Goal: Task Accomplishment & Management: Manage account settings

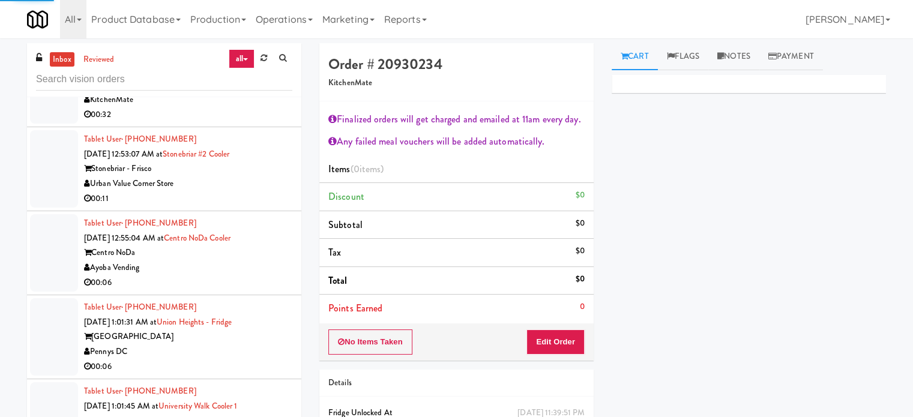
scroll to position [2583, 0]
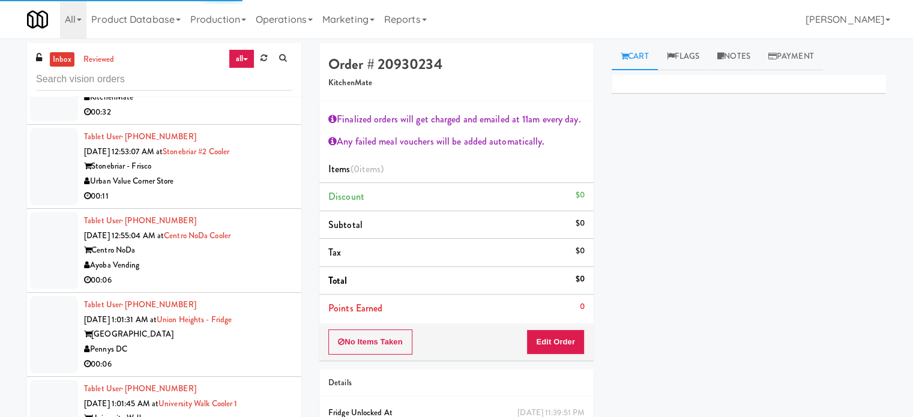
click at [256, 199] on div "00:11" at bounding box center [188, 196] width 208 height 15
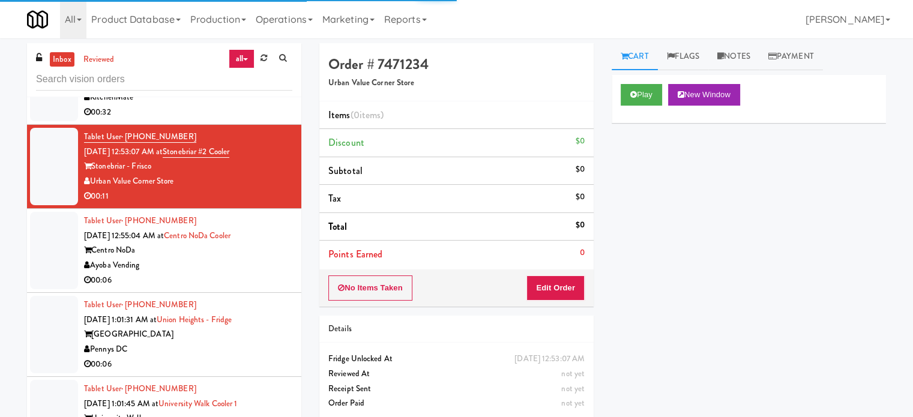
scroll to position [2283, 0]
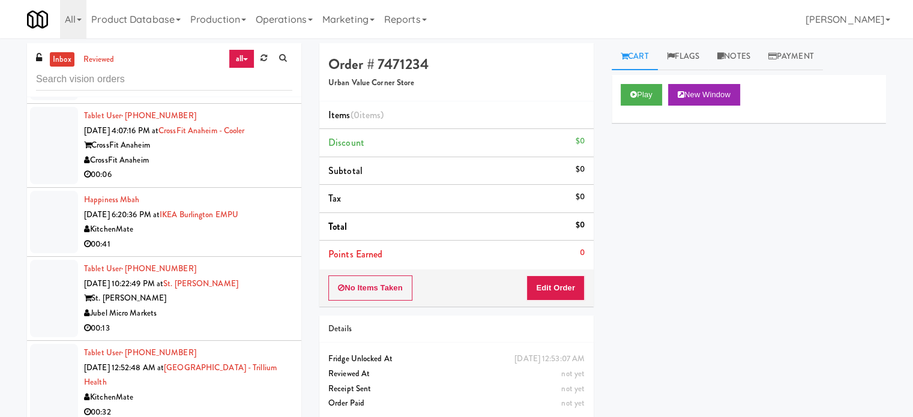
click at [238, 306] on div "Jubel Micro Markets" at bounding box center [188, 313] width 208 height 15
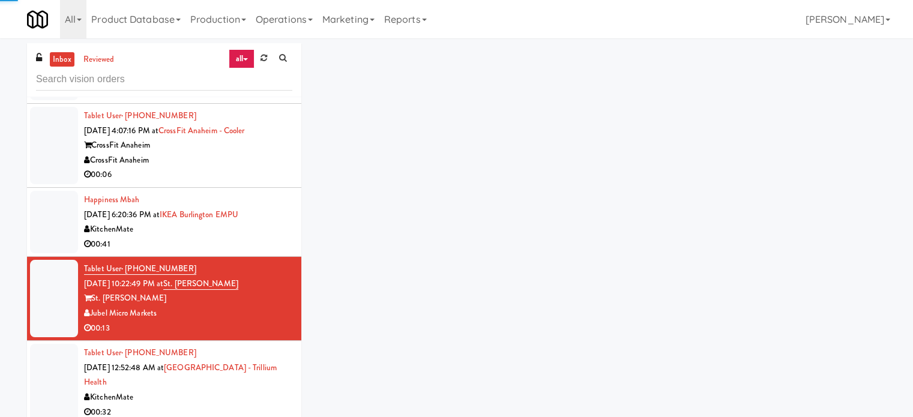
click at [238, 394] on div "KitchenMate" at bounding box center [188, 397] width 208 height 15
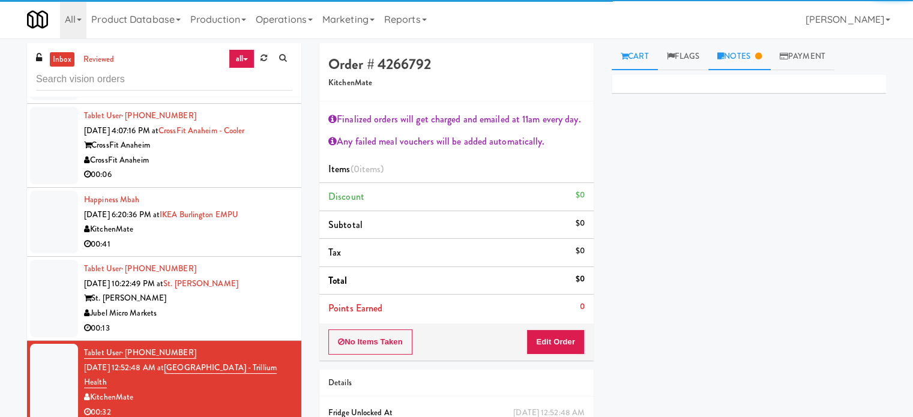
click at [752, 50] on link "Notes" at bounding box center [739, 56] width 62 height 27
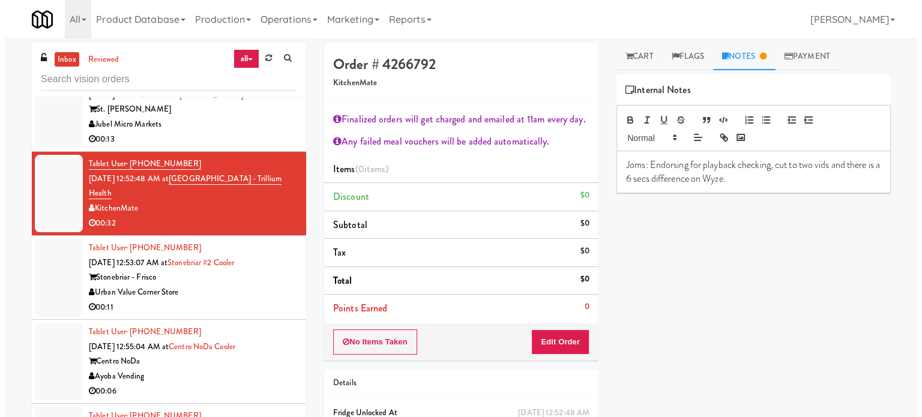
scroll to position [2543, 0]
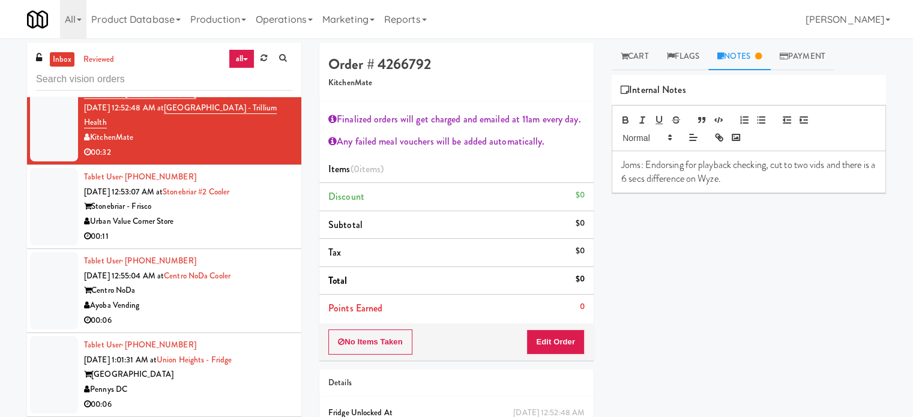
drag, startPoint x: 269, startPoint y: 233, endPoint x: 265, endPoint y: 223, distance: 10.5
click at [264, 223] on div "Tablet User · (214) 302-9709 [DATE] 12:53:07 AM at [GEOGRAPHIC_DATA] #2 Cooler …" at bounding box center [188, 207] width 208 height 74
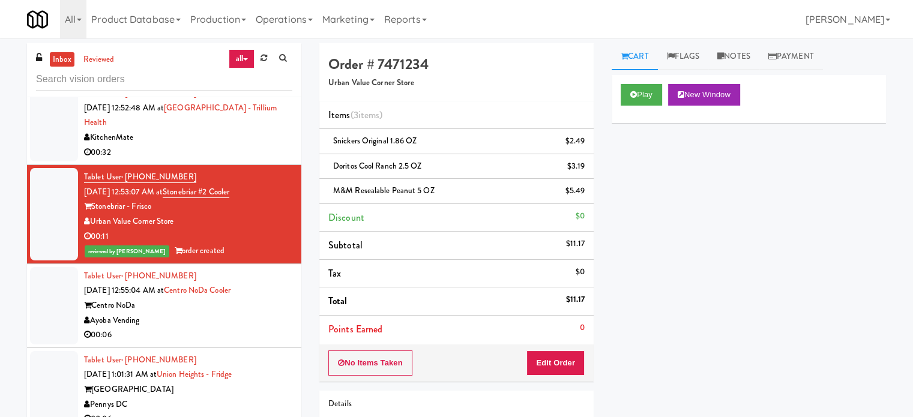
drag, startPoint x: 234, startPoint y: 328, endPoint x: 251, endPoint y: 212, distance: 117.1
click at [234, 328] on div "00:06" at bounding box center [188, 335] width 208 height 15
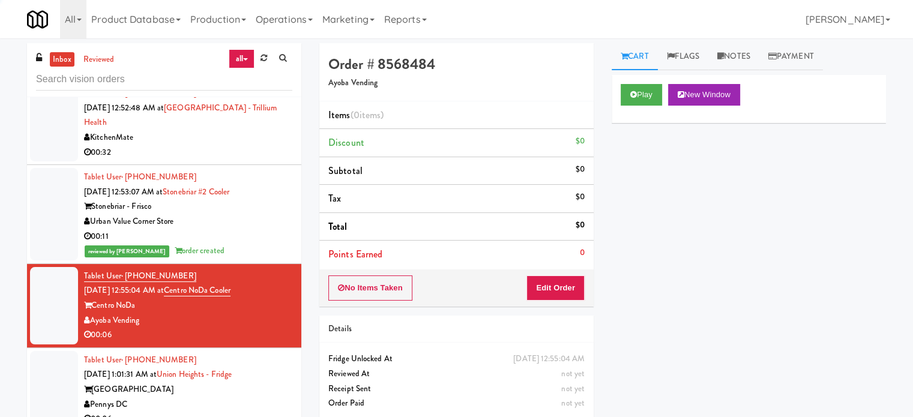
click at [254, 145] on div "00:32" at bounding box center [188, 152] width 208 height 15
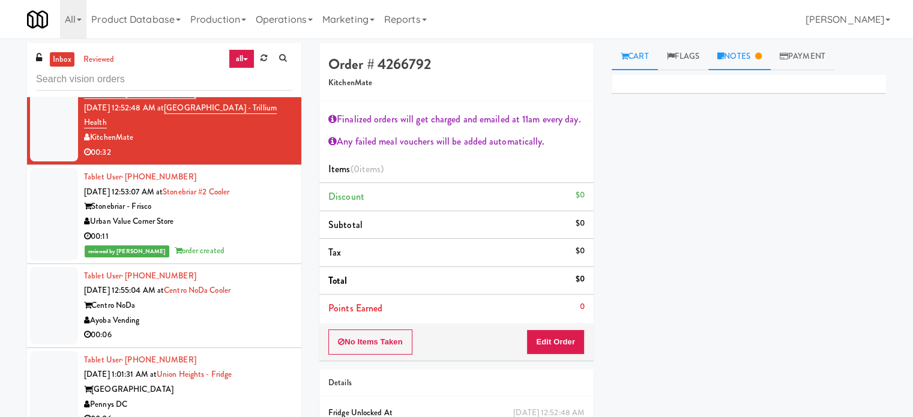
click at [742, 59] on link "Notes" at bounding box center [739, 56] width 62 height 27
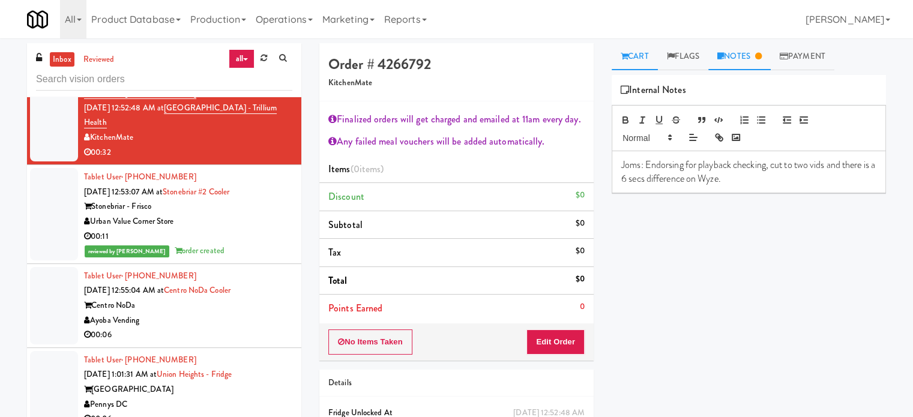
click at [633, 58] on link "Cart" at bounding box center [634, 56] width 46 height 27
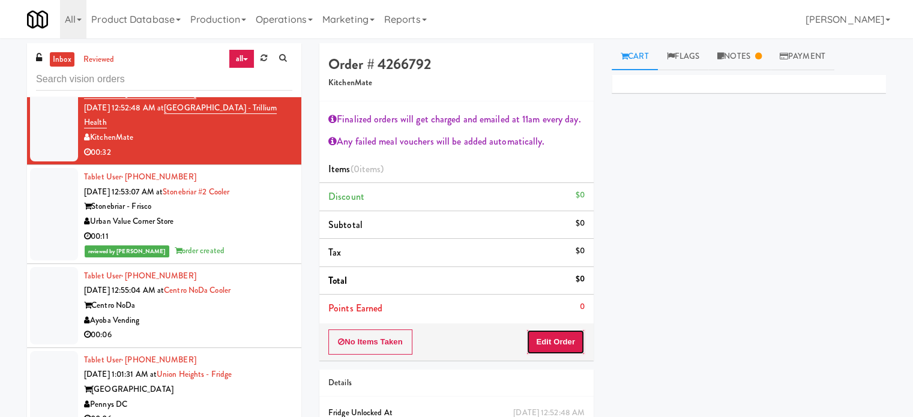
click at [559, 341] on button "Edit Order" at bounding box center [555, 341] width 58 height 25
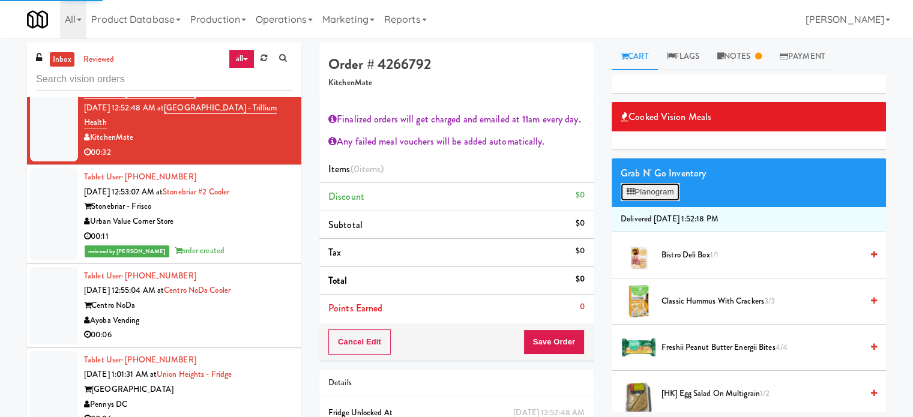
click at [665, 190] on button "Planogram" at bounding box center [649, 192] width 59 height 18
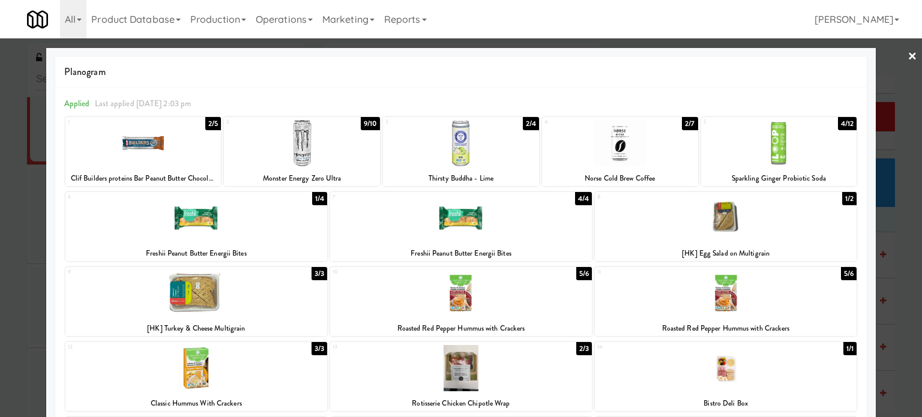
click at [893, 257] on div at bounding box center [461, 208] width 922 height 417
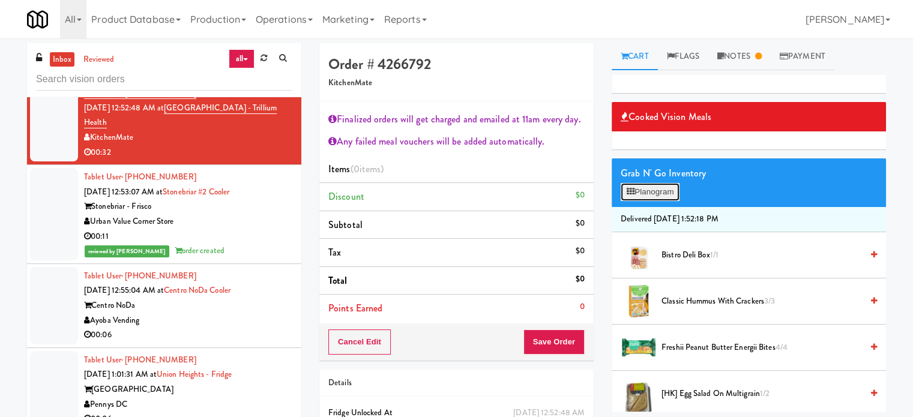
click at [670, 191] on button "Planogram" at bounding box center [649, 192] width 59 height 18
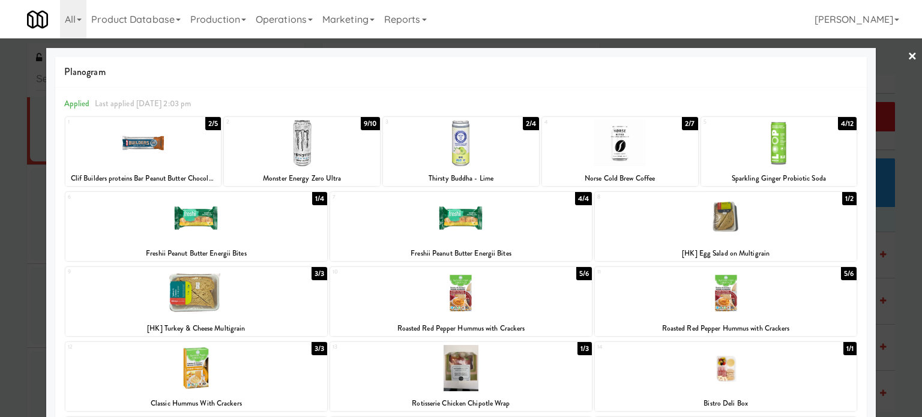
scroll to position [247, 0]
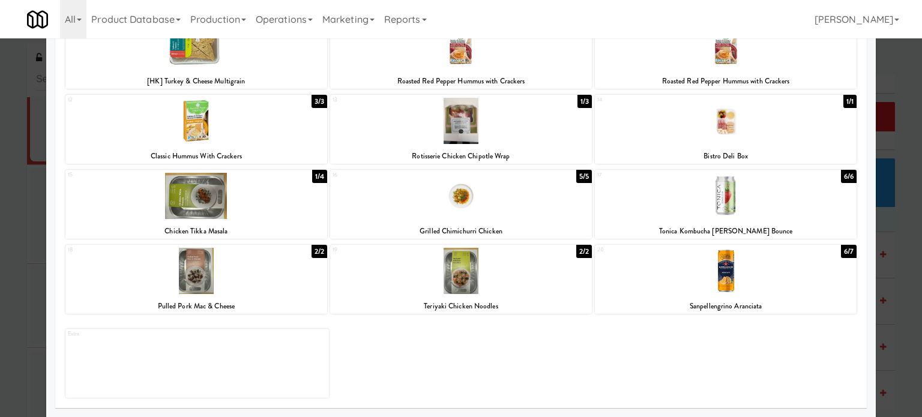
click at [843, 175] on div "6/6" at bounding box center [849, 176] width 16 height 13
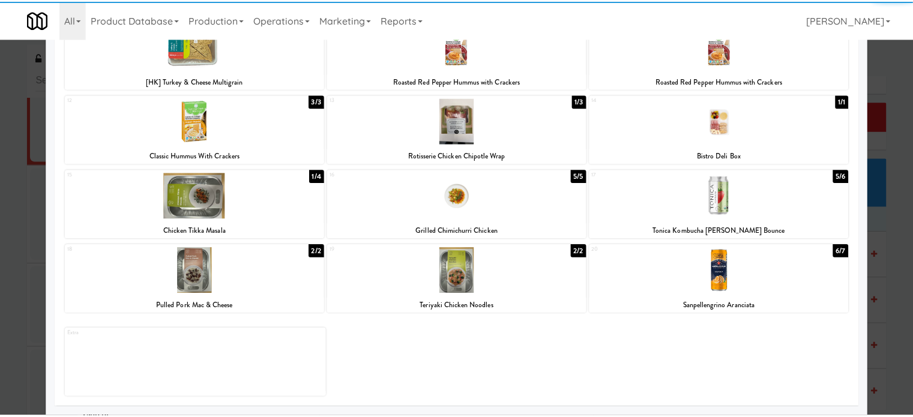
scroll to position [0, 0]
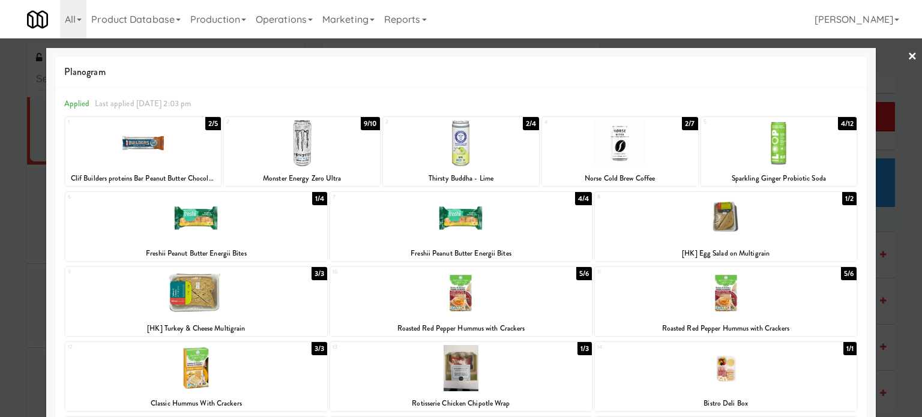
click at [321, 276] on div "3/3" at bounding box center [319, 273] width 16 height 13
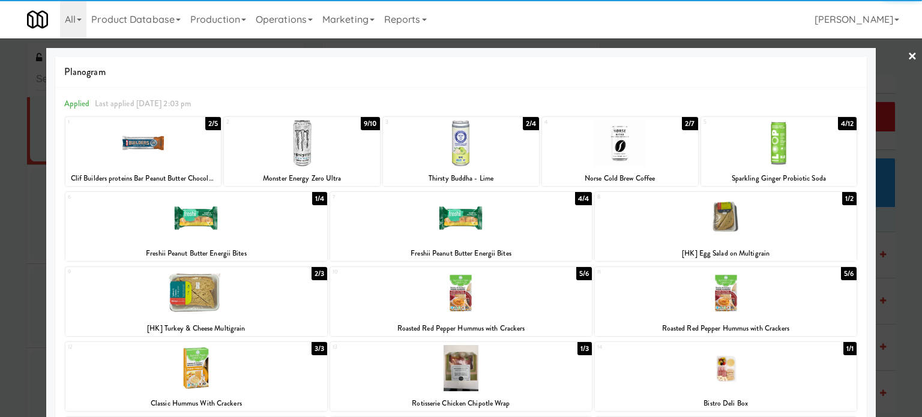
click at [891, 245] on div at bounding box center [461, 208] width 922 height 417
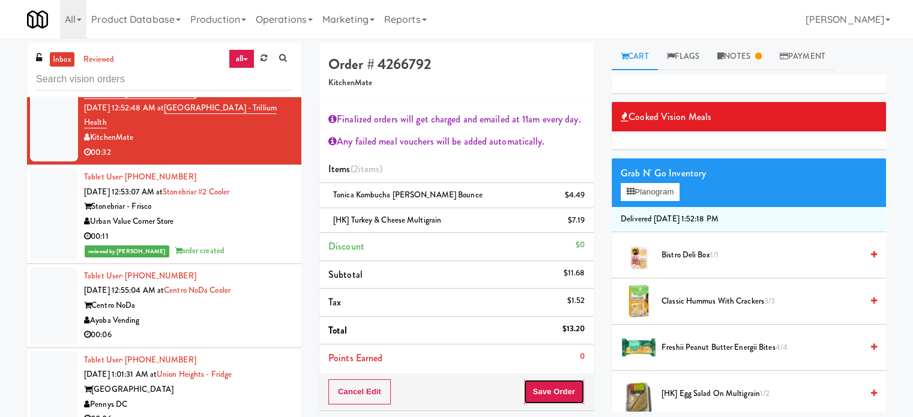
click at [545, 386] on button "Save Order" at bounding box center [553, 391] width 61 height 25
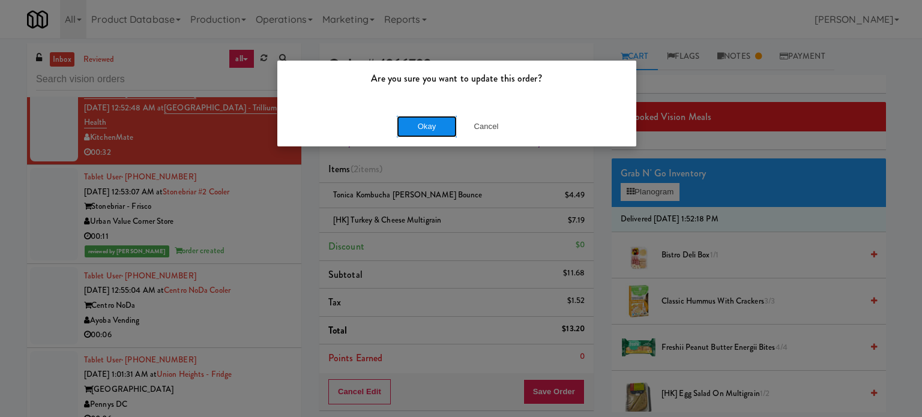
click at [426, 125] on button "Okay" at bounding box center [427, 127] width 60 height 22
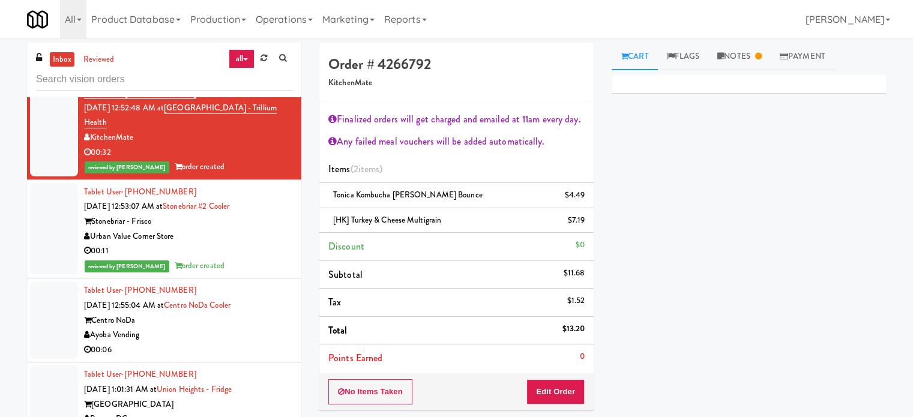
click at [281, 343] on div "00:06" at bounding box center [188, 350] width 208 height 15
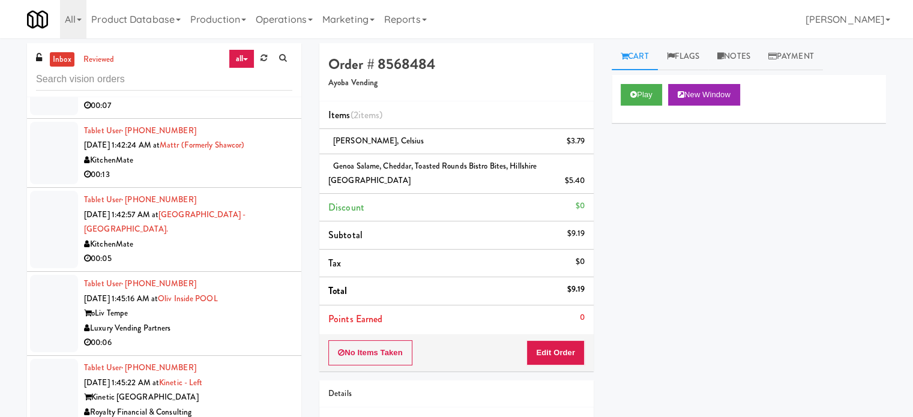
scroll to position [4643, 0]
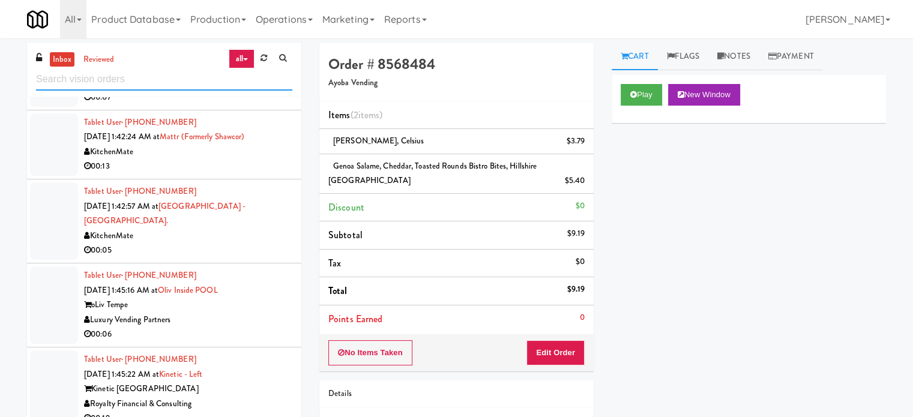
click at [154, 69] on input "text" at bounding box center [164, 79] width 256 height 22
click at [155, 70] on input "text" at bounding box center [164, 79] width 256 height 22
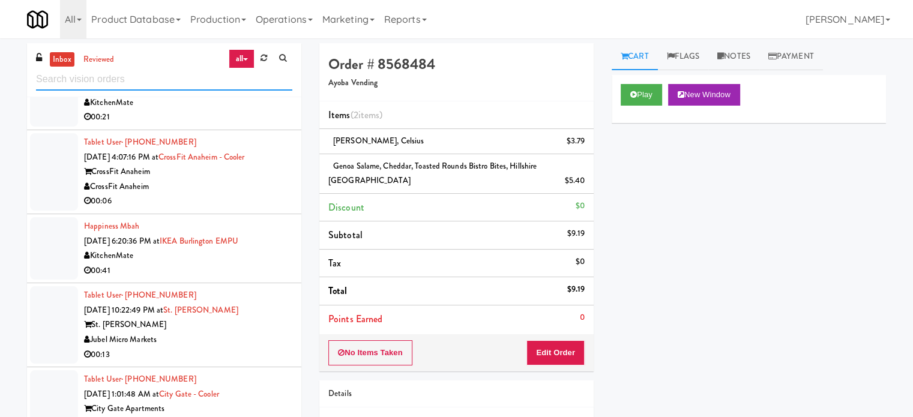
scroll to position [2568, 0]
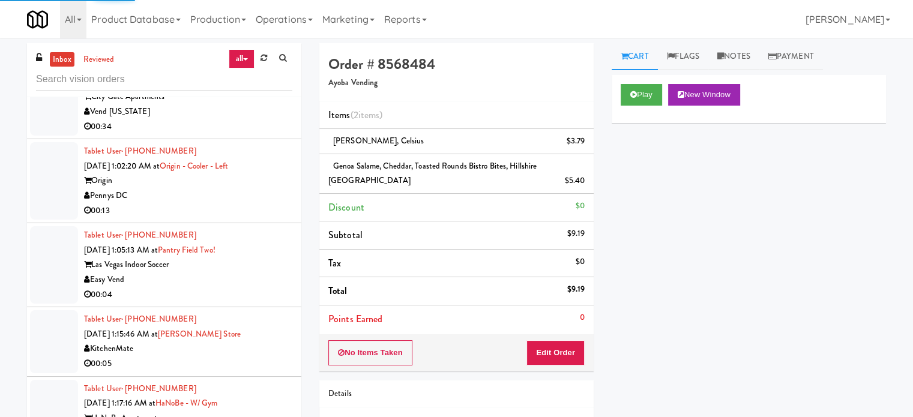
click at [257, 289] on div "00:04" at bounding box center [188, 294] width 208 height 15
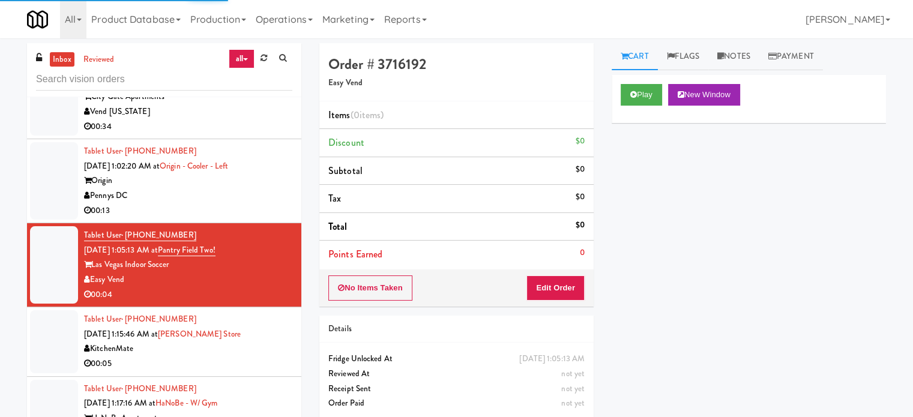
click at [254, 196] on div "Pennys DC" at bounding box center [188, 195] width 208 height 15
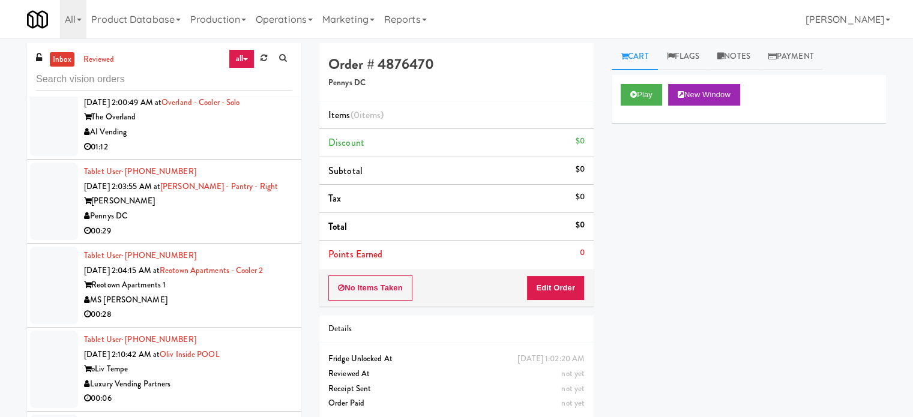
scroll to position [5295, 0]
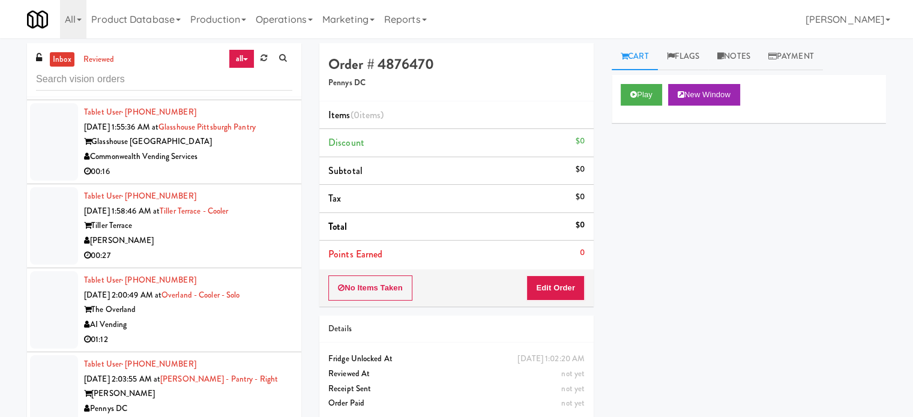
click at [259, 317] on div "AI Vending" at bounding box center [188, 324] width 208 height 15
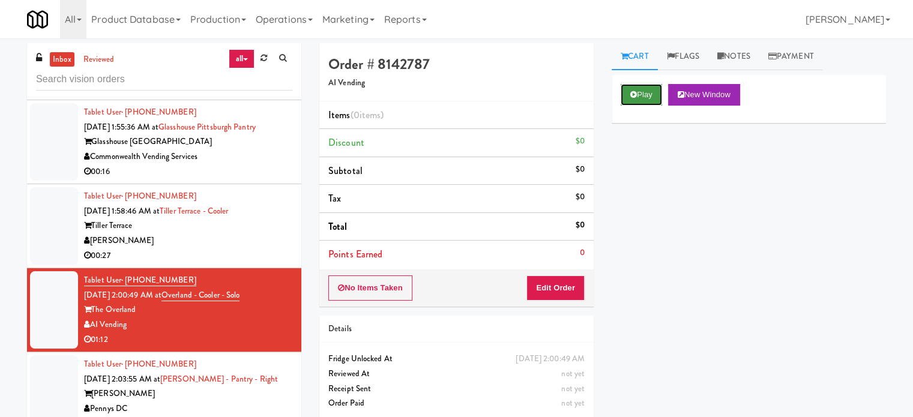
click at [636, 91] on button "Play" at bounding box center [640, 95] width 41 height 22
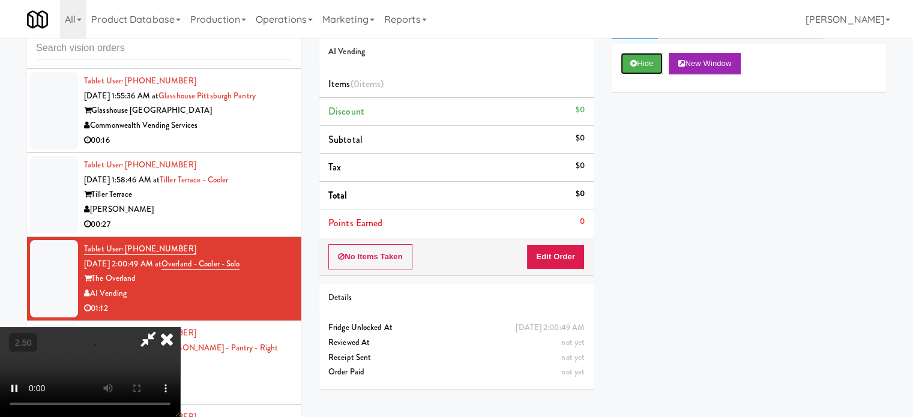
scroll to position [49, 0]
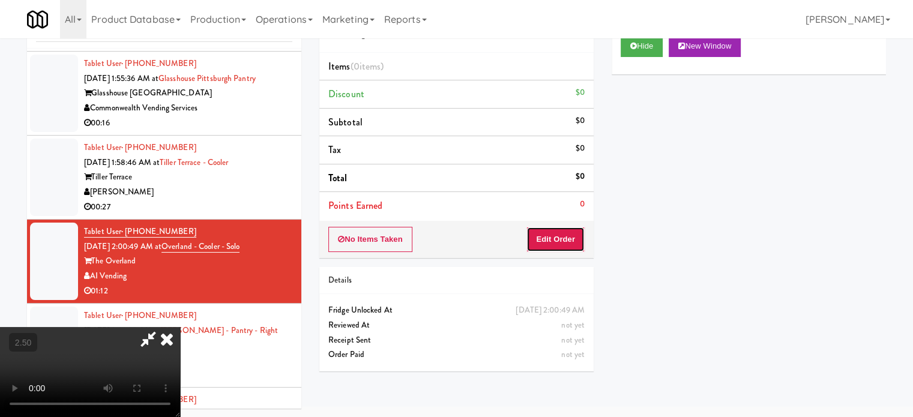
click at [548, 239] on button "Edit Order" at bounding box center [555, 239] width 58 height 25
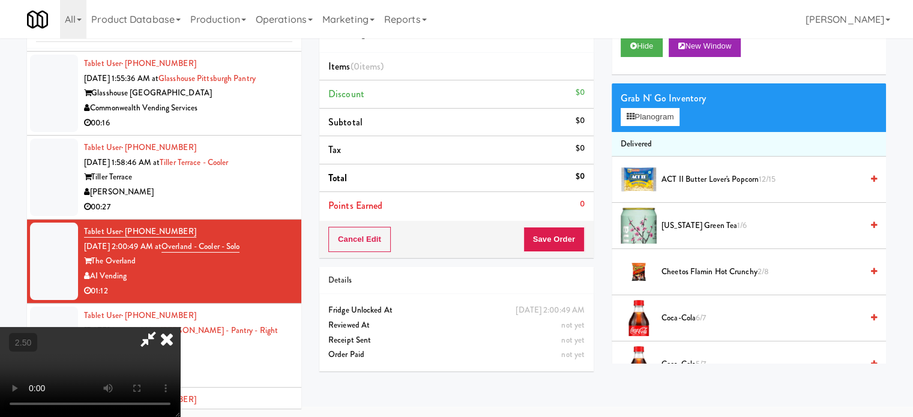
click at [180, 327] on video at bounding box center [90, 372] width 180 height 90
drag, startPoint x: 574, startPoint y: 136, endPoint x: 625, endPoint y: 161, distance: 56.4
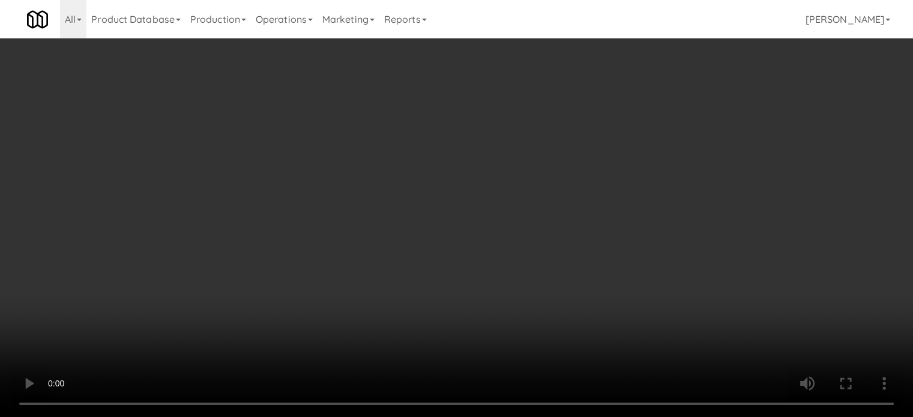
click at [576, 211] on div "Order # 8142787 AI Vending Items (0 items ) Discount $0 Subtotal $0 Tax $0 Tota…" at bounding box center [602, 188] width 566 height 386
click at [577, 209] on video at bounding box center [456, 208] width 913 height 417
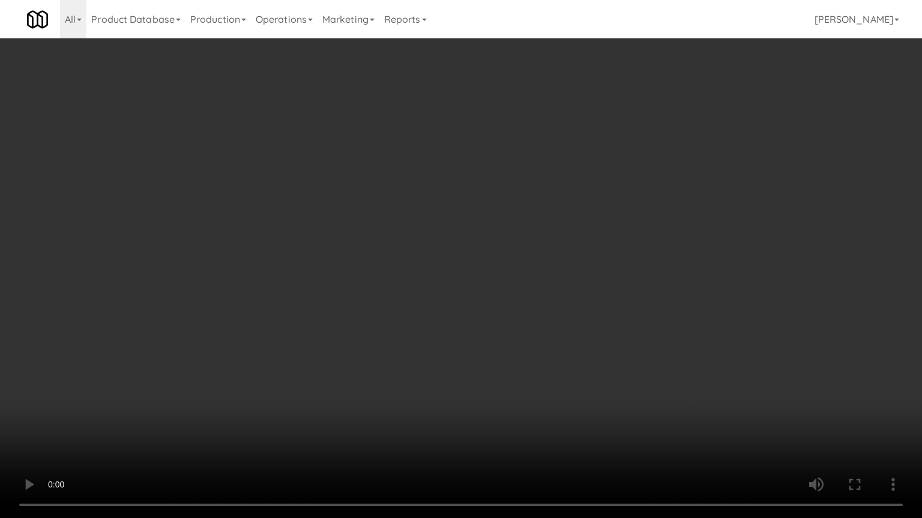
click at [541, 236] on video at bounding box center [461, 259] width 922 height 518
click at [541, 233] on video at bounding box center [461, 259] width 922 height 518
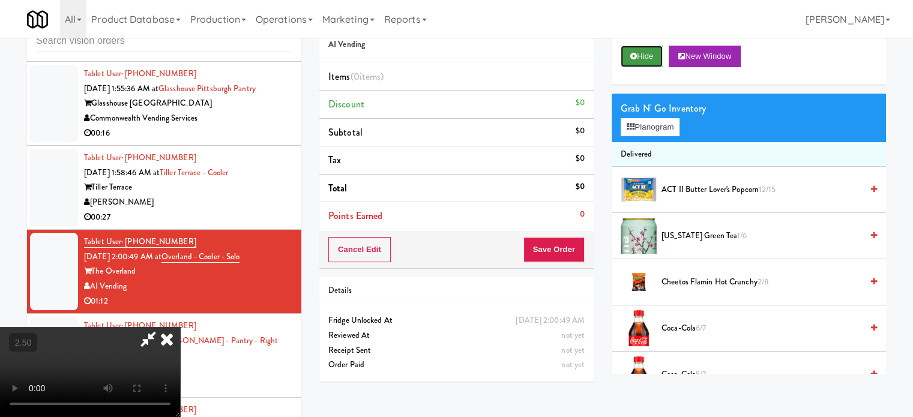
click at [645, 59] on button "Hide" at bounding box center [641, 57] width 42 height 22
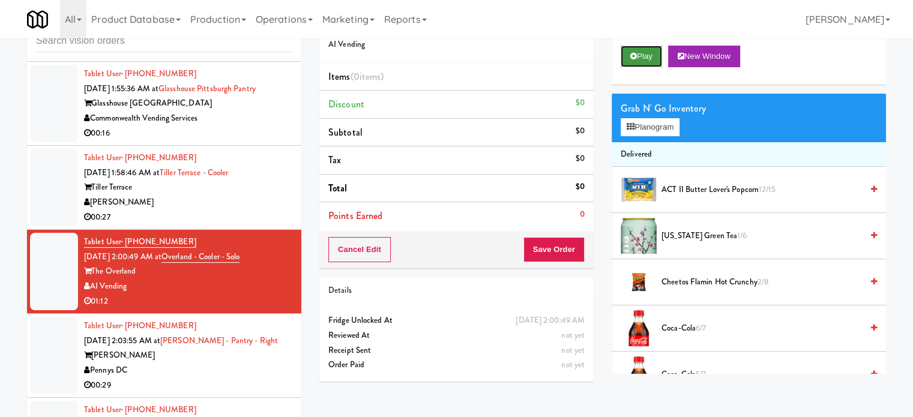
click at [644, 56] on button "Play" at bounding box center [640, 57] width 41 height 22
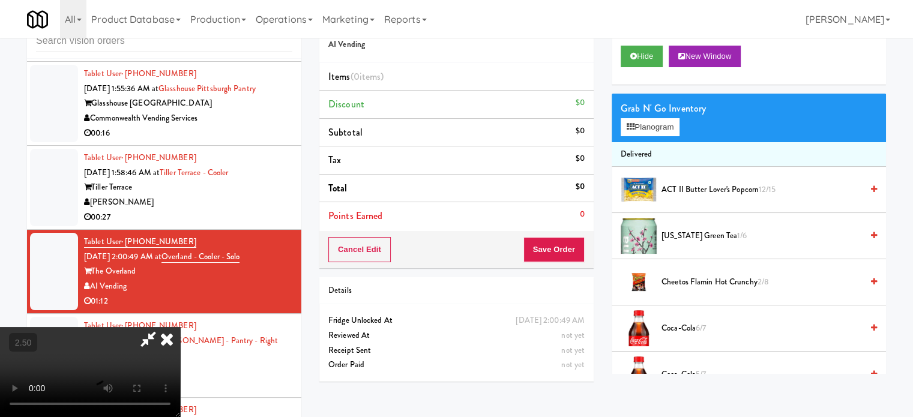
drag, startPoint x: 353, startPoint y: 293, endPoint x: 362, endPoint y: 291, distance: 9.2
click at [180, 327] on video at bounding box center [90, 372] width 180 height 90
drag, startPoint x: 362, startPoint y: 290, endPoint x: 535, endPoint y: 202, distance: 194.6
click at [180, 327] on video at bounding box center [90, 372] width 180 height 90
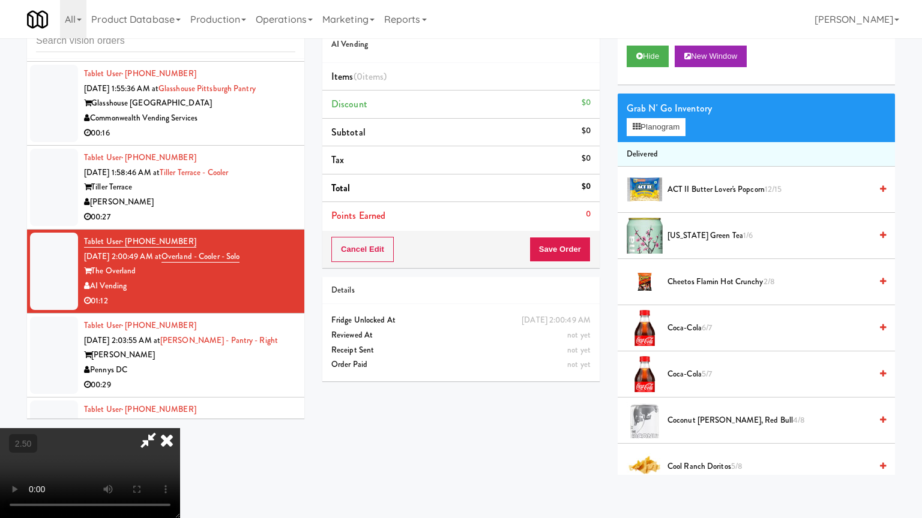
click at [180, 416] on video at bounding box center [90, 473] width 180 height 90
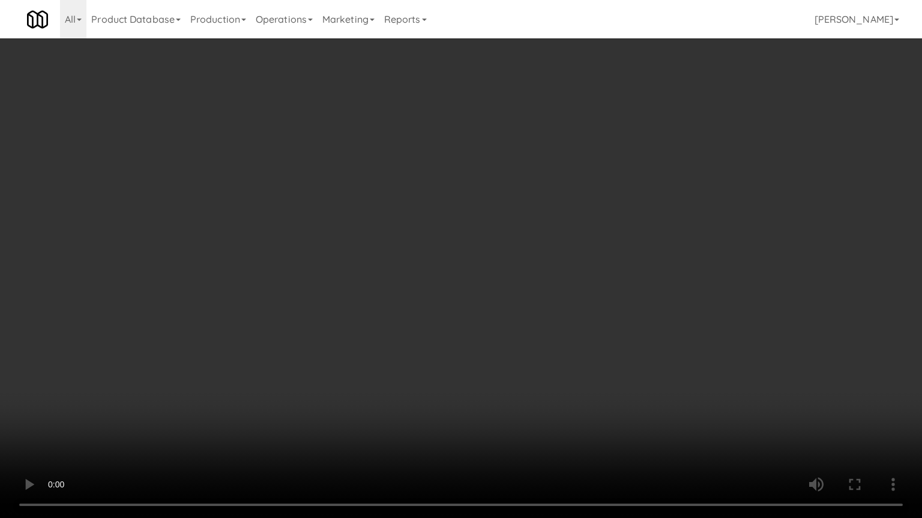
click at [373, 277] on video at bounding box center [461, 259] width 922 height 518
click at [384, 283] on video at bounding box center [461, 259] width 922 height 518
click at [391, 290] on video at bounding box center [461, 259] width 922 height 518
click at [394, 287] on video at bounding box center [461, 259] width 922 height 518
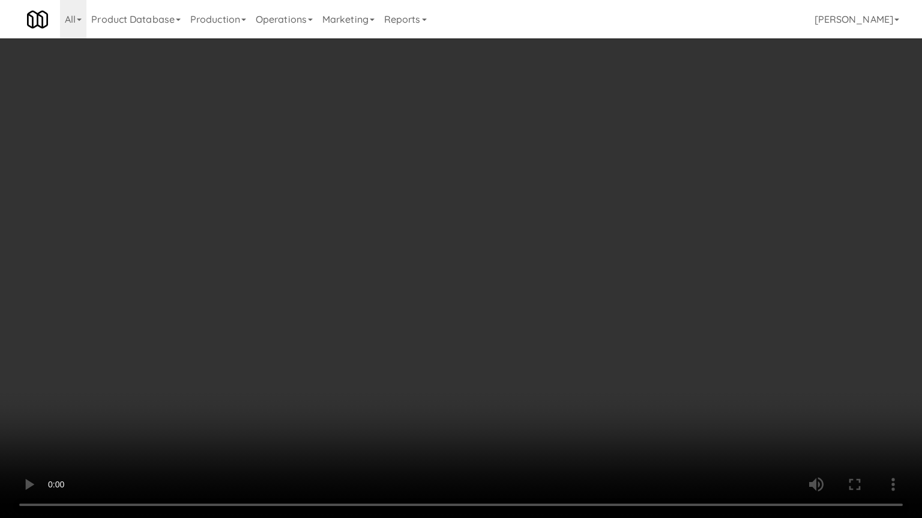
click at [394, 287] on video at bounding box center [461, 259] width 922 height 518
drag, startPoint x: 304, startPoint y: 404, endPoint x: 365, endPoint y: 298, distance: 122.6
click at [307, 396] on video at bounding box center [461, 259] width 922 height 518
click at [374, 259] on video at bounding box center [461, 259] width 922 height 518
click at [376, 259] on video at bounding box center [461, 259] width 922 height 518
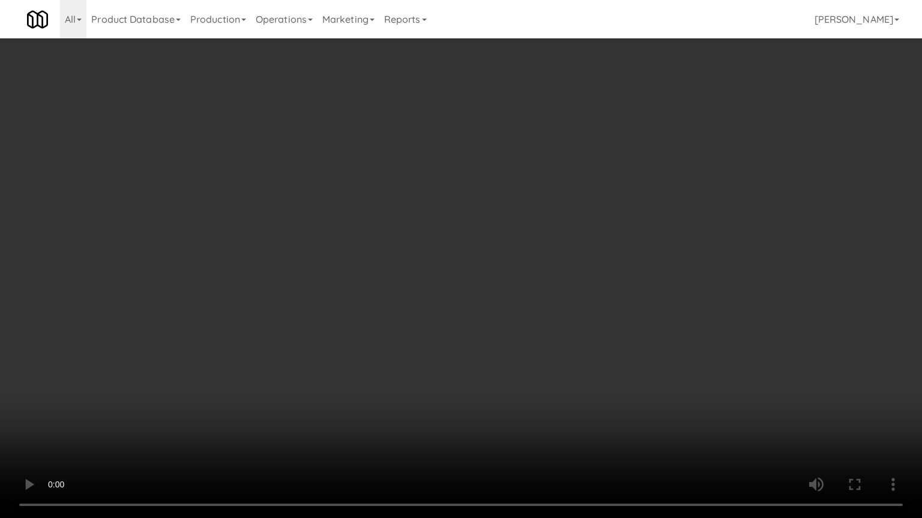
click at [396, 246] on video at bounding box center [461, 259] width 922 height 518
click at [399, 245] on video at bounding box center [461, 259] width 922 height 518
click at [420, 241] on video at bounding box center [461, 259] width 922 height 518
click at [453, 261] on video at bounding box center [461, 259] width 922 height 518
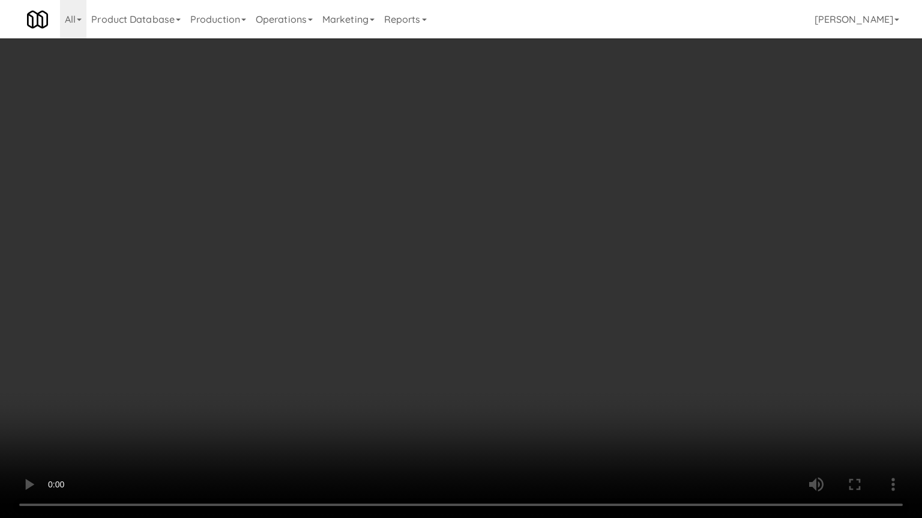
click at [449, 259] on video at bounding box center [461, 259] width 922 height 518
click at [461, 251] on video at bounding box center [461, 259] width 922 height 518
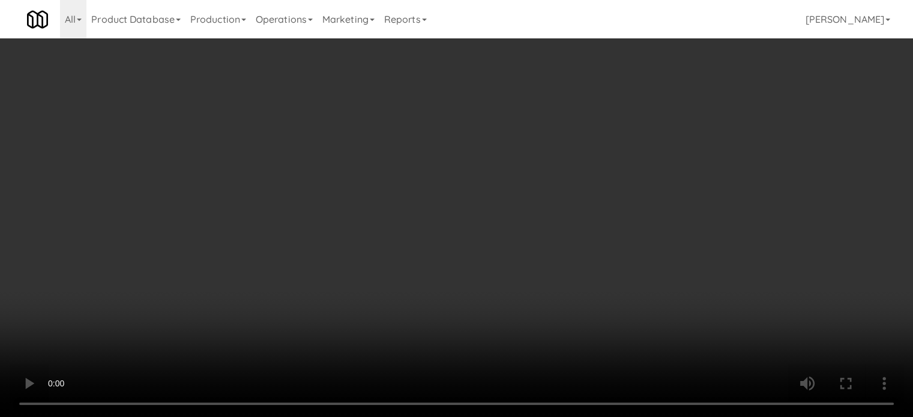
click at [645, 139] on div "Grab N' Go Inventory Planogram" at bounding box center [748, 118] width 274 height 49
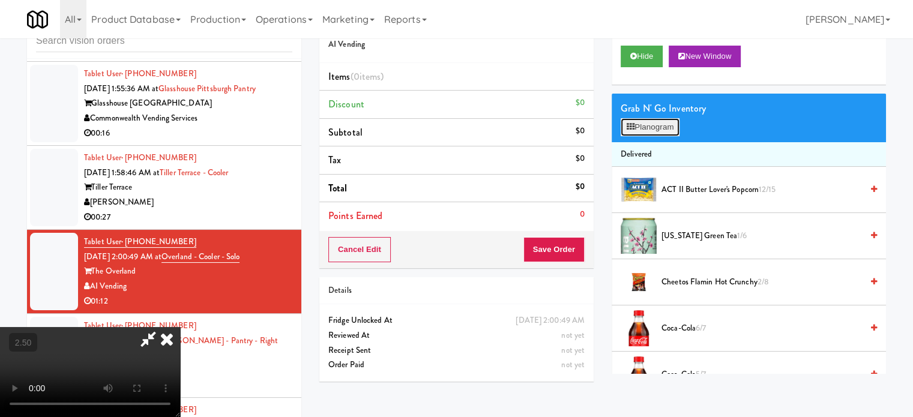
click at [650, 132] on button "Planogram" at bounding box center [649, 127] width 59 height 18
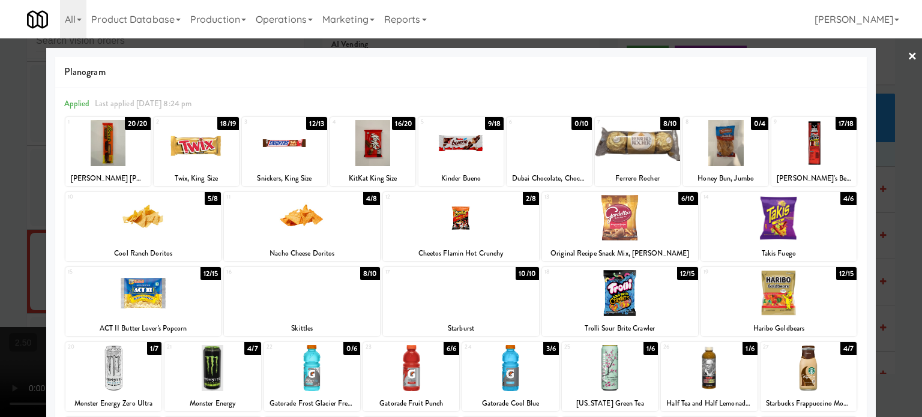
click at [660, 120] on div "8/10" at bounding box center [670, 123] width 20 height 13
click at [907, 217] on div at bounding box center [461, 208] width 922 height 417
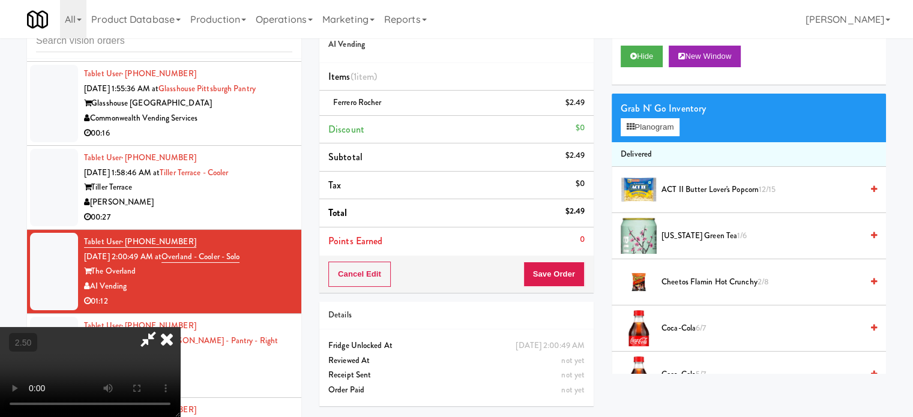
drag, startPoint x: 493, startPoint y: 251, endPoint x: 493, endPoint y: 242, distance: 9.0
click at [180, 327] on video at bounding box center [90, 372] width 180 height 90
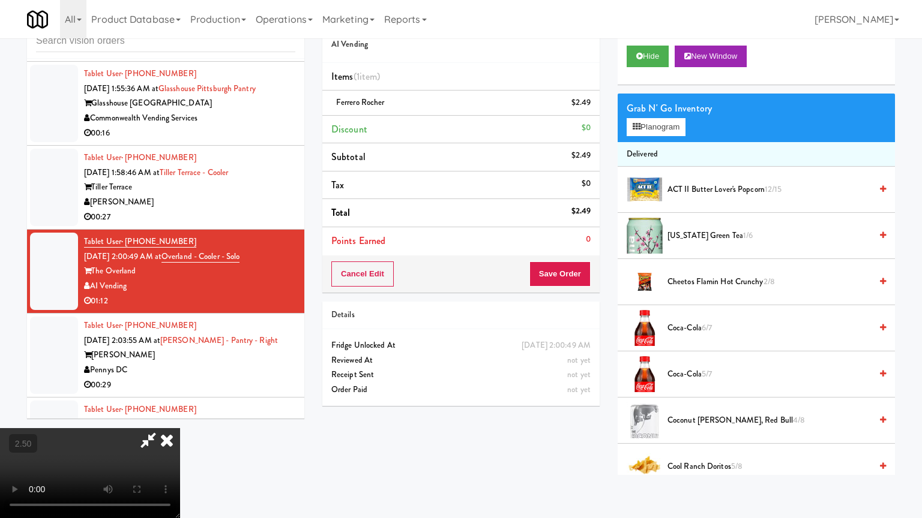
click at [180, 416] on video at bounding box center [90, 473] width 180 height 90
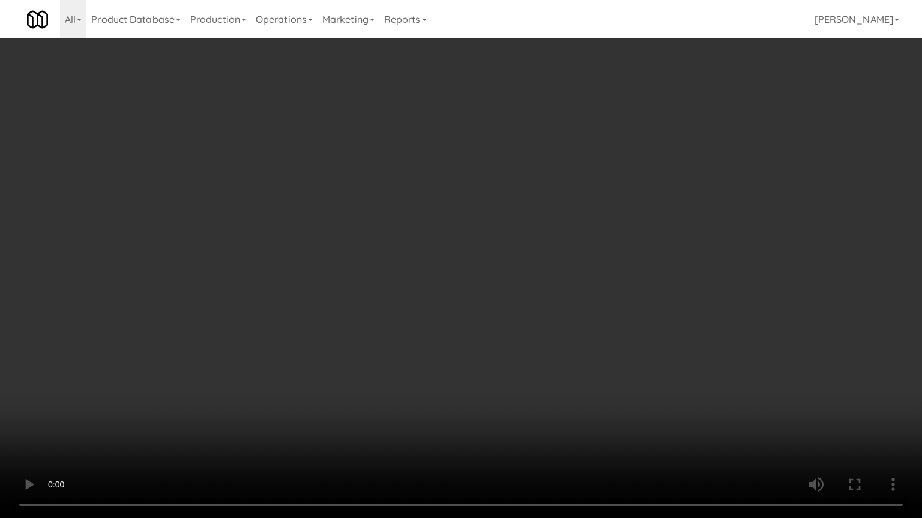
click at [451, 211] on video at bounding box center [461, 259] width 922 height 518
click at [456, 205] on video at bounding box center [461, 259] width 922 height 518
click at [457, 209] on video at bounding box center [461, 259] width 922 height 518
click at [449, 212] on video at bounding box center [461, 259] width 922 height 518
click at [469, 212] on video at bounding box center [461, 259] width 922 height 518
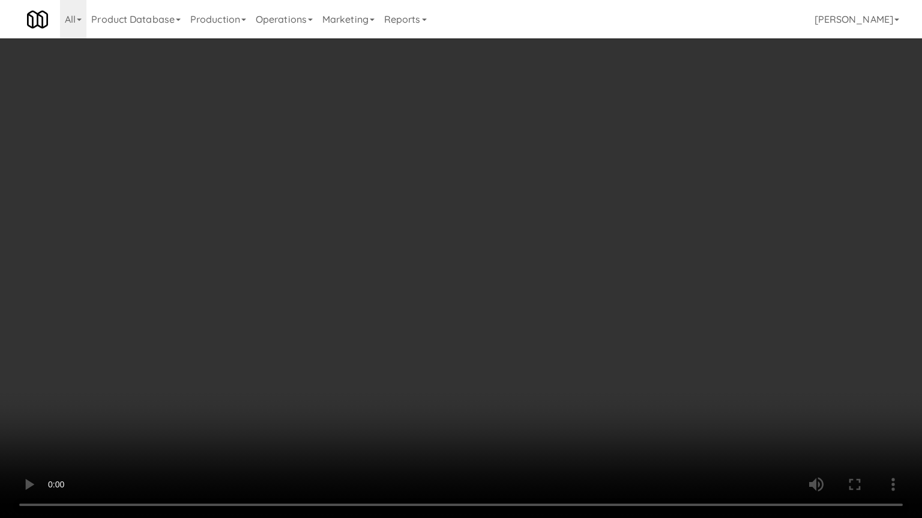
click at [463, 212] on video at bounding box center [461, 259] width 922 height 518
click at [467, 242] on video at bounding box center [461, 259] width 922 height 518
click at [583, 416] on video at bounding box center [461, 259] width 922 height 518
click at [473, 361] on video at bounding box center [461, 259] width 922 height 518
drag, startPoint x: 452, startPoint y: 324, endPoint x: 439, endPoint y: 264, distance: 61.4
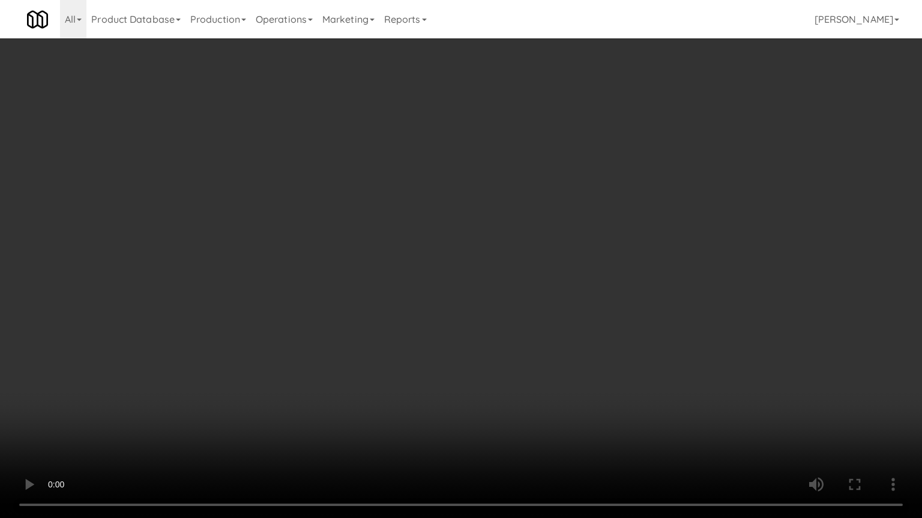
click at [452, 323] on video at bounding box center [461, 259] width 922 height 518
click at [429, 270] on video at bounding box center [461, 259] width 922 height 518
click at [511, 339] on video at bounding box center [461, 259] width 922 height 518
click at [437, 263] on video at bounding box center [461, 259] width 922 height 518
click at [470, 278] on video at bounding box center [461, 259] width 922 height 518
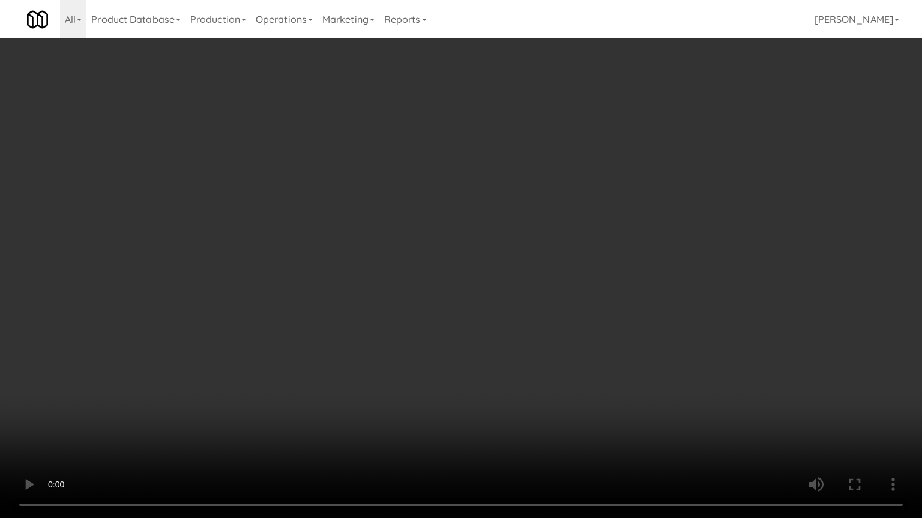
click at [468, 274] on video at bounding box center [461, 259] width 922 height 518
drag, startPoint x: 508, startPoint y: 382, endPoint x: 491, endPoint y: 332, distance: 52.0
click at [508, 368] on video at bounding box center [461, 259] width 922 height 518
click at [398, 262] on video at bounding box center [461, 259] width 922 height 518
click at [406, 257] on video at bounding box center [461, 259] width 922 height 518
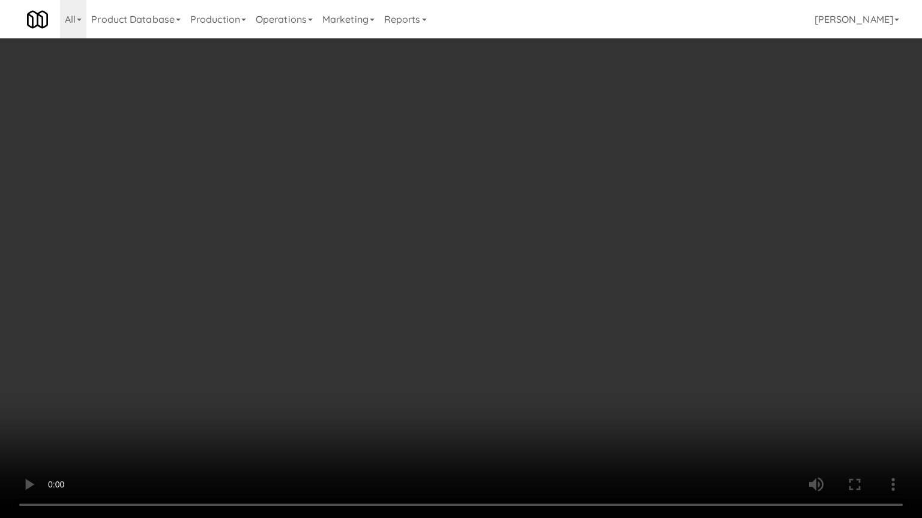
click at [406, 262] on video at bounding box center [461, 259] width 922 height 518
click at [520, 323] on video at bounding box center [461, 259] width 922 height 518
click at [468, 259] on video at bounding box center [461, 259] width 922 height 518
click at [464, 251] on video at bounding box center [461, 259] width 922 height 518
click at [470, 250] on video at bounding box center [461, 259] width 922 height 518
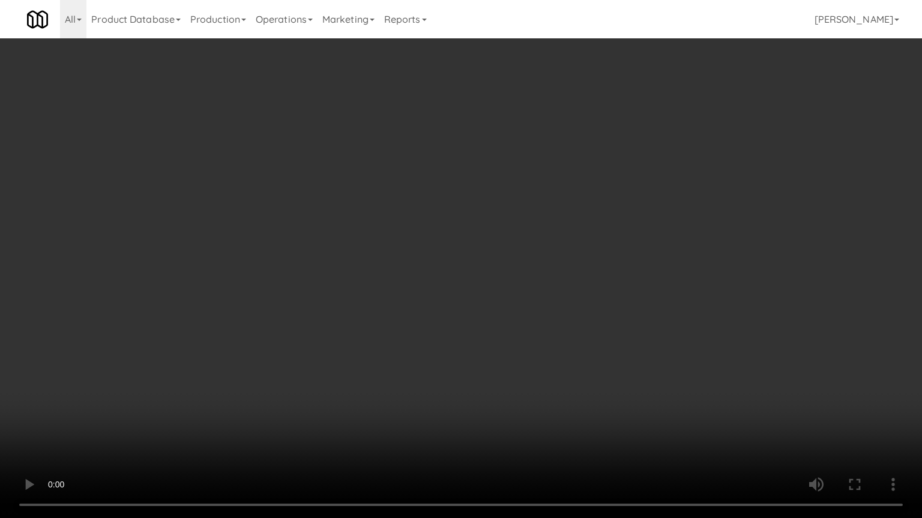
click at [466, 248] on video at bounding box center [461, 259] width 922 height 518
click at [497, 254] on video at bounding box center [461, 259] width 922 height 518
click at [496, 255] on video at bounding box center [461, 259] width 922 height 518
click at [530, 269] on video at bounding box center [461, 259] width 922 height 518
click at [523, 269] on video at bounding box center [461, 259] width 922 height 518
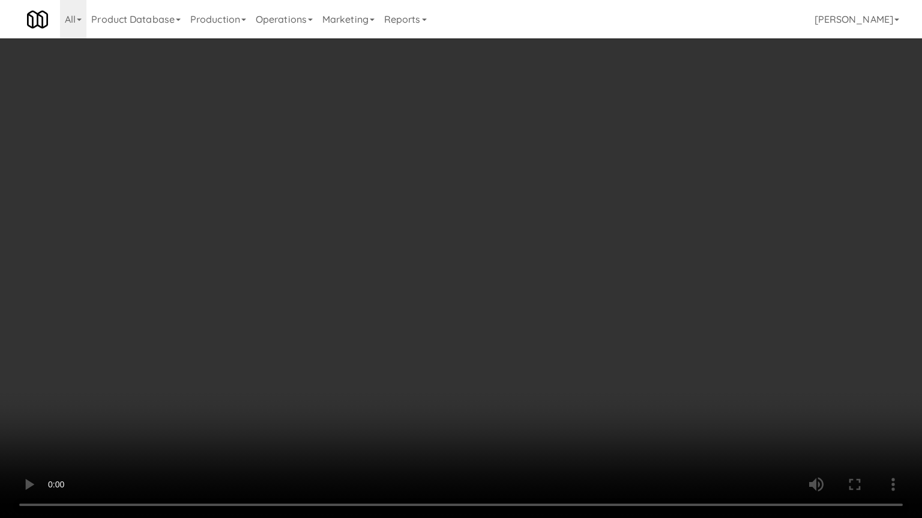
click at [569, 289] on video at bounding box center [461, 259] width 922 height 518
click at [509, 269] on video at bounding box center [461, 259] width 922 height 518
click at [551, 268] on video at bounding box center [461, 259] width 922 height 518
click at [528, 259] on video at bounding box center [461, 259] width 922 height 518
drag, startPoint x: 520, startPoint y: 254, endPoint x: 532, endPoint y: 247, distance: 13.8
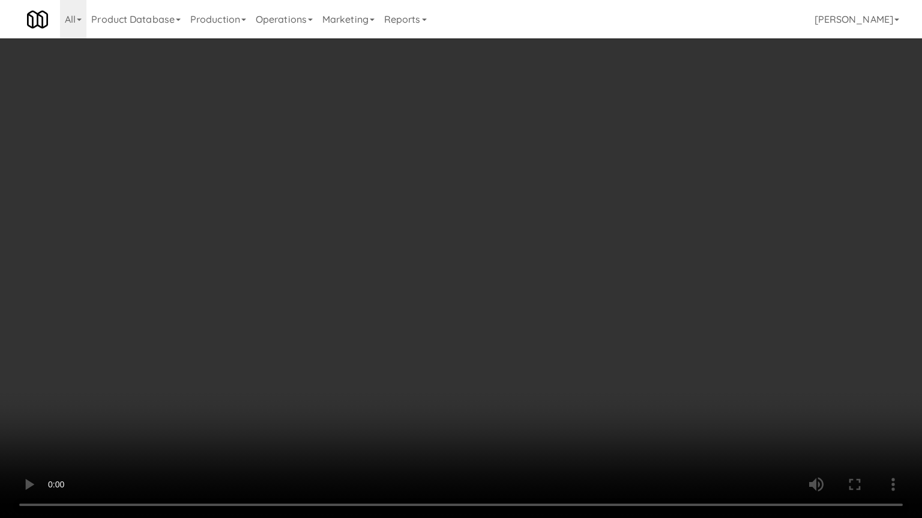
click at [523, 254] on video at bounding box center [461, 259] width 922 height 518
drag, startPoint x: 532, startPoint y: 247, endPoint x: 675, endPoint y: 131, distance: 184.3
click at [535, 245] on video at bounding box center [461, 259] width 922 height 518
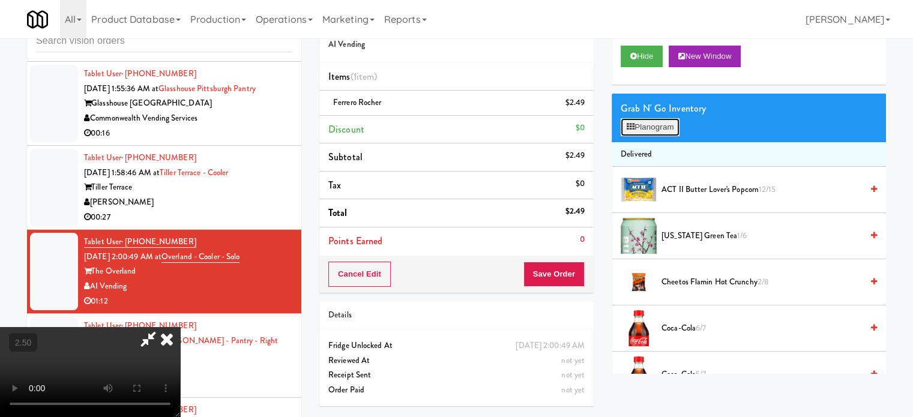
click at [670, 124] on button "Planogram" at bounding box center [649, 127] width 59 height 18
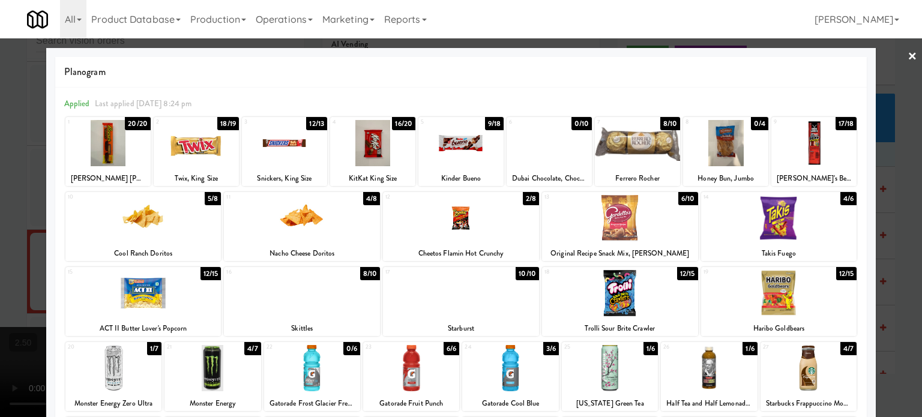
click at [313, 122] on div "12/13" at bounding box center [316, 123] width 21 height 13
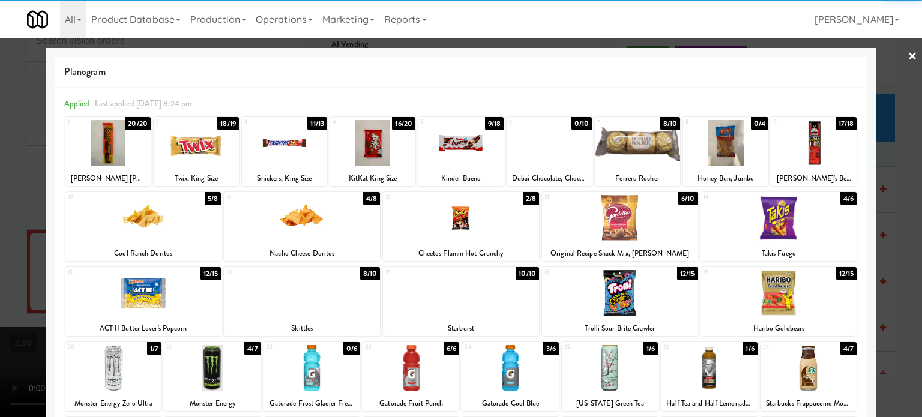
click at [401, 122] on div "16/20" at bounding box center [403, 123] width 23 height 13
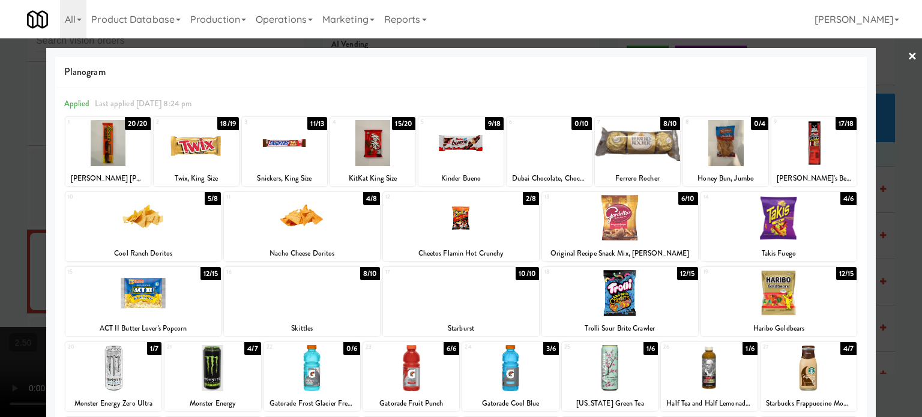
click at [892, 229] on div at bounding box center [461, 208] width 922 height 417
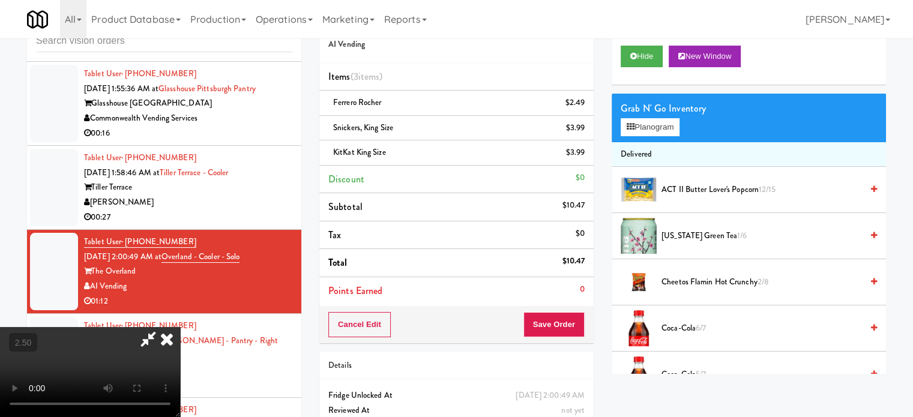
click at [180, 327] on icon at bounding box center [167, 339] width 26 height 24
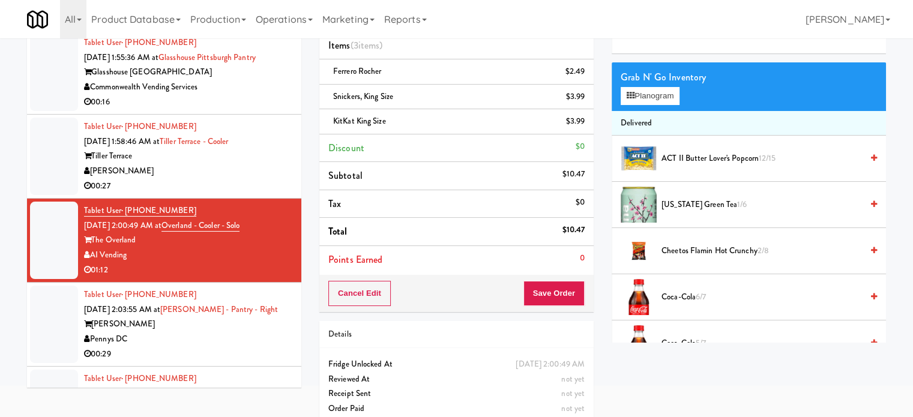
scroll to position [85, 0]
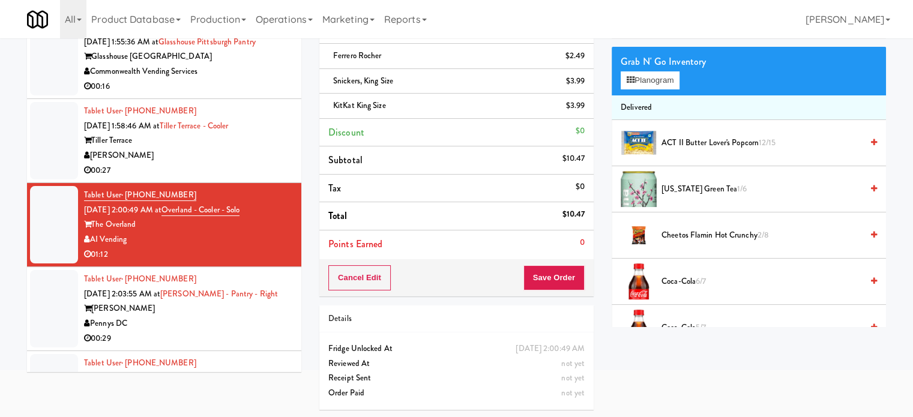
click at [551, 264] on div "Cancel Edit Save Order" at bounding box center [456, 277] width 274 height 37
drag, startPoint x: 550, startPoint y: 271, endPoint x: 542, endPoint y: 248, distance: 24.5
click at [551, 271] on button "Save Order" at bounding box center [553, 277] width 61 height 25
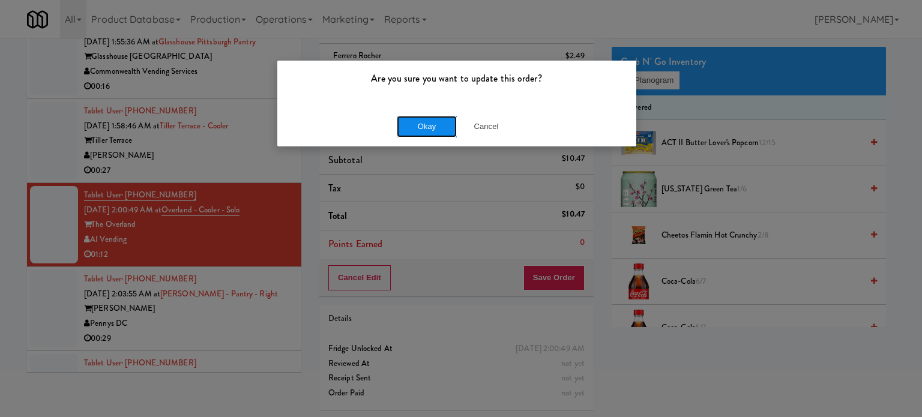
click at [416, 120] on button "Okay" at bounding box center [427, 127] width 60 height 22
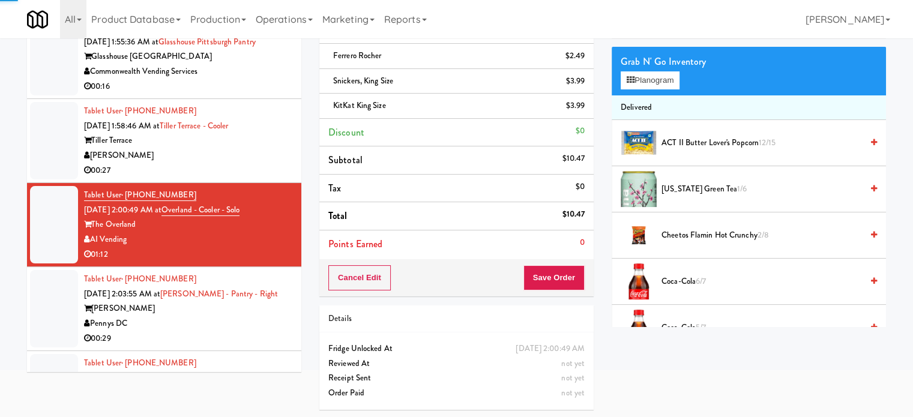
drag, startPoint x: 245, startPoint y: 279, endPoint x: 264, endPoint y: 272, distance: 19.9
click at [245, 301] on div "Vela" at bounding box center [188, 308] width 208 height 15
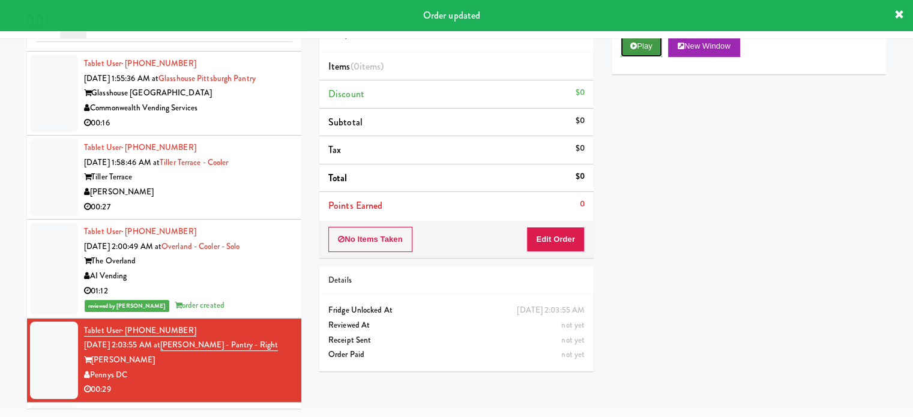
click at [638, 47] on button "Play" at bounding box center [640, 46] width 41 height 22
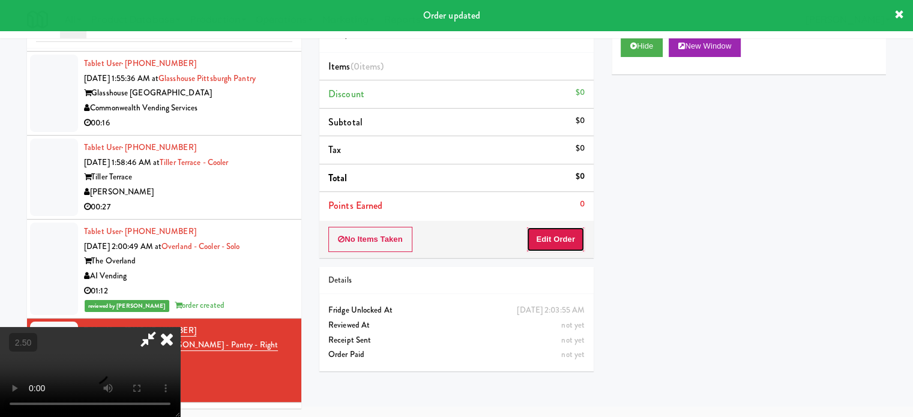
click at [569, 235] on button "Edit Order" at bounding box center [555, 239] width 58 height 25
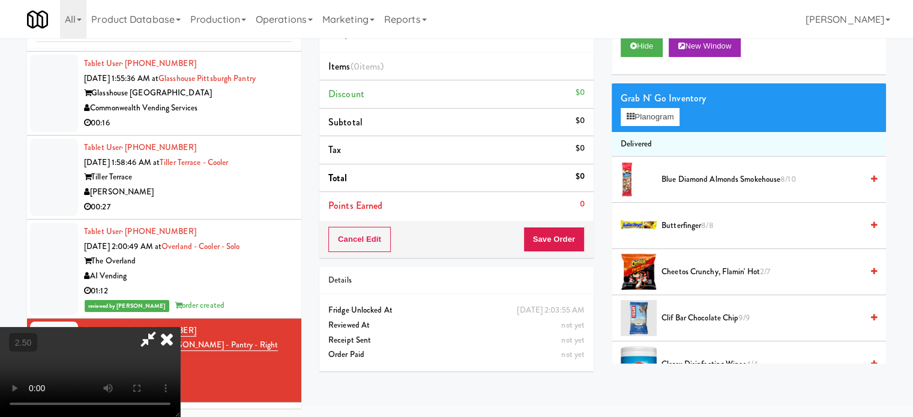
click at [180, 327] on video at bounding box center [90, 372] width 180 height 90
drag, startPoint x: 340, startPoint y: 343, endPoint x: 432, endPoint y: 170, distance: 195.7
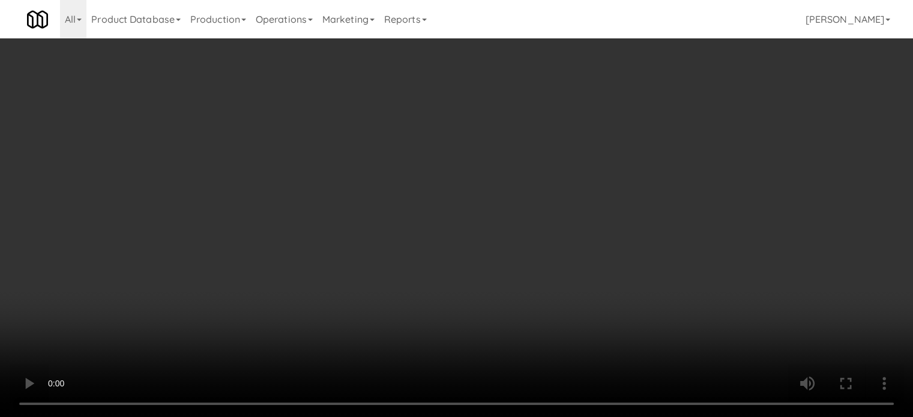
click at [343, 334] on video at bounding box center [456, 208] width 913 height 417
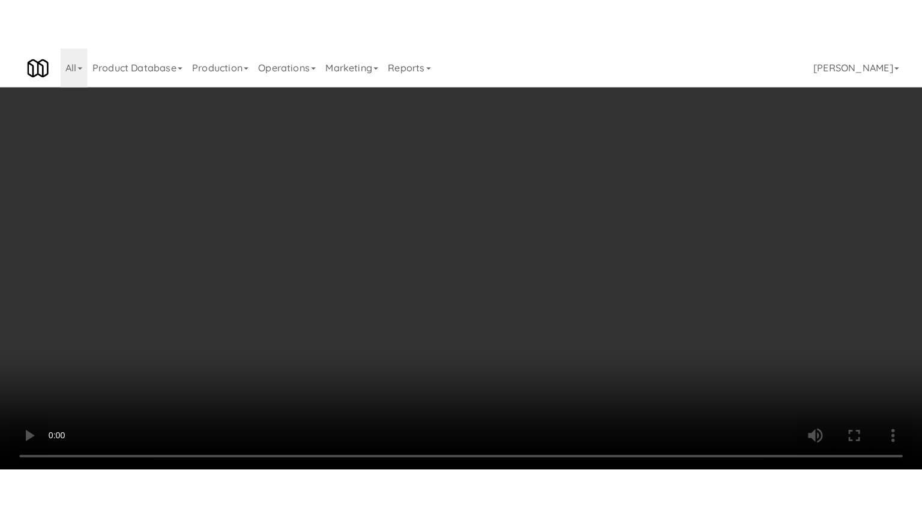
scroll to position [38, 0]
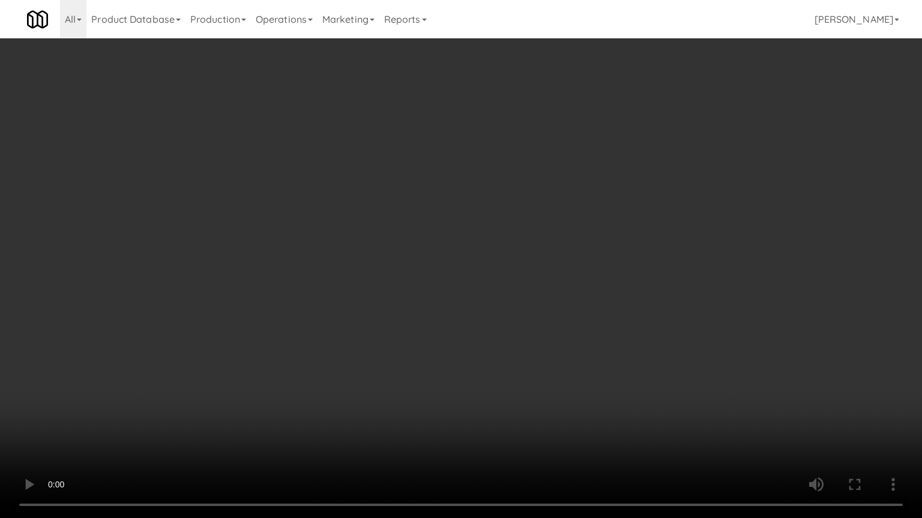
click at [427, 228] on video at bounding box center [461, 259] width 922 height 518
click at [446, 233] on video at bounding box center [461, 259] width 922 height 518
click at [469, 243] on video at bounding box center [461, 259] width 922 height 518
click at [571, 245] on video at bounding box center [461, 259] width 922 height 518
click at [465, 249] on video at bounding box center [461, 259] width 922 height 518
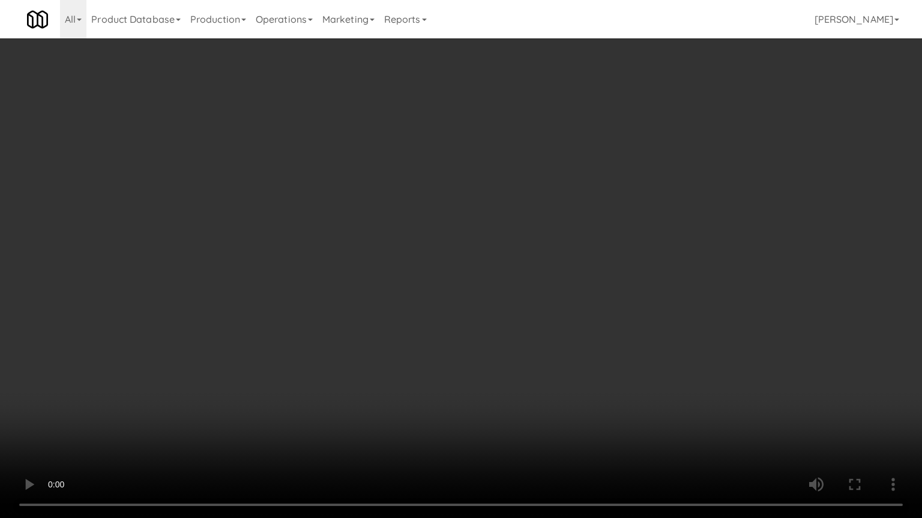
drag, startPoint x: 519, startPoint y: 248, endPoint x: 526, endPoint y: 249, distance: 7.3
click at [521, 248] on video at bounding box center [461, 259] width 922 height 518
click at [490, 254] on video at bounding box center [461, 259] width 922 height 518
click at [619, 264] on video at bounding box center [461, 259] width 922 height 518
click at [487, 259] on video at bounding box center [461, 259] width 922 height 518
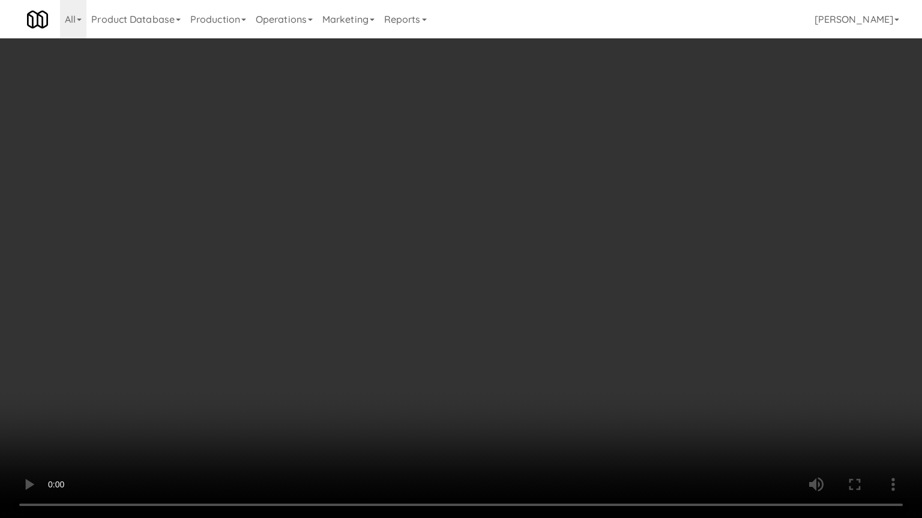
click at [642, 266] on video at bounding box center [461, 259] width 922 height 518
click at [527, 245] on video at bounding box center [461, 259] width 922 height 518
click at [538, 238] on video at bounding box center [461, 259] width 922 height 518
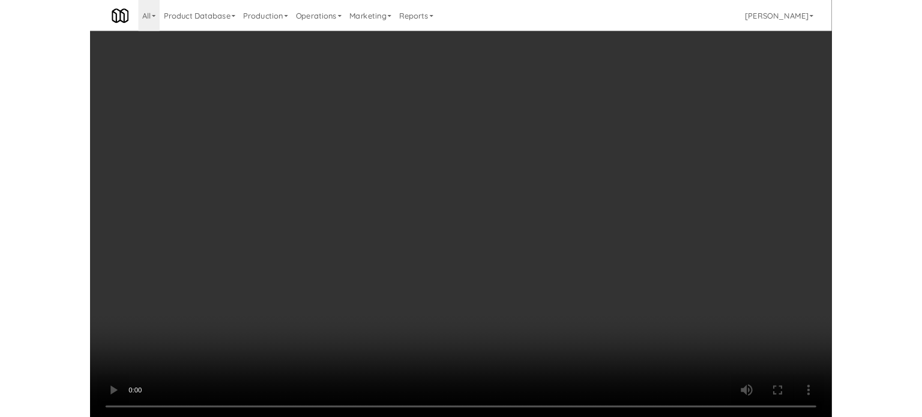
scroll to position [49, 0]
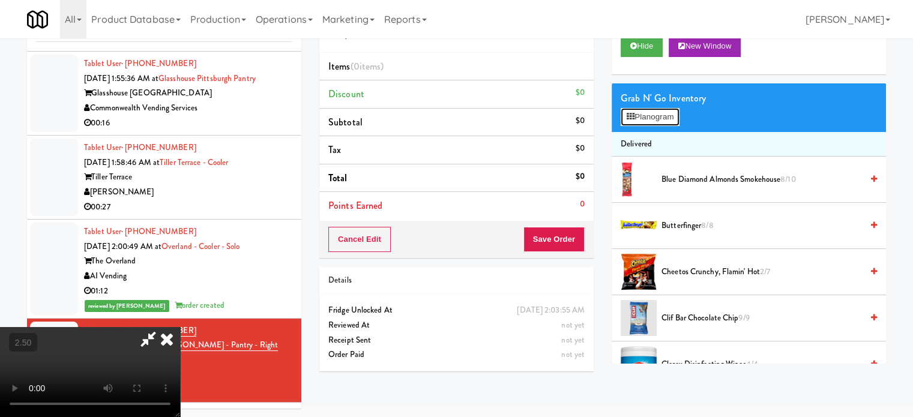
click at [631, 122] on button "Planogram" at bounding box center [649, 117] width 59 height 18
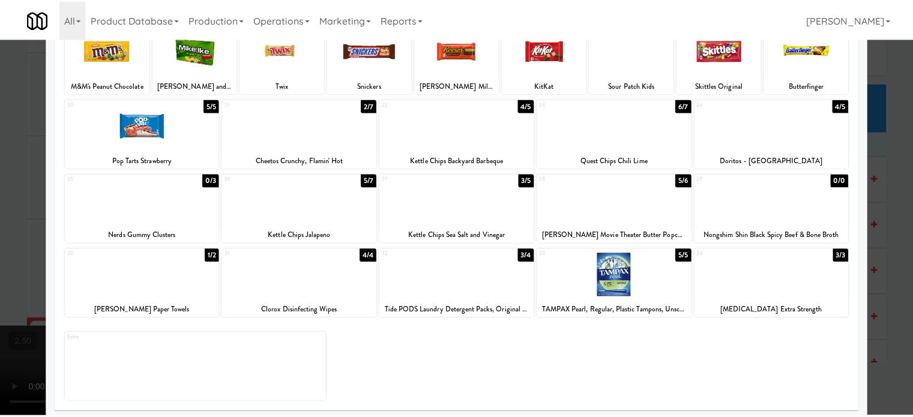
scroll to position [172, 0]
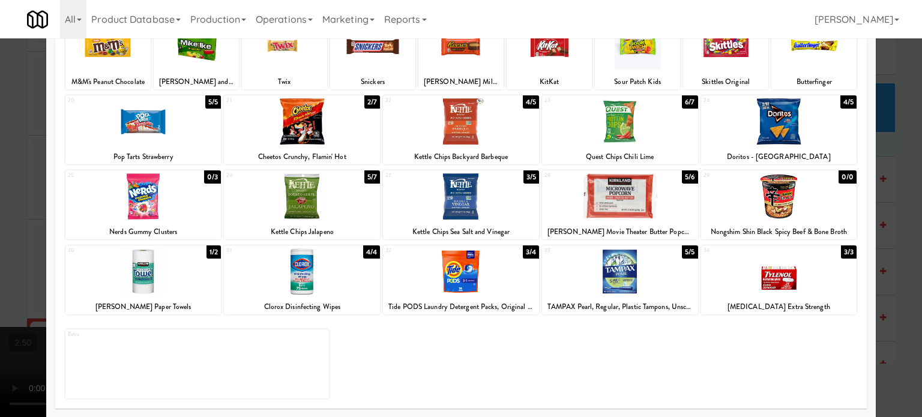
click at [211, 175] on div "0/3" at bounding box center [212, 176] width 17 height 13
click at [891, 175] on div at bounding box center [461, 208] width 922 height 417
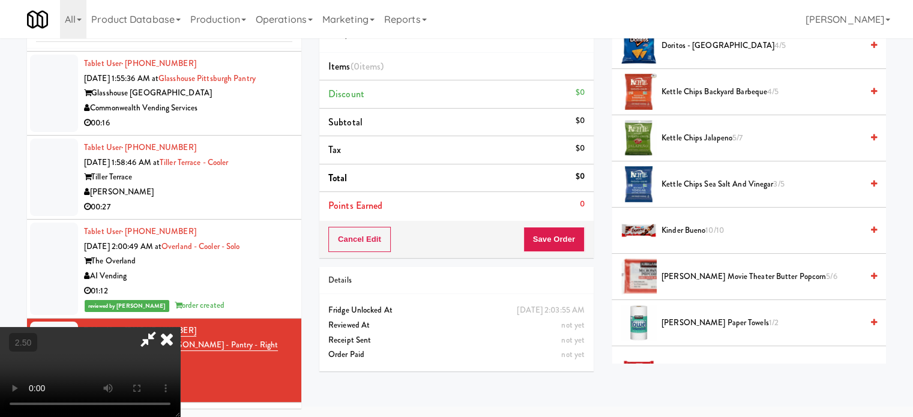
scroll to position [1406, 0]
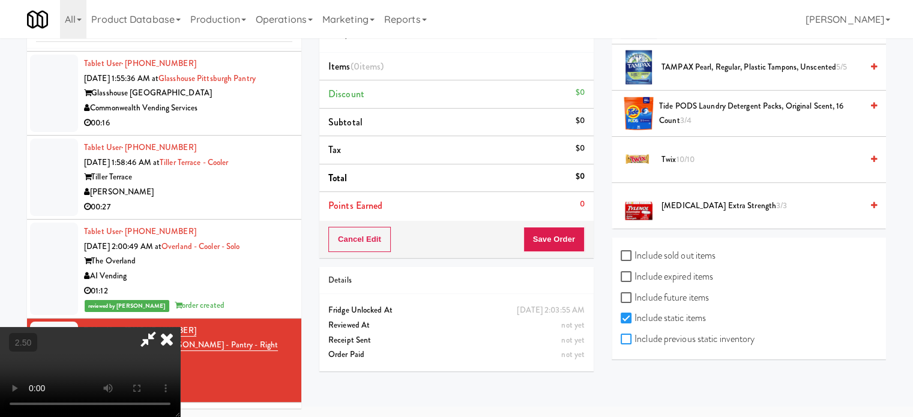
click at [631, 335] on input "Include previous static inventory" at bounding box center [627, 340] width 14 height 10
checkbox input "true"
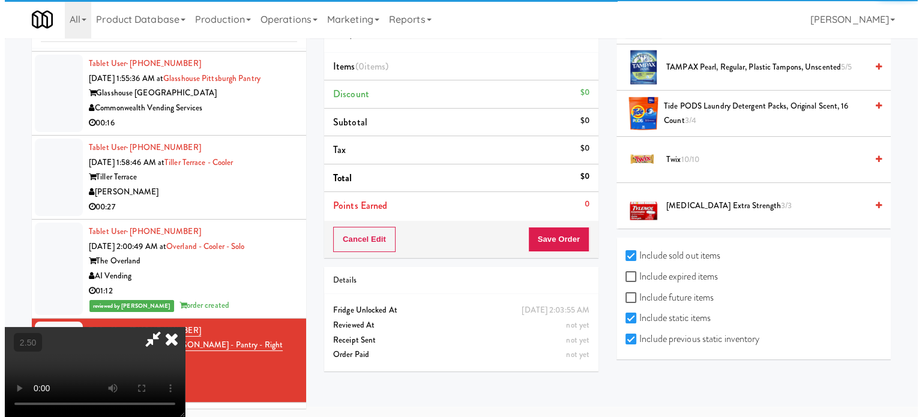
scroll to position [0, 0]
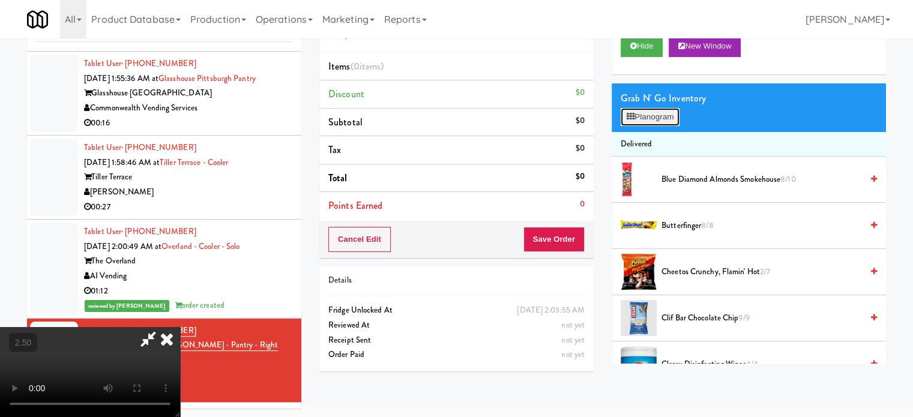
click at [655, 121] on button "Planogram" at bounding box center [649, 117] width 59 height 18
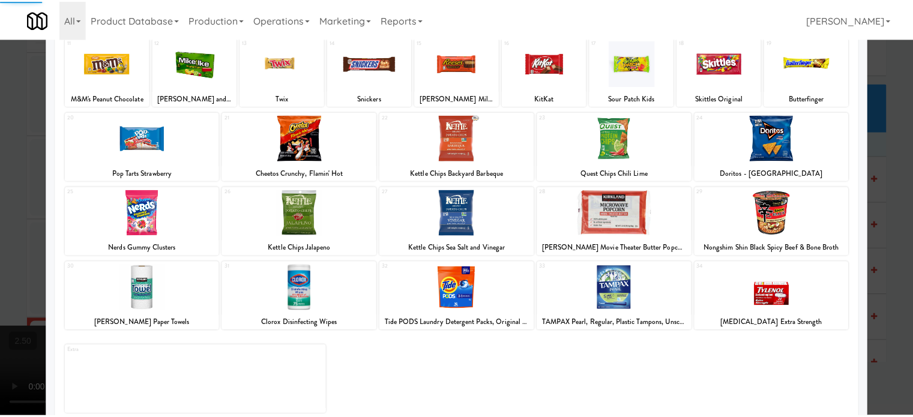
scroll to position [172, 0]
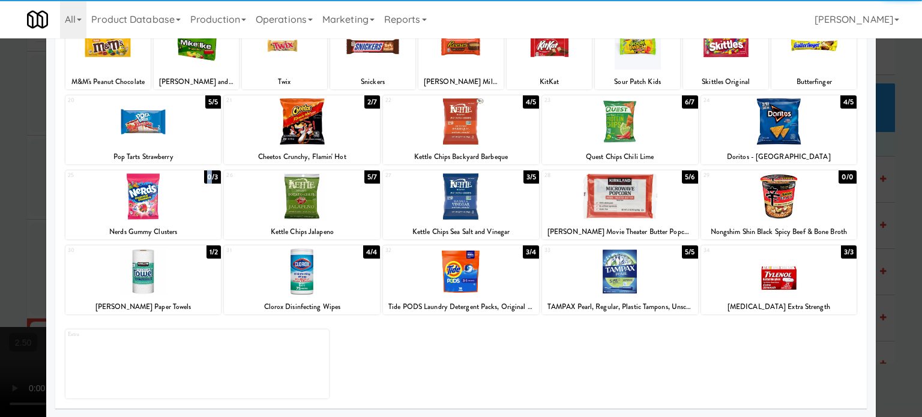
click at [208, 179] on div "0/3" at bounding box center [212, 176] width 17 height 13
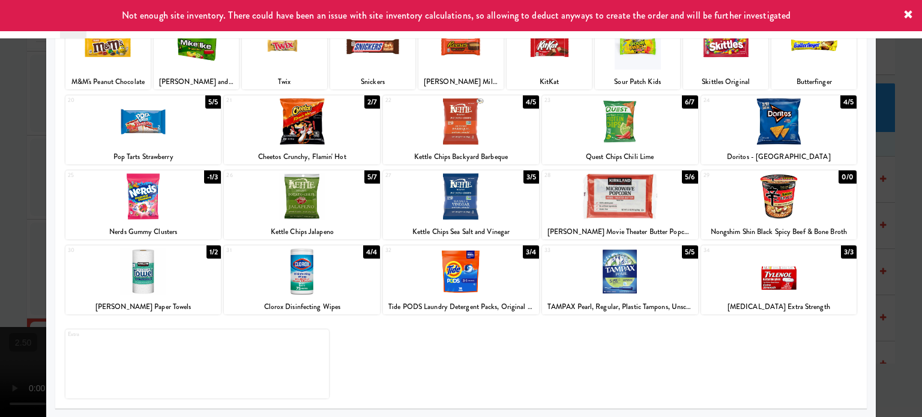
drag, startPoint x: 7, startPoint y: 244, endPoint x: 94, endPoint y: 200, distance: 96.9
click at [12, 244] on div at bounding box center [461, 208] width 922 height 417
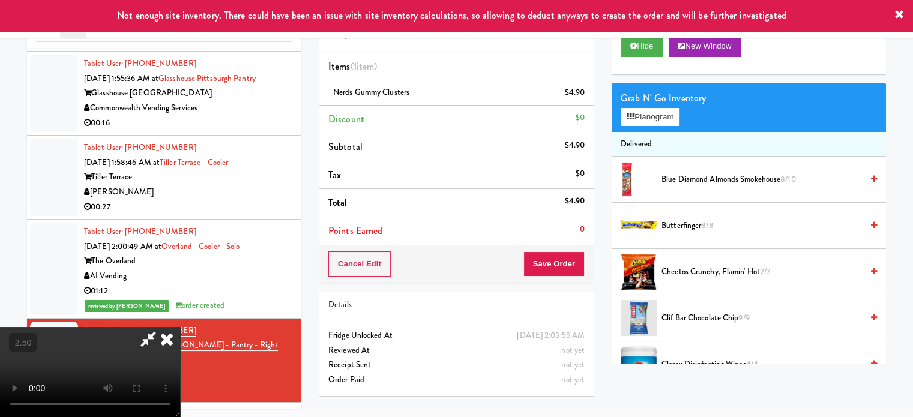
drag, startPoint x: 266, startPoint y: 208, endPoint x: 277, endPoint y: 204, distance: 11.4
click at [180, 327] on video at bounding box center [90, 372] width 180 height 90
drag, startPoint x: 277, startPoint y: 204, endPoint x: 420, endPoint y: 185, distance: 144.1
click at [180, 327] on video at bounding box center [90, 372] width 180 height 90
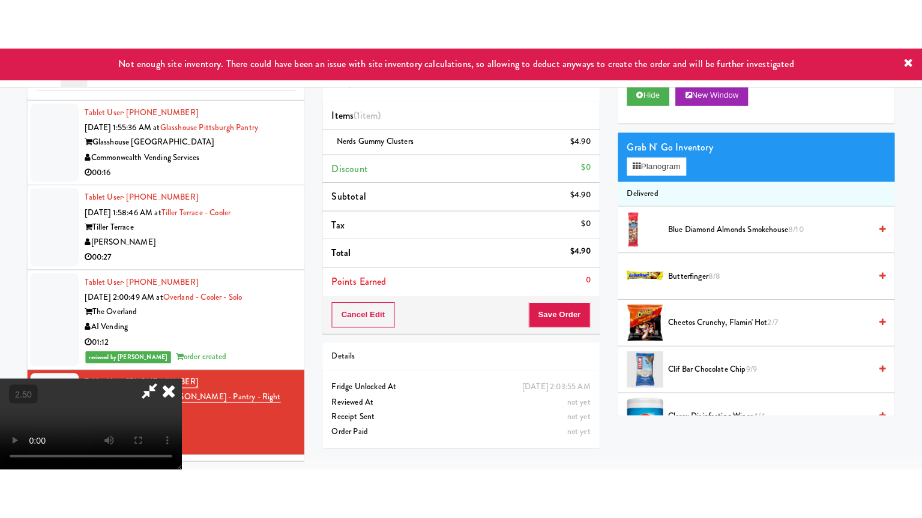
scroll to position [38, 0]
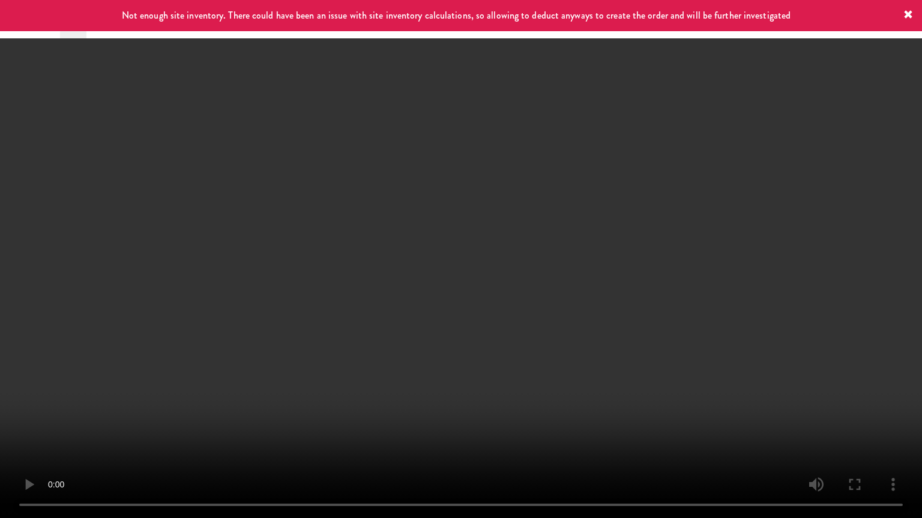
click at [426, 202] on video at bounding box center [461, 259] width 922 height 518
click at [509, 197] on video at bounding box center [461, 259] width 922 height 518
drag, startPoint x: 518, startPoint y: 208, endPoint x: 574, endPoint y: 199, distance: 56.6
click at [542, 206] on video at bounding box center [461, 259] width 922 height 518
click at [604, 193] on video at bounding box center [461, 259] width 922 height 518
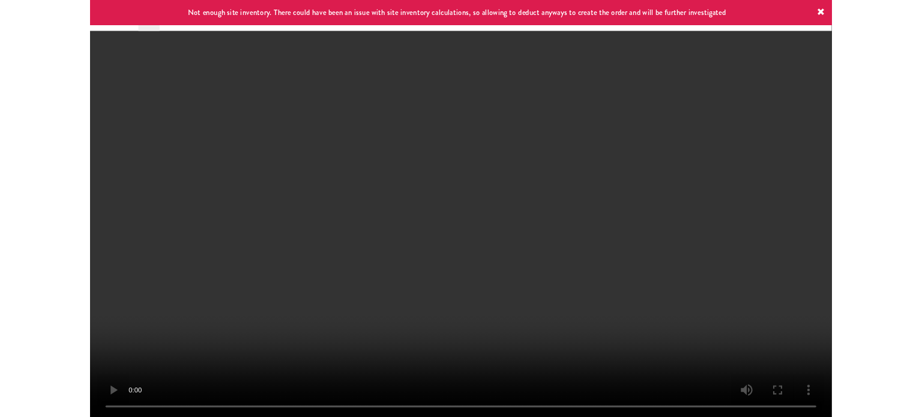
scroll to position [49, 0]
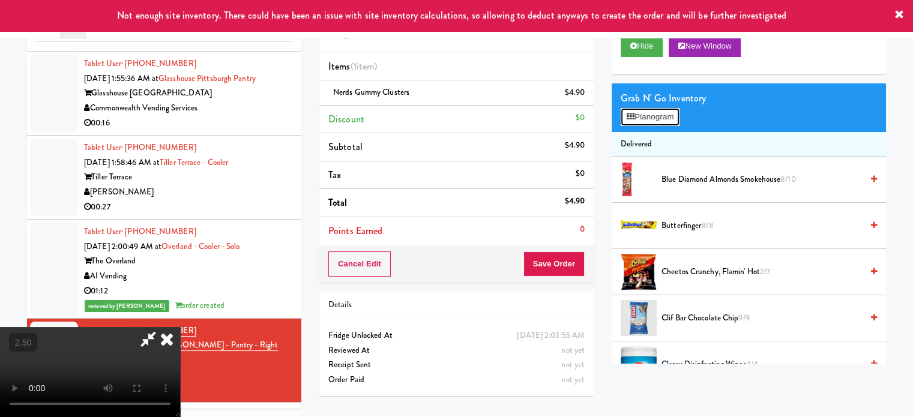
click at [656, 121] on button "Planogram" at bounding box center [649, 117] width 59 height 18
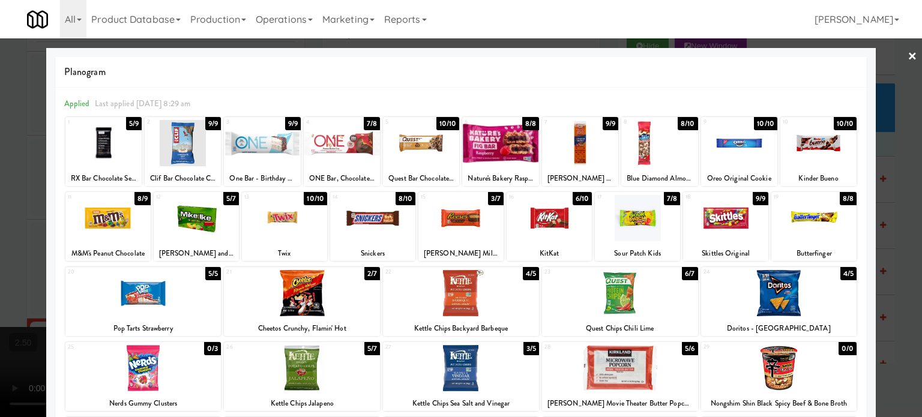
drag, startPoint x: 680, startPoint y: 276, endPoint x: 759, endPoint y: 248, distance: 84.1
click at [682, 275] on div "6/7" at bounding box center [690, 273] width 16 height 13
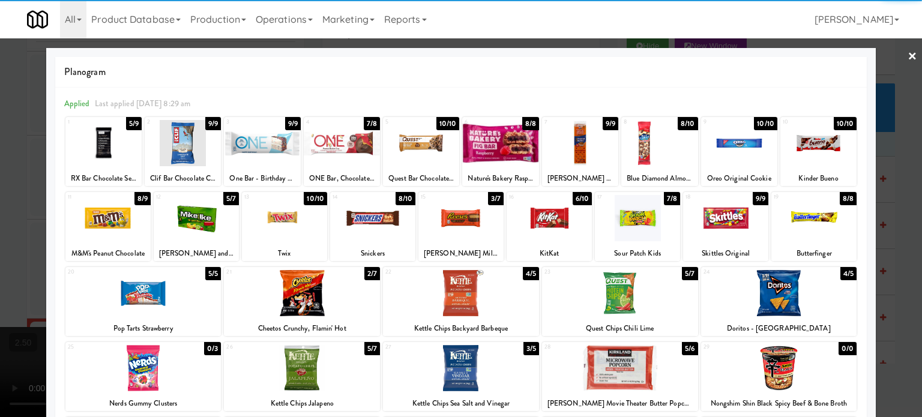
click at [895, 233] on div at bounding box center [461, 208] width 922 height 417
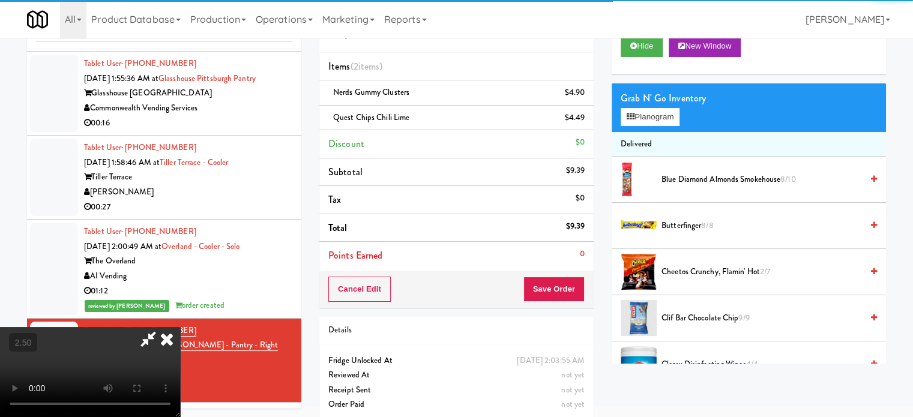
click at [180, 327] on video at bounding box center [90, 372] width 180 height 90
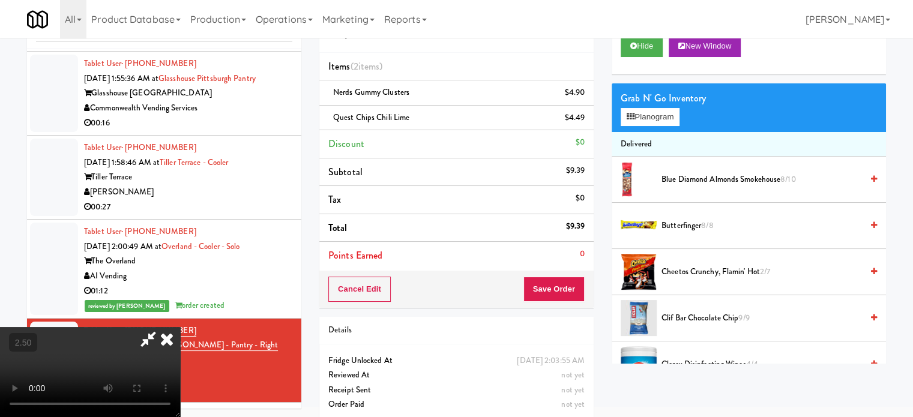
click at [180, 327] on video at bounding box center [90, 372] width 180 height 90
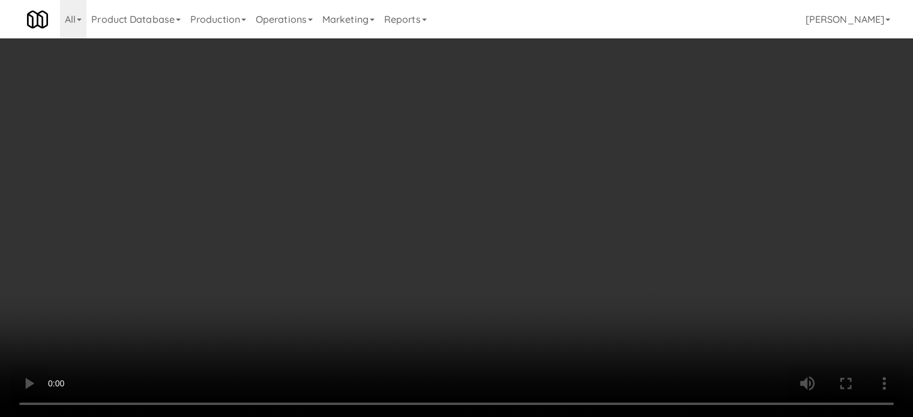
scroll to position [38, 0]
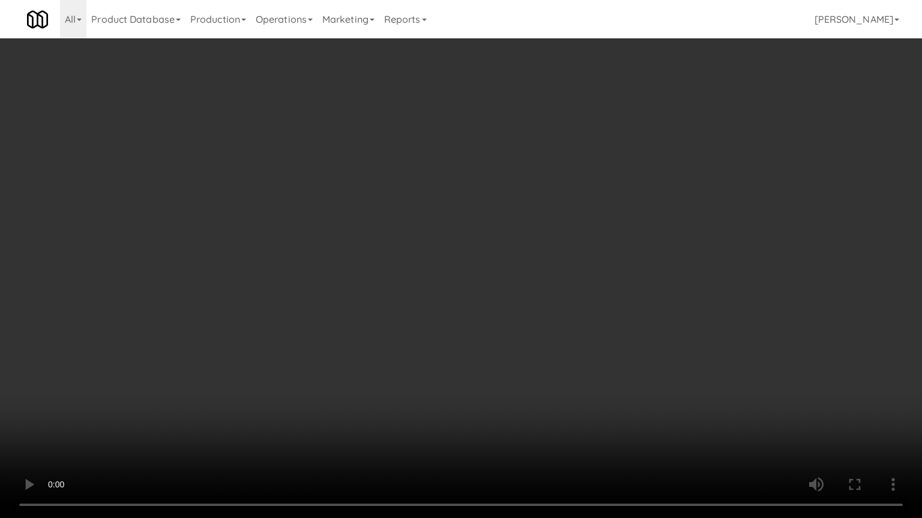
click at [584, 211] on video at bounding box center [461, 259] width 922 height 518
click at [406, 343] on video at bounding box center [461, 259] width 922 height 518
click at [366, 277] on video at bounding box center [461, 259] width 922 height 518
click at [379, 283] on video at bounding box center [461, 259] width 922 height 518
click at [406, 292] on video at bounding box center [461, 259] width 922 height 518
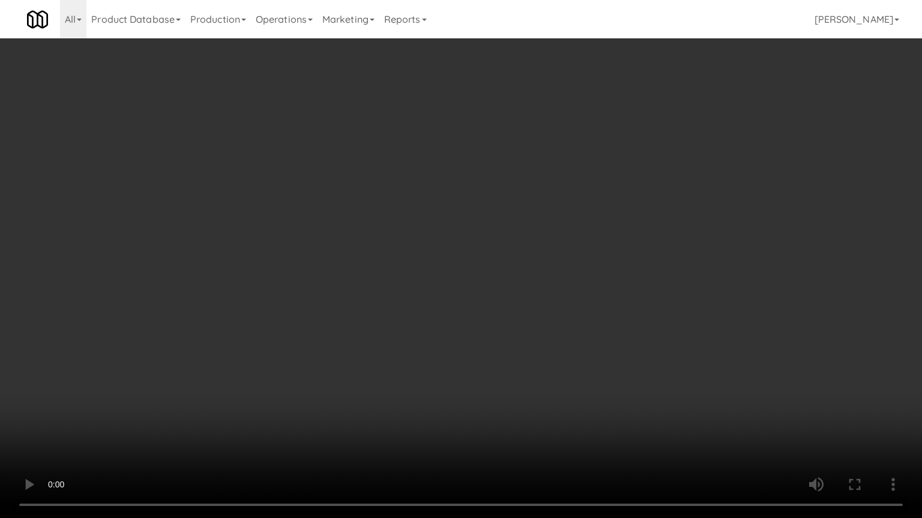
drag, startPoint x: 409, startPoint y: 289, endPoint x: 414, endPoint y: 277, distance: 12.9
click at [411, 284] on video at bounding box center [461, 259] width 922 height 518
click at [426, 269] on video at bounding box center [461, 259] width 922 height 518
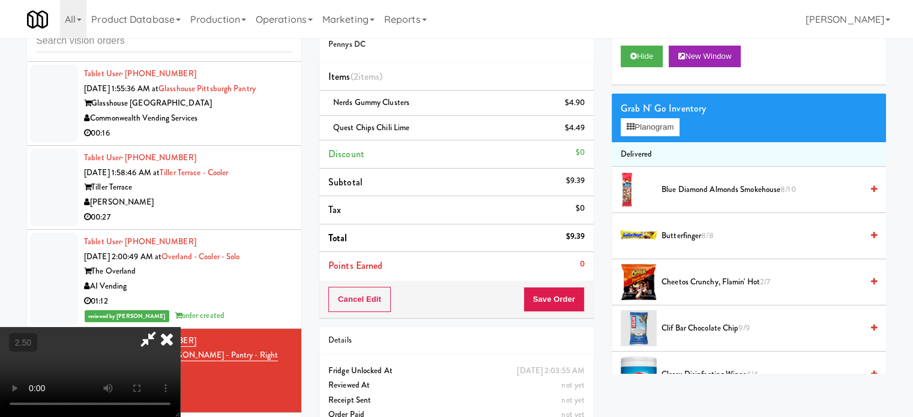
drag, startPoint x: 703, startPoint y: 284, endPoint x: 701, endPoint y: 269, distance: 14.6
click at [703, 283] on span "Cheetos Crunchy, Flamin' Hot 2/7" at bounding box center [761, 282] width 200 height 15
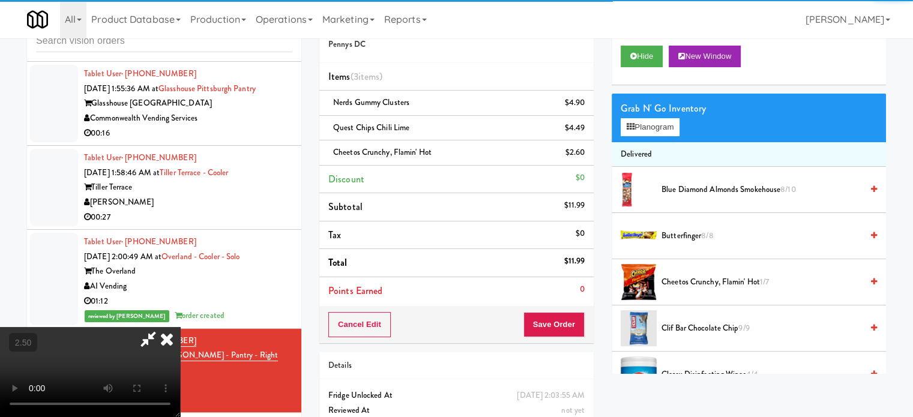
click at [180, 327] on video at bounding box center [90, 372] width 180 height 90
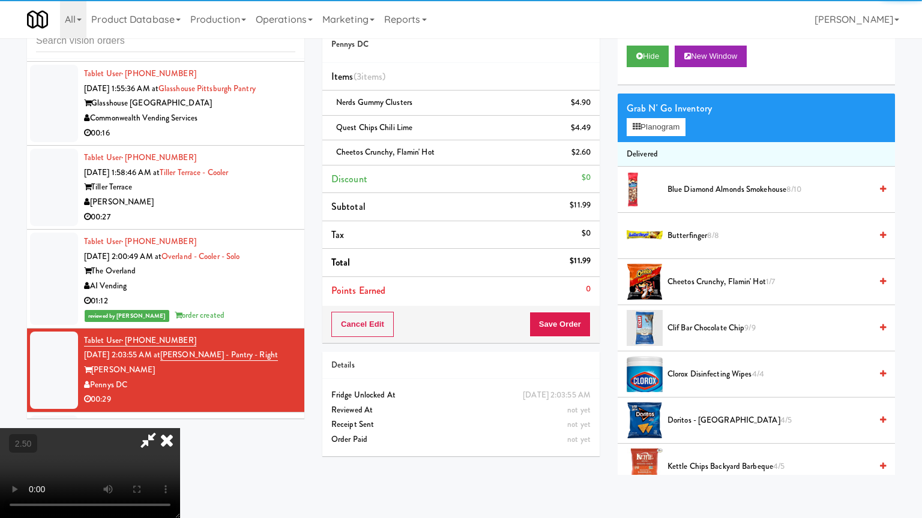
click at [180, 416] on video at bounding box center [90, 473] width 180 height 90
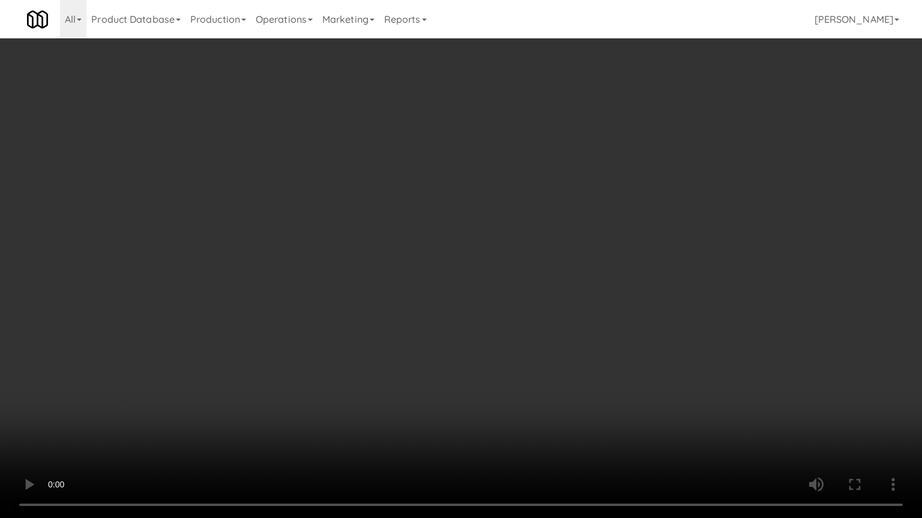
click at [449, 310] on video at bounding box center [461, 259] width 922 height 518
drag, startPoint x: 452, startPoint y: 307, endPoint x: 482, endPoint y: 191, distance: 119.6
click at [454, 307] on video at bounding box center [461, 259] width 922 height 518
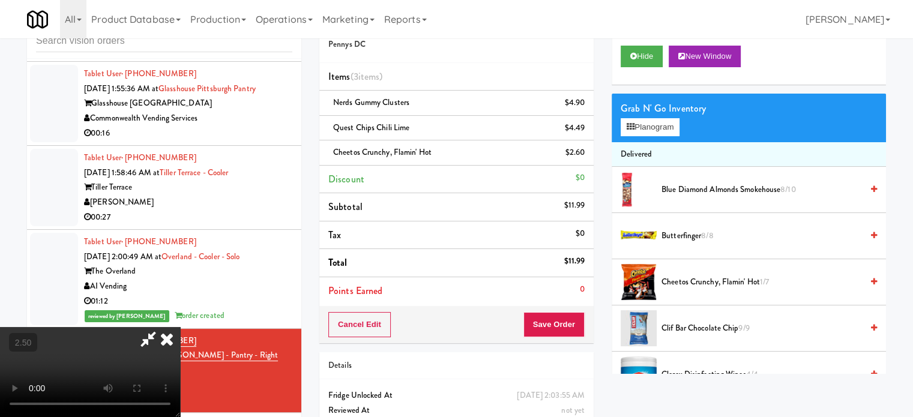
click at [180, 327] on icon at bounding box center [167, 339] width 26 height 24
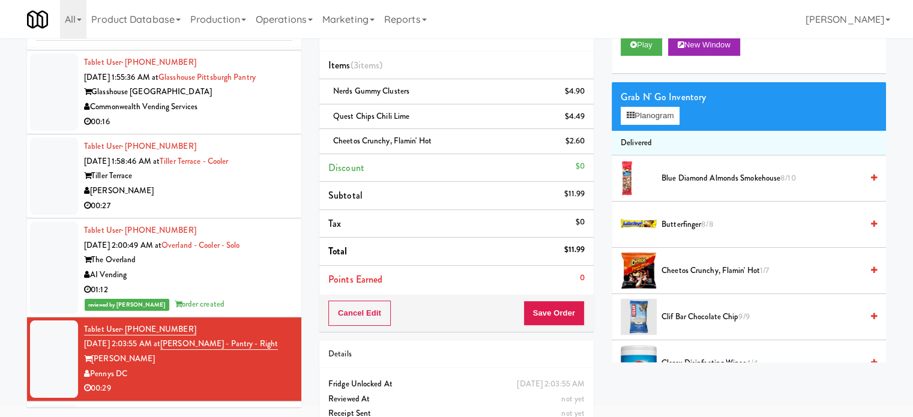
scroll to position [85, 0]
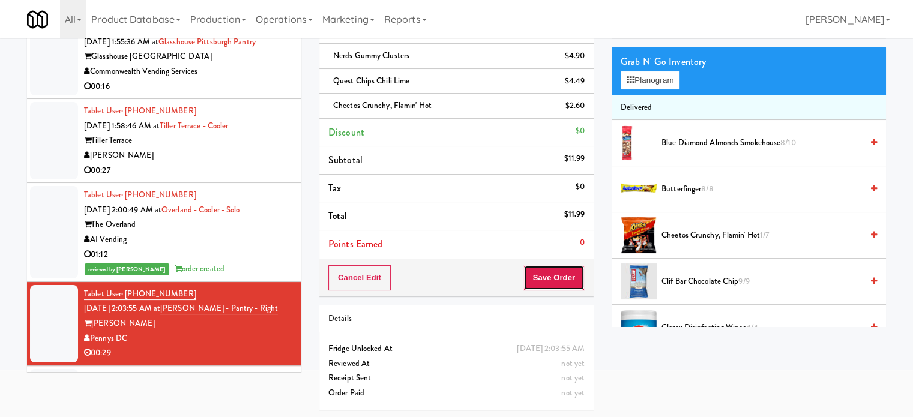
click at [557, 284] on button "Save Order" at bounding box center [553, 277] width 61 height 25
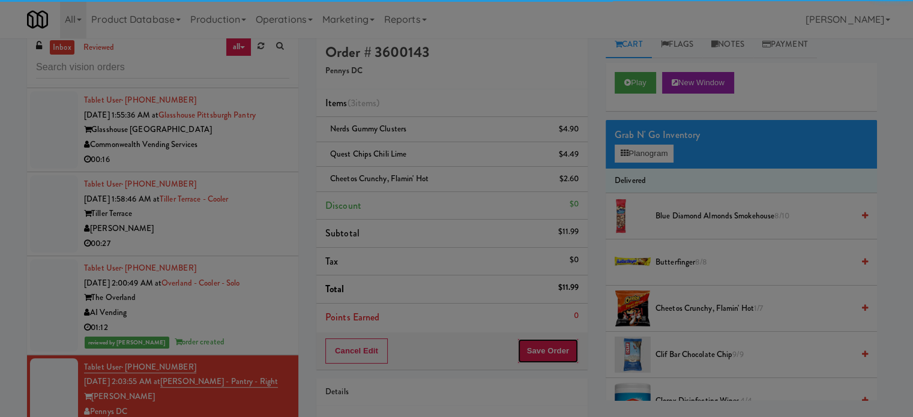
scroll to position [0, 0]
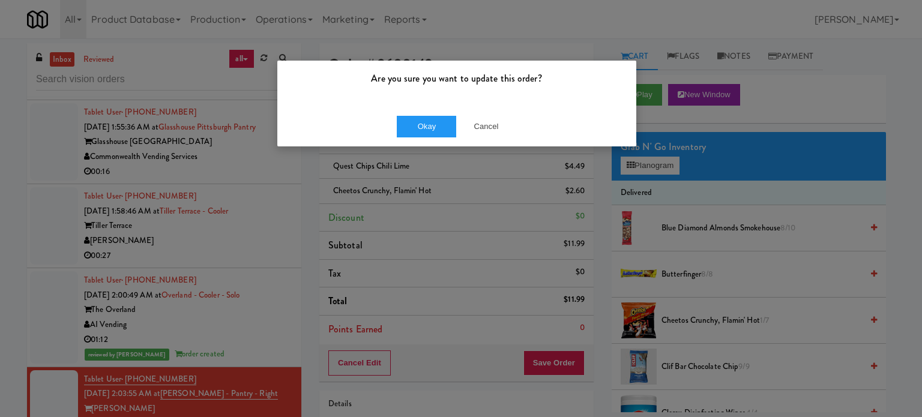
click at [422, 137] on div "Okay Cancel" at bounding box center [456, 126] width 359 height 40
click at [430, 122] on button "Okay" at bounding box center [427, 127] width 60 height 22
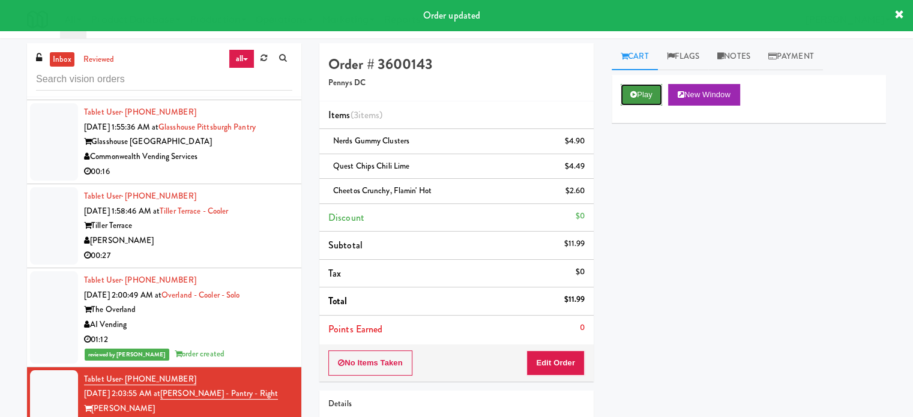
click at [639, 94] on button "Play" at bounding box center [640, 95] width 41 height 22
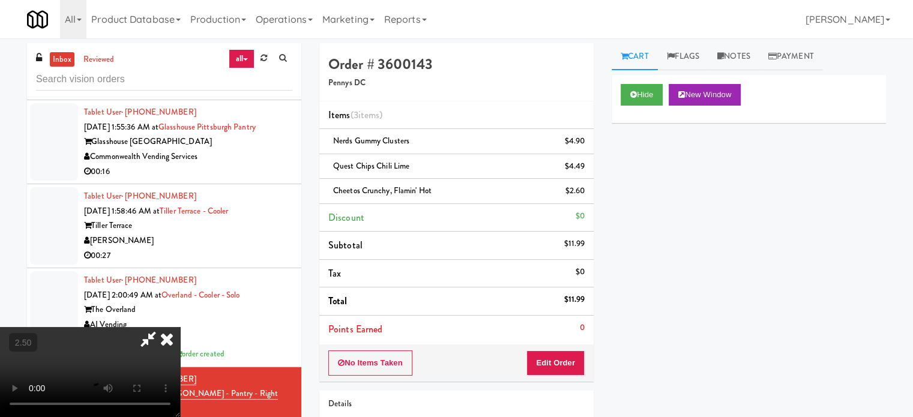
drag, startPoint x: 413, startPoint y: 308, endPoint x: 415, endPoint y: 296, distance: 11.5
click at [180, 327] on video at bounding box center [90, 372] width 180 height 90
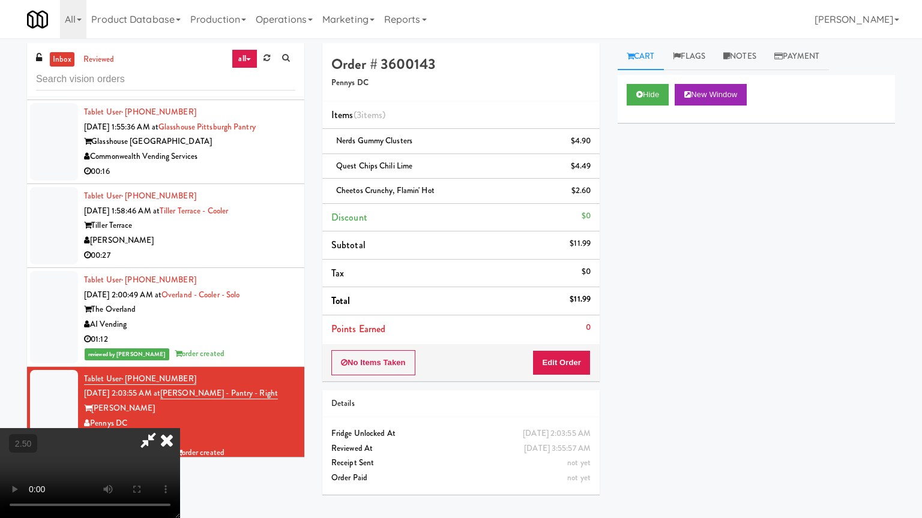
click at [180, 416] on video at bounding box center [90, 473] width 180 height 90
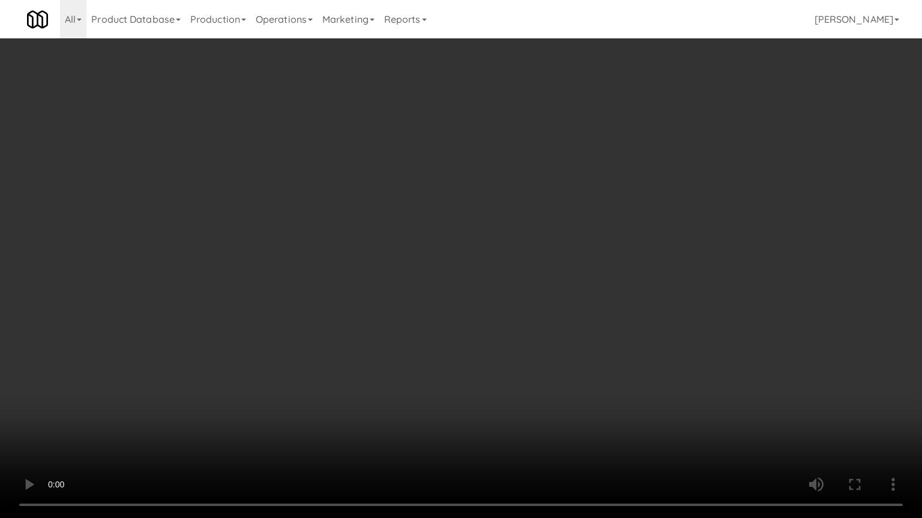
click at [403, 300] on video at bounding box center [461, 259] width 922 height 518
click at [406, 274] on video at bounding box center [461, 259] width 922 height 518
drag, startPoint x: 408, startPoint y: 271, endPoint x: 423, endPoint y: 151, distance: 121.5
click at [409, 271] on video at bounding box center [461, 259] width 922 height 518
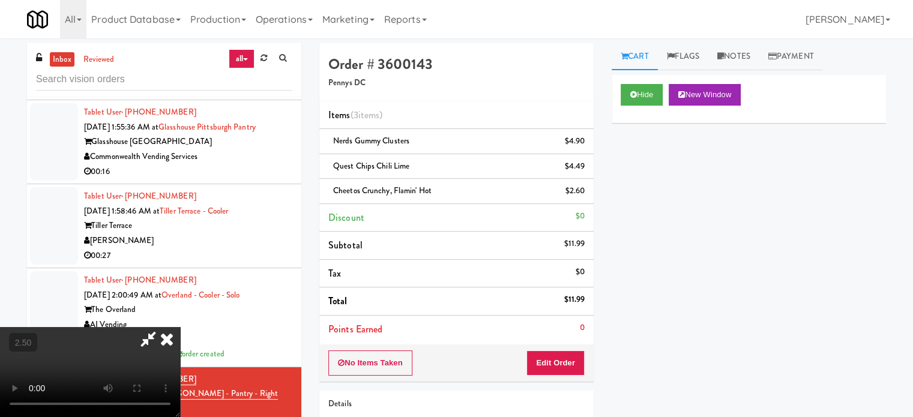
click at [180, 327] on icon at bounding box center [167, 339] width 26 height 24
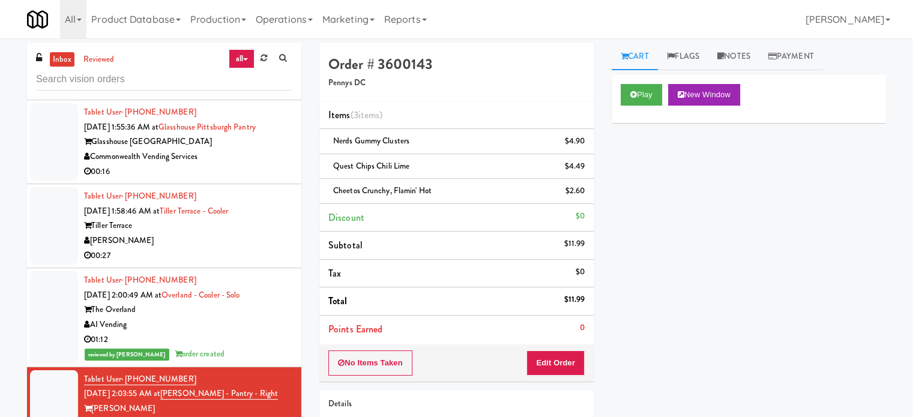
scroll to position [5595, 0]
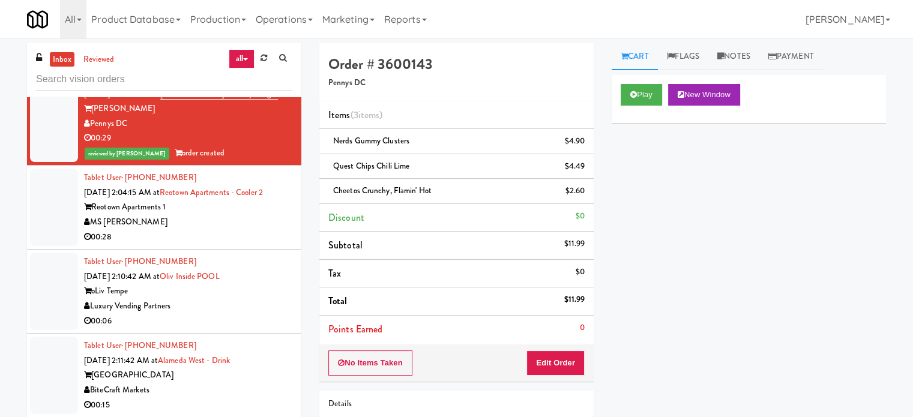
click at [252, 230] on div "00:28" at bounding box center [188, 237] width 208 height 15
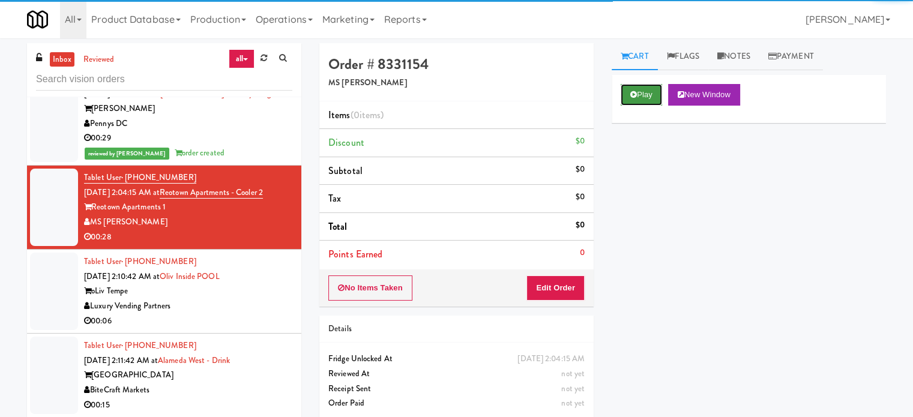
click at [655, 93] on button "Play" at bounding box center [640, 95] width 41 height 22
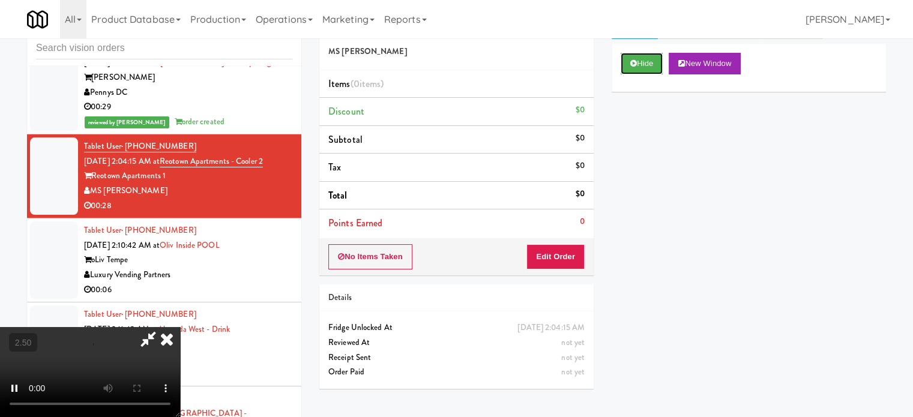
scroll to position [49, 0]
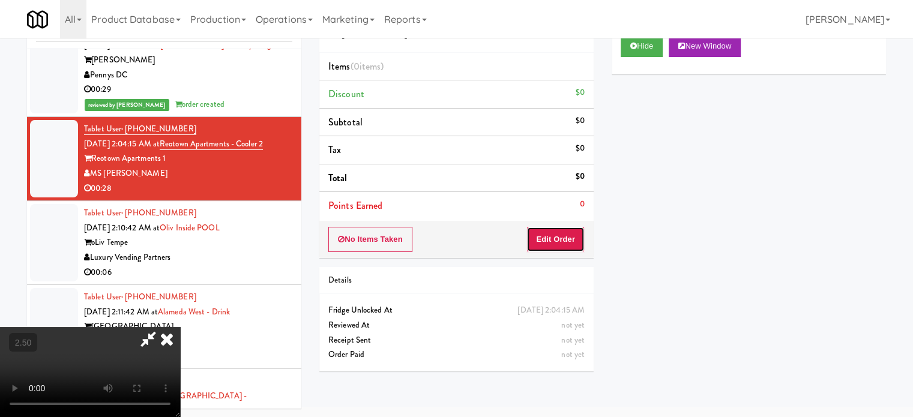
click at [558, 247] on button "Edit Order" at bounding box center [555, 239] width 58 height 25
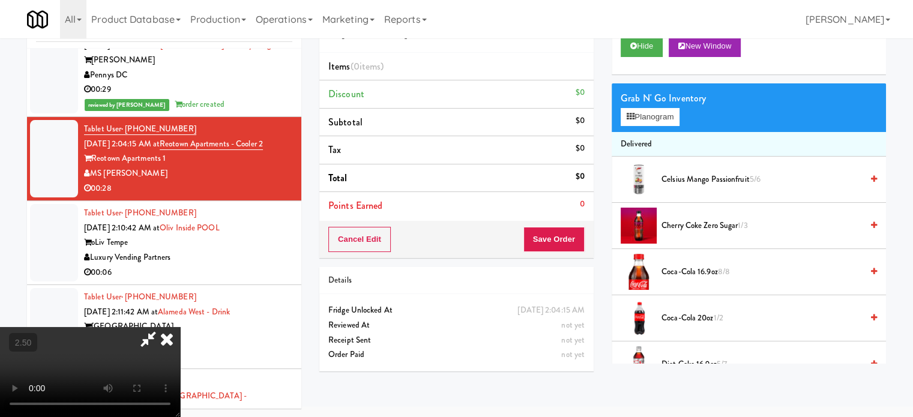
click at [180, 327] on video at bounding box center [90, 372] width 180 height 90
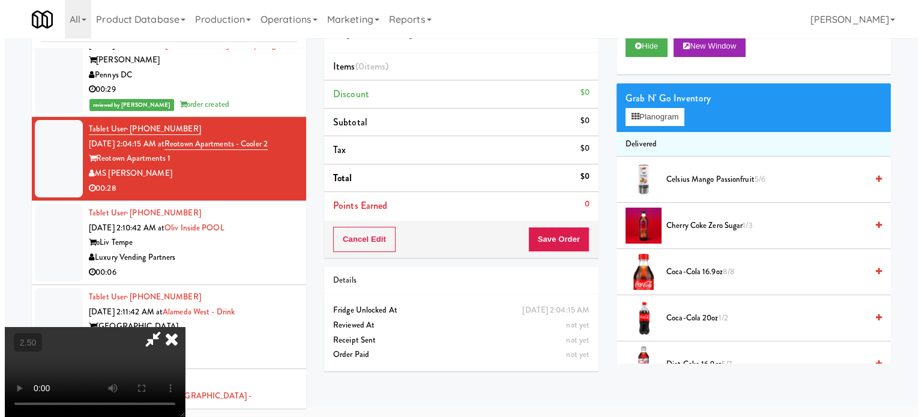
scroll to position [38, 0]
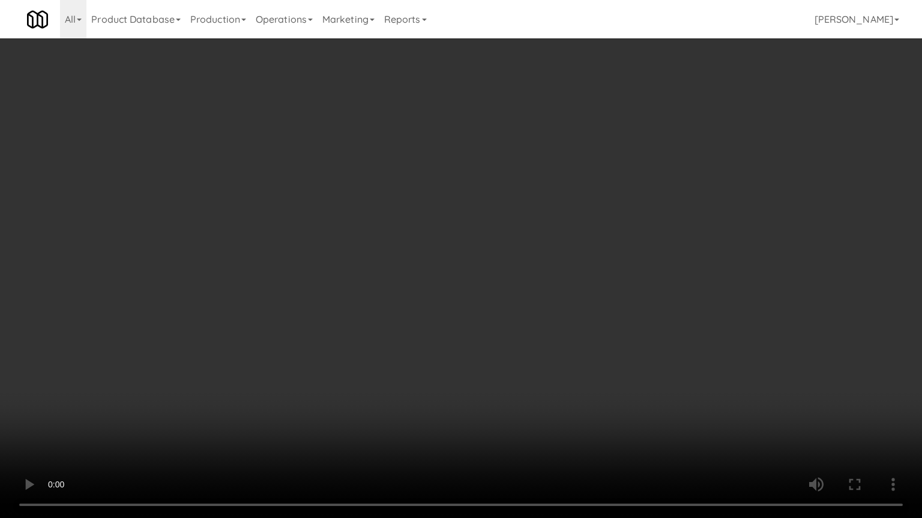
click at [435, 275] on video at bounding box center [461, 259] width 922 height 518
click at [449, 272] on video at bounding box center [461, 259] width 922 height 518
click at [450, 264] on video at bounding box center [461, 259] width 922 height 518
drag, startPoint x: 446, startPoint y: 271, endPoint x: 446, endPoint y: 259, distance: 12.0
click at [446, 262] on video at bounding box center [461, 259] width 922 height 518
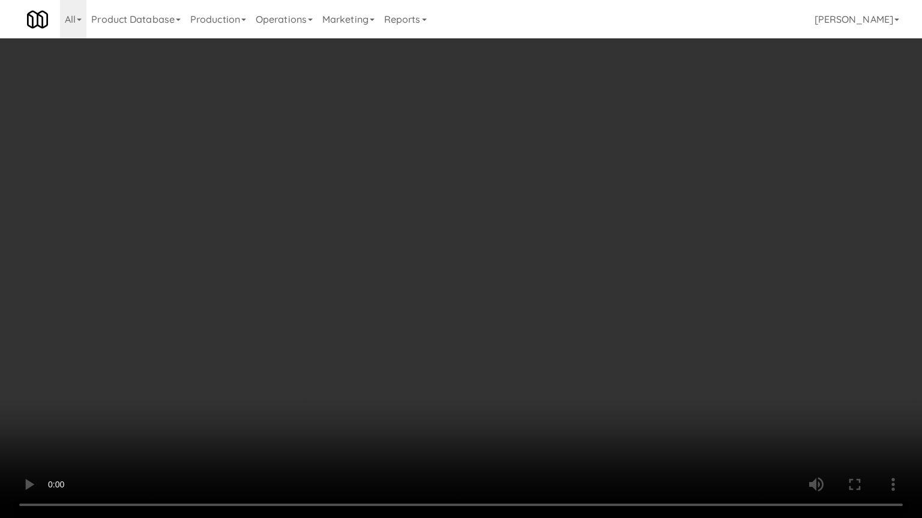
click at [453, 281] on video at bounding box center [461, 259] width 922 height 518
click at [320, 227] on video at bounding box center [461, 259] width 922 height 518
click at [352, 148] on video at bounding box center [461, 259] width 922 height 518
click at [353, 149] on video at bounding box center [461, 259] width 922 height 518
click at [377, 142] on video at bounding box center [461, 259] width 922 height 518
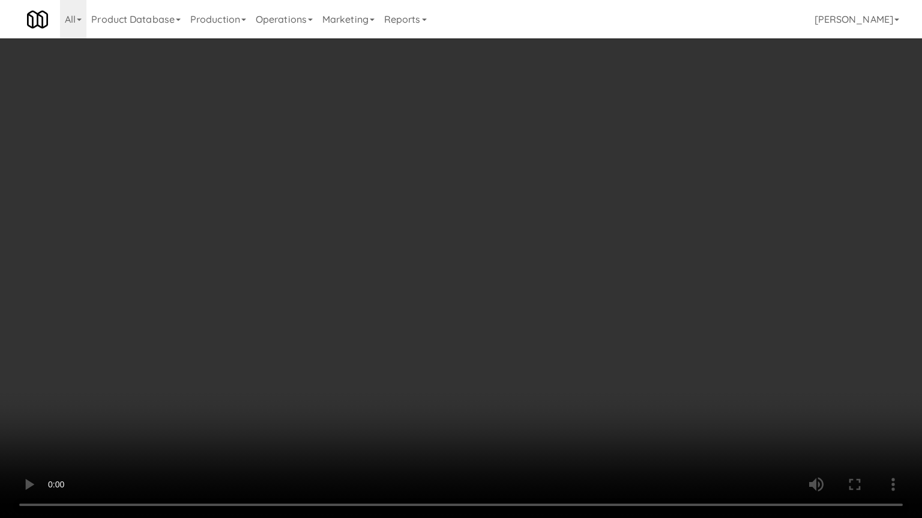
click at [414, 152] on video at bounding box center [461, 259] width 922 height 518
click at [423, 152] on video at bounding box center [461, 259] width 922 height 518
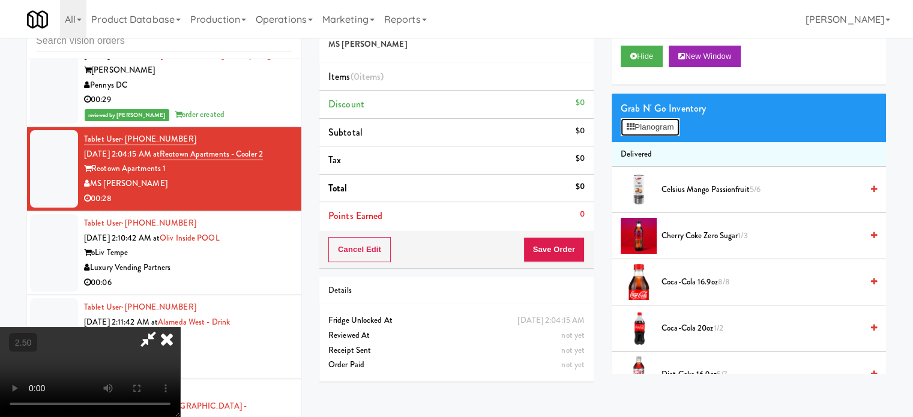
drag, startPoint x: 663, startPoint y: 130, endPoint x: 666, endPoint y: 122, distance: 8.6
click at [663, 130] on button "Planogram" at bounding box center [649, 127] width 59 height 18
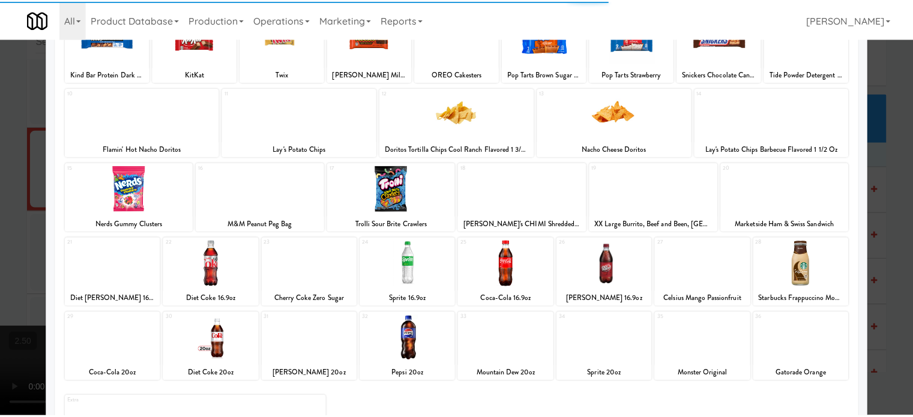
scroll to position [172, 0]
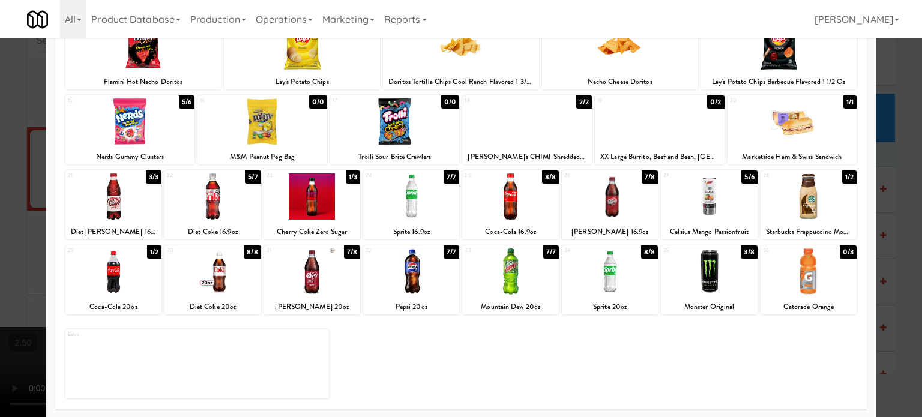
click at [346, 179] on div "1/3" at bounding box center [353, 176] width 14 height 13
drag, startPoint x: 898, startPoint y: 177, endPoint x: 640, endPoint y: 248, distance: 267.2
click at [898, 177] on div at bounding box center [461, 208] width 922 height 417
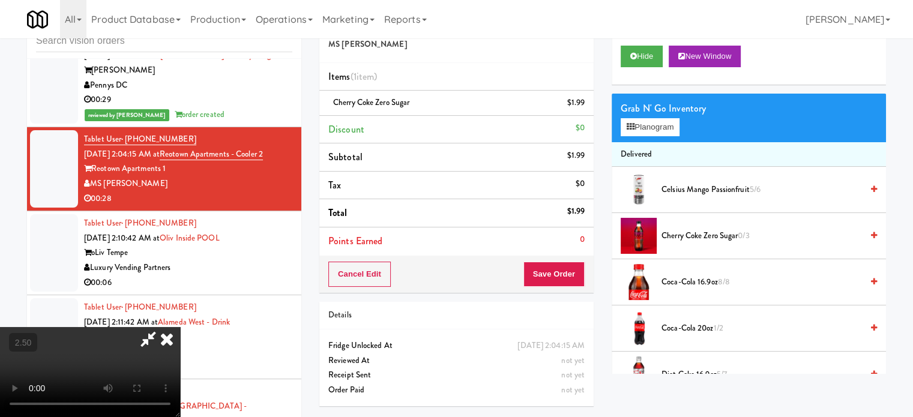
drag, startPoint x: 322, startPoint y: 308, endPoint x: 325, endPoint y: 293, distance: 14.7
click at [180, 327] on video at bounding box center [90, 372] width 180 height 90
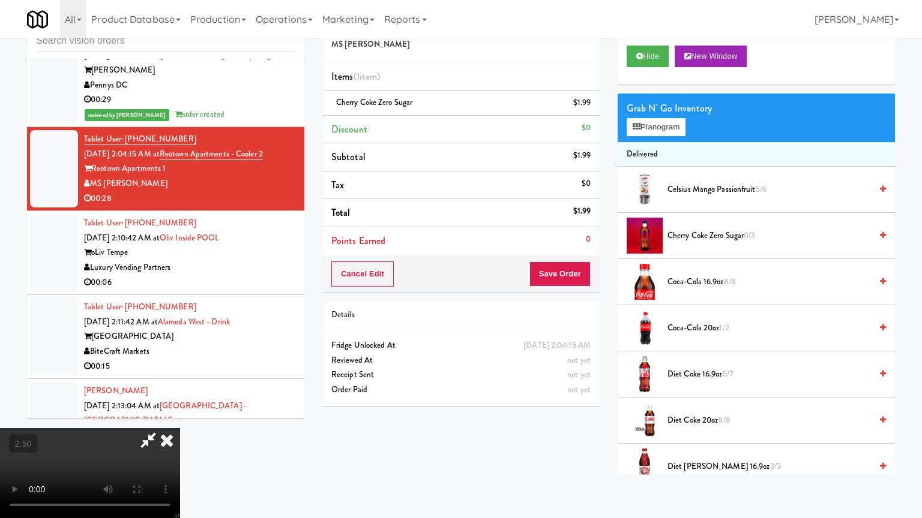
click at [180, 416] on video at bounding box center [90, 473] width 180 height 90
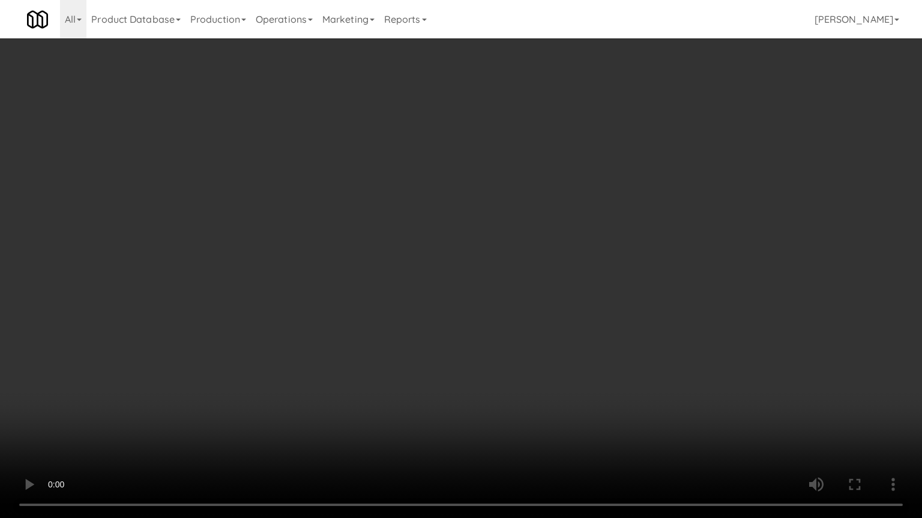
click at [499, 295] on video at bounding box center [461, 259] width 922 height 518
click at [500, 288] on video at bounding box center [461, 259] width 922 height 518
click at [515, 299] on video at bounding box center [461, 259] width 922 height 518
click at [521, 299] on video at bounding box center [461, 259] width 922 height 518
click at [449, 269] on video at bounding box center [461, 259] width 922 height 518
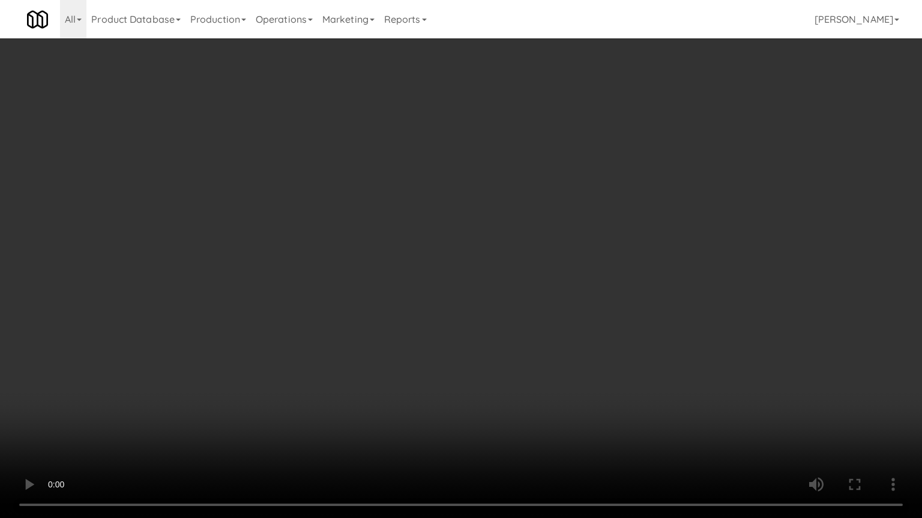
click at [455, 265] on video at bounding box center [461, 259] width 922 height 518
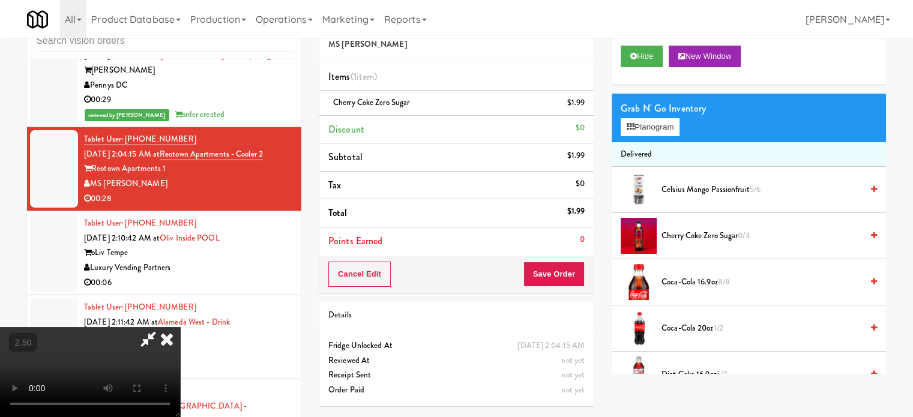
click at [180, 327] on icon at bounding box center [167, 339] width 26 height 24
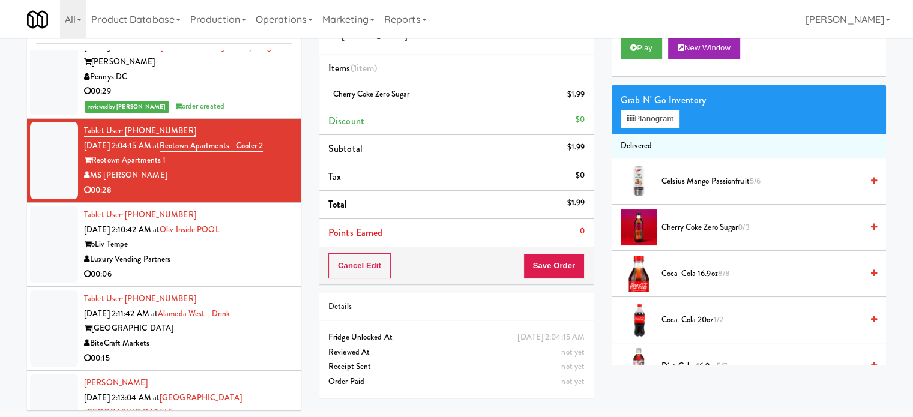
scroll to position [49, 0]
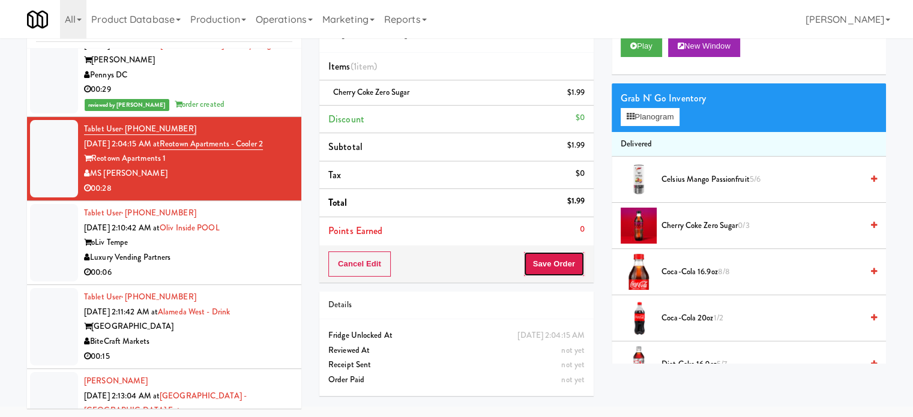
drag, startPoint x: 541, startPoint y: 267, endPoint x: 422, endPoint y: 112, distance: 195.3
click at [541, 266] on button "Save Order" at bounding box center [553, 263] width 61 height 25
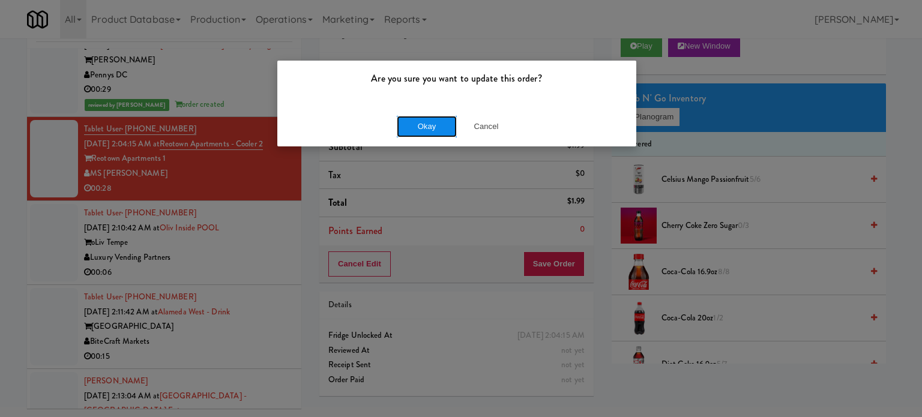
click at [418, 128] on button "Okay" at bounding box center [427, 127] width 60 height 22
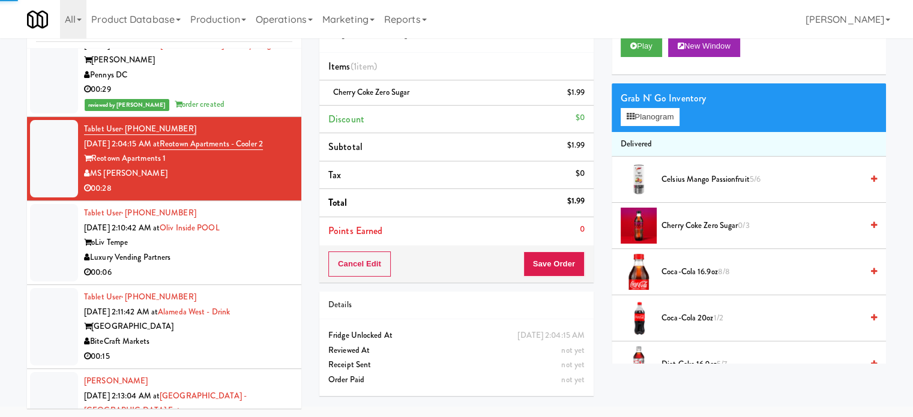
click at [258, 250] on div "Luxury Vending Partners" at bounding box center [188, 257] width 208 height 15
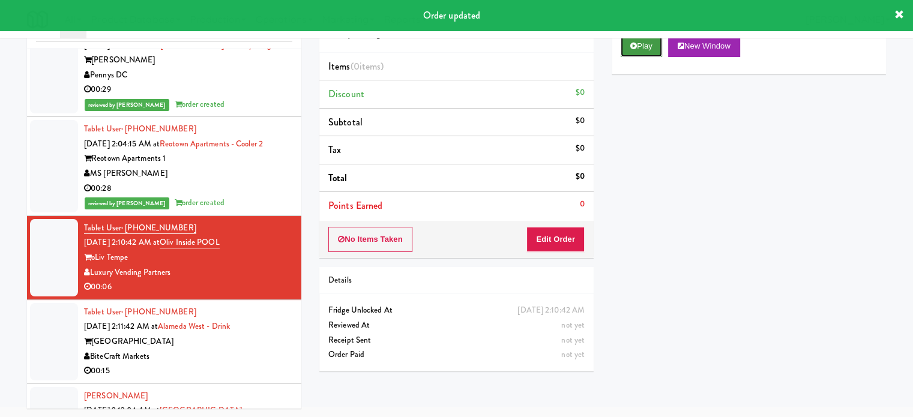
click at [642, 49] on button "Play" at bounding box center [640, 46] width 41 height 22
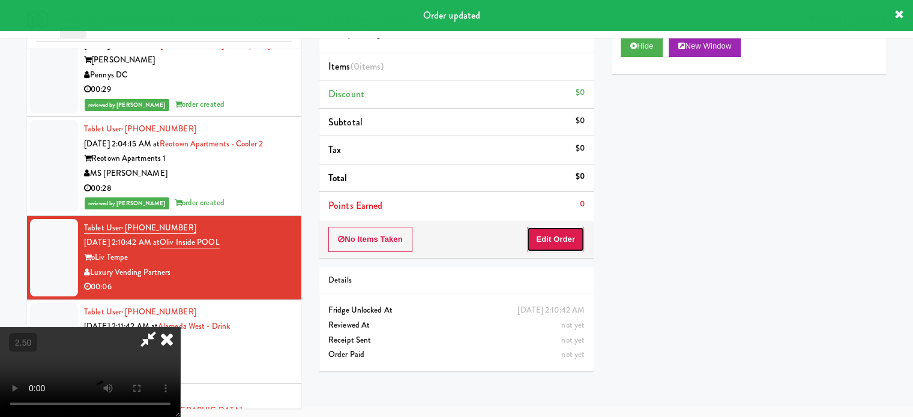
click at [554, 227] on button "Edit Order" at bounding box center [555, 239] width 58 height 25
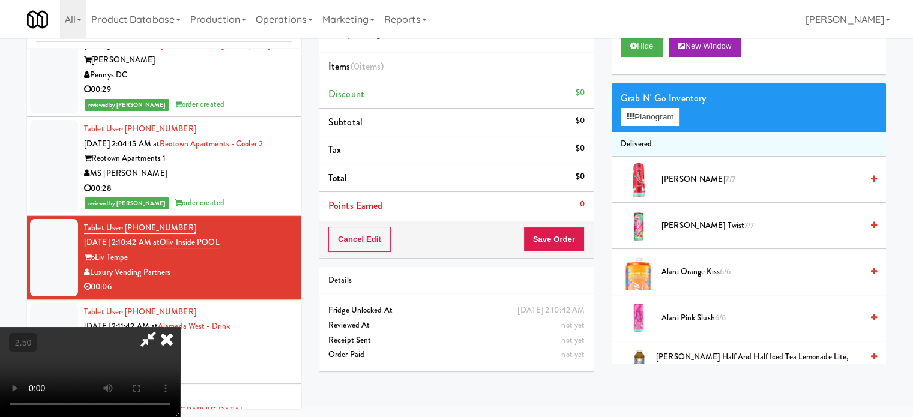
drag, startPoint x: 331, startPoint y: 256, endPoint x: 334, endPoint y: 250, distance: 6.5
click at [180, 327] on video at bounding box center [90, 372] width 180 height 90
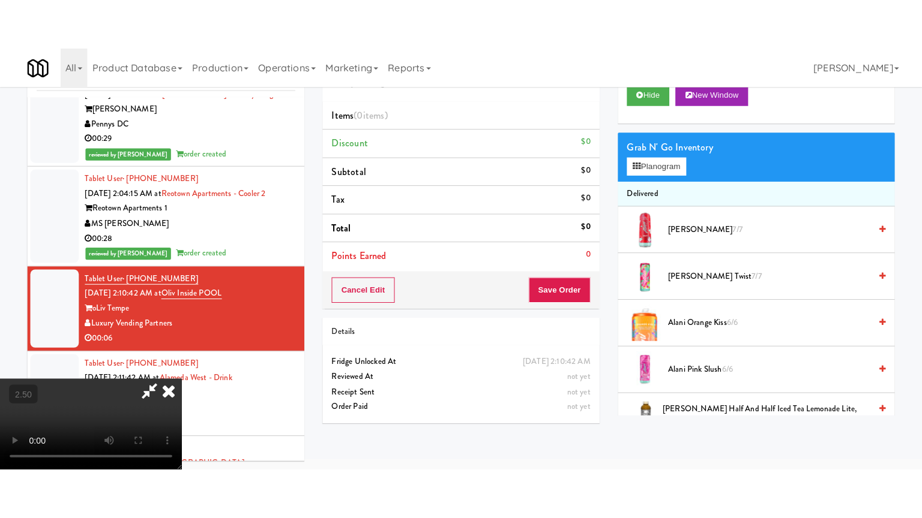
scroll to position [38, 0]
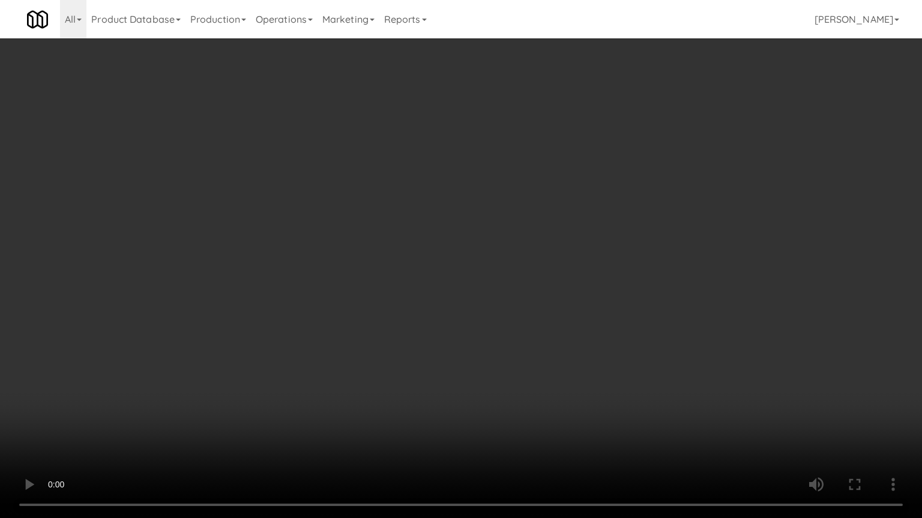
click at [401, 212] on video at bounding box center [461, 259] width 922 height 518
click at [409, 213] on video at bounding box center [461, 259] width 922 height 518
click at [439, 209] on video at bounding box center [461, 259] width 922 height 518
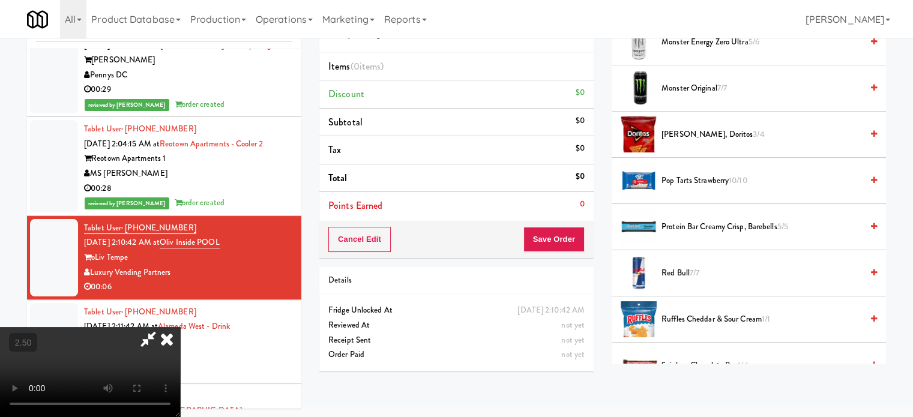
scroll to position [1500, 0]
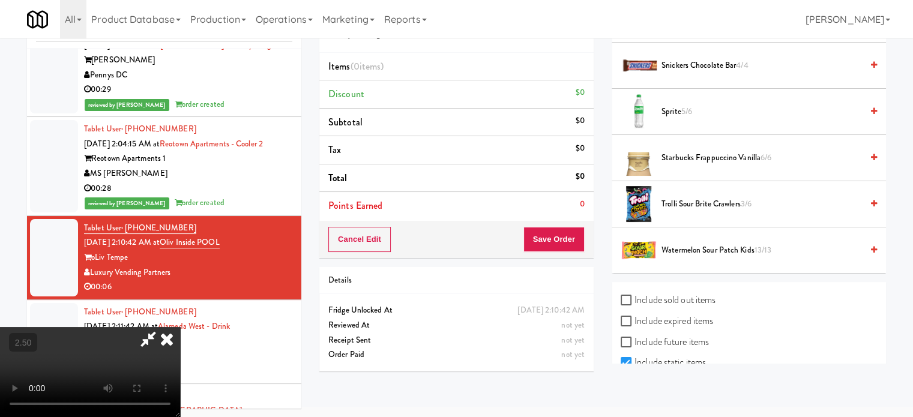
click at [721, 151] on span "Starbucks Frappuccino Vanilla 6/6" at bounding box center [761, 158] width 200 height 15
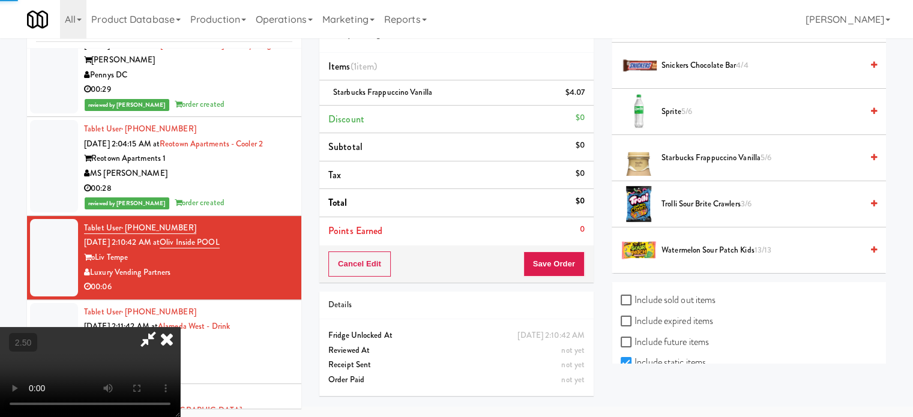
click at [180, 327] on video at bounding box center [90, 372] width 180 height 90
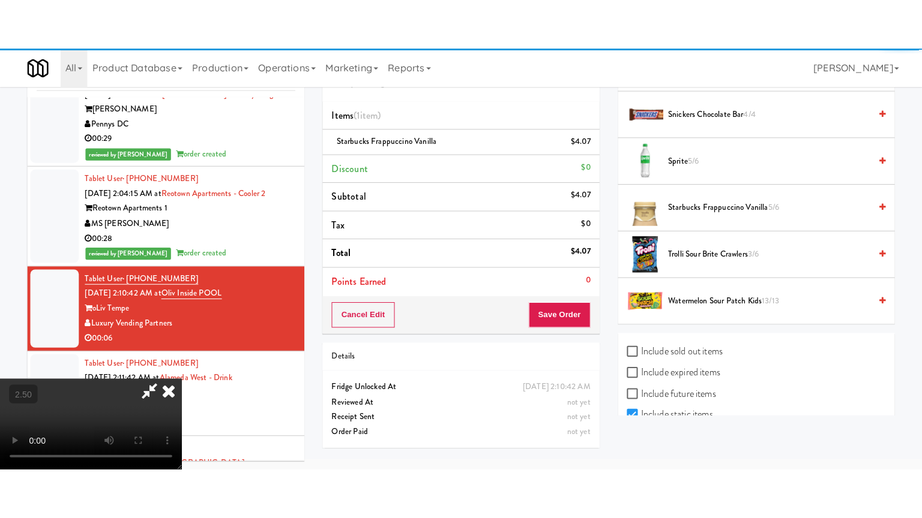
scroll to position [38, 0]
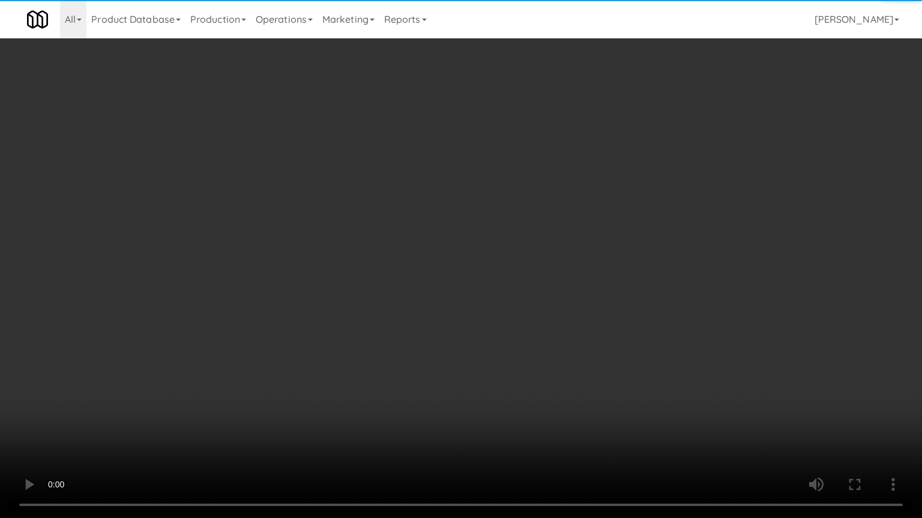
click at [302, 288] on video at bounding box center [461, 259] width 922 height 518
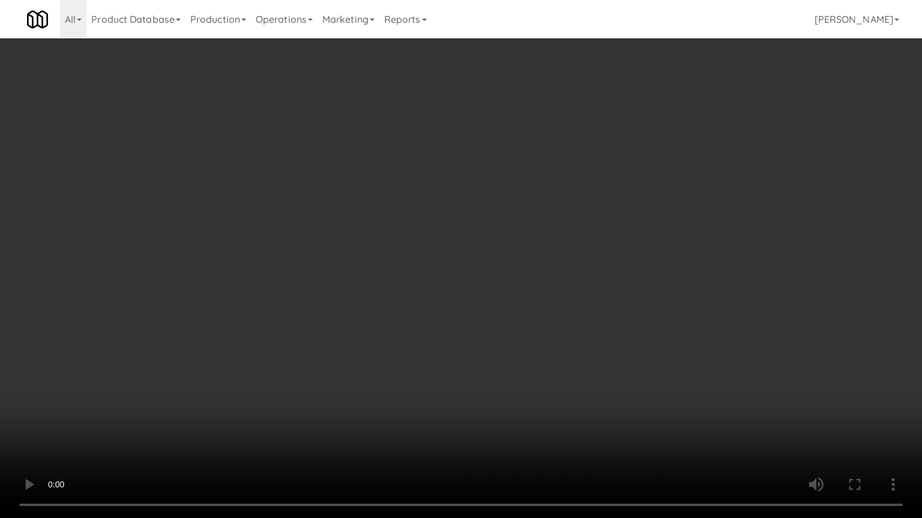
click at [380, 229] on video at bounding box center [461, 259] width 922 height 518
drag, startPoint x: 384, startPoint y: 227, endPoint x: 451, endPoint y: 97, distance: 146.5
click at [386, 228] on video at bounding box center [461, 259] width 922 height 518
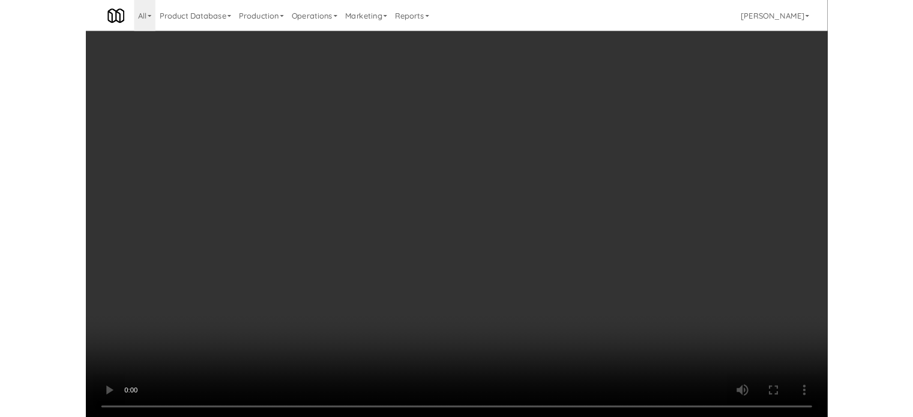
scroll to position [49, 0]
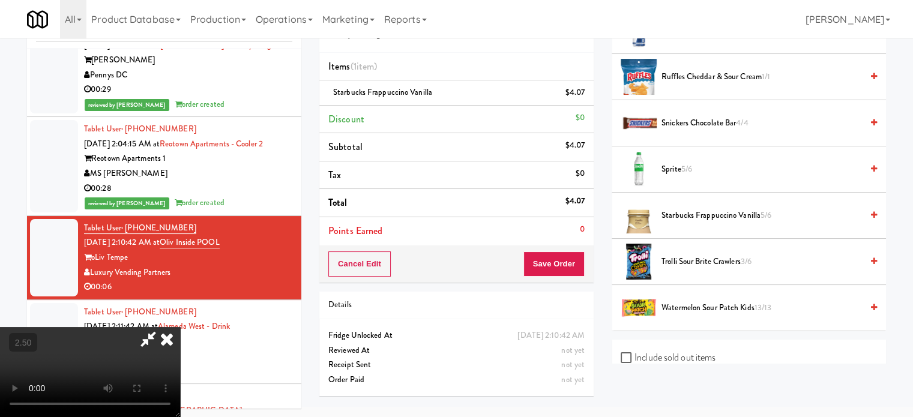
click at [180, 327] on video at bounding box center [90, 372] width 180 height 90
drag, startPoint x: 527, startPoint y: 50, endPoint x: 487, endPoint y: 166, distance: 122.2
click at [180, 327] on icon at bounding box center [167, 339] width 26 height 24
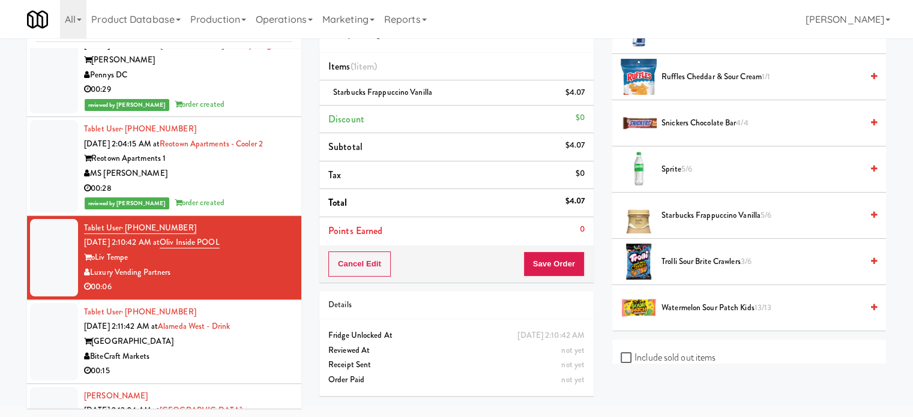
click at [546, 275] on div "Cancel Edit Save Order" at bounding box center [456, 263] width 274 height 37
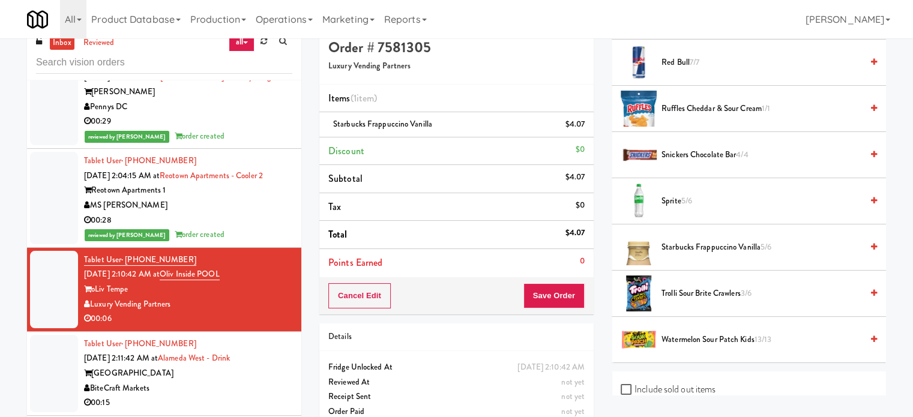
scroll to position [0, 0]
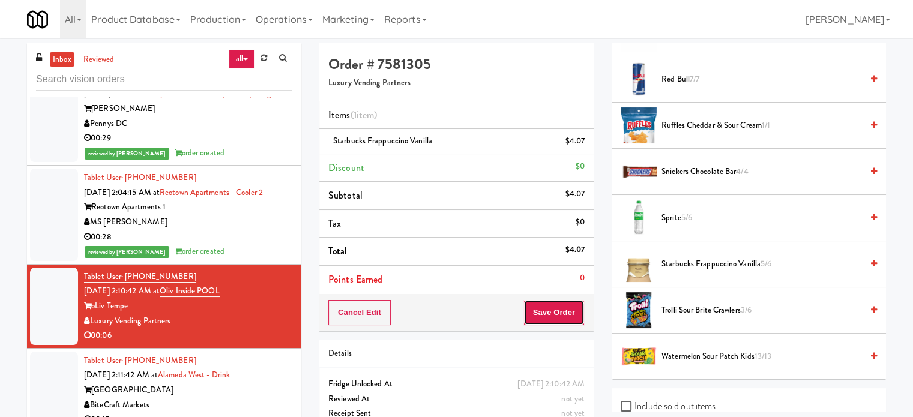
click at [553, 309] on button "Save Order" at bounding box center [553, 312] width 61 height 25
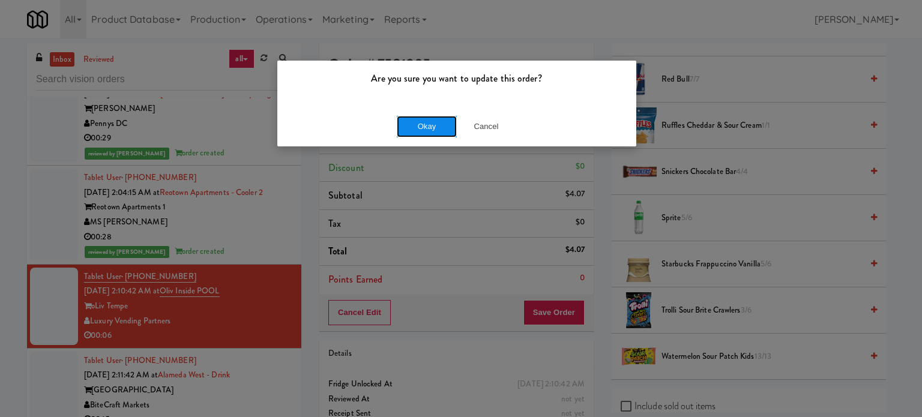
click at [422, 125] on button "Okay" at bounding box center [427, 127] width 60 height 22
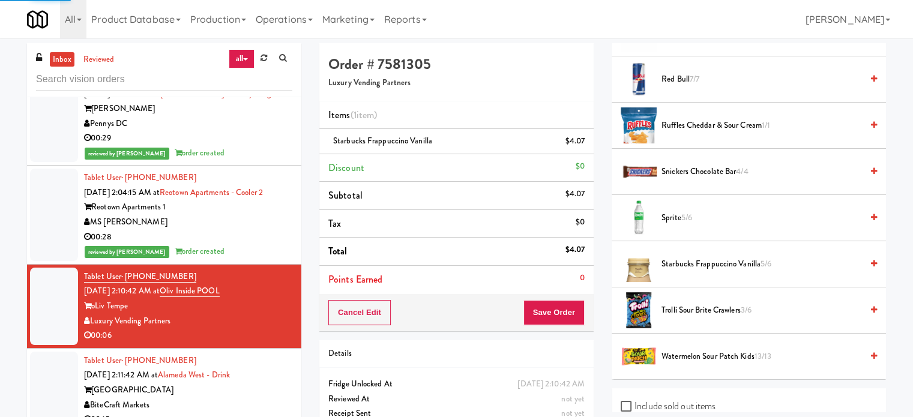
scroll to position [112, 0]
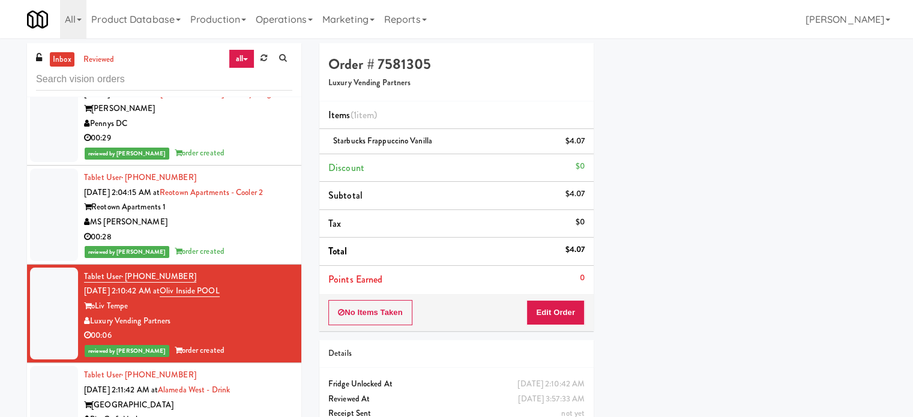
drag, startPoint x: 245, startPoint y: 379, endPoint x: 307, endPoint y: 303, distance: 98.0
click at [245, 412] on div "BiteCraft Markets" at bounding box center [188, 419] width 208 height 15
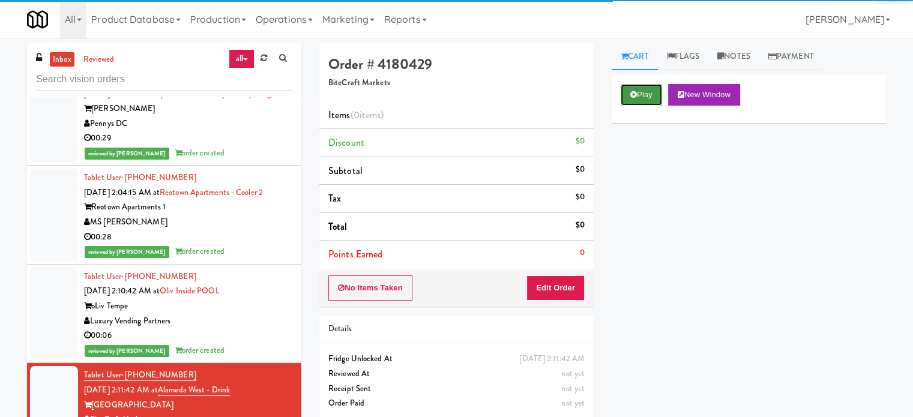
click at [639, 88] on button "Play" at bounding box center [640, 95] width 41 height 22
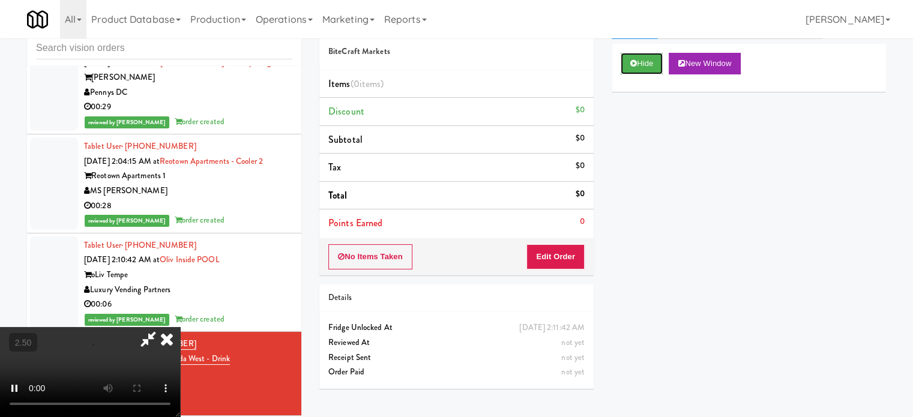
scroll to position [49, 0]
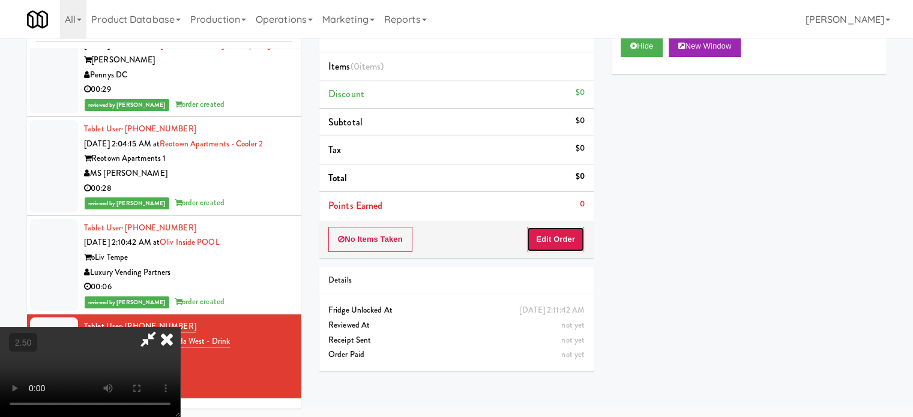
drag, startPoint x: 553, startPoint y: 235, endPoint x: 535, endPoint y: 217, distance: 25.5
click at [553, 235] on button "Edit Order" at bounding box center [555, 239] width 58 height 25
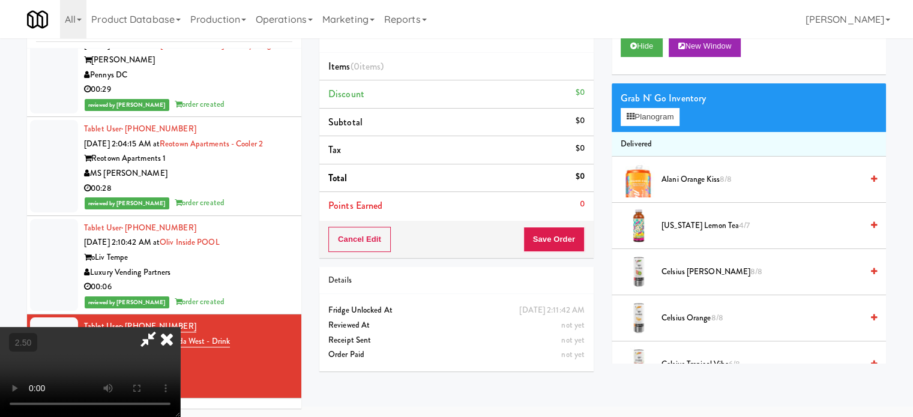
click at [180, 327] on video at bounding box center [90, 372] width 180 height 90
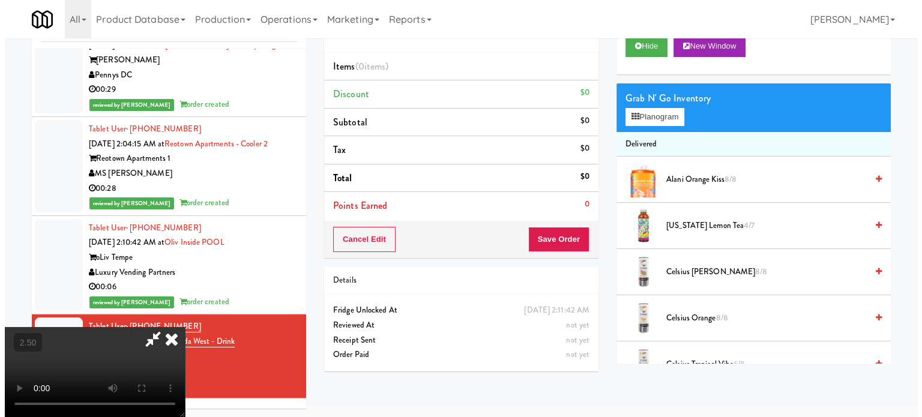
scroll to position [38, 0]
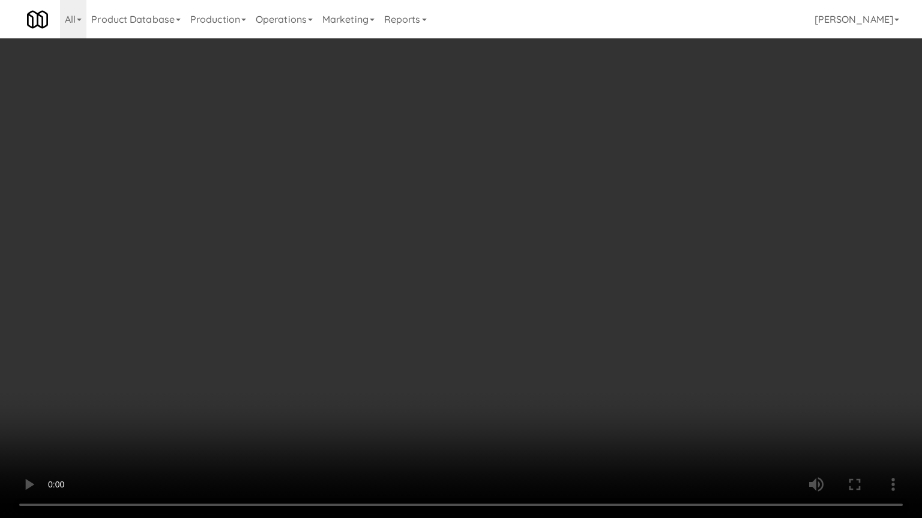
click at [466, 173] on video at bounding box center [461, 259] width 922 height 518
click at [519, 291] on video at bounding box center [461, 259] width 922 height 518
click at [381, 293] on video at bounding box center [461, 259] width 922 height 518
click at [385, 298] on video at bounding box center [461, 259] width 922 height 518
click at [396, 288] on video at bounding box center [461, 259] width 922 height 518
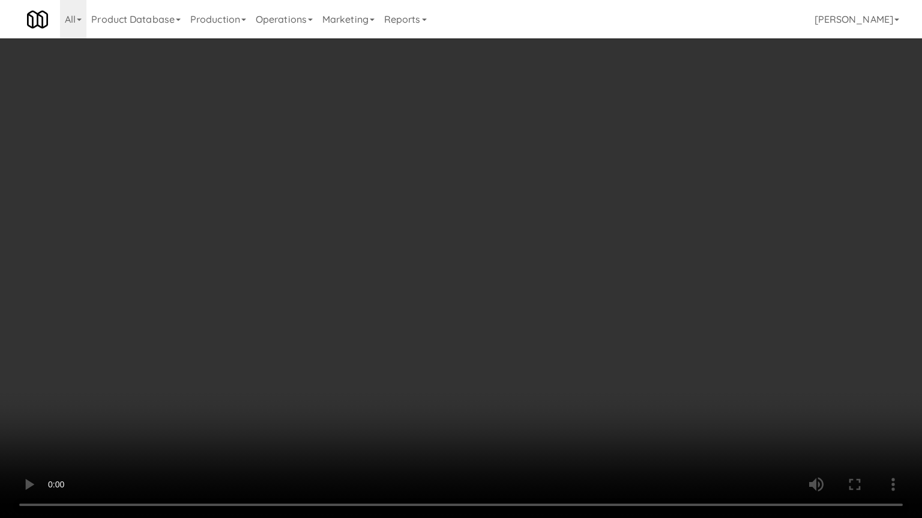
click at [404, 288] on video at bounding box center [461, 259] width 922 height 518
click at [434, 293] on video at bounding box center [461, 259] width 922 height 518
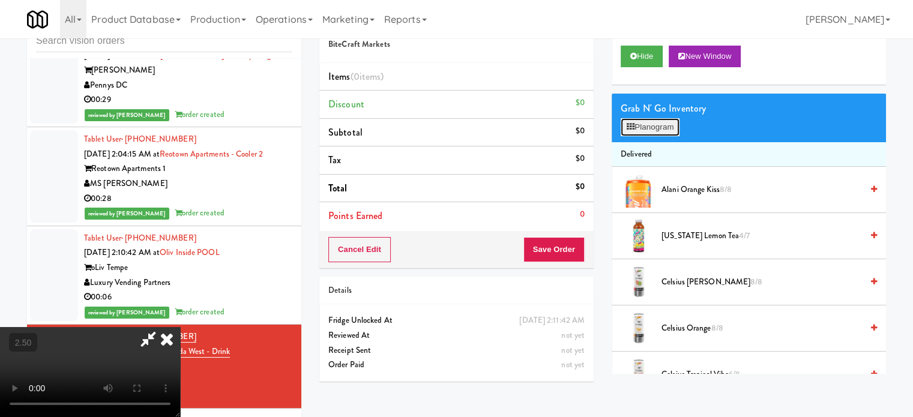
click at [658, 134] on button "Planogram" at bounding box center [649, 127] width 59 height 18
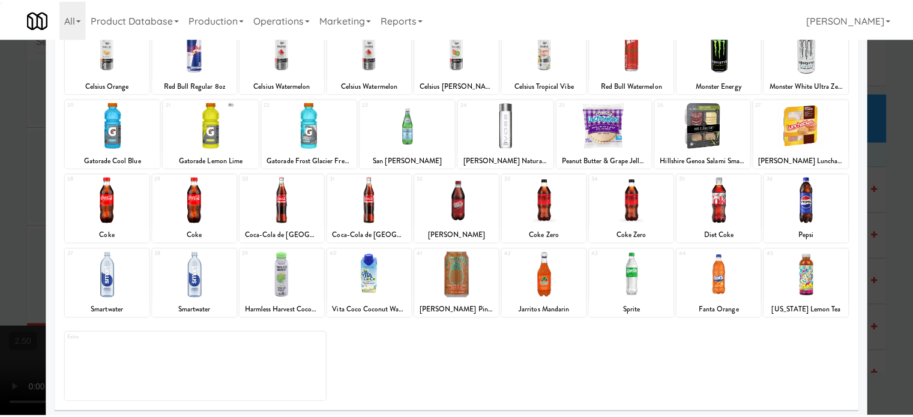
scroll to position [172, 0]
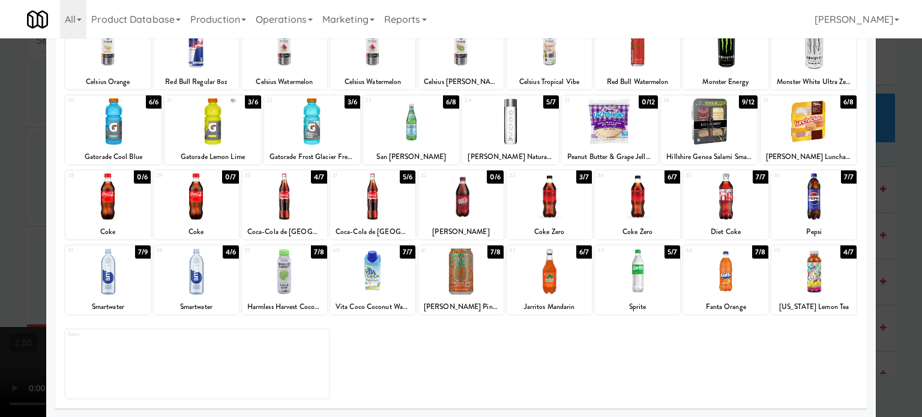
drag, startPoint x: 581, startPoint y: 175, endPoint x: 432, endPoint y: 143, distance: 152.1
click at [581, 174] on div "3/7" at bounding box center [584, 176] width 16 height 13
click at [246, 101] on div "3/6" at bounding box center [253, 101] width 16 height 13
click at [34, 218] on div at bounding box center [461, 208] width 922 height 417
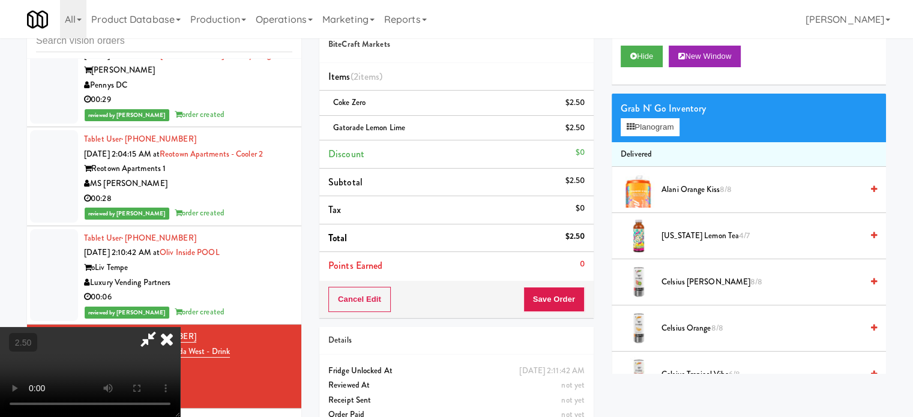
click at [180, 327] on video at bounding box center [90, 372] width 180 height 90
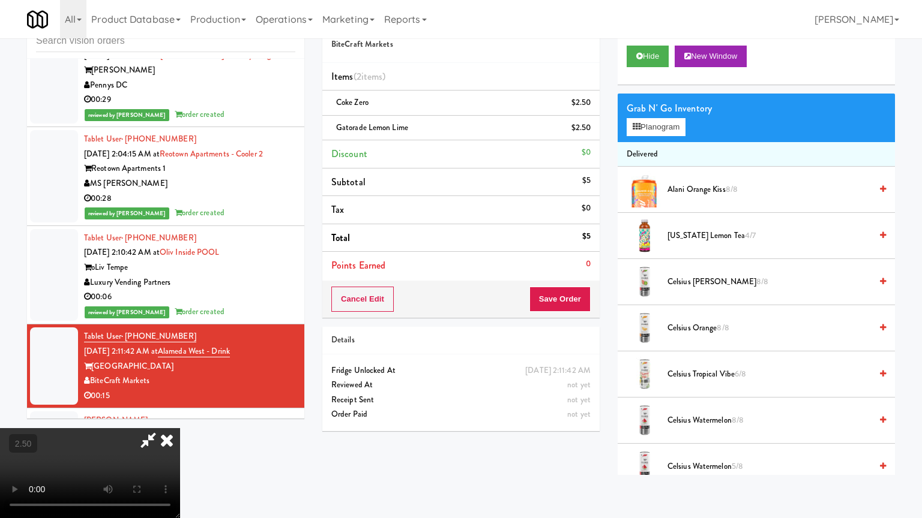
click at [180, 416] on video at bounding box center [90, 473] width 180 height 90
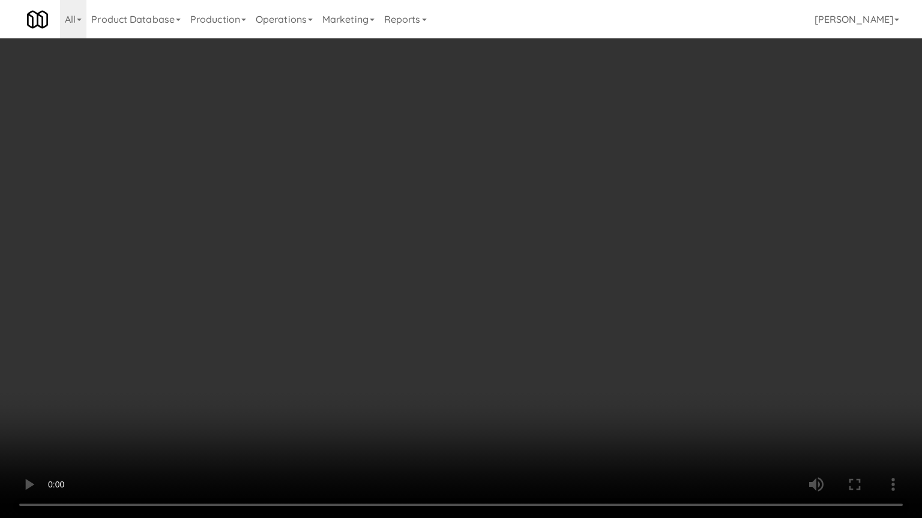
click at [336, 193] on video at bounding box center [461, 259] width 922 height 518
click at [341, 182] on video at bounding box center [461, 259] width 922 height 518
click at [348, 185] on video at bounding box center [461, 259] width 922 height 518
click at [377, 194] on video at bounding box center [461, 259] width 922 height 518
click at [499, 230] on video at bounding box center [461, 259] width 922 height 518
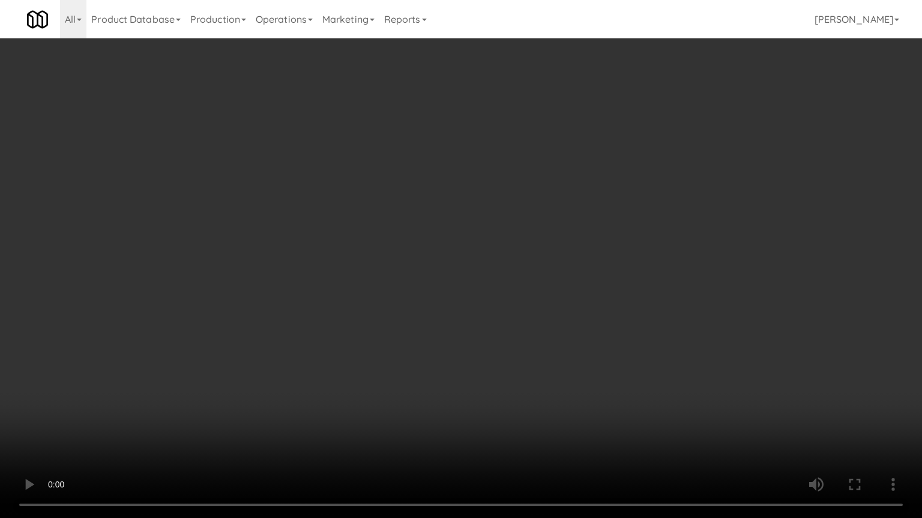
click at [430, 224] on video at bounding box center [461, 259] width 922 height 518
click at [379, 224] on video at bounding box center [461, 259] width 922 height 518
drag, startPoint x: 379, startPoint y: 223, endPoint x: 386, endPoint y: 129, distance: 94.5
click at [380, 223] on video at bounding box center [461, 259] width 922 height 518
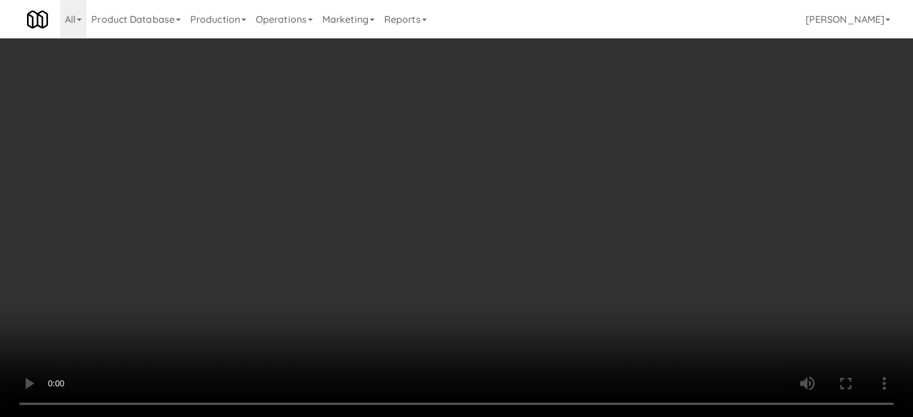
drag, startPoint x: 386, startPoint y: 129, endPoint x: 396, endPoint y: 55, distance: 75.0
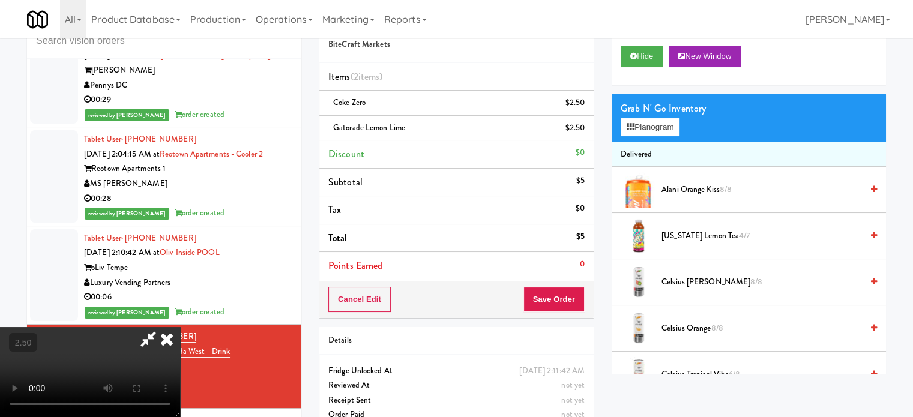
click at [180, 327] on video at bounding box center [90, 372] width 180 height 90
click at [180, 327] on icon at bounding box center [167, 339] width 26 height 24
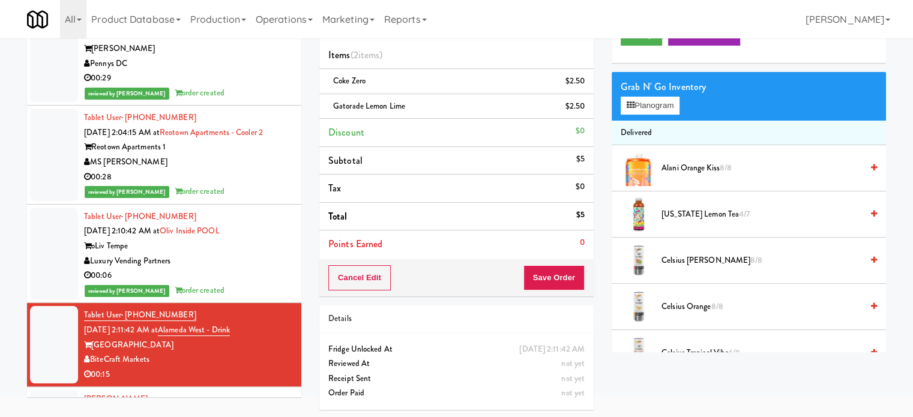
click at [558, 261] on div "Cancel Edit Save Order" at bounding box center [456, 277] width 274 height 37
click at [562, 273] on button "Save Order" at bounding box center [553, 277] width 61 height 25
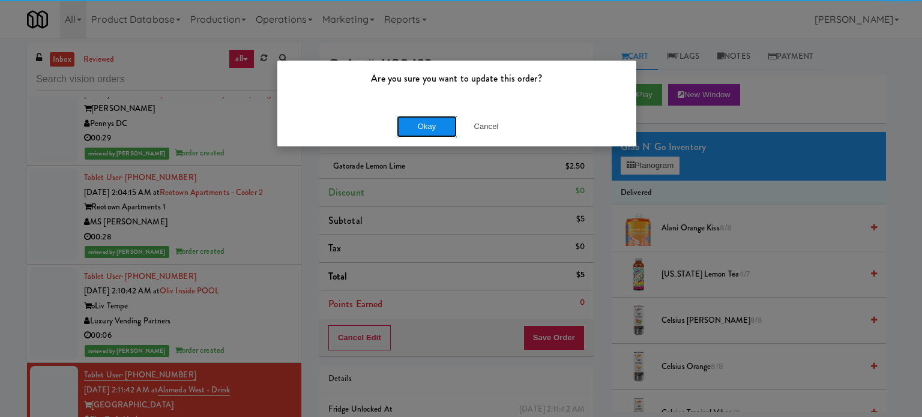
click at [418, 119] on button "Okay" at bounding box center [427, 127] width 60 height 22
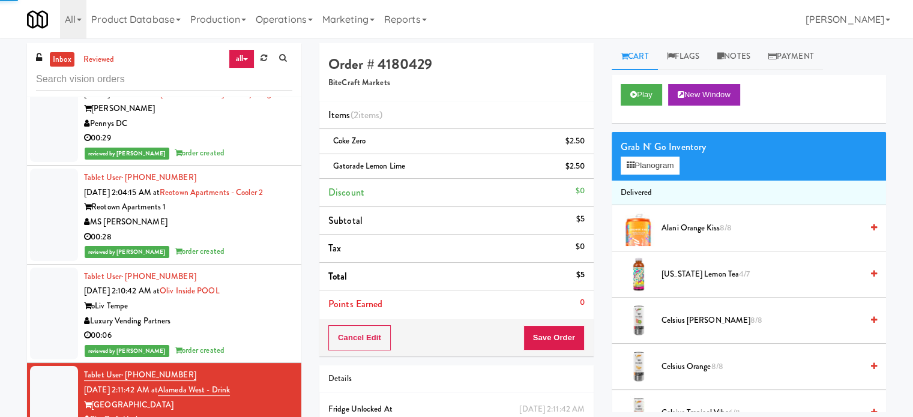
scroll to position [5895, 0]
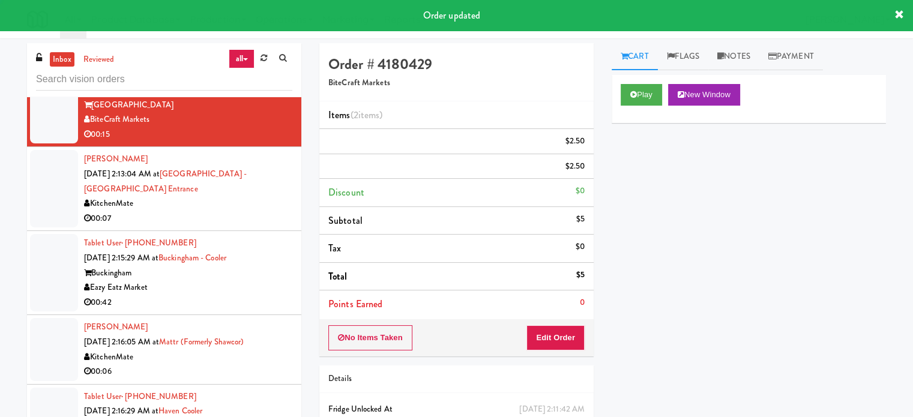
click at [263, 211] on div "00:07" at bounding box center [188, 218] width 208 height 15
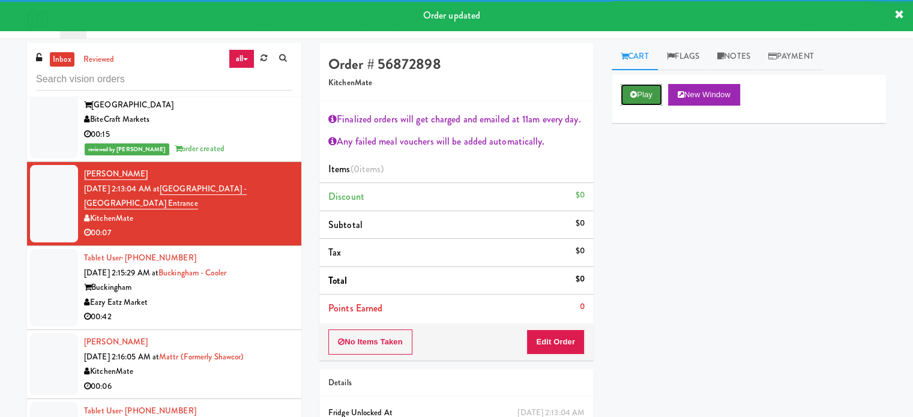
click at [636, 93] on icon at bounding box center [633, 95] width 7 height 8
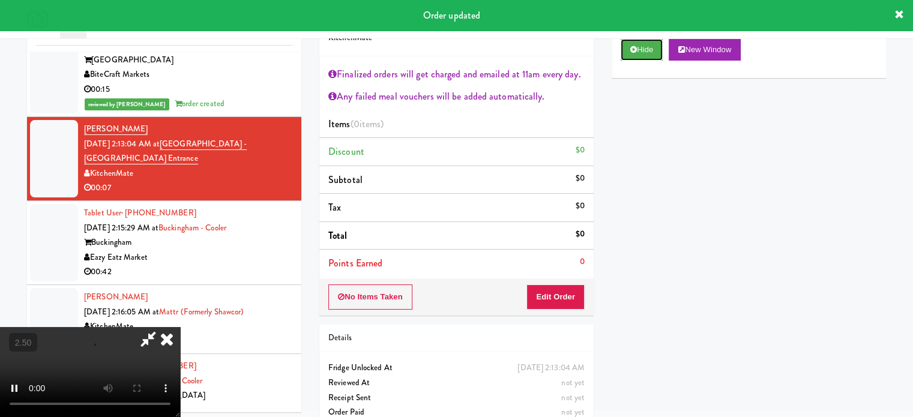
scroll to position [65, 0]
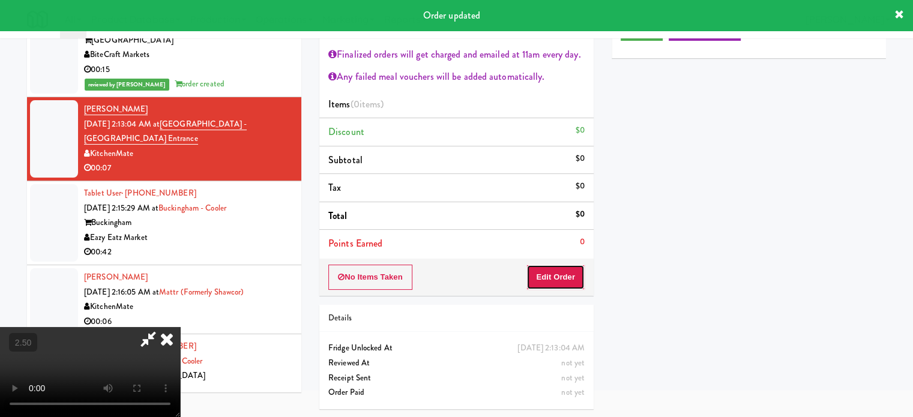
click at [560, 275] on button "Edit Order" at bounding box center [555, 277] width 58 height 25
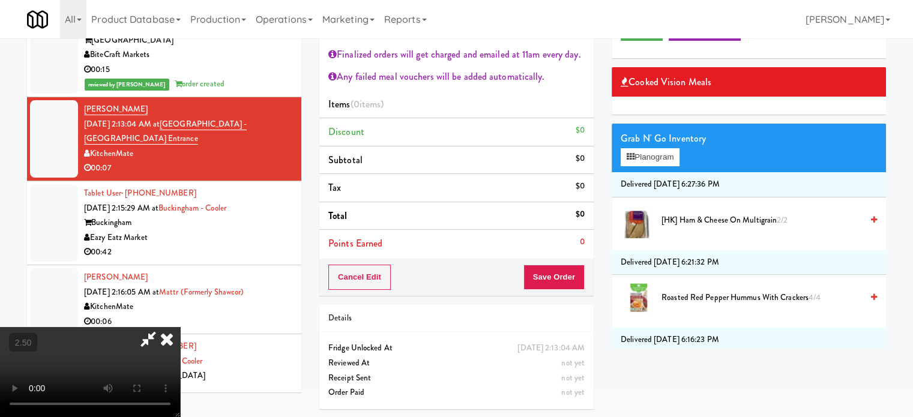
click at [180, 327] on video at bounding box center [90, 372] width 180 height 90
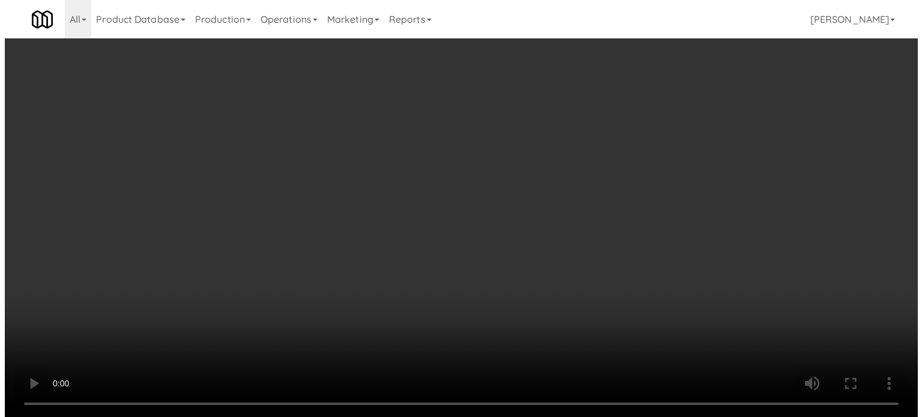
scroll to position [38, 0]
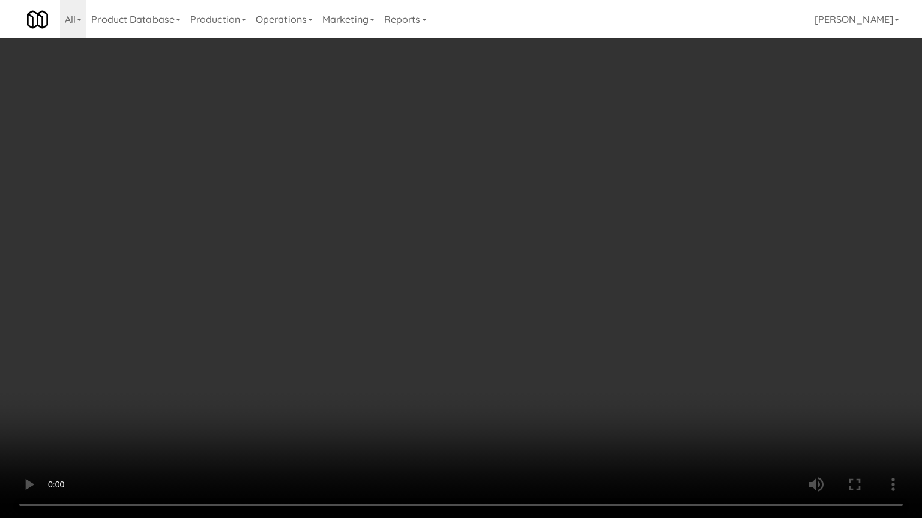
click at [386, 254] on video at bounding box center [461, 259] width 922 height 518
click at [449, 265] on video at bounding box center [461, 259] width 922 height 518
click at [449, 266] on video at bounding box center [461, 259] width 922 height 518
click at [456, 275] on video at bounding box center [461, 259] width 922 height 518
click at [456, 276] on video at bounding box center [461, 259] width 922 height 518
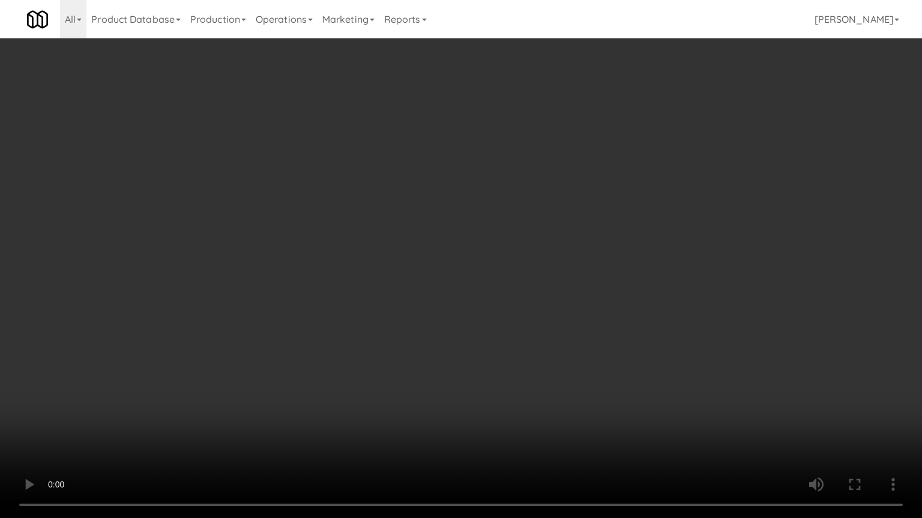
click at [451, 278] on video at bounding box center [461, 259] width 922 height 518
click at [433, 280] on video at bounding box center [461, 259] width 922 height 518
click at [436, 288] on video at bounding box center [461, 259] width 922 height 518
click at [412, 296] on video at bounding box center [461, 259] width 922 height 518
click at [230, 320] on video at bounding box center [461, 259] width 922 height 518
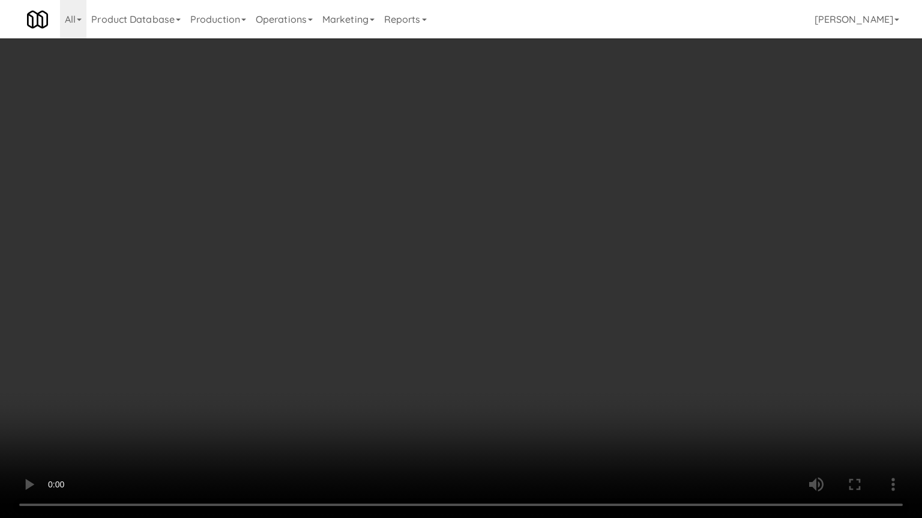
click at [470, 284] on video at bounding box center [461, 259] width 922 height 518
click at [460, 300] on video at bounding box center [461, 259] width 922 height 518
drag, startPoint x: 395, startPoint y: 375, endPoint x: 401, endPoint y: 362, distance: 13.7
click at [397, 374] on video at bounding box center [461, 259] width 922 height 518
click at [437, 299] on video at bounding box center [461, 259] width 922 height 518
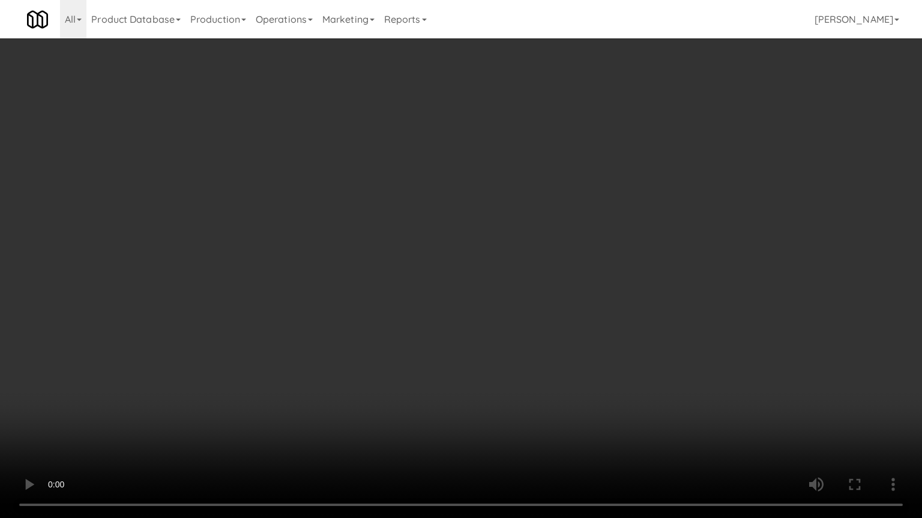
drag, startPoint x: 447, startPoint y: 302, endPoint x: 456, endPoint y: 301, distance: 9.0
click at [448, 302] on video at bounding box center [461, 259] width 922 height 518
click at [475, 310] on video at bounding box center [461, 259] width 922 height 518
click at [469, 307] on video at bounding box center [461, 259] width 922 height 518
click at [485, 310] on video at bounding box center [461, 259] width 922 height 518
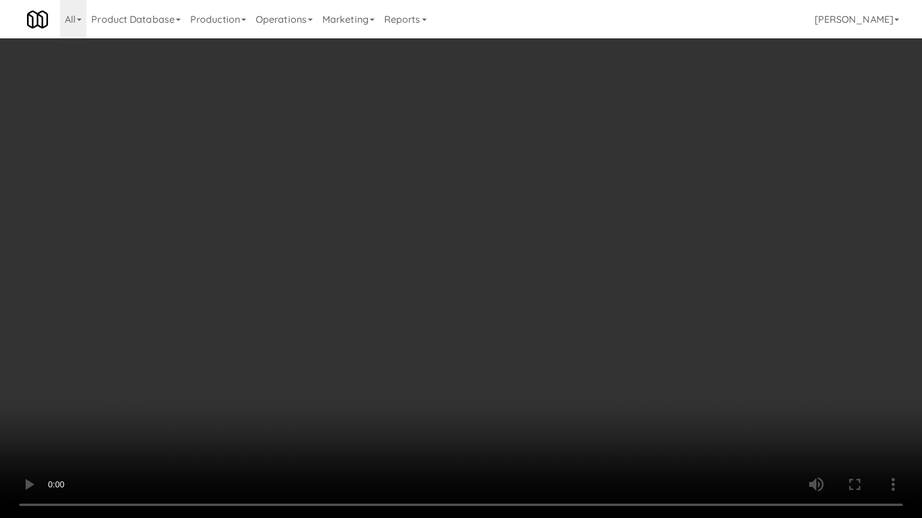
click at [485, 310] on video at bounding box center [461, 259] width 922 height 518
click at [496, 310] on video at bounding box center [461, 259] width 922 height 518
click at [493, 305] on video at bounding box center [461, 259] width 922 height 518
click at [491, 295] on video at bounding box center [461, 259] width 922 height 518
click at [502, 295] on video at bounding box center [461, 259] width 922 height 518
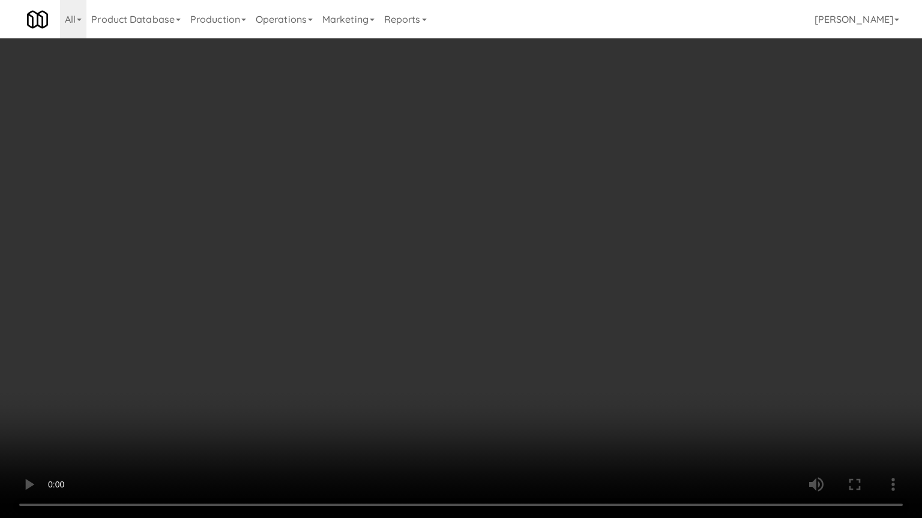
click at [437, 271] on video at bounding box center [461, 259] width 922 height 518
click at [441, 269] on video at bounding box center [461, 259] width 922 height 518
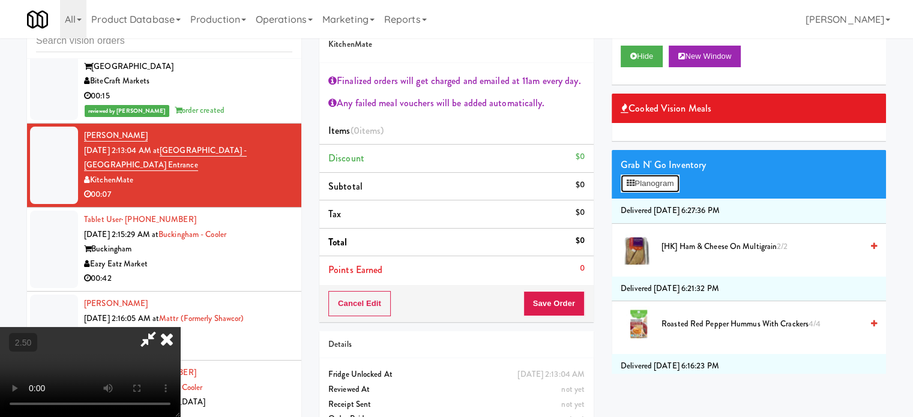
click at [654, 181] on button "Planogram" at bounding box center [649, 184] width 59 height 18
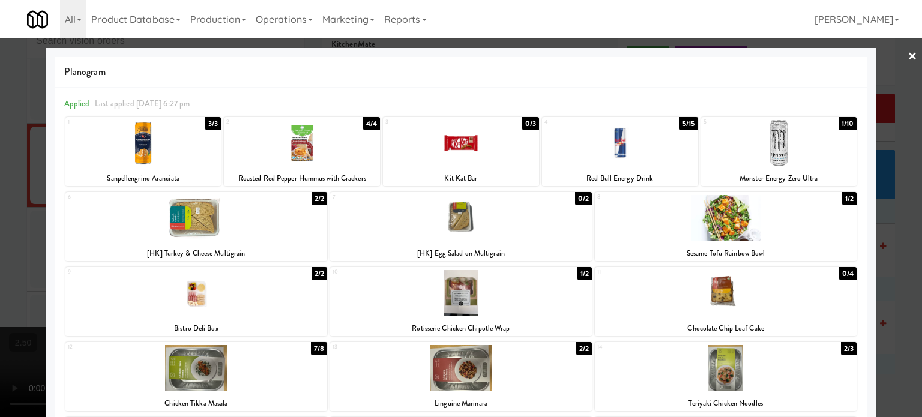
click at [215, 124] on div "3/3" at bounding box center [213, 123] width 16 height 13
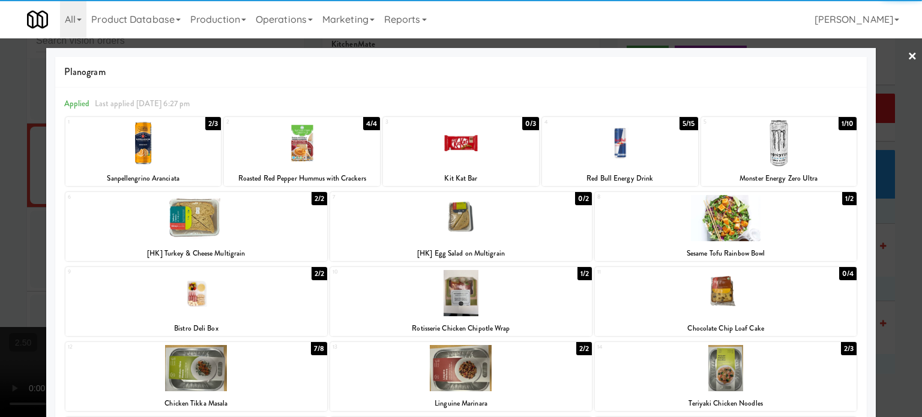
drag, startPoint x: 906, startPoint y: 280, endPoint x: 886, endPoint y: 279, distance: 20.4
click at [906, 281] on div at bounding box center [461, 208] width 922 height 417
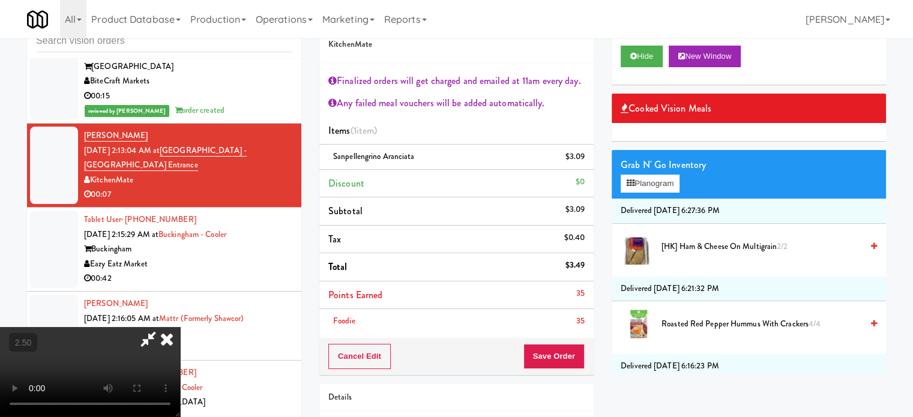
drag, startPoint x: 152, startPoint y: 242, endPoint x: 186, endPoint y: 223, distance: 39.2
click at [154, 327] on video at bounding box center [90, 372] width 180 height 90
drag, startPoint x: 186, startPoint y: 223, endPoint x: 230, endPoint y: 283, distance: 75.1
click at [180, 327] on video at bounding box center [90, 372] width 180 height 90
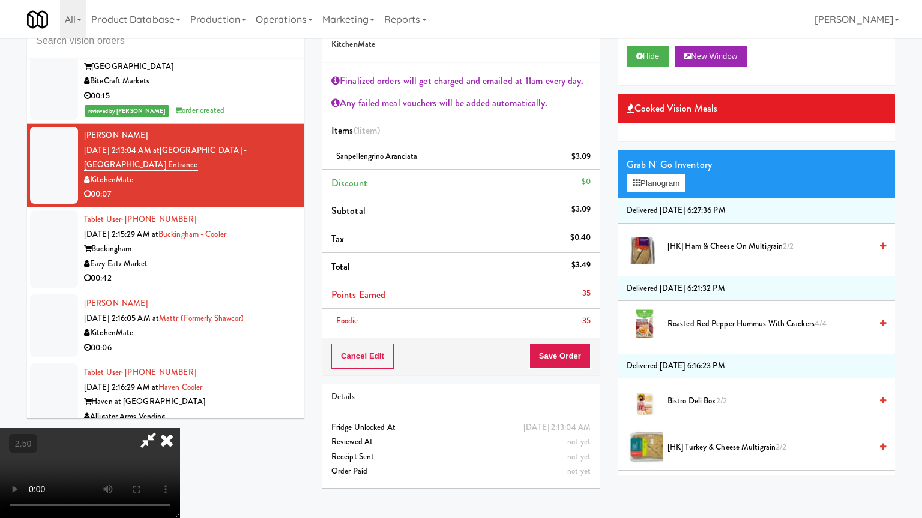
drag, startPoint x: 275, startPoint y: 410, endPoint x: 298, endPoint y: 350, distance: 64.5
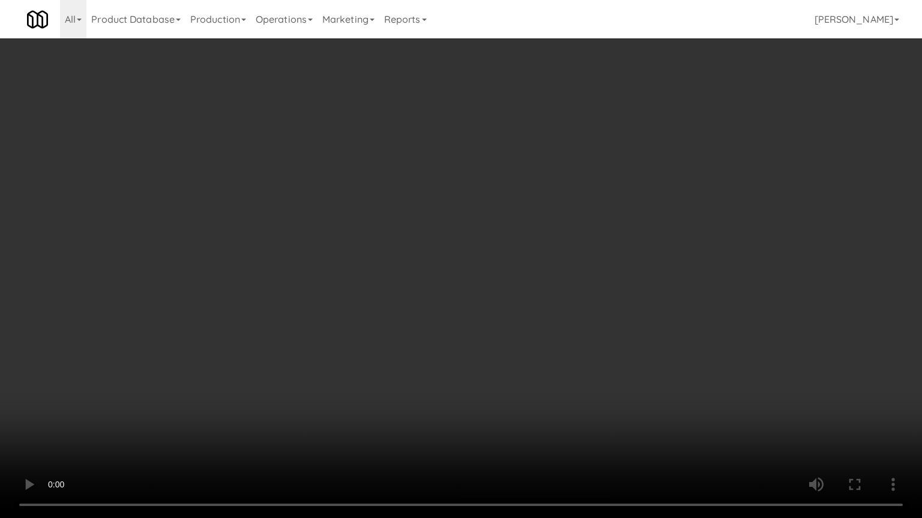
click at [276, 407] on video at bounding box center [461, 259] width 922 height 518
click at [337, 349] on video at bounding box center [461, 259] width 922 height 518
click at [355, 350] on video at bounding box center [461, 259] width 922 height 518
click at [382, 350] on video at bounding box center [461, 259] width 922 height 518
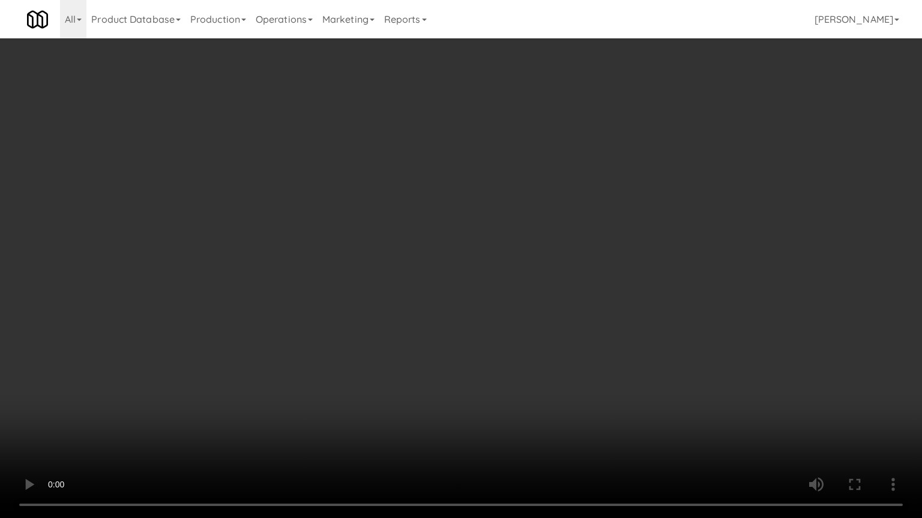
click at [419, 357] on video at bounding box center [461, 259] width 922 height 518
click at [418, 356] on video at bounding box center [461, 259] width 922 height 518
click at [443, 364] on video at bounding box center [461, 259] width 922 height 518
drag, startPoint x: 449, startPoint y: 358, endPoint x: 521, endPoint y: 334, distance: 75.7
click at [449, 358] on video at bounding box center [461, 259] width 922 height 518
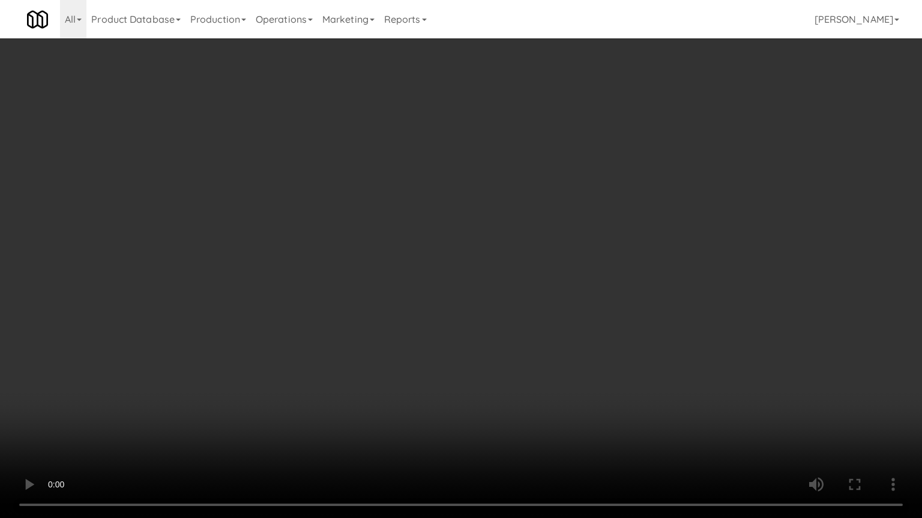
drag, startPoint x: 521, startPoint y: 334, endPoint x: 616, endPoint y: 206, distance: 159.6
click at [525, 332] on video at bounding box center [461, 259] width 922 height 518
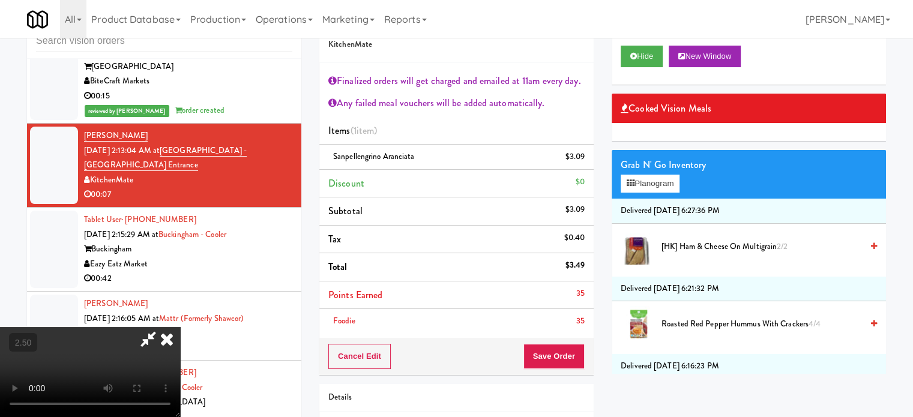
click at [700, 250] on span "[HK] Ham & Cheese on Multigrain 2/2" at bounding box center [761, 246] width 200 height 15
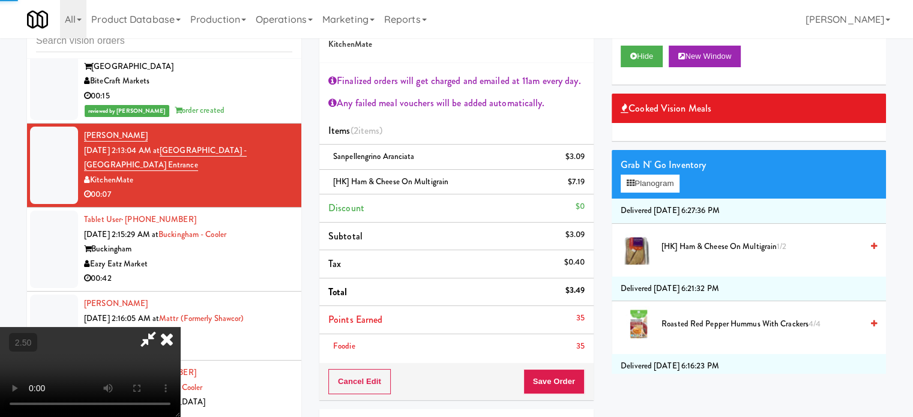
click at [180, 327] on video at bounding box center [90, 372] width 180 height 90
drag, startPoint x: 413, startPoint y: 250, endPoint x: 414, endPoint y: 313, distance: 62.4
click at [180, 327] on video at bounding box center [90, 372] width 180 height 90
drag, startPoint x: 414, startPoint y: 313, endPoint x: 416, endPoint y: 270, distance: 42.6
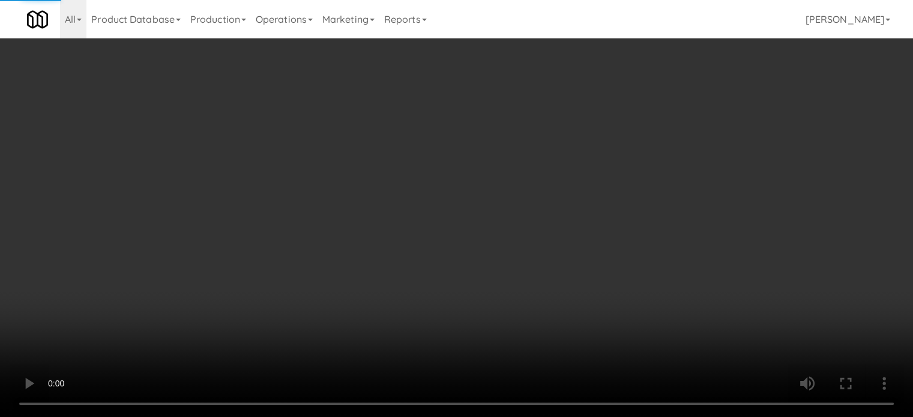
click at [415, 302] on video at bounding box center [456, 208] width 913 height 417
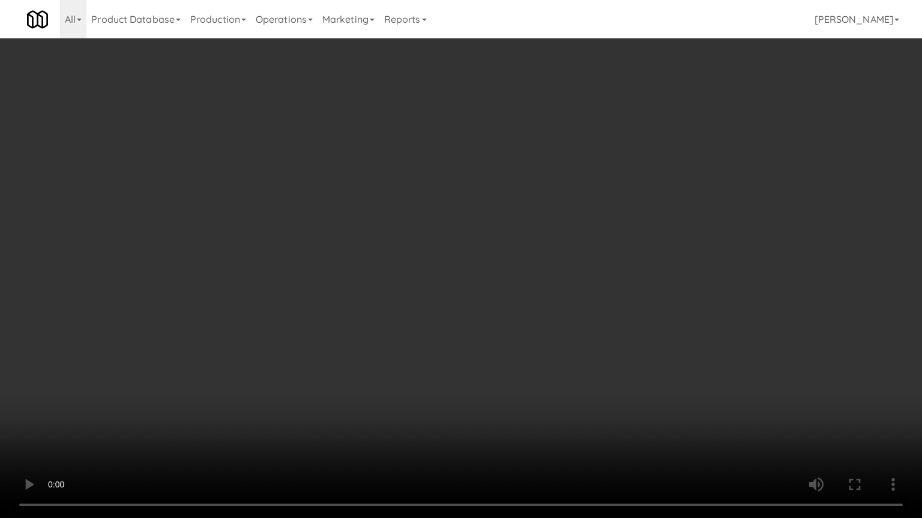
click at [415, 261] on video at bounding box center [461, 259] width 922 height 518
drag, startPoint x: 416, startPoint y: 262, endPoint x: 450, endPoint y: 189, distance: 80.0
click at [418, 262] on video at bounding box center [461, 259] width 922 height 518
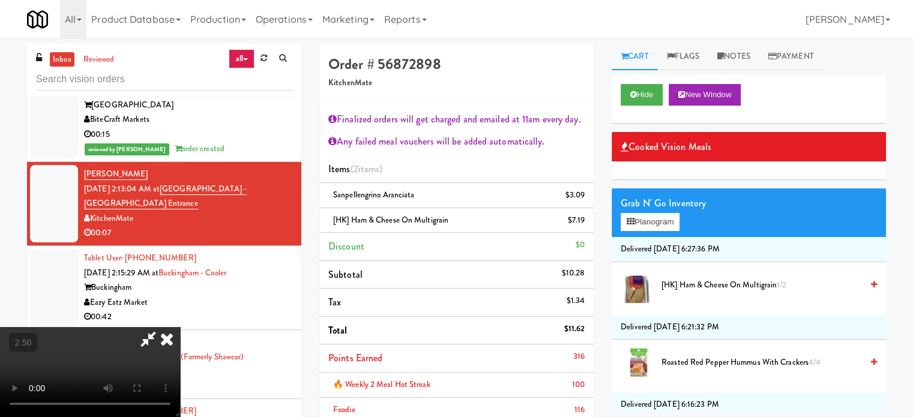
click at [180, 327] on icon at bounding box center [167, 339] width 26 height 24
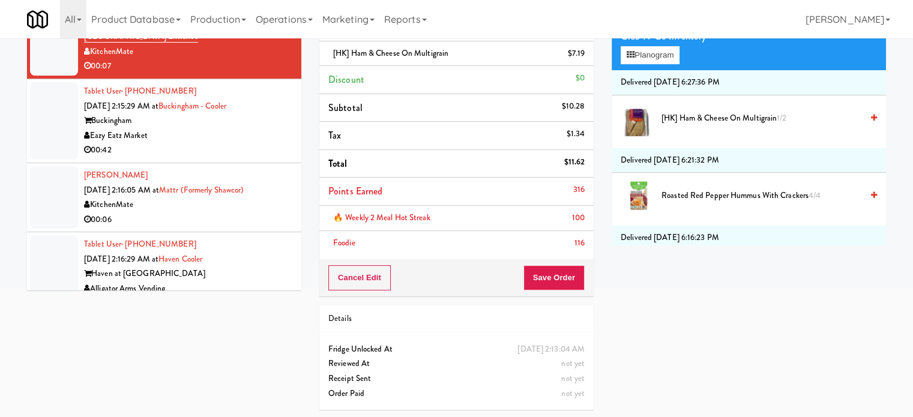
click at [571, 290] on div "Cancel Edit Save Order" at bounding box center [456, 277] width 274 height 37
click at [546, 280] on button "Save Order" at bounding box center [553, 277] width 61 height 25
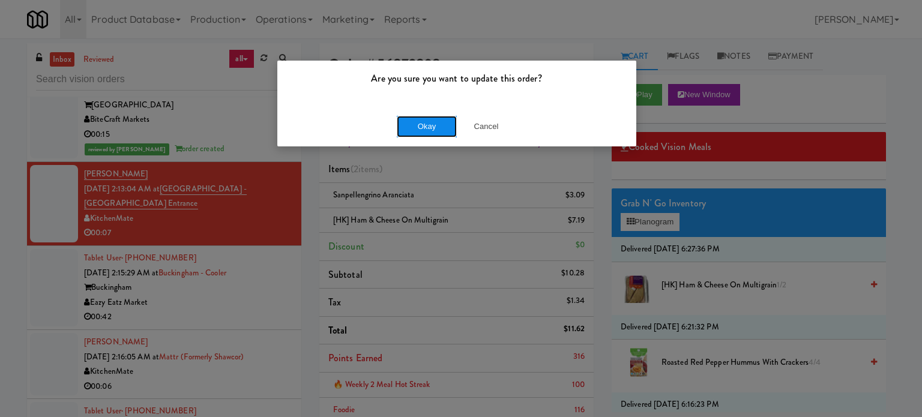
click at [434, 131] on button "Okay" at bounding box center [427, 127] width 60 height 22
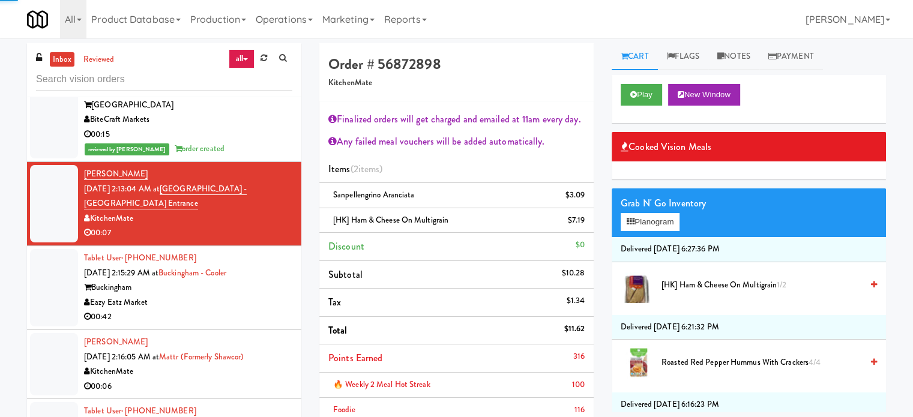
click at [224, 280] on div "Buckingham" at bounding box center [188, 287] width 208 height 15
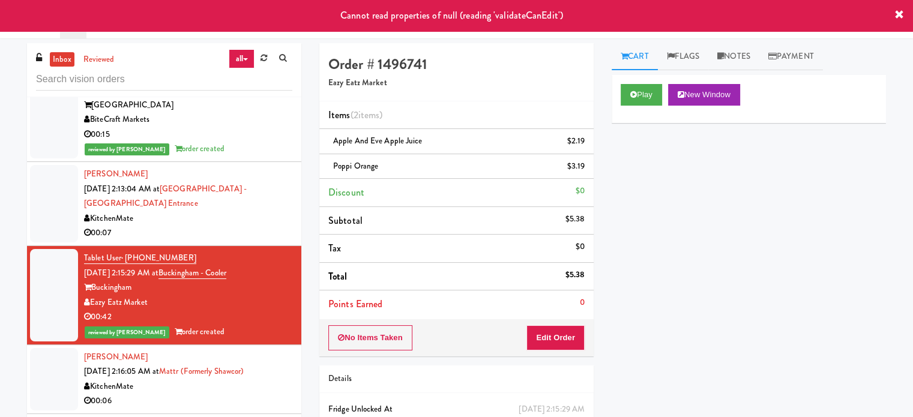
click at [238, 226] on div "00:07" at bounding box center [188, 233] width 208 height 15
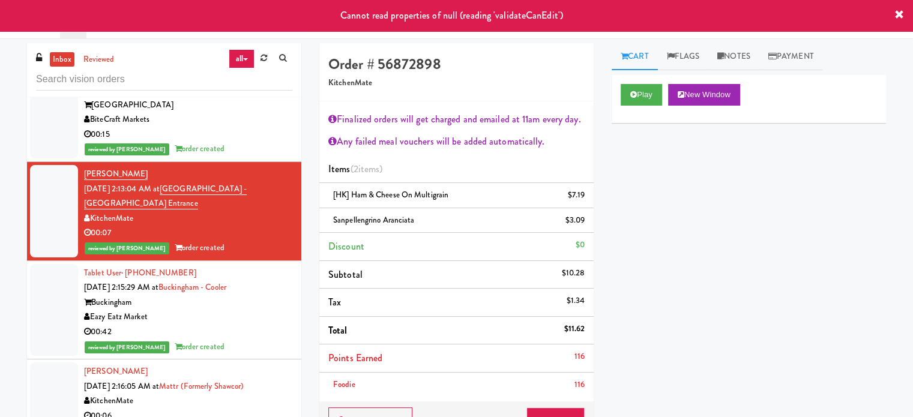
click at [244, 394] on div "KitchenMate" at bounding box center [188, 401] width 208 height 15
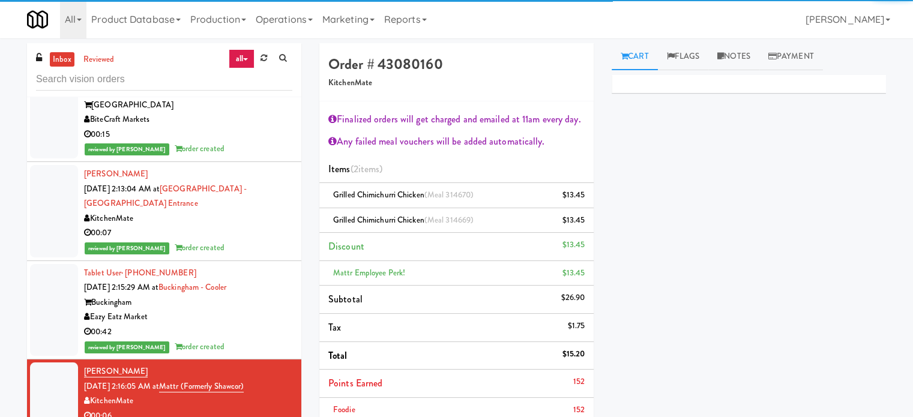
scroll to position [6195, 0]
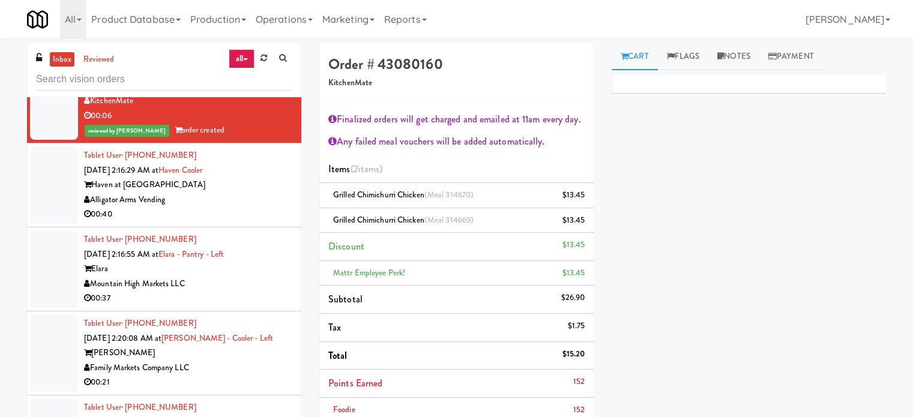
drag, startPoint x: 250, startPoint y: 161, endPoint x: 250, endPoint y: 170, distance: 9.0
click at [252, 193] on div "Alligator Arms Vending" at bounding box center [188, 200] width 208 height 15
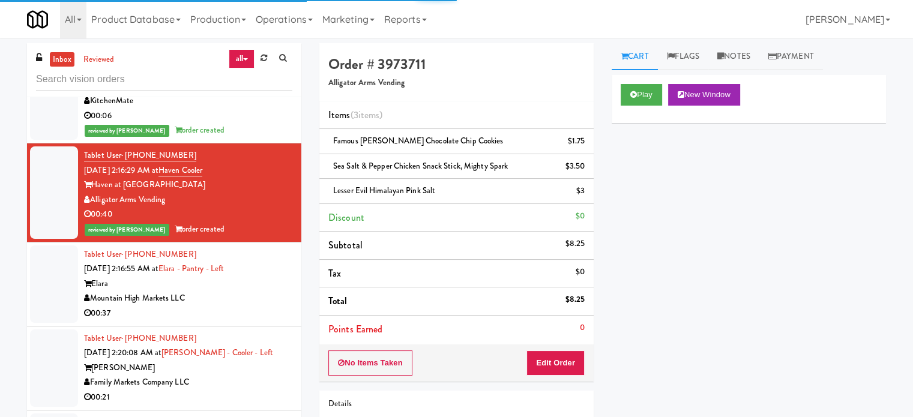
click at [254, 291] on div "Mountain High Markets LLC" at bounding box center [188, 298] width 208 height 15
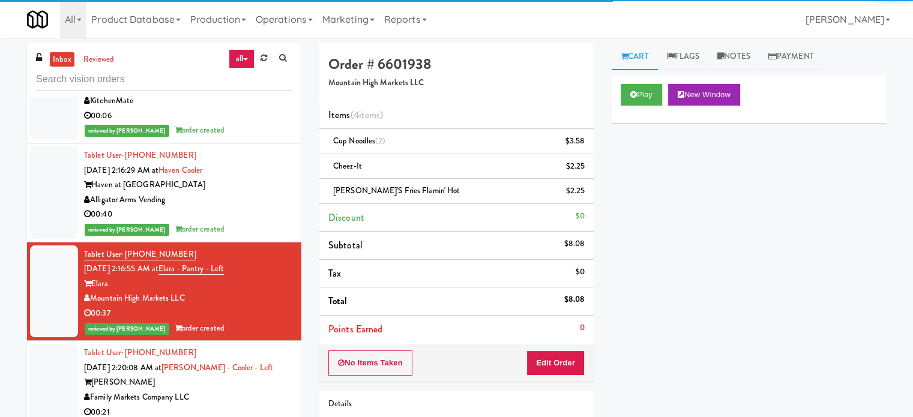
click at [261, 390] on div "Family Markets Company LLC" at bounding box center [188, 397] width 208 height 15
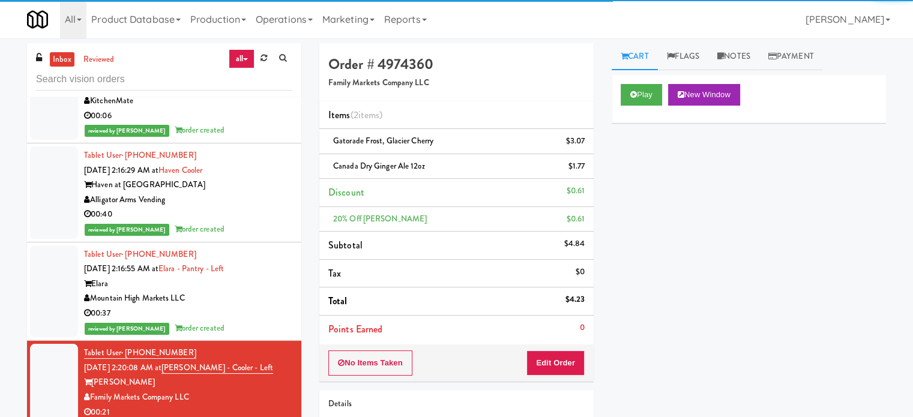
scroll to position [6795, 0]
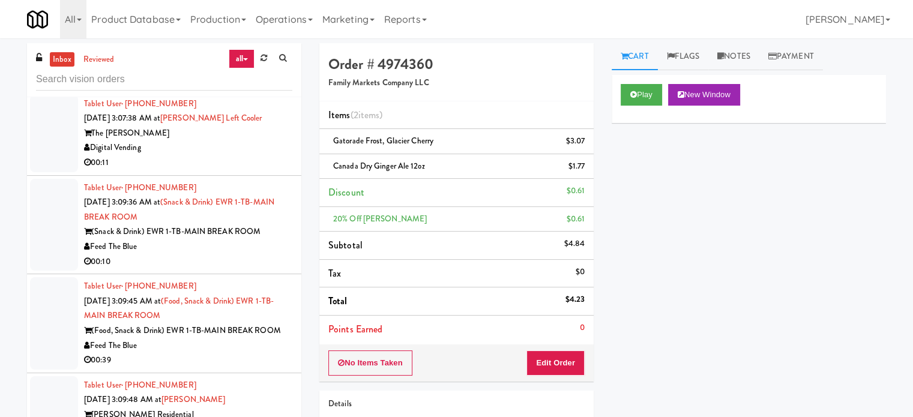
click at [251, 155] on div "00:11" at bounding box center [188, 162] width 208 height 15
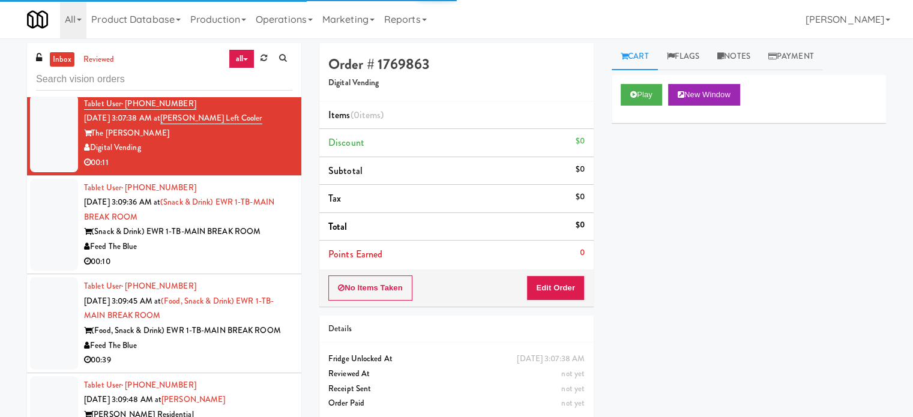
click at [251, 254] on div "00:10" at bounding box center [188, 261] width 208 height 15
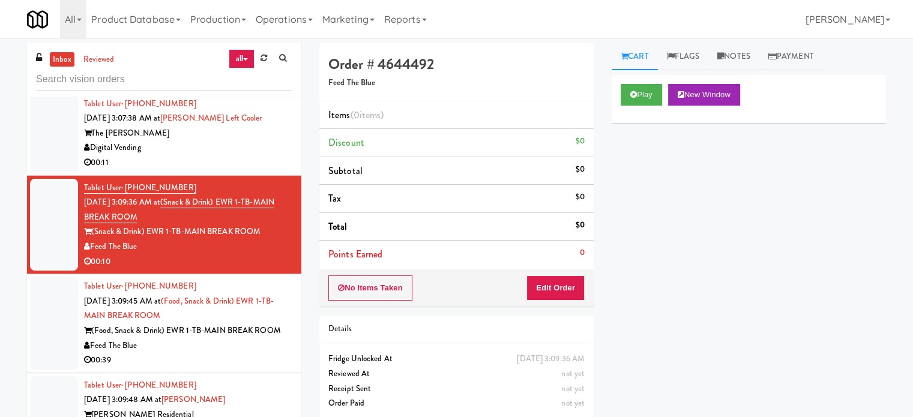
scroll to position [6495, 0]
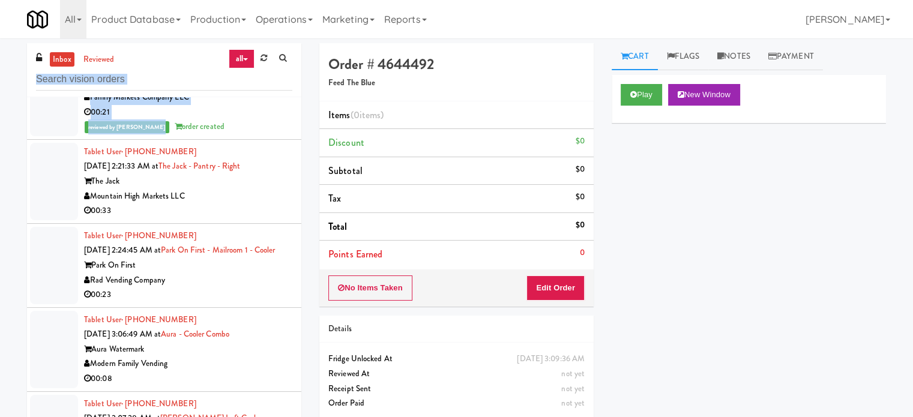
drag, startPoint x: 156, startPoint y: 100, endPoint x: 165, endPoint y: 93, distance: 11.2
click at [157, 100] on div "inbox reviewed all all unclear take inventory issue suspicious failed recent ad…" at bounding box center [164, 250] width 274 height 414
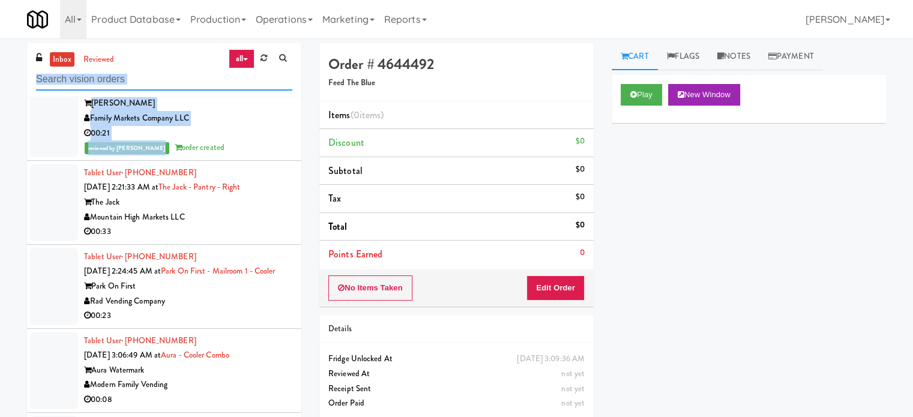
click at [166, 84] on input "text" at bounding box center [164, 79] width 256 height 22
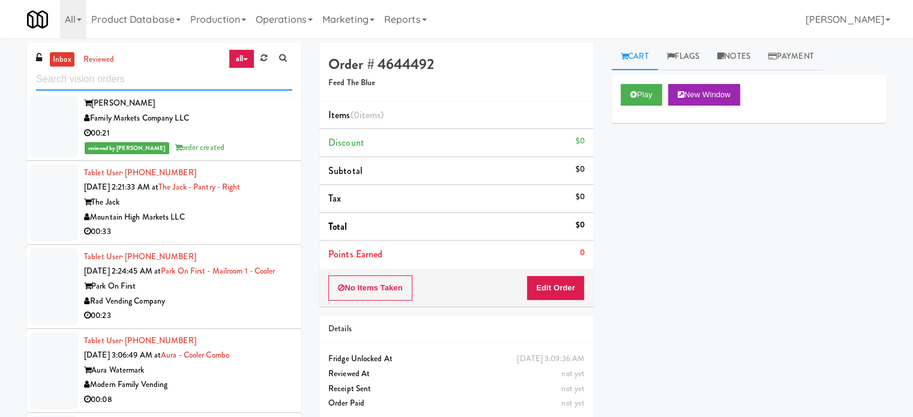
click at [168, 85] on input "text" at bounding box center [164, 79] width 256 height 22
click at [175, 79] on input "text" at bounding box center [164, 79] width 256 height 22
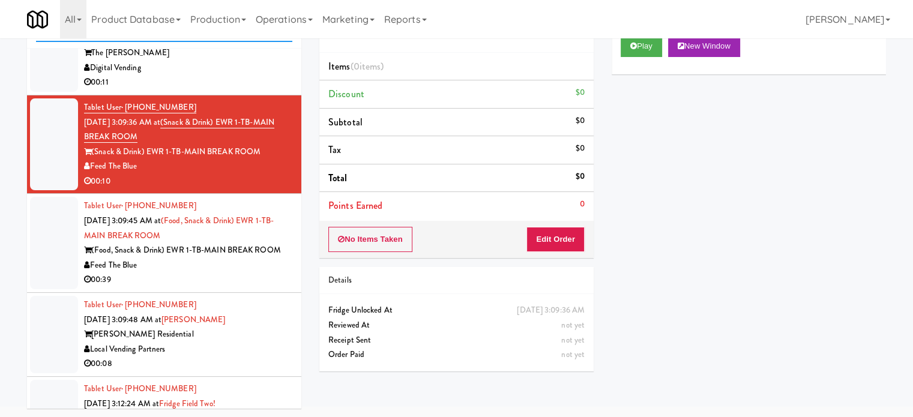
scroll to position [4714, 0]
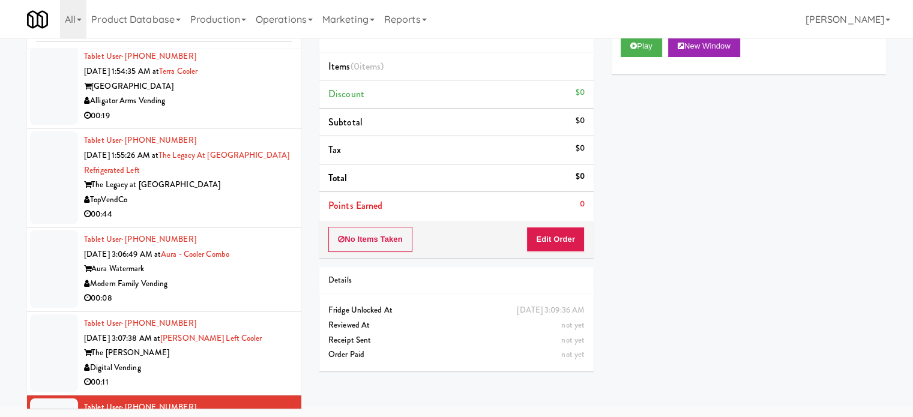
drag, startPoint x: 250, startPoint y: 257, endPoint x: 300, endPoint y: 229, distance: 57.5
click at [251, 291] on div "00:08" at bounding box center [188, 298] width 208 height 15
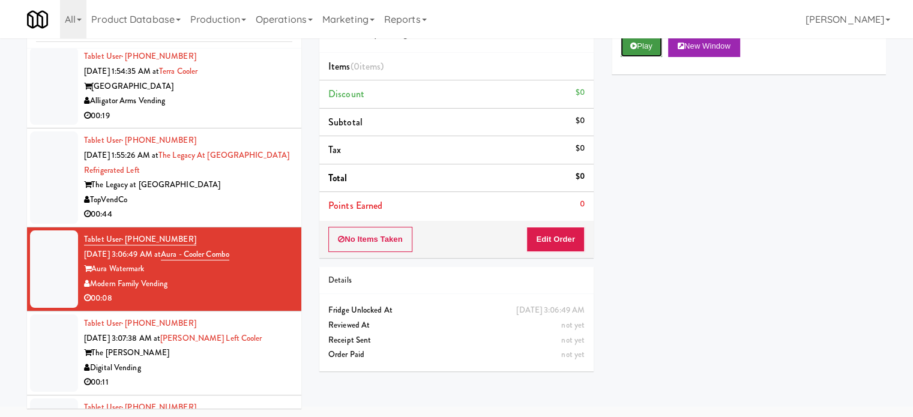
click at [640, 44] on button "Play" at bounding box center [640, 46] width 41 height 22
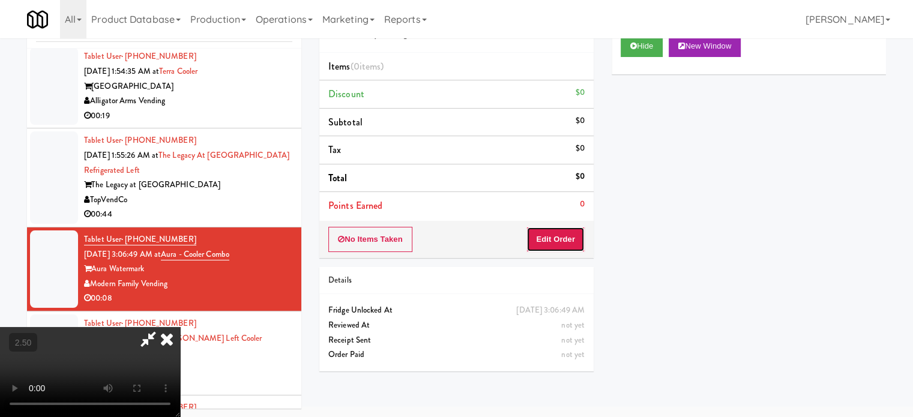
click at [542, 238] on button "Edit Order" at bounding box center [555, 239] width 58 height 25
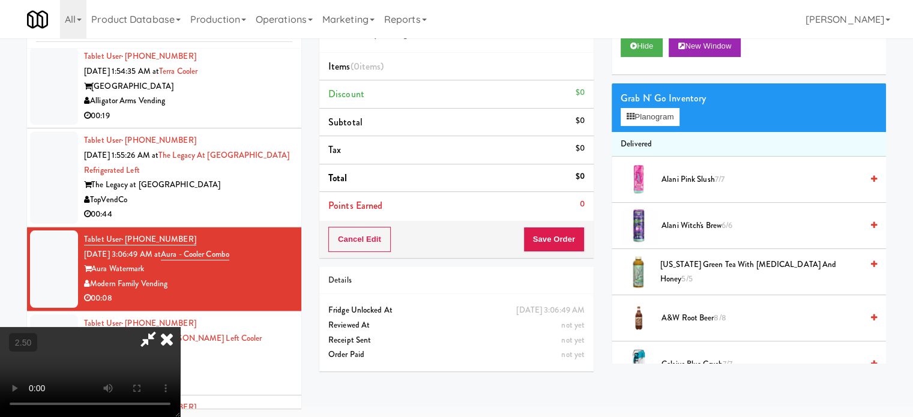
drag, startPoint x: 384, startPoint y: 259, endPoint x: 391, endPoint y: 256, distance: 7.0
click at [180, 327] on video at bounding box center [90, 372] width 180 height 90
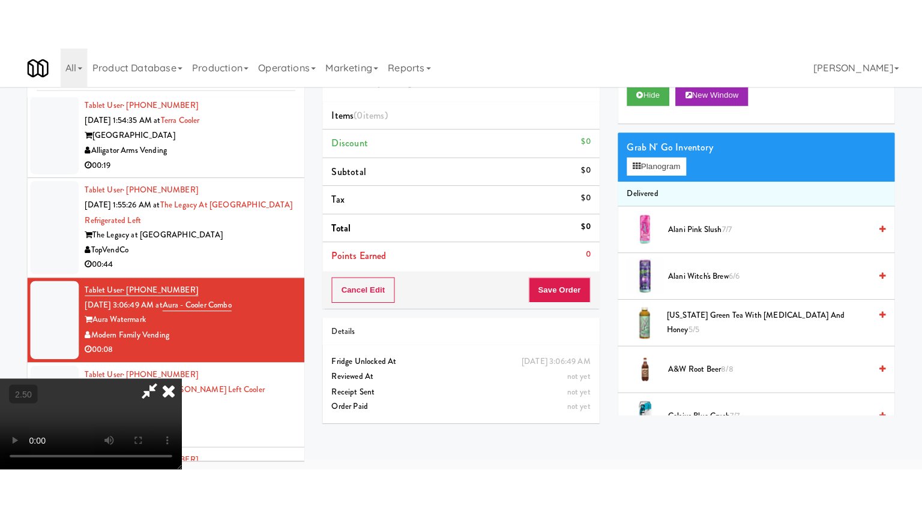
scroll to position [38, 0]
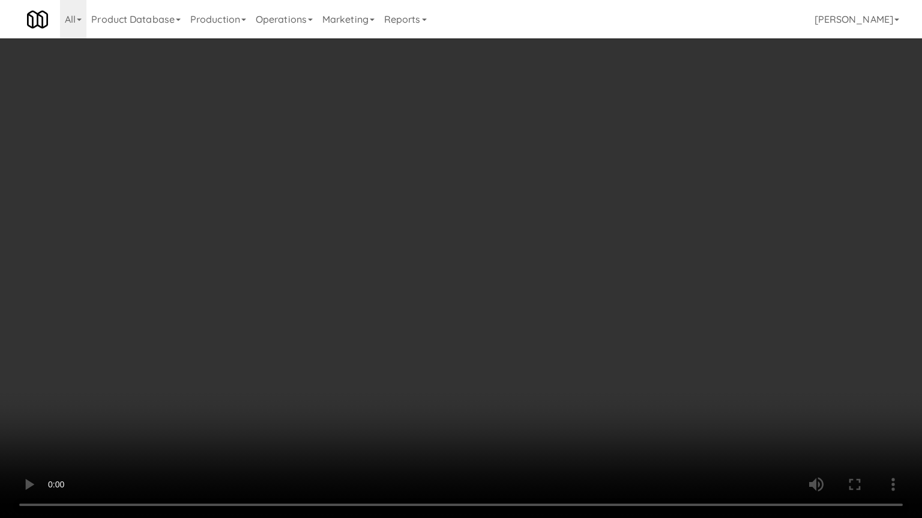
click at [439, 226] on video at bounding box center [461, 259] width 922 height 518
click at [443, 223] on video at bounding box center [461, 259] width 922 height 518
click at [527, 247] on video at bounding box center [461, 259] width 922 height 518
click at [424, 236] on video at bounding box center [461, 259] width 922 height 518
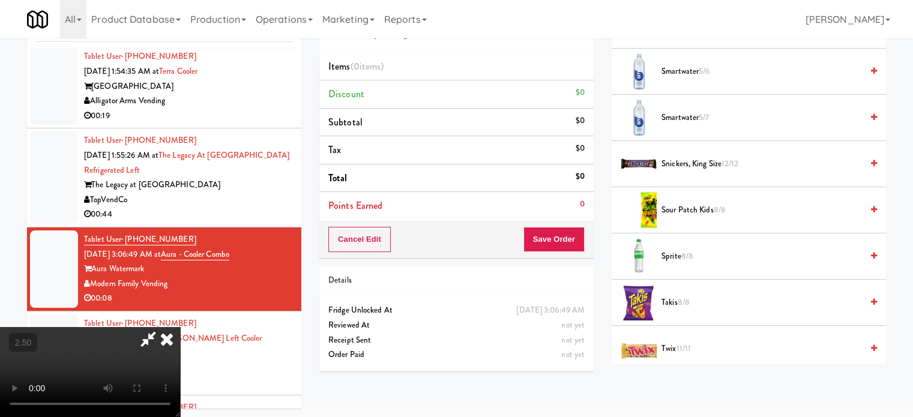
scroll to position [1636, 0]
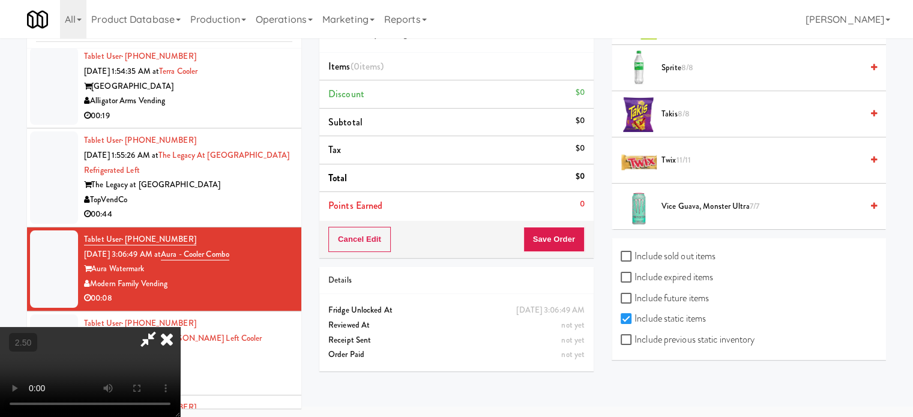
click at [687, 108] on span "8/8" at bounding box center [684, 113] width 12 height 11
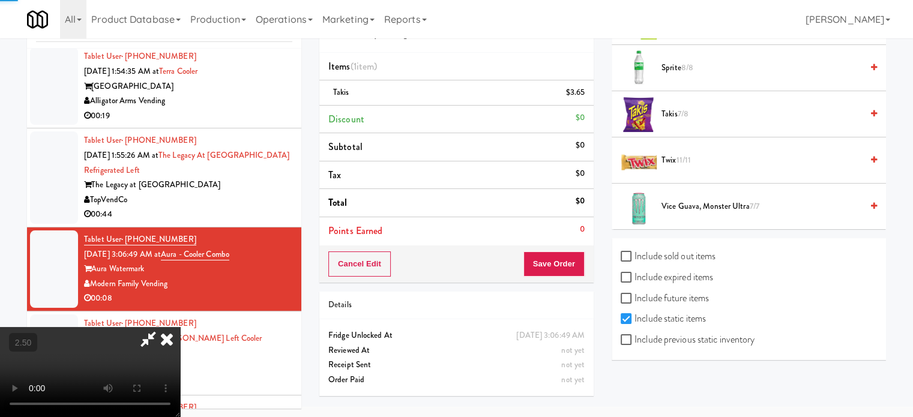
click at [180, 327] on video at bounding box center [90, 372] width 180 height 90
drag, startPoint x: 280, startPoint y: 219, endPoint x: 281, endPoint y: 289, distance: 70.2
click at [180, 327] on video at bounding box center [90, 372] width 180 height 90
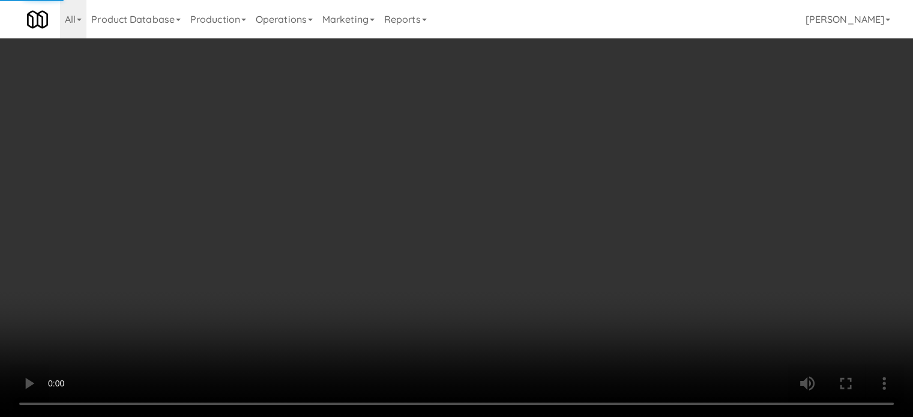
drag, startPoint x: 281, startPoint y: 289, endPoint x: 376, endPoint y: 151, distance: 167.1
click at [286, 281] on video at bounding box center [456, 208] width 913 height 417
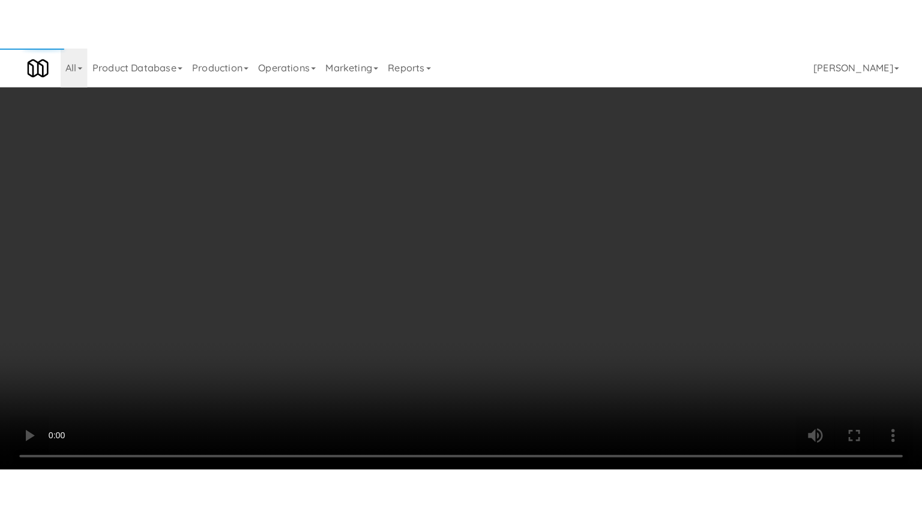
scroll to position [1535, 0]
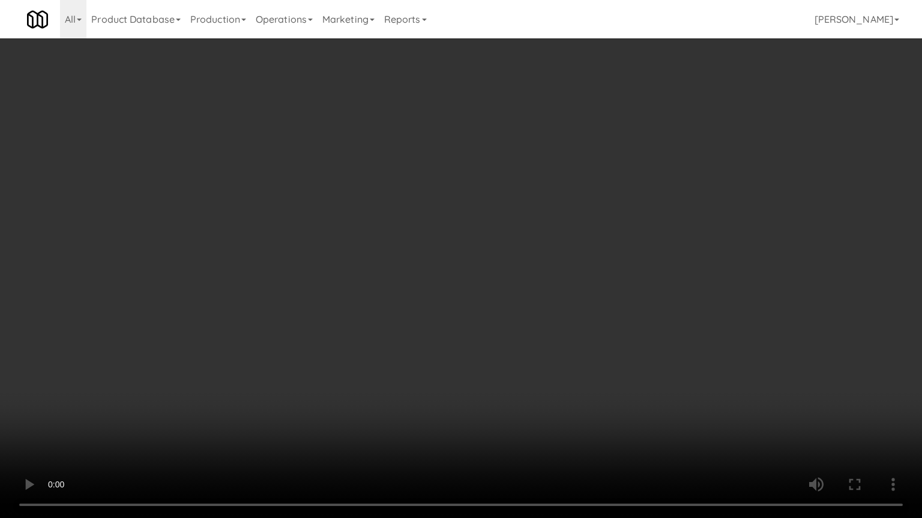
click at [406, 271] on video at bounding box center [461, 259] width 922 height 518
click at [412, 272] on video at bounding box center [461, 259] width 922 height 518
click at [500, 308] on video at bounding box center [461, 259] width 922 height 518
click at [470, 302] on video at bounding box center [461, 259] width 922 height 518
click at [564, 305] on video at bounding box center [461, 259] width 922 height 518
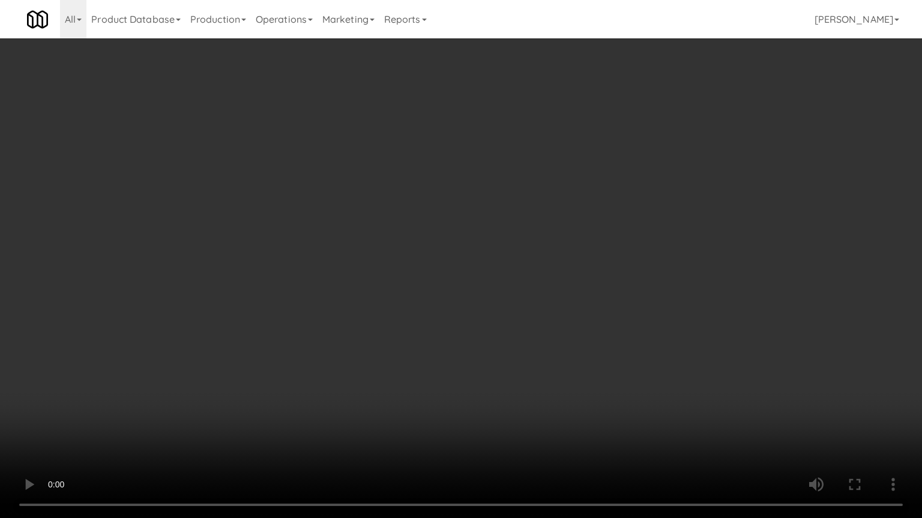
click at [487, 302] on video at bounding box center [461, 259] width 922 height 518
click at [556, 320] on video at bounding box center [461, 259] width 922 height 518
click at [520, 308] on video at bounding box center [461, 259] width 922 height 518
drag, startPoint x: 525, startPoint y: 304, endPoint x: 723, endPoint y: 180, distance: 233.4
click at [533, 300] on video at bounding box center [461, 259] width 922 height 518
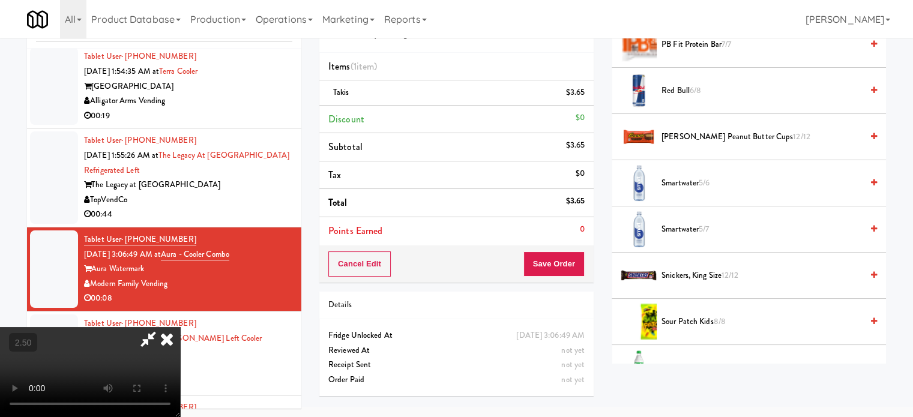
scroll to position [1036, 0]
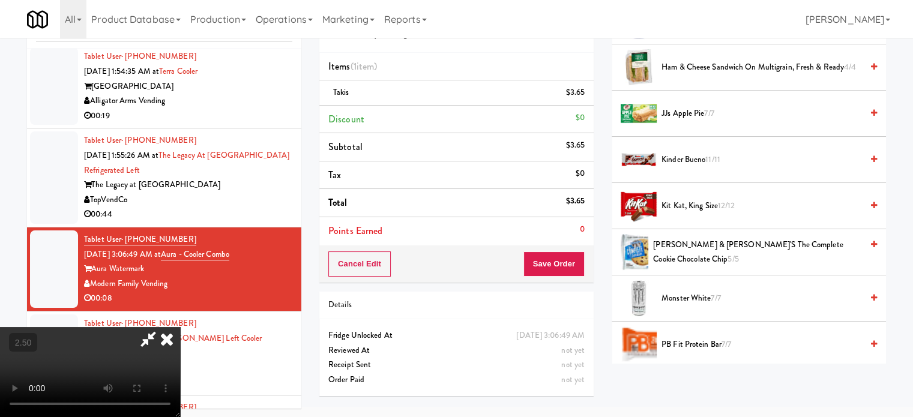
click at [700, 148] on li "Kinder Bueno 11/11" at bounding box center [748, 160] width 274 height 46
click at [180, 327] on video at bounding box center [90, 372] width 180 height 90
click at [696, 160] on span "Kinder Bueno 11/11" at bounding box center [761, 159] width 200 height 15
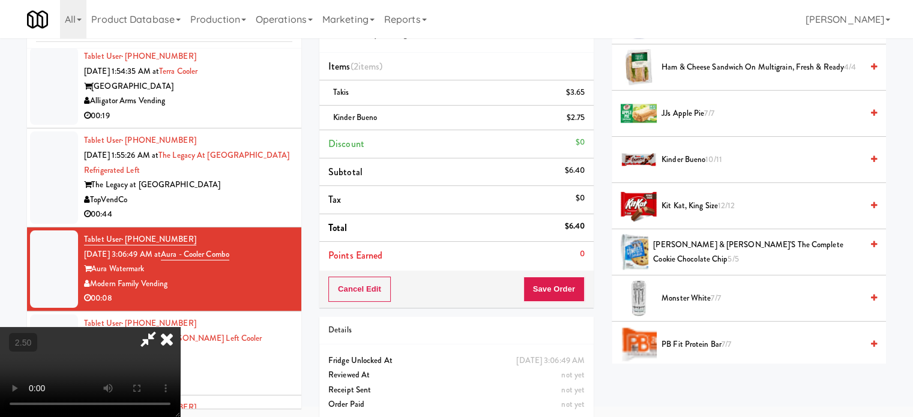
drag, startPoint x: 538, startPoint y: 119, endPoint x: 542, endPoint y: 143, distance: 24.9
click at [180, 327] on icon at bounding box center [167, 339] width 26 height 24
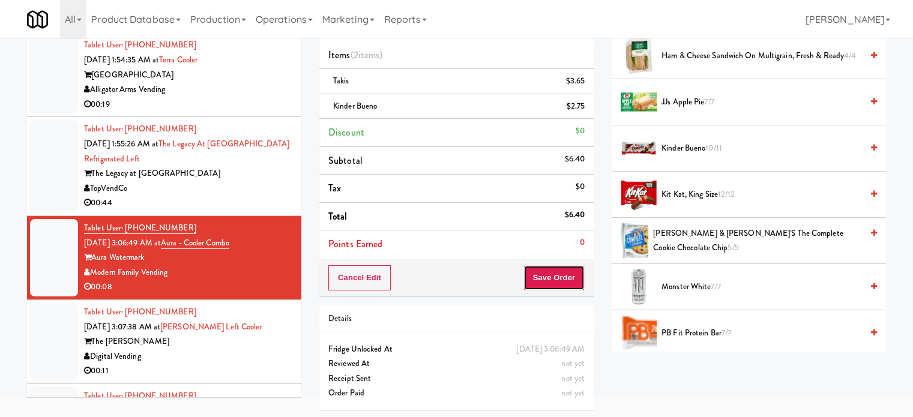
drag, startPoint x: 548, startPoint y: 281, endPoint x: 528, endPoint y: 259, distance: 30.2
click at [550, 281] on button "Save Order" at bounding box center [553, 277] width 61 height 25
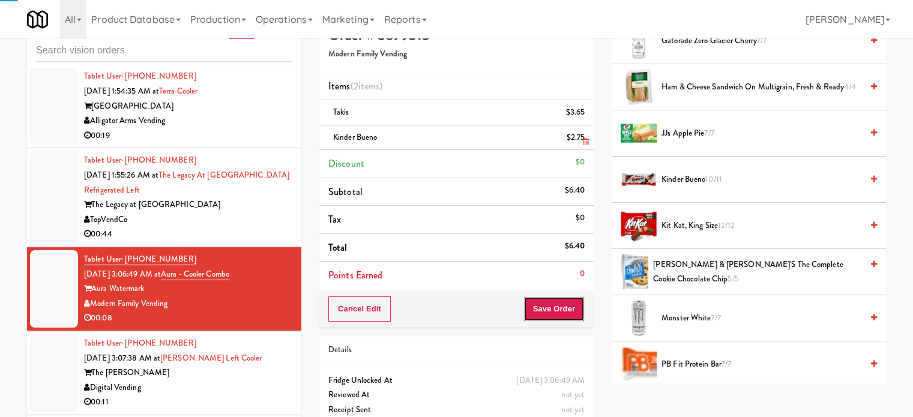
scroll to position [0, 0]
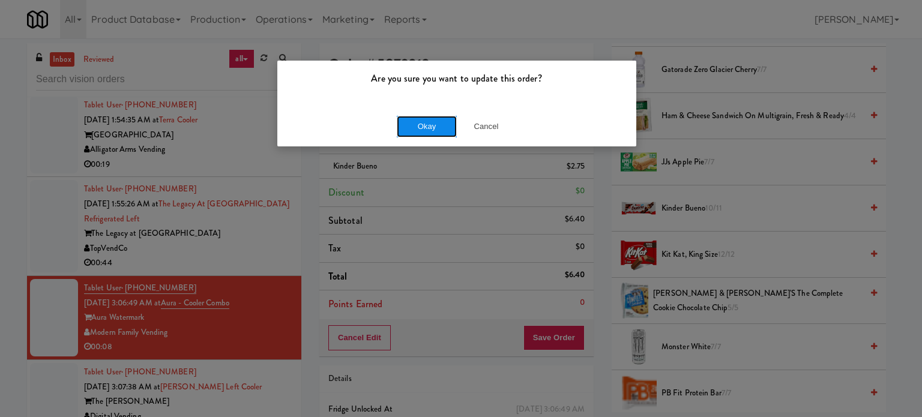
click at [434, 127] on button "Okay" at bounding box center [427, 127] width 60 height 22
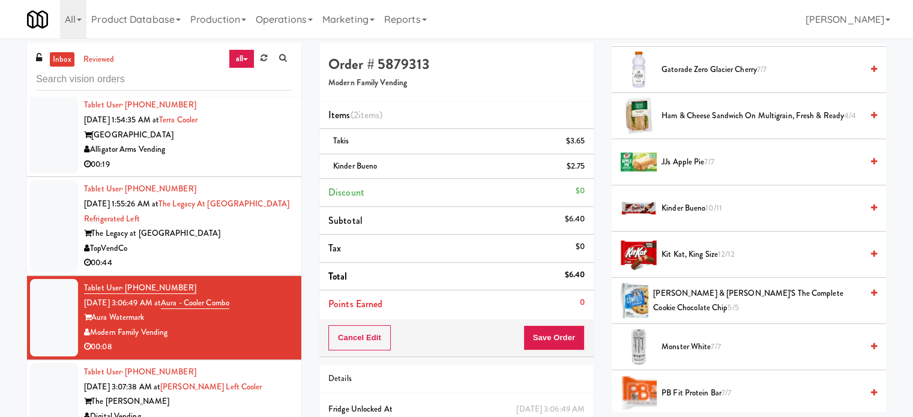
click at [248, 241] on div "TopVendCo" at bounding box center [188, 248] width 208 height 15
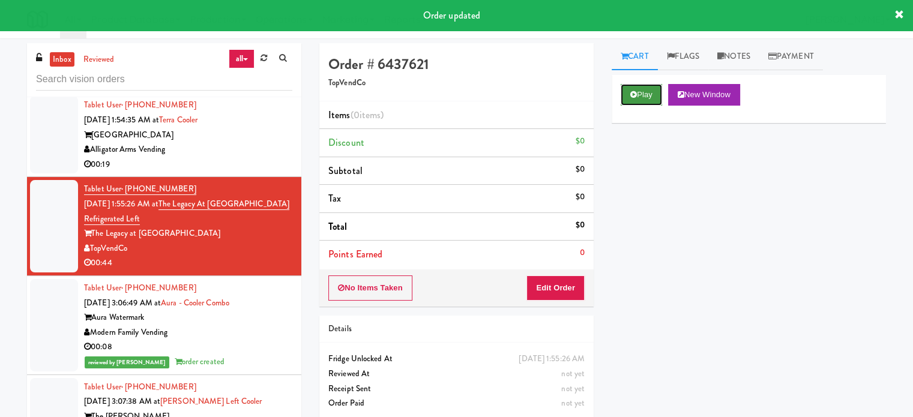
click at [643, 91] on button "Play" at bounding box center [640, 95] width 41 height 22
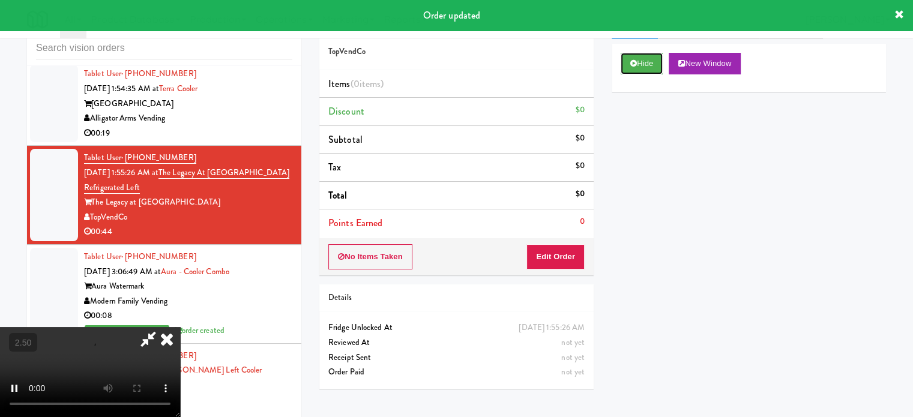
scroll to position [49, 0]
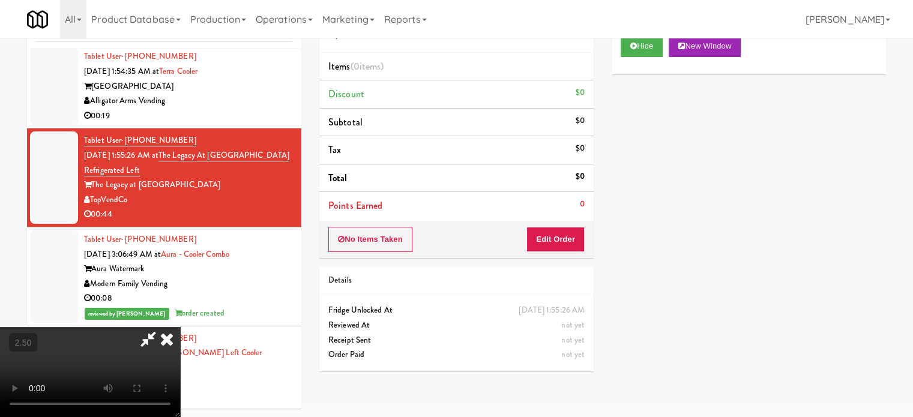
click at [180, 327] on video at bounding box center [90, 372] width 180 height 90
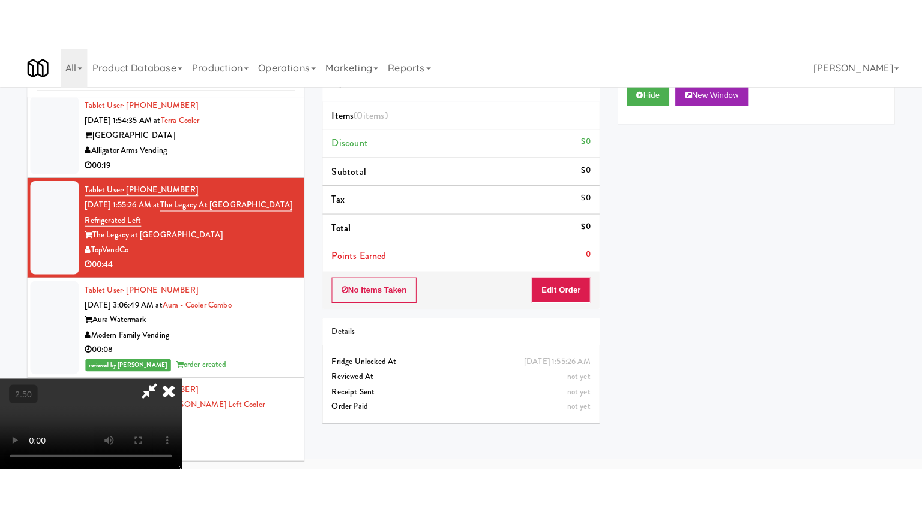
scroll to position [38, 0]
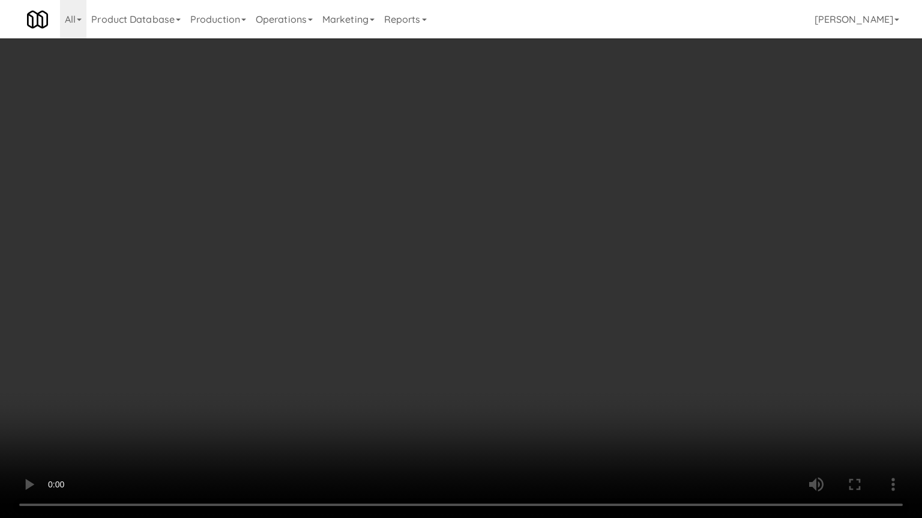
click at [402, 298] on video at bounding box center [461, 259] width 922 height 518
click at [406, 295] on video at bounding box center [461, 259] width 922 height 518
click at [461, 267] on video at bounding box center [461, 259] width 922 height 518
click at [454, 273] on video at bounding box center [461, 259] width 922 height 518
click at [520, 281] on video at bounding box center [461, 259] width 922 height 518
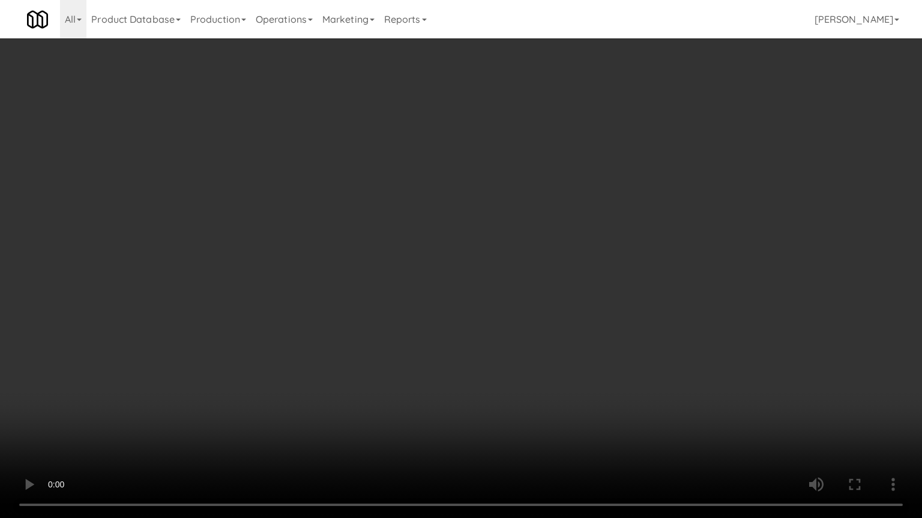
click at [468, 288] on video at bounding box center [461, 259] width 922 height 518
drag, startPoint x: 470, startPoint y: 288, endPoint x: 617, endPoint y: 202, distance: 170.5
click at [474, 287] on video at bounding box center [461, 259] width 922 height 518
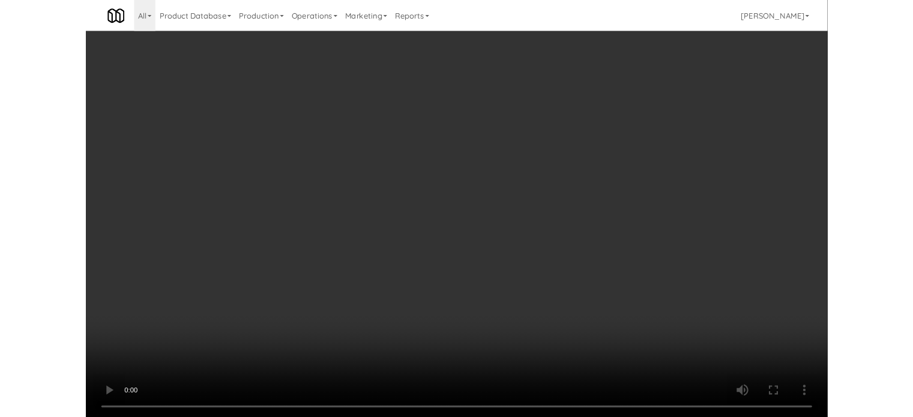
scroll to position [49, 0]
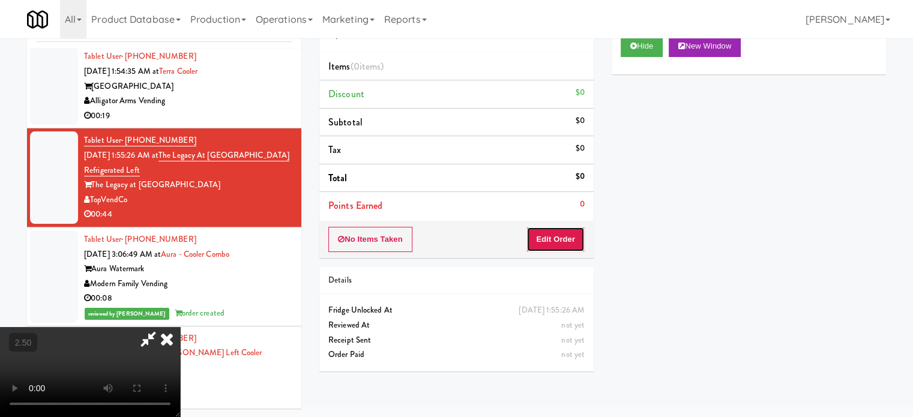
click at [566, 242] on button "Edit Order" at bounding box center [555, 239] width 58 height 25
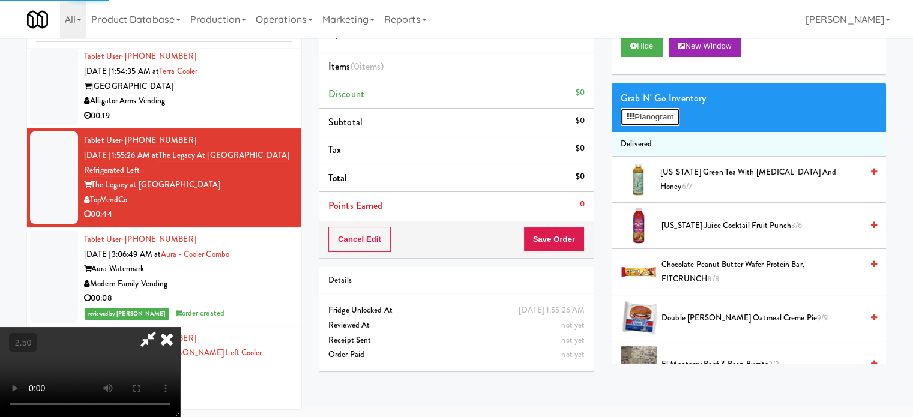
click at [661, 112] on button "Planogram" at bounding box center [649, 117] width 59 height 18
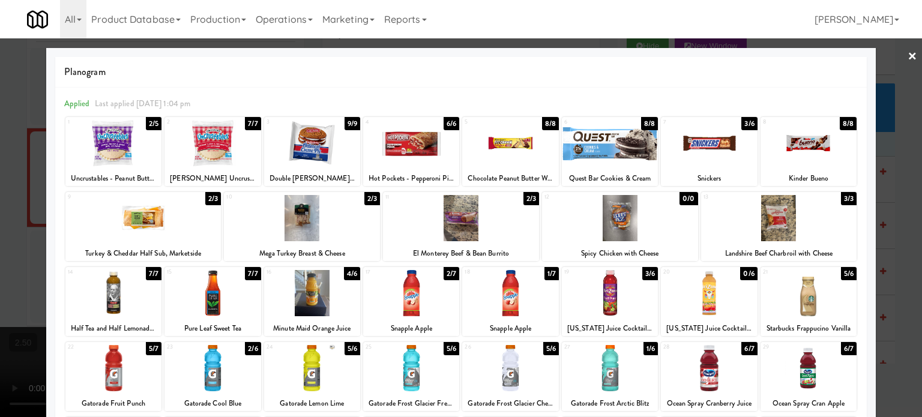
drag, startPoint x: 208, startPoint y: 197, endPoint x: 112, endPoint y: 200, distance: 96.1
click at [209, 197] on div "2/3" at bounding box center [213, 198] width 16 height 13
click at [8, 235] on div at bounding box center [461, 208] width 922 height 417
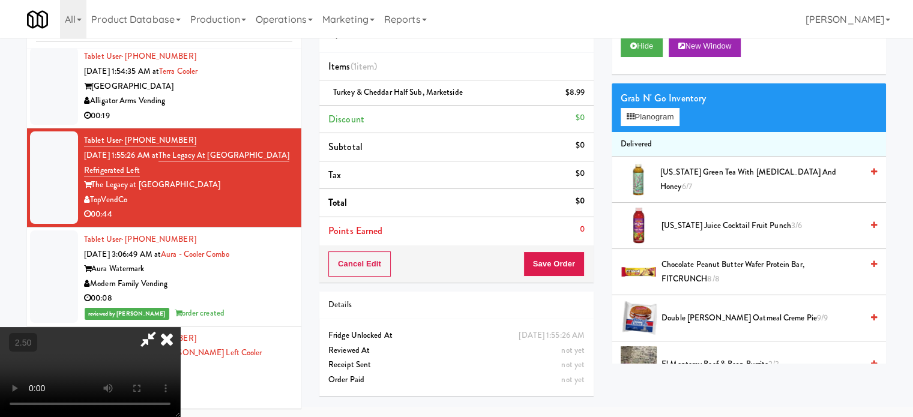
click at [180, 327] on video at bounding box center [90, 372] width 180 height 90
drag, startPoint x: 215, startPoint y: 223, endPoint x: 250, endPoint y: 203, distance: 40.6
click at [180, 327] on video at bounding box center [90, 372] width 180 height 90
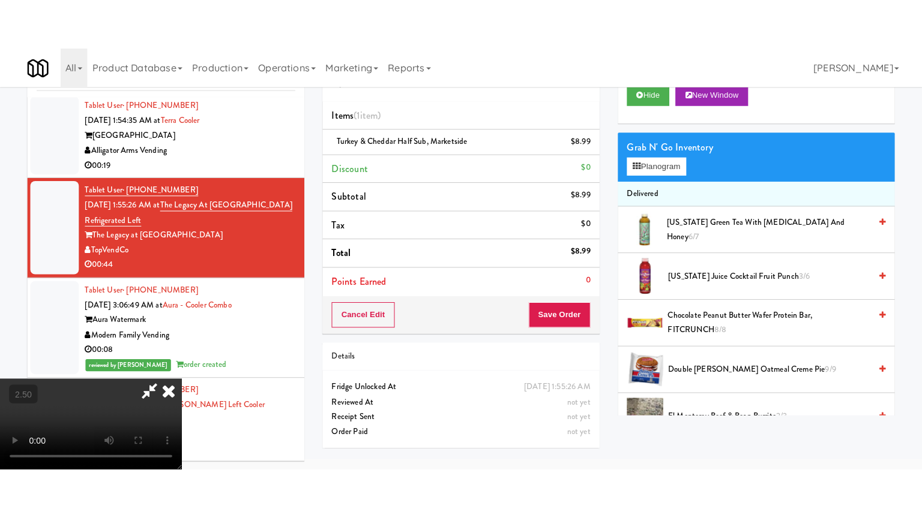
scroll to position [38, 0]
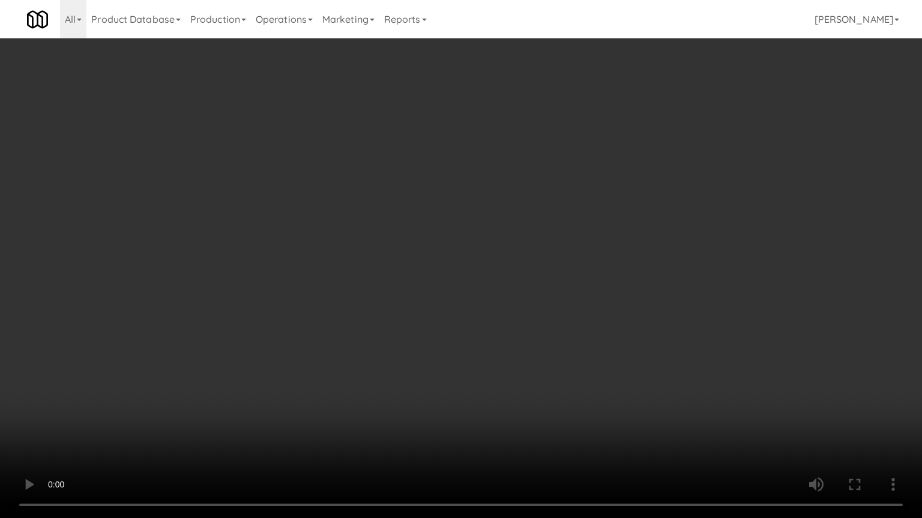
click at [314, 215] on video at bounding box center [461, 259] width 922 height 518
click at [383, 272] on video at bounding box center [461, 259] width 922 height 518
drag, startPoint x: 405, startPoint y: 278, endPoint x: 454, endPoint y: 257, distance: 53.0
click at [418, 278] on video at bounding box center [461, 259] width 922 height 518
drag, startPoint x: 454, startPoint y: 257, endPoint x: 494, endPoint y: 160, distance: 106.0
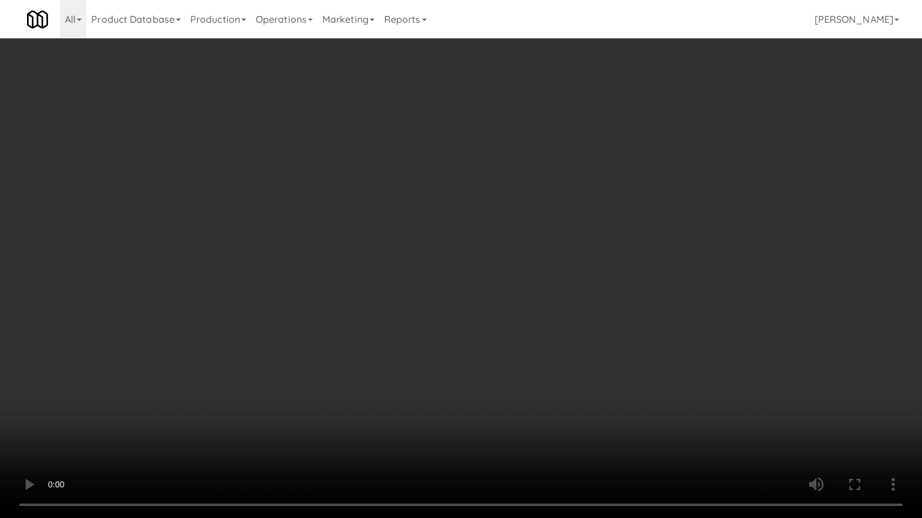
click at [461, 253] on video at bounding box center [461, 259] width 922 height 518
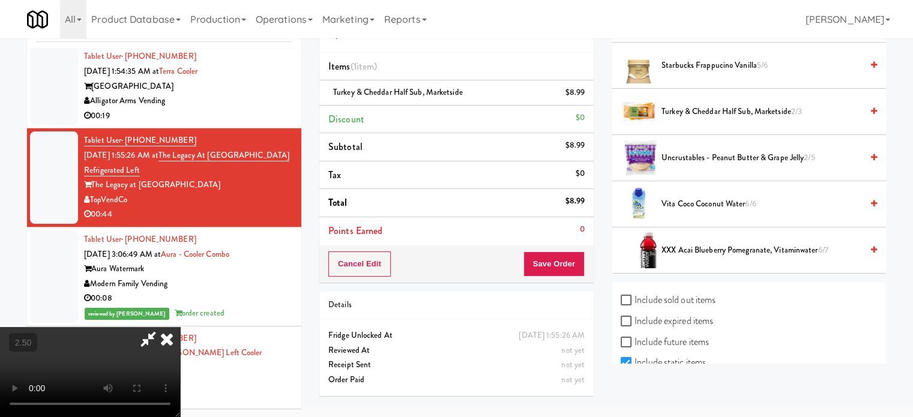
scroll to position [1200, 0]
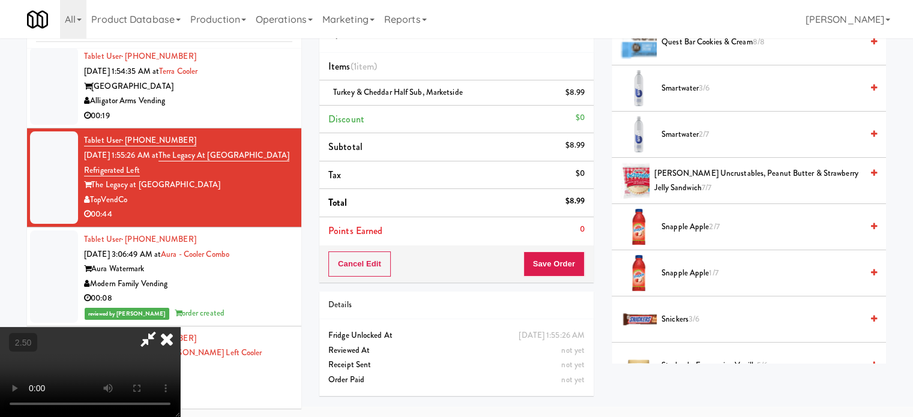
click at [680, 137] on span "Smartwater 2/7" at bounding box center [761, 134] width 200 height 15
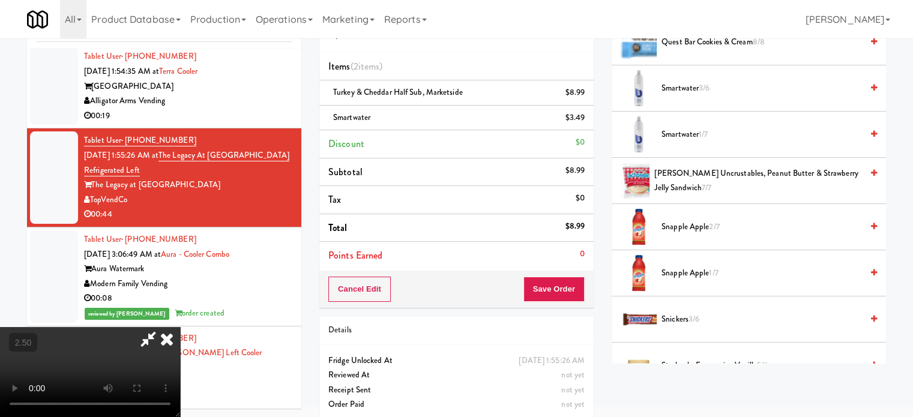
click at [180, 327] on video at bounding box center [90, 372] width 180 height 90
drag, startPoint x: 264, startPoint y: 302, endPoint x: 272, endPoint y: 247, distance: 55.3
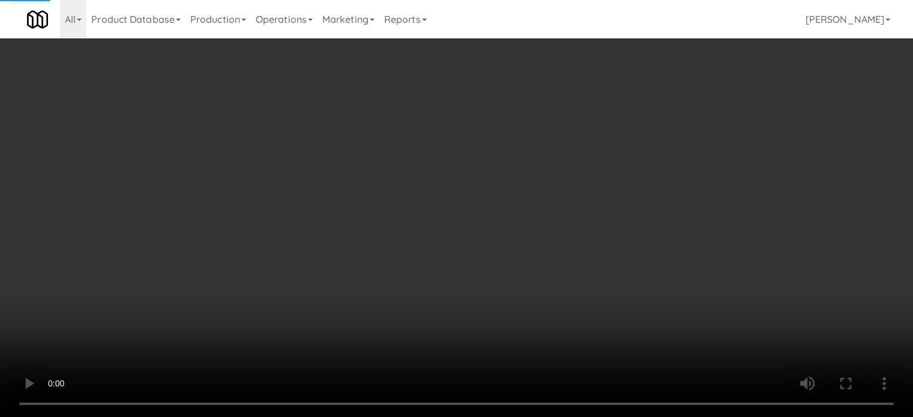
click at [265, 298] on video at bounding box center [456, 208] width 913 height 417
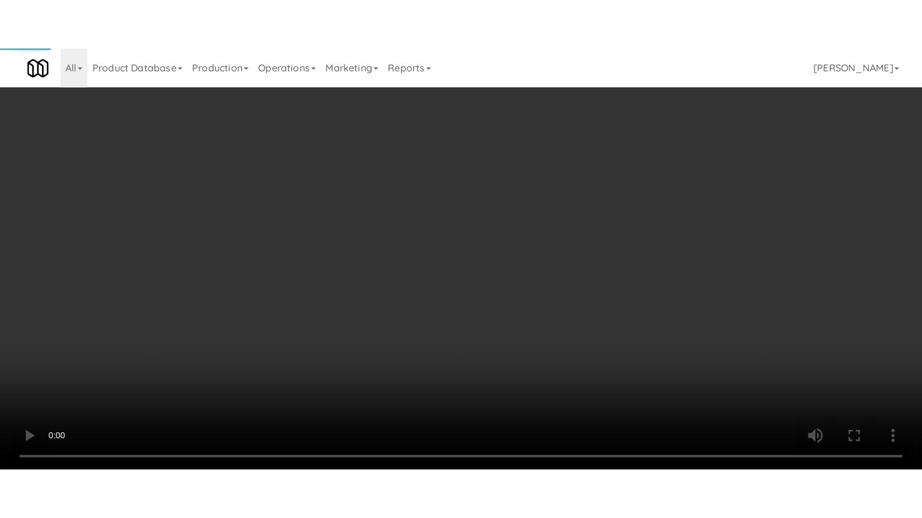
scroll to position [38, 0]
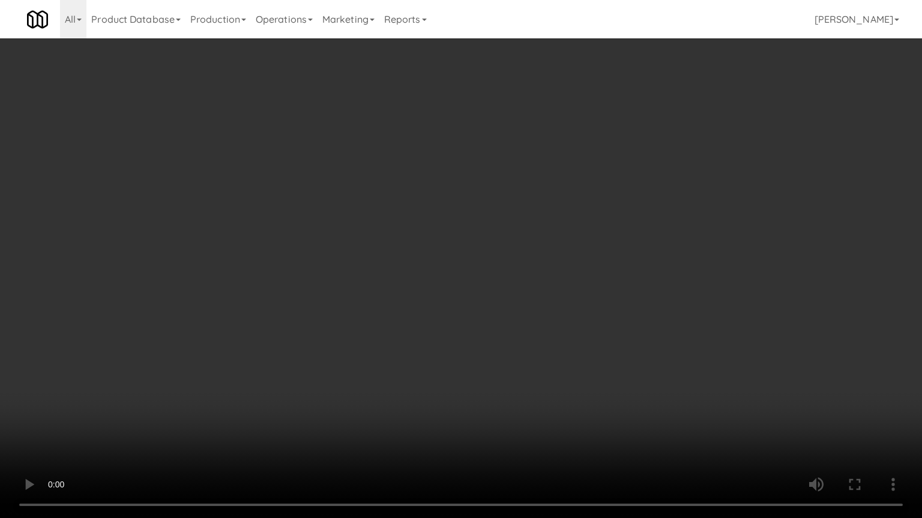
drag, startPoint x: 304, startPoint y: 264, endPoint x: 317, endPoint y: 260, distance: 13.3
click at [307, 264] on video at bounding box center [461, 259] width 922 height 518
click at [319, 259] on video at bounding box center [461, 259] width 922 height 518
click at [385, 238] on video at bounding box center [461, 259] width 922 height 518
click at [396, 240] on video at bounding box center [461, 259] width 922 height 518
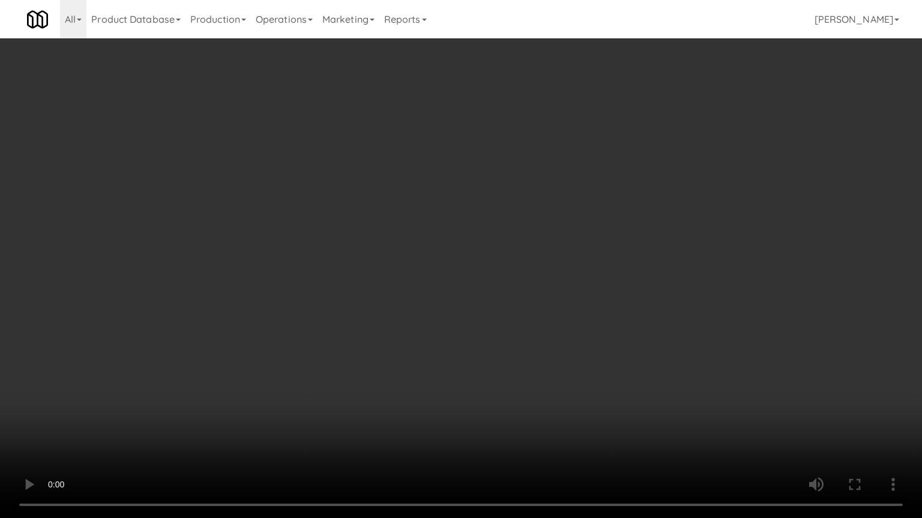
click at [442, 254] on video at bounding box center [461, 259] width 922 height 518
click at [437, 258] on video at bounding box center [461, 259] width 922 height 518
click at [496, 274] on video at bounding box center [461, 259] width 922 height 518
click at [466, 276] on video at bounding box center [461, 259] width 922 height 518
drag, startPoint x: 557, startPoint y: 283, endPoint x: 551, endPoint y: 283, distance: 6.6
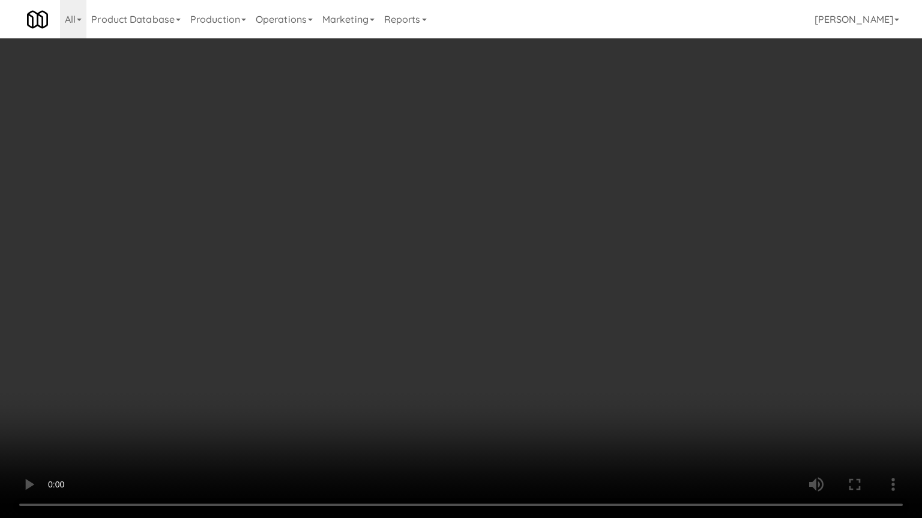
click at [559, 283] on video at bounding box center [461, 259] width 922 height 518
click at [509, 286] on video at bounding box center [461, 259] width 922 height 518
drag, startPoint x: 510, startPoint y: 285, endPoint x: 549, endPoint y: 186, distance: 106.4
click at [515, 282] on video at bounding box center [461, 259] width 922 height 518
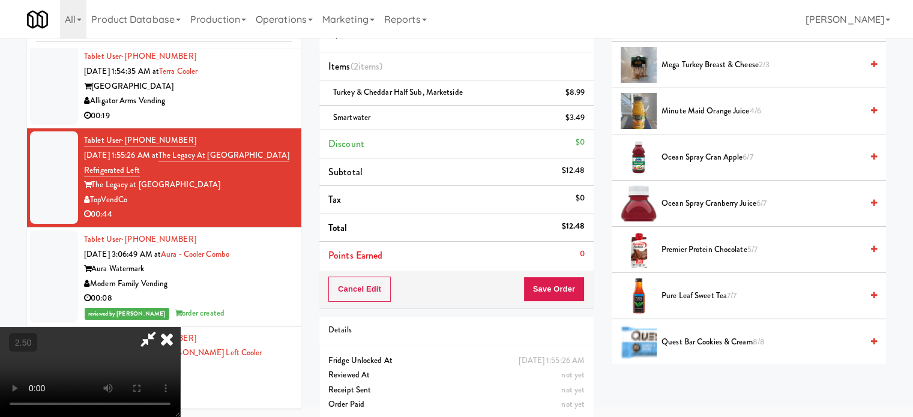
scroll to position [1200, 0]
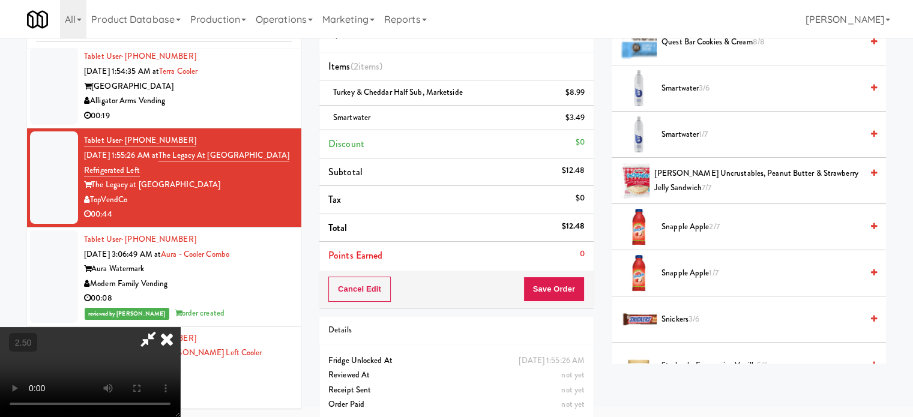
click at [704, 82] on span "3/6" at bounding box center [704, 87] width 11 height 11
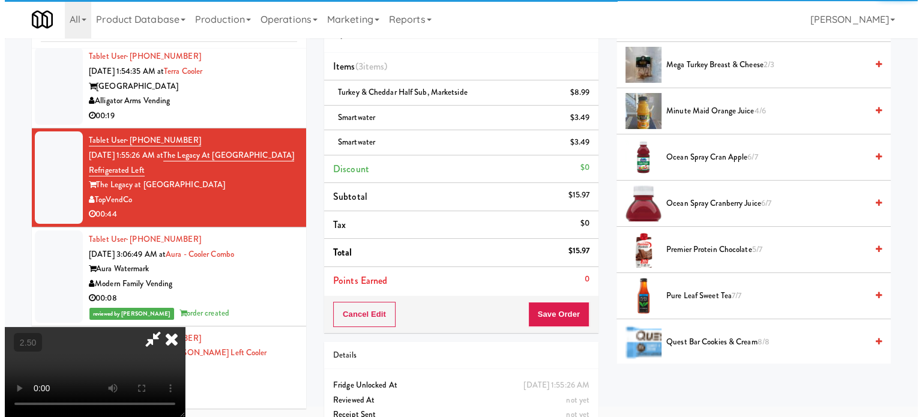
scroll to position [0, 0]
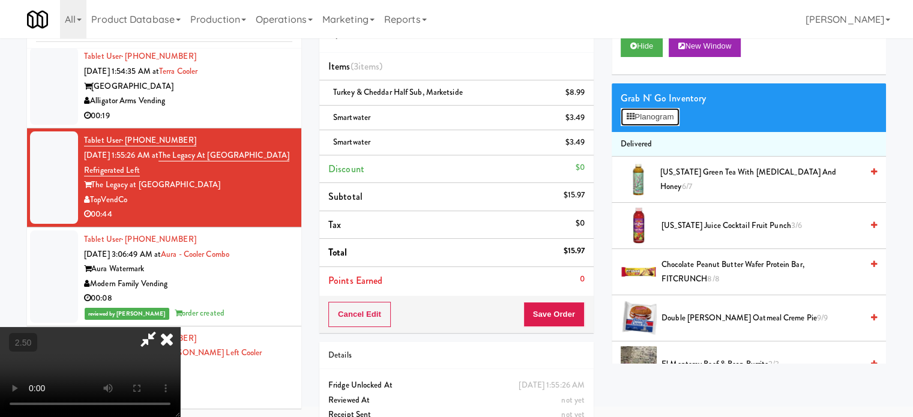
click at [665, 115] on button "Planogram" at bounding box center [649, 117] width 59 height 18
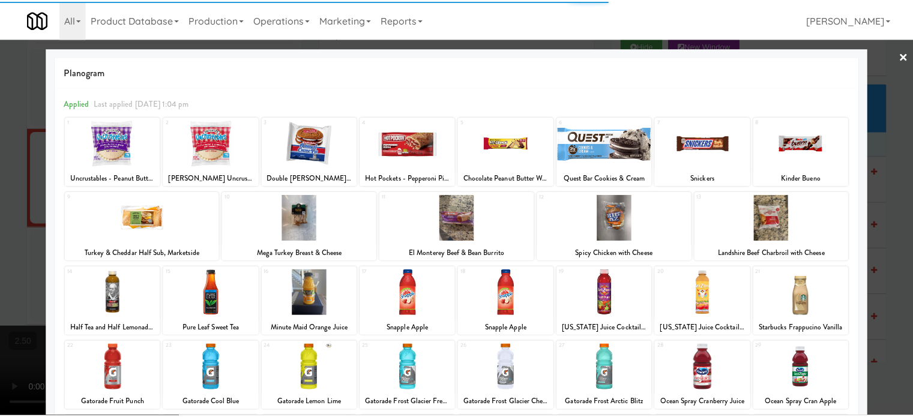
scroll to position [172, 0]
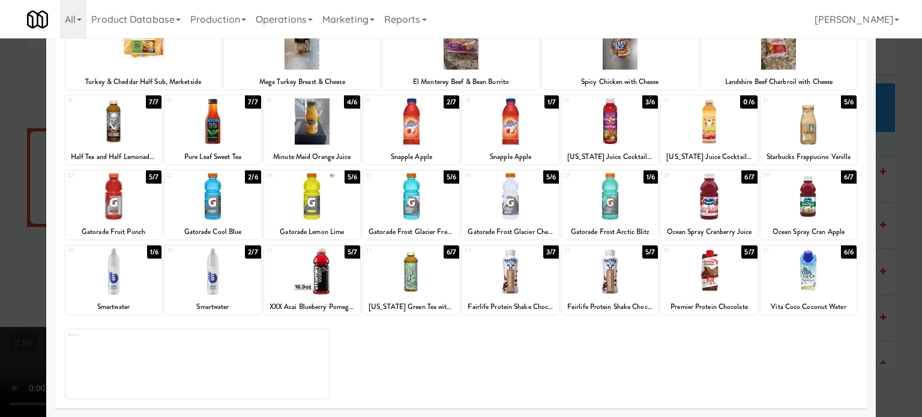
click at [883, 260] on div at bounding box center [461, 208] width 922 height 417
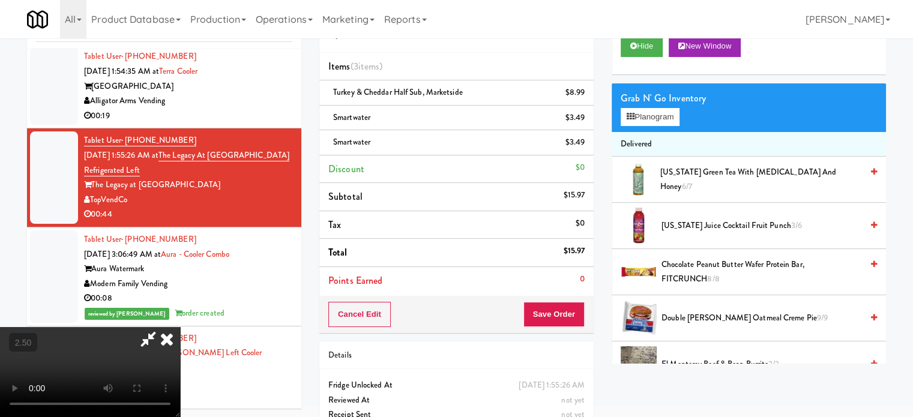
click at [173, 327] on video at bounding box center [90, 372] width 180 height 90
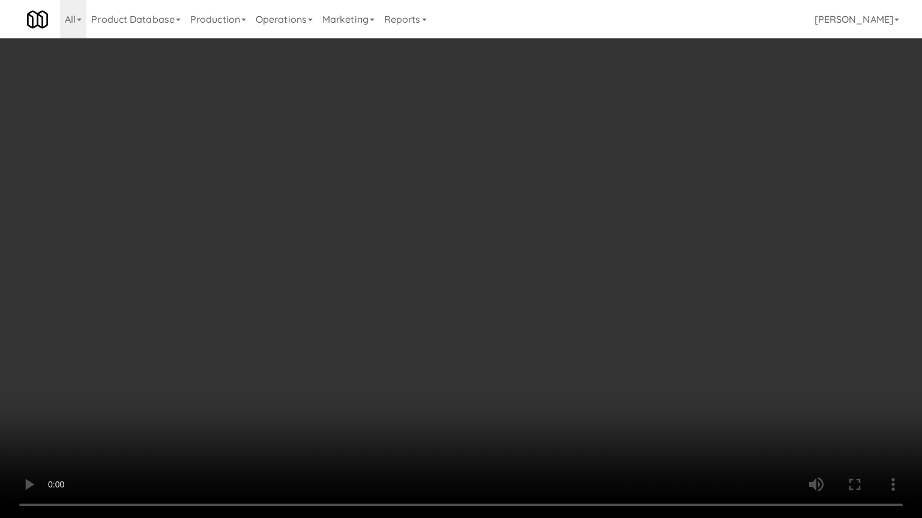
click at [353, 326] on video at bounding box center [461, 259] width 922 height 518
click at [538, 276] on video at bounding box center [461, 259] width 922 height 518
click at [558, 262] on video at bounding box center [461, 259] width 922 height 518
click at [566, 244] on video at bounding box center [461, 259] width 922 height 518
click at [576, 239] on video at bounding box center [461, 259] width 922 height 518
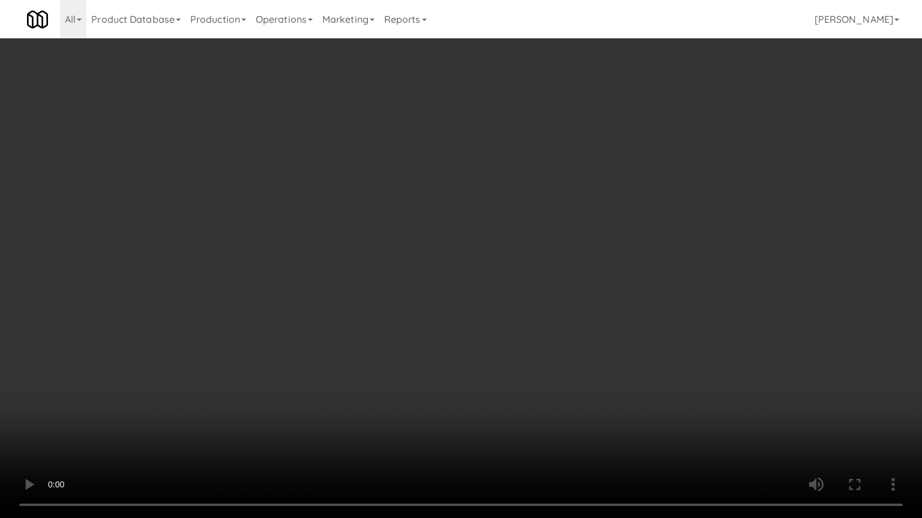
click at [601, 245] on video at bounding box center [461, 259] width 922 height 518
drag, startPoint x: 601, startPoint y: 245, endPoint x: 605, endPoint y: 153, distance: 91.9
click at [602, 244] on video at bounding box center [461, 259] width 922 height 518
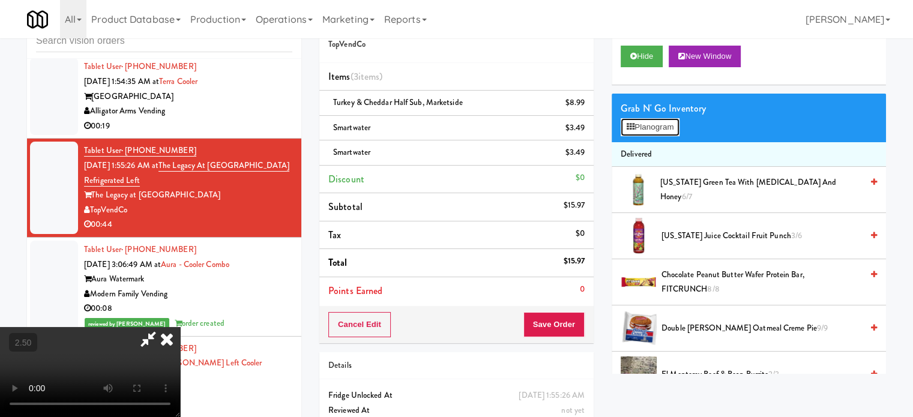
click at [648, 127] on button "Planogram" at bounding box center [649, 127] width 59 height 18
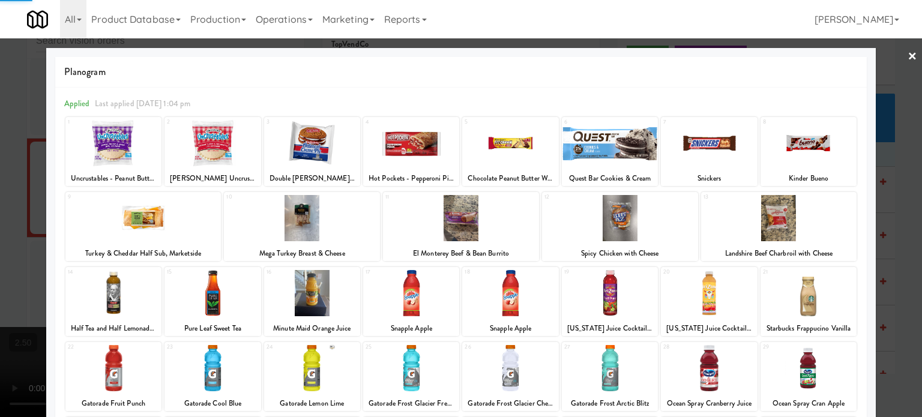
scroll to position [172, 0]
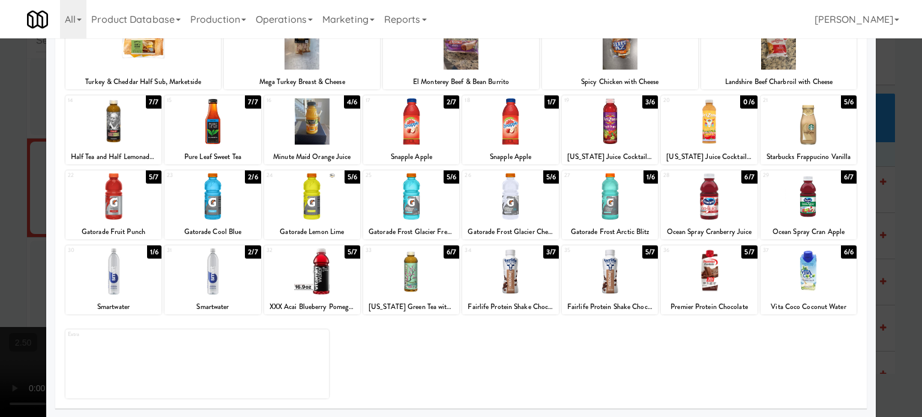
click at [353, 254] on div "5/7" at bounding box center [352, 251] width 16 height 13
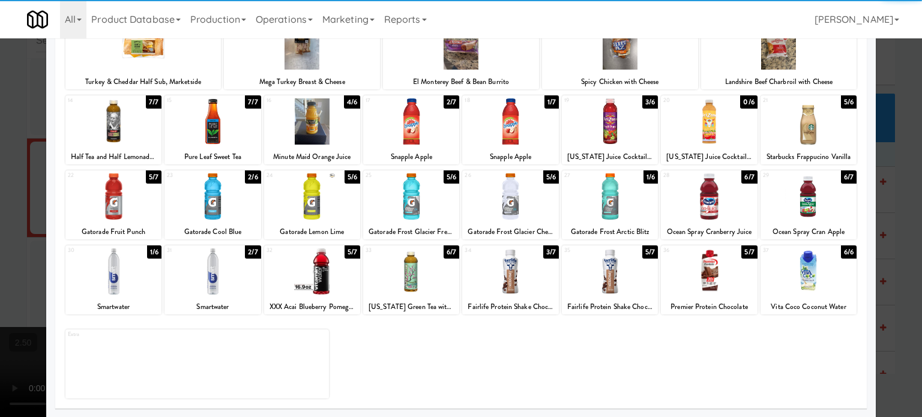
click at [889, 252] on div at bounding box center [461, 208] width 922 height 417
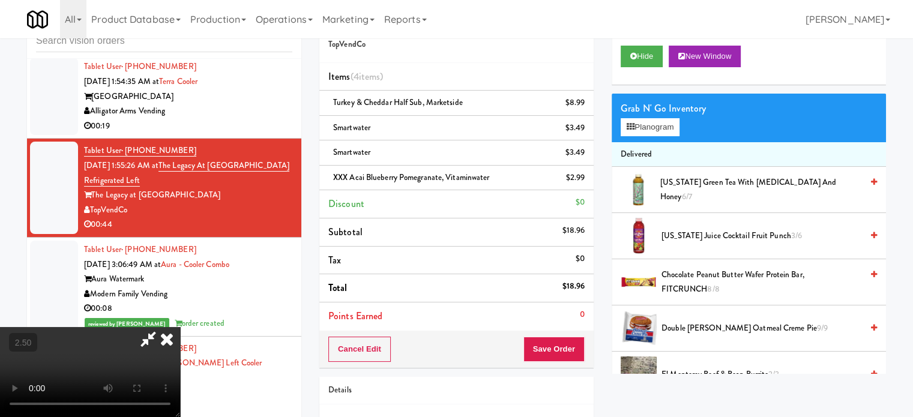
drag, startPoint x: 328, startPoint y: 237, endPoint x: 334, endPoint y: 229, distance: 10.3
click at [180, 327] on video at bounding box center [90, 372] width 180 height 90
drag, startPoint x: 351, startPoint y: 226, endPoint x: 367, endPoint y: 250, distance: 28.5
click at [180, 327] on video at bounding box center [90, 372] width 180 height 90
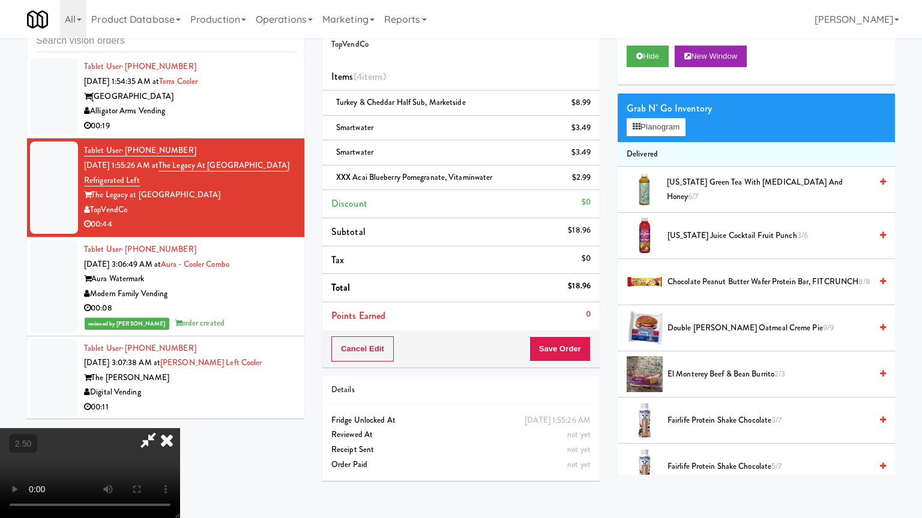
click at [180, 416] on video at bounding box center [90, 473] width 180 height 90
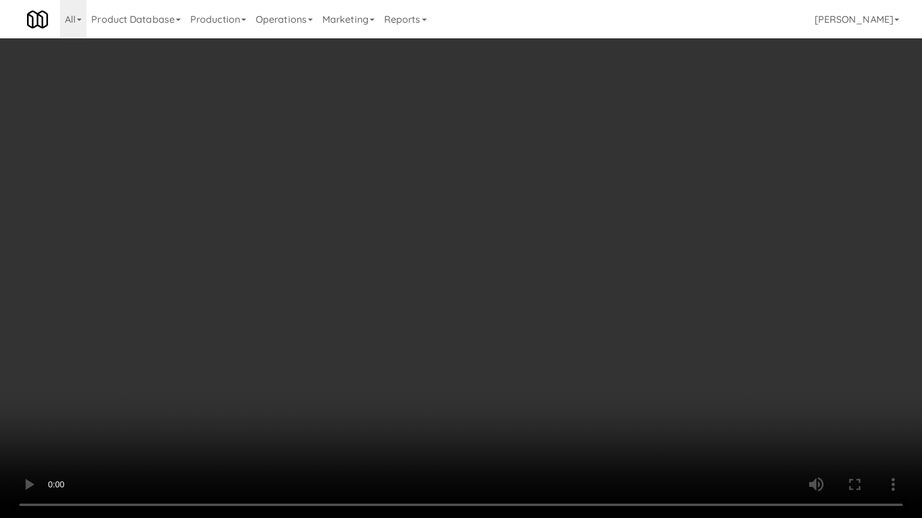
drag, startPoint x: 446, startPoint y: 395, endPoint x: 452, endPoint y: 346, distance: 49.6
click at [444, 394] on video at bounding box center [461, 259] width 922 height 518
click at [452, 341] on video at bounding box center [461, 259] width 922 height 518
click at [447, 340] on video at bounding box center [461, 259] width 922 height 518
drag, startPoint x: 451, startPoint y: 334, endPoint x: 456, endPoint y: 324, distance: 11.0
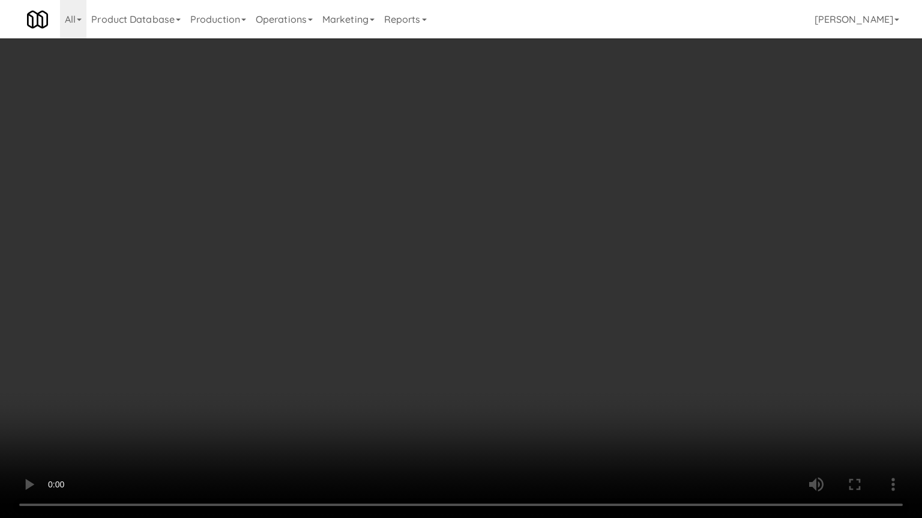
click at [451, 332] on video at bounding box center [461, 259] width 922 height 518
click at [505, 254] on video at bounding box center [461, 259] width 922 height 518
click at [516, 247] on video at bounding box center [461, 259] width 922 height 518
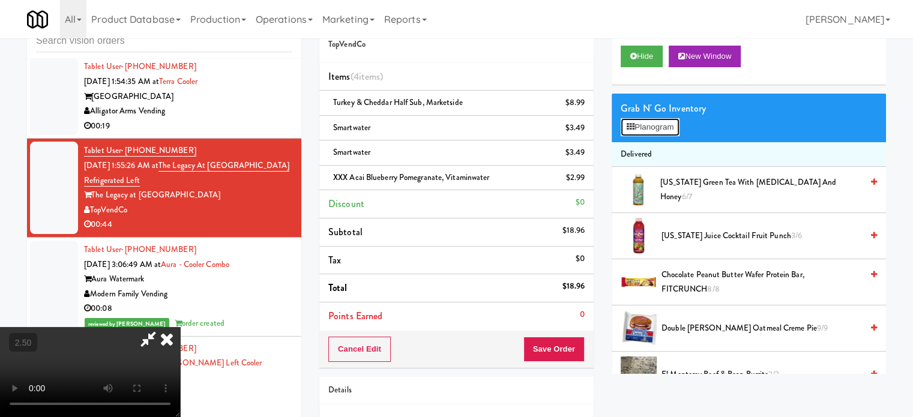
drag, startPoint x: 657, startPoint y: 127, endPoint x: 670, endPoint y: 125, distance: 12.8
click at [657, 128] on button "Planogram" at bounding box center [649, 127] width 59 height 18
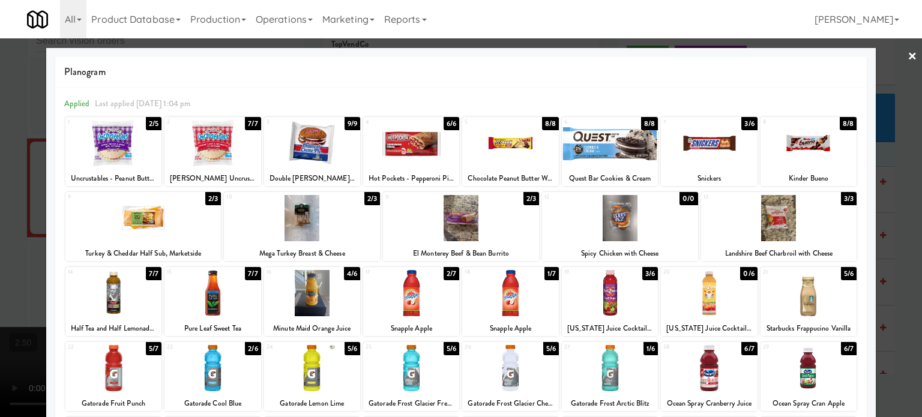
click at [891, 244] on div at bounding box center [461, 208] width 922 height 417
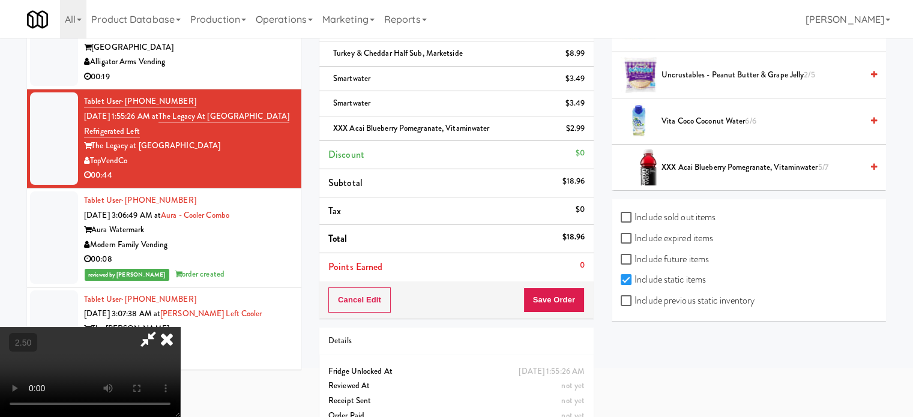
scroll to position [110, 0]
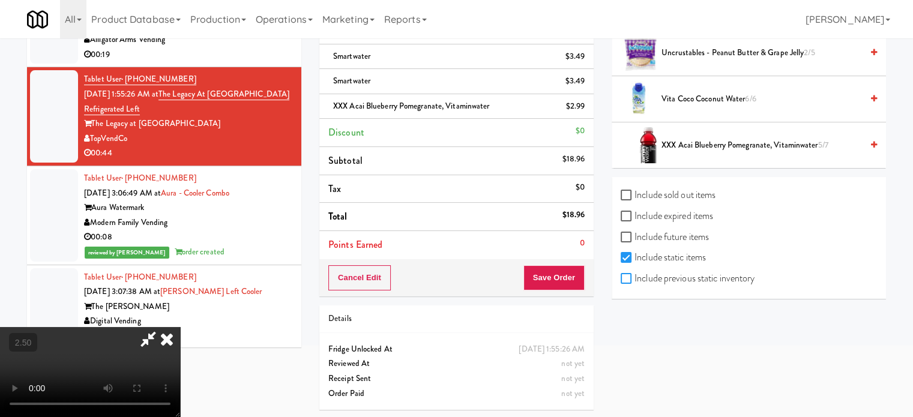
click at [626, 274] on input "Include previous static inventory" at bounding box center [627, 279] width 14 height 10
checkbox input "true"
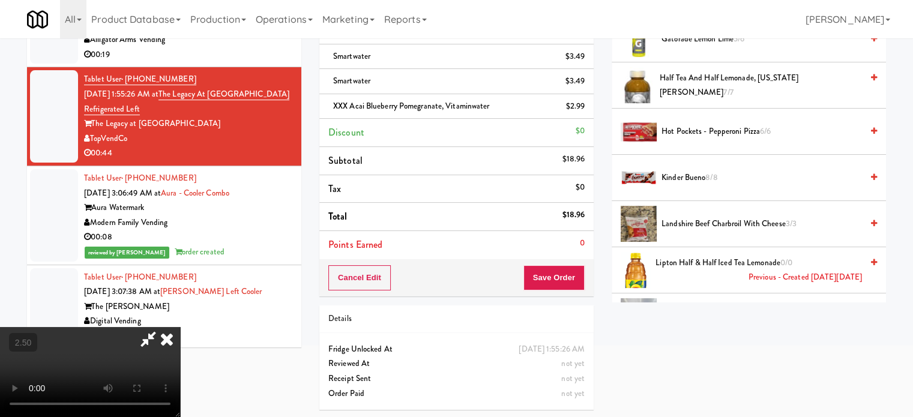
scroll to position [656, 0]
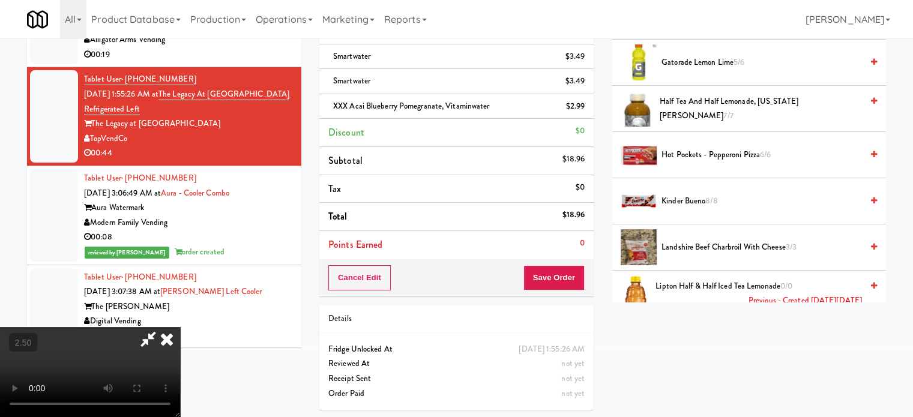
click at [790, 245] on span "3/3" at bounding box center [791, 246] width 11 height 11
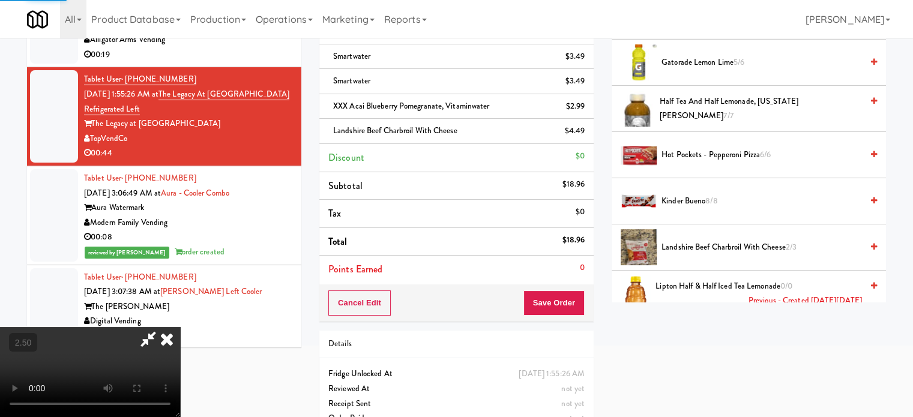
drag, startPoint x: 290, startPoint y: 272, endPoint x: 290, endPoint y: 260, distance: 12.6
click at [180, 327] on video at bounding box center [90, 372] width 180 height 90
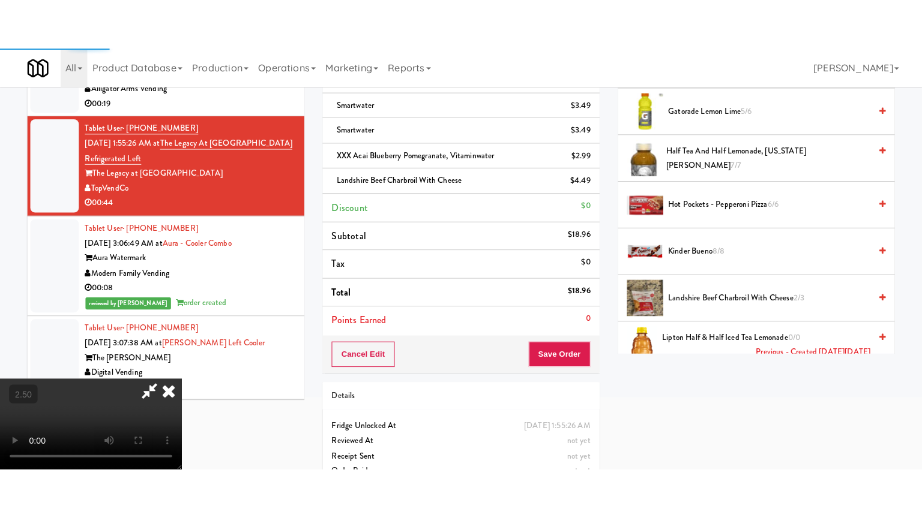
scroll to position [38, 0]
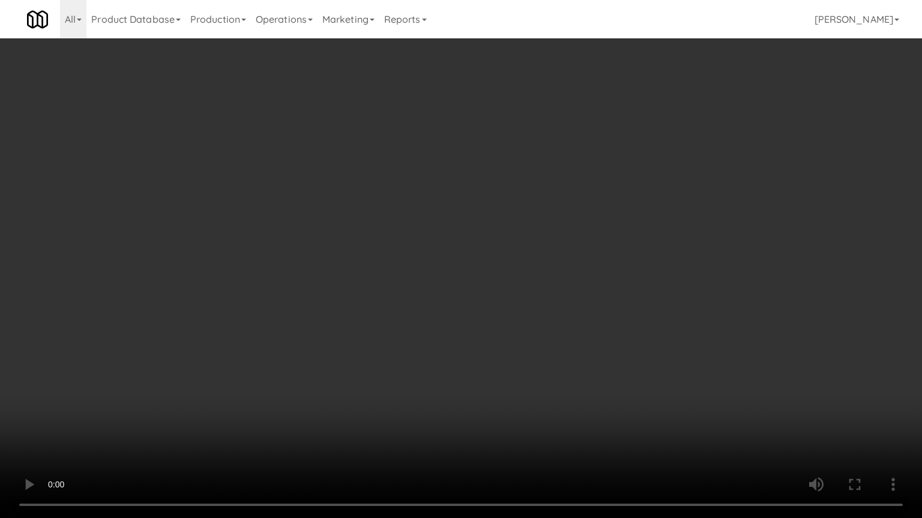
drag, startPoint x: 454, startPoint y: 372, endPoint x: 455, endPoint y: 351, distance: 21.1
click at [455, 363] on video at bounding box center [461, 259] width 922 height 518
click at [454, 336] on video at bounding box center [461, 259] width 922 height 518
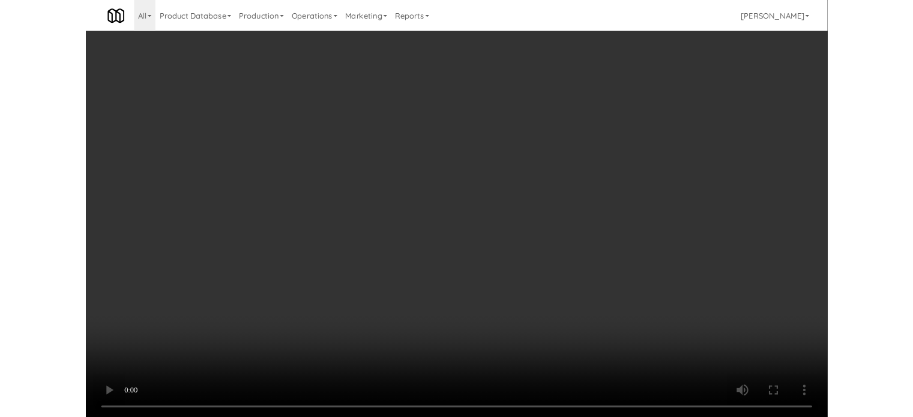
scroll to position [110, 0]
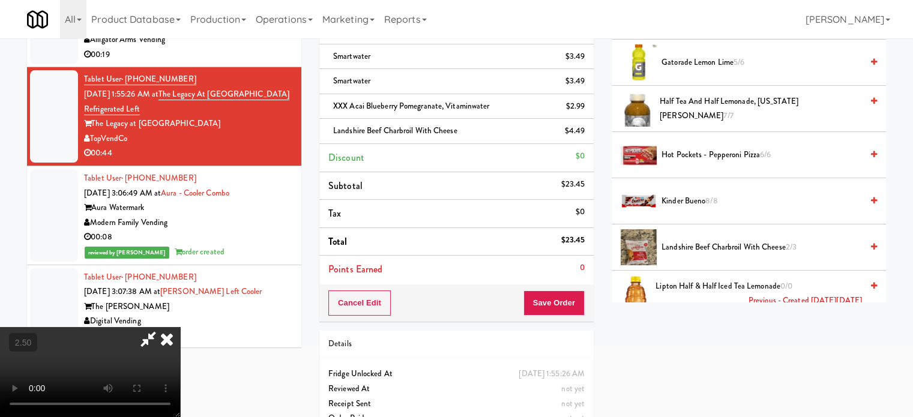
click at [180, 327] on video at bounding box center [90, 372] width 180 height 90
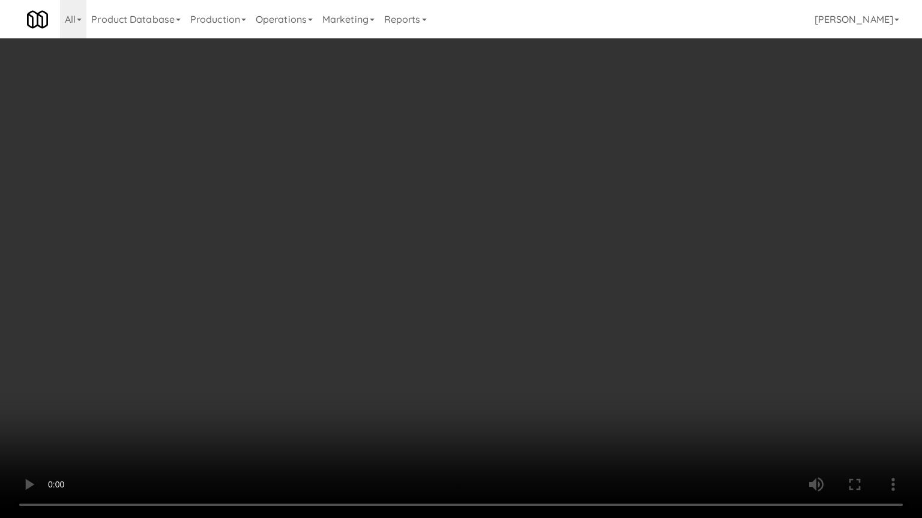
drag, startPoint x: 201, startPoint y: 346, endPoint x: 225, endPoint y: 336, distance: 26.1
click at [204, 346] on video at bounding box center [461, 259] width 922 height 518
click at [336, 257] on video at bounding box center [461, 259] width 922 height 518
click at [335, 256] on video at bounding box center [461, 259] width 922 height 518
click at [369, 254] on video at bounding box center [461, 259] width 922 height 518
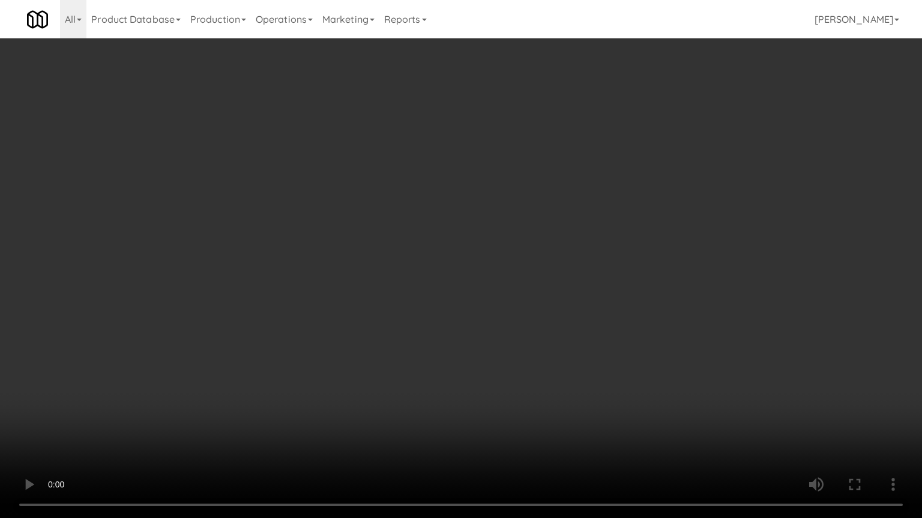
click at [391, 259] on video at bounding box center [461, 259] width 922 height 518
click at [393, 230] on video at bounding box center [461, 259] width 922 height 518
click at [432, 244] on video at bounding box center [461, 259] width 922 height 518
click at [521, 267] on video at bounding box center [461, 259] width 922 height 518
drag, startPoint x: 522, startPoint y: 264, endPoint x: 522, endPoint y: 159, distance: 105.0
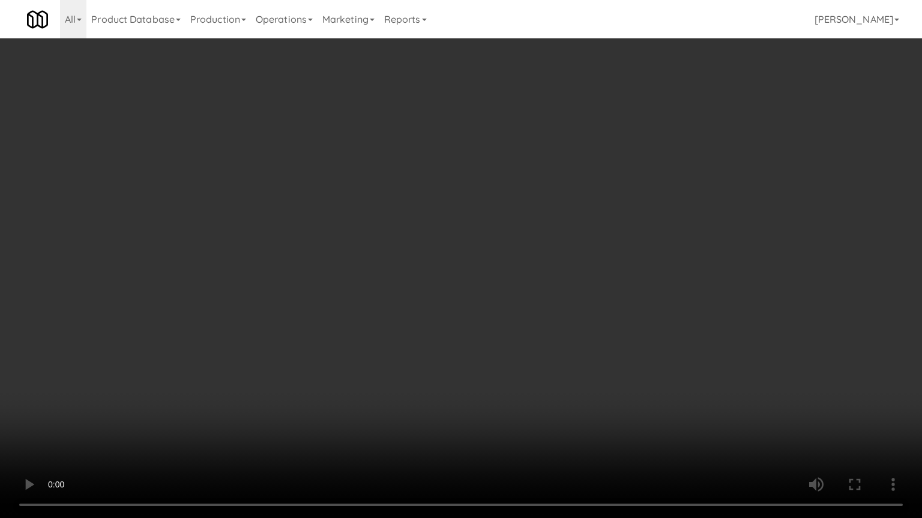
click at [522, 263] on video at bounding box center [461, 259] width 922 height 518
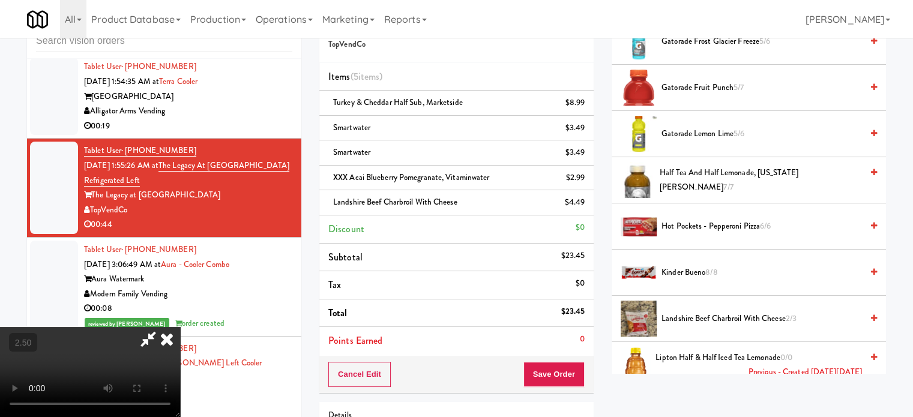
click at [180, 327] on icon at bounding box center [167, 339] width 26 height 24
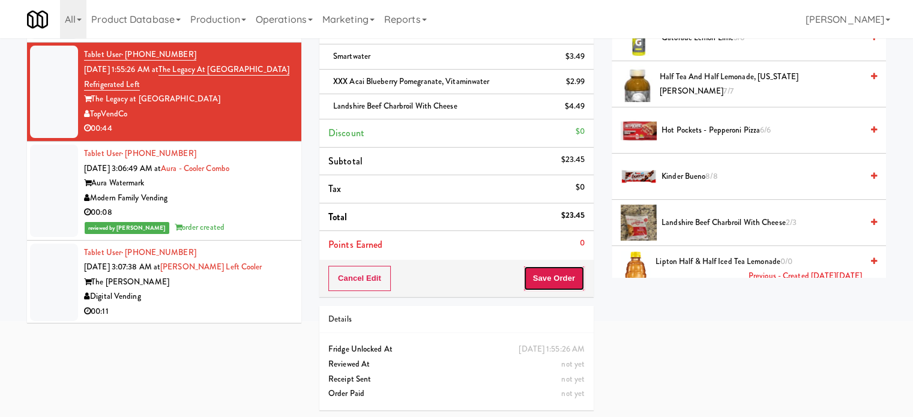
click at [553, 277] on button "Save Order" at bounding box center [553, 278] width 61 height 25
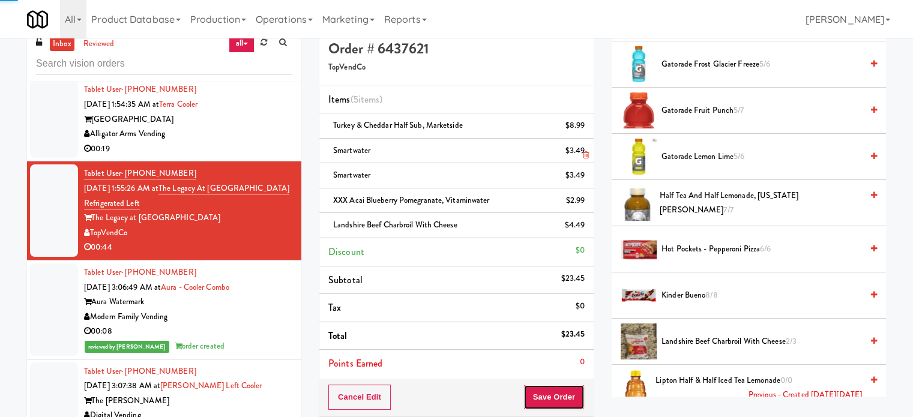
scroll to position [0, 0]
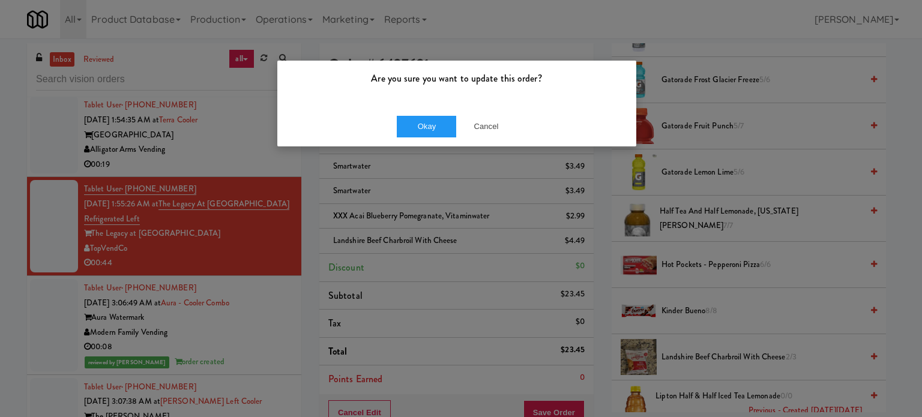
click at [418, 142] on div "Okay Cancel" at bounding box center [456, 126] width 359 height 40
click at [427, 130] on button "Okay" at bounding box center [427, 127] width 60 height 22
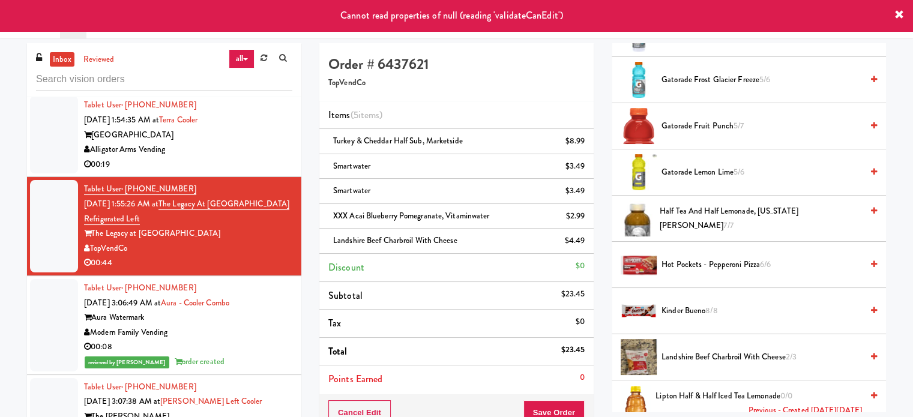
click at [245, 325] on div "Modern Family Vending" at bounding box center [188, 332] width 208 height 15
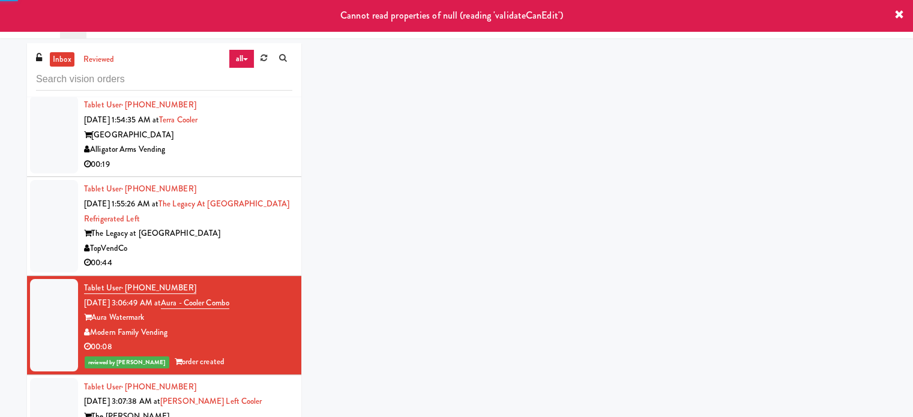
click at [254, 241] on div "TopVendCo" at bounding box center [188, 248] width 208 height 15
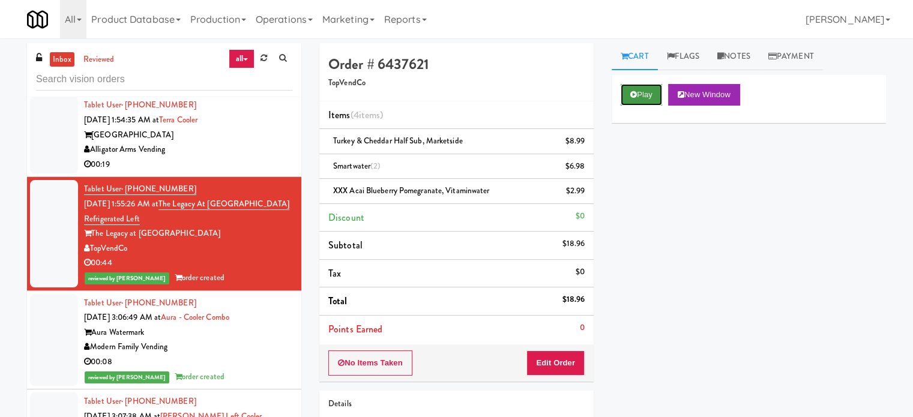
click at [647, 89] on button "Play" at bounding box center [640, 95] width 41 height 22
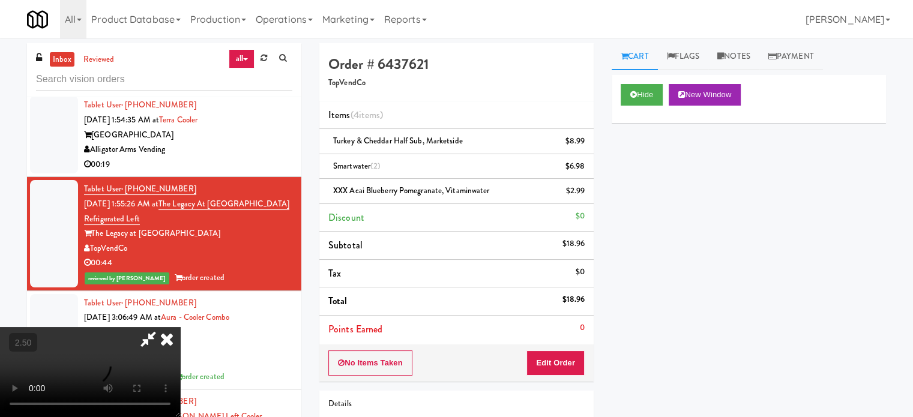
click at [180, 327] on icon at bounding box center [167, 339] width 26 height 24
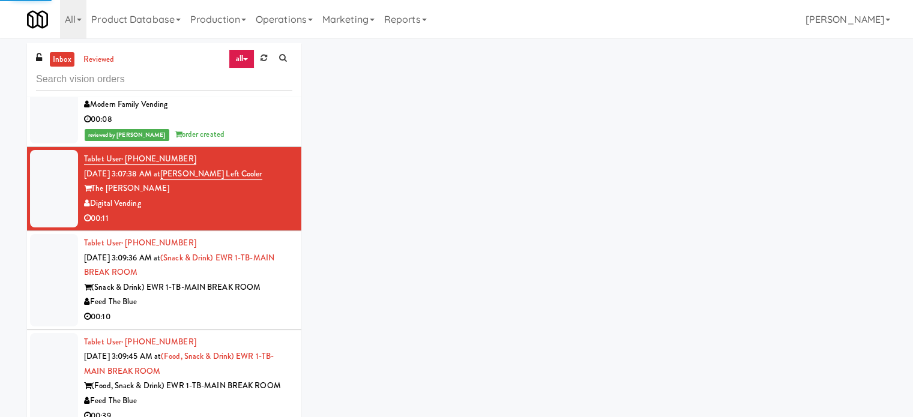
scroll to position [4960, 0]
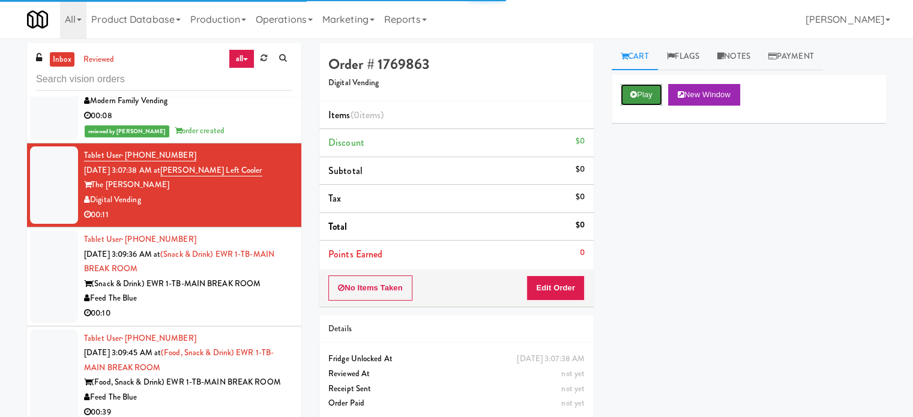
click at [651, 95] on button "Play" at bounding box center [640, 95] width 41 height 22
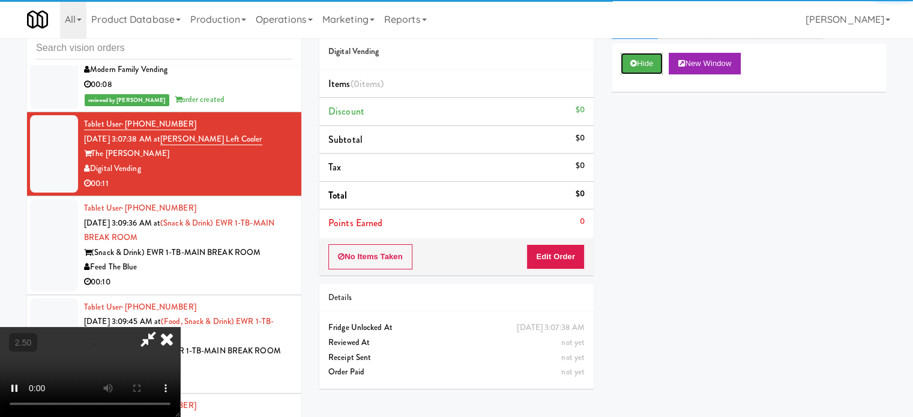
scroll to position [49, 0]
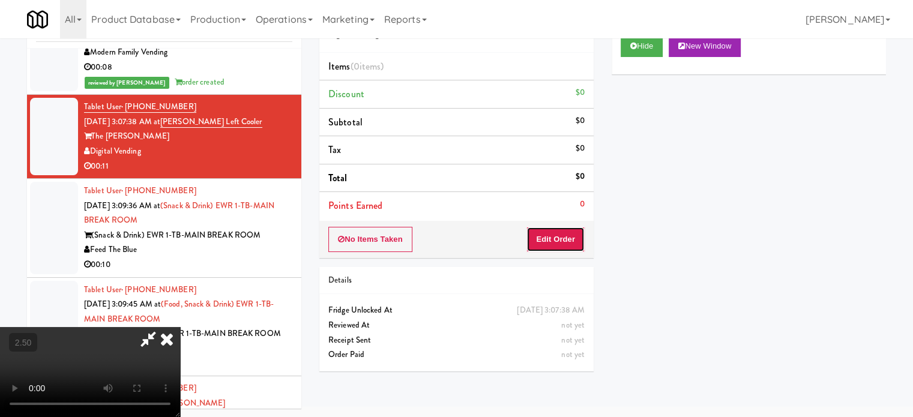
click at [549, 240] on button "Edit Order" at bounding box center [555, 239] width 58 height 25
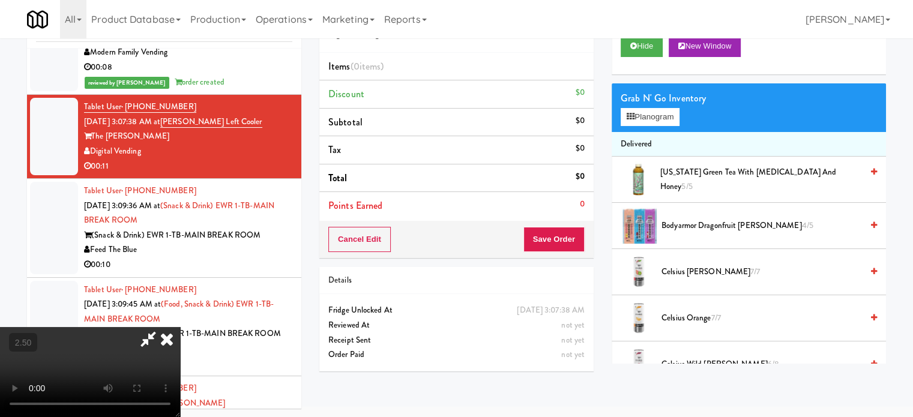
drag, startPoint x: 425, startPoint y: 271, endPoint x: 430, endPoint y: 265, distance: 8.2
click at [180, 327] on video at bounding box center [90, 372] width 180 height 90
drag, startPoint x: 430, startPoint y: 265, endPoint x: 436, endPoint y: 249, distance: 16.9
click at [180, 327] on video at bounding box center [90, 372] width 180 height 90
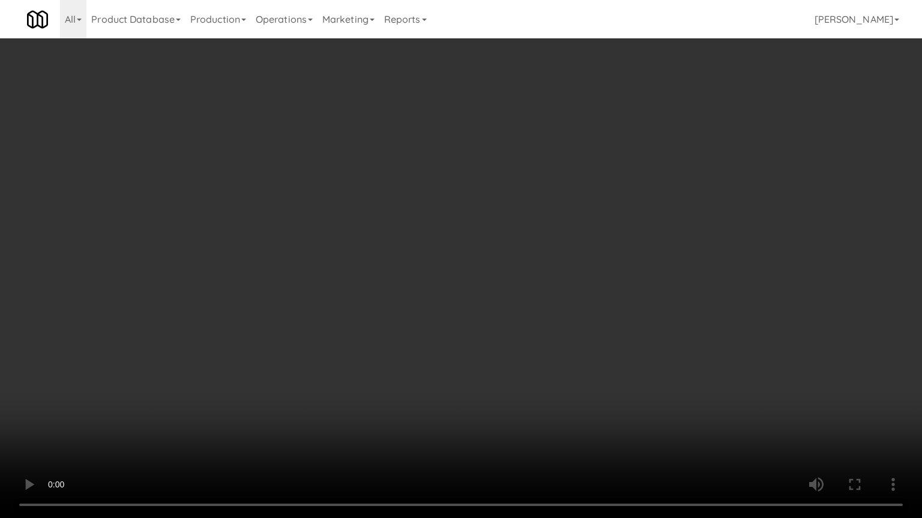
click at [452, 268] on video at bounding box center [461, 259] width 922 height 518
click at [470, 262] on video at bounding box center [461, 259] width 922 height 518
click at [462, 274] on video at bounding box center [461, 259] width 922 height 518
click at [472, 276] on video at bounding box center [461, 259] width 922 height 518
click at [446, 278] on video at bounding box center [461, 259] width 922 height 518
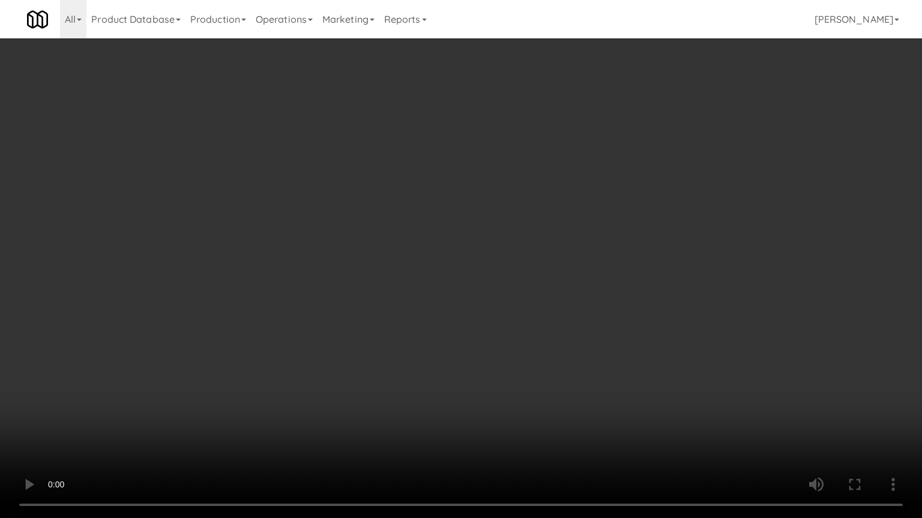
drag, startPoint x: 499, startPoint y: 418, endPoint x: 444, endPoint y: 331, distance: 102.5
click at [499, 415] on video at bounding box center [461, 259] width 922 height 518
click at [418, 292] on video at bounding box center [461, 259] width 922 height 518
click at [437, 296] on video at bounding box center [461, 259] width 922 height 518
click at [440, 296] on video at bounding box center [461, 259] width 922 height 518
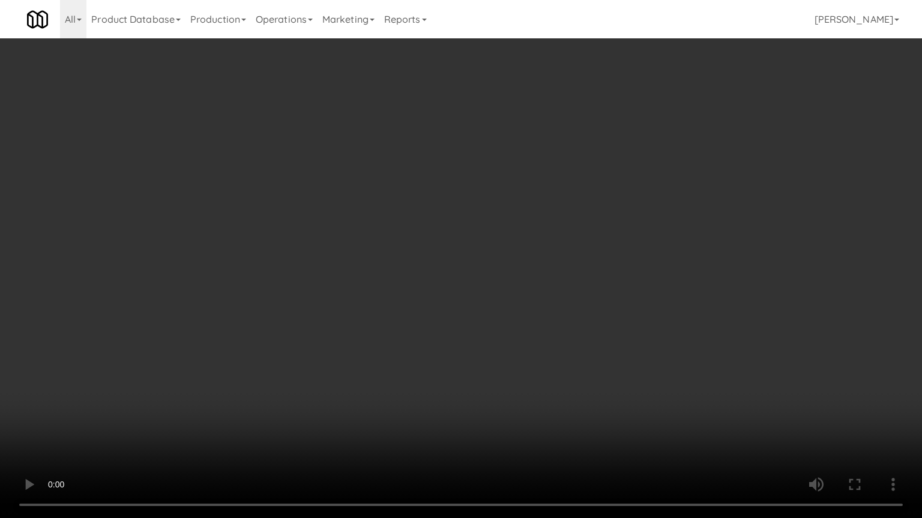
click at [449, 301] on video at bounding box center [461, 259] width 922 height 518
click at [490, 315] on video at bounding box center [461, 259] width 922 height 518
click at [487, 313] on video at bounding box center [461, 259] width 922 height 518
click at [502, 314] on video at bounding box center [461, 259] width 922 height 518
click at [502, 312] on video at bounding box center [461, 259] width 922 height 518
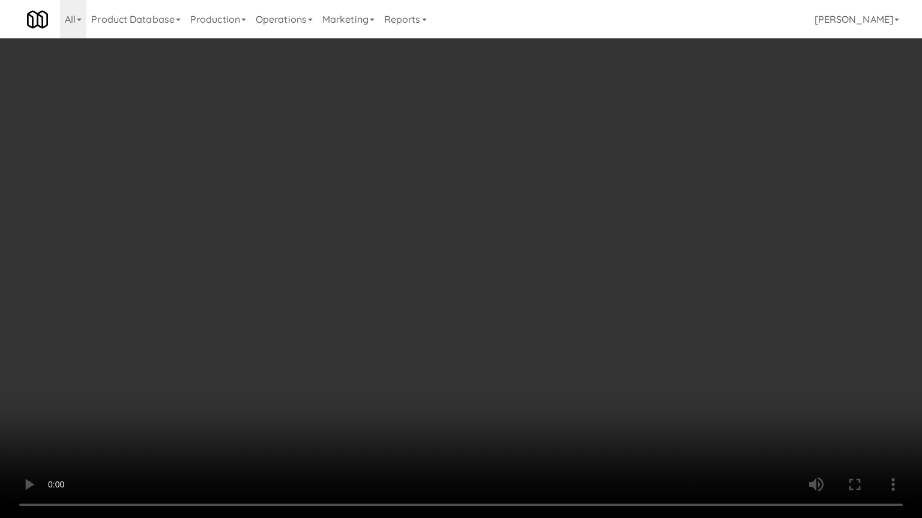
click at [547, 322] on video at bounding box center [461, 259] width 922 height 518
click at [492, 326] on video at bounding box center [461, 259] width 922 height 518
click at [533, 331] on video at bounding box center [461, 259] width 922 height 518
click at [514, 332] on video at bounding box center [461, 259] width 922 height 518
click at [518, 329] on video at bounding box center [461, 259] width 922 height 518
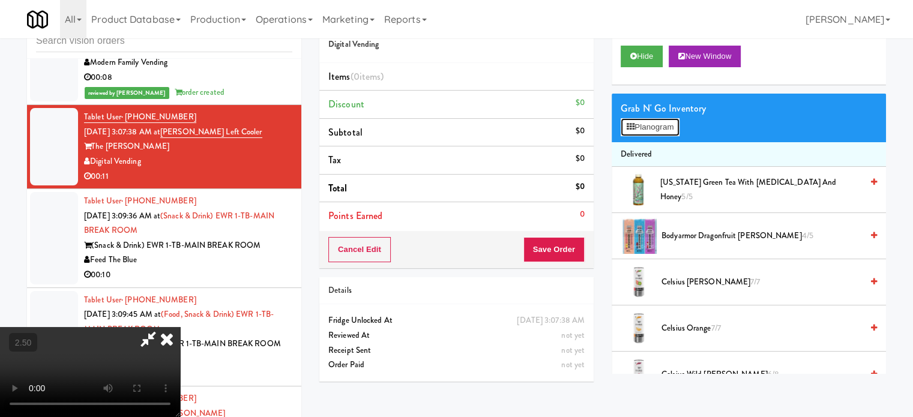
drag, startPoint x: 652, startPoint y: 122, endPoint x: 643, endPoint y: 124, distance: 8.7
click at [651, 122] on button "Planogram" at bounding box center [649, 127] width 59 height 18
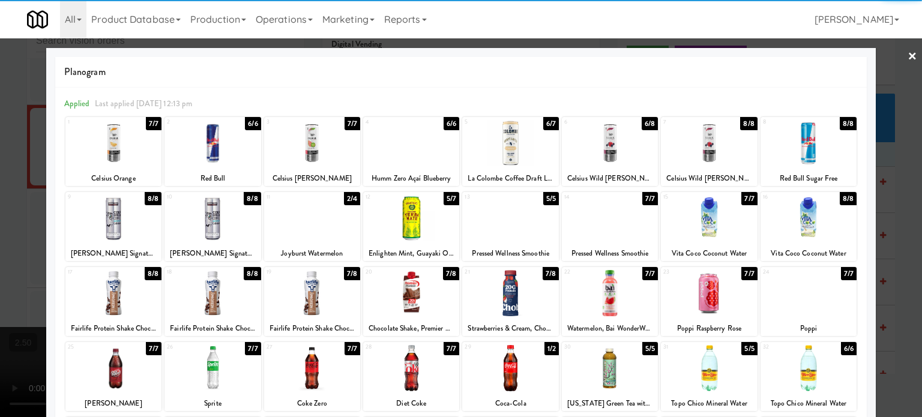
click at [548, 277] on div "7/8" at bounding box center [550, 273] width 16 height 13
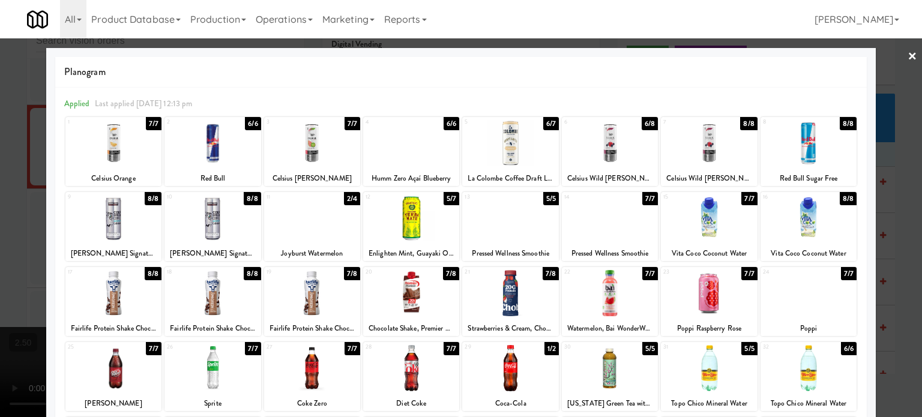
click at [890, 254] on div at bounding box center [461, 208] width 922 height 417
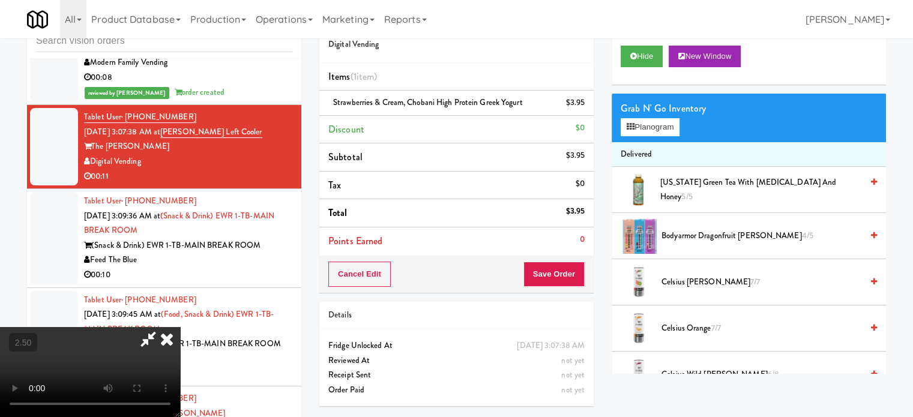
click at [180, 327] on video at bounding box center [90, 372] width 180 height 90
drag, startPoint x: 382, startPoint y: 283, endPoint x: 439, endPoint y: 190, distance: 109.6
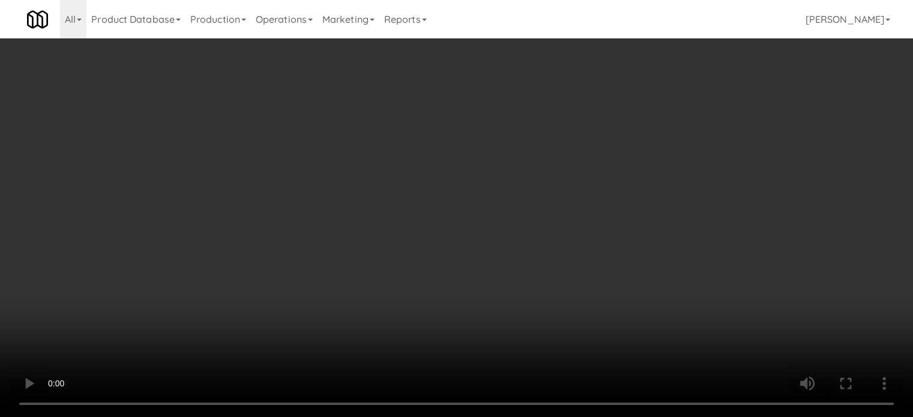
click at [389, 275] on video at bounding box center [456, 208] width 913 height 417
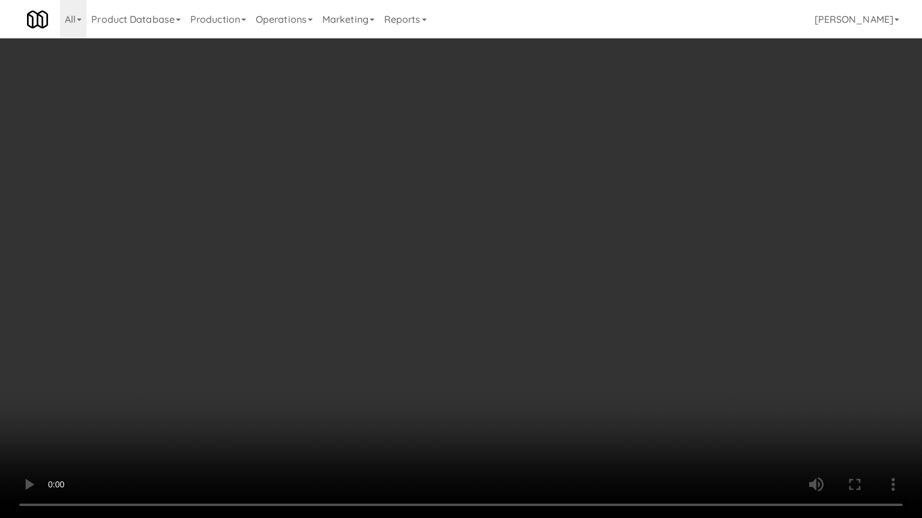
click at [442, 221] on video at bounding box center [461, 259] width 922 height 518
drag, startPoint x: 454, startPoint y: 218, endPoint x: 581, endPoint y: 115, distance: 164.3
click at [457, 216] on video at bounding box center [461, 259] width 922 height 518
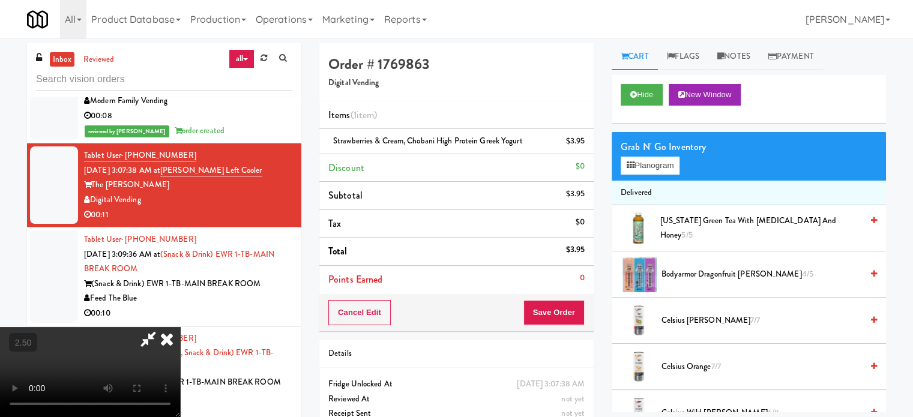
click at [180, 327] on icon at bounding box center [167, 339] width 26 height 24
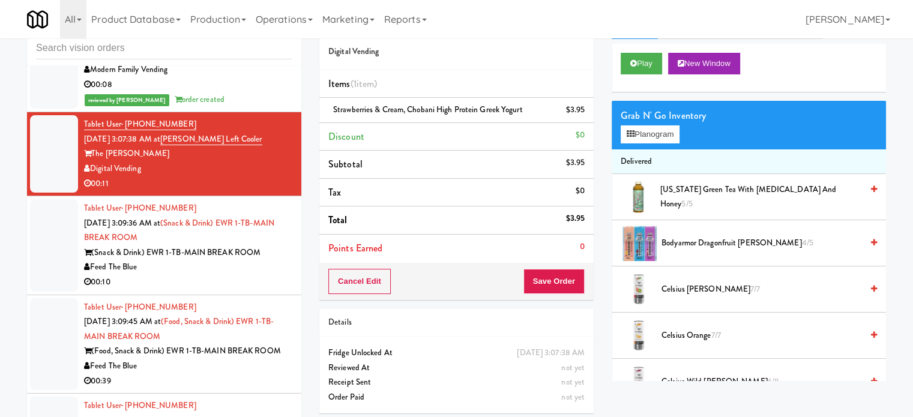
scroll to position [49, 0]
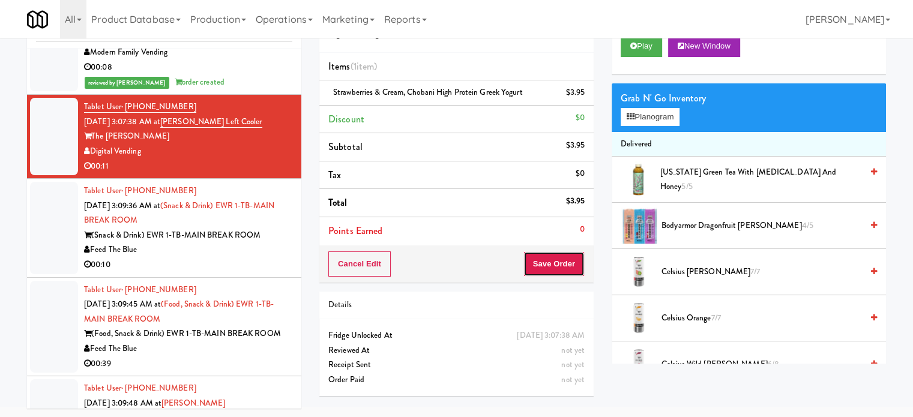
click at [559, 265] on button "Save Order" at bounding box center [553, 263] width 61 height 25
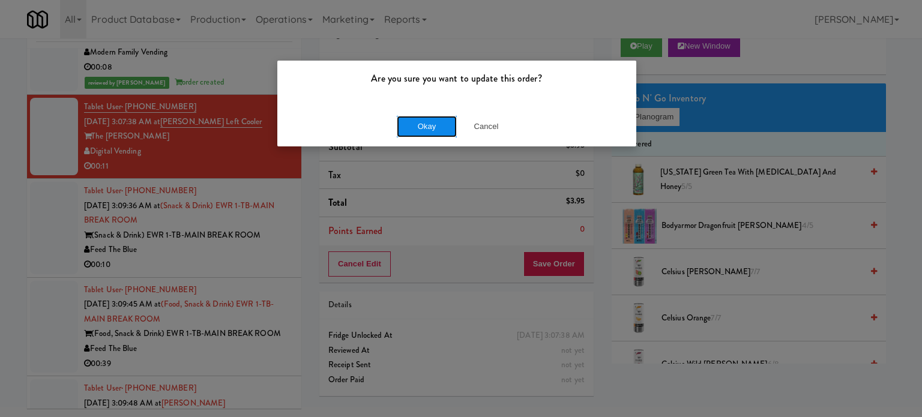
click at [416, 134] on button "Okay" at bounding box center [427, 127] width 60 height 22
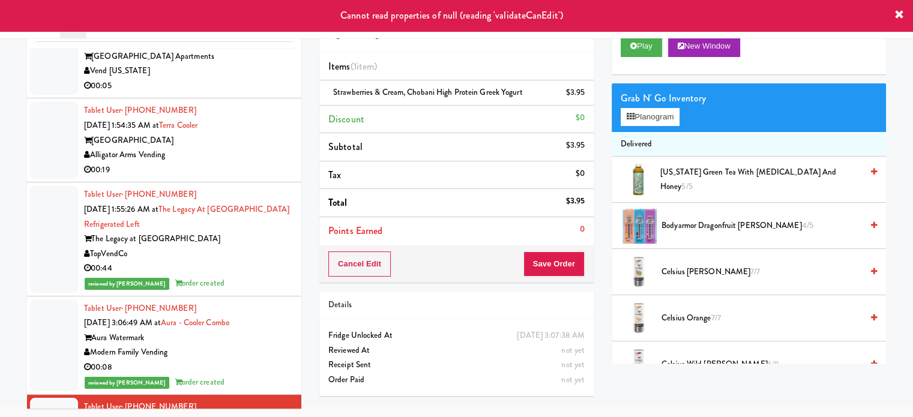
scroll to position [4960, 0]
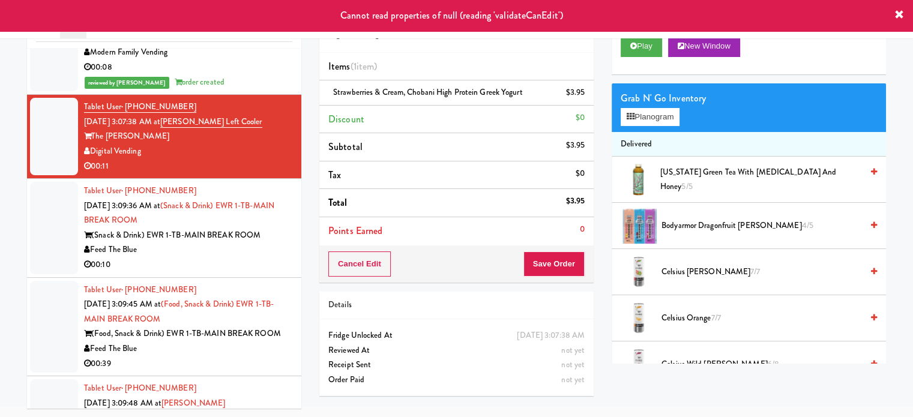
click at [268, 257] on div "00:10" at bounding box center [188, 264] width 208 height 15
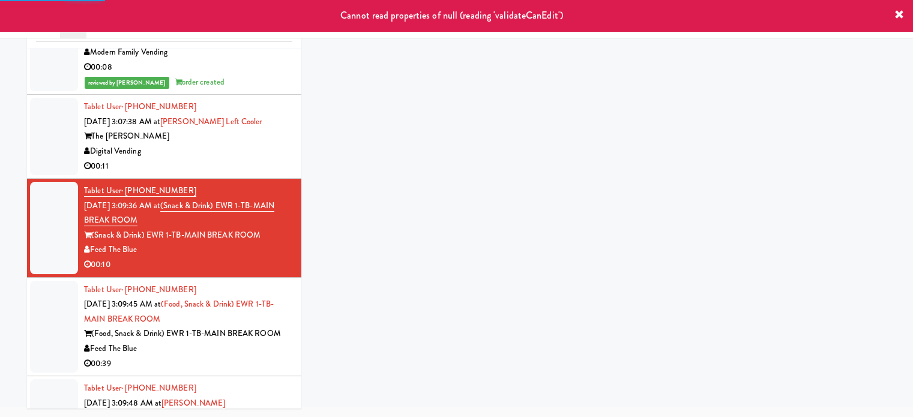
click at [265, 159] on div "00:11" at bounding box center [188, 166] width 208 height 15
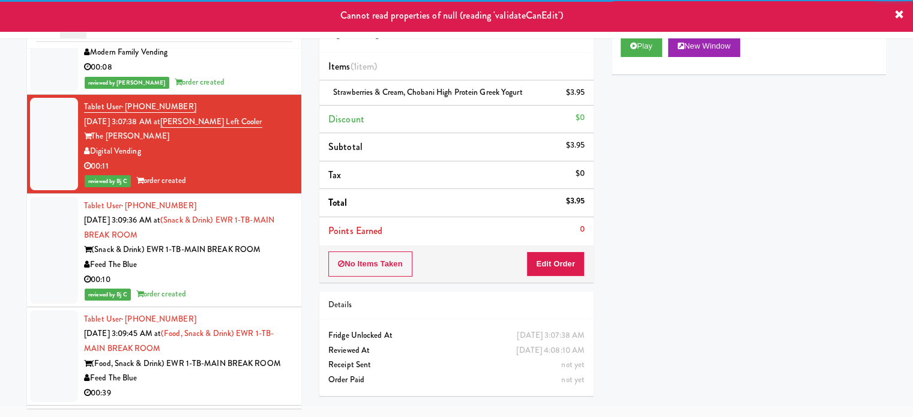
scroll to position [4660, 0]
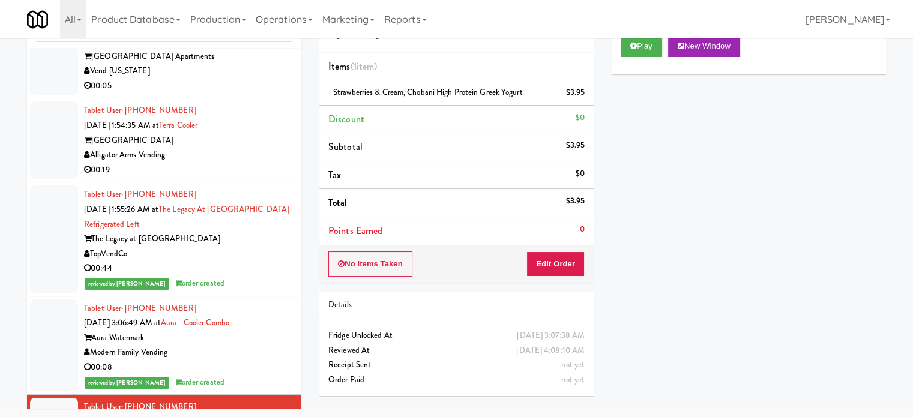
click at [251, 163] on div "00:19" at bounding box center [188, 170] width 208 height 15
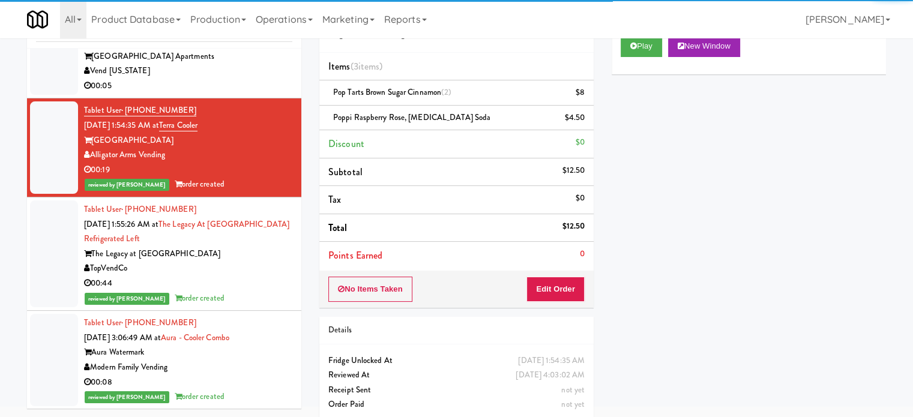
scroll to position [4360, 0]
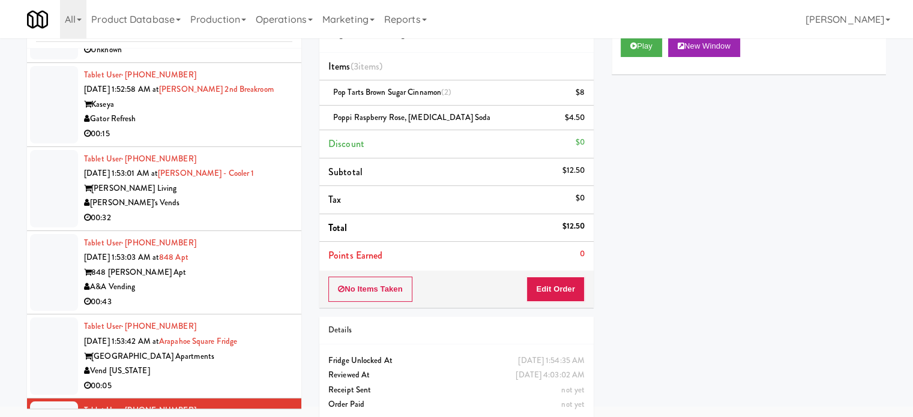
click at [248, 280] on div "A&A Vending" at bounding box center [188, 287] width 208 height 15
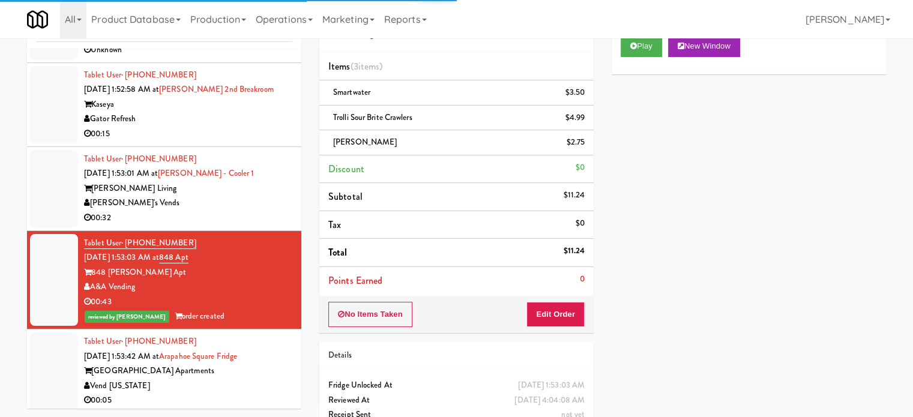
click at [251, 364] on div "[GEOGRAPHIC_DATA] Apartments" at bounding box center [188, 371] width 208 height 15
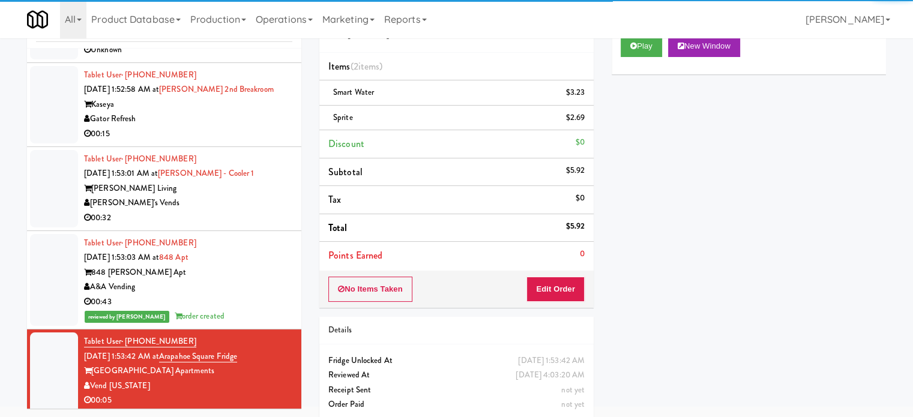
click at [257, 211] on div "00:32" at bounding box center [188, 218] width 208 height 15
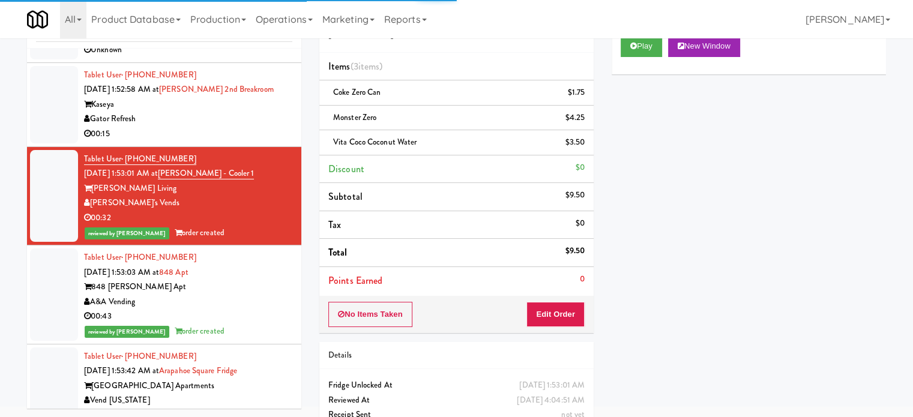
click at [264, 127] on div "00:15" at bounding box center [188, 134] width 208 height 15
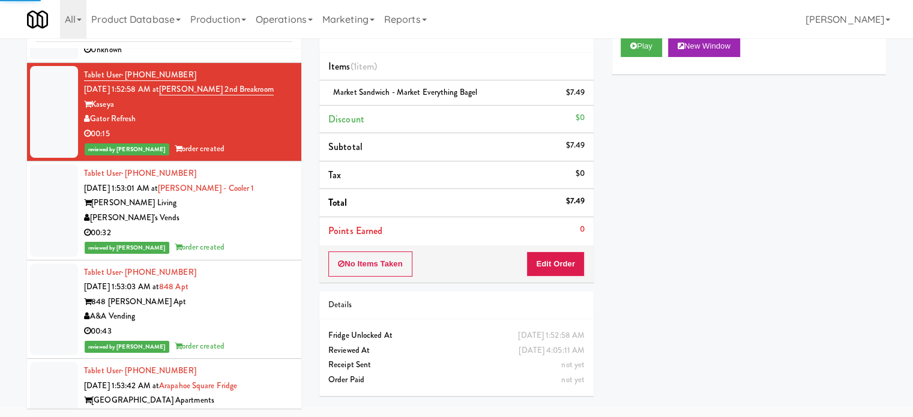
scroll to position [4060, 0]
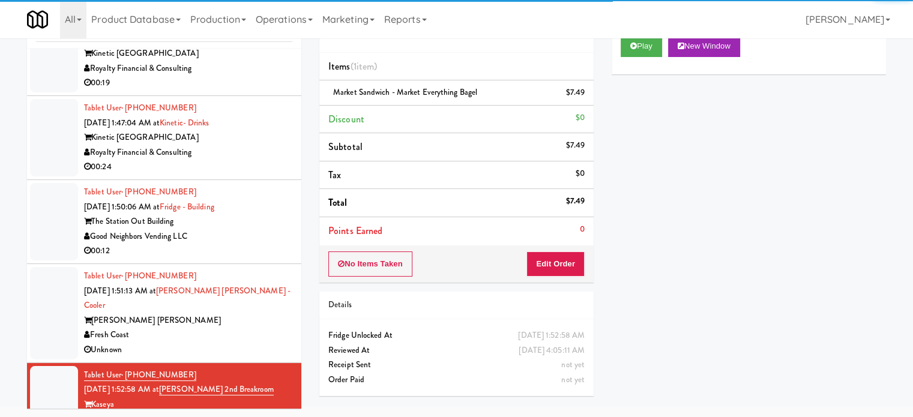
click at [247, 130] on div "Kinetic [GEOGRAPHIC_DATA]" at bounding box center [188, 137] width 208 height 15
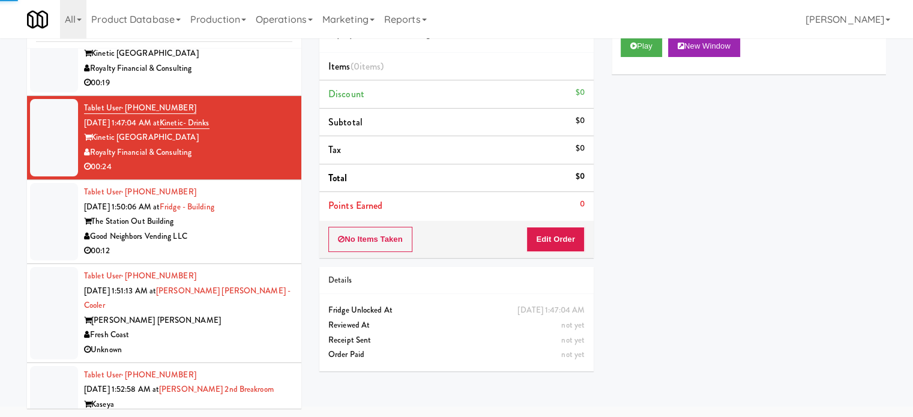
click at [258, 229] on div "Good Neighbors Vending LLC" at bounding box center [188, 236] width 208 height 15
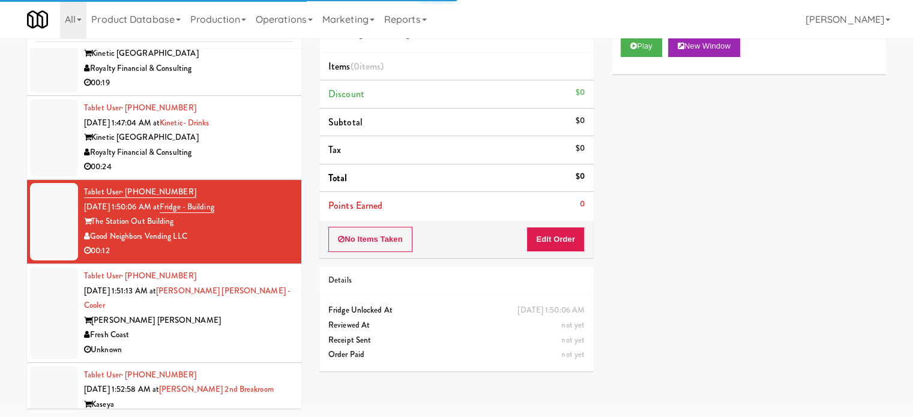
click at [260, 328] on div "Fresh Coast" at bounding box center [188, 335] width 208 height 15
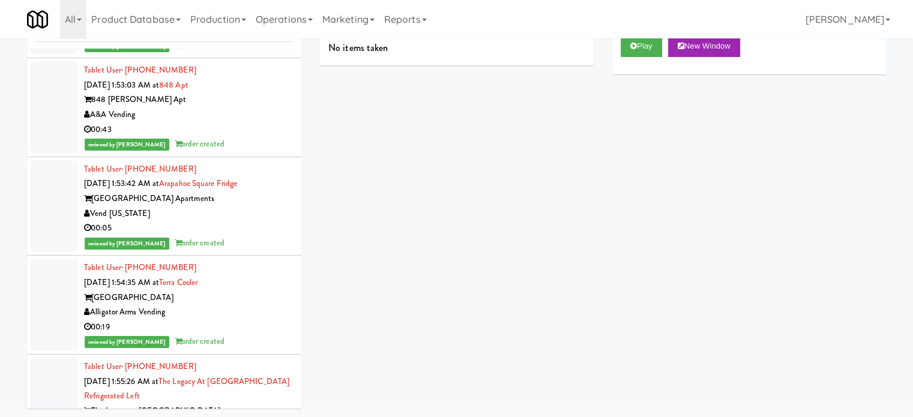
scroll to position [4660, 0]
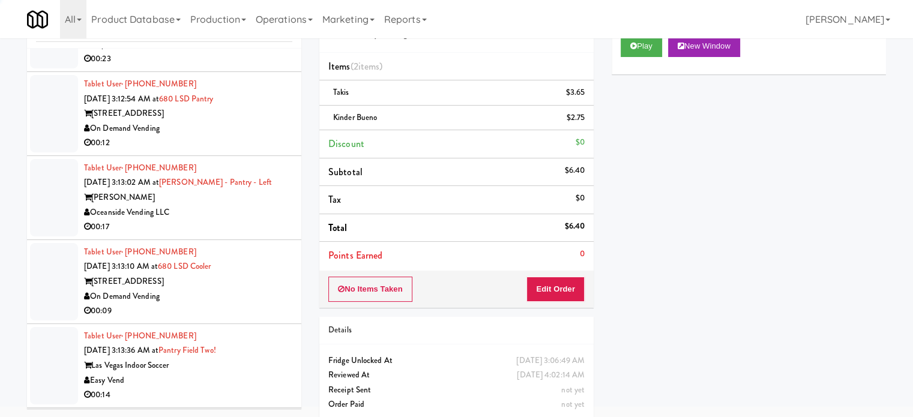
scroll to position [5560, 0]
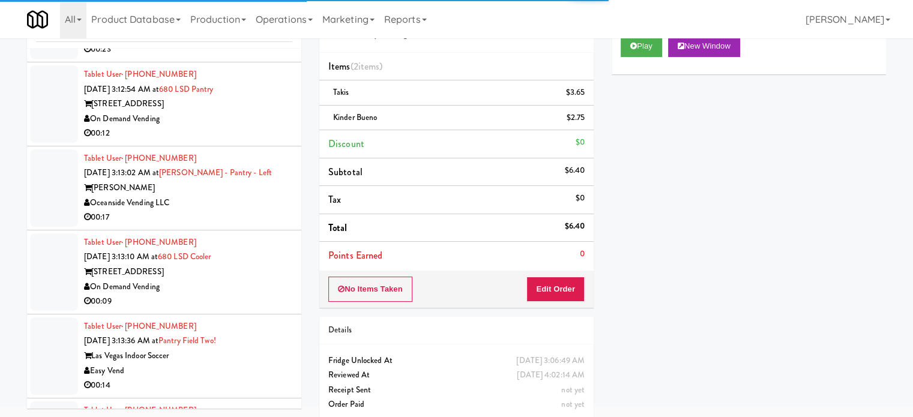
drag, startPoint x: 244, startPoint y: 179, endPoint x: 247, endPoint y: 146, distance: 33.1
click at [245, 210] on div "00:17" at bounding box center [188, 217] width 208 height 15
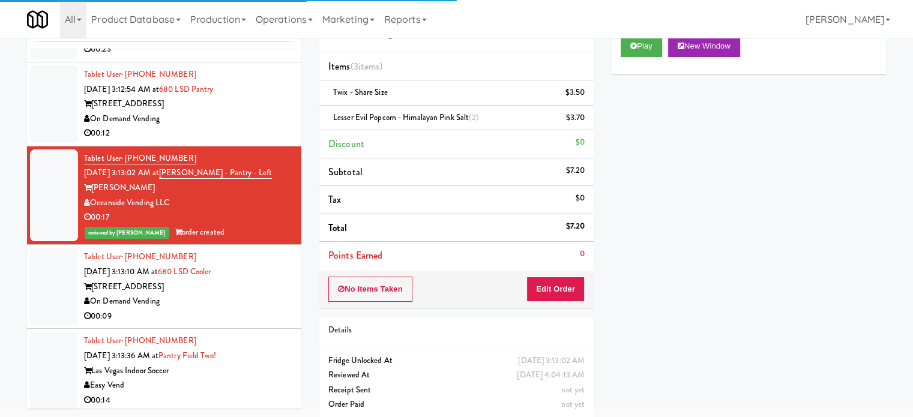
click at [248, 126] on div "00:12" at bounding box center [188, 133] width 208 height 15
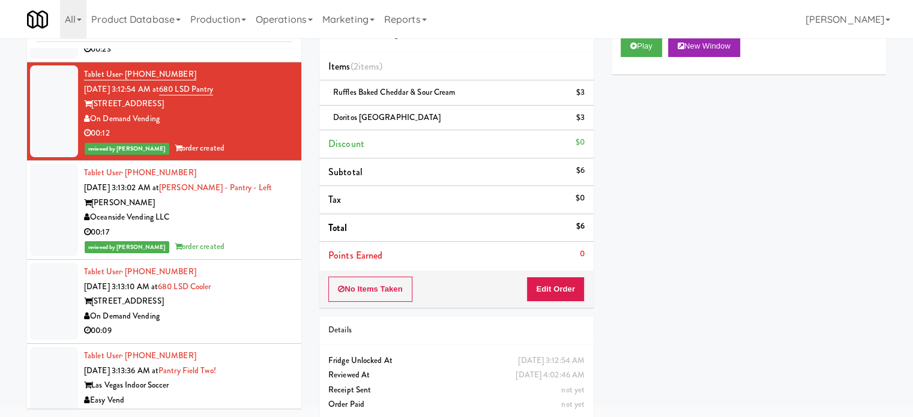
scroll to position [5260, 0]
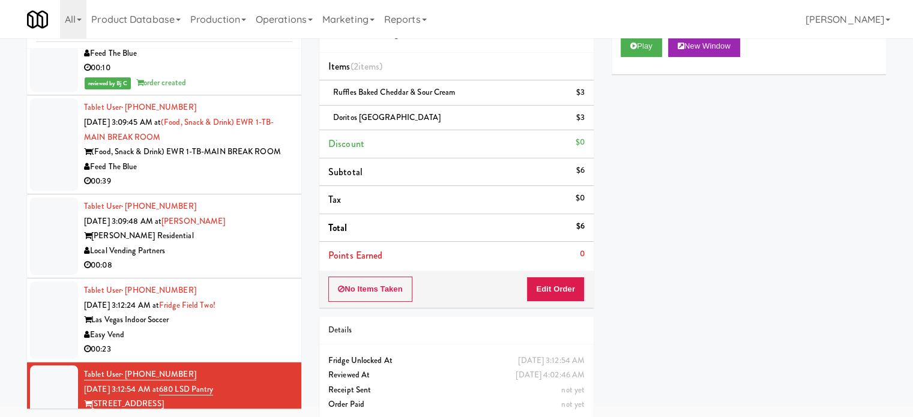
drag, startPoint x: 238, startPoint y: 283, endPoint x: 245, endPoint y: 227, distance: 55.6
click at [238, 313] on div "Las Vegas Indoor Soccer" at bounding box center [188, 320] width 208 height 15
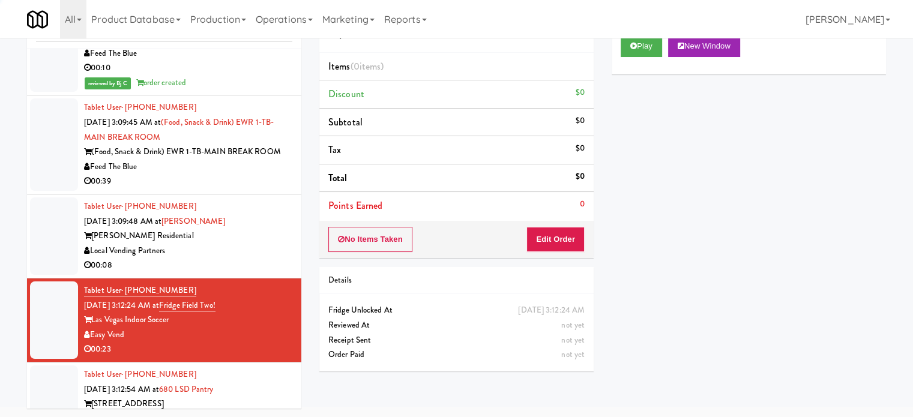
click at [240, 244] on div "Local Vending Partners" at bounding box center [188, 251] width 208 height 15
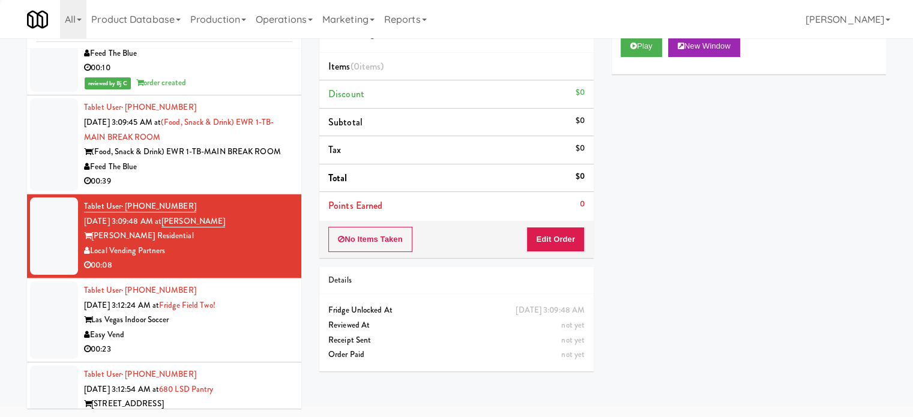
click at [251, 174] on div "00:39" at bounding box center [188, 181] width 208 height 15
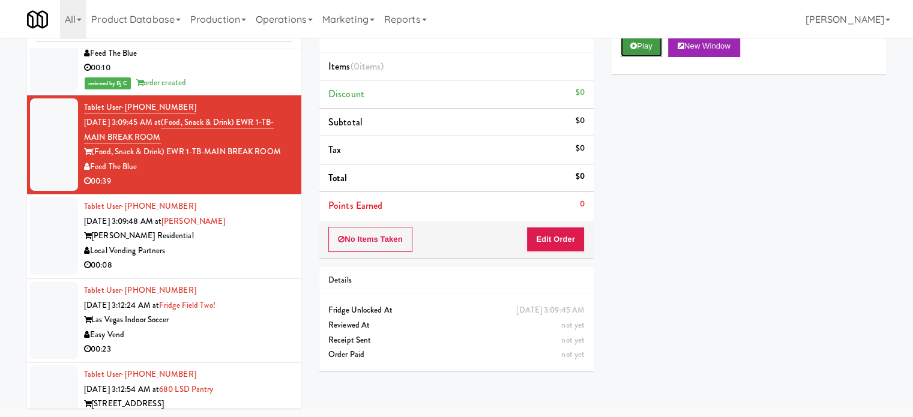
drag, startPoint x: 651, startPoint y: 52, endPoint x: 556, endPoint y: 155, distance: 140.6
click at [651, 50] on button "Play" at bounding box center [640, 46] width 41 height 22
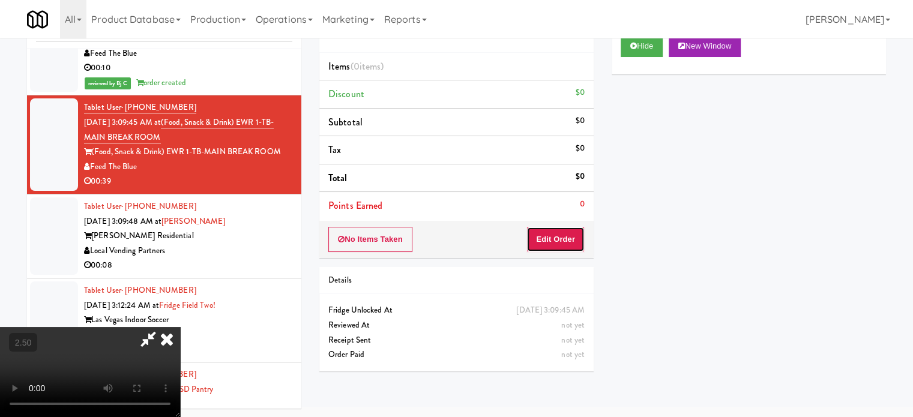
click at [551, 245] on button "Edit Order" at bounding box center [555, 239] width 58 height 25
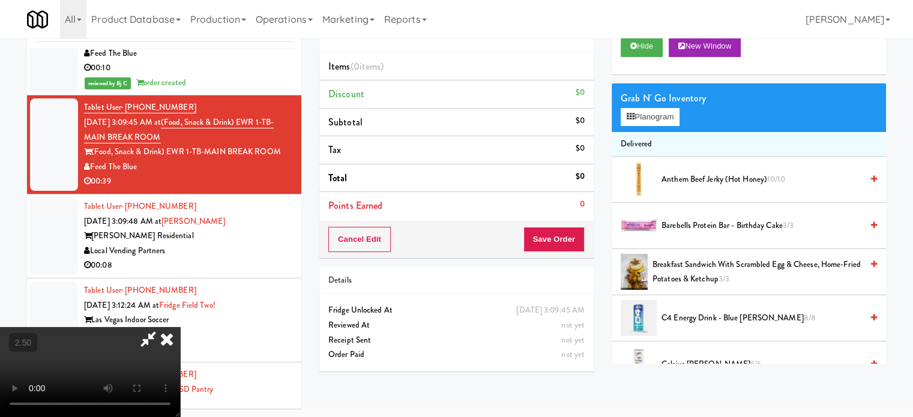
click at [180, 327] on video at bounding box center [90, 372] width 180 height 90
drag, startPoint x: 353, startPoint y: 277, endPoint x: 398, endPoint y: 161, distance: 124.8
click at [180, 327] on video at bounding box center [90, 372] width 180 height 90
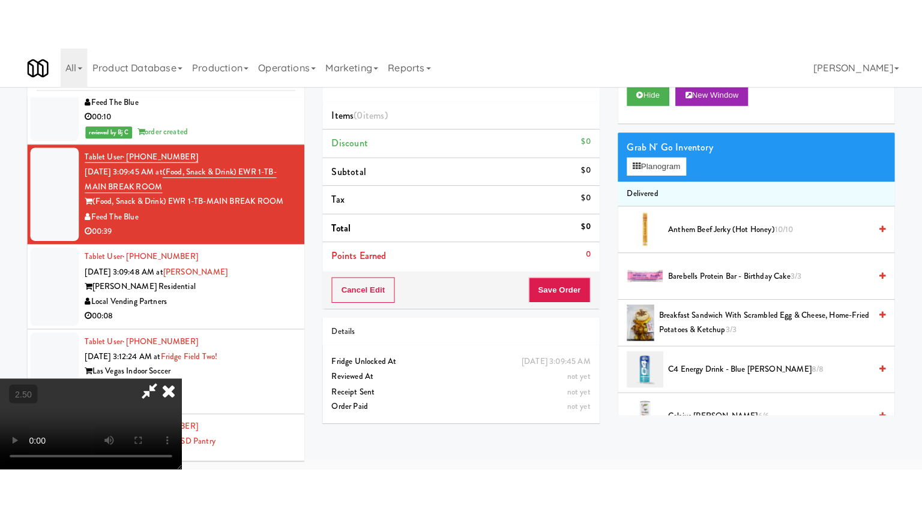
scroll to position [38, 0]
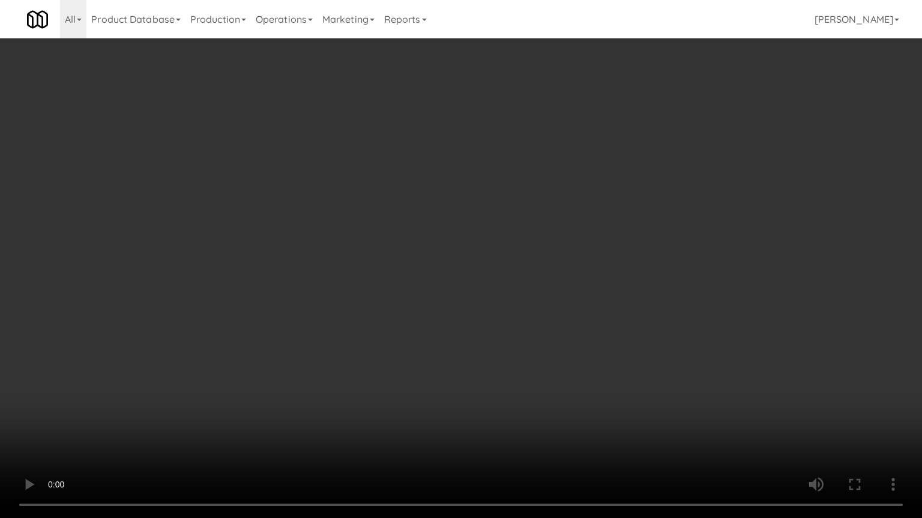
click at [394, 260] on video at bounding box center [461, 259] width 922 height 518
click at [426, 251] on video at bounding box center [461, 259] width 922 height 518
click at [429, 251] on video at bounding box center [461, 259] width 922 height 518
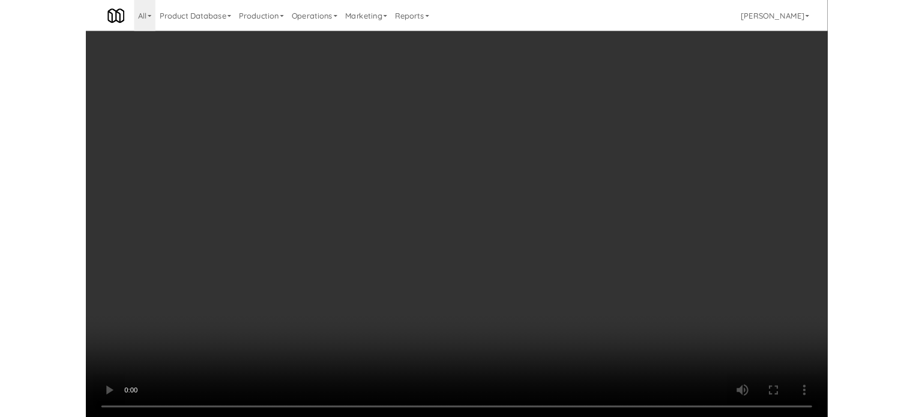
scroll to position [49, 0]
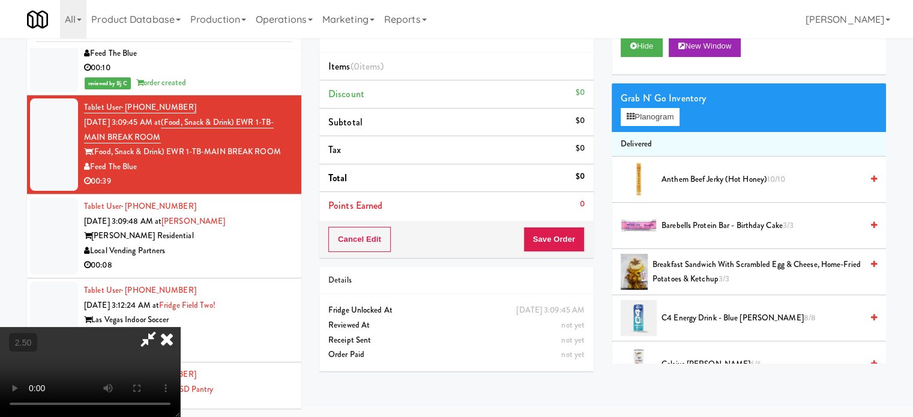
drag, startPoint x: 286, startPoint y: 278, endPoint x: 290, endPoint y: 272, distance: 6.8
click at [180, 327] on video at bounding box center [90, 372] width 180 height 90
drag, startPoint x: 290, startPoint y: 272, endPoint x: 307, endPoint y: 275, distance: 16.4
click at [180, 327] on video at bounding box center [90, 372] width 180 height 90
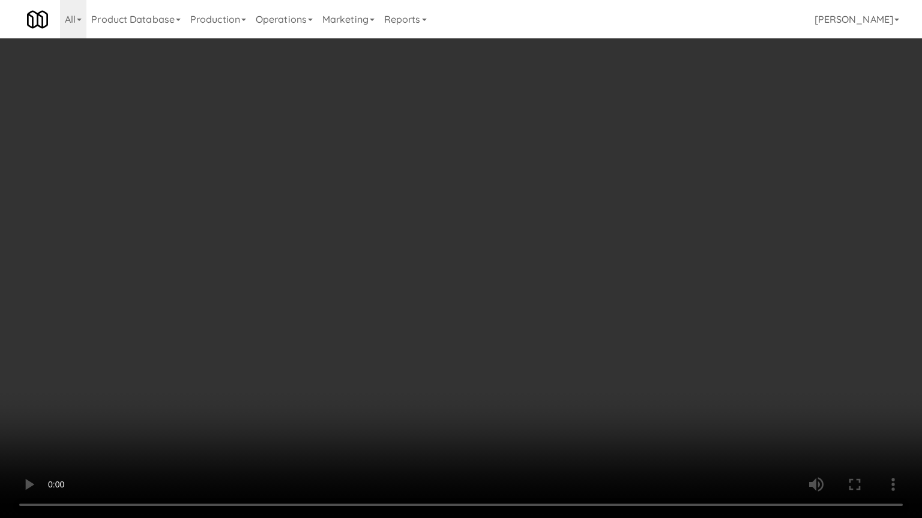
click at [310, 278] on video at bounding box center [461, 259] width 922 height 518
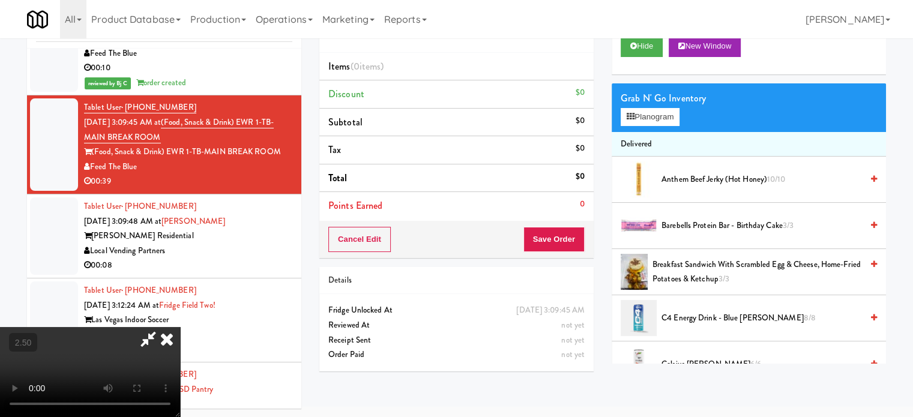
click at [180, 327] on video at bounding box center [90, 372] width 180 height 90
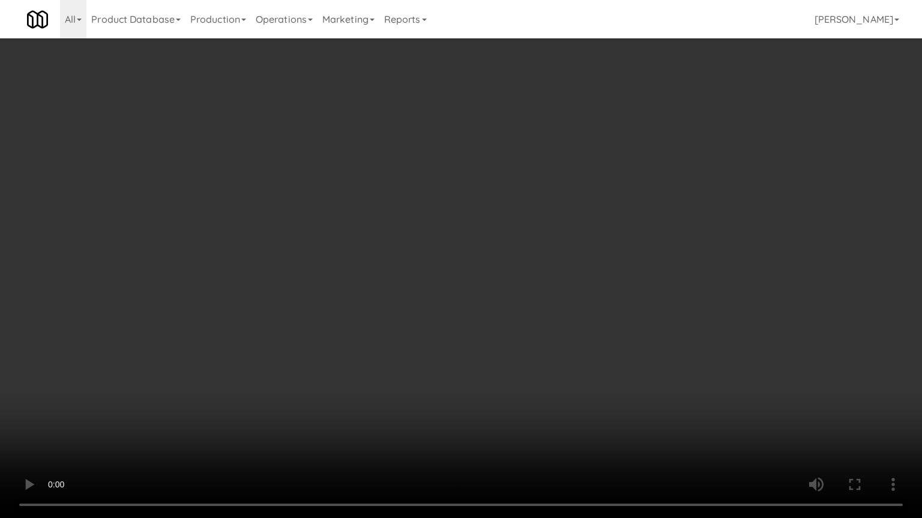
click at [370, 286] on video at bounding box center [461, 259] width 922 height 518
click at [424, 250] on video at bounding box center [461, 259] width 922 height 518
click at [430, 240] on video at bounding box center [461, 259] width 922 height 518
click at [446, 238] on video at bounding box center [461, 259] width 922 height 518
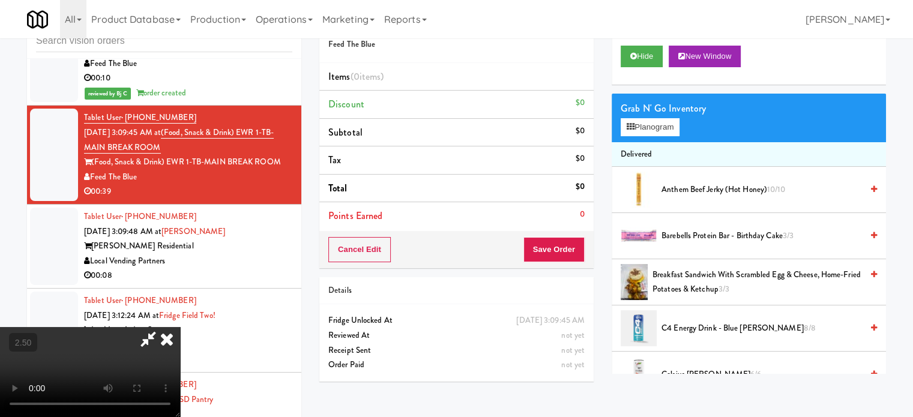
click at [180, 327] on video at bounding box center [90, 372] width 180 height 90
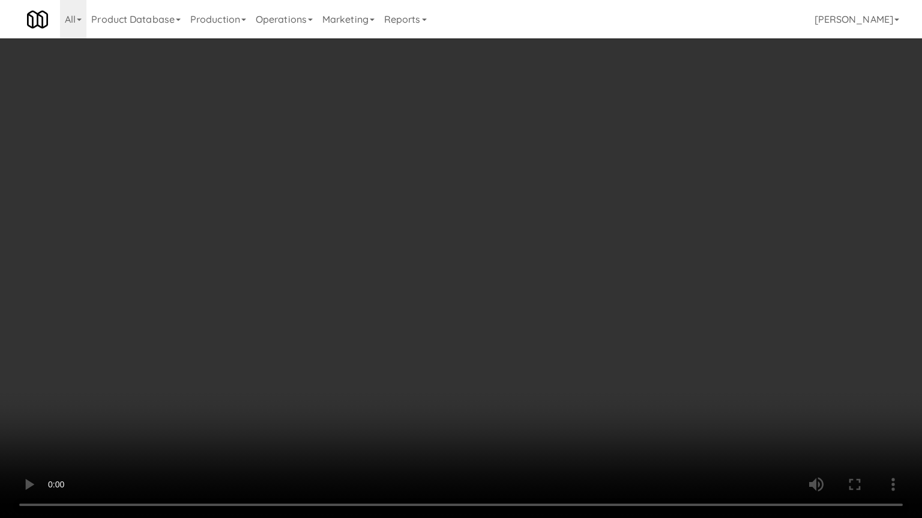
click at [149, 416] on video at bounding box center [461, 259] width 922 height 518
click at [480, 187] on video at bounding box center [461, 259] width 922 height 518
click at [494, 184] on video at bounding box center [461, 259] width 922 height 518
drag, startPoint x: 557, startPoint y: 194, endPoint x: 574, endPoint y: 197, distance: 17.0
click at [559, 196] on video at bounding box center [461, 259] width 922 height 518
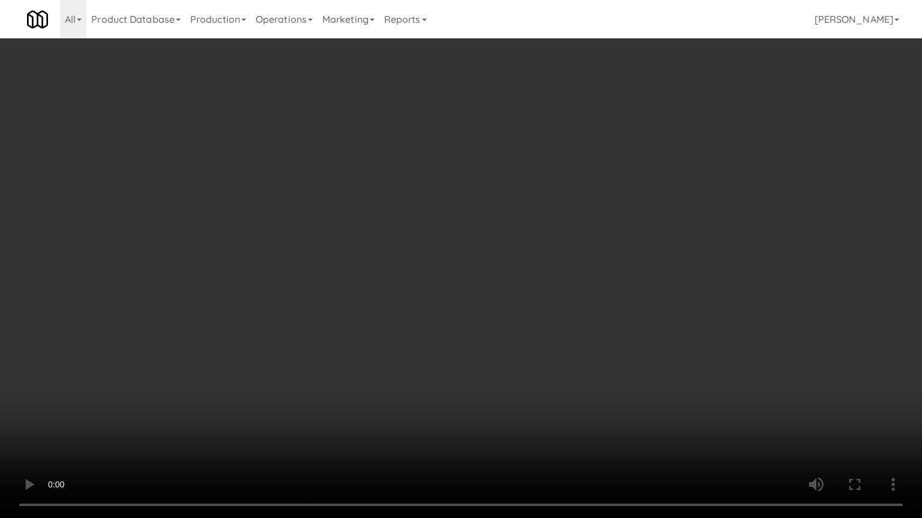
drag, startPoint x: 553, startPoint y: 202, endPoint x: 563, endPoint y: 194, distance: 13.3
click at [553, 202] on video at bounding box center [461, 259] width 922 height 518
click at [589, 205] on video at bounding box center [461, 259] width 922 height 518
click at [583, 210] on video at bounding box center [461, 259] width 922 height 518
click at [642, 200] on video at bounding box center [461, 259] width 922 height 518
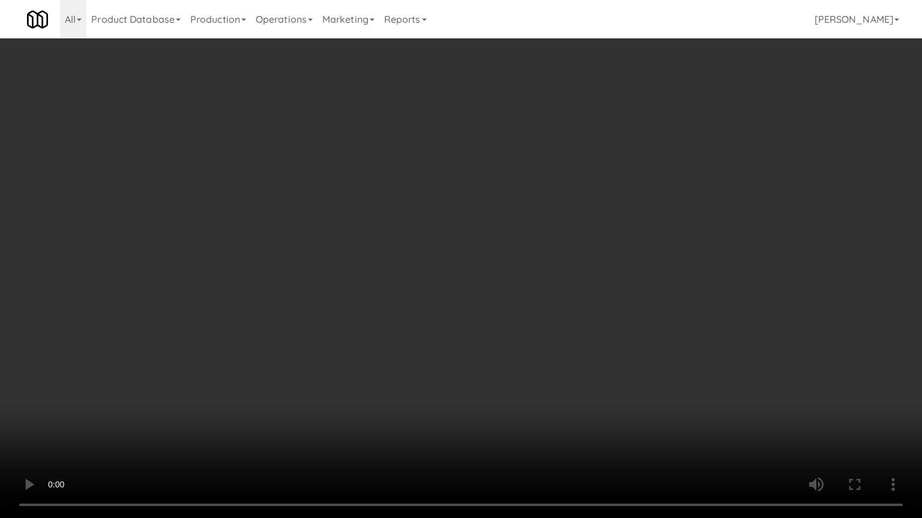
click at [592, 202] on video at bounding box center [461, 259] width 922 height 518
click at [664, 208] on video at bounding box center [461, 259] width 922 height 518
click at [645, 208] on video at bounding box center [461, 259] width 922 height 518
drag, startPoint x: 658, startPoint y: 205, endPoint x: 678, endPoint y: 128, distance: 79.5
click at [659, 205] on video at bounding box center [461, 259] width 922 height 518
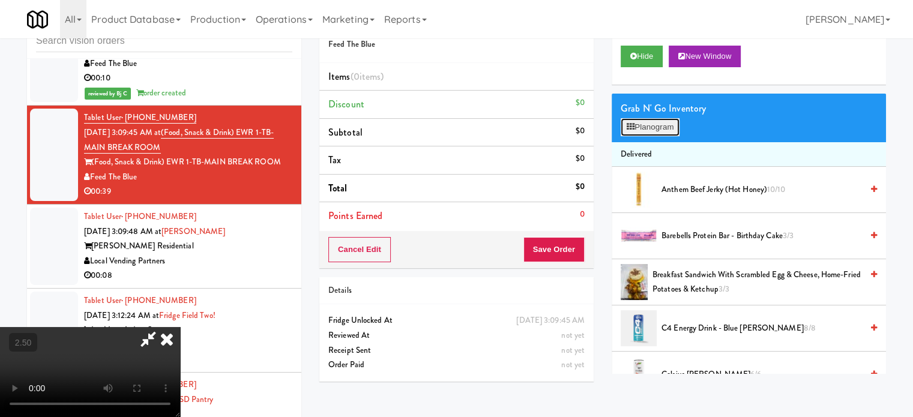
click at [675, 127] on button "Planogram" at bounding box center [649, 127] width 59 height 18
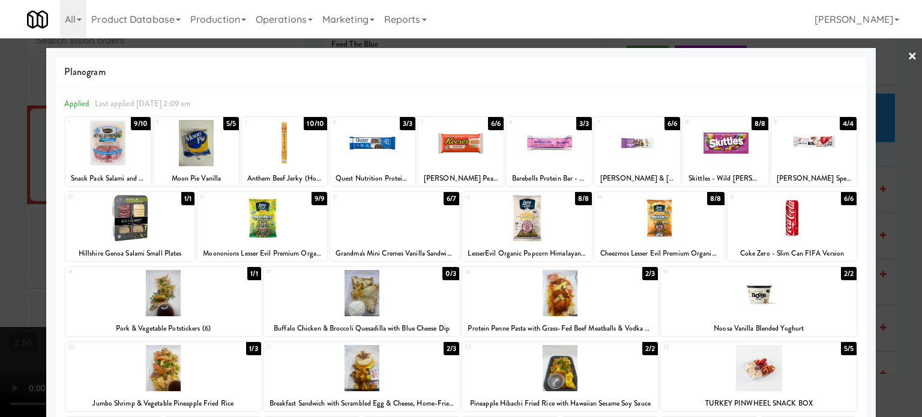
click at [841, 349] on div "5/5" at bounding box center [849, 348] width 16 height 13
click at [878, 331] on div at bounding box center [461, 208] width 922 height 417
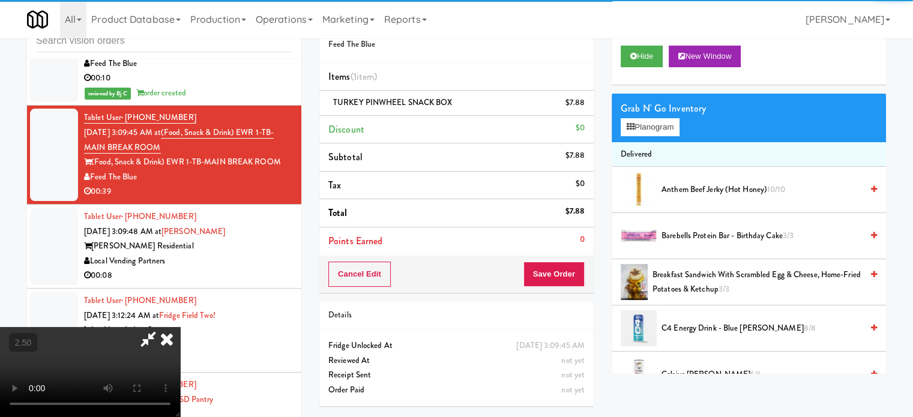
drag, startPoint x: 380, startPoint y: 316, endPoint x: 381, endPoint y: 304, distance: 11.4
click at [180, 327] on video at bounding box center [90, 372] width 180 height 90
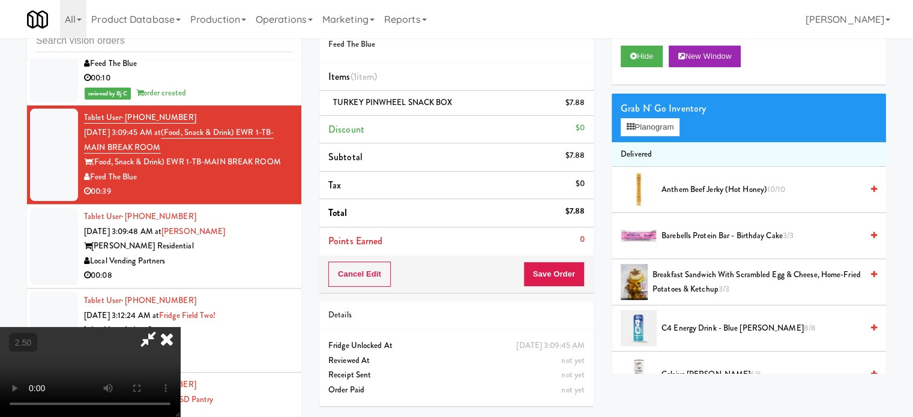
click at [180, 327] on video at bounding box center [90, 372] width 180 height 90
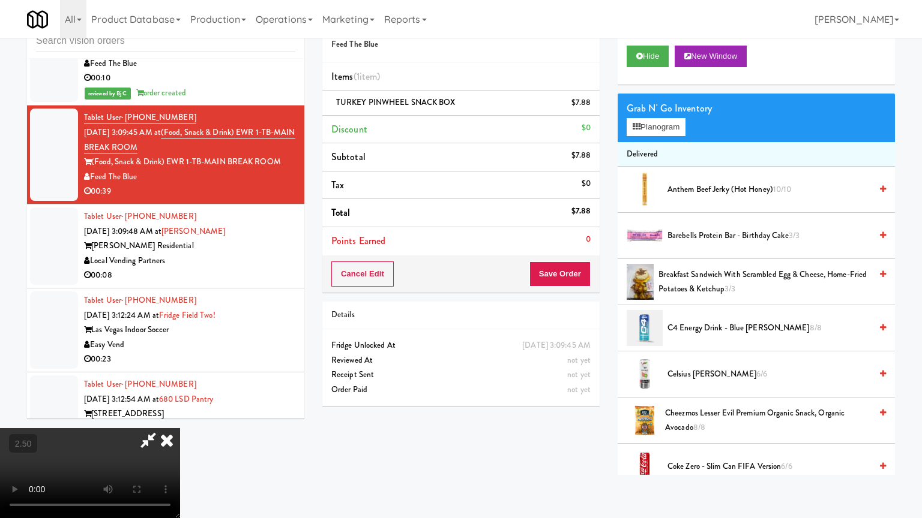
click at [180, 416] on video at bounding box center [90, 473] width 180 height 90
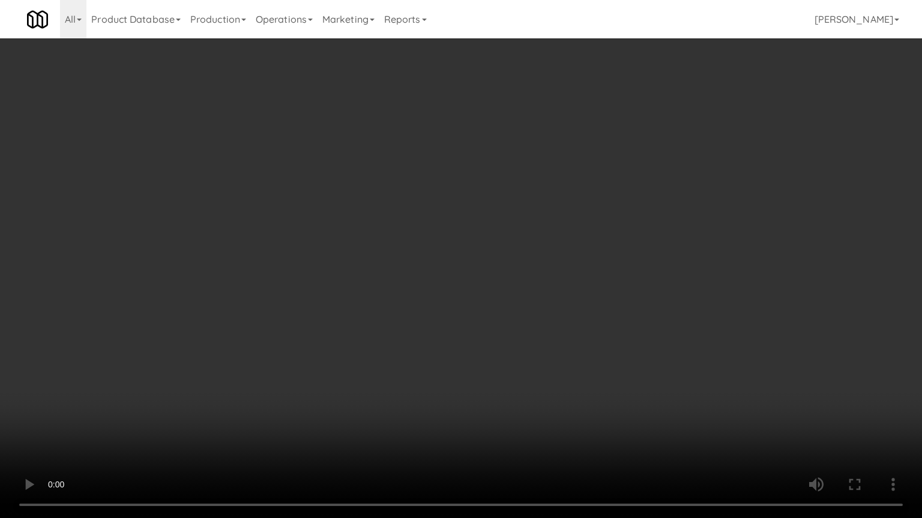
click at [458, 256] on video at bounding box center [461, 259] width 922 height 518
click at [479, 291] on video at bounding box center [461, 259] width 922 height 518
click at [480, 287] on video at bounding box center [461, 259] width 922 height 518
click at [601, 231] on video at bounding box center [461, 259] width 922 height 518
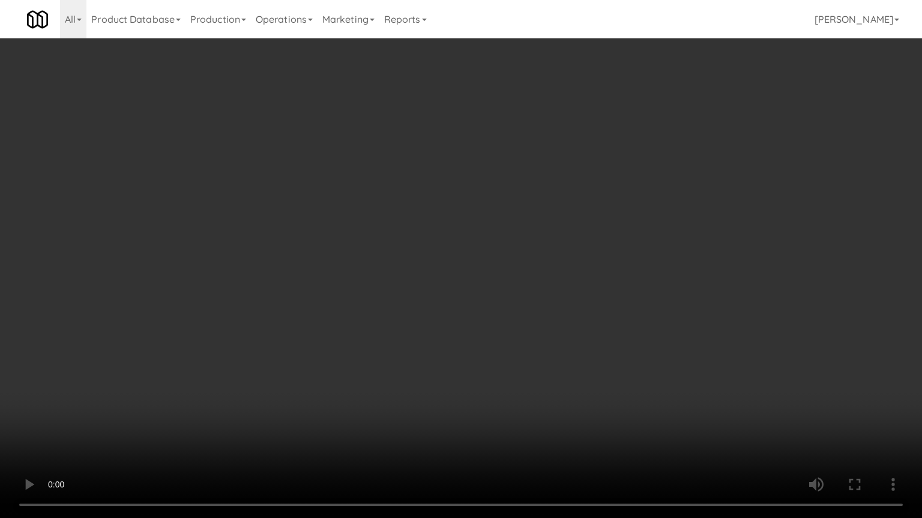
click at [604, 229] on video at bounding box center [461, 259] width 922 height 518
click at [605, 227] on video at bounding box center [461, 259] width 922 height 518
click at [614, 226] on video at bounding box center [461, 259] width 922 height 518
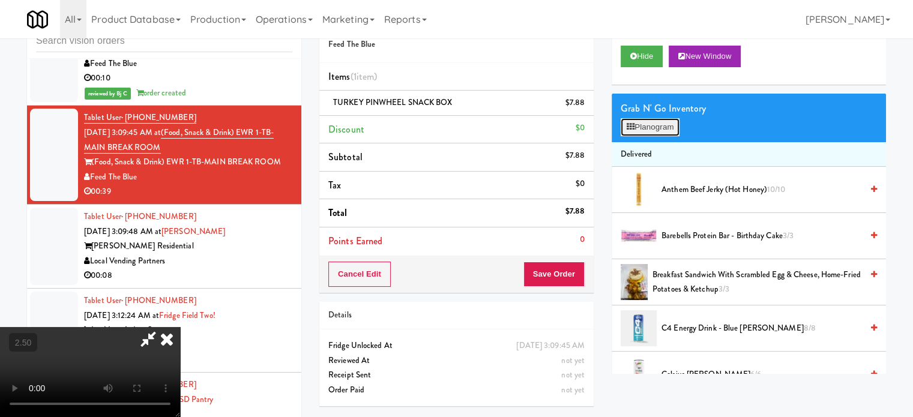
click at [652, 132] on button "Planogram" at bounding box center [649, 127] width 59 height 18
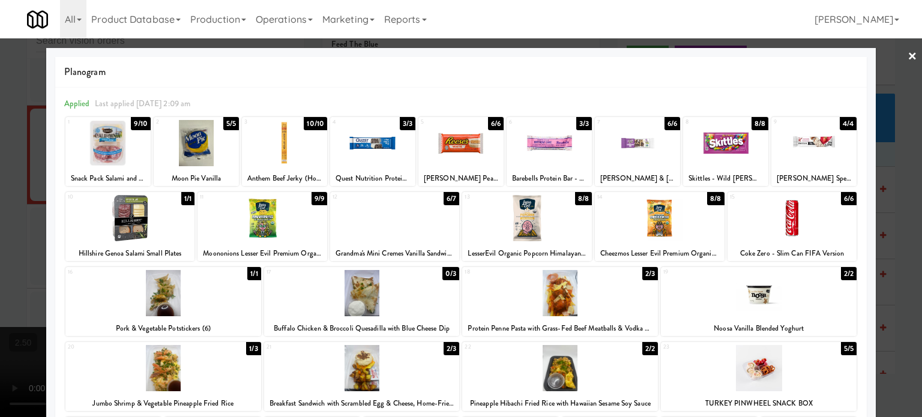
click at [844, 119] on div "4/4" at bounding box center [848, 123] width 17 height 13
click at [900, 164] on div at bounding box center [461, 208] width 922 height 417
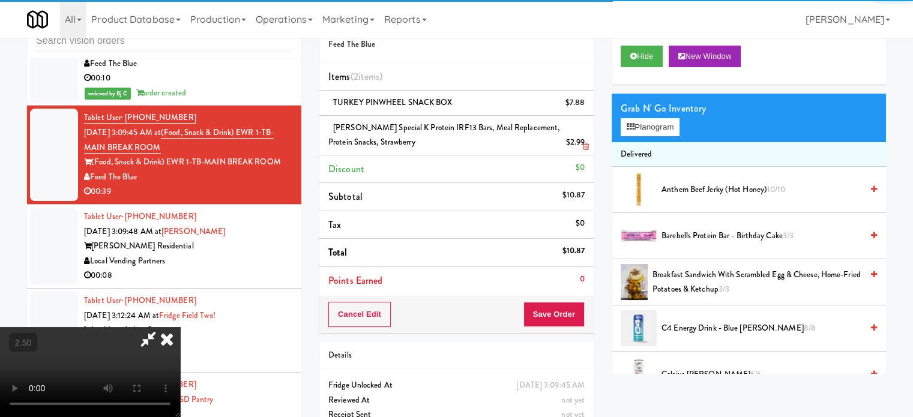
click at [180, 327] on icon at bounding box center [167, 339] width 26 height 24
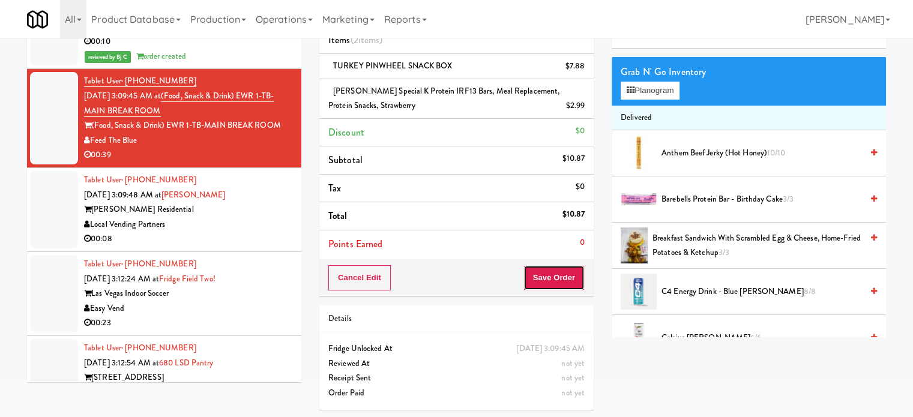
click at [560, 287] on button "Save Order" at bounding box center [553, 277] width 61 height 25
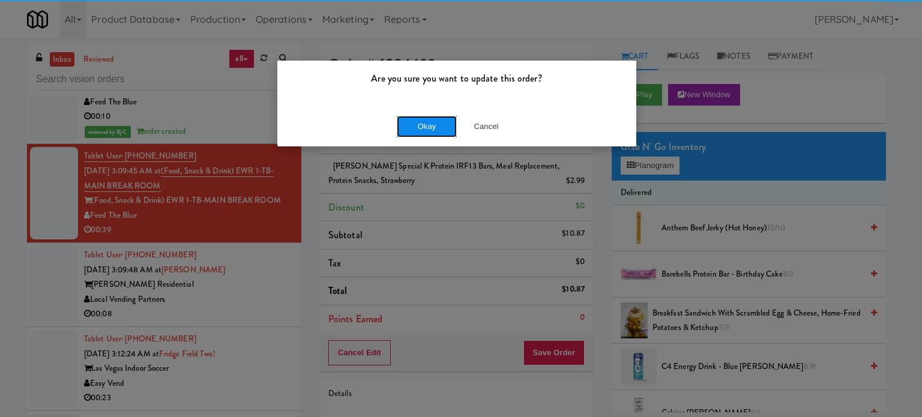
drag, startPoint x: 420, startPoint y: 125, endPoint x: 424, endPoint y: 133, distance: 8.1
click at [423, 133] on button "Okay" at bounding box center [427, 127] width 60 height 22
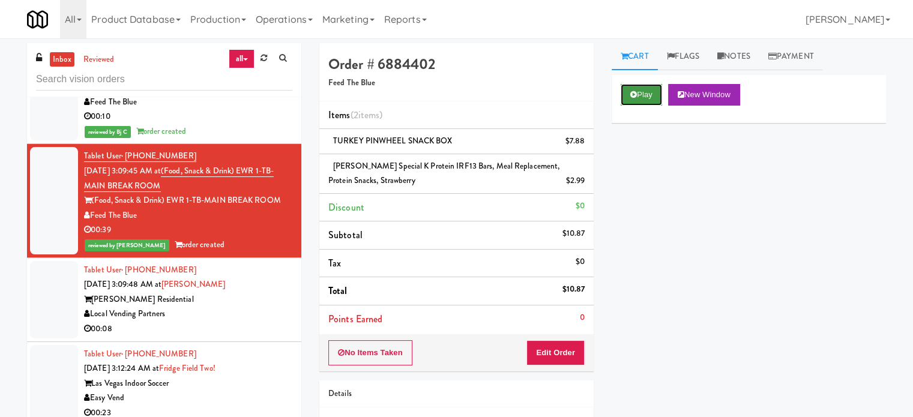
click at [659, 91] on button "Play" at bounding box center [640, 95] width 41 height 22
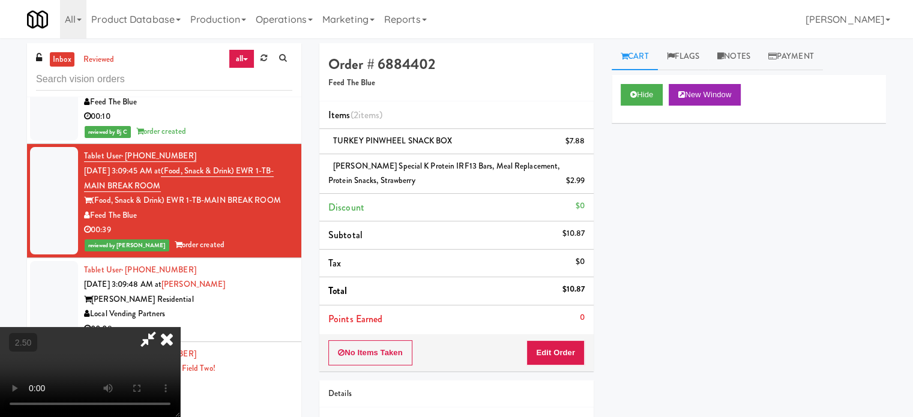
click at [180, 327] on video at bounding box center [90, 372] width 180 height 90
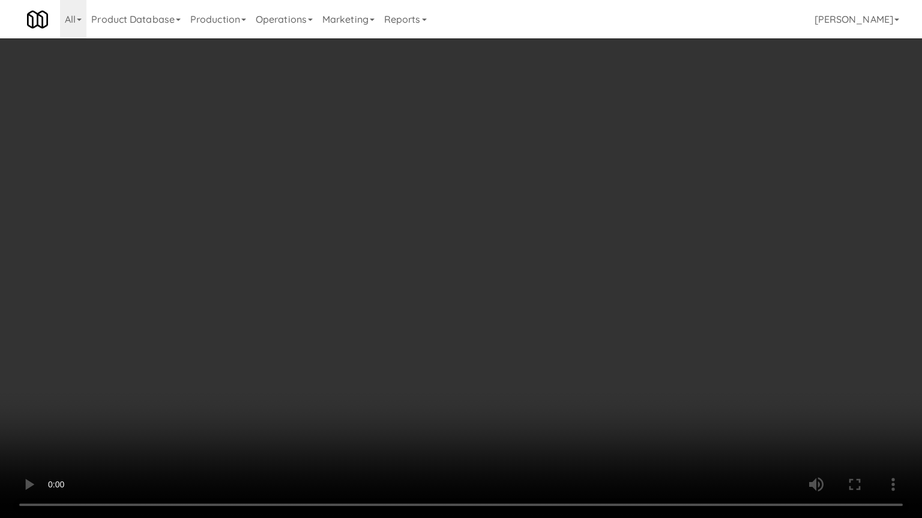
drag, startPoint x: 304, startPoint y: 348, endPoint x: 301, endPoint y: 254, distance: 94.3
click at [304, 348] on video at bounding box center [461, 259] width 922 height 518
click at [302, 222] on video at bounding box center [461, 259] width 922 height 518
drag, startPoint x: 460, startPoint y: 248, endPoint x: 469, endPoint y: 238, distance: 14.0
click at [463, 246] on video at bounding box center [461, 259] width 922 height 518
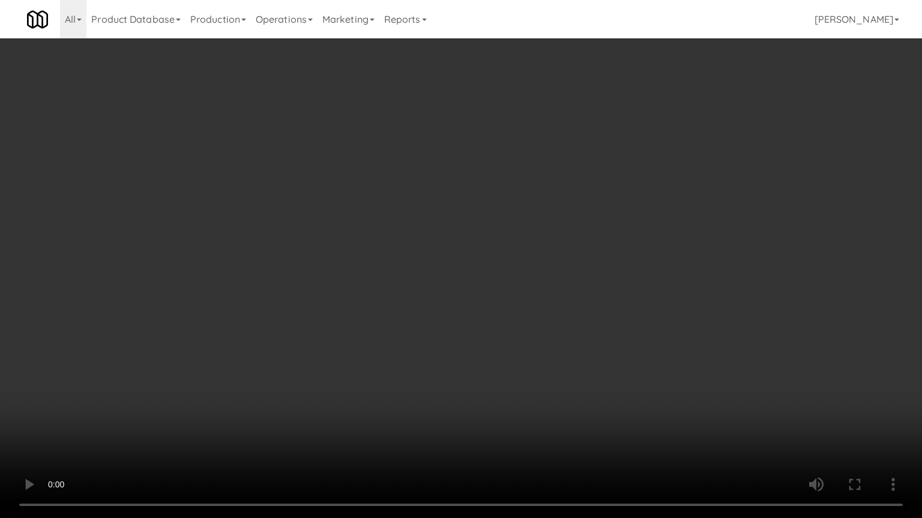
click at [470, 236] on video at bounding box center [461, 259] width 922 height 518
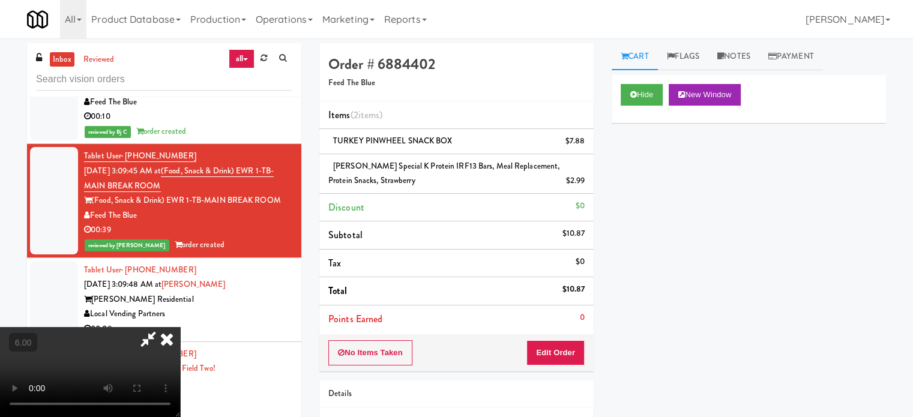
click at [180, 327] on icon at bounding box center [167, 339] width 26 height 24
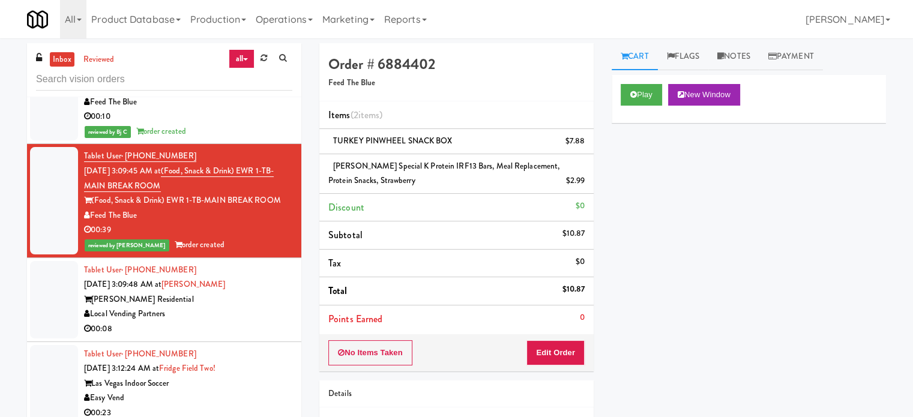
drag, startPoint x: 230, startPoint y: 287, endPoint x: 484, endPoint y: 145, distance: 290.7
click at [232, 322] on div "00:08" at bounding box center [188, 329] width 208 height 15
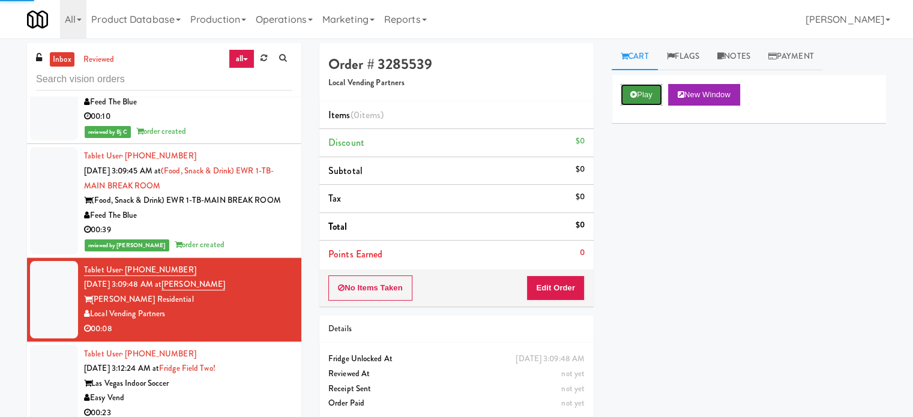
click at [640, 96] on button "Play" at bounding box center [640, 95] width 41 height 22
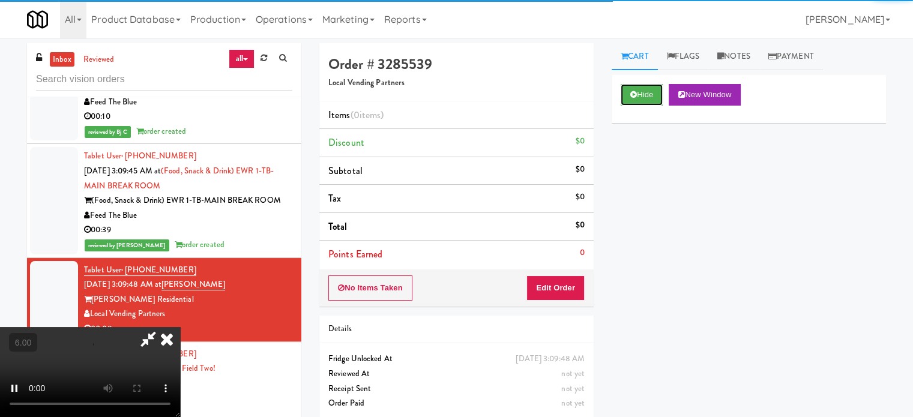
scroll to position [49, 0]
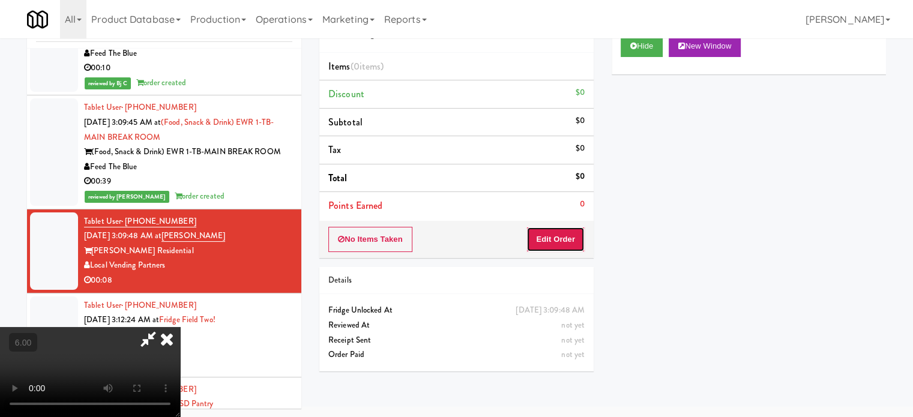
click at [542, 242] on button "Edit Order" at bounding box center [555, 239] width 58 height 25
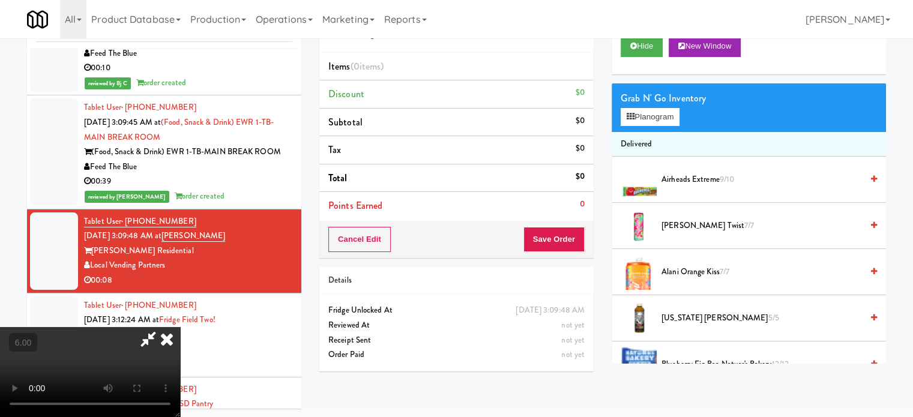
click at [180, 327] on video at bounding box center [90, 372] width 180 height 90
drag, startPoint x: 338, startPoint y: 245, endPoint x: 338, endPoint y: 230, distance: 15.6
click at [180, 327] on video at bounding box center [90, 372] width 180 height 90
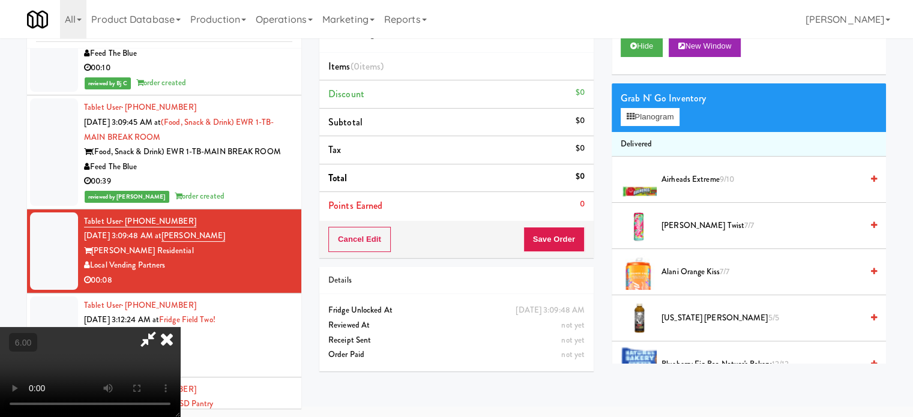
click at [180, 327] on video at bounding box center [90, 372] width 180 height 90
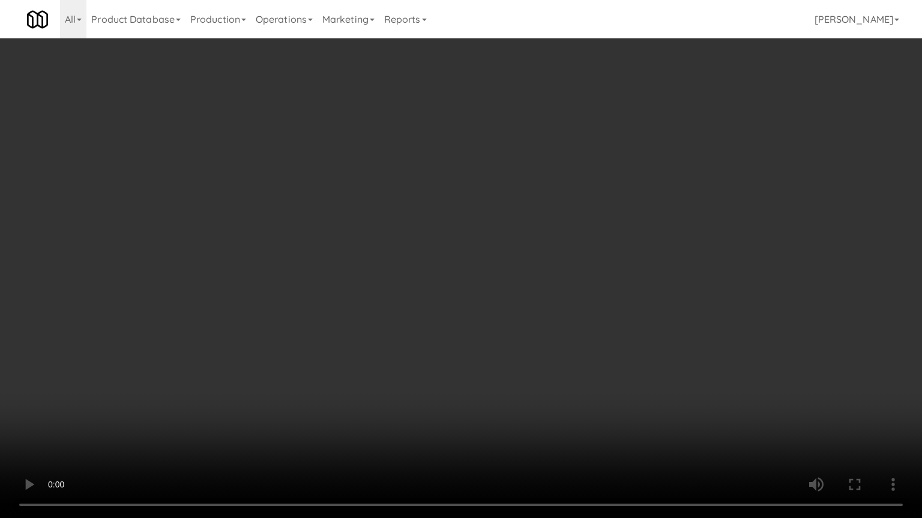
click at [240, 340] on video at bounding box center [461, 259] width 922 height 518
click at [307, 247] on video at bounding box center [461, 259] width 922 height 518
drag, startPoint x: 518, startPoint y: 344, endPoint x: 451, endPoint y: 252, distance: 114.3
click at [516, 340] on video at bounding box center [461, 259] width 922 height 518
click at [473, 283] on video at bounding box center [461, 259] width 922 height 518
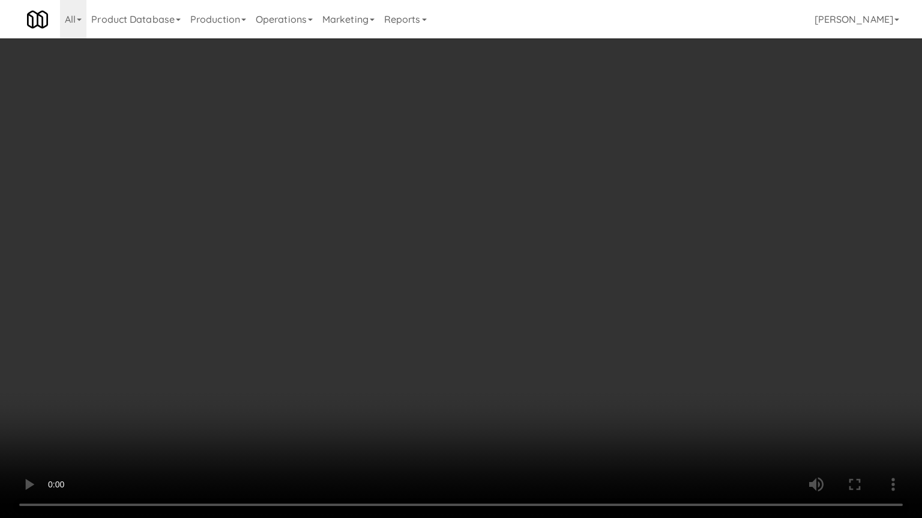
click at [477, 276] on video at bounding box center [461, 259] width 922 height 518
click at [523, 259] on video at bounding box center [461, 259] width 922 height 518
click at [523, 261] on video at bounding box center [461, 259] width 922 height 518
click at [621, 281] on video at bounding box center [461, 259] width 922 height 518
drag, startPoint x: 610, startPoint y: 276, endPoint x: 626, endPoint y: 263, distance: 20.5
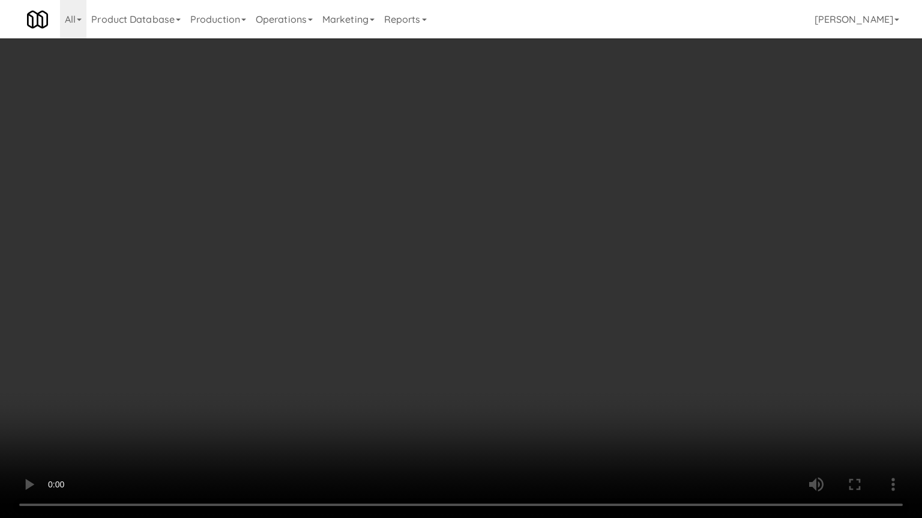
click at [611, 277] on video at bounding box center [461, 259] width 922 height 518
click at [667, 276] on video at bounding box center [461, 259] width 922 height 518
drag, startPoint x: 638, startPoint y: 276, endPoint x: 647, endPoint y: 259, distance: 18.8
click at [641, 274] on video at bounding box center [461, 259] width 922 height 518
click at [647, 259] on video at bounding box center [461, 259] width 922 height 518
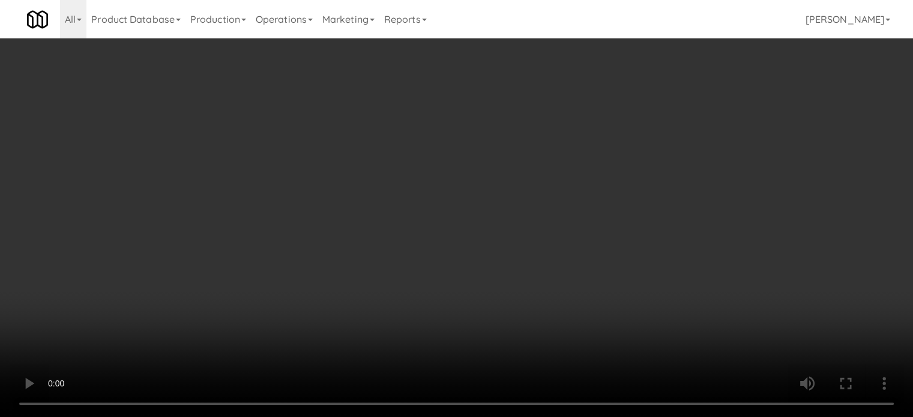
scroll to position [1200, 0]
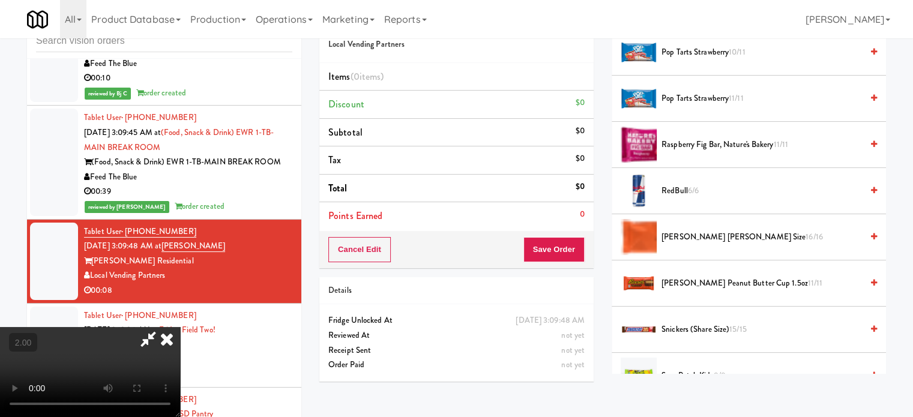
click at [711, 91] on span "Pop Tarts Strawberry 11/11" at bounding box center [761, 98] width 200 height 15
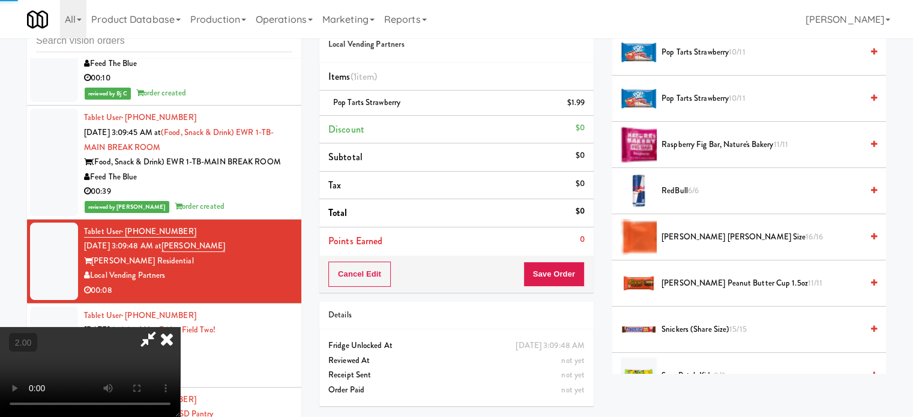
click at [180, 327] on video at bounding box center [90, 372] width 180 height 90
drag, startPoint x: 380, startPoint y: 160, endPoint x: 378, endPoint y: 226, distance: 65.4
click at [180, 327] on video at bounding box center [90, 372] width 180 height 90
drag, startPoint x: 378, startPoint y: 226, endPoint x: 378, endPoint y: 219, distance: 6.6
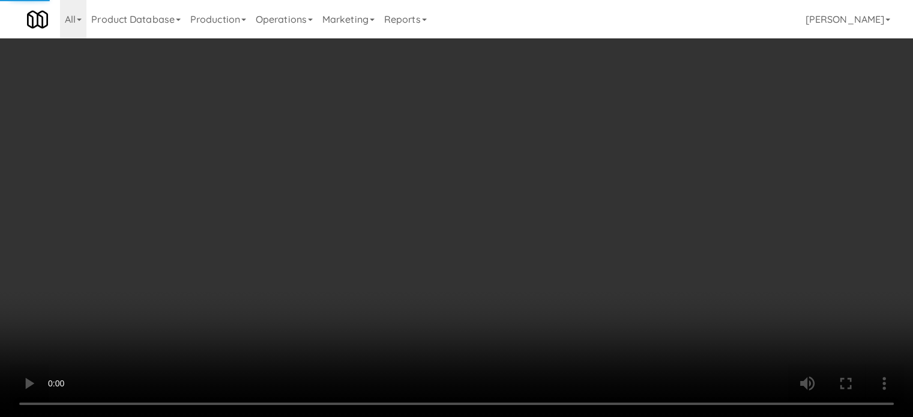
click at [378, 224] on video at bounding box center [456, 208] width 913 height 417
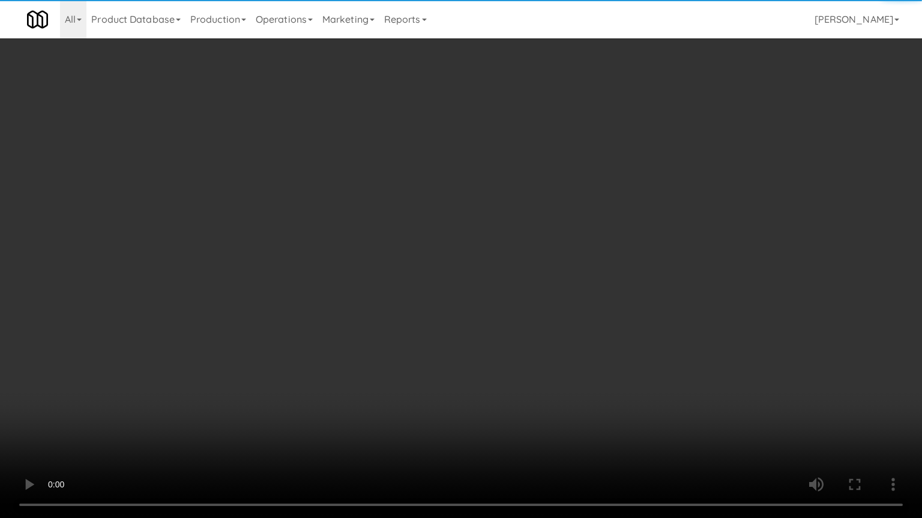
click at [386, 173] on video at bounding box center [461, 259] width 922 height 518
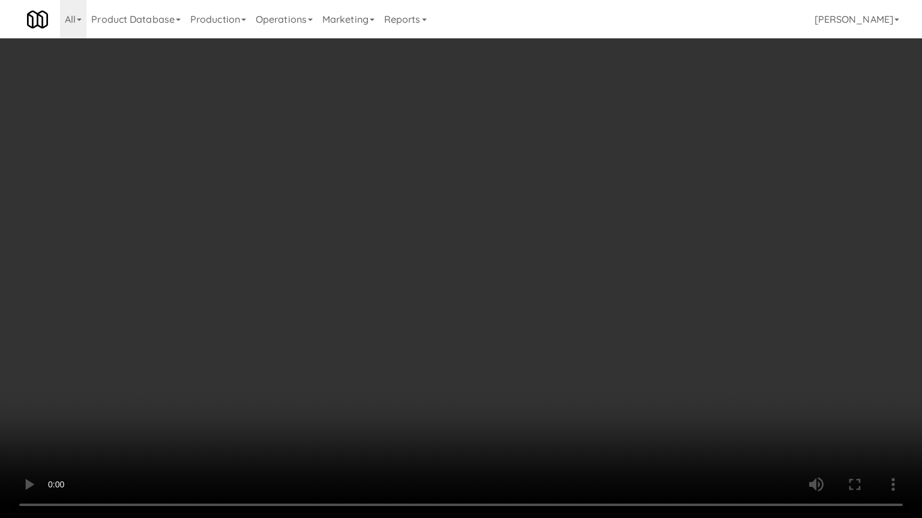
click at [421, 184] on video at bounding box center [461, 259] width 922 height 518
click at [530, 241] on video at bounding box center [461, 259] width 922 height 518
click at [466, 227] on video at bounding box center [461, 259] width 922 height 518
click at [490, 214] on video at bounding box center [461, 259] width 922 height 518
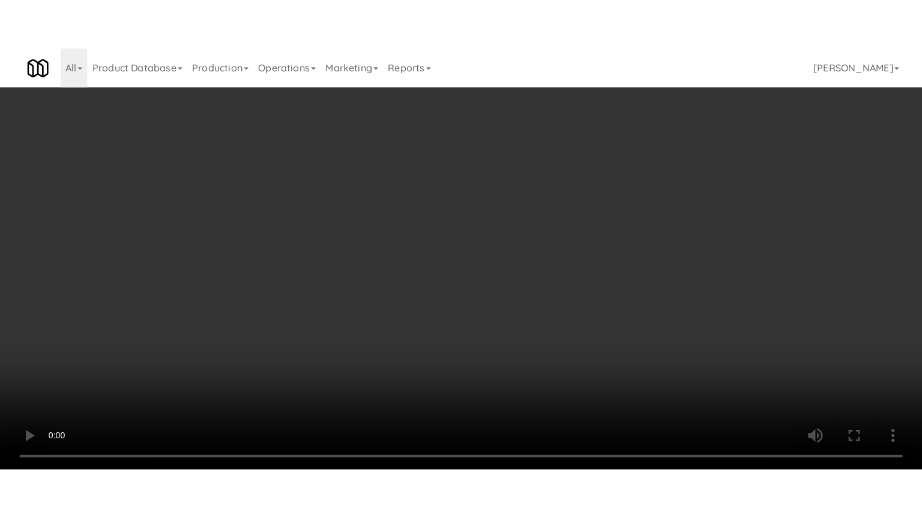
scroll to position [1500, 0]
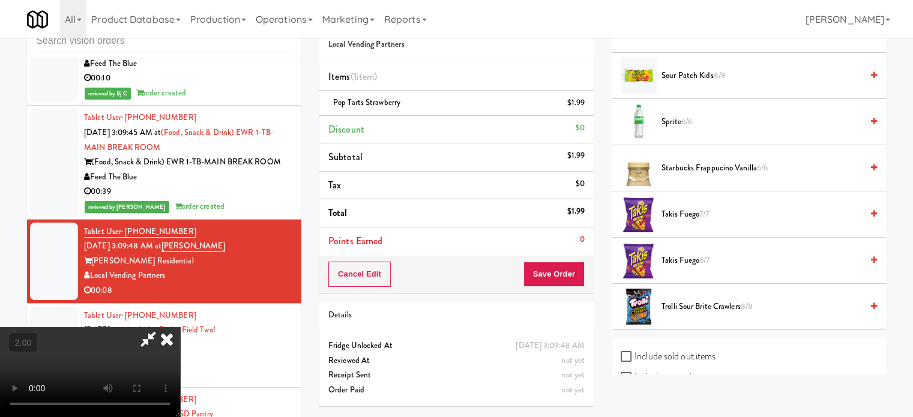
click at [687, 71] on span "Sour Patch Kids 8/8" at bounding box center [761, 75] width 200 height 15
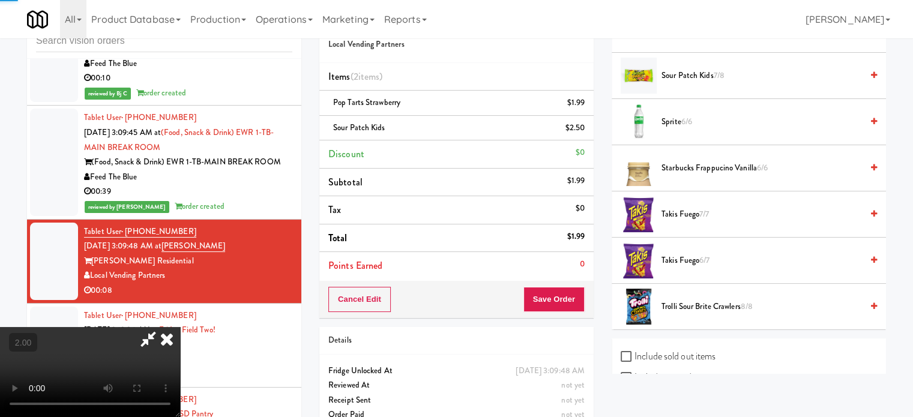
click at [180, 327] on video at bounding box center [90, 372] width 180 height 90
drag, startPoint x: 396, startPoint y: 194, endPoint x: 410, endPoint y: 212, distance: 23.5
click at [180, 327] on video at bounding box center [90, 372] width 180 height 90
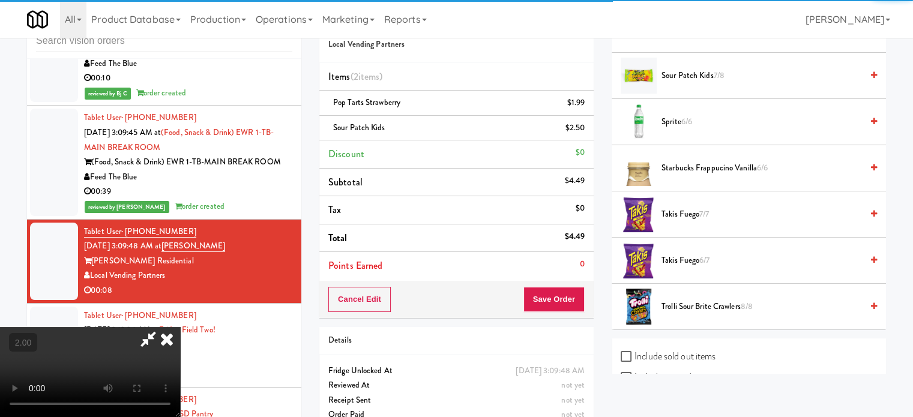
drag, startPoint x: 410, startPoint y: 212, endPoint x: 437, endPoint y: 134, distance: 82.4
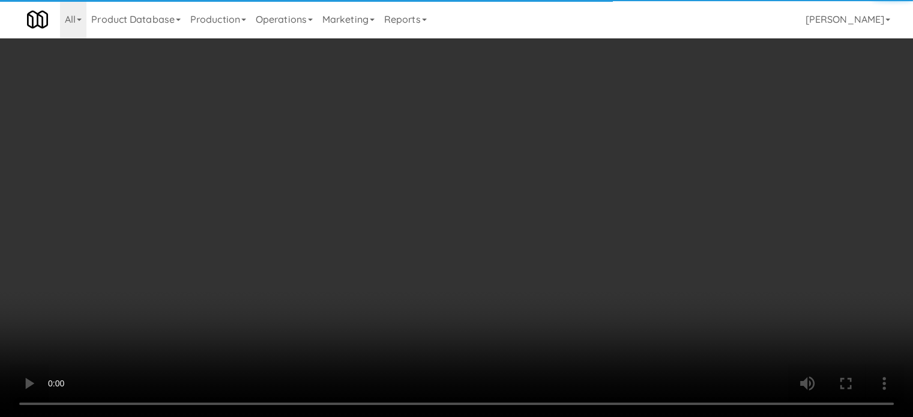
click at [419, 193] on video at bounding box center [456, 208] width 913 height 417
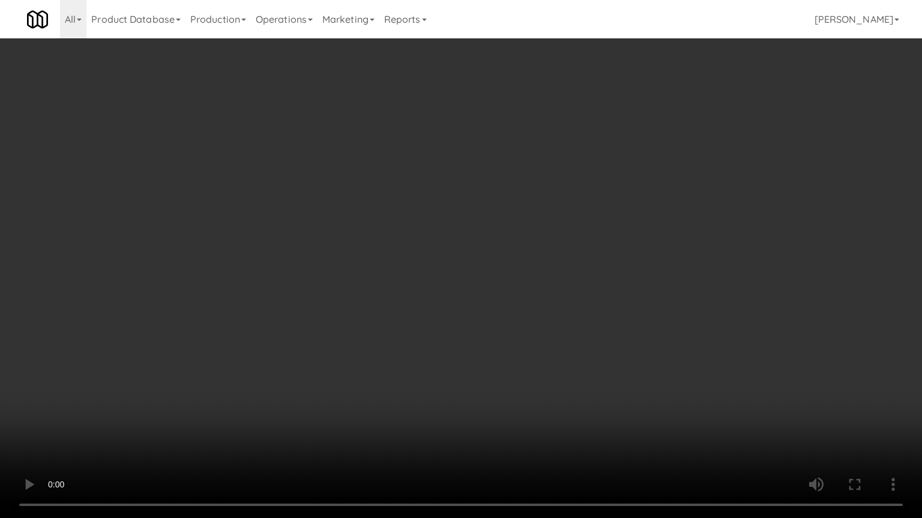
click at [470, 213] on video at bounding box center [461, 259] width 922 height 518
click at [538, 220] on video at bounding box center [461, 259] width 922 height 518
click at [634, 237] on video at bounding box center [461, 259] width 922 height 518
click at [608, 230] on video at bounding box center [461, 259] width 922 height 518
click at [650, 240] on video at bounding box center [461, 259] width 922 height 518
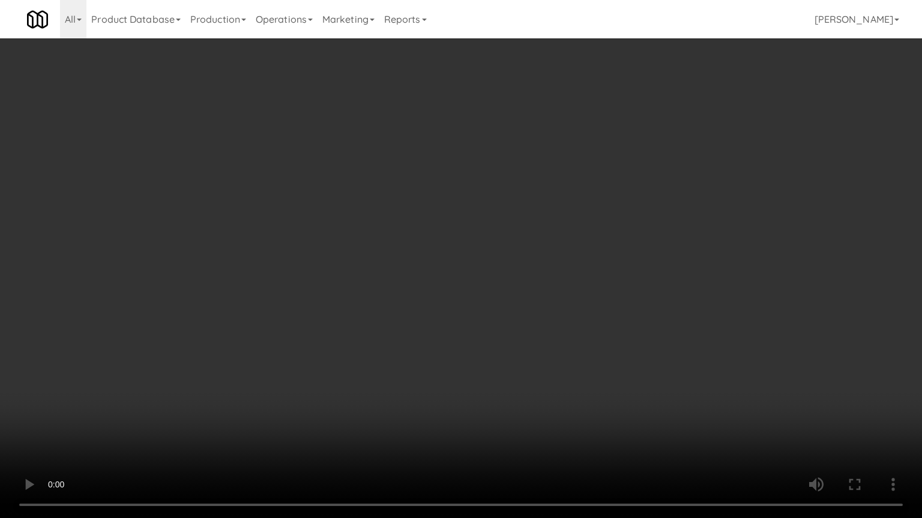
click at [593, 239] on video at bounding box center [461, 259] width 922 height 518
click at [617, 254] on video at bounding box center [461, 259] width 922 height 518
drag, startPoint x: 612, startPoint y: 258, endPoint x: 632, endPoint y: 249, distance: 21.8
click at [619, 255] on video at bounding box center [461, 259] width 922 height 518
click at [632, 249] on video at bounding box center [461, 259] width 922 height 518
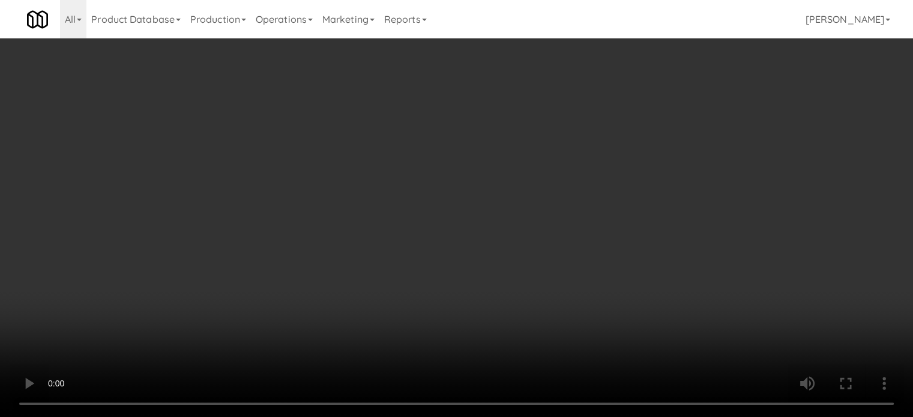
scroll to position [0, 0]
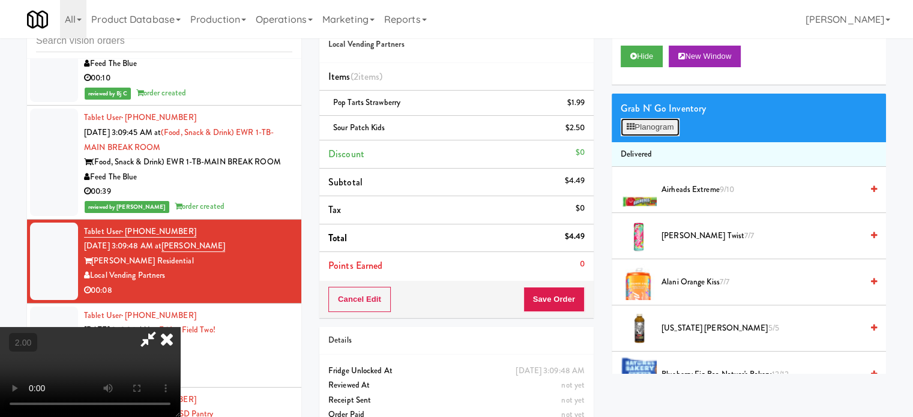
click at [670, 131] on button "Planogram" at bounding box center [649, 127] width 59 height 18
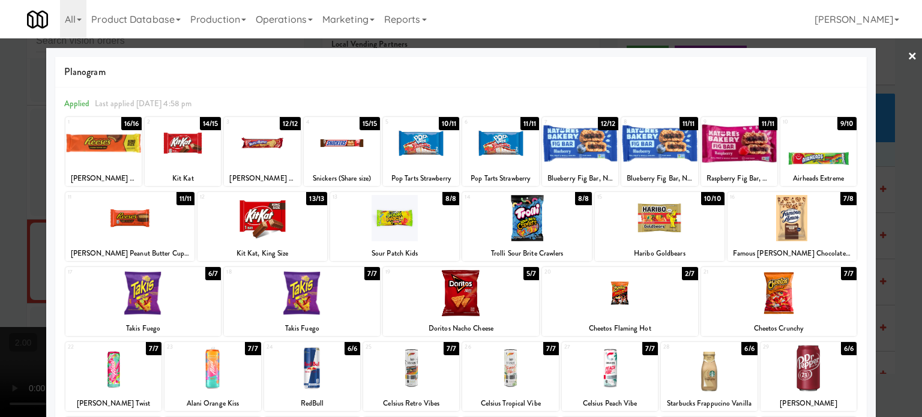
click at [210, 121] on div "14/15" at bounding box center [211, 123] width 22 height 13
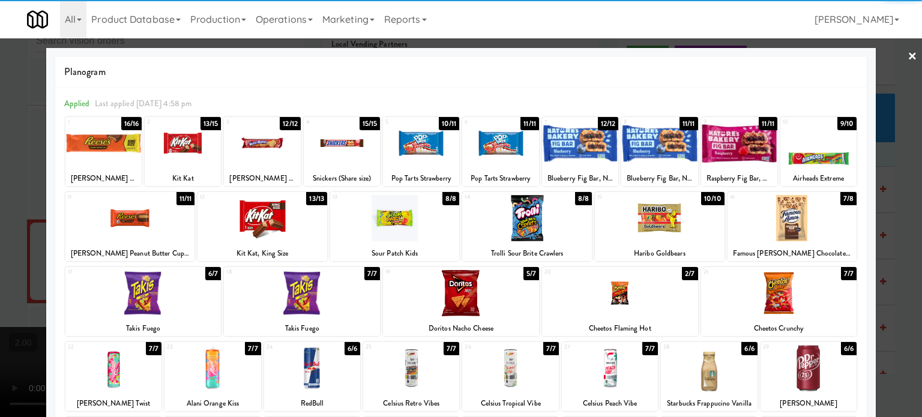
click at [1, 224] on div at bounding box center [461, 208] width 922 height 417
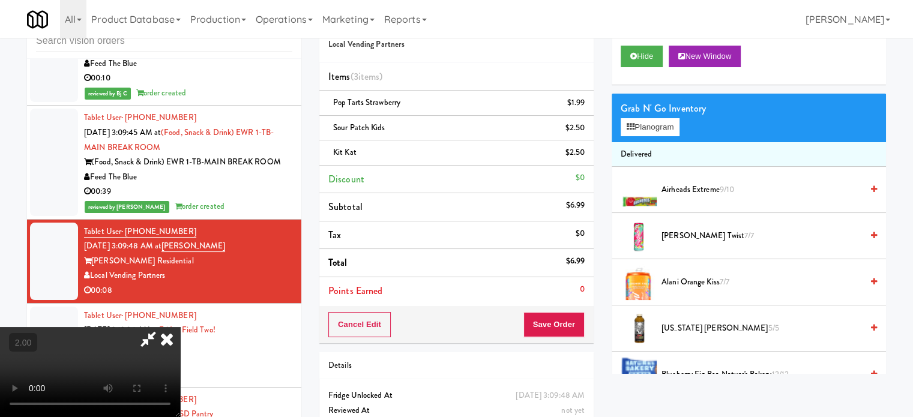
drag, startPoint x: 200, startPoint y: 232, endPoint x: 260, endPoint y: 221, distance: 61.0
click at [180, 327] on video at bounding box center [90, 372] width 180 height 90
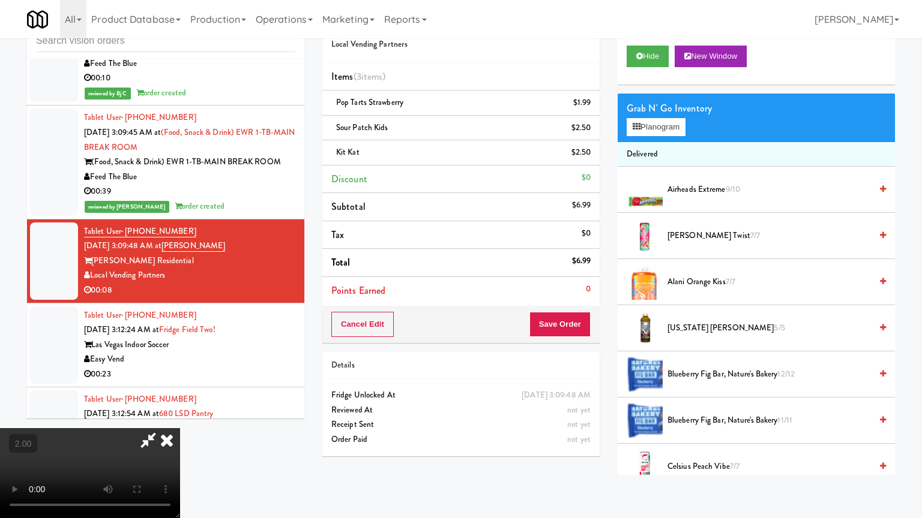
click at [180, 416] on video at bounding box center [90, 473] width 180 height 90
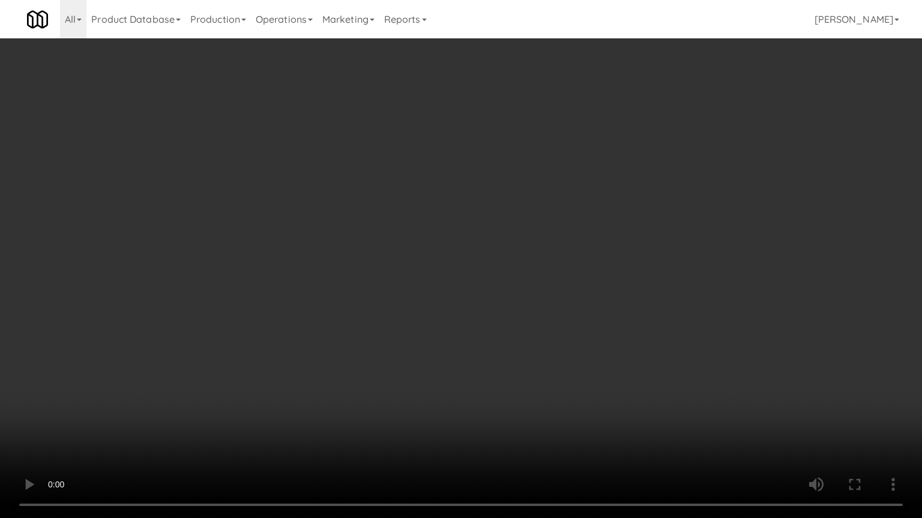
click at [634, 243] on video at bounding box center [461, 259] width 922 height 518
click at [671, 233] on video at bounding box center [461, 259] width 922 height 518
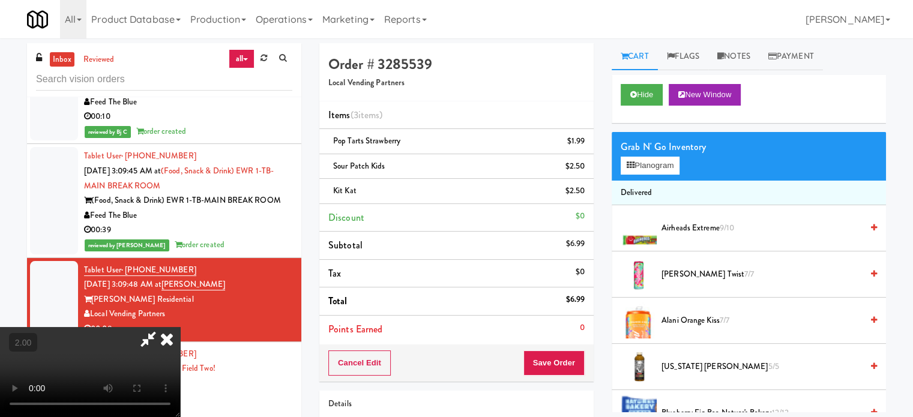
click at [180, 327] on icon at bounding box center [167, 339] width 26 height 24
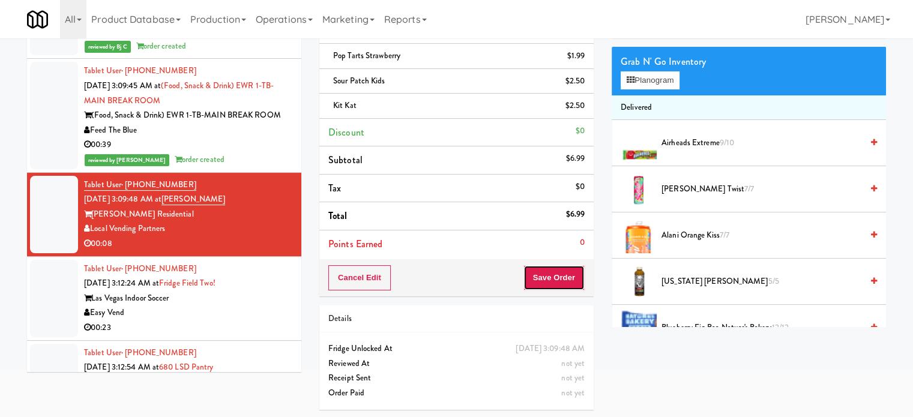
click at [545, 280] on button "Save Order" at bounding box center [553, 277] width 61 height 25
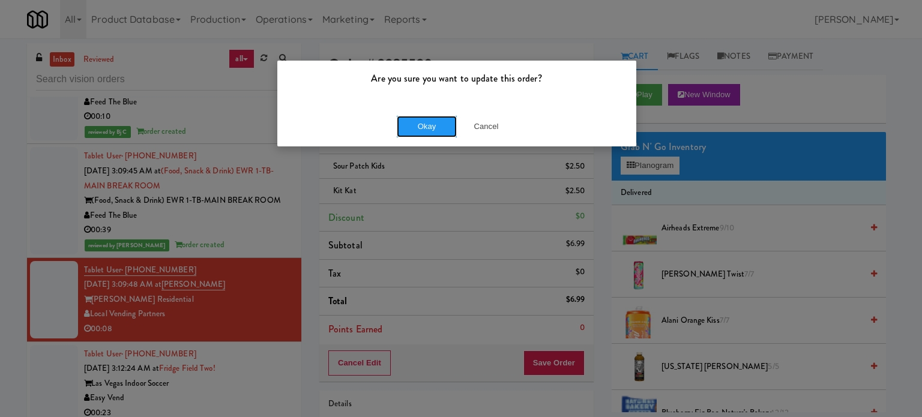
click at [419, 138] on div "Okay Cancel" at bounding box center [456, 126] width 359 height 40
click at [433, 127] on button "Okay" at bounding box center [427, 127] width 60 height 22
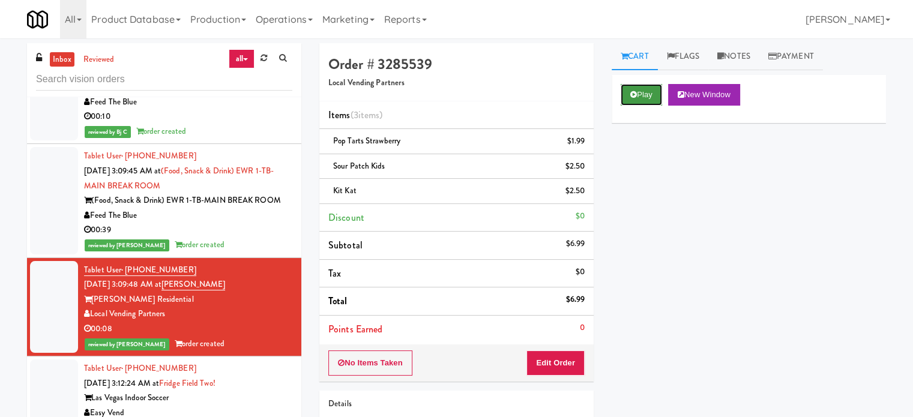
click at [640, 95] on button "Play" at bounding box center [640, 95] width 41 height 22
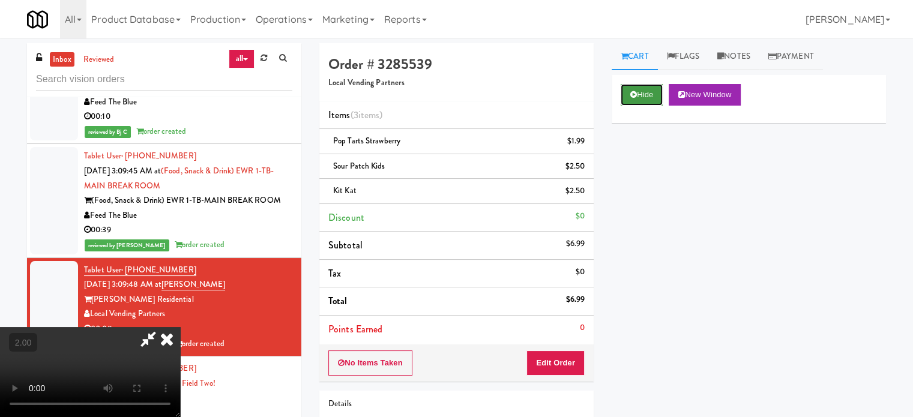
click at [641, 95] on button "Hide" at bounding box center [641, 95] width 42 height 22
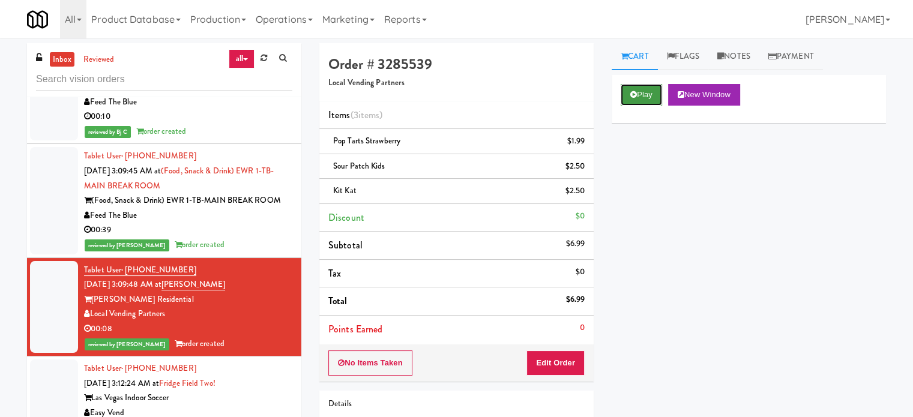
click at [641, 95] on button "Play" at bounding box center [640, 95] width 41 height 22
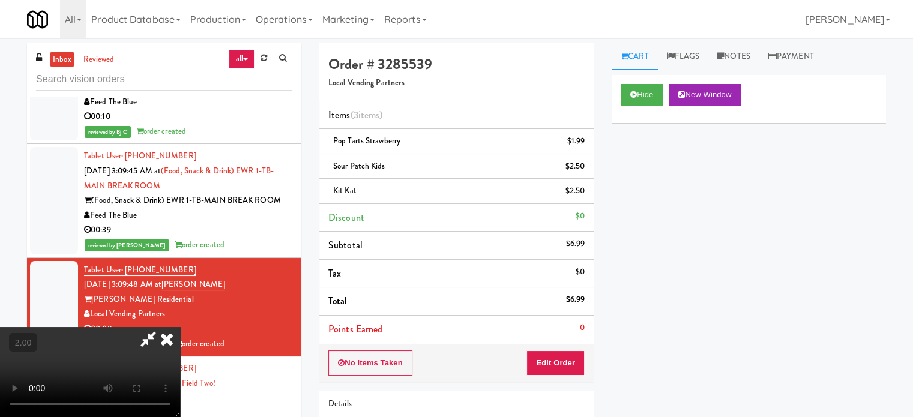
click at [180, 327] on video at bounding box center [90, 372] width 180 height 90
drag, startPoint x: 412, startPoint y: 211, endPoint x: 442, endPoint y: 239, distance: 41.6
click at [180, 327] on video at bounding box center [90, 372] width 180 height 90
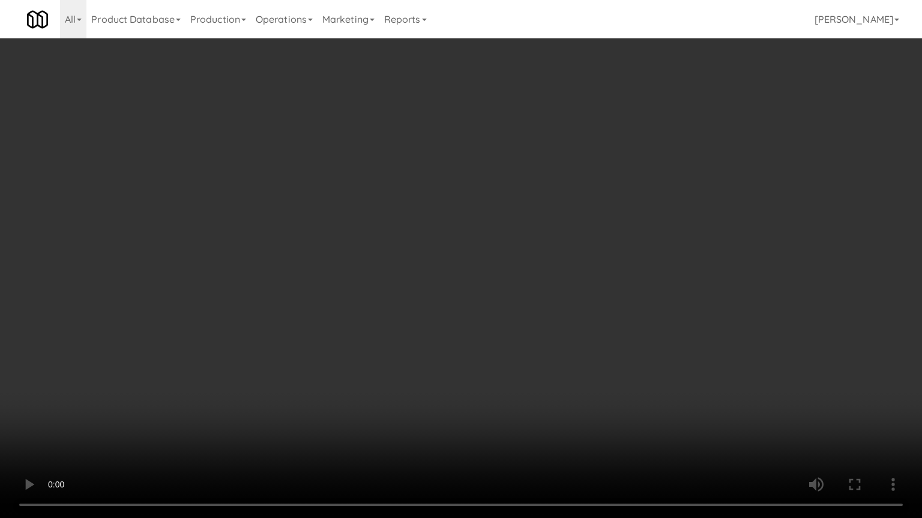
click at [488, 219] on video at bounding box center [461, 259] width 922 height 518
click at [568, 226] on video at bounding box center [461, 259] width 922 height 518
click at [646, 226] on video at bounding box center [461, 259] width 922 height 518
click at [655, 225] on video at bounding box center [461, 259] width 922 height 518
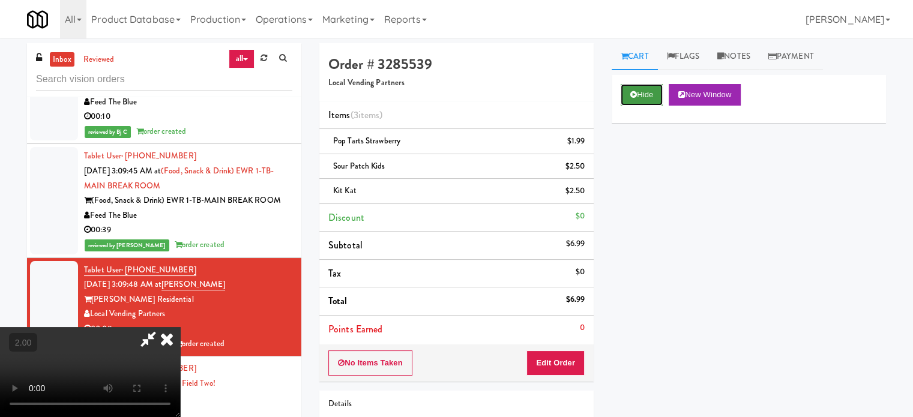
click at [652, 90] on button "Hide" at bounding box center [641, 95] width 42 height 22
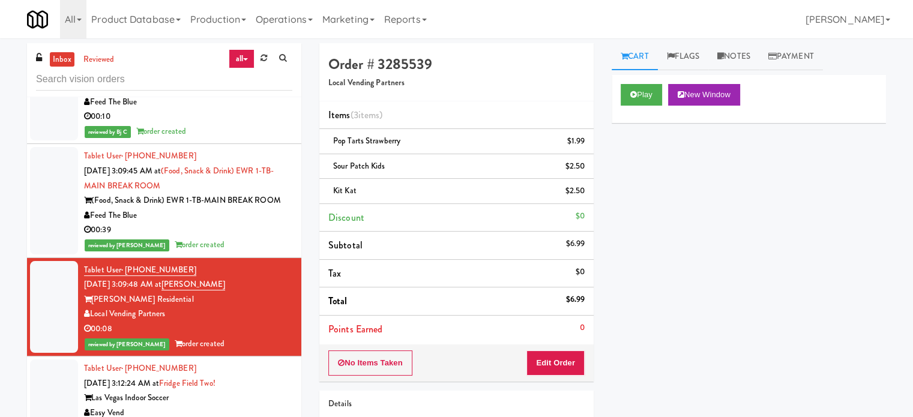
click at [260, 391] on div "Las Vegas Indoor Soccer" at bounding box center [188, 398] width 208 height 15
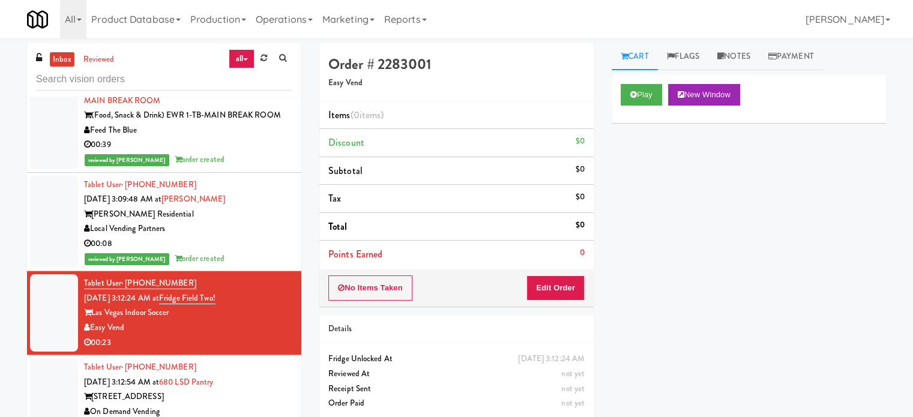
scroll to position [5382, 0]
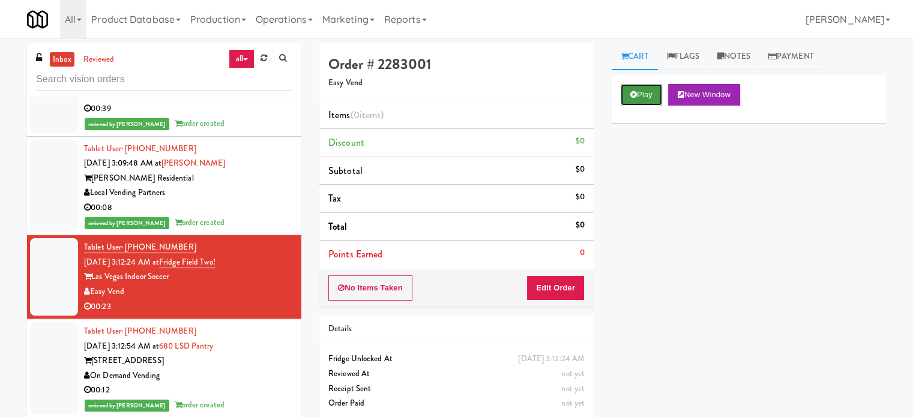
click at [640, 92] on button "Play" at bounding box center [640, 95] width 41 height 22
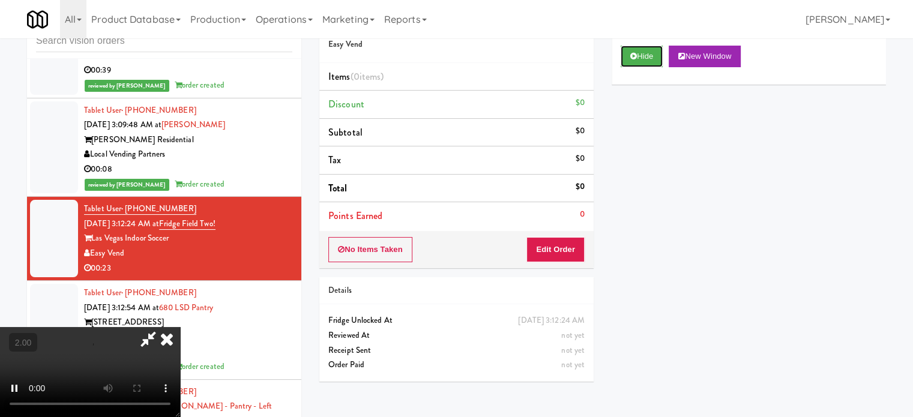
scroll to position [49, 0]
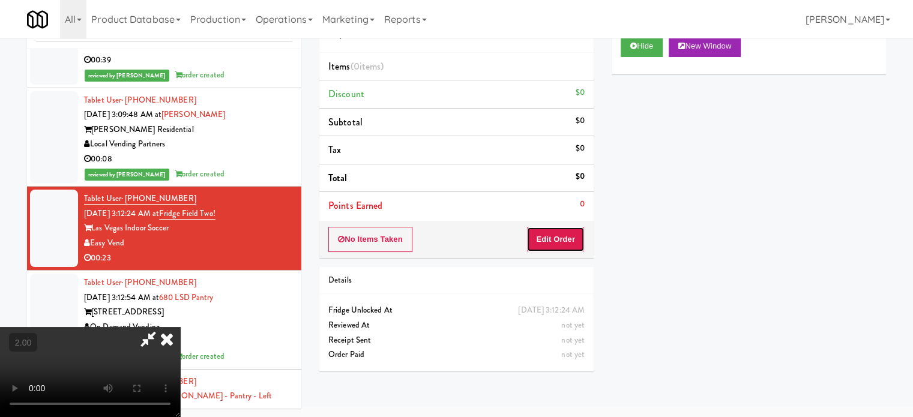
click at [559, 238] on button "Edit Order" at bounding box center [555, 239] width 58 height 25
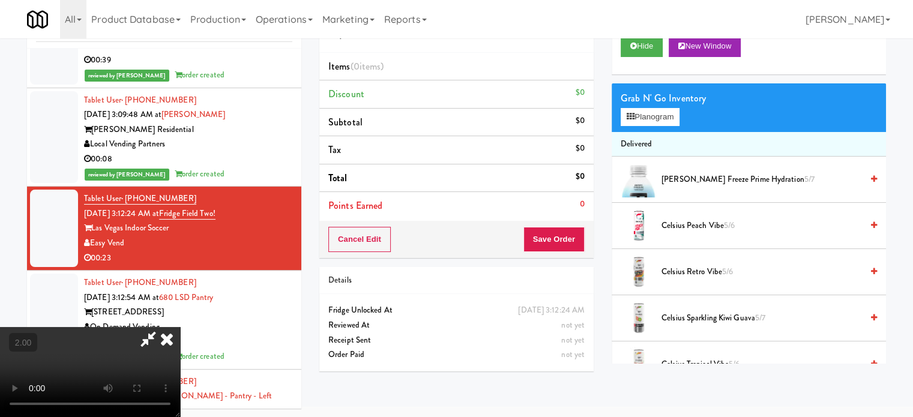
click at [180, 327] on icon at bounding box center [167, 339] width 26 height 24
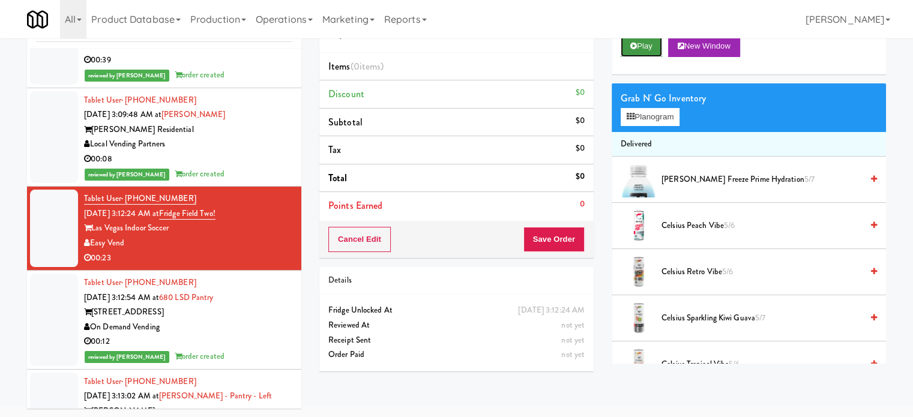
click at [655, 46] on button "Play" at bounding box center [640, 46] width 41 height 22
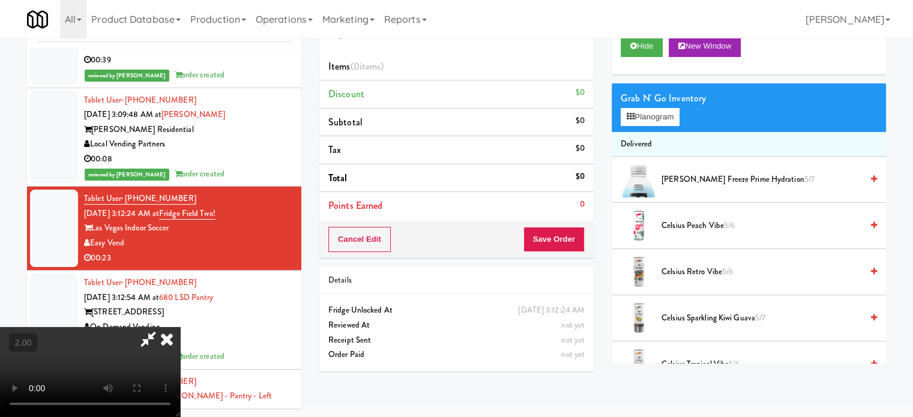
drag, startPoint x: 267, startPoint y: 304, endPoint x: 289, endPoint y: 286, distance: 28.5
click at [180, 327] on video at bounding box center [90, 372] width 180 height 90
drag, startPoint x: 289, startPoint y: 286, endPoint x: 324, endPoint y: 313, distance: 44.9
click at [180, 327] on video at bounding box center [90, 372] width 180 height 90
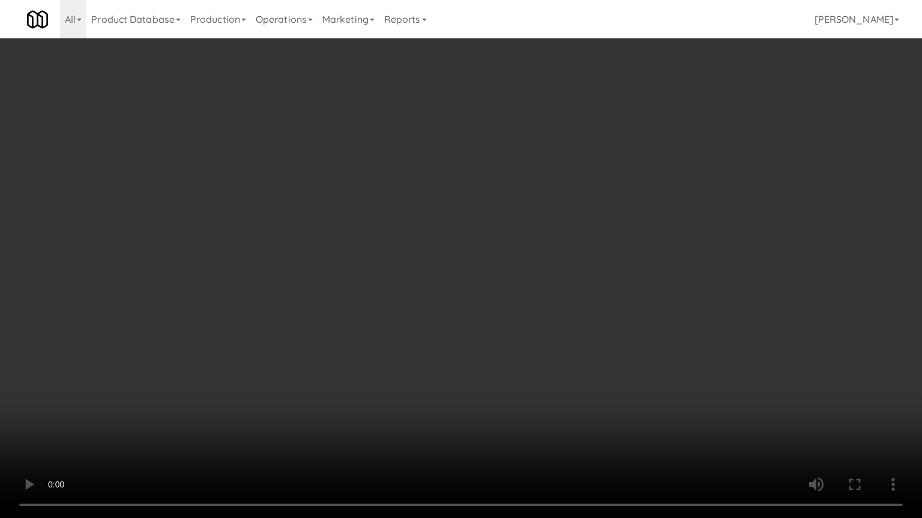
drag, startPoint x: 334, startPoint y: 325, endPoint x: 351, endPoint y: 292, distance: 36.5
click at [335, 325] on video at bounding box center [461, 259] width 922 height 518
click at [362, 283] on video at bounding box center [461, 259] width 922 height 518
click at [367, 275] on video at bounding box center [461, 259] width 922 height 518
click at [386, 245] on video at bounding box center [461, 259] width 922 height 518
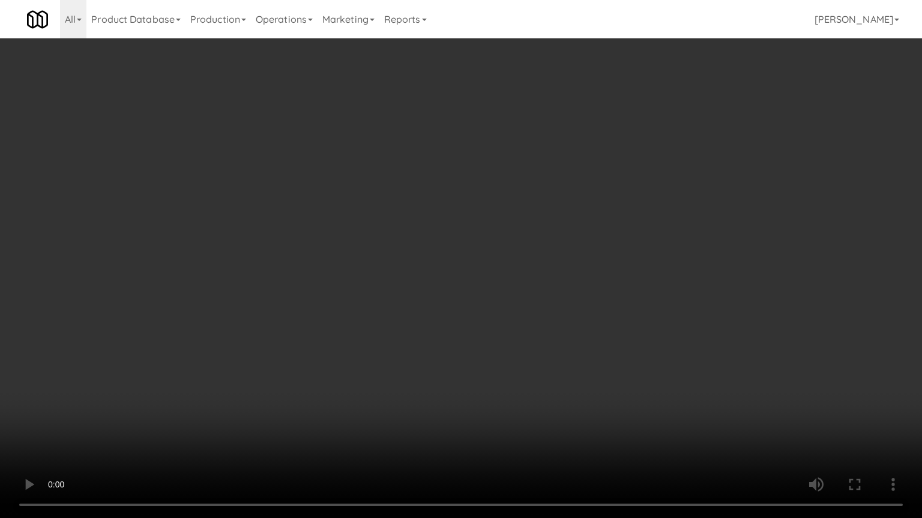
click at [386, 245] on video at bounding box center [461, 259] width 922 height 518
click at [389, 257] on video at bounding box center [461, 259] width 922 height 518
click at [397, 252] on video at bounding box center [461, 259] width 922 height 518
click at [397, 248] on video at bounding box center [461, 259] width 922 height 518
click at [405, 245] on video at bounding box center [461, 259] width 922 height 518
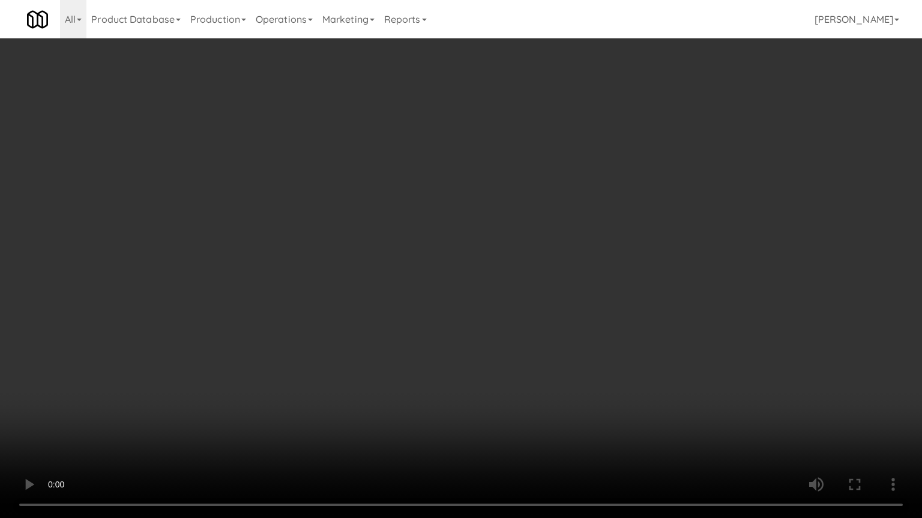
click at [478, 227] on video at bounding box center [461, 259] width 922 height 518
click at [478, 228] on video at bounding box center [461, 259] width 922 height 518
click at [524, 221] on video at bounding box center [461, 259] width 922 height 518
click at [525, 223] on video at bounding box center [461, 259] width 922 height 518
click at [554, 221] on video at bounding box center [461, 259] width 922 height 518
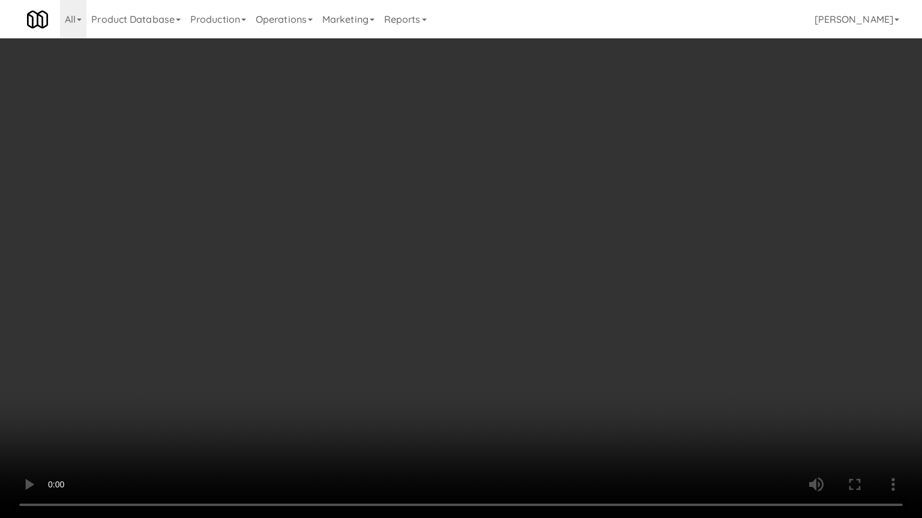
click at [554, 216] on video at bounding box center [461, 259] width 922 height 518
click at [590, 220] on video at bounding box center [461, 259] width 922 height 518
click at [582, 220] on video at bounding box center [461, 259] width 922 height 518
click at [633, 242] on video at bounding box center [461, 259] width 922 height 518
click at [613, 242] on video at bounding box center [461, 259] width 922 height 518
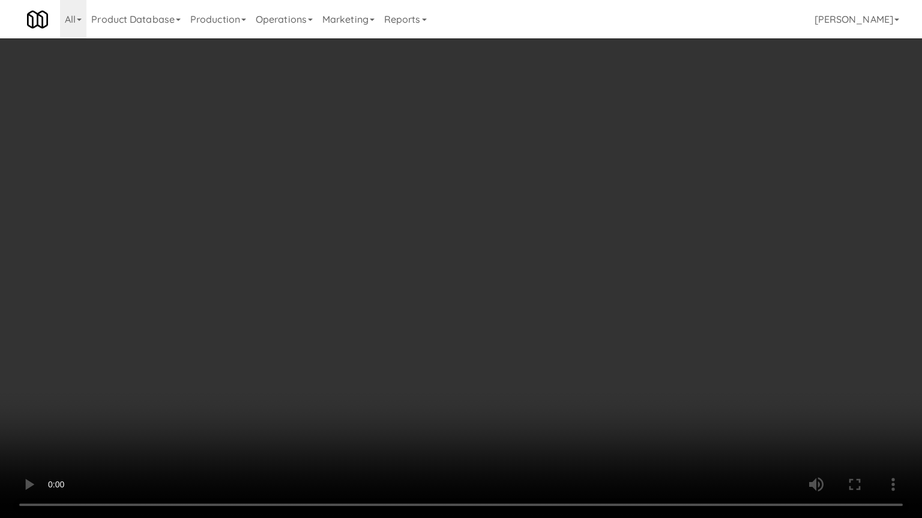
click at [637, 245] on video at bounding box center [461, 259] width 922 height 518
click at [604, 245] on video at bounding box center [461, 259] width 922 height 518
click at [677, 242] on video at bounding box center [461, 259] width 922 height 518
click at [553, 242] on video at bounding box center [461, 259] width 922 height 518
click at [650, 272] on video at bounding box center [461, 259] width 922 height 518
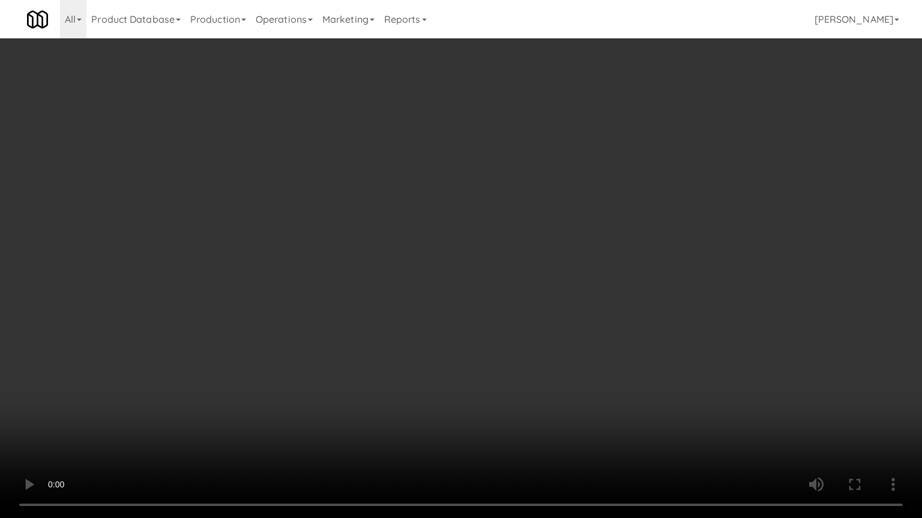
click at [552, 271] on video at bounding box center [461, 259] width 922 height 518
click at [613, 279] on video at bounding box center [461, 259] width 922 height 518
click at [566, 277] on video at bounding box center [461, 259] width 922 height 518
click at [650, 299] on video at bounding box center [461, 259] width 922 height 518
click at [604, 300] on video at bounding box center [461, 259] width 922 height 518
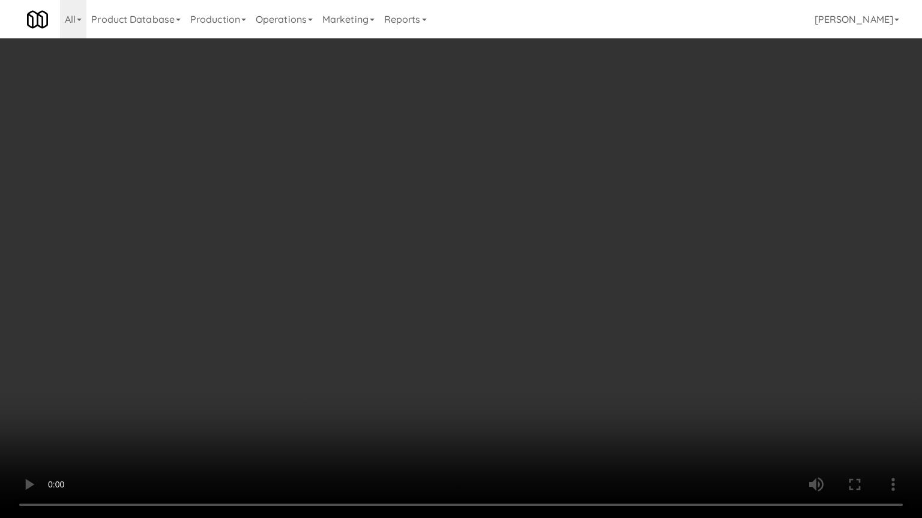
click at [688, 314] on video at bounding box center [461, 259] width 922 height 518
click at [671, 312] on video at bounding box center [461, 259] width 922 height 518
click at [710, 299] on video at bounding box center [461, 259] width 922 height 518
click at [580, 292] on video at bounding box center [461, 259] width 922 height 518
click at [664, 301] on video at bounding box center [461, 259] width 922 height 518
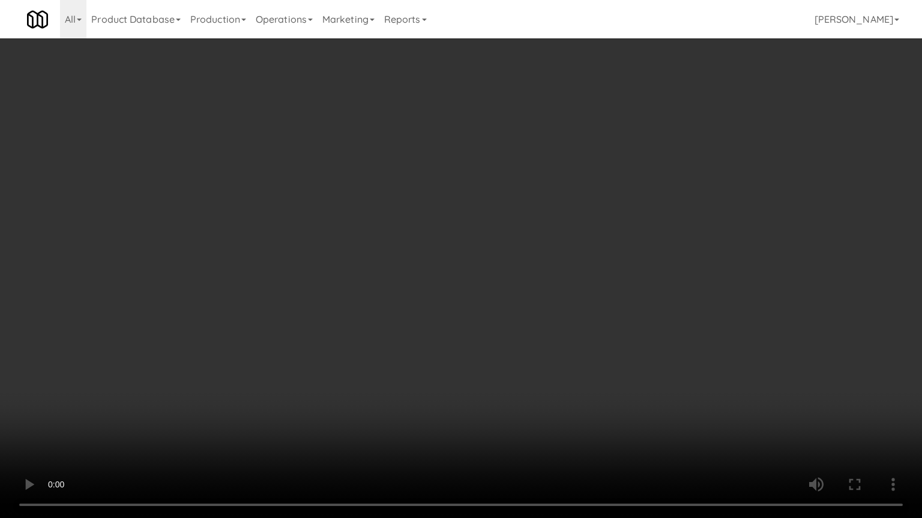
click at [554, 304] on video at bounding box center [461, 259] width 922 height 518
click at [568, 291] on video at bounding box center [461, 259] width 922 height 518
click at [635, 265] on video at bounding box center [461, 259] width 922 height 518
click at [635, 264] on video at bounding box center [461, 259] width 922 height 518
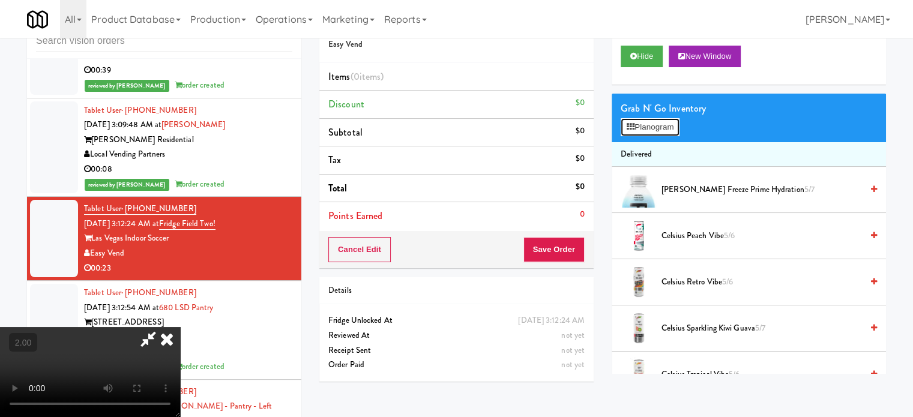
click at [658, 126] on button "Planogram" at bounding box center [649, 127] width 59 height 18
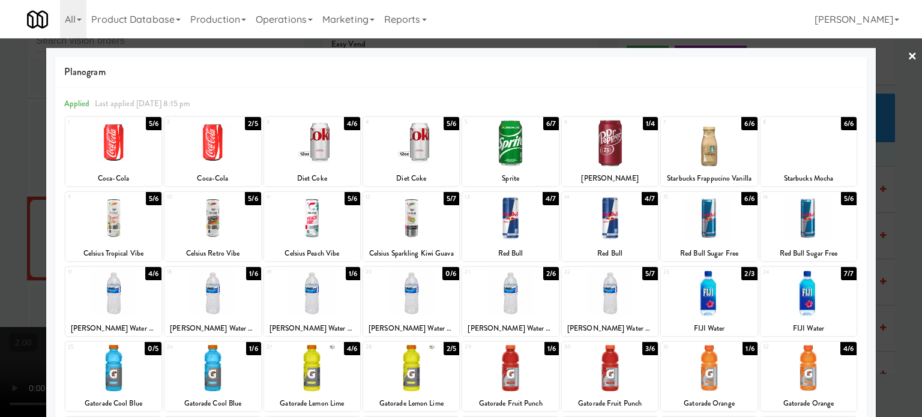
click at [642, 273] on div "5/7" at bounding box center [650, 273] width 16 height 13
click at [641, 272] on div "4/7" at bounding box center [649, 273] width 16 height 13
click at [903, 239] on div at bounding box center [461, 208] width 922 height 417
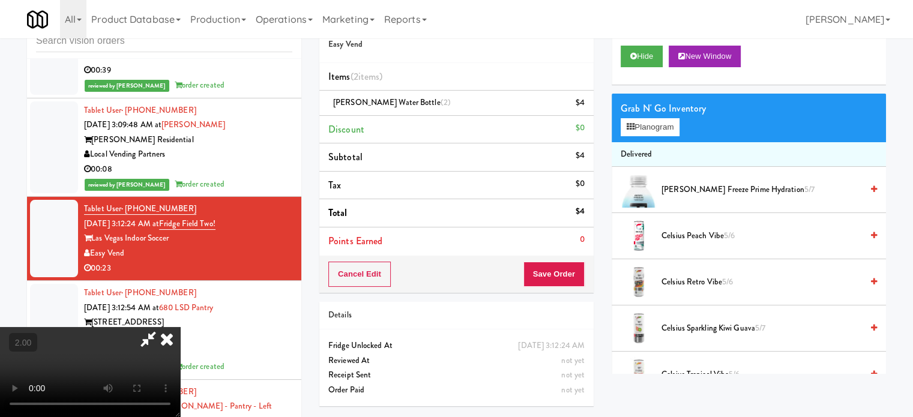
click at [180, 327] on video at bounding box center [90, 372] width 180 height 90
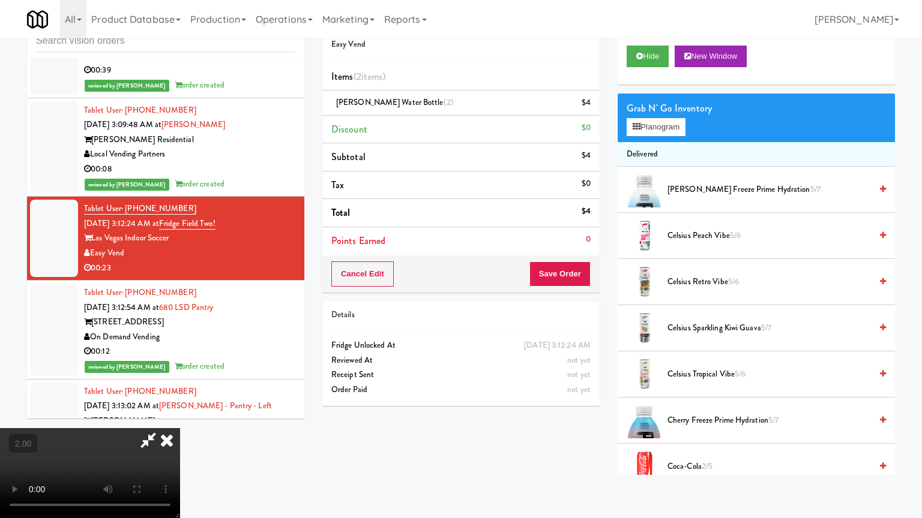
drag, startPoint x: 395, startPoint y: 292, endPoint x: 407, endPoint y: 272, distance: 23.2
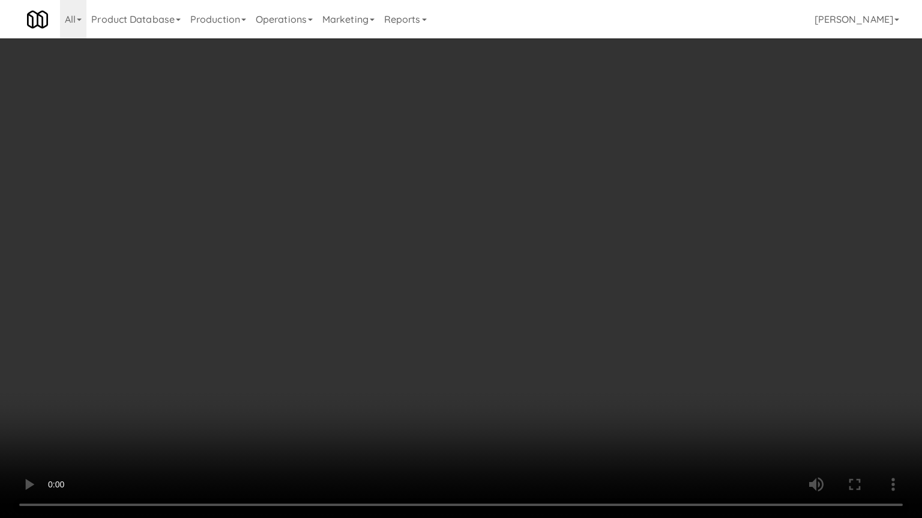
click at [396, 289] on video at bounding box center [461, 259] width 922 height 518
click at [437, 254] on video at bounding box center [461, 259] width 922 height 518
click at [456, 262] on video at bounding box center [461, 259] width 922 height 518
click at [515, 282] on video at bounding box center [461, 259] width 922 height 518
click at [509, 290] on video at bounding box center [461, 259] width 922 height 518
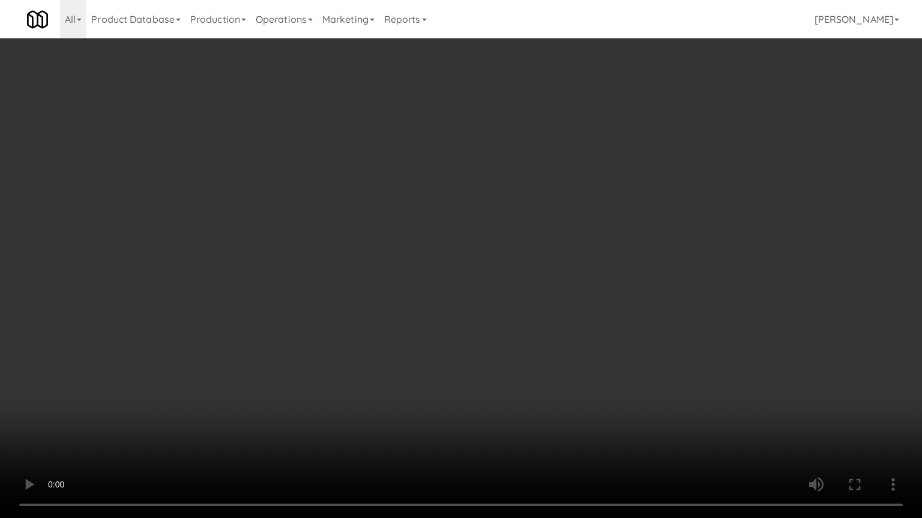
click at [600, 308] on video at bounding box center [461, 259] width 922 height 518
drag, startPoint x: 515, startPoint y: 304, endPoint x: 526, endPoint y: 301, distance: 11.4
click at [520, 303] on video at bounding box center [461, 259] width 922 height 518
click at [526, 300] on video at bounding box center [461, 259] width 922 height 518
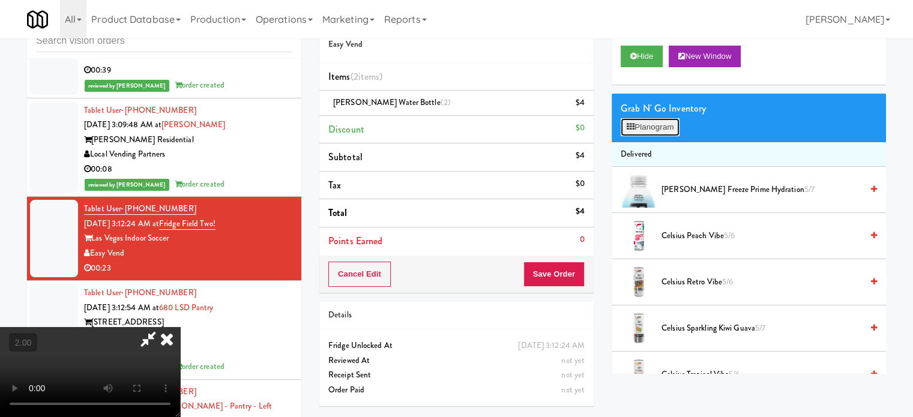
click at [663, 131] on button "Planogram" at bounding box center [649, 127] width 59 height 18
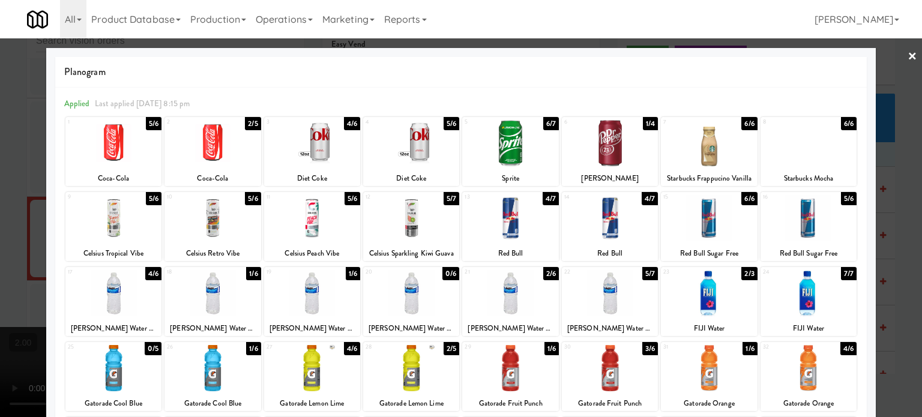
click at [149, 278] on div "4/6" at bounding box center [153, 273] width 16 height 13
click at [888, 236] on div at bounding box center [461, 208] width 922 height 417
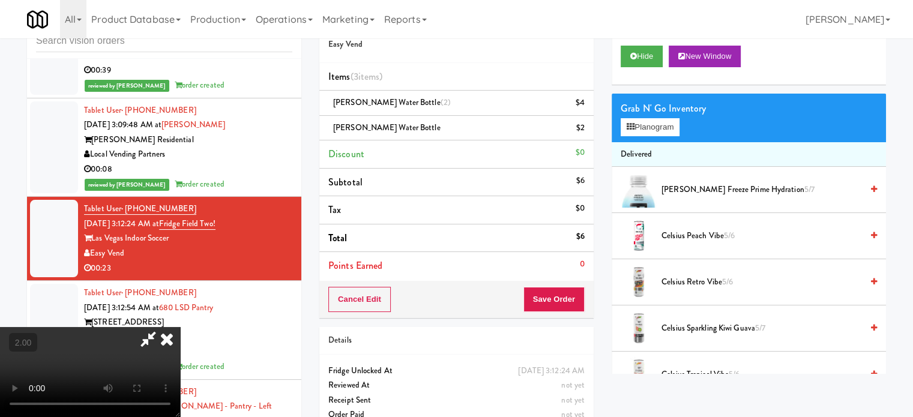
click at [180, 327] on video at bounding box center [90, 372] width 180 height 90
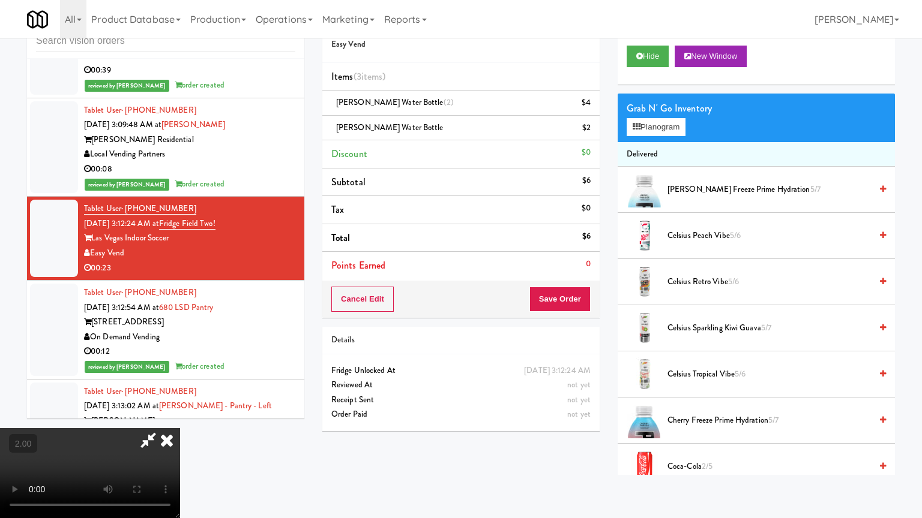
drag, startPoint x: 347, startPoint y: 268, endPoint x: 402, endPoint y: 227, distance: 68.3
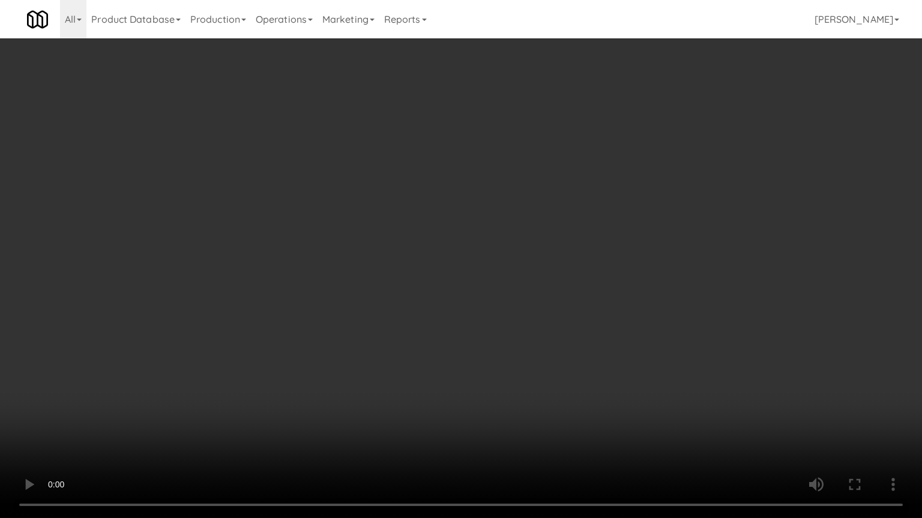
click at [347, 266] on video at bounding box center [461, 259] width 922 height 518
click at [413, 251] on video at bounding box center [461, 259] width 922 height 518
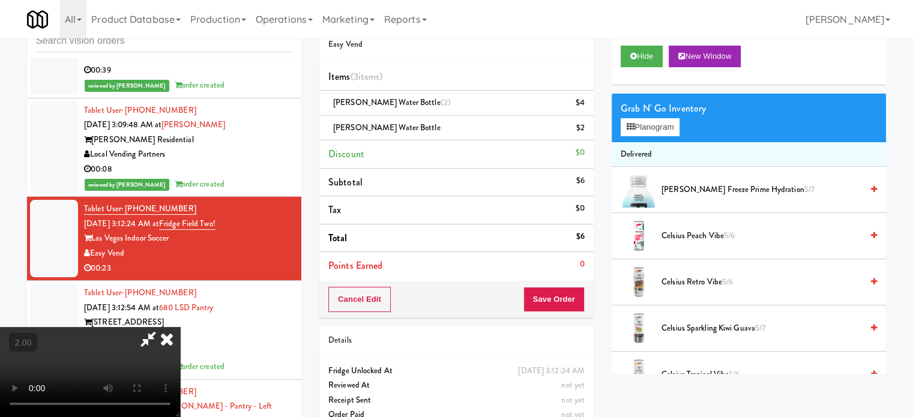
click at [180, 327] on icon at bounding box center [167, 339] width 26 height 24
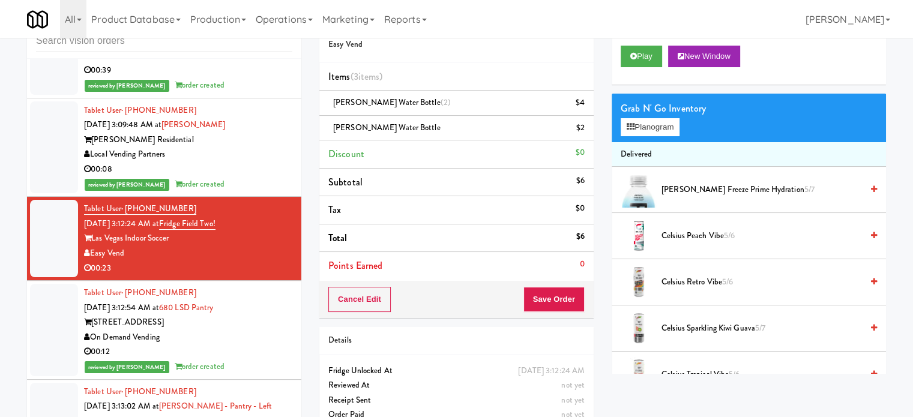
scroll to position [60, 0]
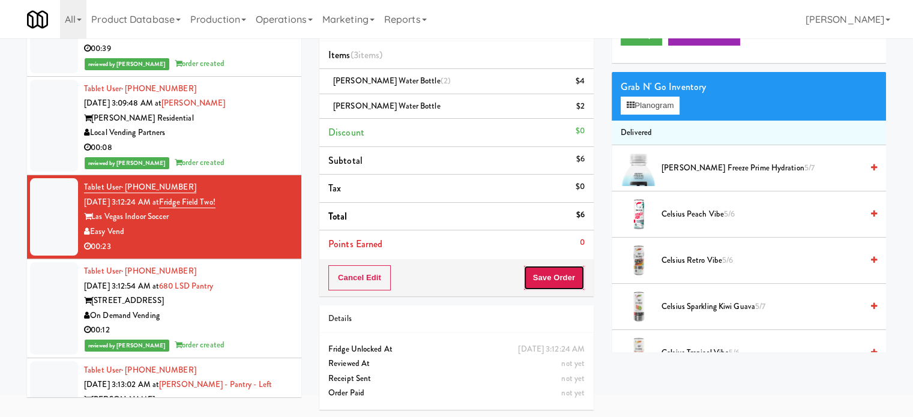
drag, startPoint x: 555, startPoint y: 278, endPoint x: 550, endPoint y: 253, distance: 25.8
click at [555, 278] on button "Save Order" at bounding box center [553, 277] width 61 height 25
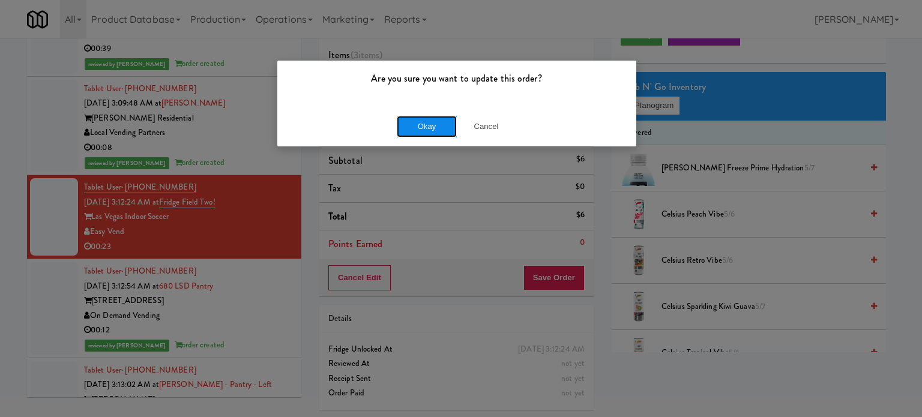
click at [419, 127] on button "Okay" at bounding box center [427, 127] width 60 height 22
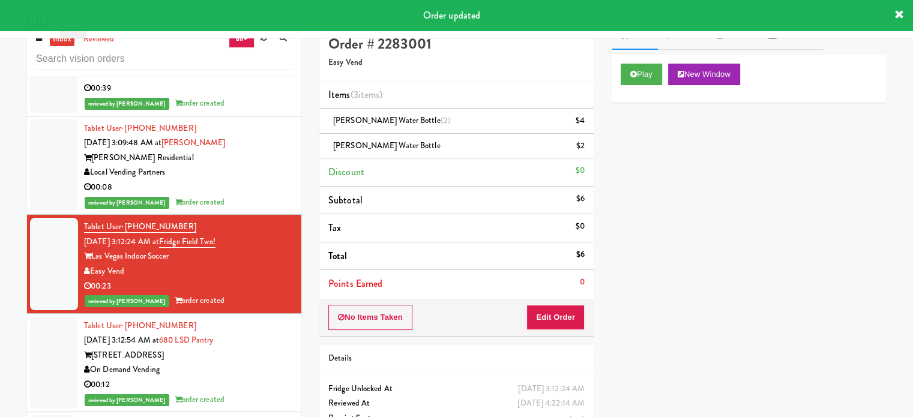
scroll to position [0, 0]
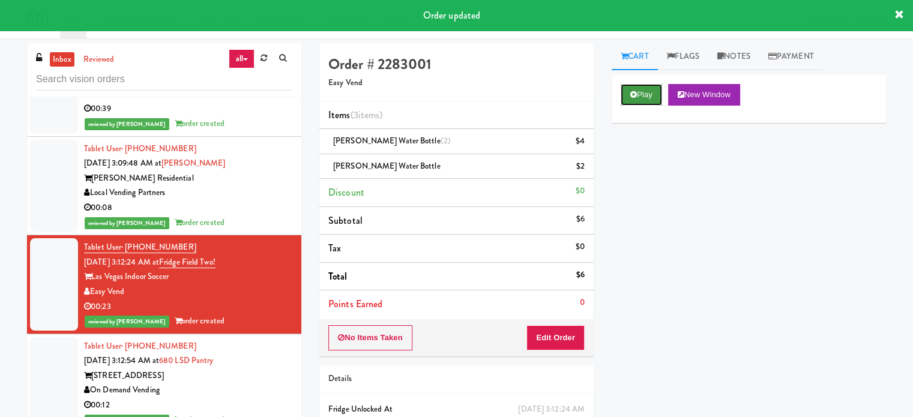
click at [650, 101] on button "Play" at bounding box center [640, 95] width 41 height 22
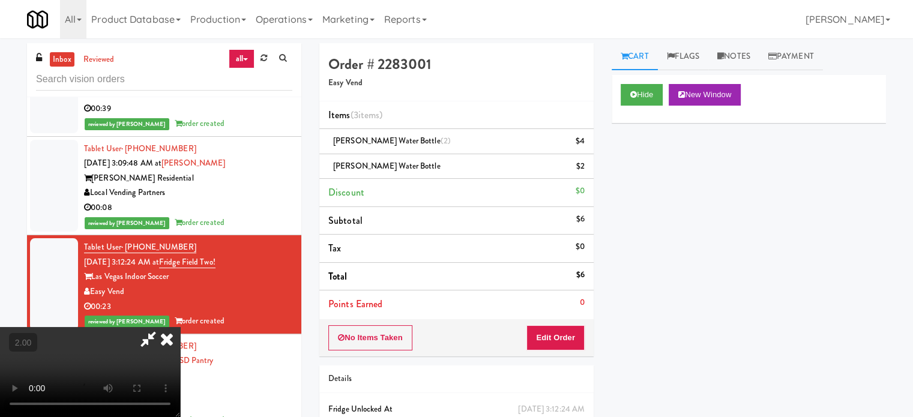
click at [180, 327] on video at bounding box center [90, 372] width 180 height 90
drag, startPoint x: 425, startPoint y: 242, endPoint x: 460, endPoint y: 218, distance: 41.9
click at [180, 327] on video at bounding box center [90, 372] width 180 height 90
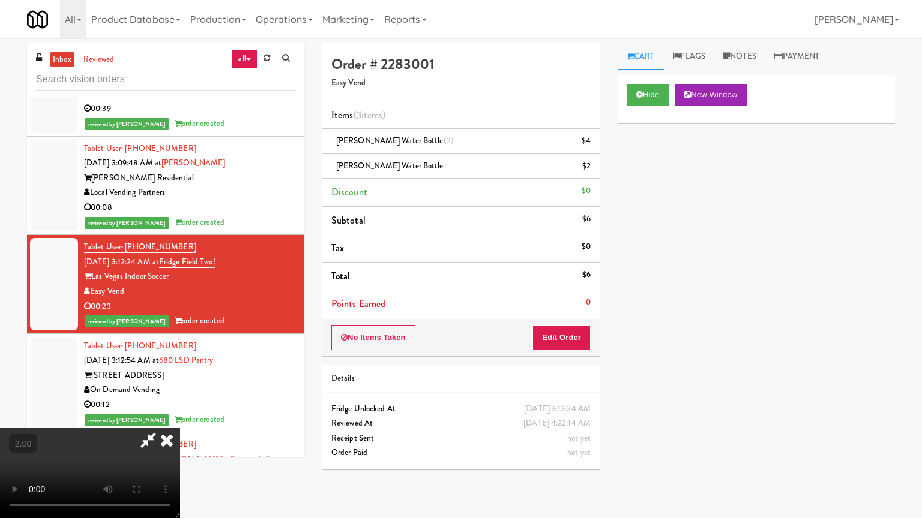
click at [180, 416] on video at bounding box center [90, 473] width 180 height 90
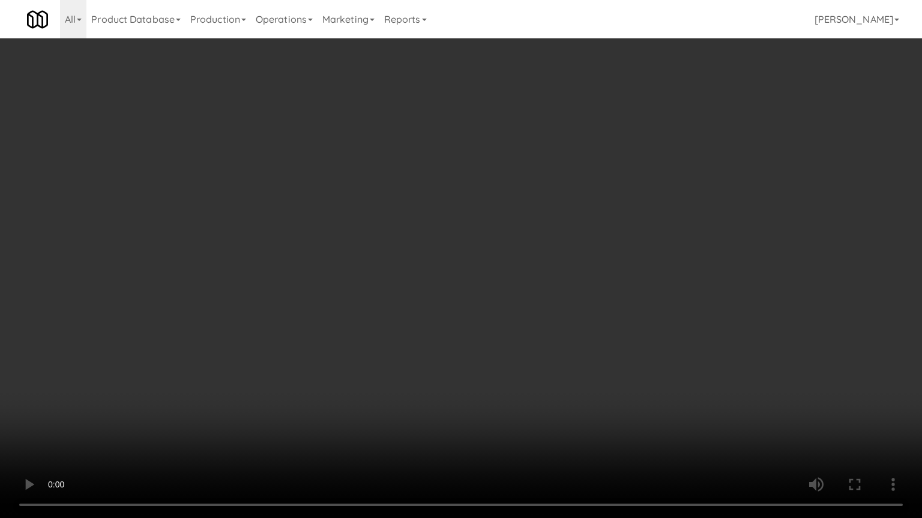
click at [470, 209] on video at bounding box center [461, 259] width 922 height 518
click at [474, 204] on video at bounding box center [461, 259] width 922 height 518
click at [491, 218] on video at bounding box center [461, 259] width 922 height 518
click at [491, 215] on video at bounding box center [461, 259] width 922 height 518
click at [491, 214] on video at bounding box center [461, 259] width 922 height 518
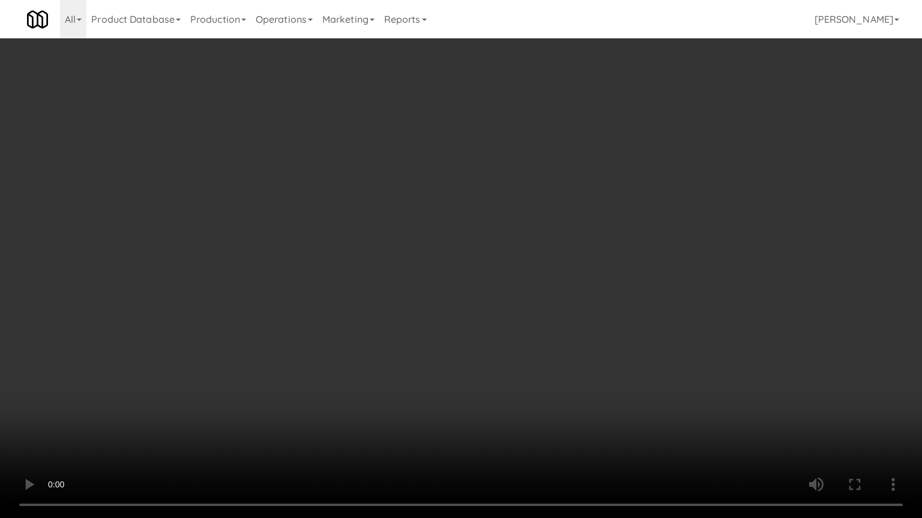
click at [377, 338] on video at bounding box center [461, 259] width 922 height 518
click at [394, 234] on video at bounding box center [461, 259] width 922 height 518
click at [401, 230] on video at bounding box center [461, 259] width 922 height 518
click at [398, 203] on video at bounding box center [461, 259] width 922 height 518
drag, startPoint x: 403, startPoint y: 199, endPoint x: 444, endPoint y: 87, distance: 119.4
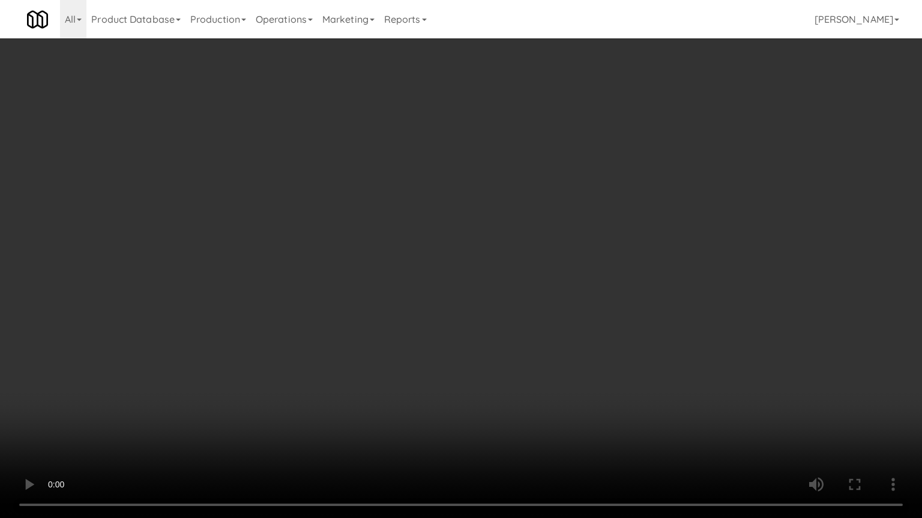
click at [404, 199] on video at bounding box center [461, 259] width 922 height 518
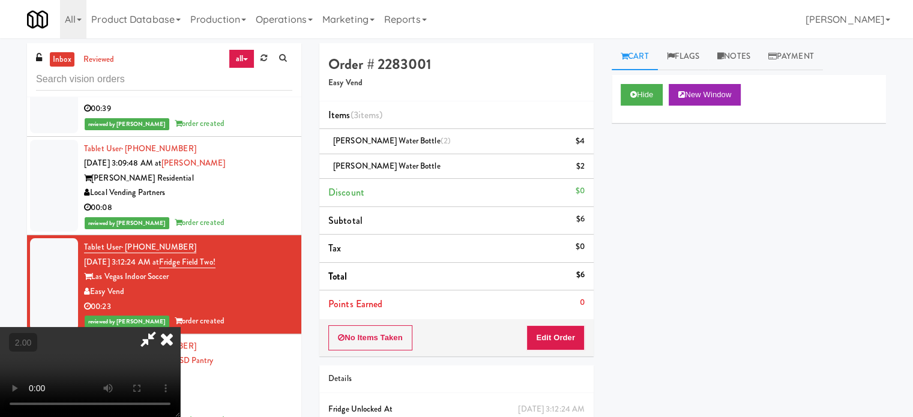
click at [180, 327] on icon at bounding box center [167, 339] width 26 height 24
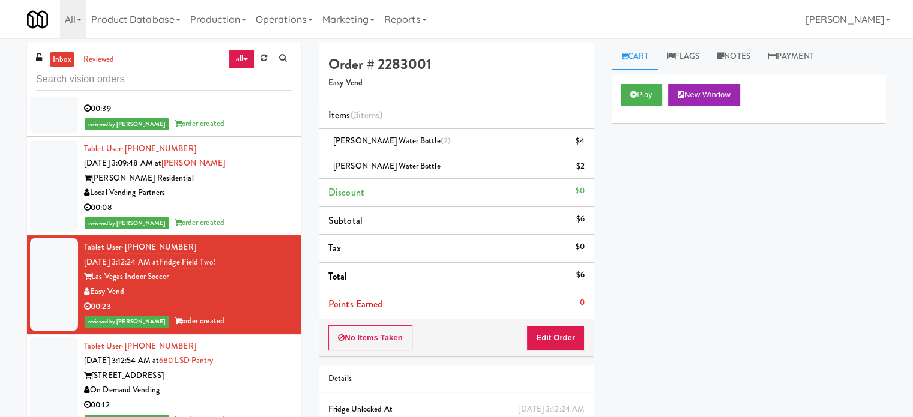
scroll to position [5682, 0]
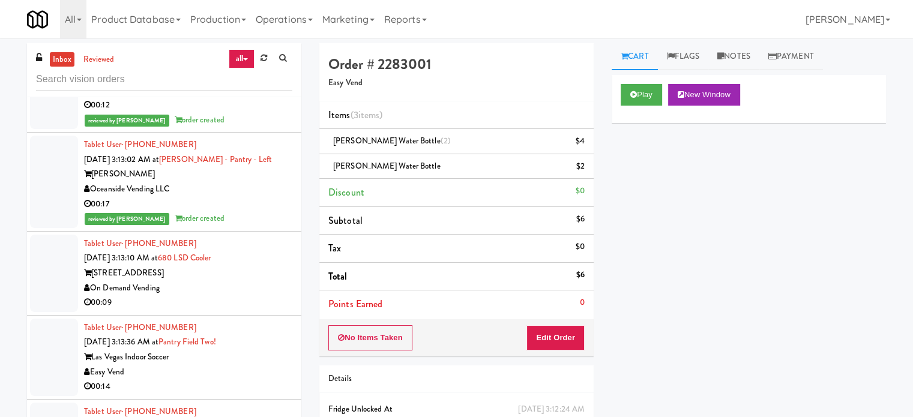
click at [240, 295] on div "00:09" at bounding box center [188, 302] width 208 height 15
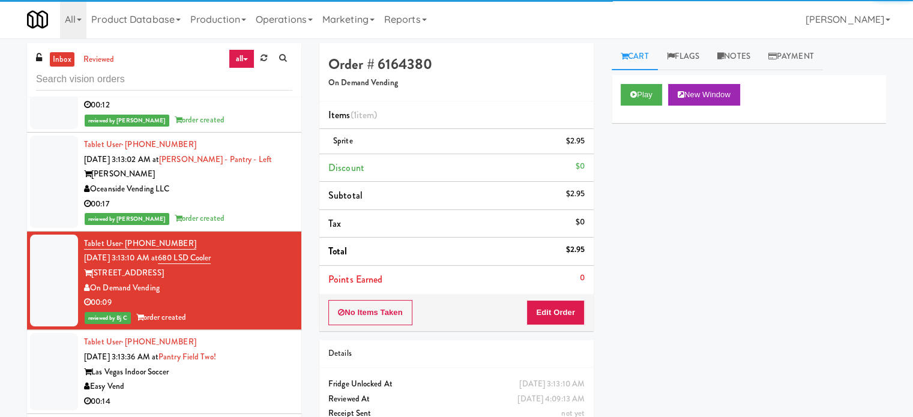
click at [256, 365] on div "Las Vegas Indoor Soccer" at bounding box center [188, 372] width 208 height 15
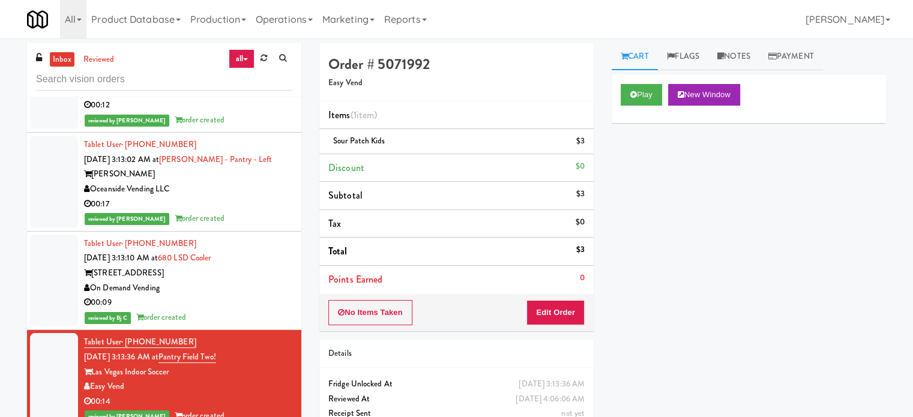
scroll to position [5982, 0]
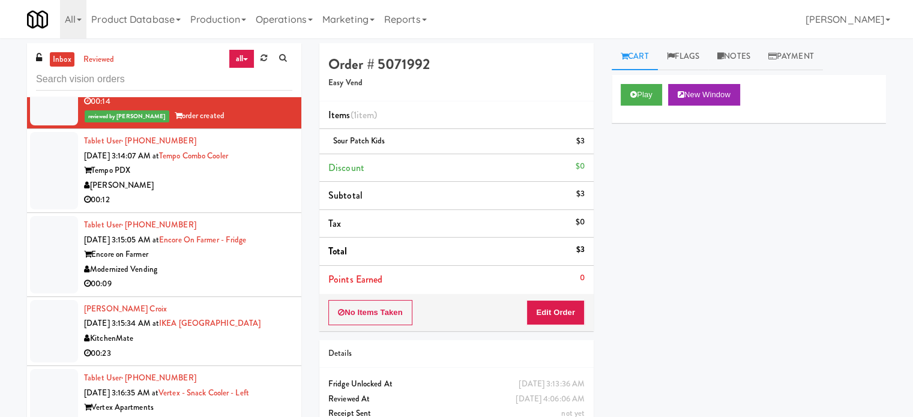
click at [247, 193] on div "00:12" at bounding box center [188, 200] width 208 height 15
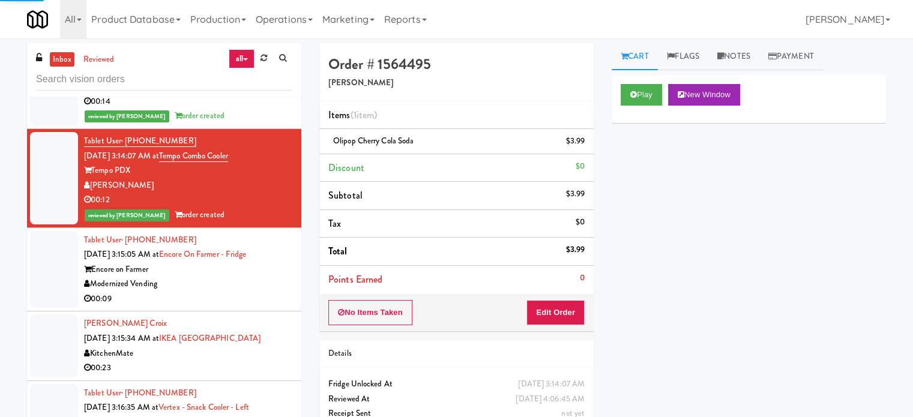
click at [250, 277] on div "Modernized Vending" at bounding box center [188, 284] width 208 height 15
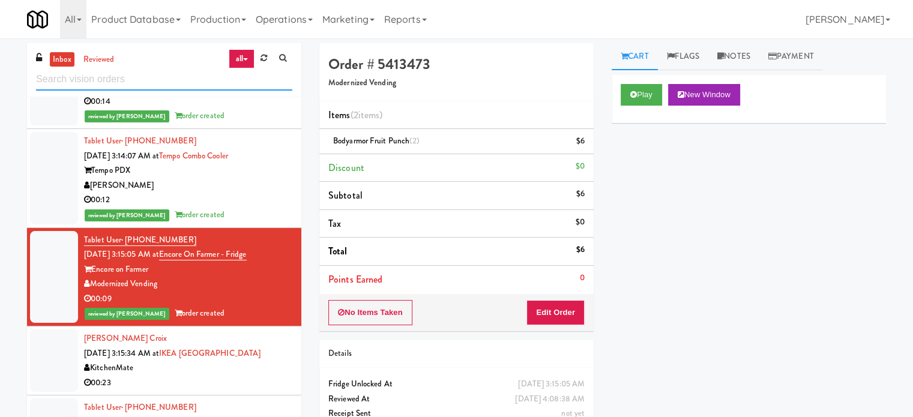
click at [182, 85] on input "text" at bounding box center [164, 79] width 256 height 22
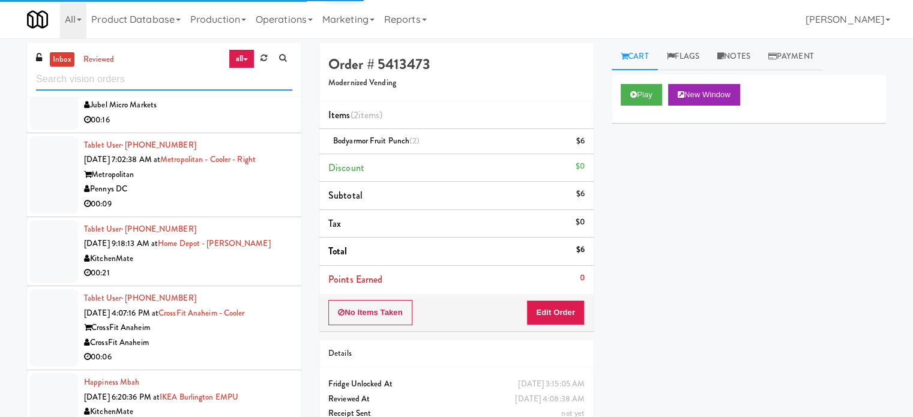
scroll to position [1800, 0]
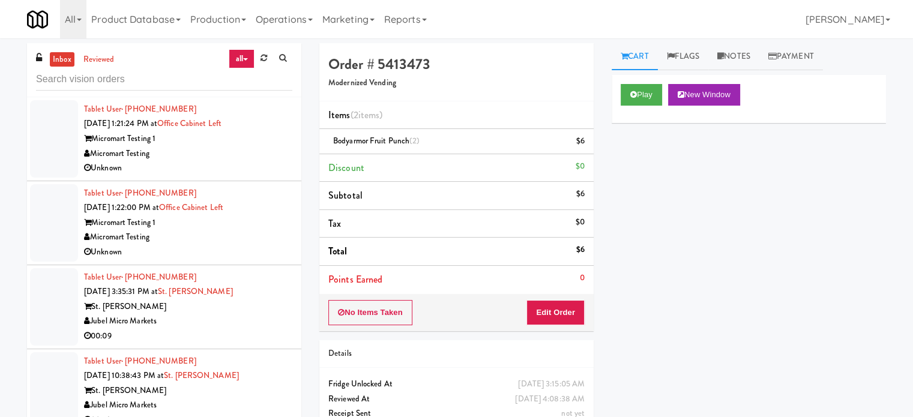
click at [217, 329] on div "00:09" at bounding box center [188, 336] width 208 height 15
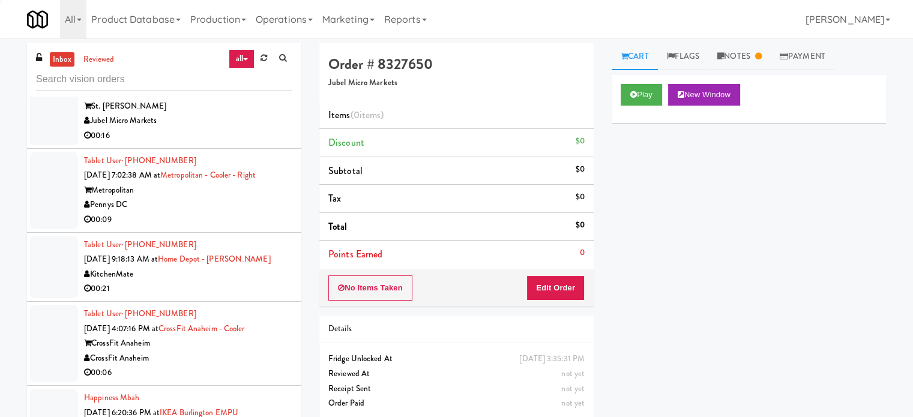
scroll to position [2100, 0]
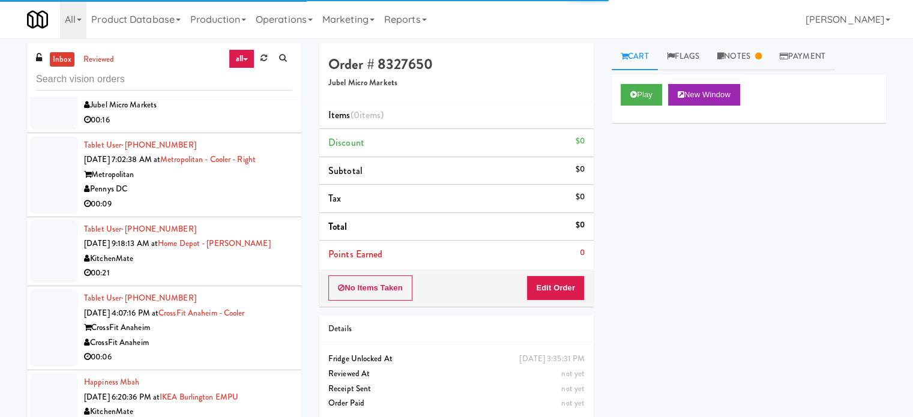
click at [238, 191] on div "Pennys DC" at bounding box center [188, 189] width 208 height 15
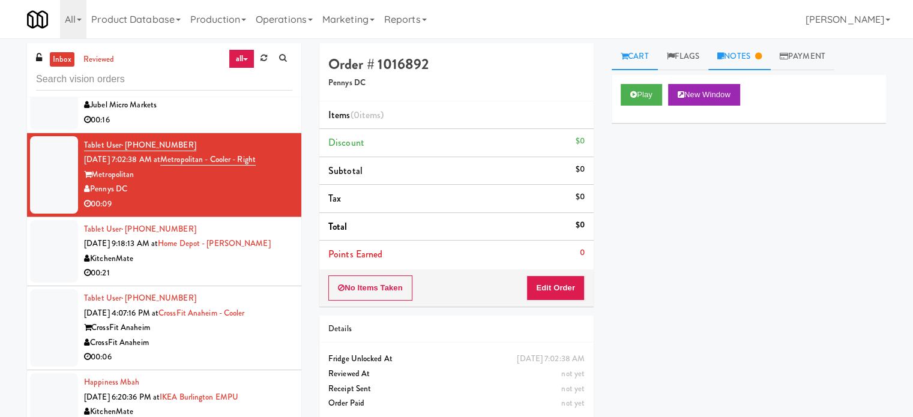
click at [758, 54] on link "Notes" at bounding box center [739, 56] width 62 height 27
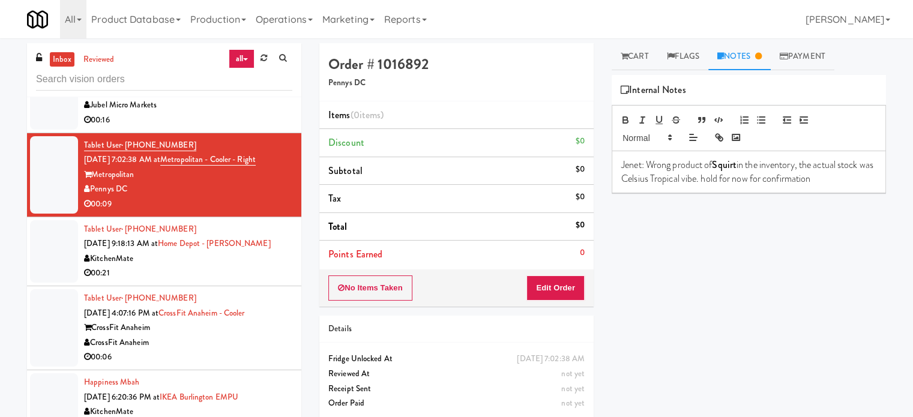
click at [230, 268] on div "00:21" at bounding box center [188, 273] width 208 height 15
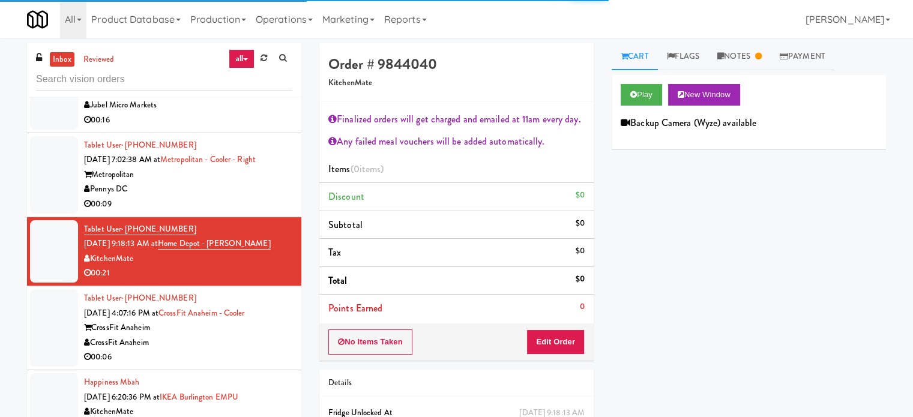
click at [242, 343] on div "CrossFit Anaheim" at bounding box center [188, 342] width 208 height 15
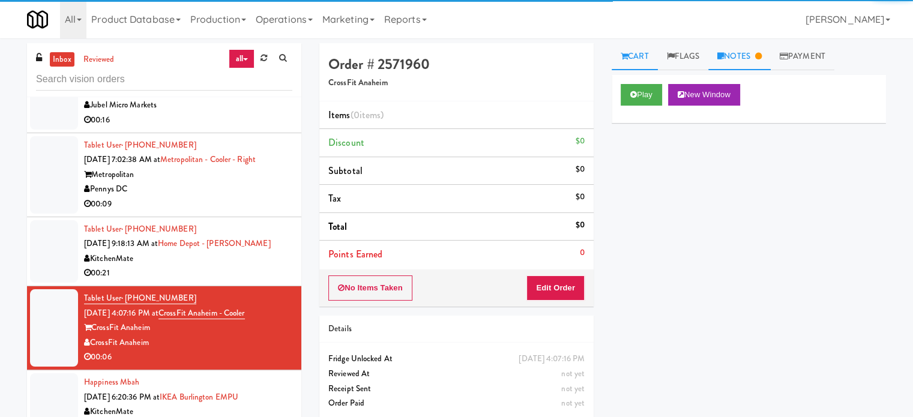
click at [752, 57] on link "Notes" at bounding box center [739, 56] width 62 height 27
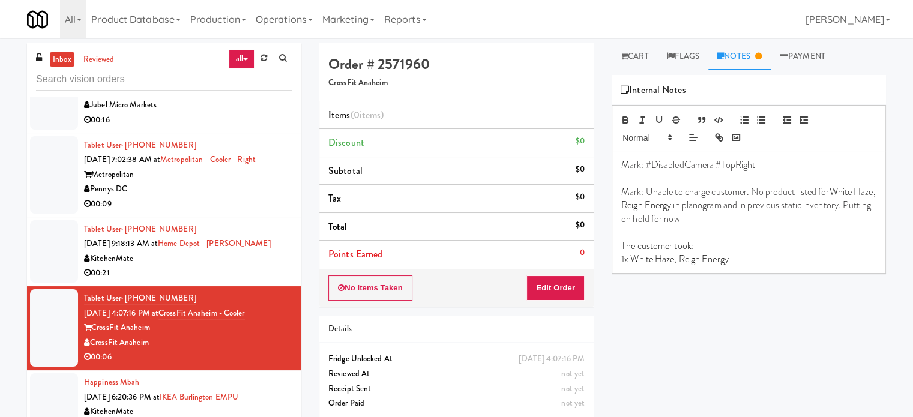
scroll to position [2400, 0]
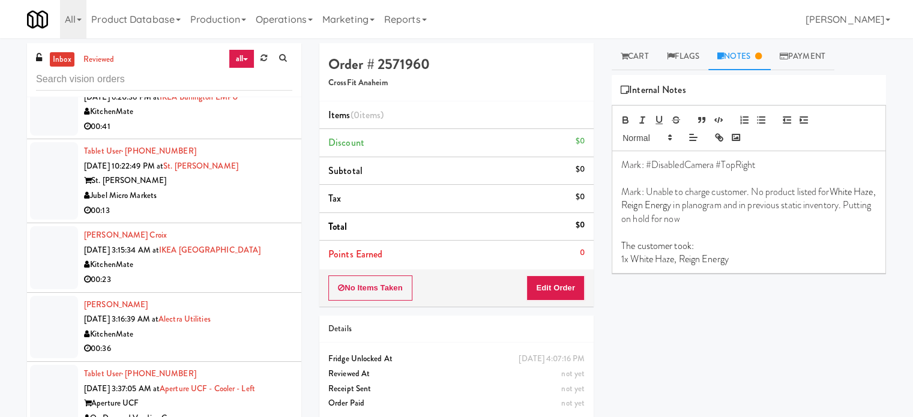
click at [238, 272] on div "00:23" at bounding box center [188, 279] width 208 height 15
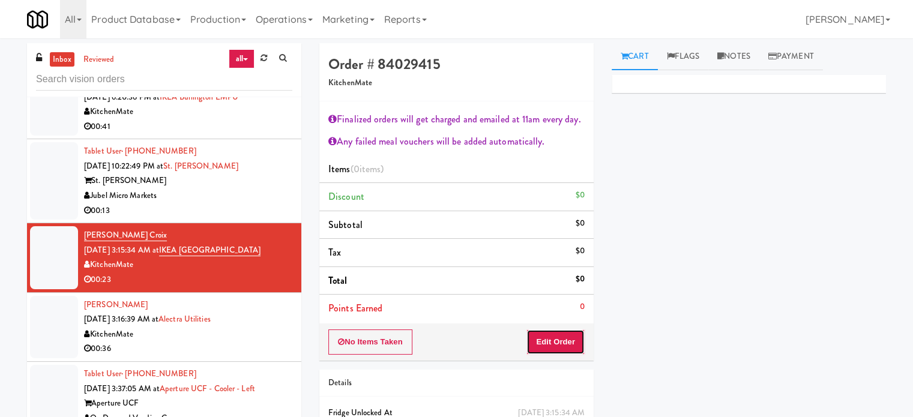
click at [559, 335] on button "Edit Order" at bounding box center [555, 341] width 58 height 25
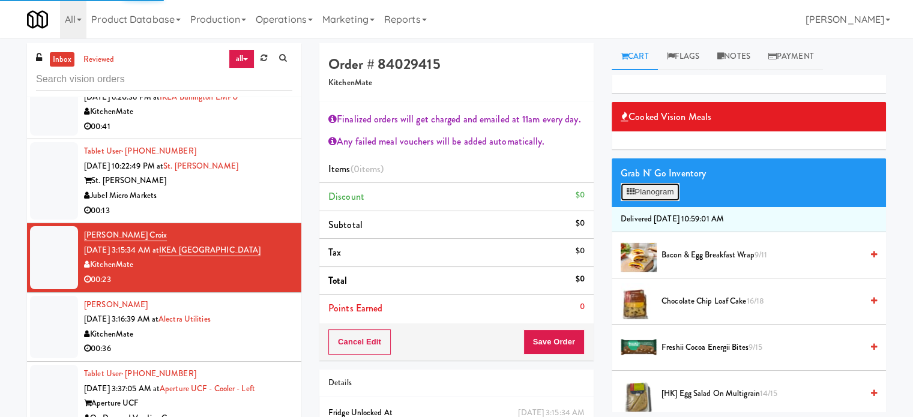
click at [650, 194] on button "Planogram" at bounding box center [649, 192] width 59 height 18
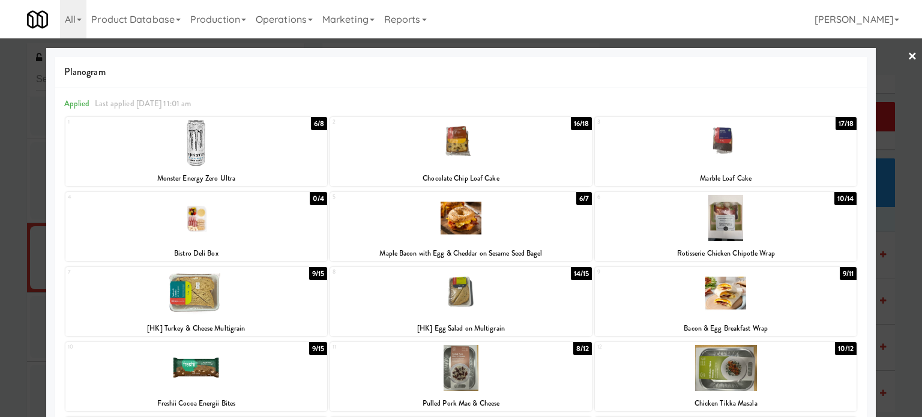
click at [314, 125] on div "6/8" at bounding box center [319, 123] width 16 height 13
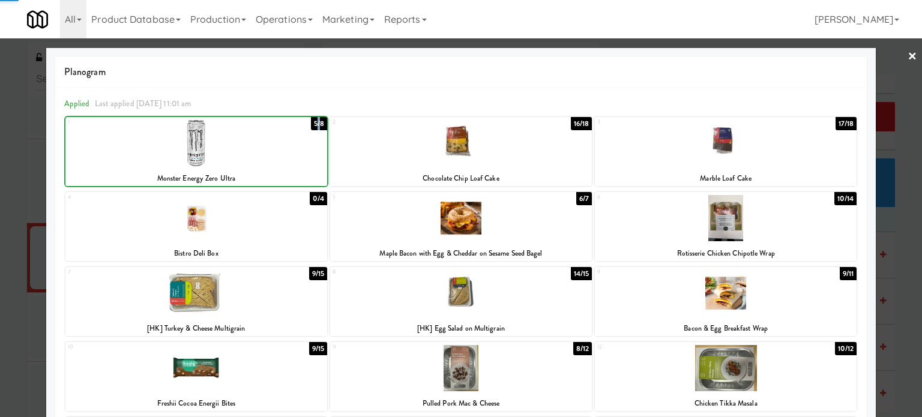
drag, startPoint x: 314, startPoint y: 124, endPoint x: 347, endPoint y: 112, distance: 35.1
click at [314, 125] on div "5/8" at bounding box center [319, 123] width 16 height 13
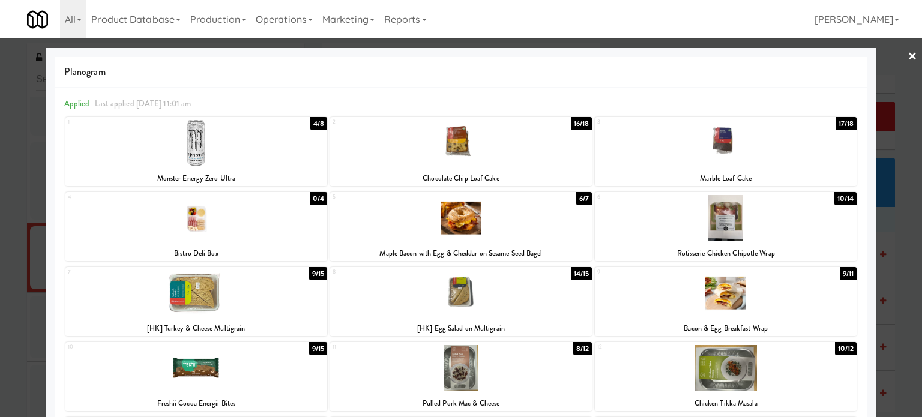
click at [841, 122] on div "17/18" at bounding box center [846, 123] width 22 height 13
click at [895, 169] on div at bounding box center [461, 208] width 922 height 417
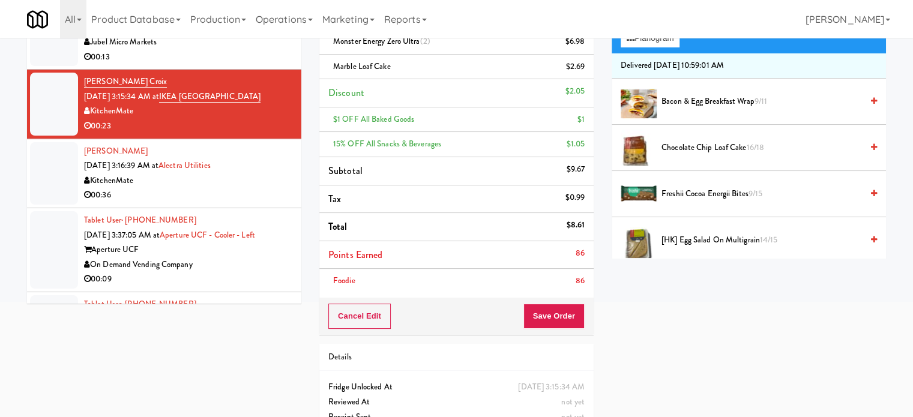
scroll to position [192, 0]
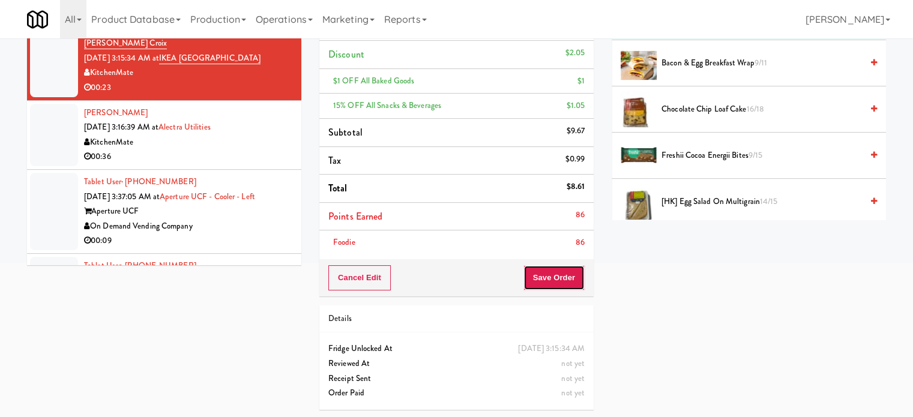
drag, startPoint x: 555, startPoint y: 284, endPoint x: 523, endPoint y: 227, distance: 65.3
click at [555, 283] on button "Save Order" at bounding box center [553, 277] width 61 height 25
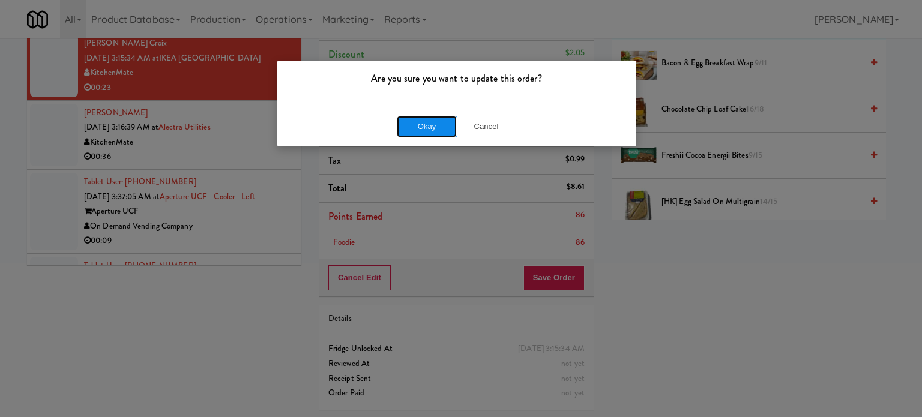
click at [422, 123] on button "Okay" at bounding box center [427, 127] width 60 height 22
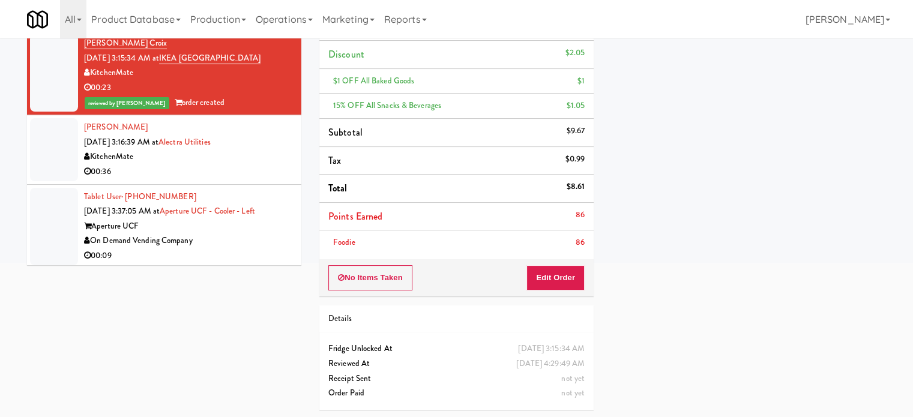
click at [250, 158] on div "KitchenMate" at bounding box center [188, 156] width 208 height 15
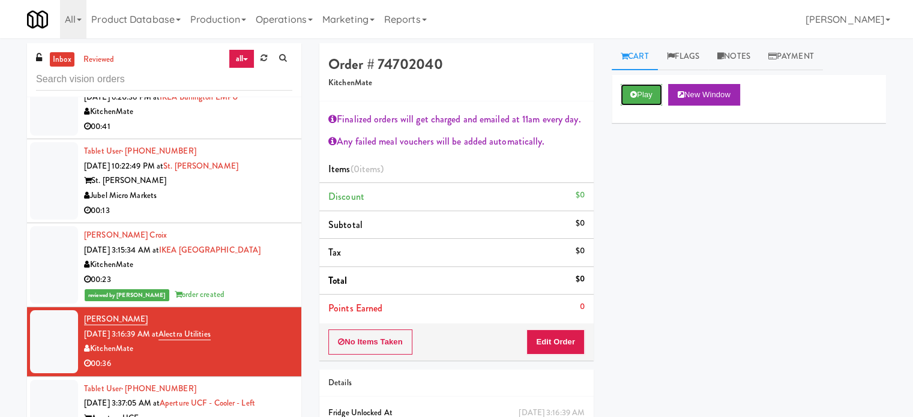
drag, startPoint x: 634, startPoint y: 90, endPoint x: 550, endPoint y: 143, distance: 99.6
click at [634, 91] on icon at bounding box center [633, 95] width 7 height 8
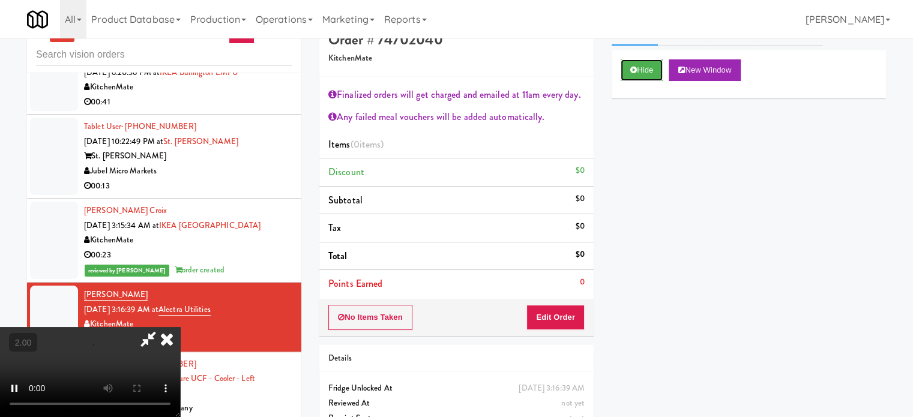
scroll to position [65, 0]
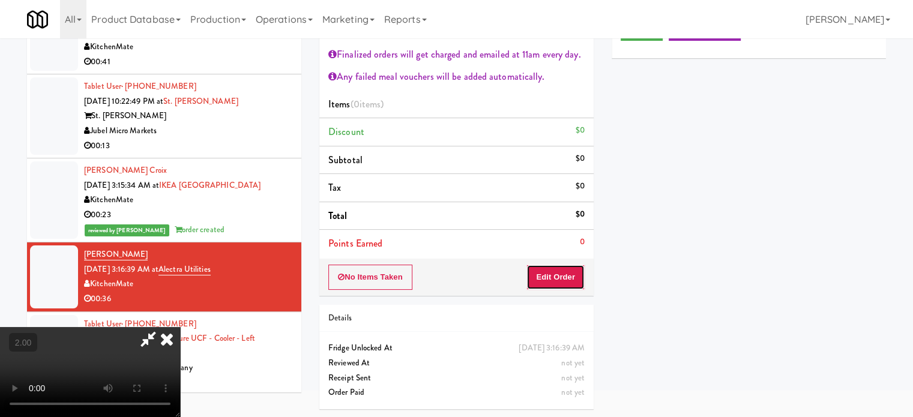
click at [559, 280] on button "Edit Order" at bounding box center [555, 277] width 58 height 25
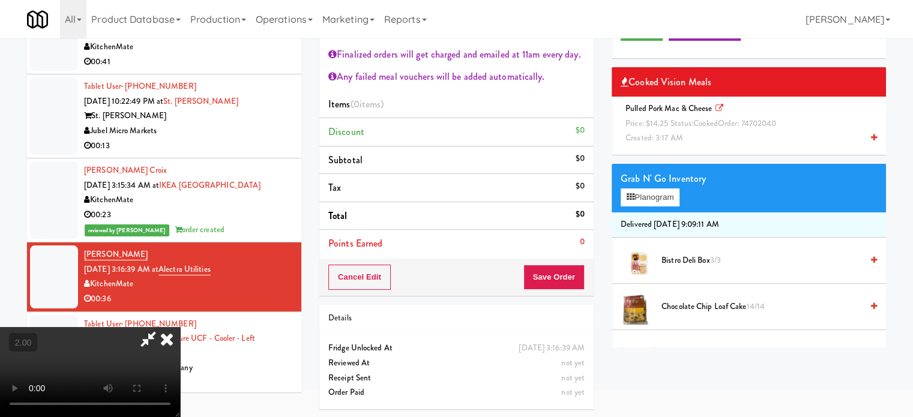
drag, startPoint x: 341, startPoint y: 315, endPoint x: 350, endPoint y: 311, distance: 9.7
click at [180, 327] on video at bounding box center [90, 372] width 180 height 90
drag, startPoint x: 350, startPoint y: 311, endPoint x: 380, endPoint y: 306, distance: 30.5
click at [180, 327] on video at bounding box center [90, 372] width 180 height 90
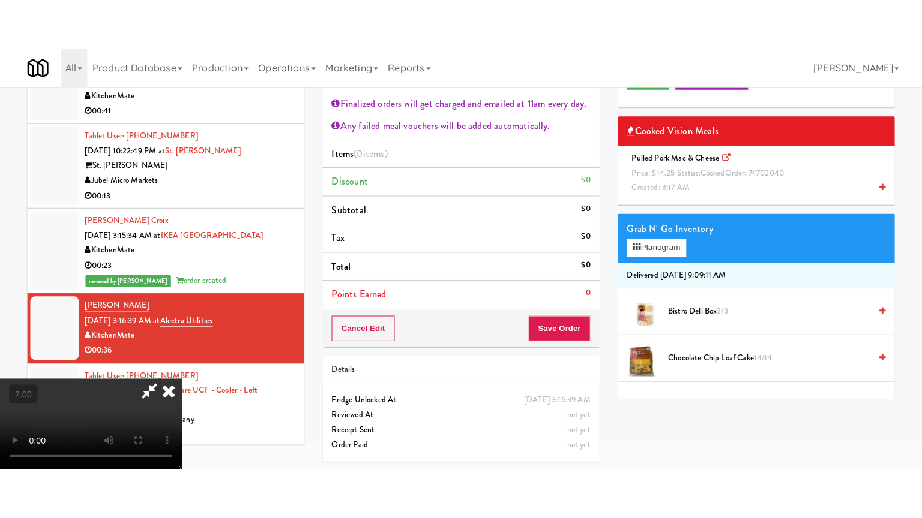
scroll to position [38, 0]
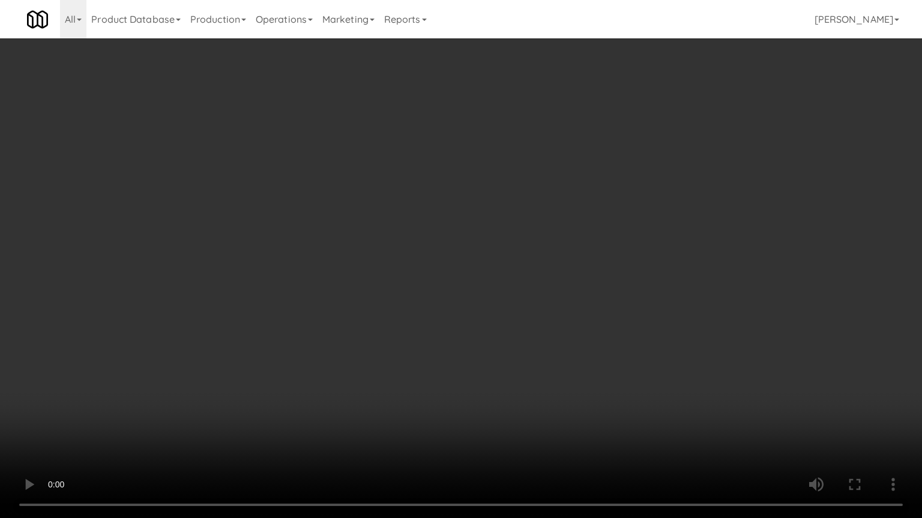
click at [394, 274] on video at bounding box center [461, 259] width 922 height 518
click at [409, 274] on video at bounding box center [461, 259] width 922 height 518
click at [415, 266] on video at bounding box center [461, 259] width 922 height 518
drag, startPoint x: 538, startPoint y: 401, endPoint x: 541, endPoint y: 394, distance: 7.3
click at [539, 398] on video at bounding box center [461, 259] width 922 height 518
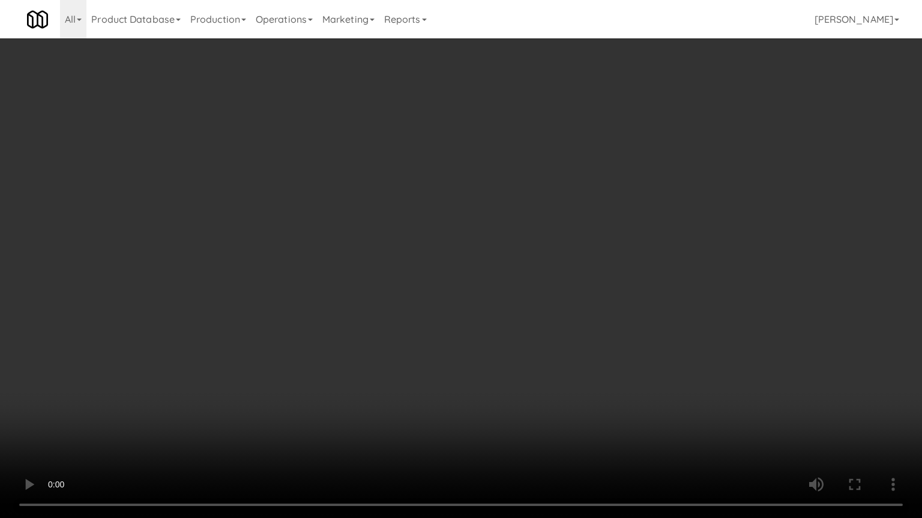
click at [542, 392] on video at bounding box center [461, 259] width 922 height 518
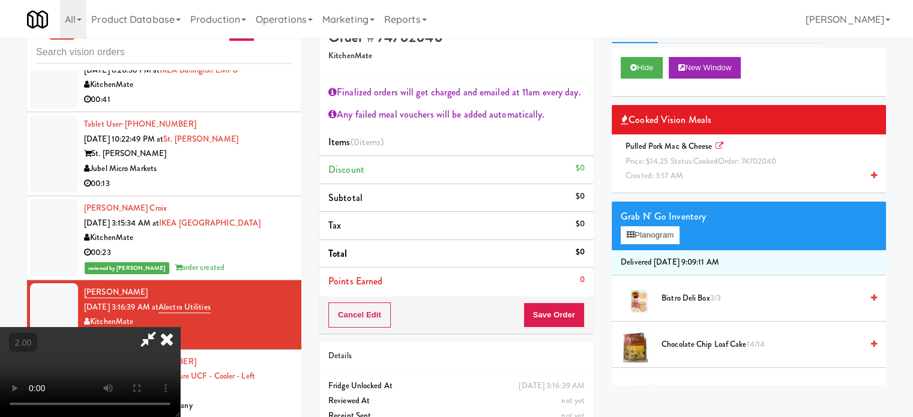
scroll to position [0, 0]
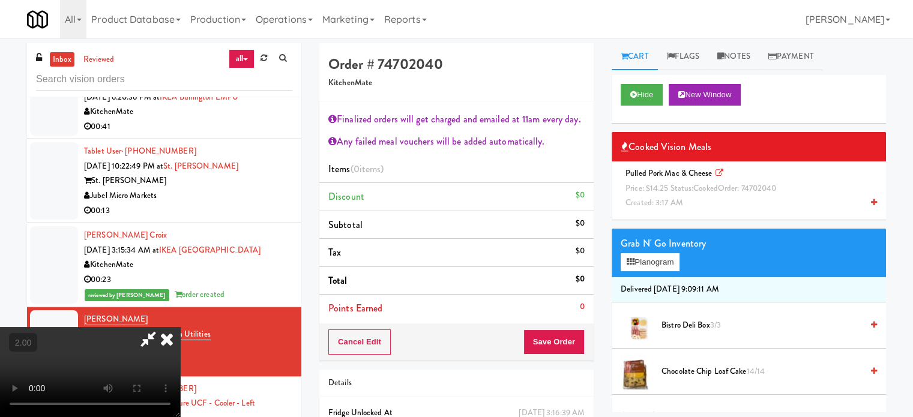
click at [180, 327] on video at bounding box center [90, 372] width 180 height 90
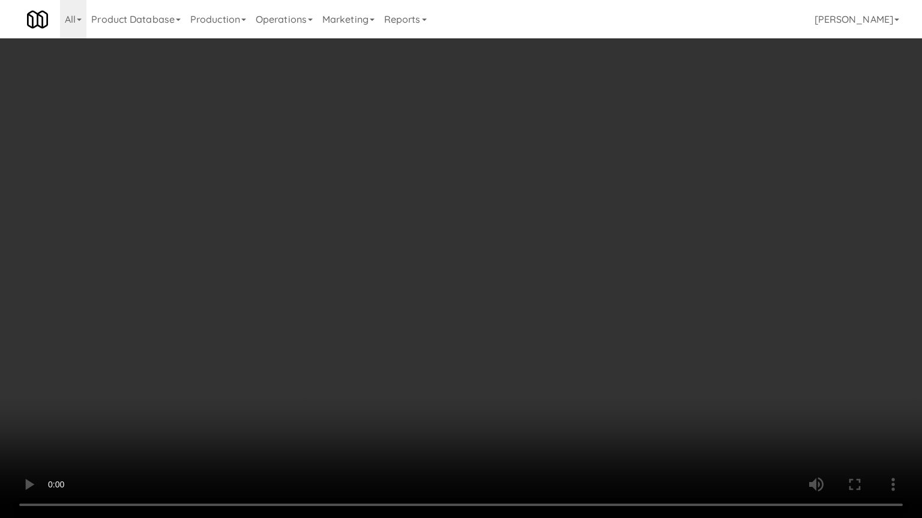
click at [283, 360] on video at bounding box center [461, 259] width 922 height 518
click at [294, 327] on video at bounding box center [461, 259] width 922 height 518
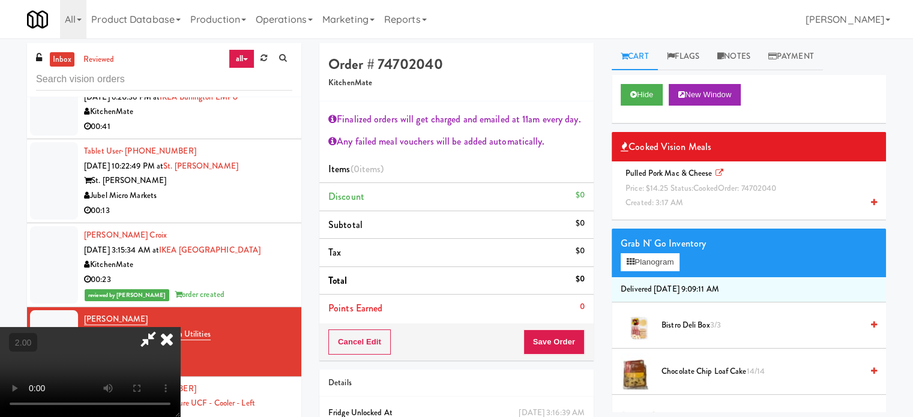
click at [180, 327] on icon at bounding box center [167, 339] width 26 height 24
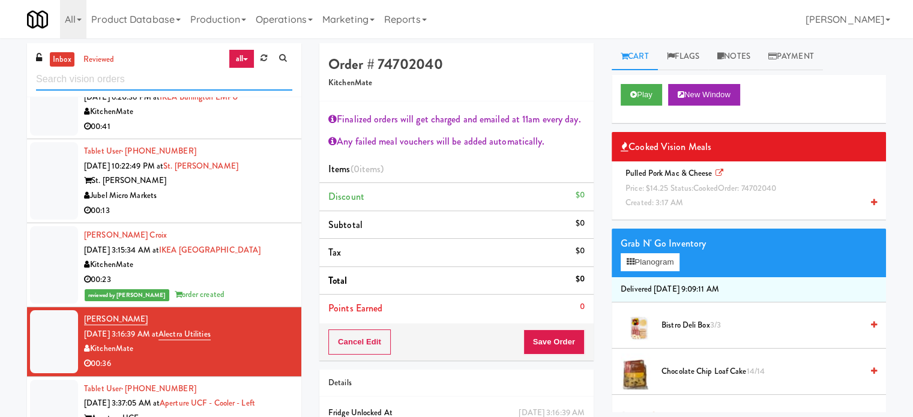
click at [161, 74] on input "text" at bounding box center [164, 79] width 256 height 22
click at [163, 74] on input "text" at bounding box center [164, 79] width 256 height 22
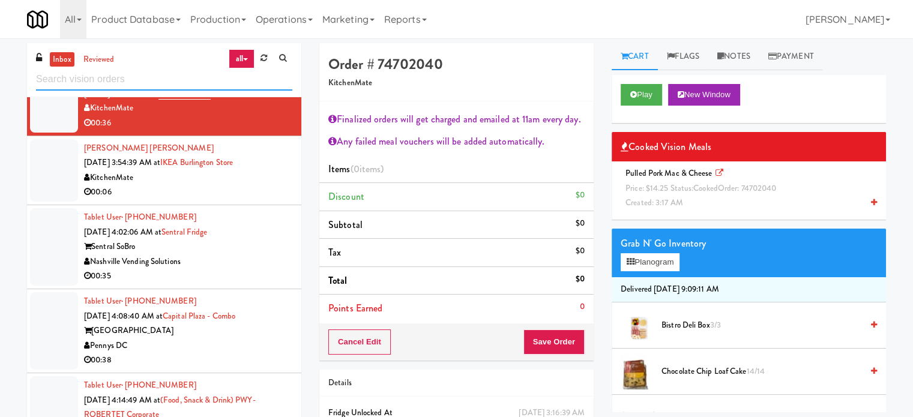
scroll to position [2257, 0]
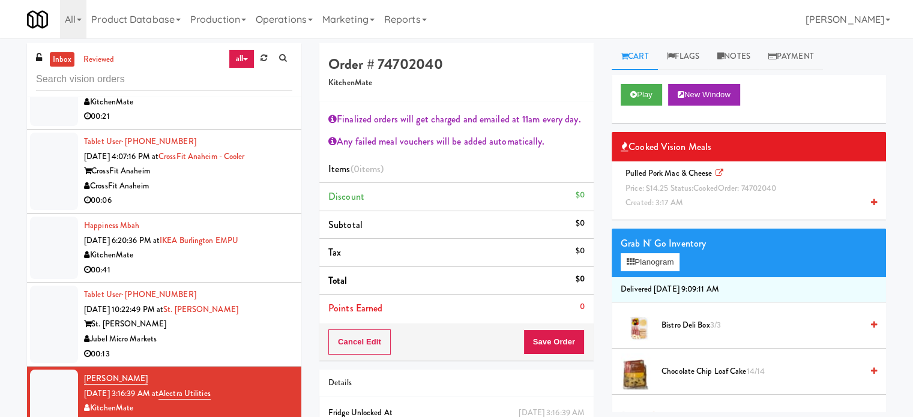
drag, startPoint x: 238, startPoint y: 263, endPoint x: 264, endPoint y: 263, distance: 26.4
click at [239, 263] on div "00:41" at bounding box center [188, 270] width 208 height 15
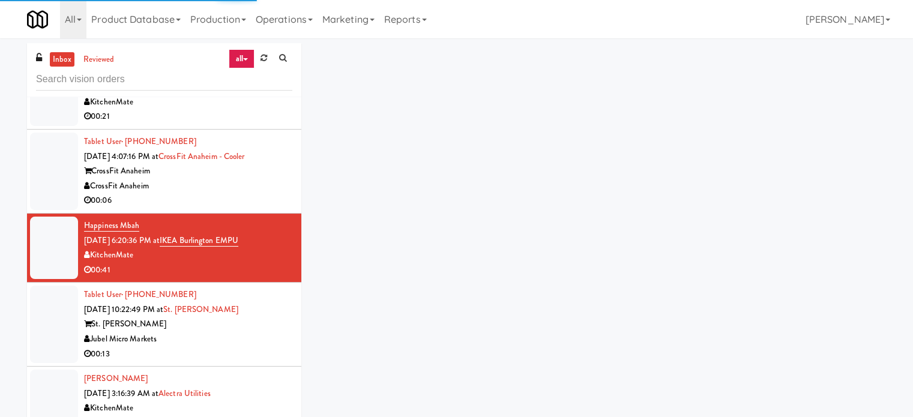
click at [209, 336] on div "Jubel Micro Markets" at bounding box center [188, 339] width 208 height 15
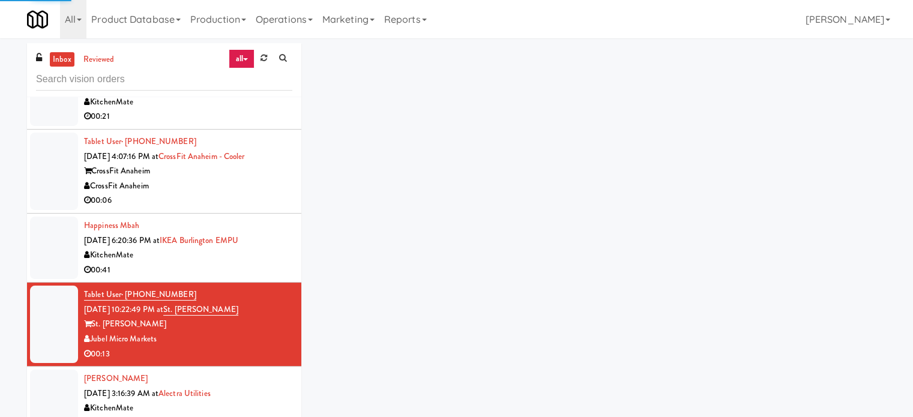
drag, startPoint x: 271, startPoint y: 382, endPoint x: 368, endPoint y: 271, distance: 147.5
click at [271, 381] on div "Michael Cook Sep 23, 2025 3:16:39 AM at Alectra Utilities KitchenMate 00:36" at bounding box center [188, 400] width 208 height 59
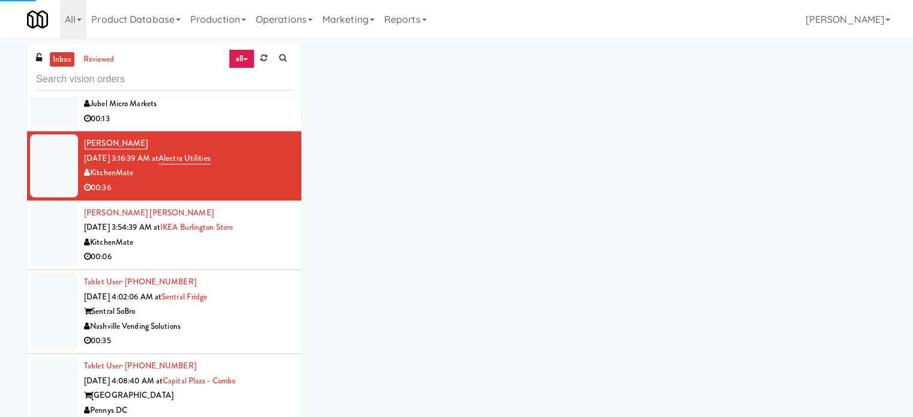
scroll to position [2511, 0]
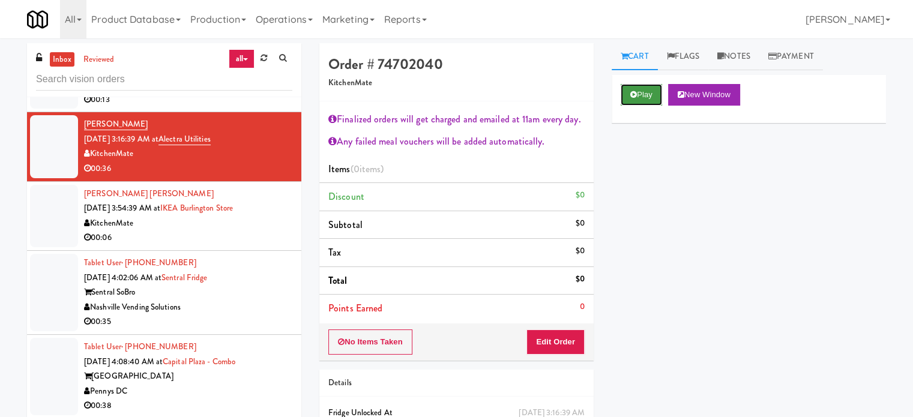
click at [644, 98] on button "Play" at bounding box center [640, 95] width 41 height 22
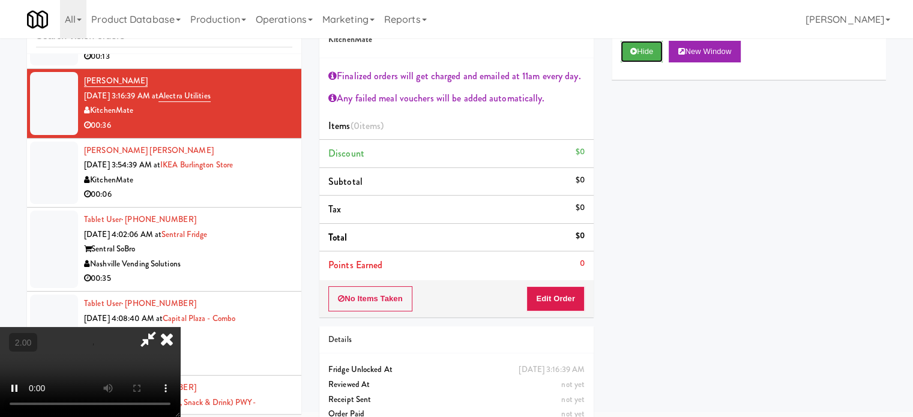
scroll to position [65, 0]
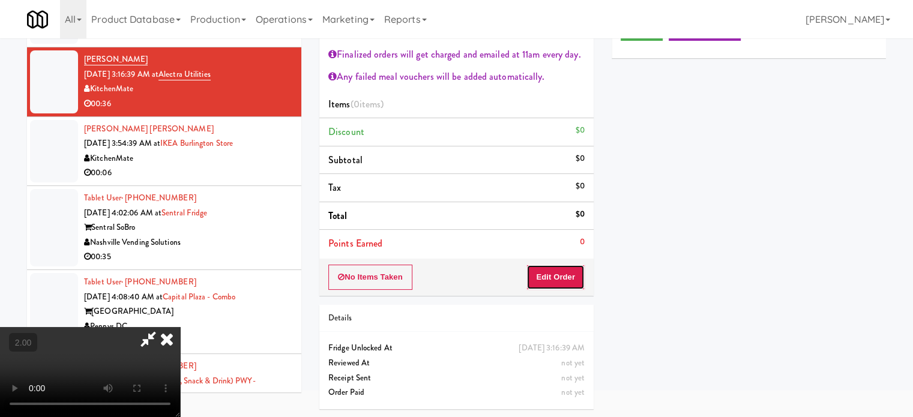
click at [548, 283] on button "Edit Order" at bounding box center [555, 277] width 58 height 25
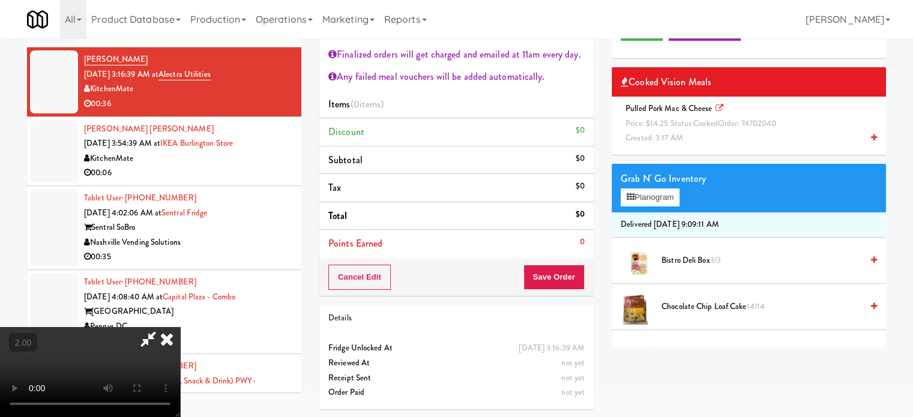
click at [180, 327] on video at bounding box center [90, 372] width 180 height 90
drag, startPoint x: 348, startPoint y: 228, endPoint x: 480, endPoint y: 116, distance: 172.9
click at [180, 327] on video at bounding box center [90, 372] width 180 height 90
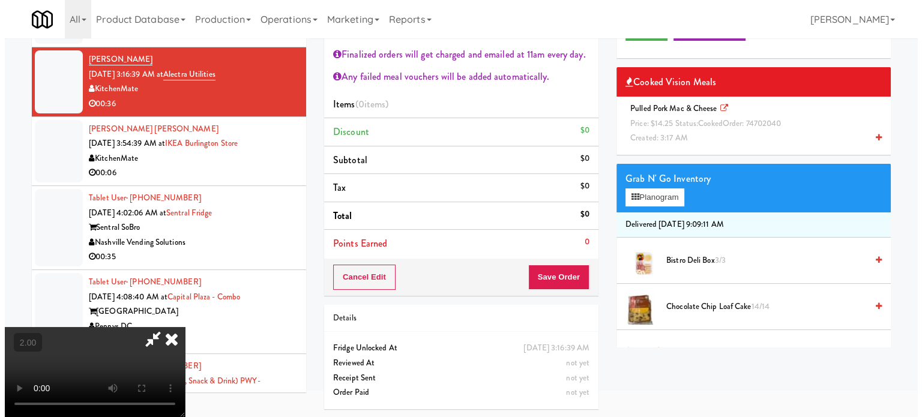
scroll to position [38, 0]
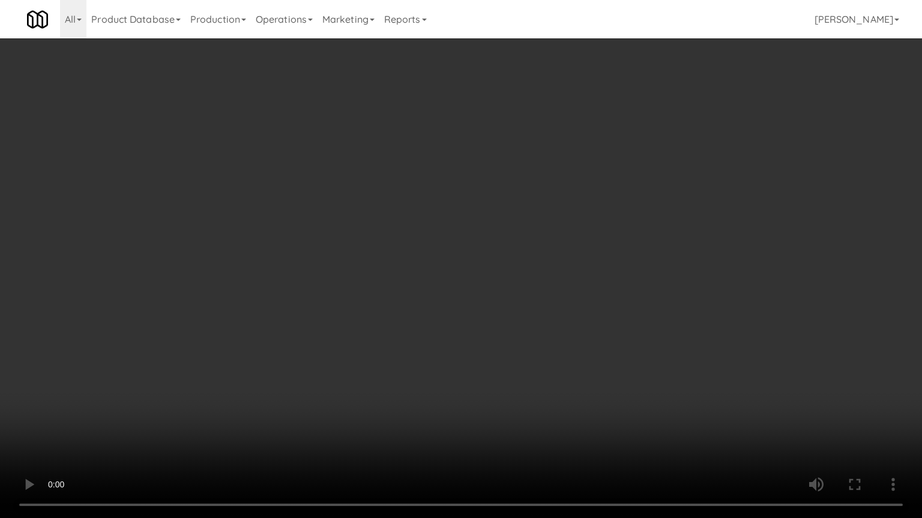
click at [450, 214] on video at bounding box center [461, 259] width 922 height 518
click at [454, 210] on video at bounding box center [461, 259] width 922 height 518
click at [521, 221] on video at bounding box center [461, 259] width 922 height 518
click at [514, 226] on video at bounding box center [461, 259] width 922 height 518
click at [558, 211] on video at bounding box center [461, 259] width 922 height 518
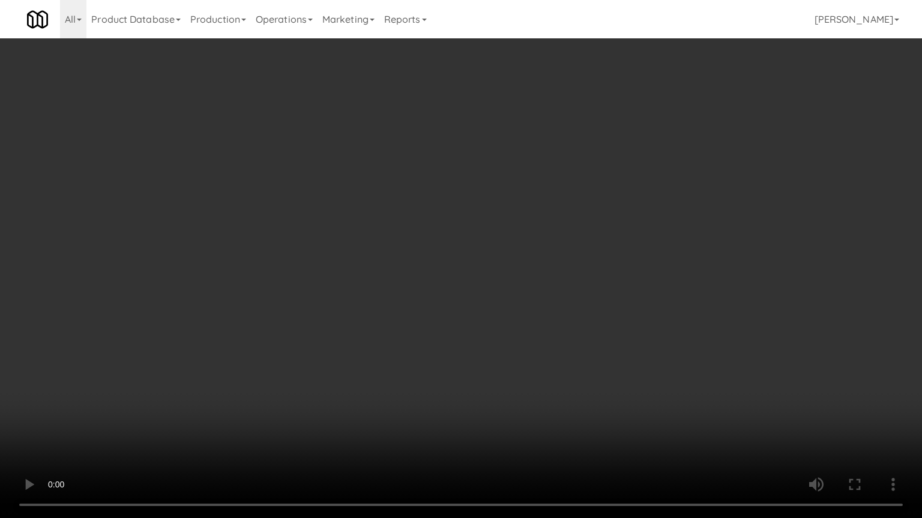
drag, startPoint x: 509, startPoint y: 215, endPoint x: 521, endPoint y: 169, distance: 47.6
click at [511, 214] on video at bounding box center [461, 259] width 922 height 518
click at [506, 209] on video at bounding box center [461, 259] width 922 height 518
click at [509, 214] on video at bounding box center [461, 259] width 922 height 518
click at [535, 224] on video at bounding box center [461, 259] width 922 height 518
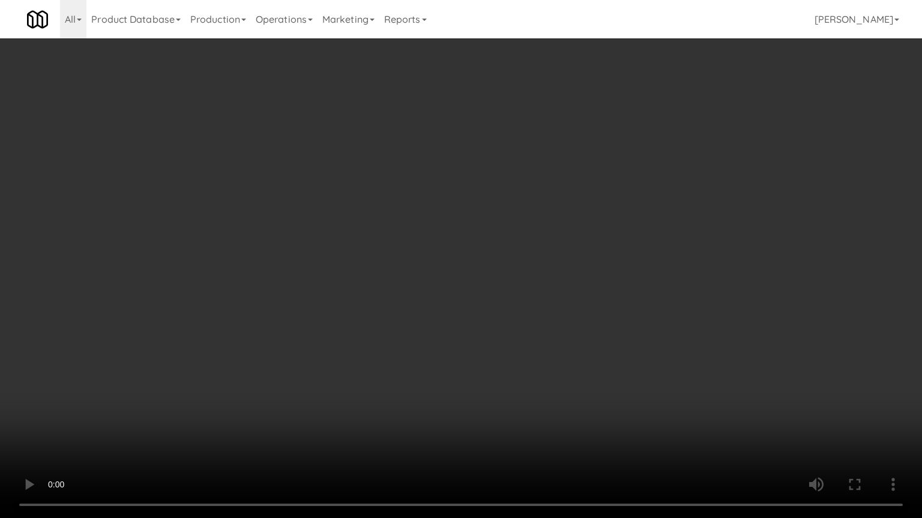
click at [516, 227] on video at bounding box center [461, 259] width 922 height 518
click at [527, 230] on video at bounding box center [461, 259] width 922 height 518
click at [520, 227] on video at bounding box center [461, 259] width 922 height 518
click at [556, 269] on video at bounding box center [461, 259] width 922 height 518
drag, startPoint x: 518, startPoint y: 400, endPoint x: 525, endPoint y: 321, distance: 78.9
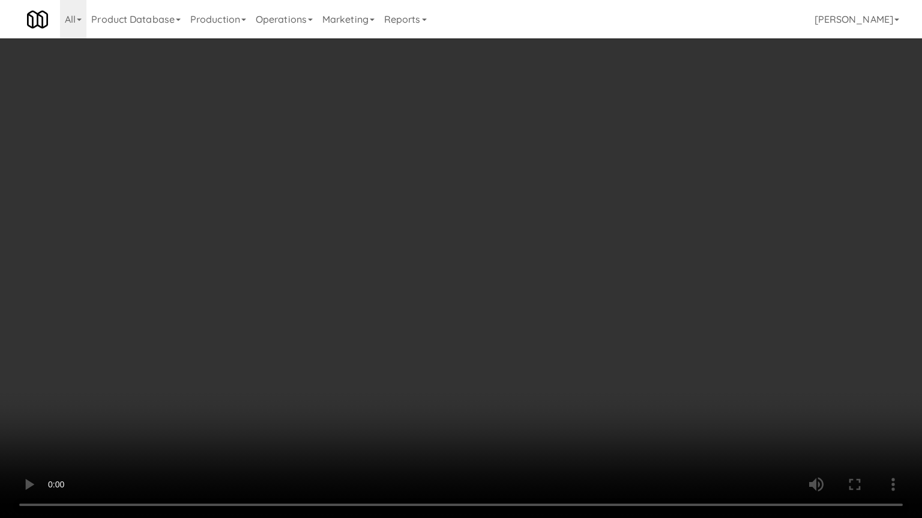
click at [518, 398] on video at bounding box center [461, 259] width 922 height 518
click at [538, 313] on video at bounding box center [461, 259] width 922 height 518
click at [542, 314] on video at bounding box center [461, 259] width 922 height 518
click at [556, 319] on video at bounding box center [461, 259] width 922 height 518
click at [557, 317] on video at bounding box center [461, 259] width 922 height 518
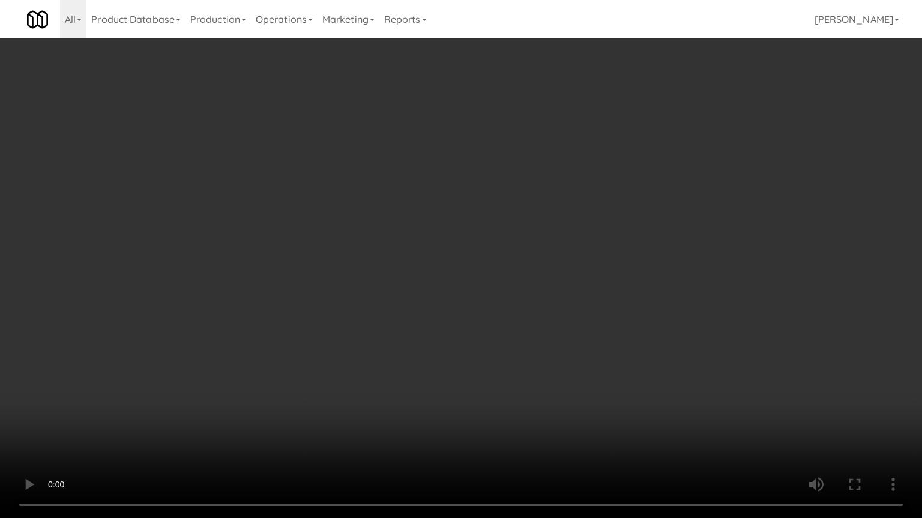
drag, startPoint x: 554, startPoint y: 314, endPoint x: 560, endPoint y: 310, distance: 6.8
click at [557, 312] on video at bounding box center [461, 259] width 922 height 518
click at [562, 307] on video at bounding box center [461, 259] width 922 height 518
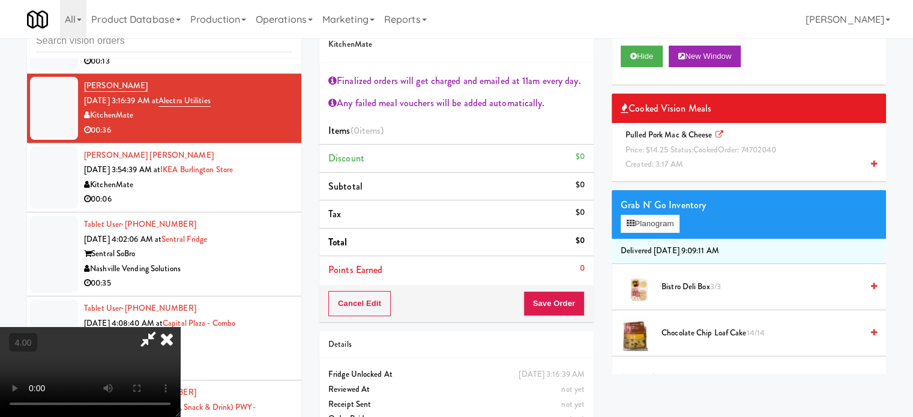
click at [676, 149] on span "Price: $14.25 Status: cooked Order: 74702040" at bounding box center [700, 149] width 151 height 11
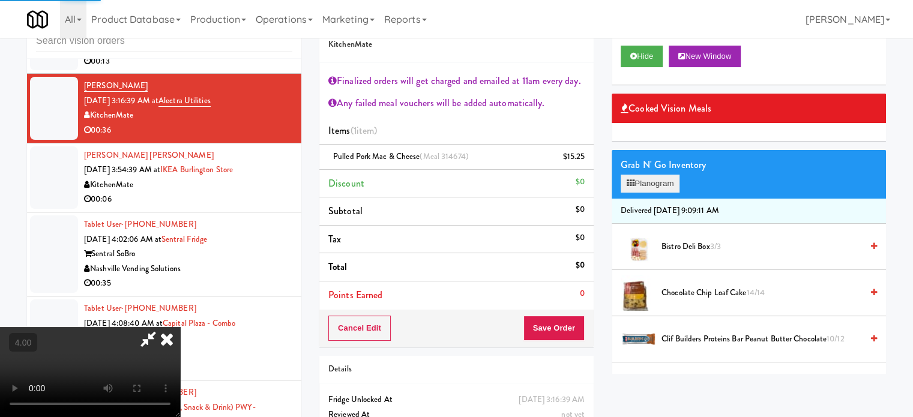
click at [664, 196] on div "Grab N' Go Inventory Planogram" at bounding box center [748, 174] width 274 height 49
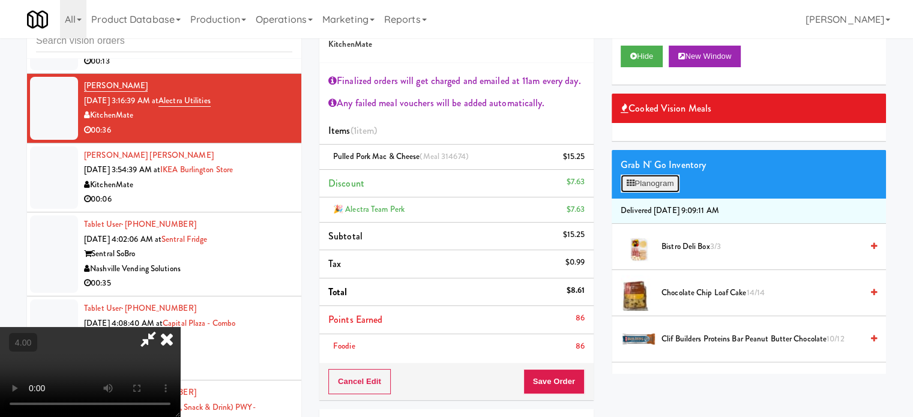
click at [646, 182] on button "Planogram" at bounding box center [649, 184] width 59 height 18
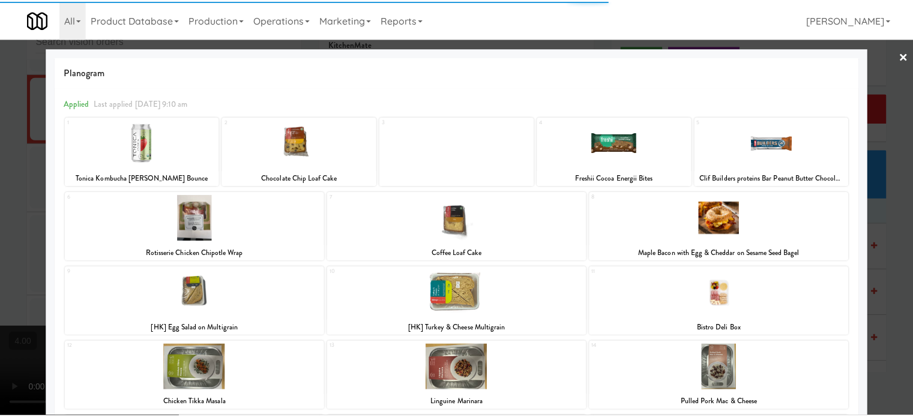
scroll to position [247, 0]
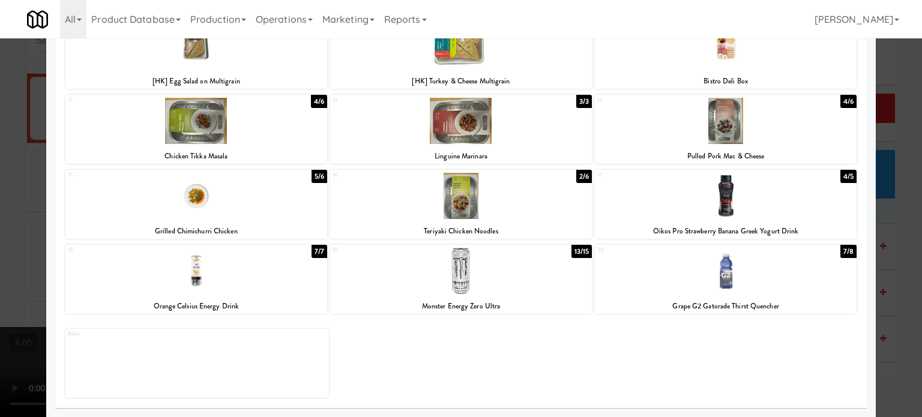
click at [574, 250] on div "13/15" at bounding box center [581, 251] width 21 height 13
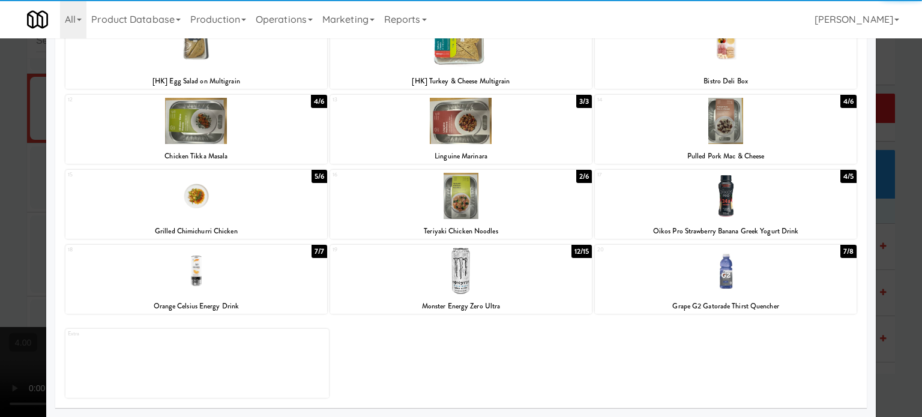
click at [891, 253] on div at bounding box center [461, 208] width 922 height 417
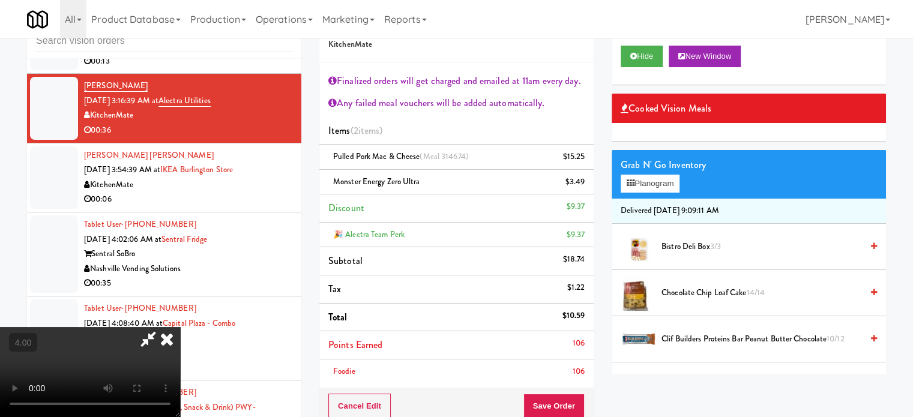
click at [180, 327] on icon at bounding box center [167, 339] width 26 height 24
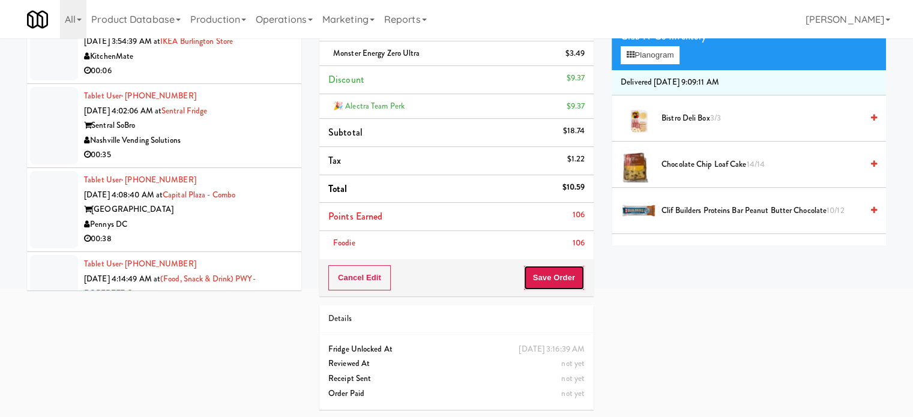
click at [553, 281] on button "Save Order" at bounding box center [553, 277] width 61 height 25
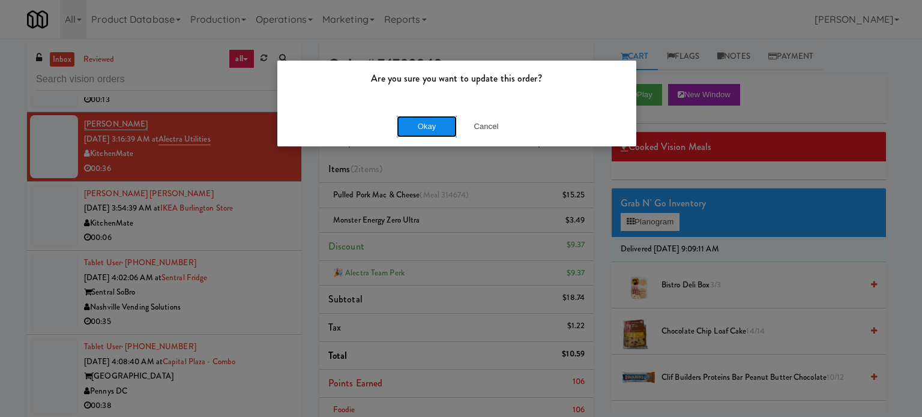
click at [429, 126] on button "Okay" at bounding box center [427, 127] width 60 height 22
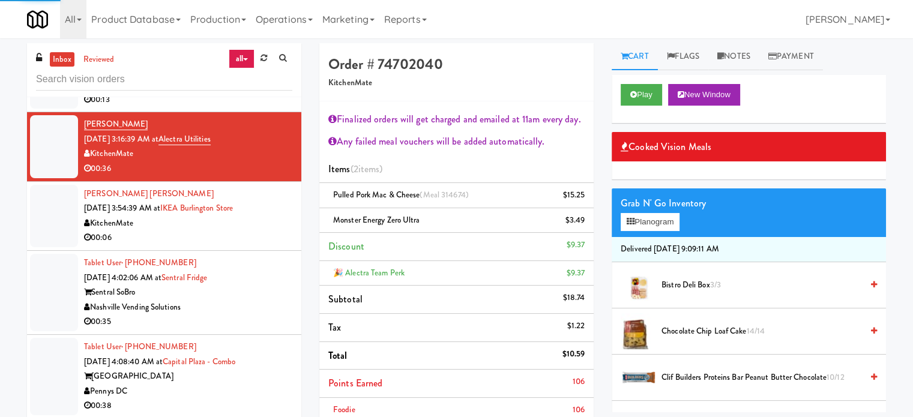
drag, startPoint x: 272, startPoint y: 233, endPoint x: 283, endPoint y: 215, distance: 21.3
click at [273, 233] on div "00:06" at bounding box center [188, 237] width 208 height 15
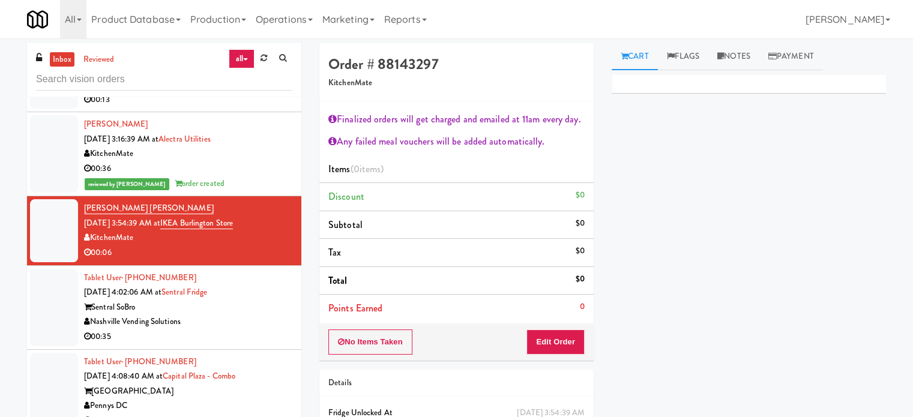
drag, startPoint x: 254, startPoint y: 304, endPoint x: 256, endPoint y: 251, distance: 52.8
click at [255, 304] on div "Sentral SoBro" at bounding box center [188, 307] width 208 height 15
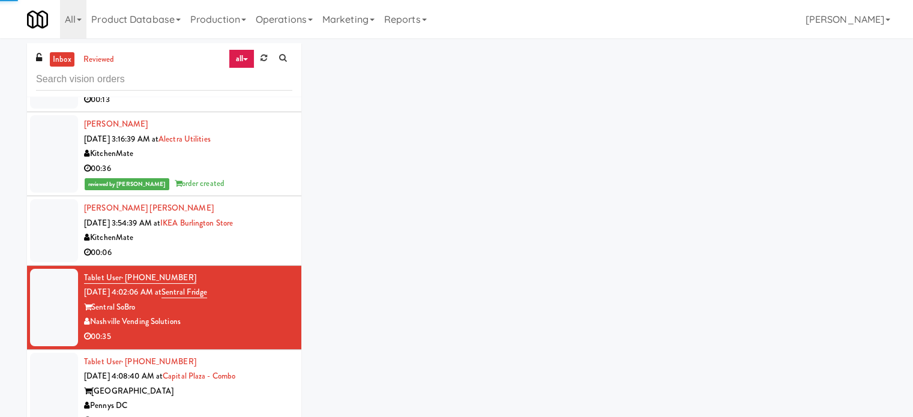
drag, startPoint x: 257, startPoint y: 247, endPoint x: 262, endPoint y: 223, distance: 25.1
click at [257, 245] on div "00:06" at bounding box center [188, 252] width 208 height 15
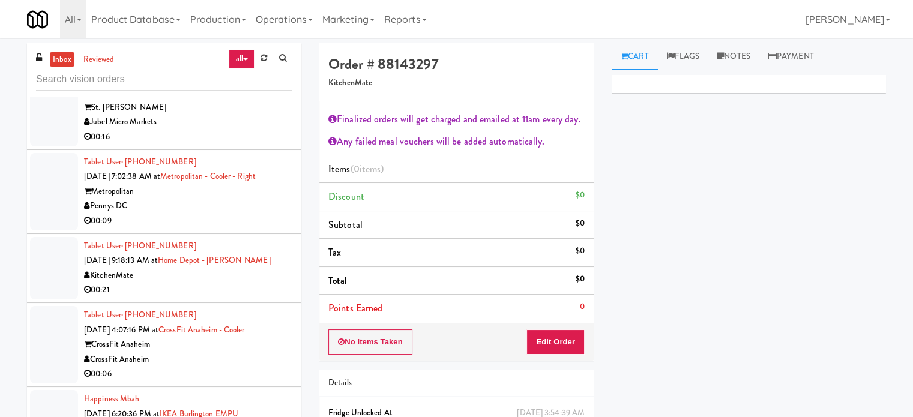
scroll to position [2384, 0]
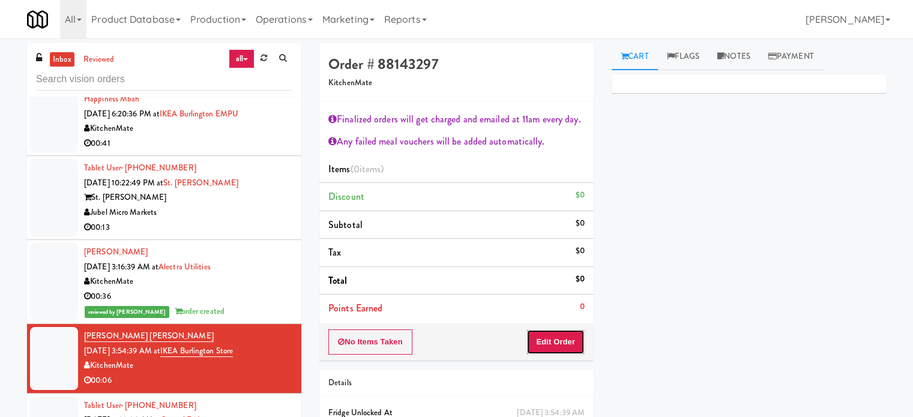
click at [559, 340] on button "Edit Order" at bounding box center [555, 341] width 58 height 25
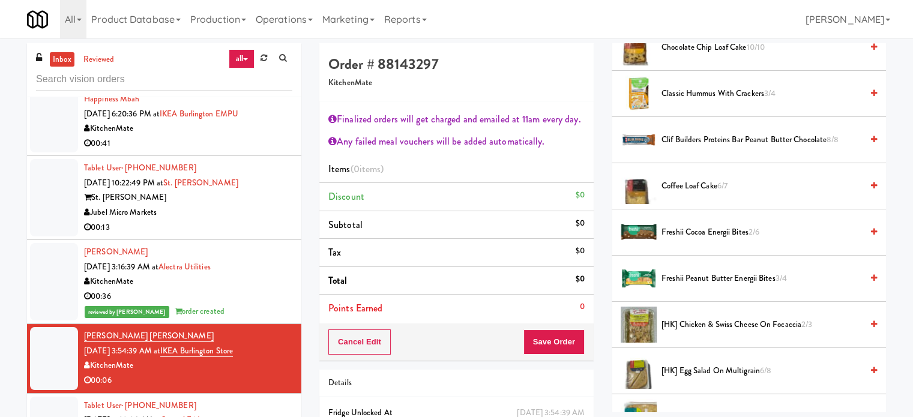
scroll to position [0, 0]
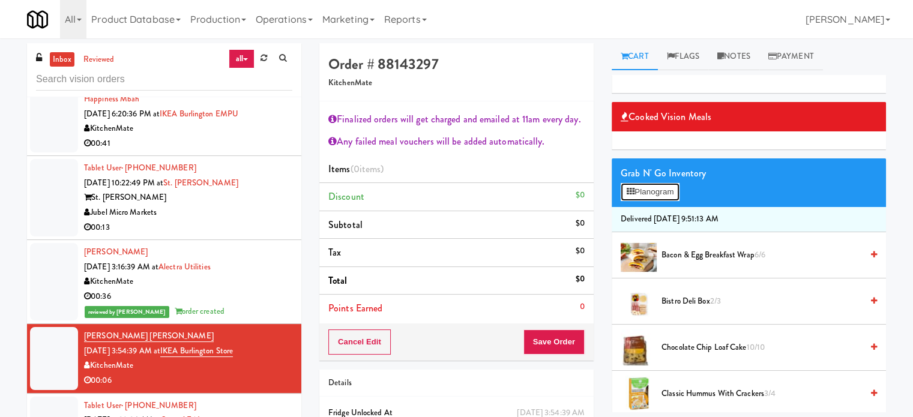
click at [659, 193] on button "Planogram" at bounding box center [649, 192] width 59 height 18
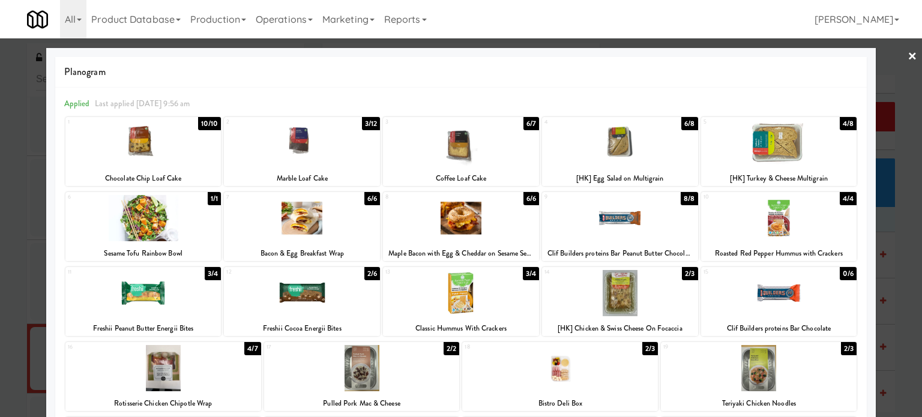
click at [683, 274] on div "2/3" at bounding box center [690, 273] width 16 height 13
click at [898, 178] on div at bounding box center [461, 208] width 922 height 417
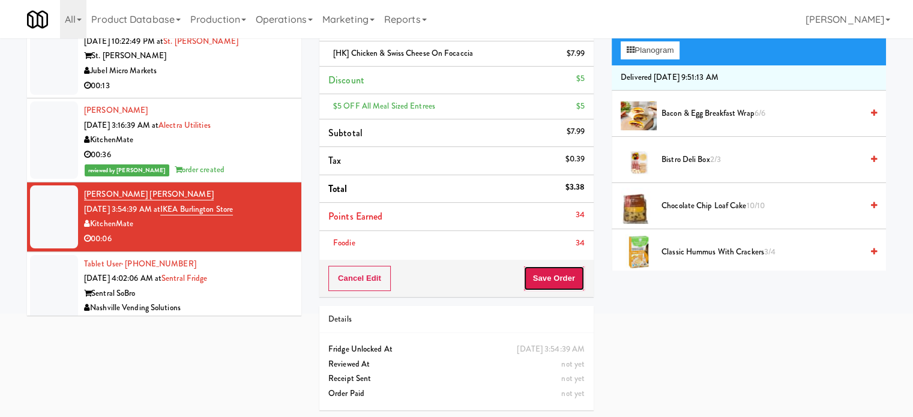
click at [552, 275] on button "Save Order" at bounding box center [553, 278] width 61 height 25
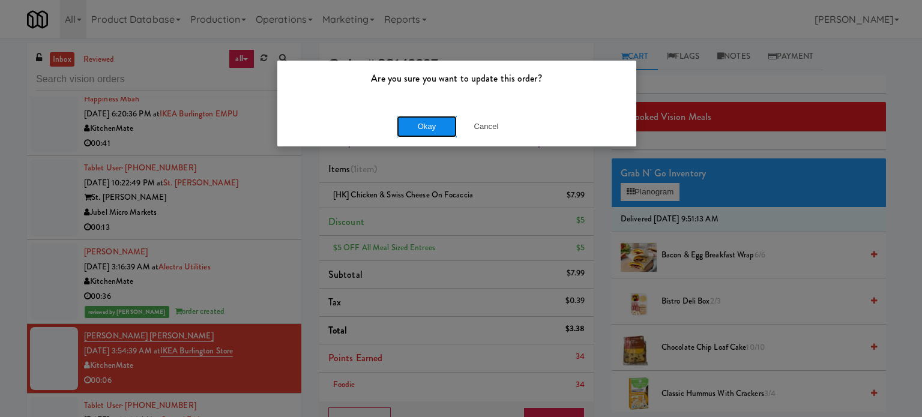
click at [405, 127] on button "Okay" at bounding box center [427, 127] width 60 height 22
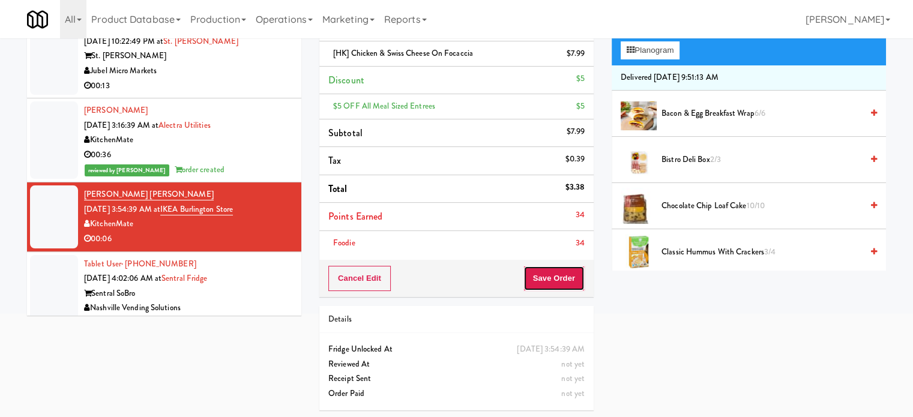
drag, startPoint x: 559, startPoint y: 278, endPoint x: 553, endPoint y: 266, distance: 13.7
click at [559, 277] on button "Save Order" at bounding box center [553, 278] width 61 height 25
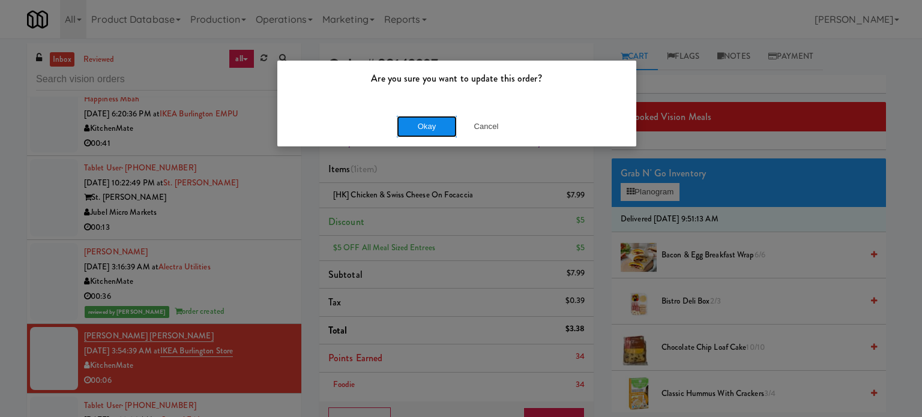
click at [429, 125] on button "Okay" at bounding box center [427, 127] width 60 height 22
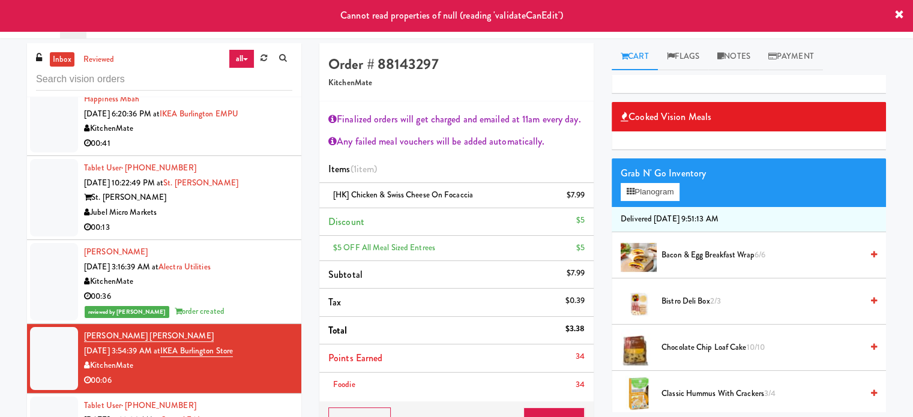
click at [252, 299] on div "00:36" at bounding box center [188, 296] width 208 height 15
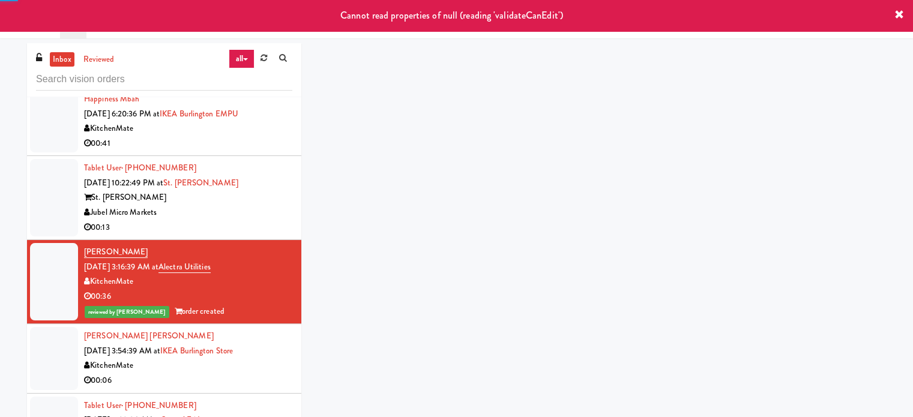
click at [269, 373] on div "00:06" at bounding box center [188, 380] width 208 height 15
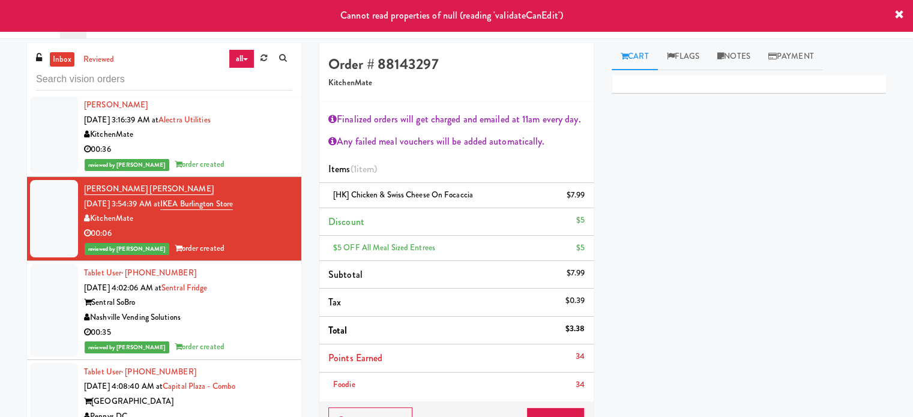
scroll to position [2556, 0]
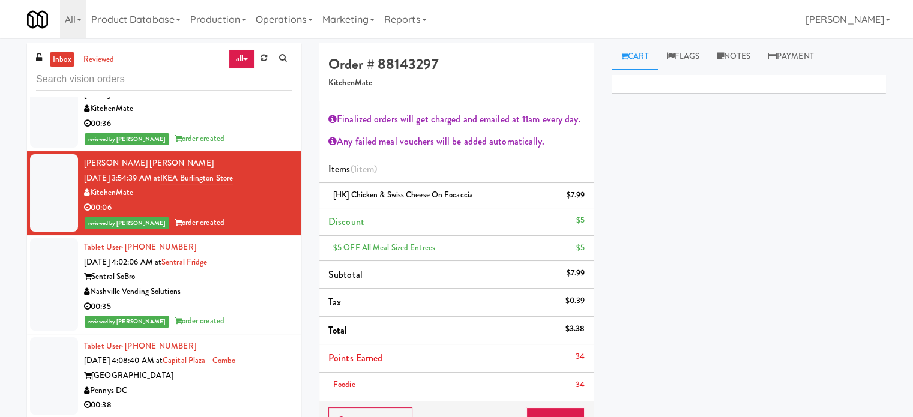
click at [247, 383] on div "Pennys DC" at bounding box center [188, 390] width 208 height 15
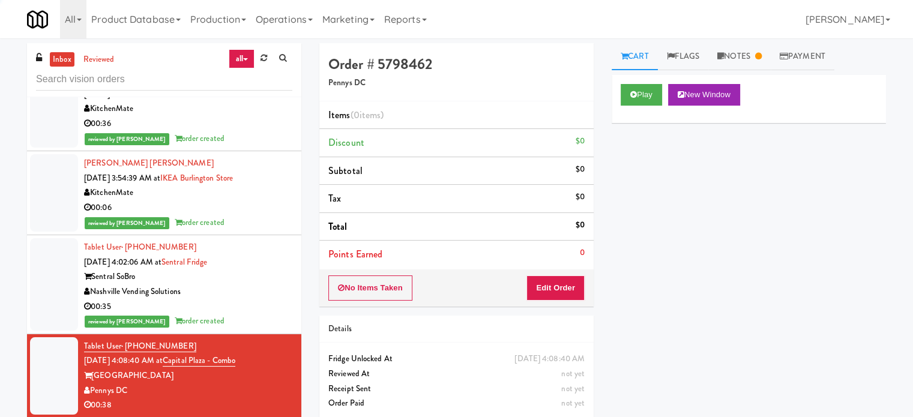
scroll to position [2856, 0]
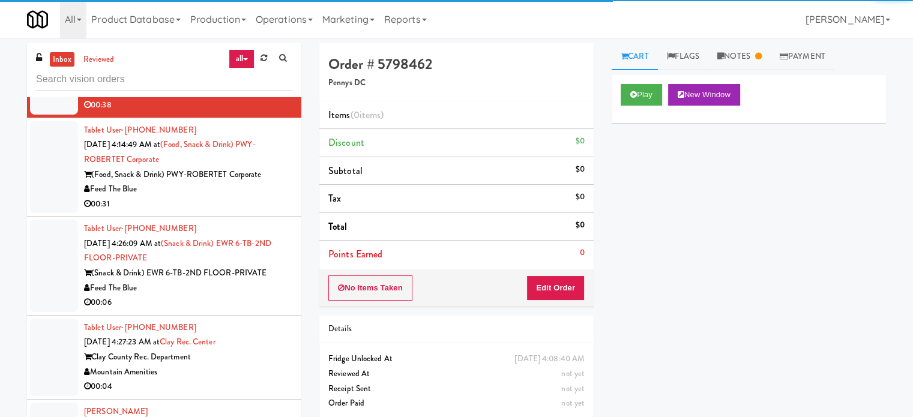
click at [233, 201] on div "00:31" at bounding box center [188, 204] width 208 height 15
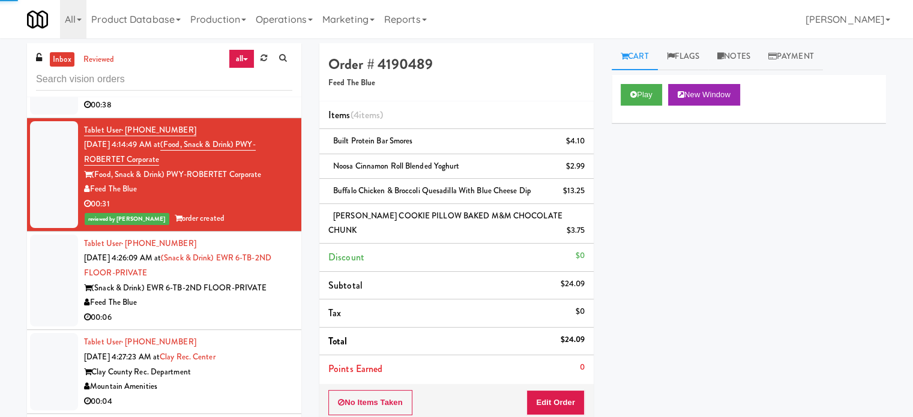
scroll to position [2556, 0]
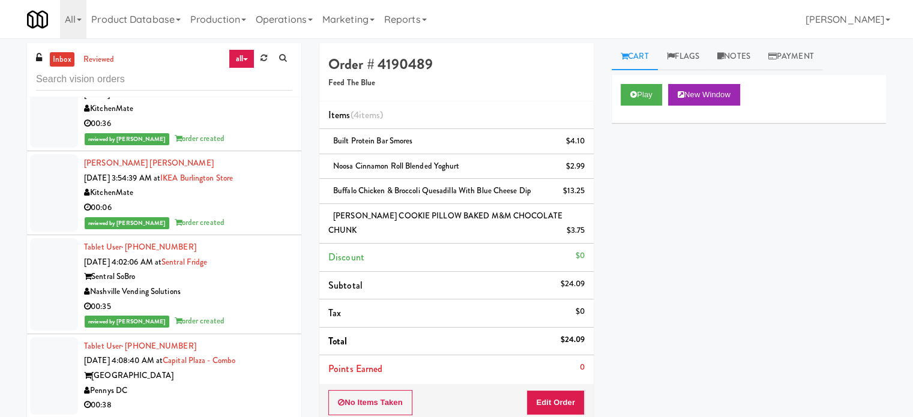
drag, startPoint x: 257, startPoint y: 395, endPoint x: 272, endPoint y: 332, distance: 64.8
click at [257, 398] on div "00:38" at bounding box center [188, 405] width 208 height 15
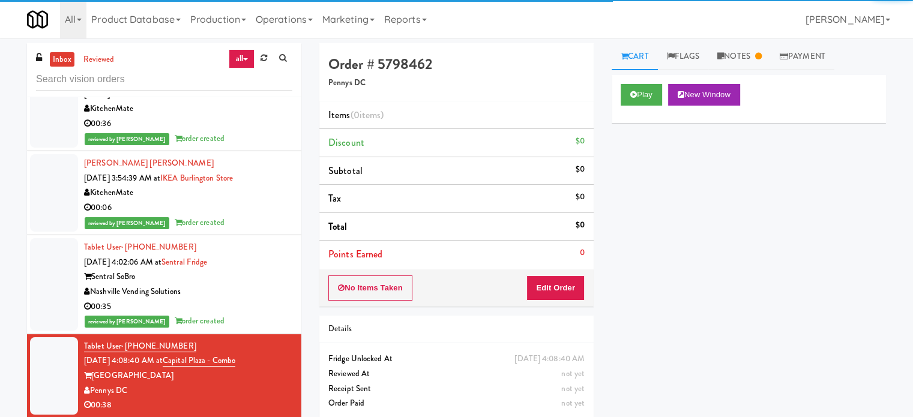
scroll to position [2856, 0]
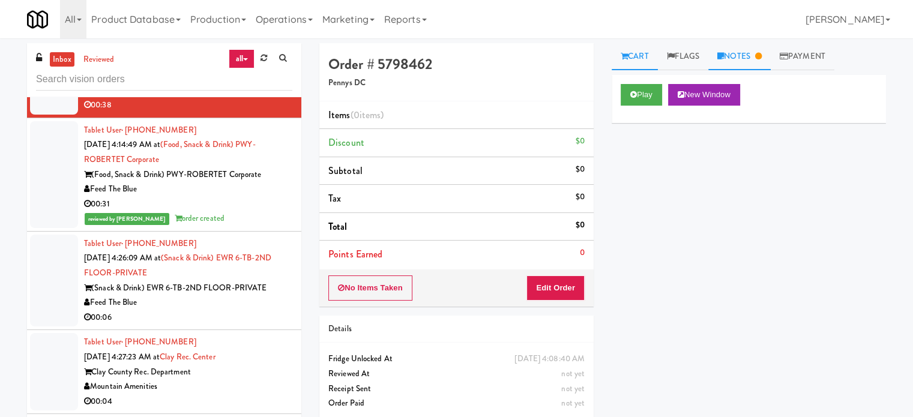
click at [736, 50] on link "Notes" at bounding box center [739, 56] width 62 height 27
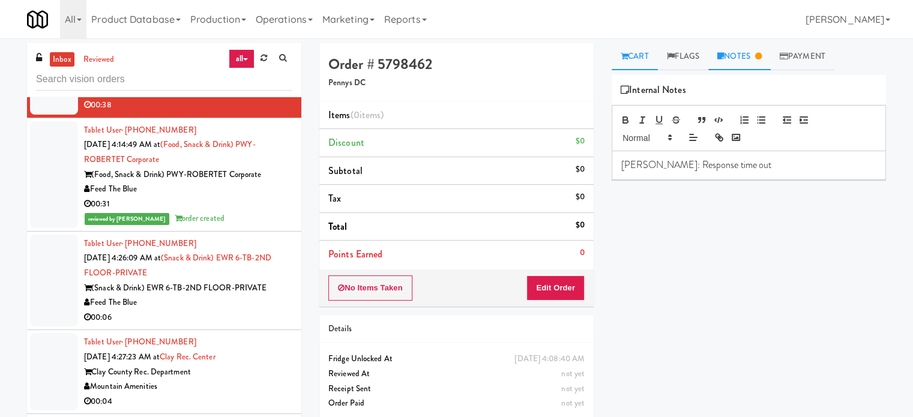
click at [645, 64] on link "Cart" at bounding box center [634, 56] width 46 height 27
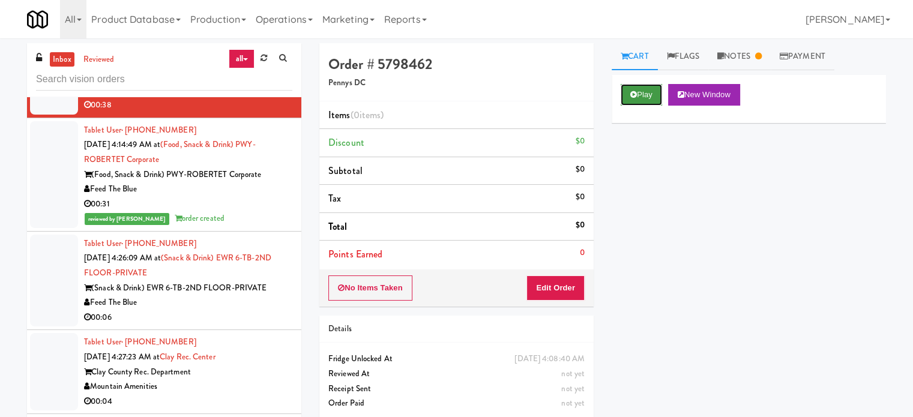
click at [647, 93] on button "Play" at bounding box center [640, 95] width 41 height 22
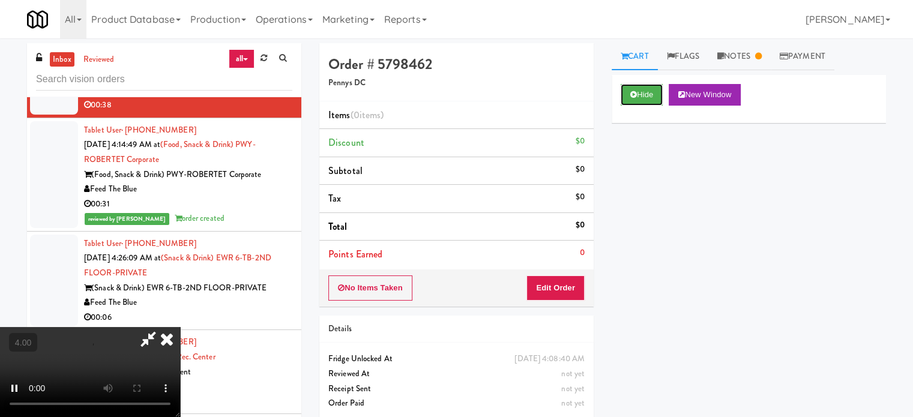
scroll to position [49, 0]
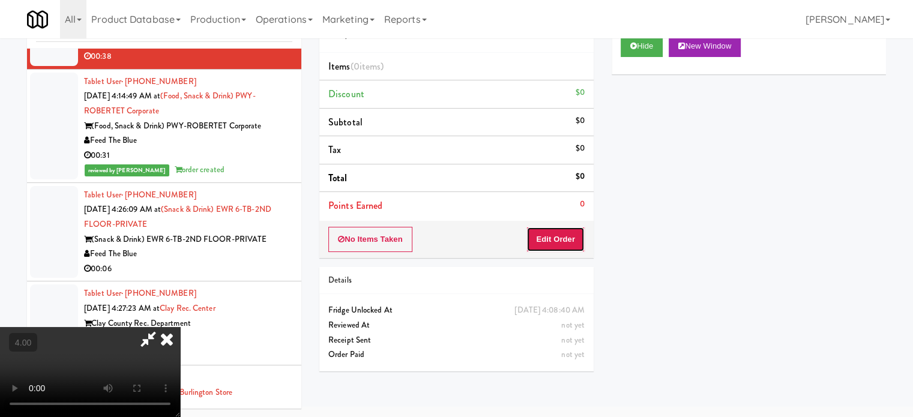
click at [564, 244] on button "Edit Order" at bounding box center [555, 239] width 58 height 25
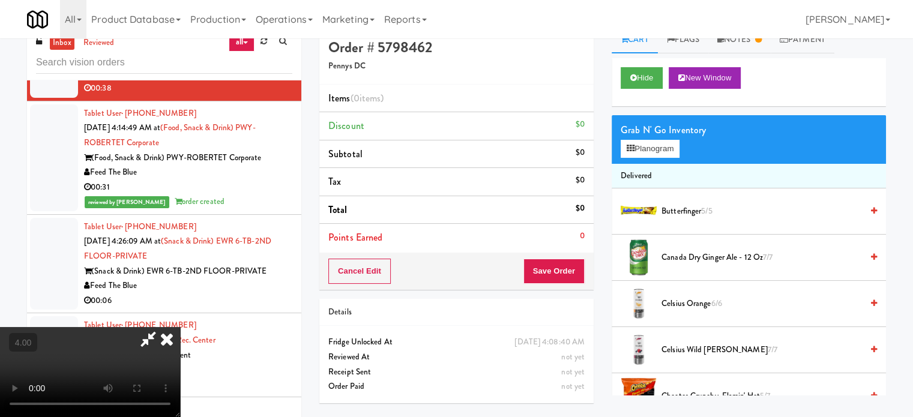
scroll to position [0, 0]
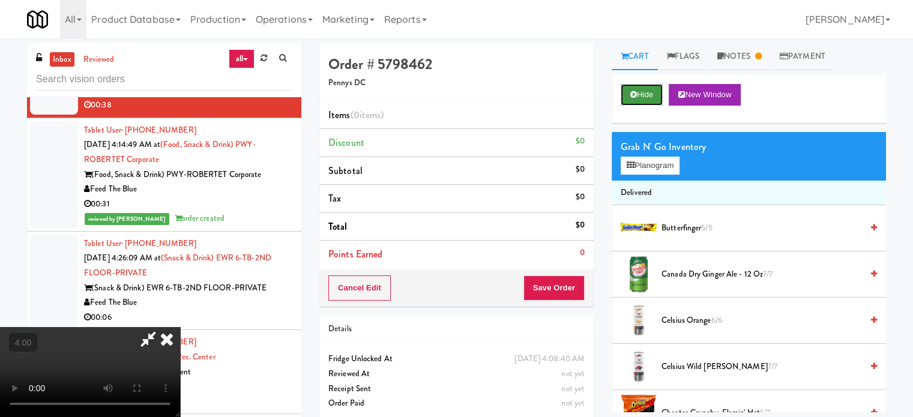
click at [647, 94] on button "Hide" at bounding box center [641, 95] width 42 height 22
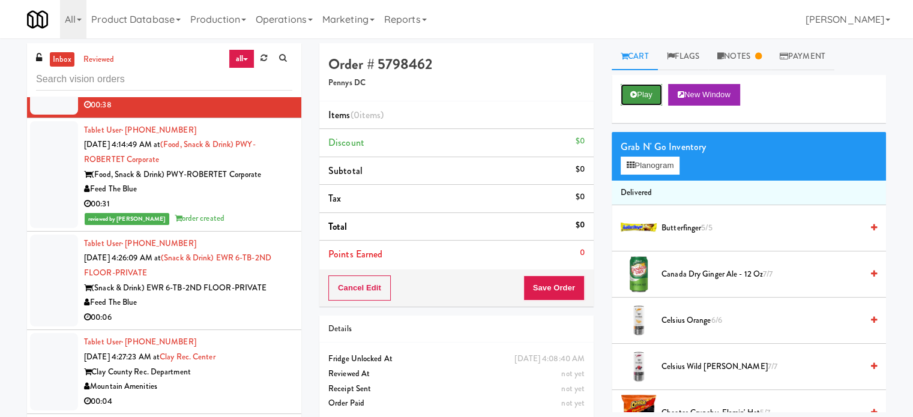
click at [647, 94] on button "Play" at bounding box center [640, 95] width 41 height 22
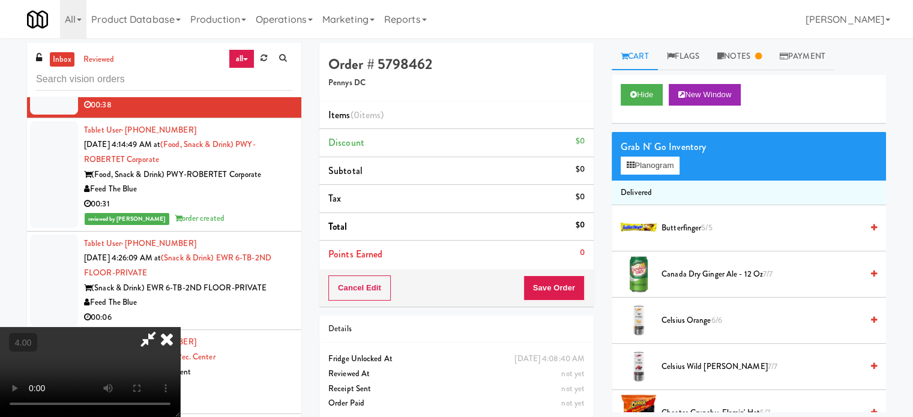
click at [122, 359] on video at bounding box center [90, 372] width 180 height 90
click at [124, 357] on video at bounding box center [90, 372] width 180 height 90
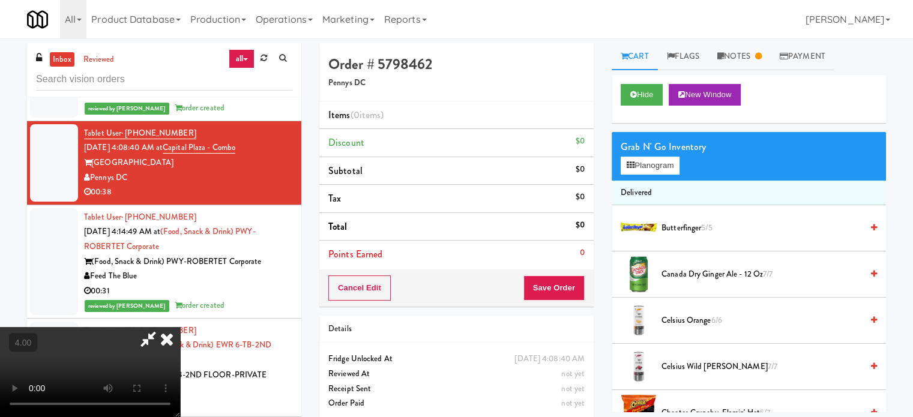
scroll to position [2670, 0]
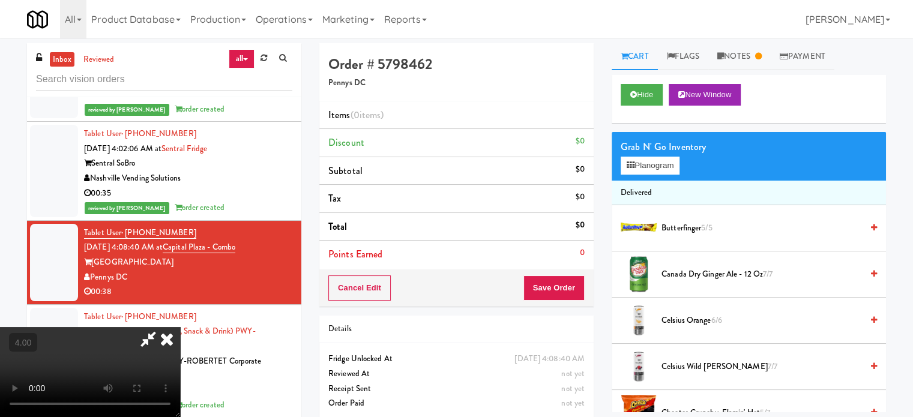
click at [230, 190] on div "00:35" at bounding box center [188, 193] width 208 height 15
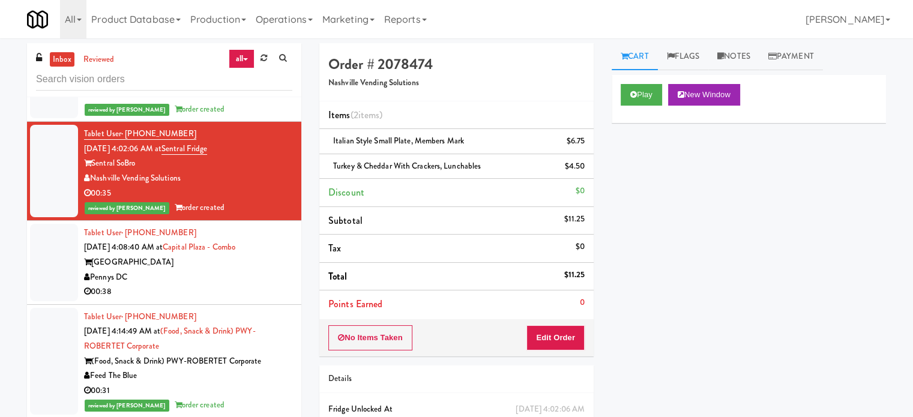
click at [220, 278] on div "Pennys DC" at bounding box center [188, 277] width 208 height 15
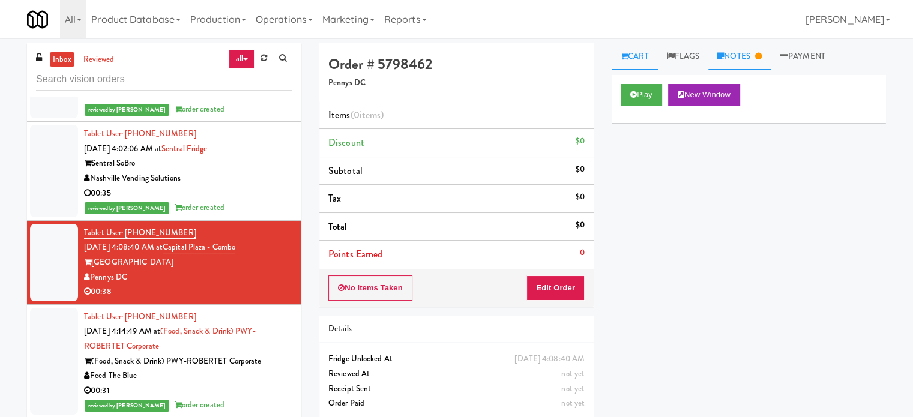
click at [748, 50] on link "Notes" at bounding box center [739, 56] width 62 height 27
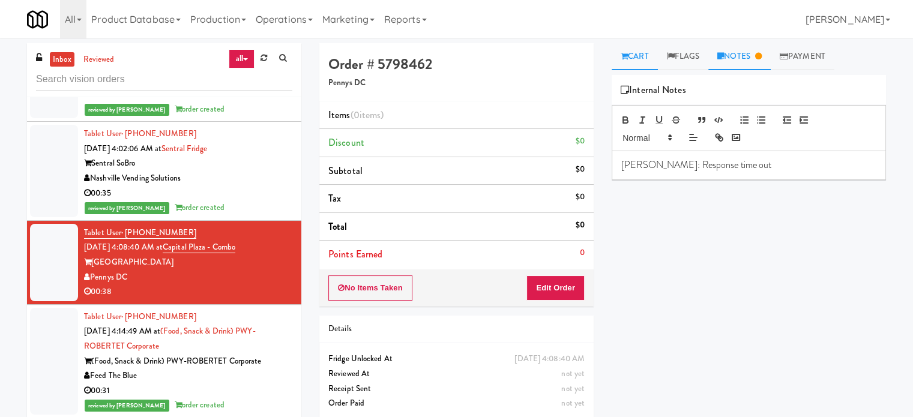
click at [644, 59] on link "Cart" at bounding box center [634, 56] width 46 height 27
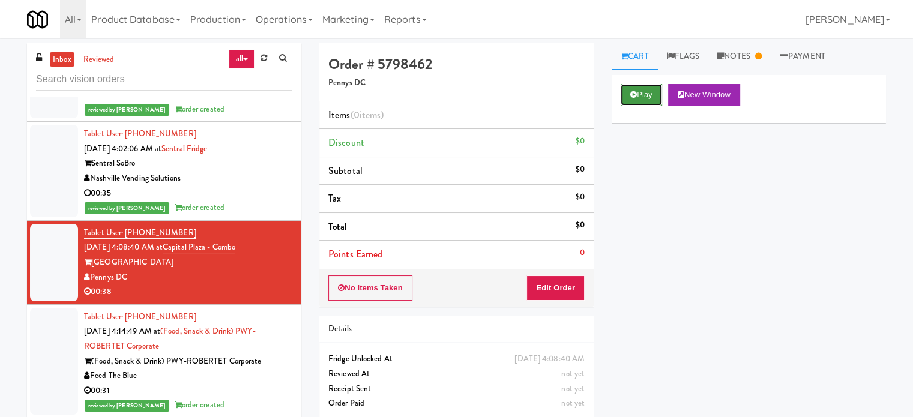
click at [643, 95] on button "Play" at bounding box center [640, 95] width 41 height 22
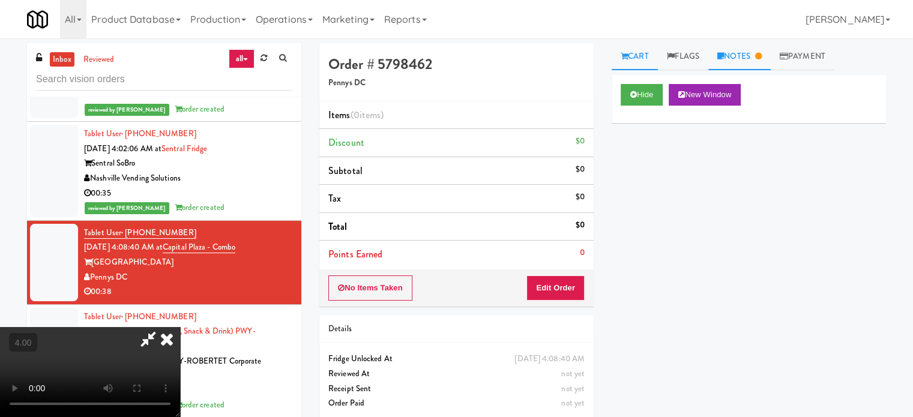
click at [742, 54] on link "Notes" at bounding box center [739, 56] width 62 height 27
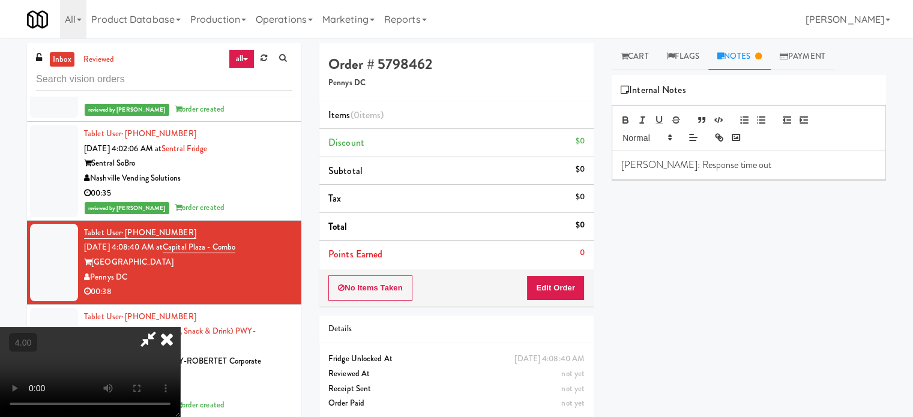
click at [726, 167] on p "Rizza: Response time out" at bounding box center [748, 164] width 255 height 13
drag, startPoint x: 736, startPoint y: 164, endPoint x: 621, endPoint y: 158, distance: 114.8
click at [621, 158] on p "Rizza: Response time out" at bounding box center [748, 164] width 255 height 13
click at [151, 332] on icon at bounding box center [148, 339] width 28 height 24
click at [130, 370] on video at bounding box center [90, 372] width 180 height 90
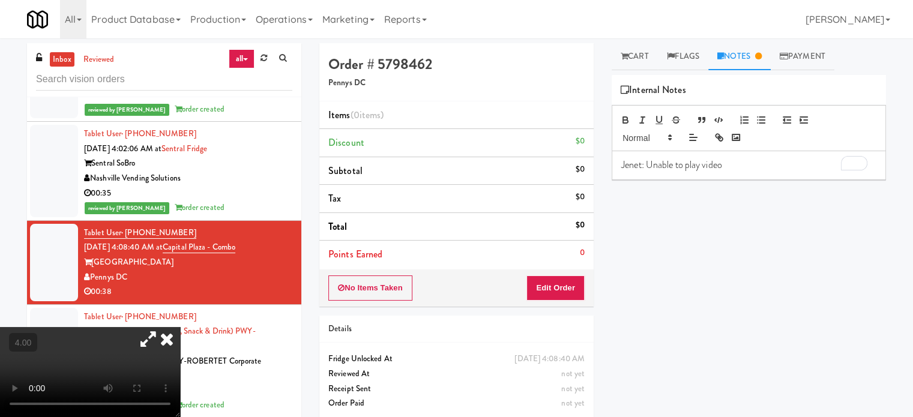
click at [121, 365] on video at bounding box center [90, 372] width 180 height 90
drag, startPoint x: 124, startPoint y: 364, endPoint x: 629, endPoint y: 119, distance: 561.7
click at [131, 358] on video at bounding box center [90, 372] width 180 height 90
click at [699, 52] on link "Flags" at bounding box center [683, 56] width 51 height 27
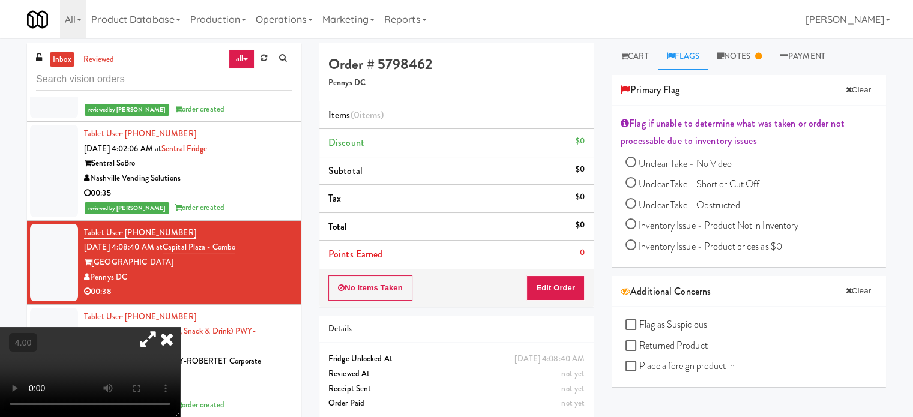
click at [632, 161] on input "Unclear Take - No Video" at bounding box center [630, 163] width 11 height 11
radio input "true"
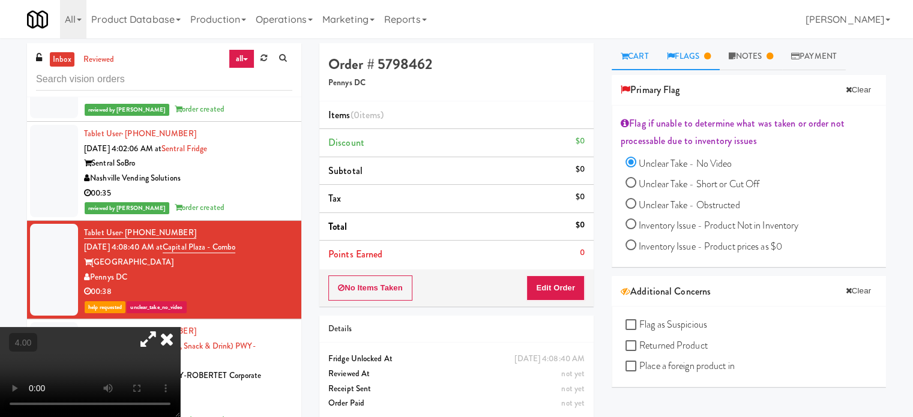
click at [642, 53] on link "Cart" at bounding box center [634, 56] width 46 height 27
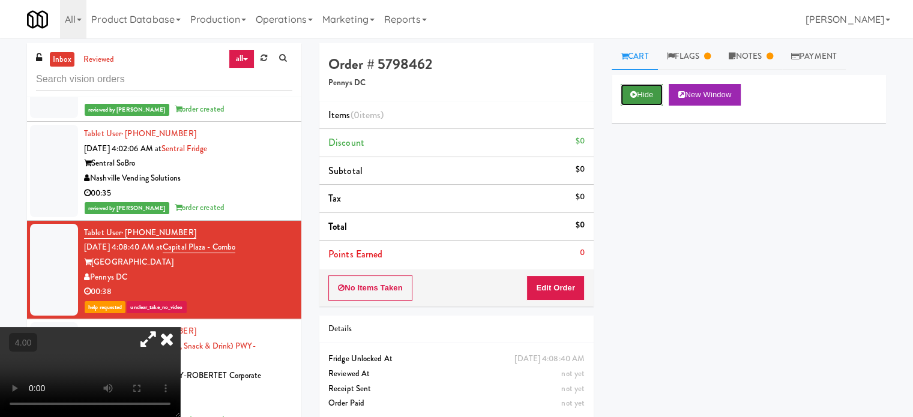
click at [639, 93] on button "Hide" at bounding box center [641, 95] width 42 height 22
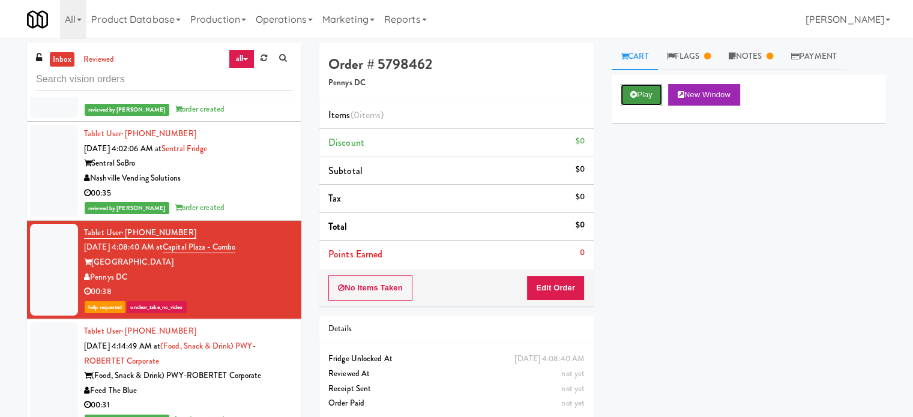
click at [643, 95] on button "Play" at bounding box center [640, 95] width 41 height 22
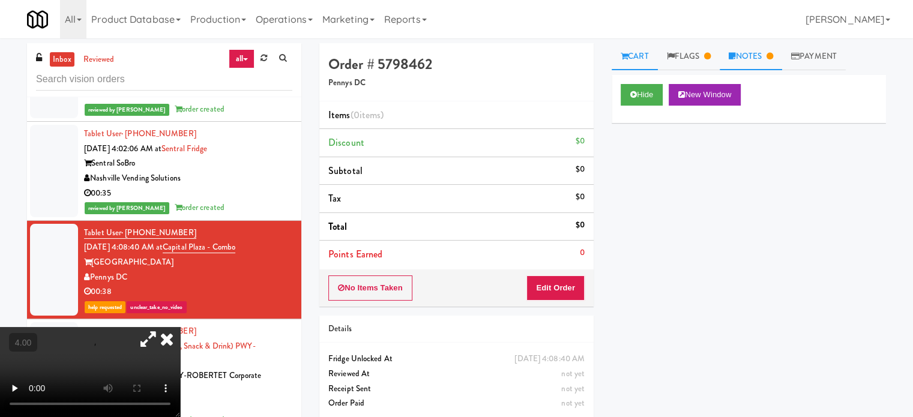
click at [754, 58] on link "Notes" at bounding box center [751, 56] width 62 height 27
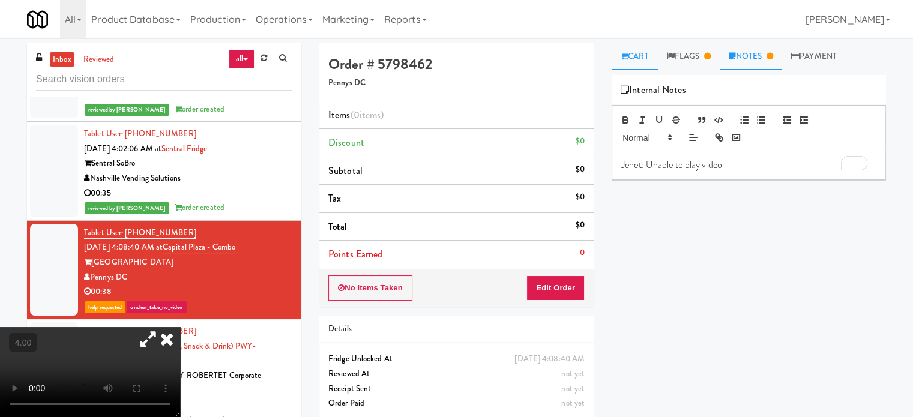
click at [638, 54] on link "Cart" at bounding box center [634, 56] width 46 height 27
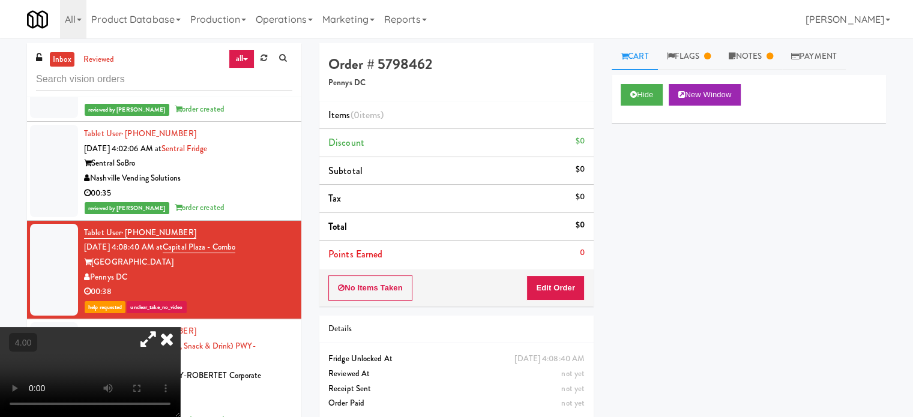
click at [269, 354] on div "Tablet User · (862) 591-7580 Sep 23, 2025 4:14:49 AM at (Food, Snack & Drink) P…" at bounding box center [188, 375] width 208 height 103
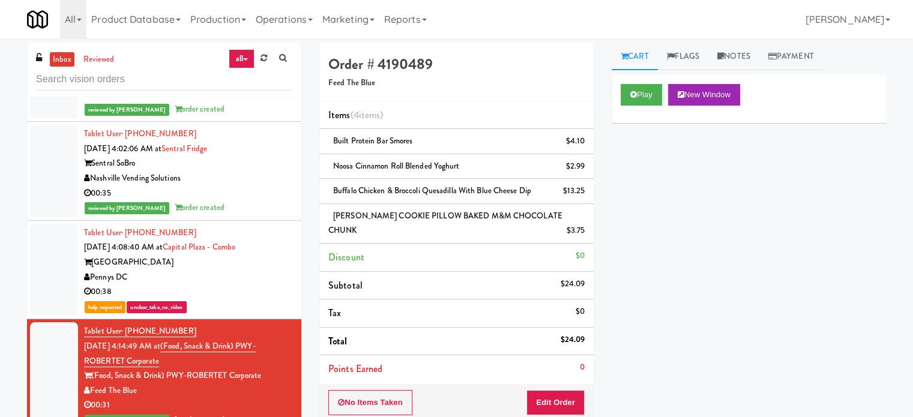
scroll to position [2970, 0]
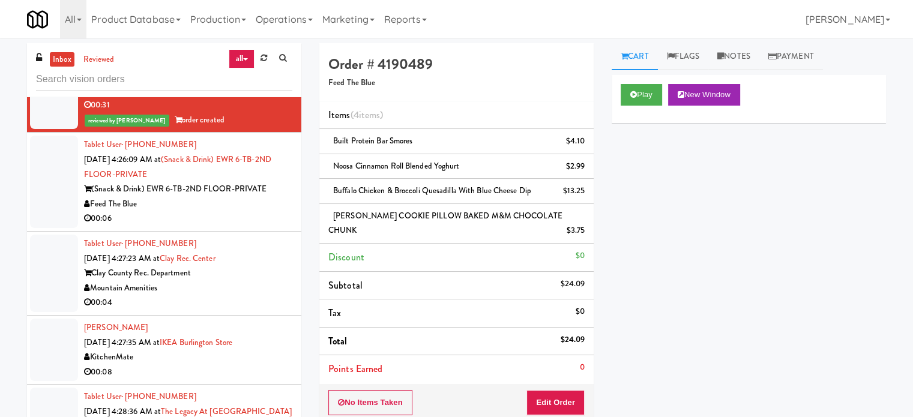
click at [233, 232] on li "Tablet User · (828) 371-6745 Sep 23, 2025 4:27:23 AM at Clay Rec. Center Clay C…" at bounding box center [164, 274] width 274 height 84
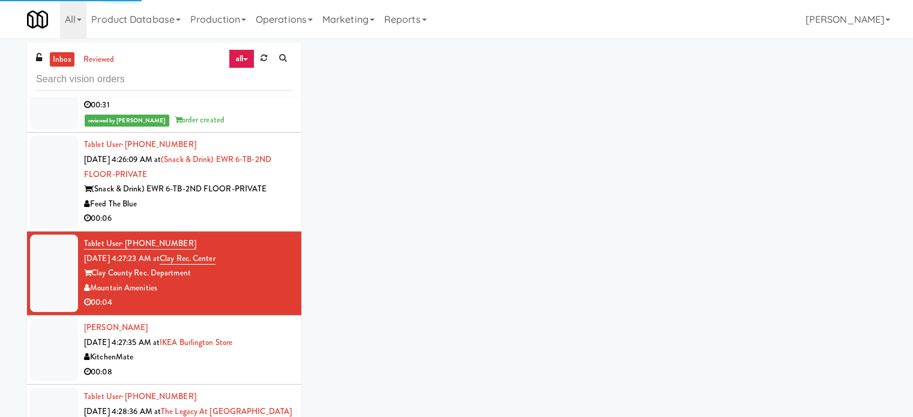
click at [253, 206] on div "Feed The Blue" at bounding box center [188, 204] width 208 height 15
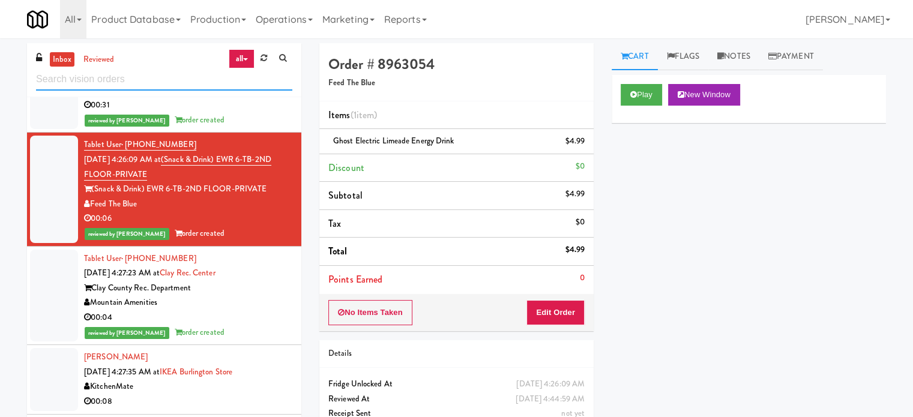
click at [148, 79] on input "text" at bounding box center [164, 79] width 256 height 22
click at [149, 79] on input "text" at bounding box center [164, 79] width 256 height 22
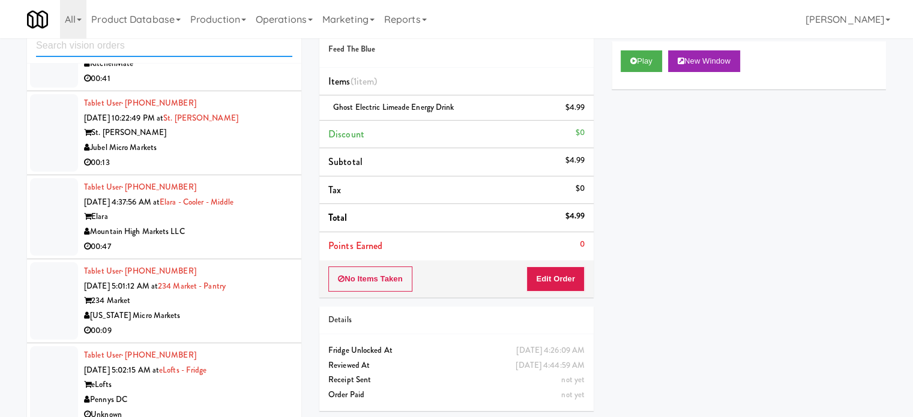
scroll to position [49, 0]
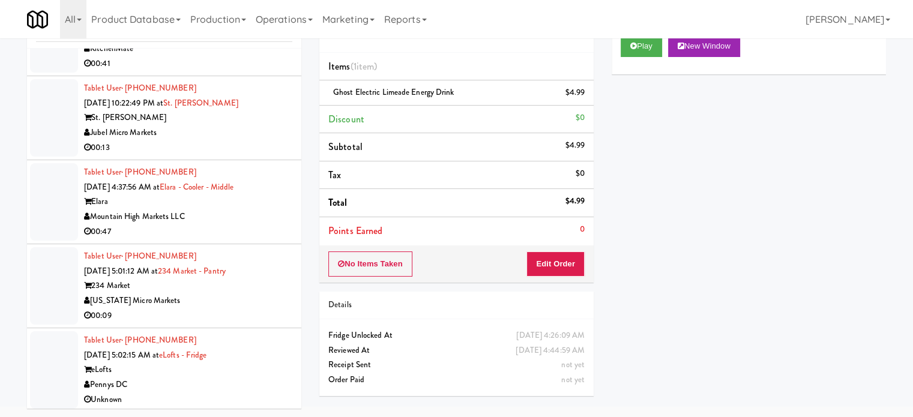
click at [250, 377] on div "Pennys DC" at bounding box center [188, 384] width 208 height 15
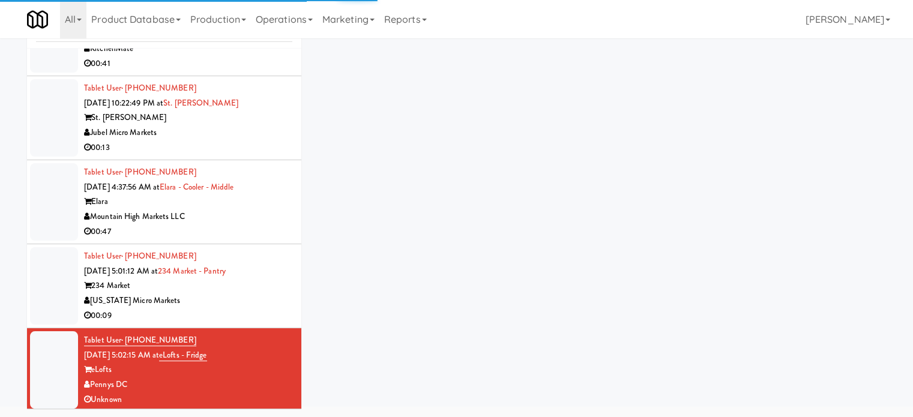
click at [262, 218] on div "Mountain High Markets LLC" at bounding box center [188, 216] width 208 height 15
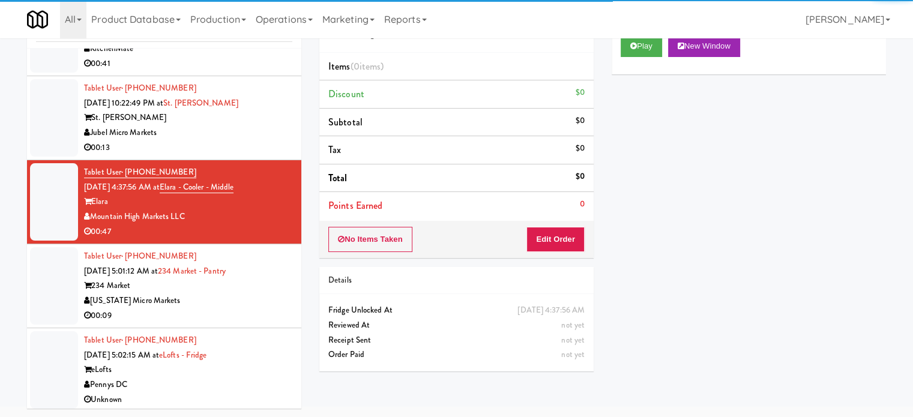
click at [290, 343] on li "Tablet User · (714) 914-0691 Sep 23, 2025 5:02:15 AM at eLofts - Fridge eLofts …" at bounding box center [164, 369] width 274 height 83
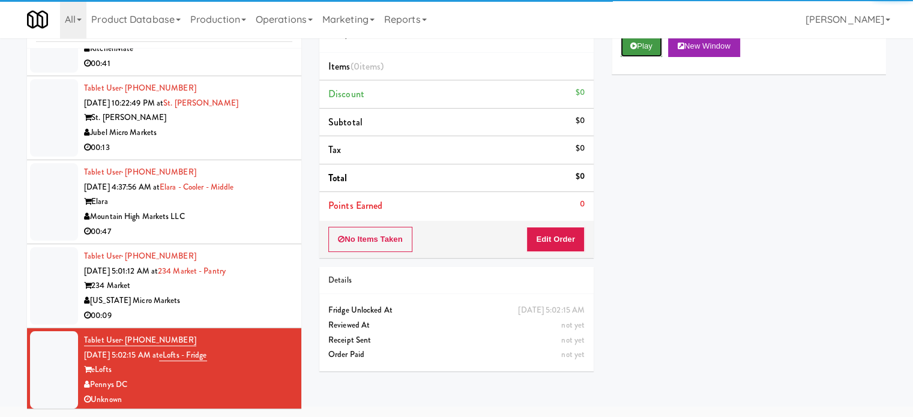
click at [655, 48] on button "Play" at bounding box center [640, 46] width 41 height 22
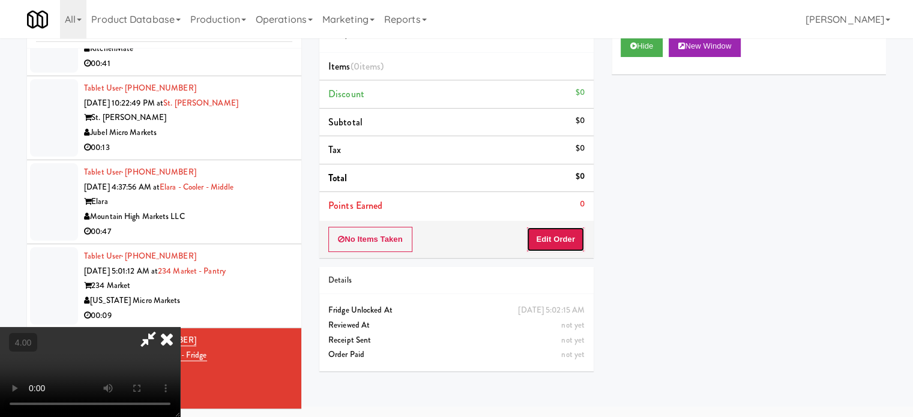
click at [564, 235] on button "Edit Order" at bounding box center [555, 239] width 58 height 25
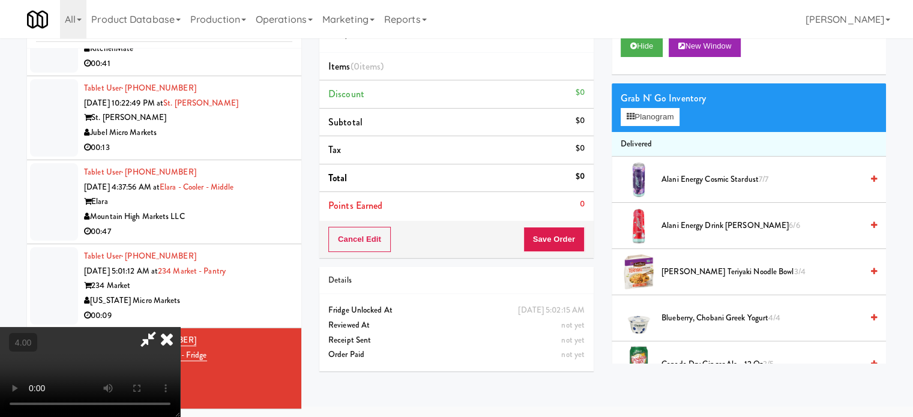
click at [180, 327] on video at bounding box center [90, 372] width 180 height 90
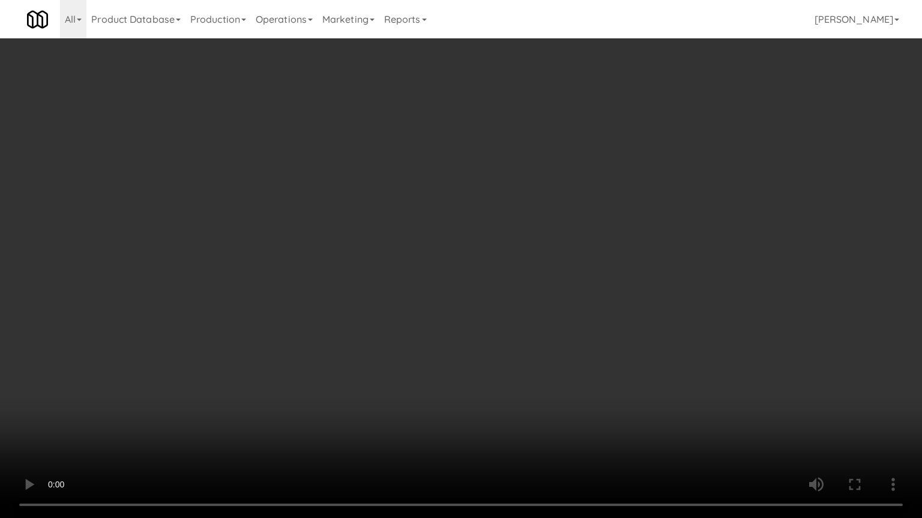
click at [312, 278] on video at bounding box center [461, 259] width 922 height 518
click at [329, 248] on video at bounding box center [461, 259] width 922 height 518
click at [437, 286] on video at bounding box center [461, 259] width 922 height 518
click at [434, 276] on video at bounding box center [461, 259] width 922 height 518
click at [443, 252] on video at bounding box center [461, 259] width 922 height 518
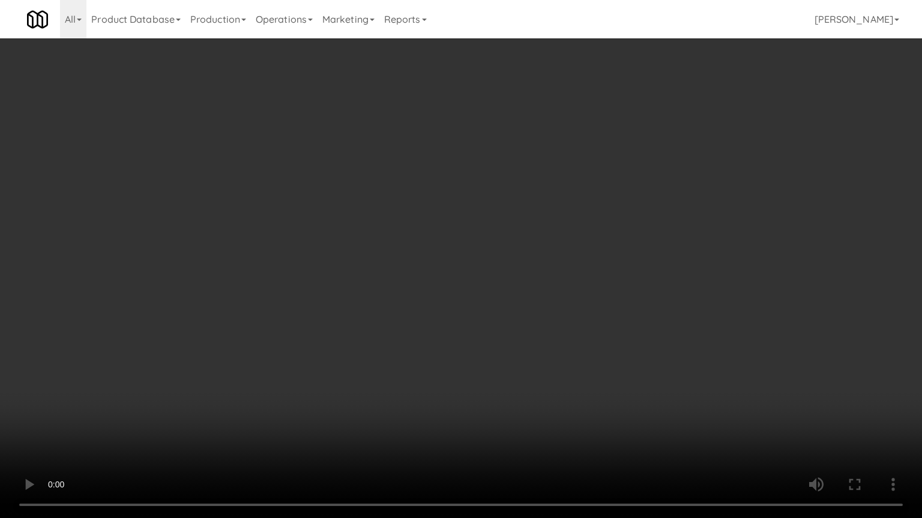
click at [480, 266] on video at bounding box center [461, 259] width 922 height 518
click at [550, 283] on video at bounding box center [461, 259] width 922 height 518
click at [464, 287] on video at bounding box center [461, 259] width 922 height 518
click at [470, 290] on video at bounding box center [461, 259] width 922 height 518
click at [457, 291] on video at bounding box center [461, 259] width 922 height 518
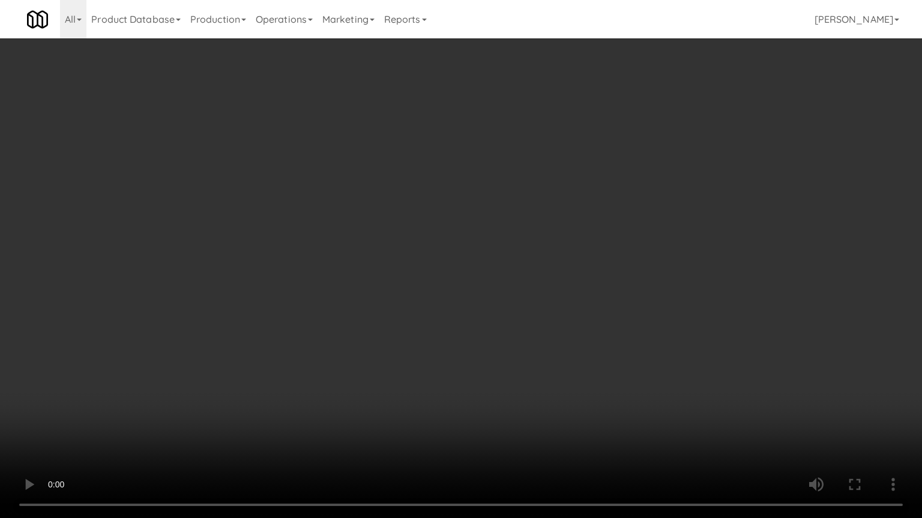
drag, startPoint x: 466, startPoint y: 268, endPoint x: 475, endPoint y: 264, distance: 10.3
click at [466, 268] on video at bounding box center [461, 259] width 922 height 518
click at [479, 266] on video at bounding box center [461, 259] width 922 height 518
click at [523, 264] on video at bounding box center [461, 259] width 922 height 518
click at [502, 271] on video at bounding box center [461, 259] width 922 height 518
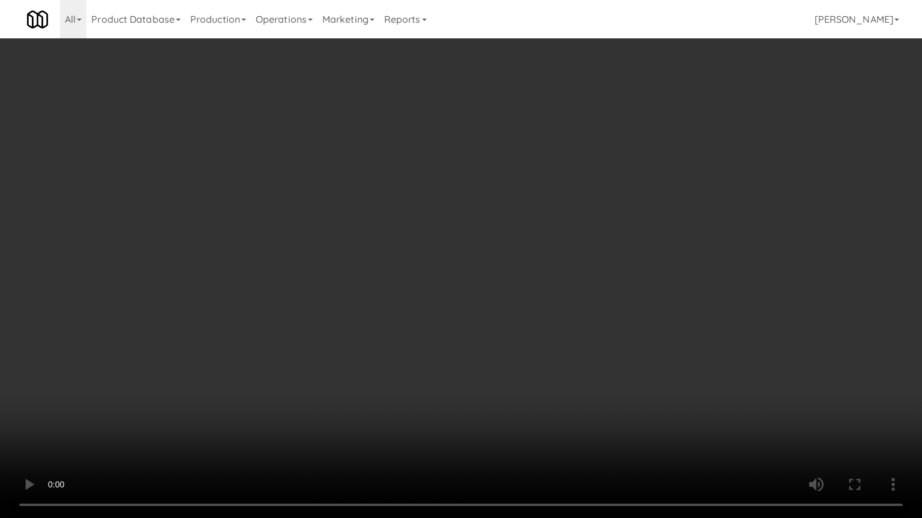
click at [508, 196] on video at bounding box center [461, 259] width 922 height 518
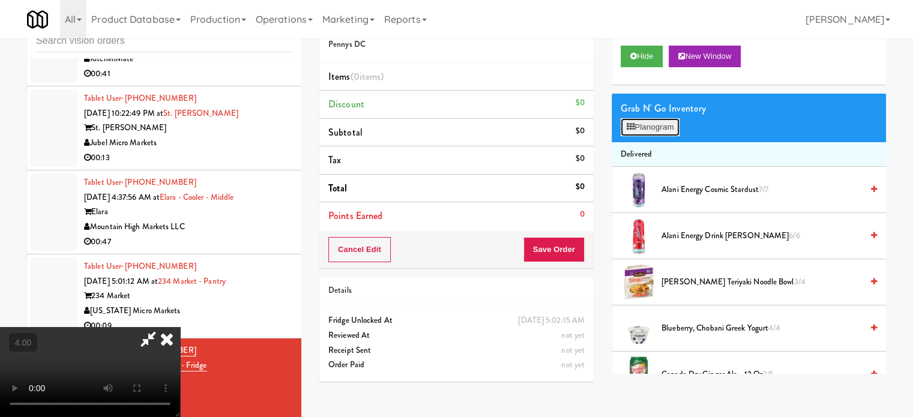
click at [652, 118] on button "Planogram" at bounding box center [649, 127] width 59 height 18
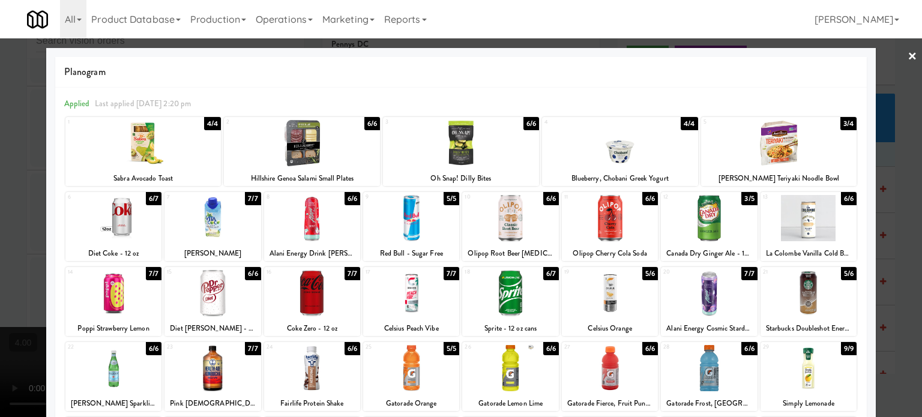
click at [888, 292] on div at bounding box center [461, 208] width 922 height 417
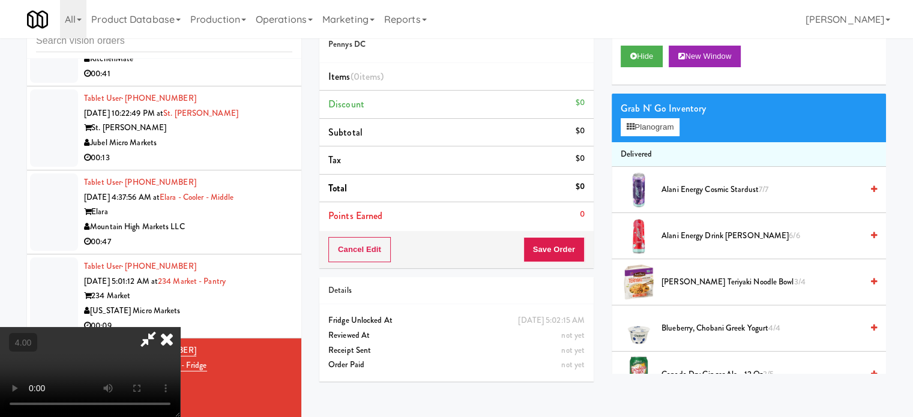
drag, startPoint x: 307, startPoint y: 293, endPoint x: 311, endPoint y: 288, distance: 6.8
click at [180, 327] on video at bounding box center [90, 372] width 180 height 90
drag, startPoint x: 311, startPoint y: 288, endPoint x: 322, endPoint y: 347, distance: 60.4
click at [180, 327] on video at bounding box center [90, 372] width 180 height 90
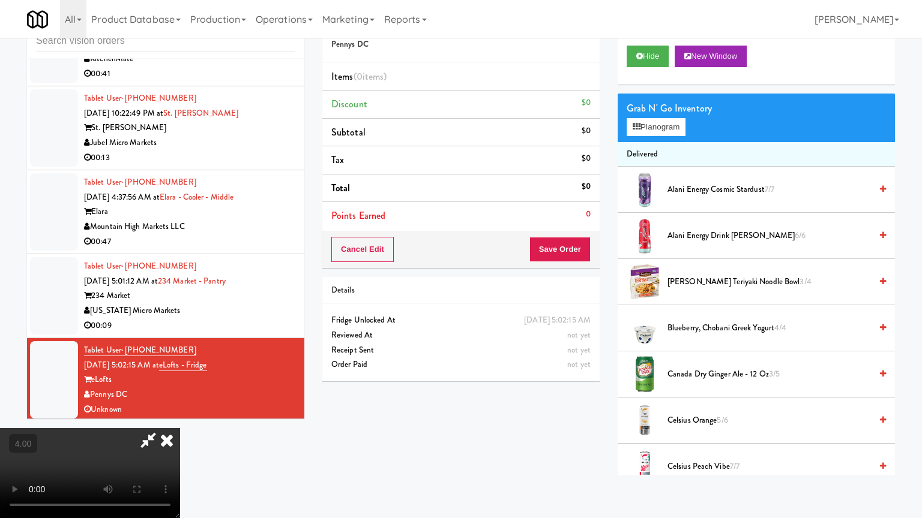
click at [180, 416] on video at bounding box center [90, 473] width 180 height 90
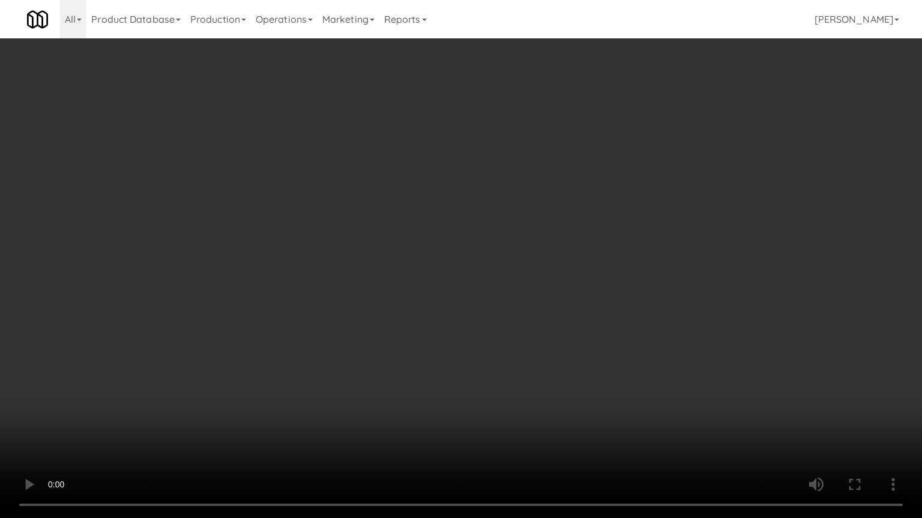
click at [266, 377] on video at bounding box center [461, 259] width 922 height 518
click at [269, 374] on video at bounding box center [461, 259] width 922 height 518
click at [304, 379] on video at bounding box center [461, 259] width 922 height 518
click at [306, 380] on video at bounding box center [461, 259] width 922 height 518
click at [341, 379] on video at bounding box center [461, 259] width 922 height 518
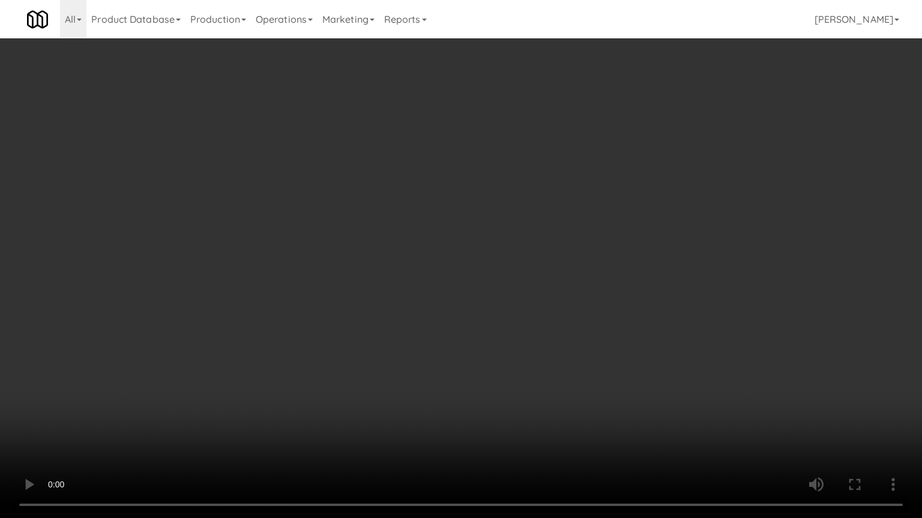
click at [359, 386] on video at bounding box center [461, 259] width 922 height 518
click at [358, 375] on video at bounding box center [461, 259] width 922 height 518
drag, startPoint x: 364, startPoint y: 376, endPoint x: 372, endPoint y: 376, distance: 8.4
click at [365, 376] on video at bounding box center [461, 259] width 922 height 518
click at [398, 371] on video at bounding box center [461, 259] width 922 height 518
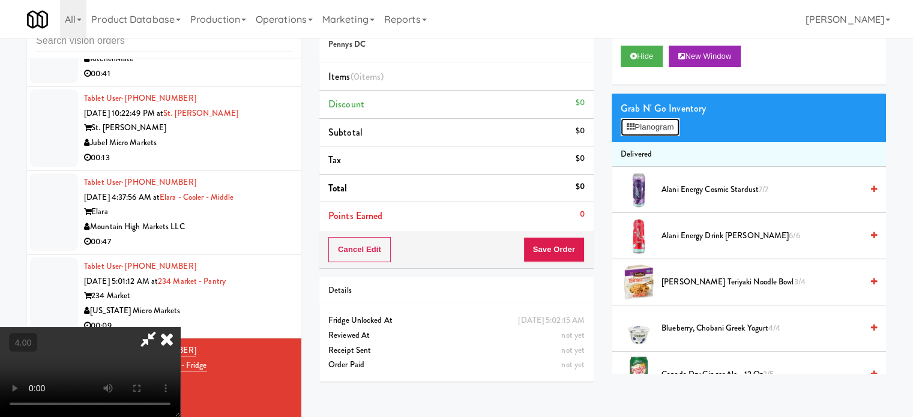
click at [661, 125] on button "Planogram" at bounding box center [649, 127] width 59 height 18
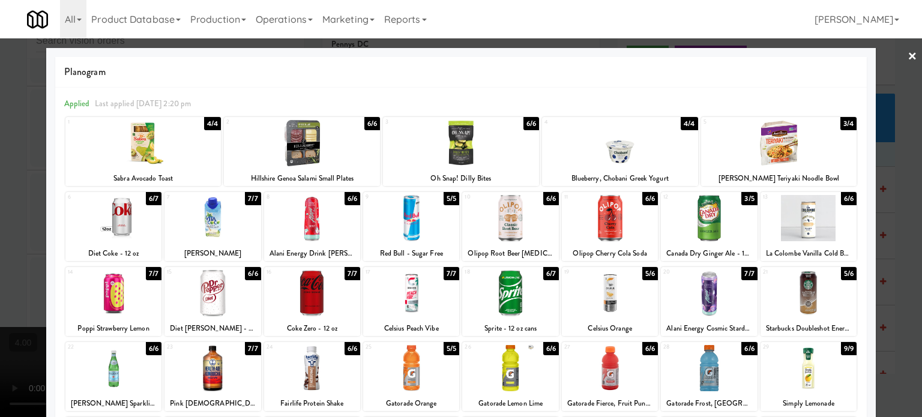
click at [446, 272] on div "7/7" at bounding box center [451, 273] width 16 height 13
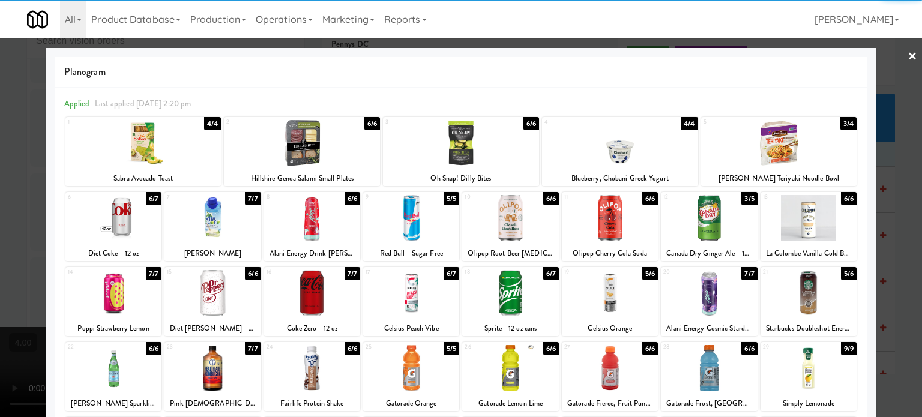
click at [901, 254] on div at bounding box center [461, 208] width 922 height 417
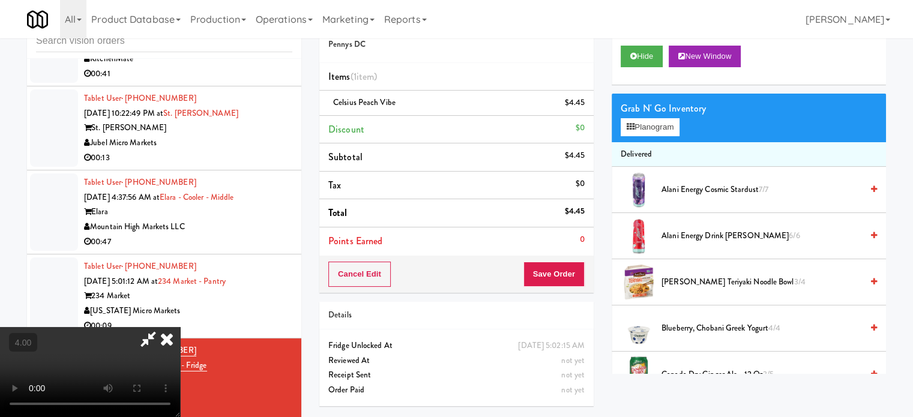
click at [180, 327] on video at bounding box center [90, 372] width 180 height 90
drag, startPoint x: 374, startPoint y: 196, endPoint x: 382, endPoint y: 266, distance: 70.6
click at [180, 327] on video at bounding box center [90, 372] width 180 height 90
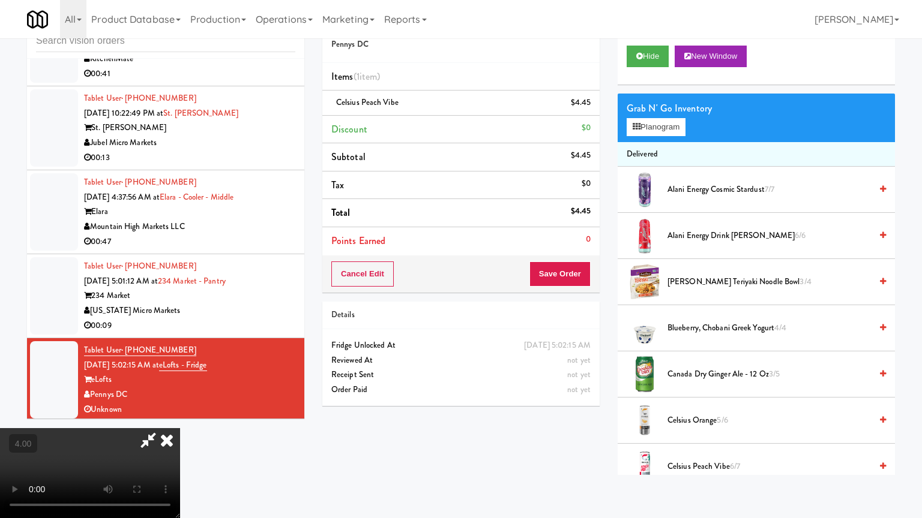
click at [180, 416] on video at bounding box center [90, 473] width 180 height 90
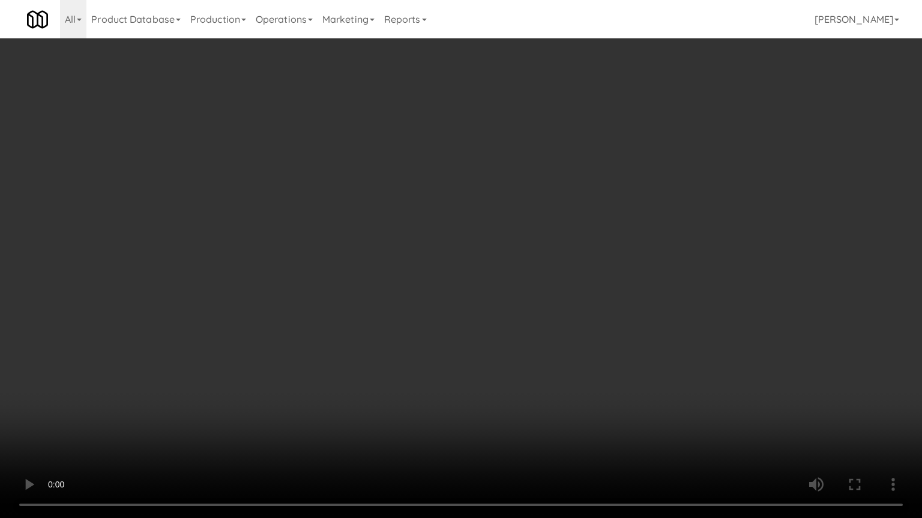
click at [403, 210] on video at bounding box center [461, 259] width 922 height 518
click at [411, 213] on video at bounding box center [461, 259] width 922 height 518
click at [513, 182] on video at bounding box center [461, 259] width 922 height 518
drag, startPoint x: 515, startPoint y: 179, endPoint x: 521, endPoint y: 74, distance: 105.2
click at [516, 176] on video at bounding box center [461, 259] width 922 height 518
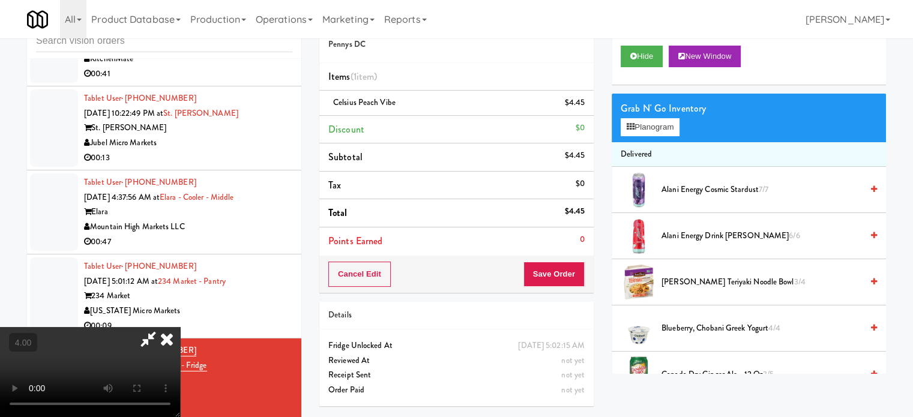
click at [180, 327] on icon at bounding box center [167, 339] width 26 height 24
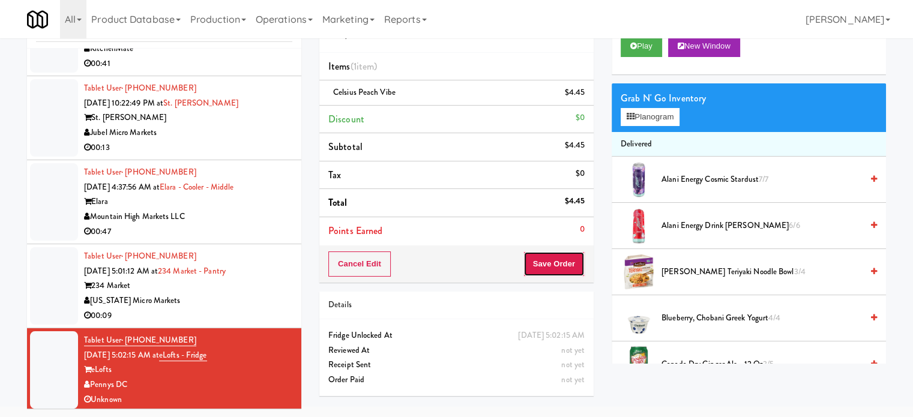
click at [561, 268] on button "Save Order" at bounding box center [553, 263] width 61 height 25
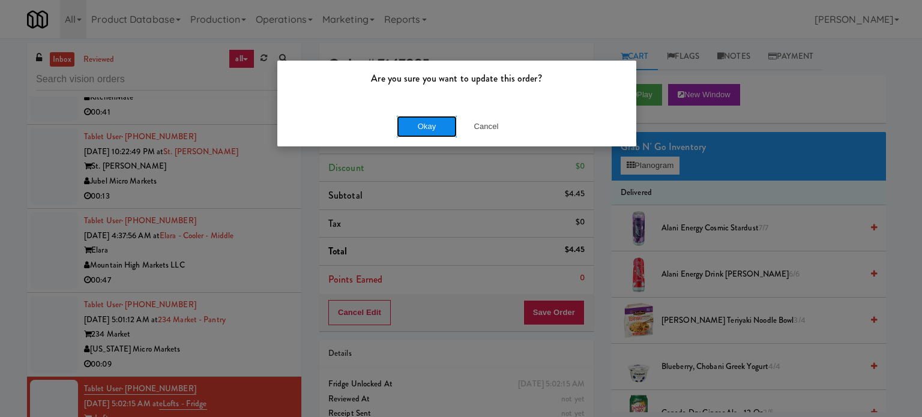
click at [407, 124] on button "Okay" at bounding box center [427, 127] width 60 height 22
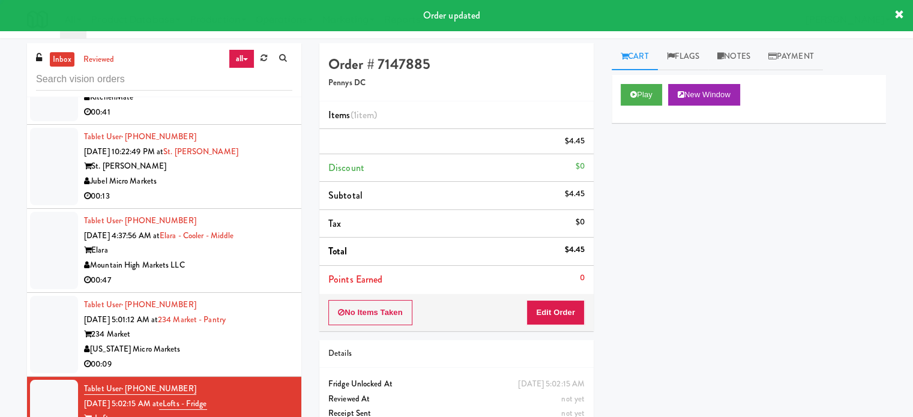
click at [747, 56] on link "Notes" at bounding box center [733, 56] width 51 height 27
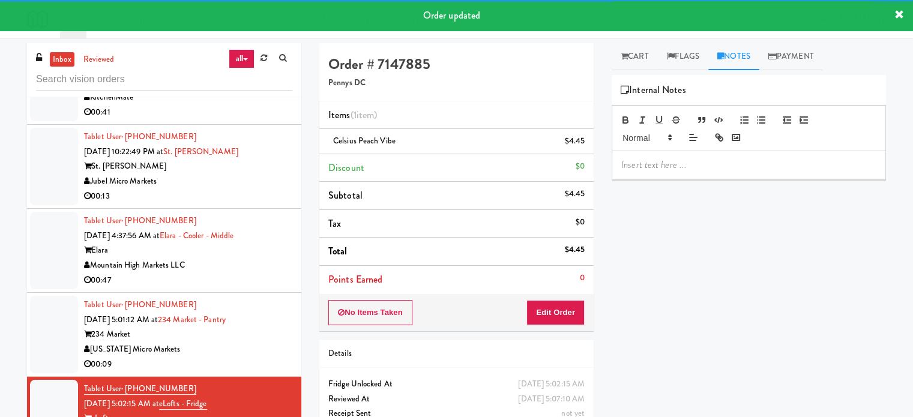
click at [677, 159] on div at bounding box center [748, 165] width 273 height 28
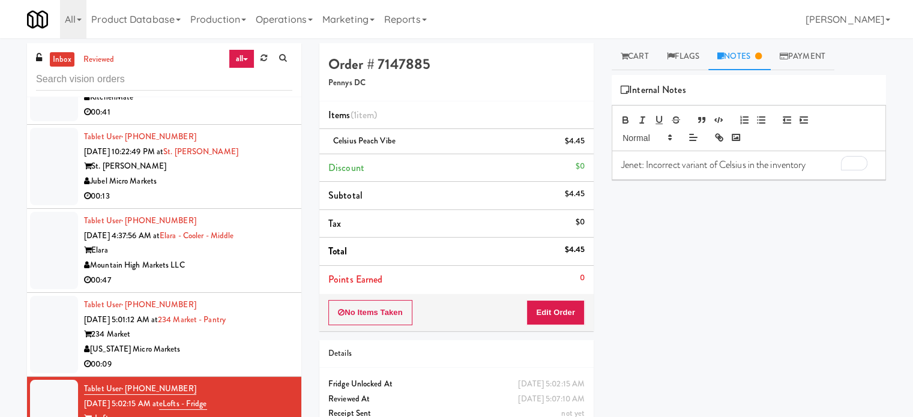
click at [818, 166] on p "Jenet: Incorrect variant of Celsius in the inventory" at bounding box center [748, 164] width 255 height 13
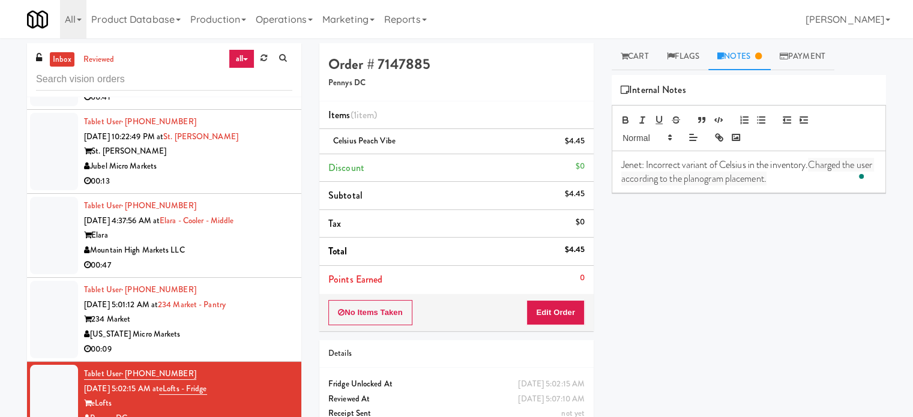
scroll to position [49, 0]
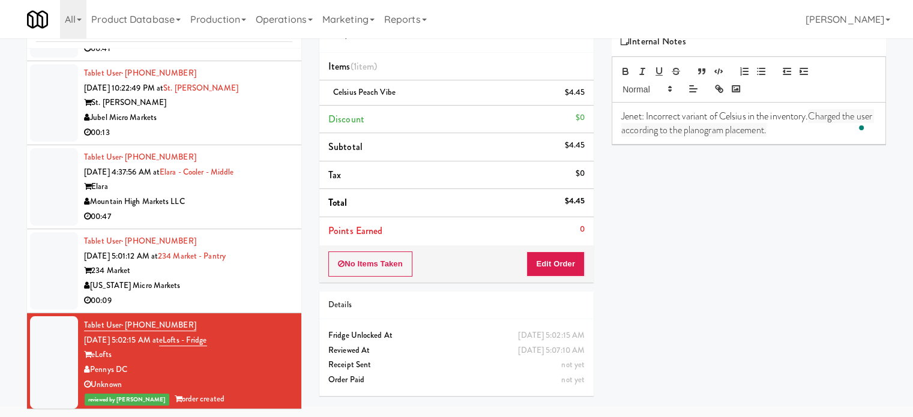
drag, startPoint x: 252, startPoint y: 273, endPoint x: 298, endPoint y: 247, distance: 53.2
click at [254, 272] on div "234 Market" at bounding box center [188, 270] width 208 height 15
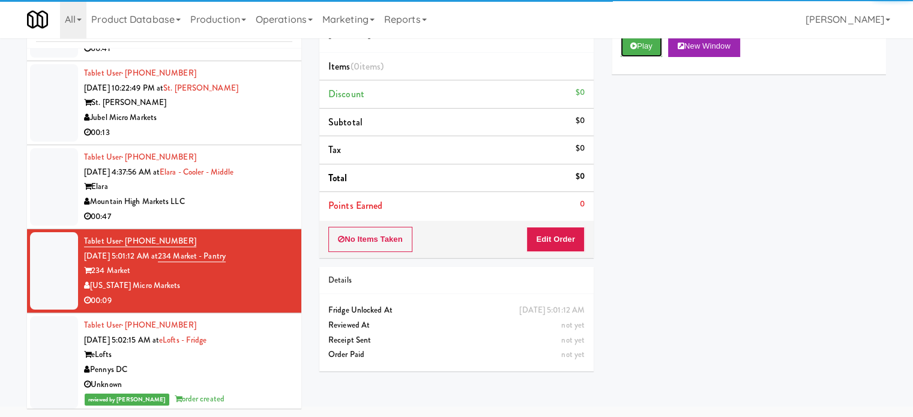
click at [639, 50] on button "Play" at bounding box center [640, 46] width 41 height 22
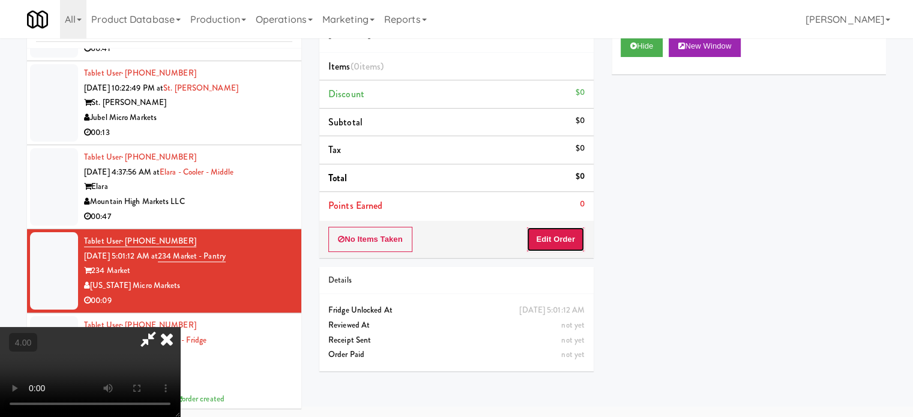
click at [549, 241] on button "Edit Order" at bounding box center [555, 239] width 58 height 25
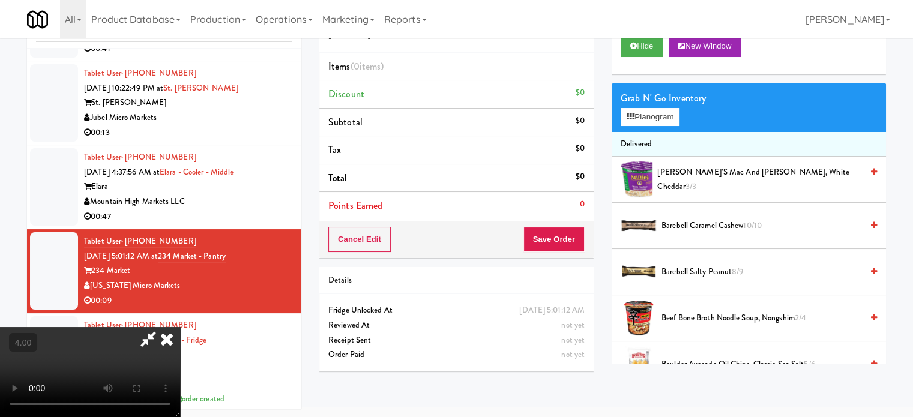
click at [180, 327] on video at bounding box center [90, 372] width 180 height 90
drag, startPoint x: 400, startPoint y: 151, endPoint x: 402, endPoint y: 203, distance: 52.3
click at [180, 327] on video at bounding box center [90, 372] width 180 height 90
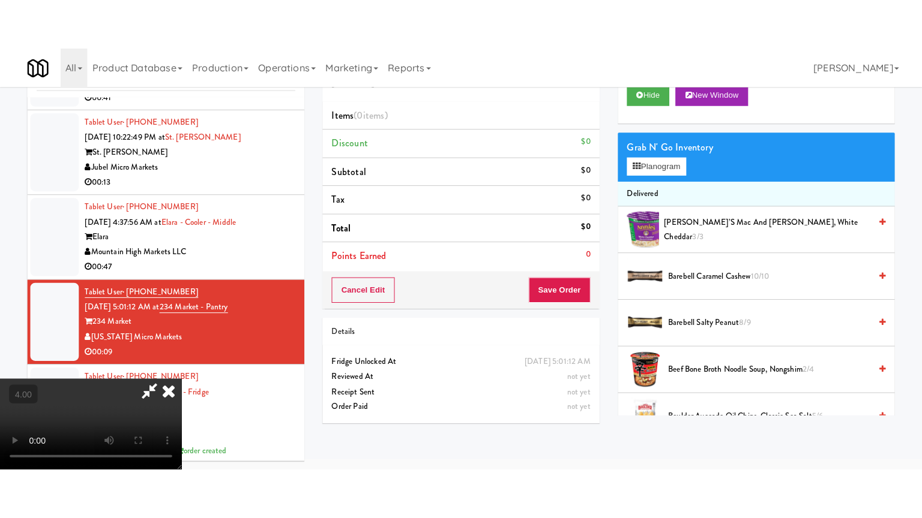
scroll to position [38, 0]
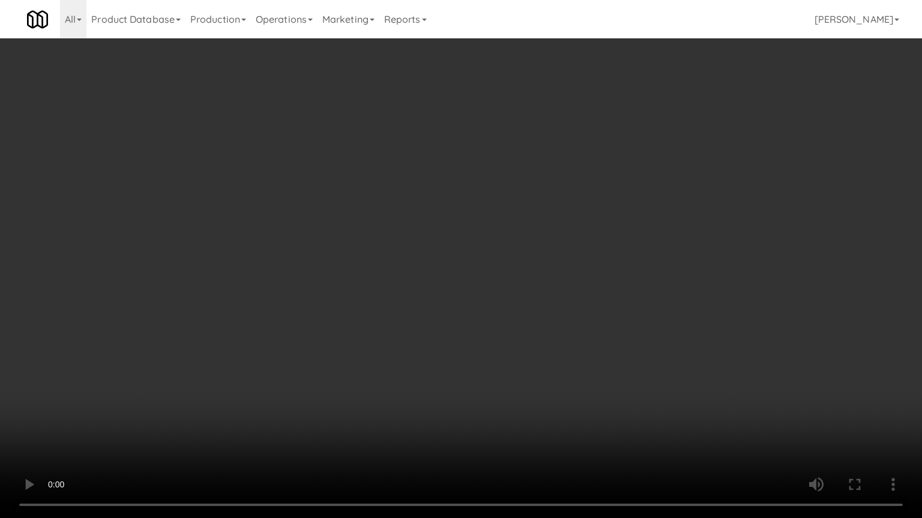
click at [412, 254] on video at bounding box center [461, 259] width 922 height 518
click at [458, 267] on video at bounding box center [461, 259] width 922 height 518
click at [458, 268] on video at bounding box center [461, 259] width 922 height 518
click at [509, 274] on video at bounding box center [461, 259] width 922 height 518
click at [500, 275] on video at bounding box center [461, 259] width 922 height 518
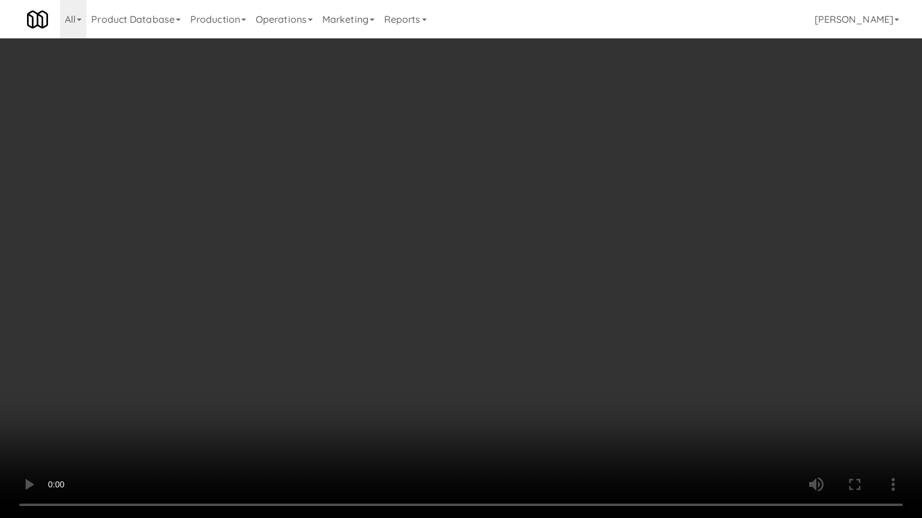
click at [565, 285] on video at bounding box center [461, 259] width 922 height 518
click at [506, 285] on video at bounding box center [461, 259] width 922 height 518
click at [583, 304] on video at bounding box center [461, 259] width 922 height 518
click at [523, 301] on video at bounding box center [461, 259] width 922 height 518
click at [525, 298] on video at bounding box center [461, 259] width 922 height 518
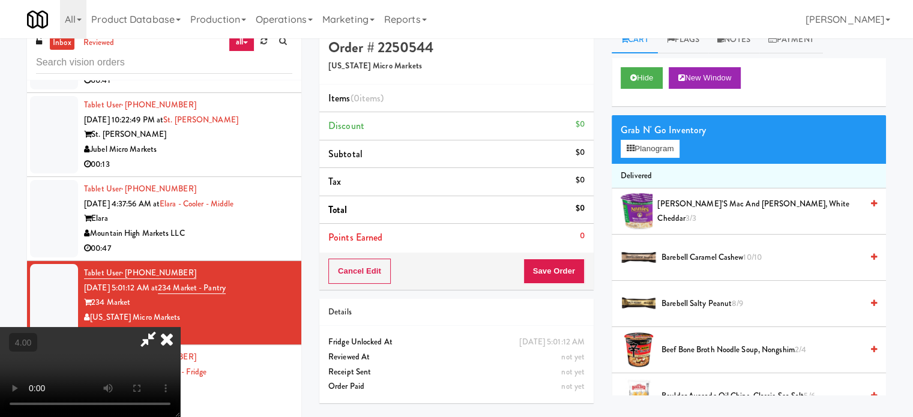
scroll to position [0, 0]
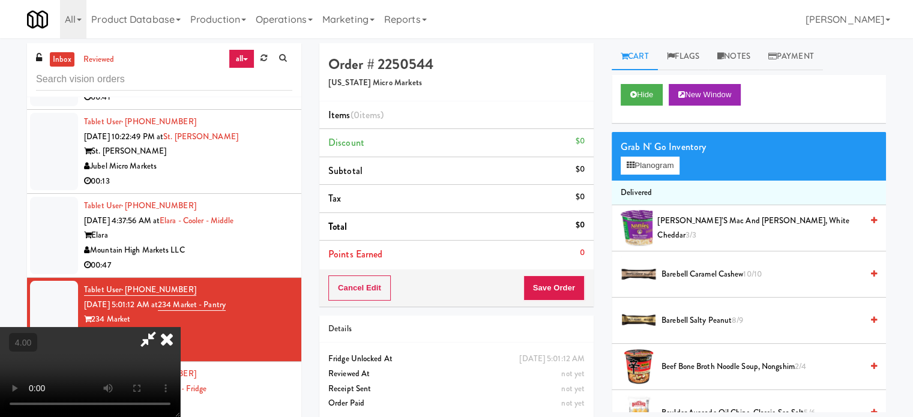
drag, startPoint x: 526, startPoint y: 47, endPoint x: 560, endPoint y: 72, distance: 42.6
click at [180, 327] on icon at bounding box center [167, 339] width 26 height 24
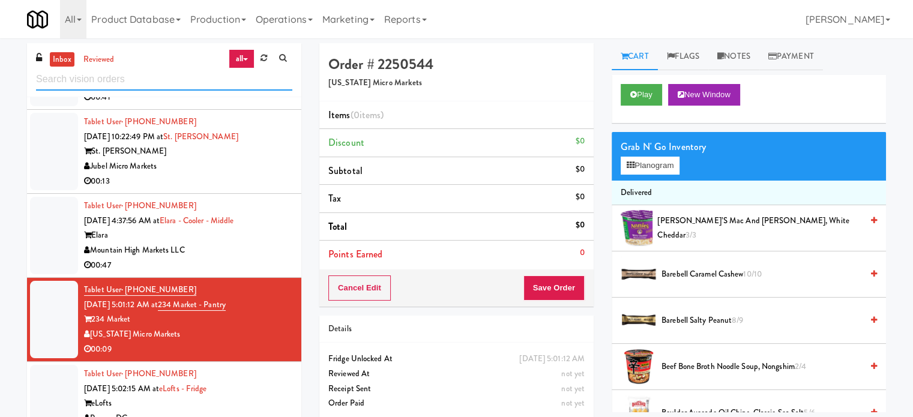
click at [142, 73] on input "text" at bounding box center [164, 79] width 256 height 22
click at [143, 73] on input "text" at bounding box center [164, 79] width 256 height 22
click at [142, 72] on input "text" at bounding box center [164, 79] width 256 height 22
paste input "IKEA Burlington Store"
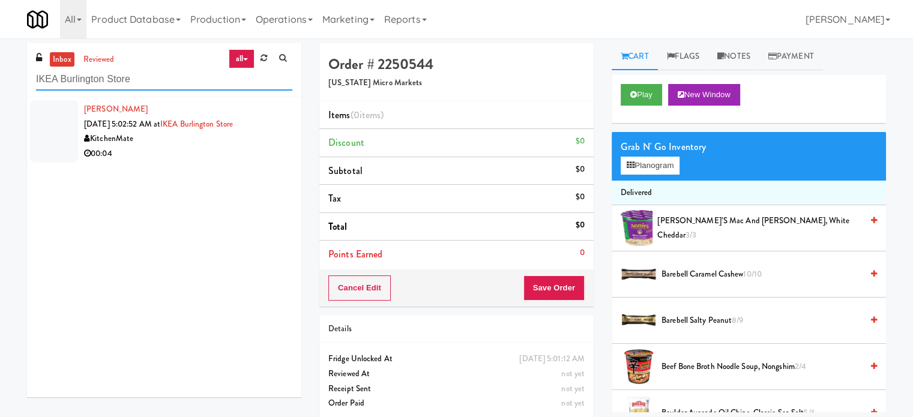
type input "IKEA Burlington Store"
click at [211, 157] on div "00:04" at bounding box center [188, 153] width 208 height 15
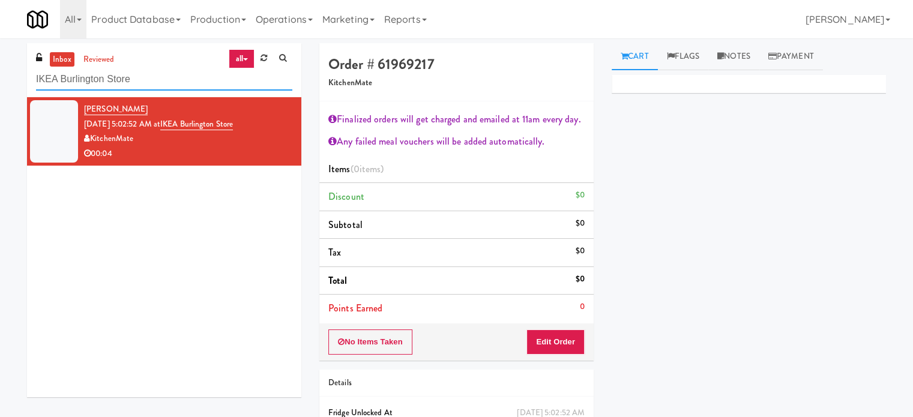
drag, startPoint x: 192, startPoint y: 81, endPoint x: 206, endPoint y: 106, distance: 29.0
click at [192, 82] on input "IKEA Burlington Store" at bounding box center [164, 79] width 256 height 22
click at [226, 146] on div "Tajay Smith Sep 23, 2025 5:02:52 AM at IKEA Burlington Store KitchenMate 00:04" at bounding box center [188, 131] width 208 height 59
click at [537, 335] on button "Edit Order" at bounding box center [555, 341] width 58 height 25
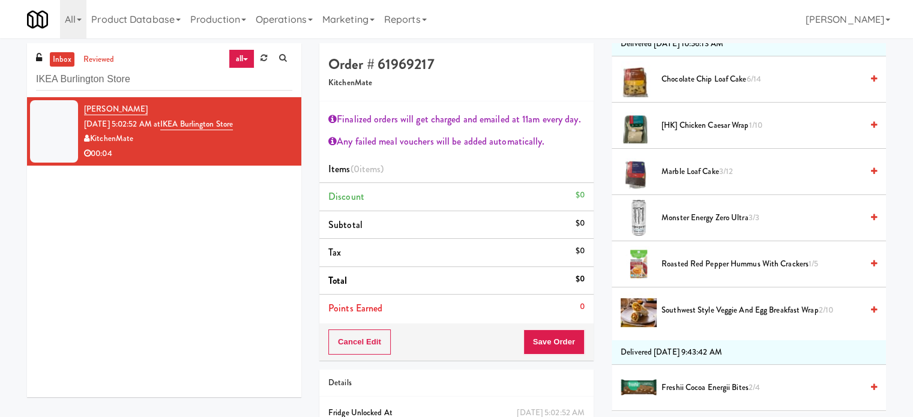
scroll to position [1200, 0]
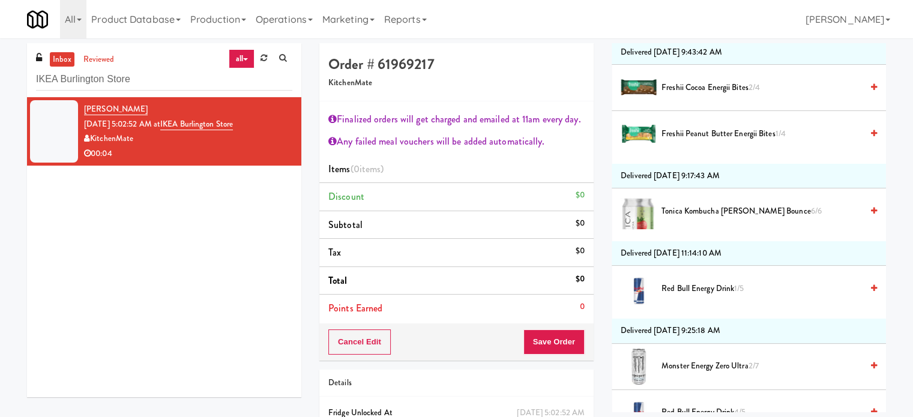
click at [699, 281] on span "Red Bull Energy Drink 1/5" at bounding box center [761, 288] width 200 height 15
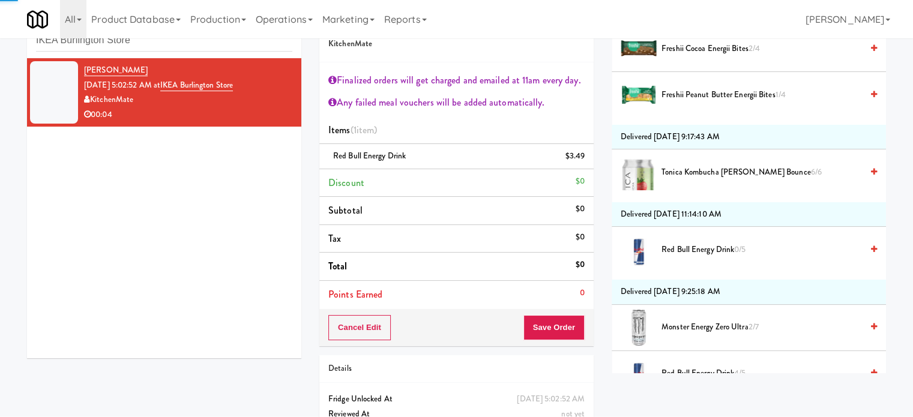
scroll to position [89, 0]
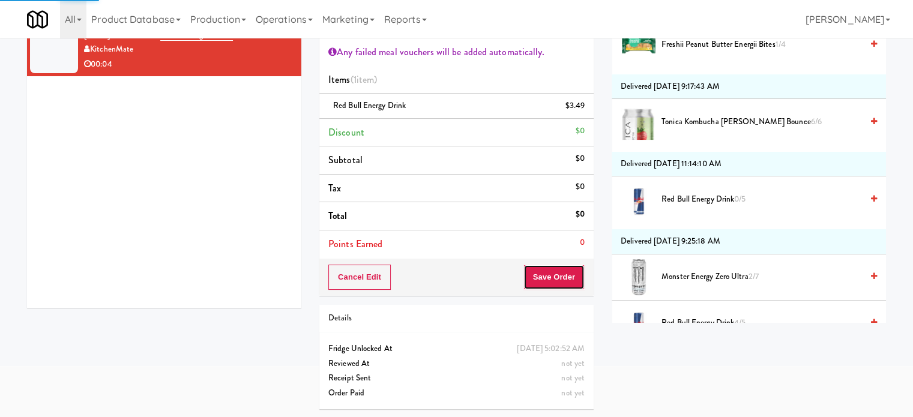
click at [558, 280] on button "Save Order" at bounding box center [553, 277] width 61 height 25
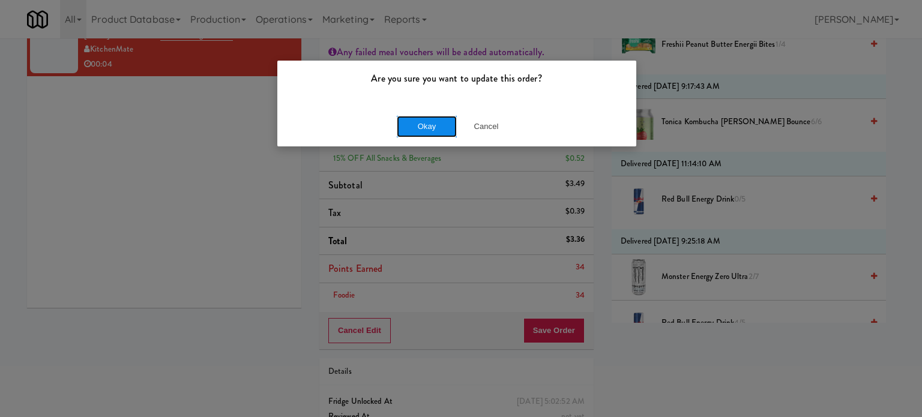
click at [440, 128] on button "Okay" at bounding box center [427, 127] width 60 height 22
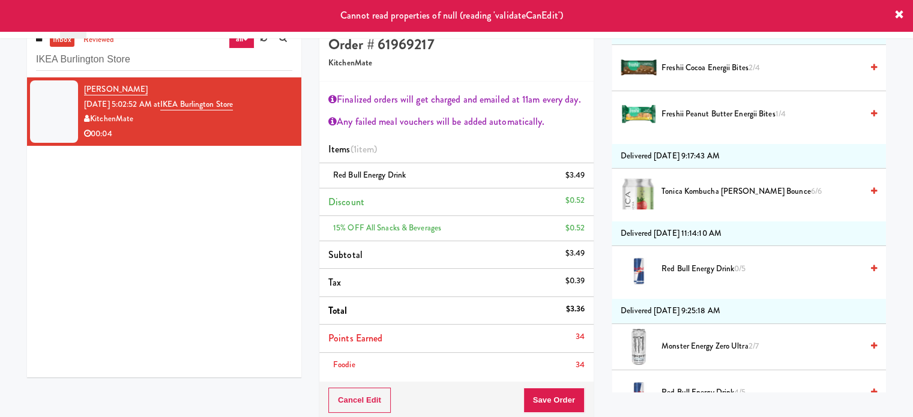
scroll to position [0, 0]
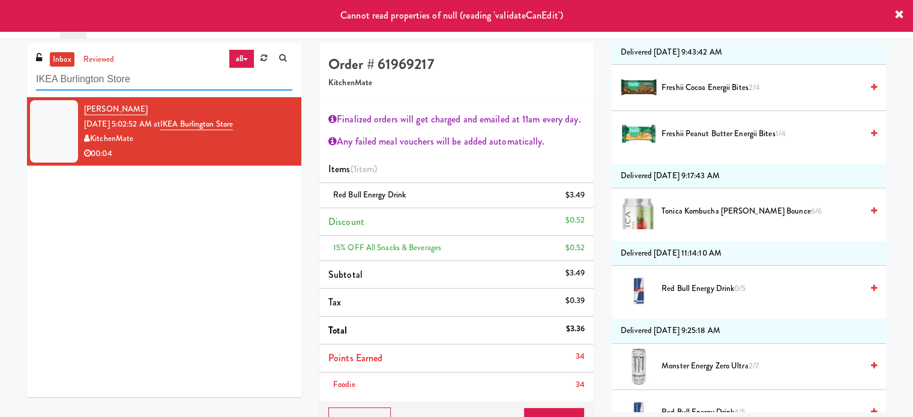
click at [182, 80] on input "IKEA Burlington Store" at bounding box center [164, 79] width 256 height 22
click at [98, 55] on link "reviewed" at bounding box center [98, 59] width 37 height 15
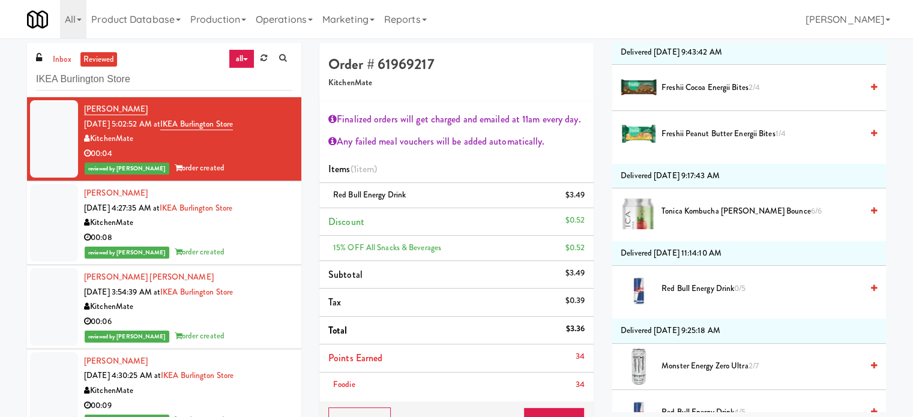
click at [260, 221] on div "KitchenMate" at bounding box center [188, 222] width 208 height 15
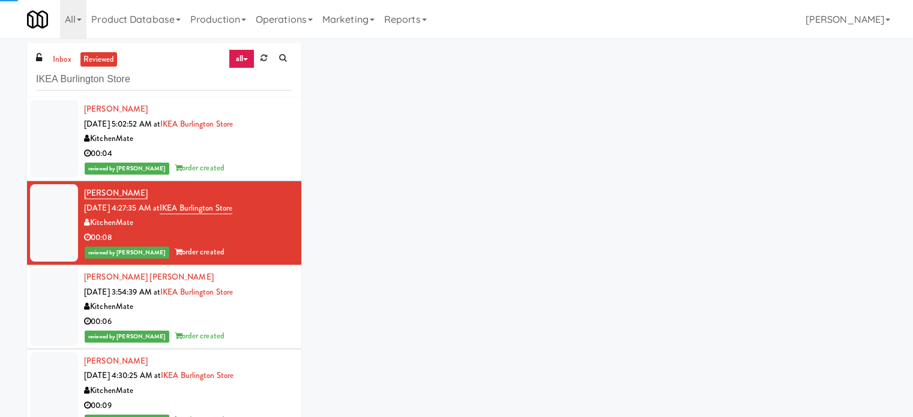
drag, startPoint x: 263, startPoint y: 164, endPoint x: 274, endPoint y: 148, distance: 19.0
click at [265, 164] on div "reviewed by Jomari Y order created" at bounding box center [188, 168] width 208 height 15
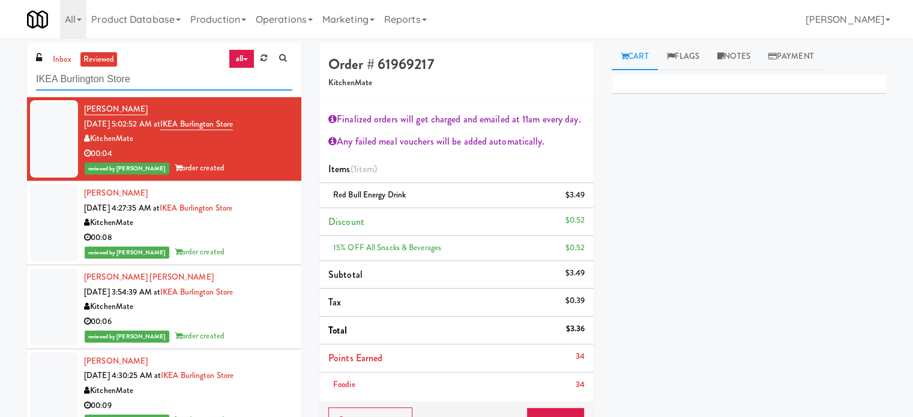
click at [163, 71] on input "IKEA Burlington Store" at bounding box center [164, 79] width 256 height 22
click at [54, 55] on link "inbox" at bounding box center [62, 59] width 25 height 15
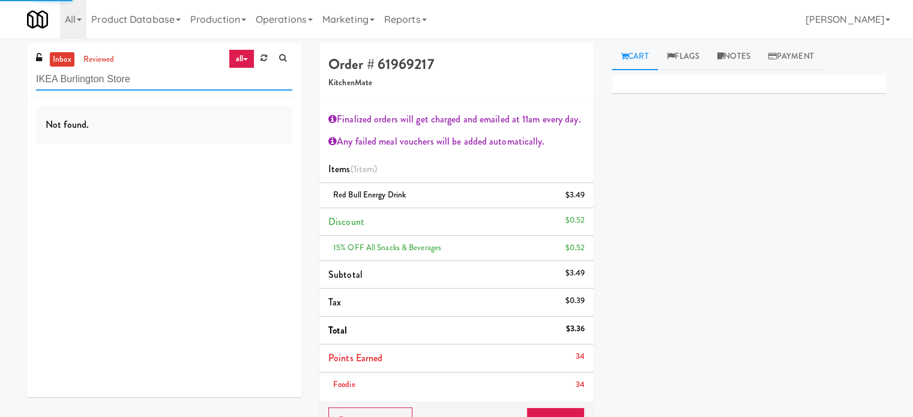
click at [176, 75] on input "IKEA Burlington Store" at bounding box center [164, 79] width 256 height 22
click at [176, 76] on input "IKEA Burlington Store" at bounding box center [164, 79] width 256 height 22
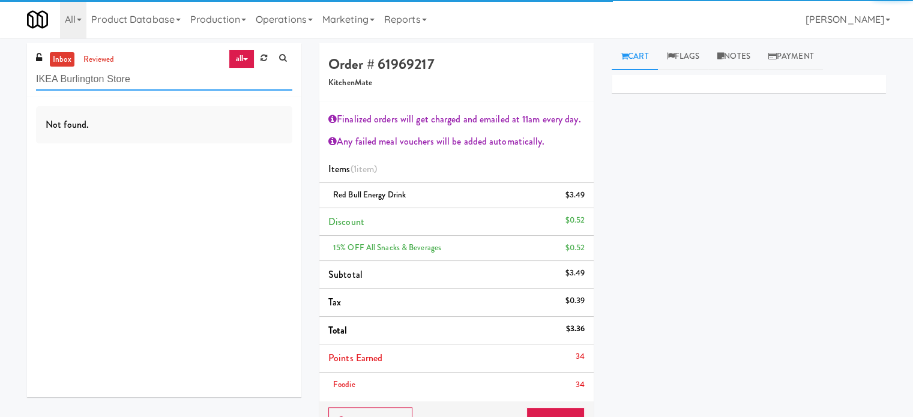
click at [175, 77] on input "IKEA Burlington Store" at bounding box center [164, 79] width 256 height 22
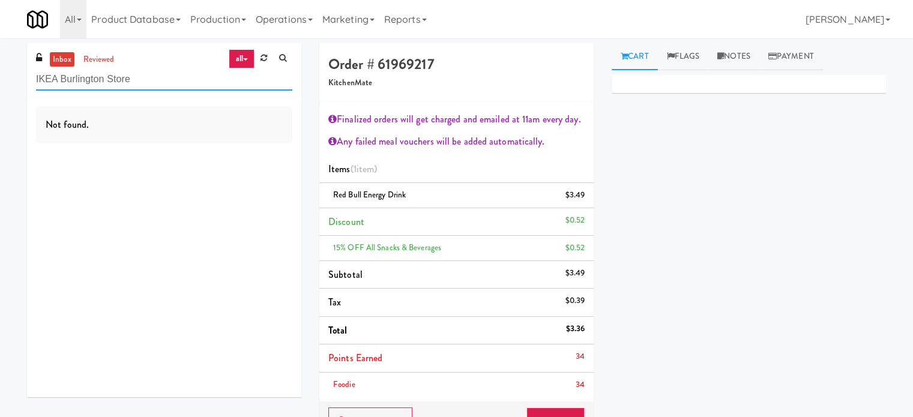
click at [178, 81] on input "IKEA Burlington Store" at bounding box center [164, 79] width 256 height 22
click at [178, 83] on input "IKEA Burlington Store" at bounding box center [164, 79] width 256 height 22
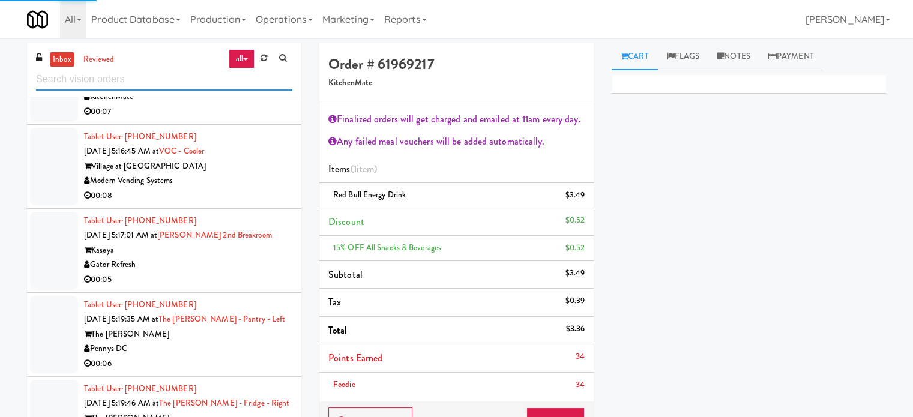
scroll to position [2268, 0]
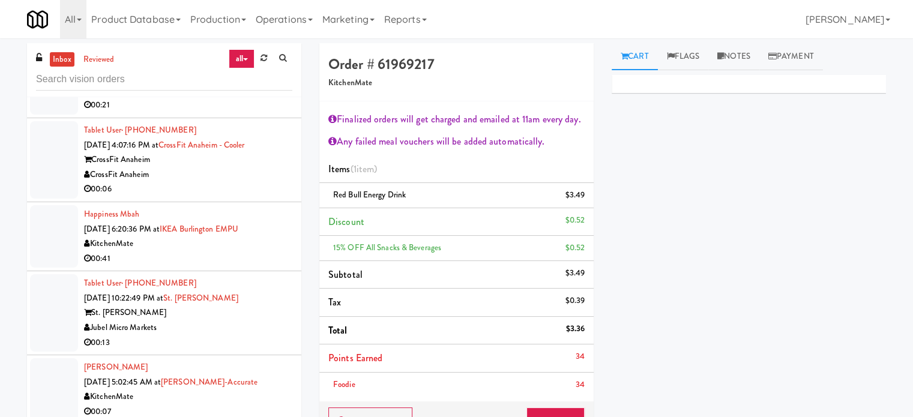
drag, startPoint x: 272, startPoint y: 382, endPoint x: 278, endPoint y: 367, distance: 16.2
click at [274, 381] on div "Christopher Pereira Ramos Sep 23, 2025 5:02:45 AM at Bothwell-Accurate KitchenM…" at bounding box center [188, 389] width 208 height 59
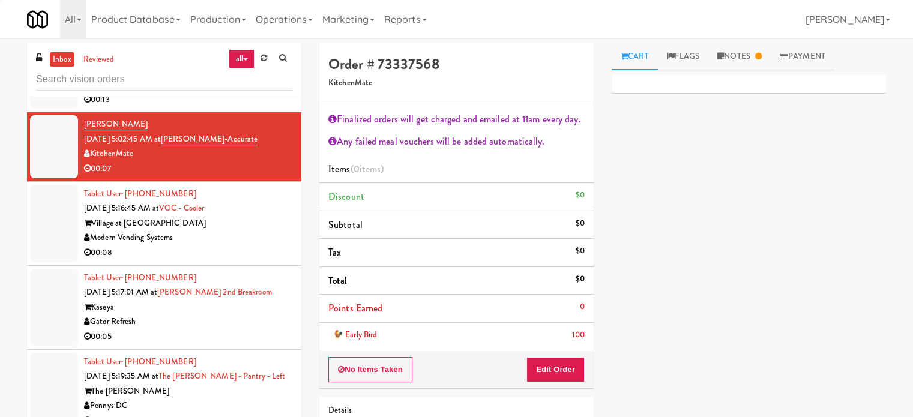
scroll to position [2511, 0]
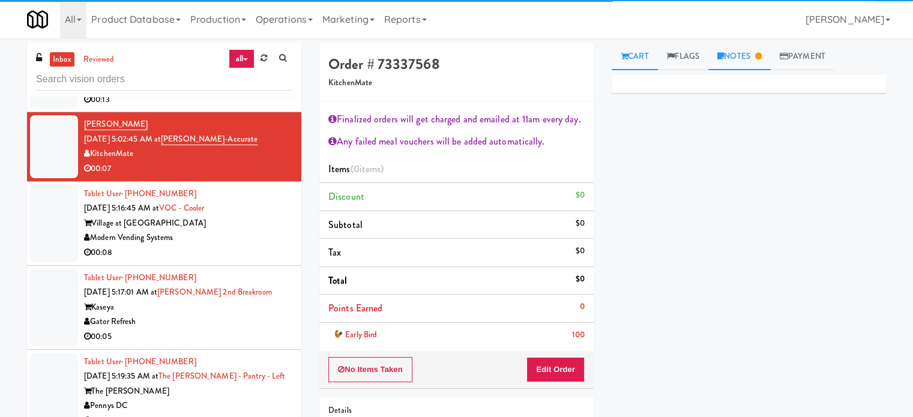
click at [748, 52] on link "Notes" at bounding box center [739, 56] width 62 height 27
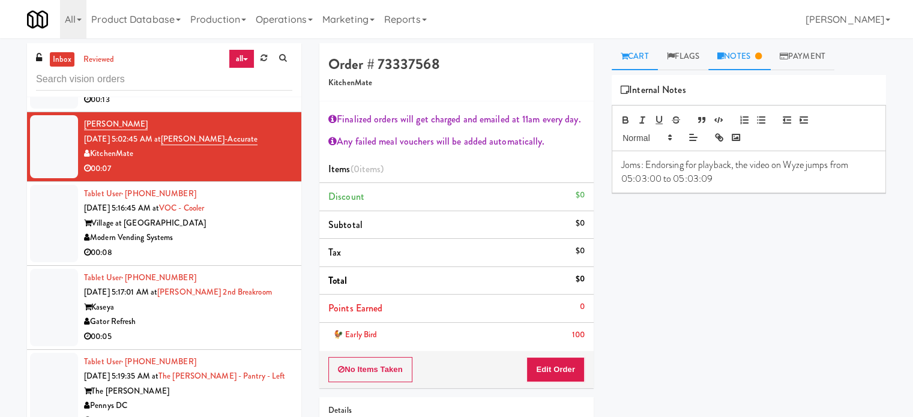
click at [638, 58] on link "Cart" at bounding box center [634, 56] width 46 height 27
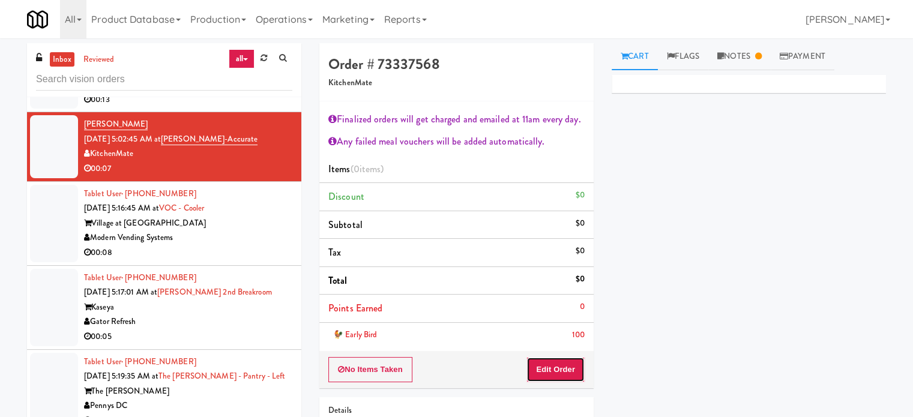
drag, startPoint x: 562, startPoint y: 373, endPoint x: 608, endPoint y: 331, distance: 62.4
click at [562, 371] on button "Edit Order" at bounding box center [555, 369] width 58 height 25
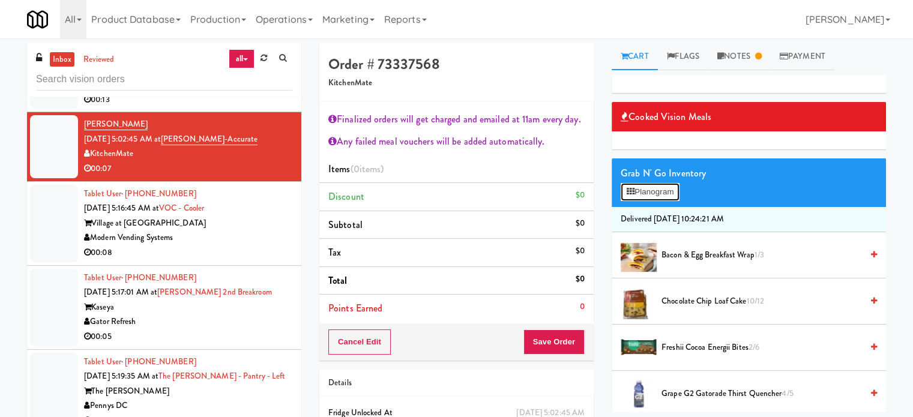
click at [641, 191] on button "Planogram" at bounding box center [649, 192] width 59 height 18
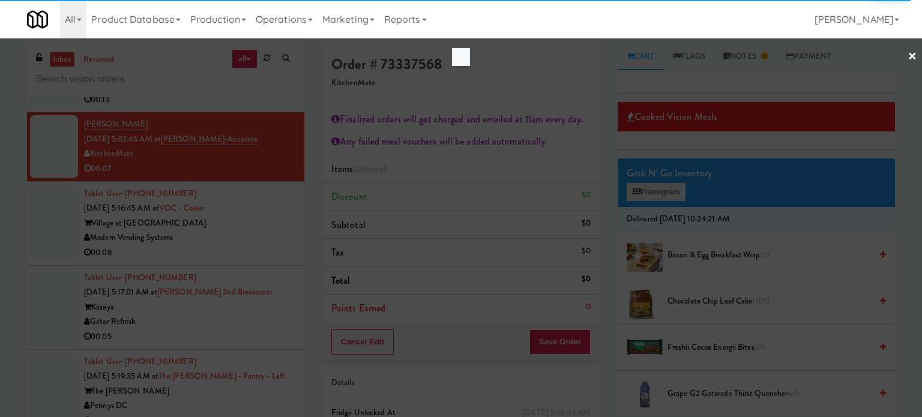
click at [672, 191] on div at bounding box center [461, 208] width 922 height 417
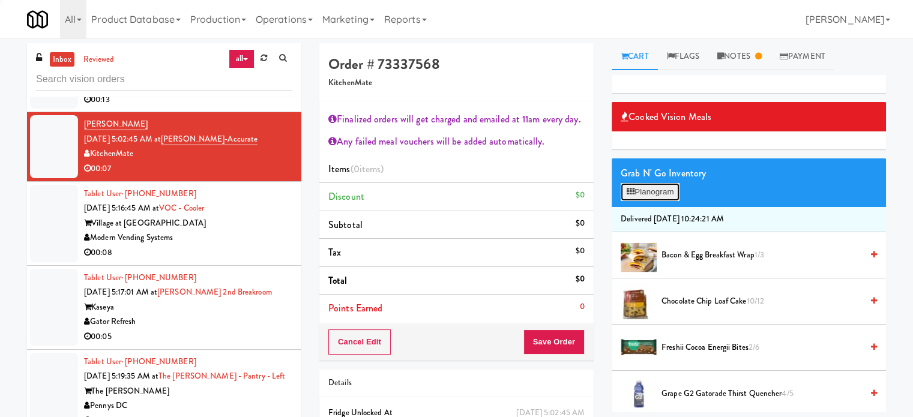
click at [657, 193] on button "Planogram" at bounding box center [649, 192] width 59 height 18
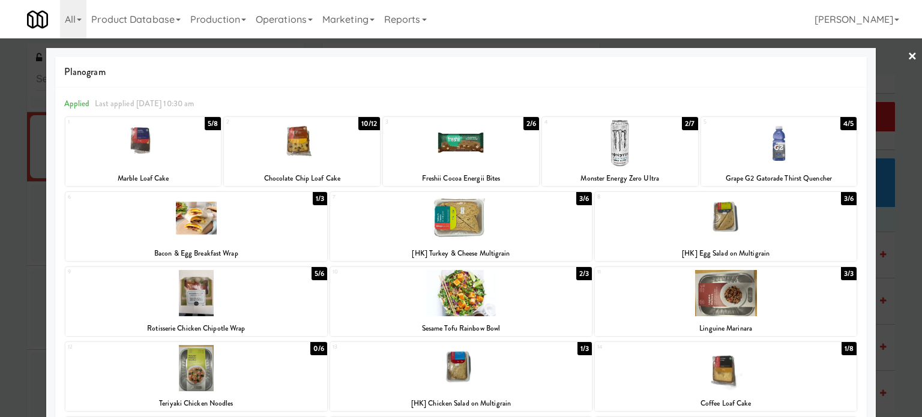
click at [530, 124] on div "2/6" at bounding box center [531, 123] width 16 height 13
drag, startPoint x: 315, startPoint y: 200, endPoint x: 452, endPoint y: 176, distance: 139.5
click at [315, 200] on div "1/3" at bounding box center [320, 198] width 14 height 13
drag, startPoint x: 891, startPoint y: 268, endPoint x: 616, endPoint y: 202, distance: 282.7
click at [891, 269] on div at bounding box center [461, 208] width 922 height 417
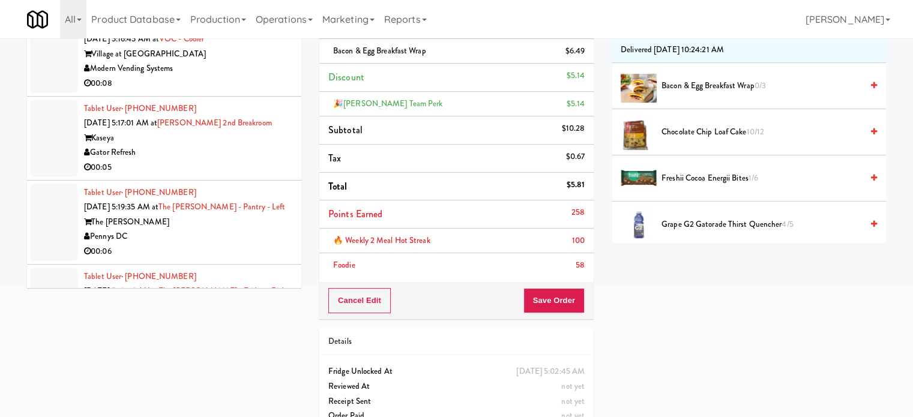
scroll to position [192, 0]
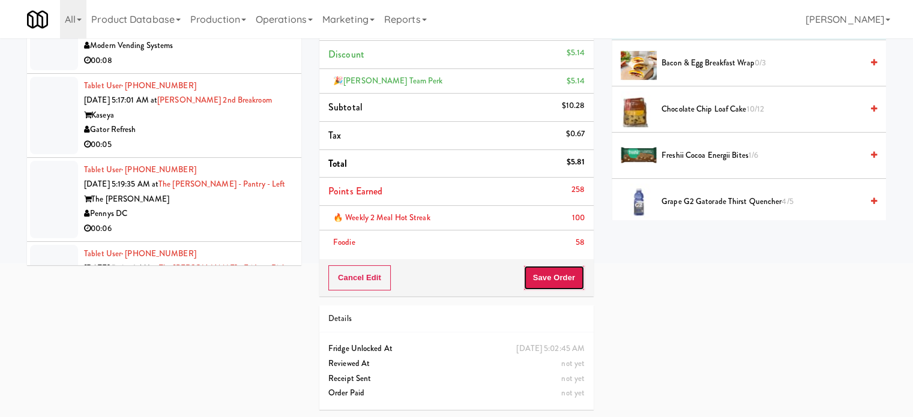
click at [551, 275] on button "Save Order" at bounding box center [553, 277] width 61 height 25
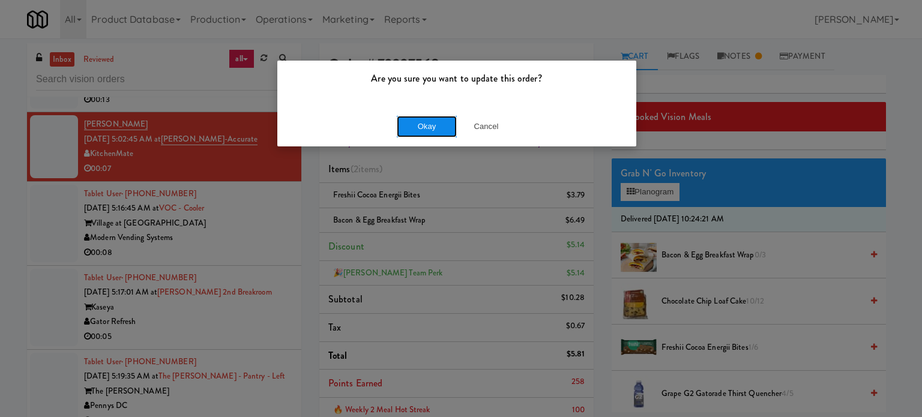
click at [439, 124] on button "Okay" at bounding box center [427, 127] width 60 height 22
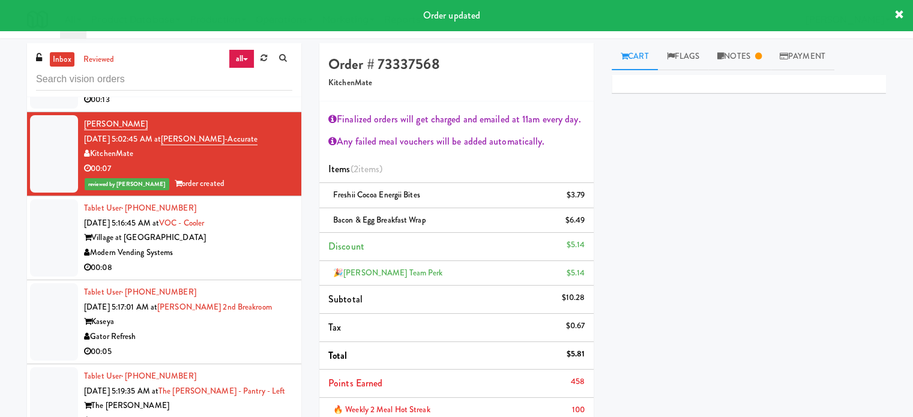
click at [264, 247] on div "Modern Vending Systems" at bounding box center [188, 252] width 208 height 15
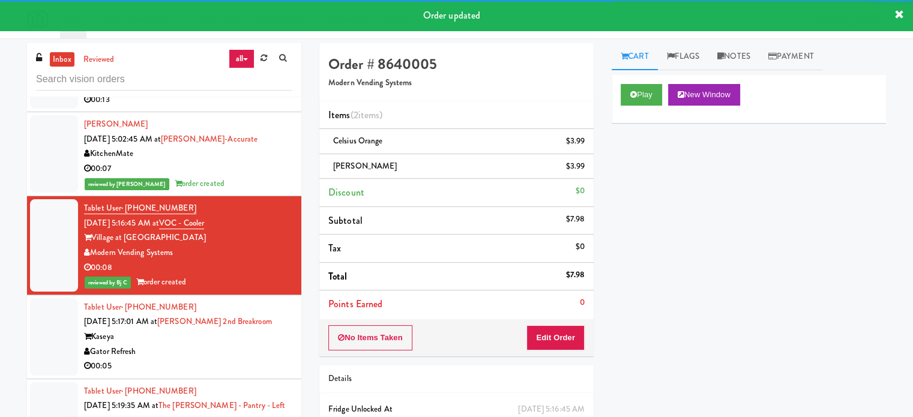
click at [241, 359] on div "00:05" at bounding box center [188, 366] width 208 height 15
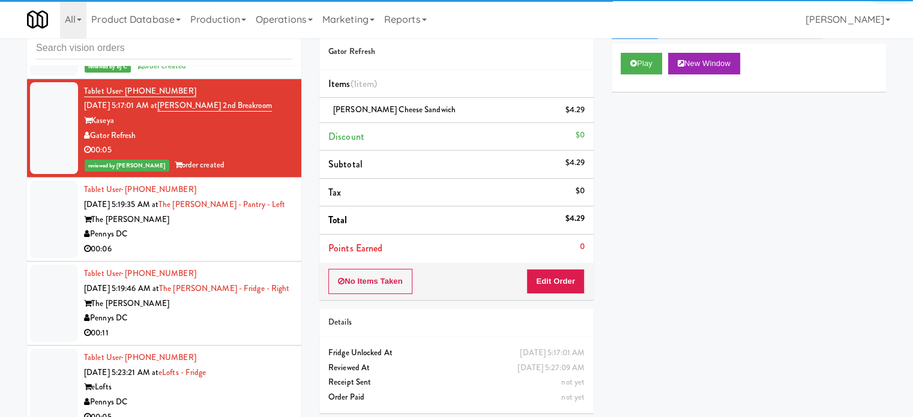
scroll to position [49, 0]
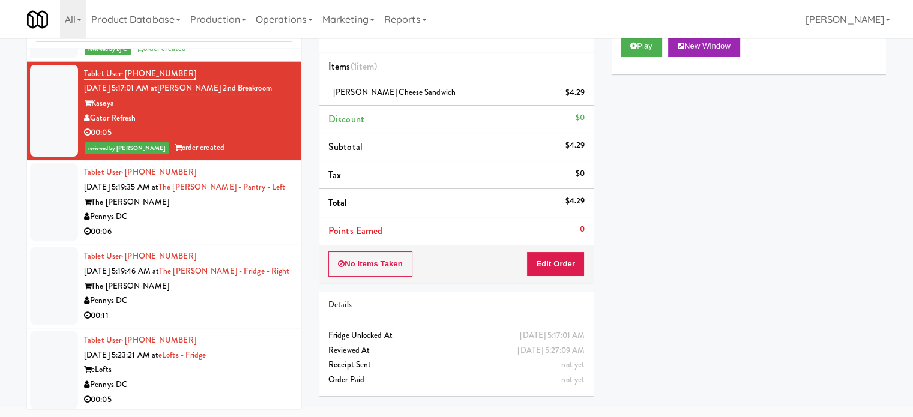
click at [258, 364] on div "eLofts" at bounding box center [188, 369] width 208 height 15
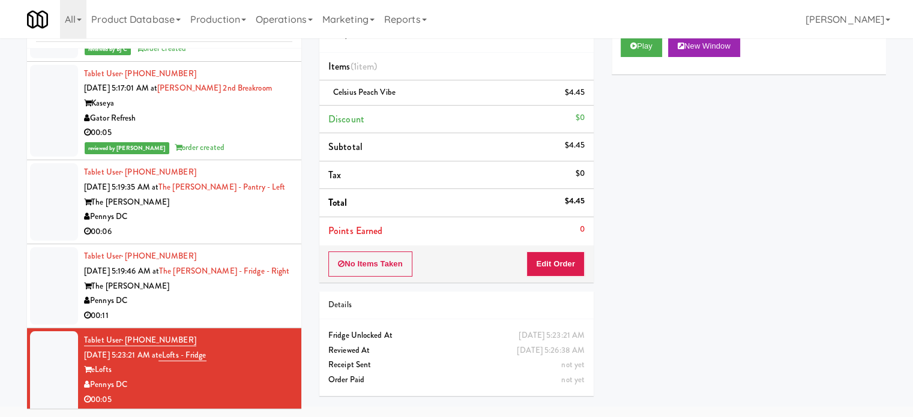
drag, startPoint x: 244, startPoint y: 308, endPoint x: 245, endPoint y: 239, distance: 69.0
click at [244, 308] on div "00:11" at bounding box center [188, 315] width 208 height 15
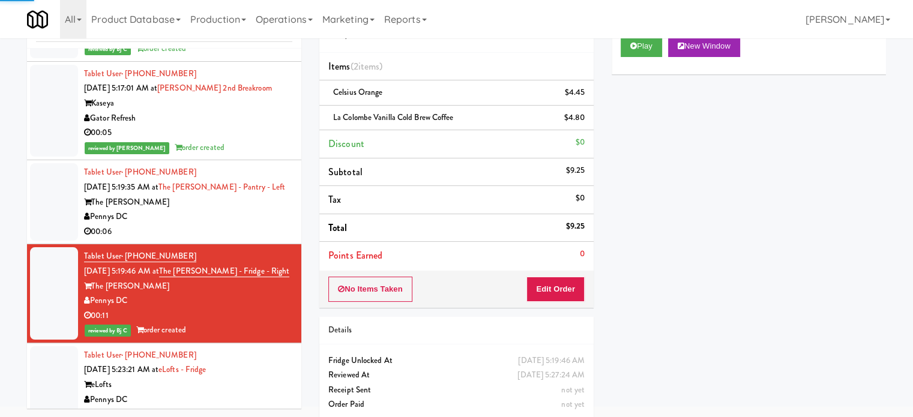
click at [247, 212] on div "Pennys DC" at bounding box center [188, 216] width 208 height 15
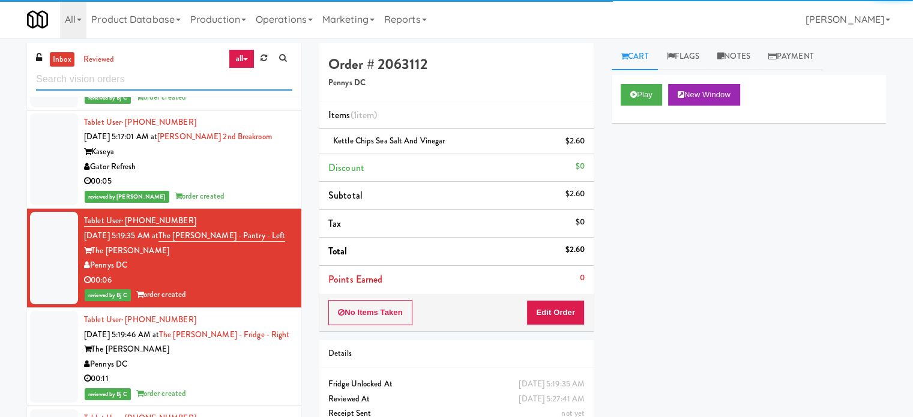
click at [179, 81] on input "text" at bounding box center [164, 79] width 256 height 22
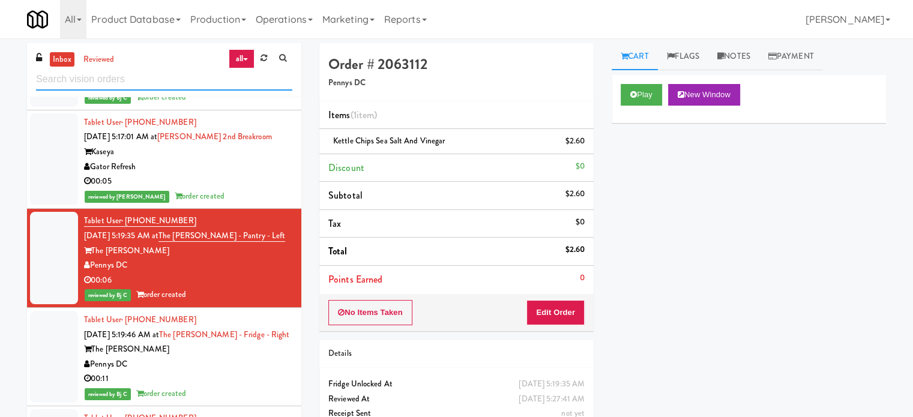
click at [180, 77] on input "text" at bounding box center [164, 79] width 256 height 22
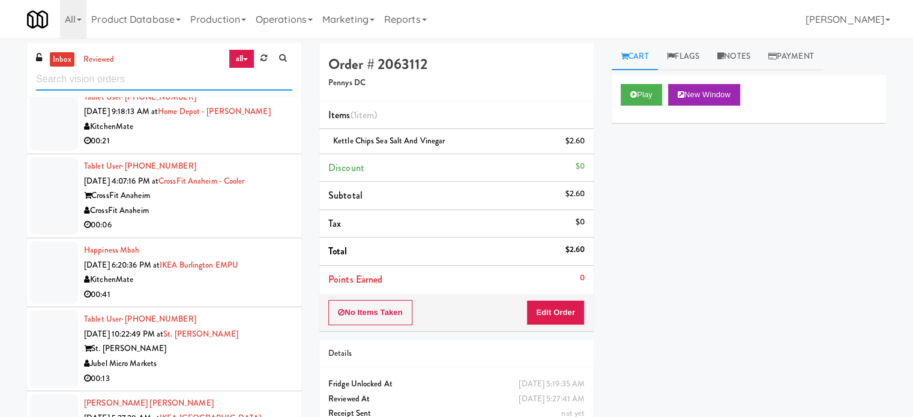
scroll to position [49, 0]
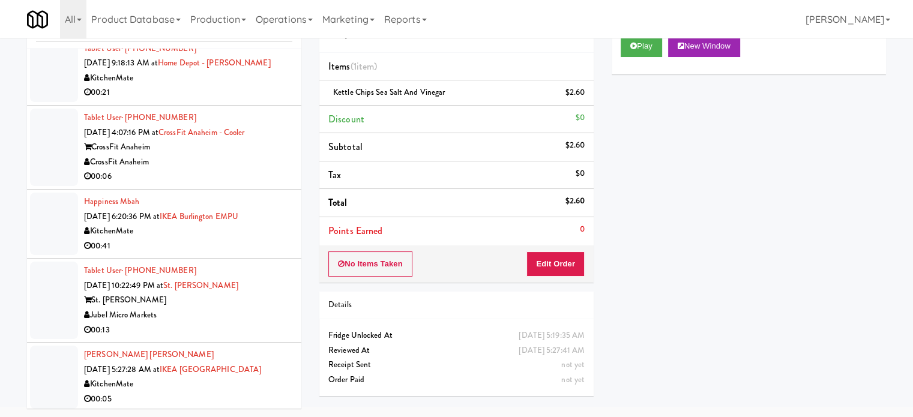
drag, startPoint x: 250, startPoint y: 386, endPoint x: 292, endPoint y: 331, distance: 69.9
click at [250, 387] on div "KitchenMate" at bounding box center [188, 384] width 208 height 15
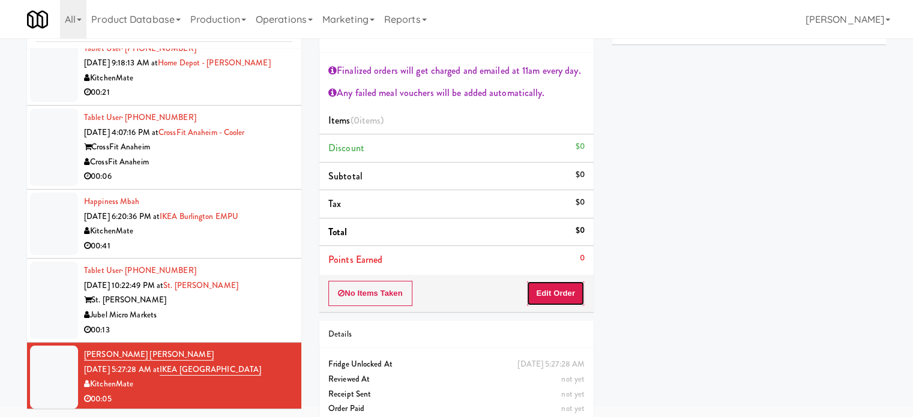
click at [569, 298] on button "Edit Order" at bounding box center [555, 293] width 58 height 25
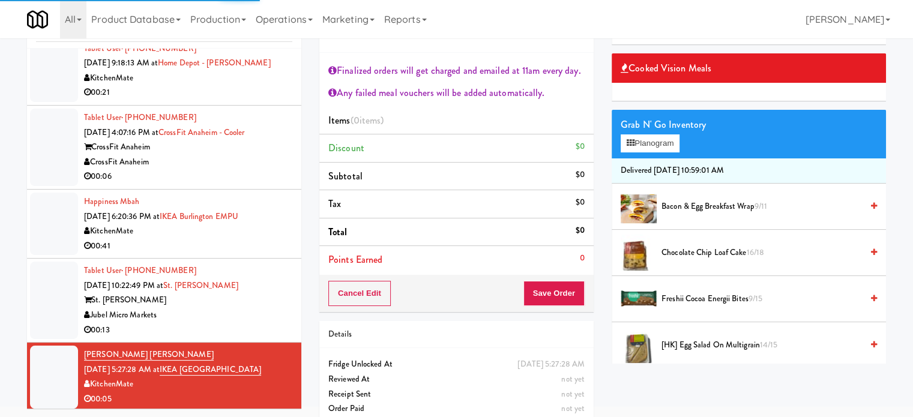
click at [694, 342] on span "[HK] Egg Salad on Multigrain 14/15" at bounding box center [761, 345] width 200 height 15
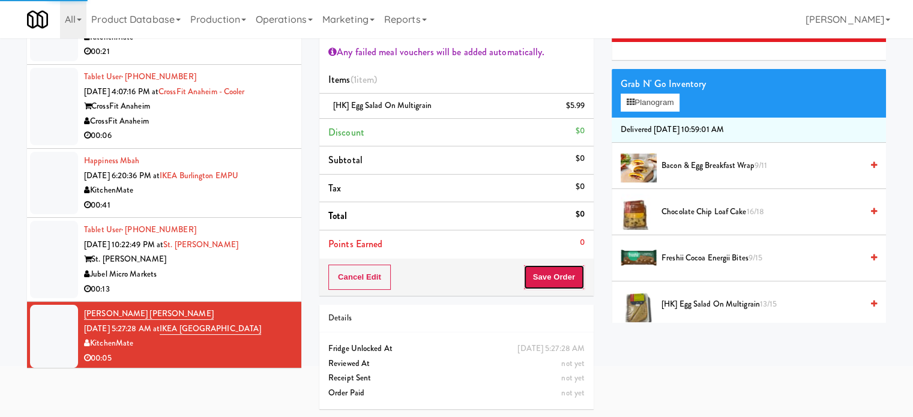
click at [558, 271] on button "Save Order" at bounding box center [553, 277] width 61 height 25
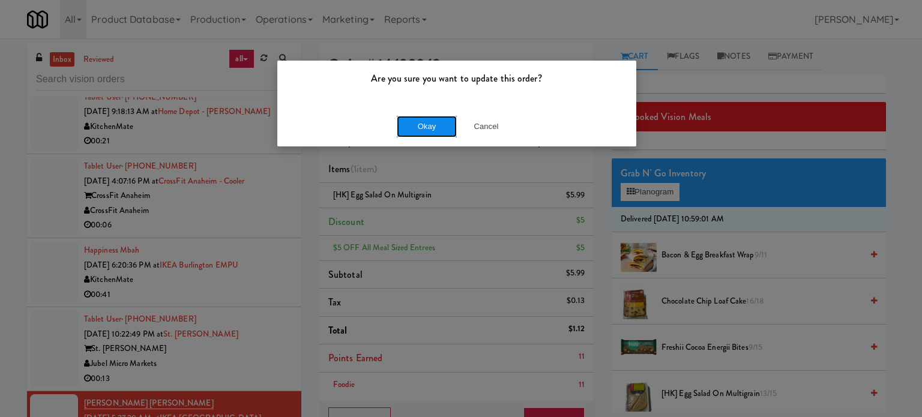
click at [427, 121] on button "Okay" at bounding box center [427, 127] width 60 height 22
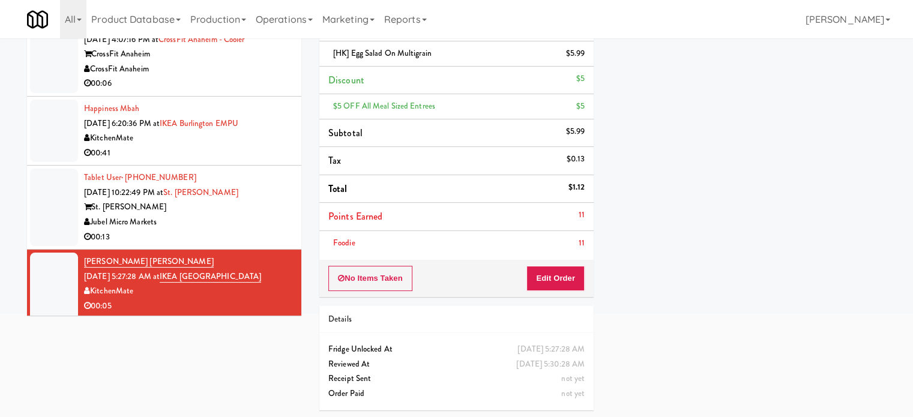
click at [263, 221] on div "Jubel Micro Markets" at bounding box center [188, 222] width 208 height 15
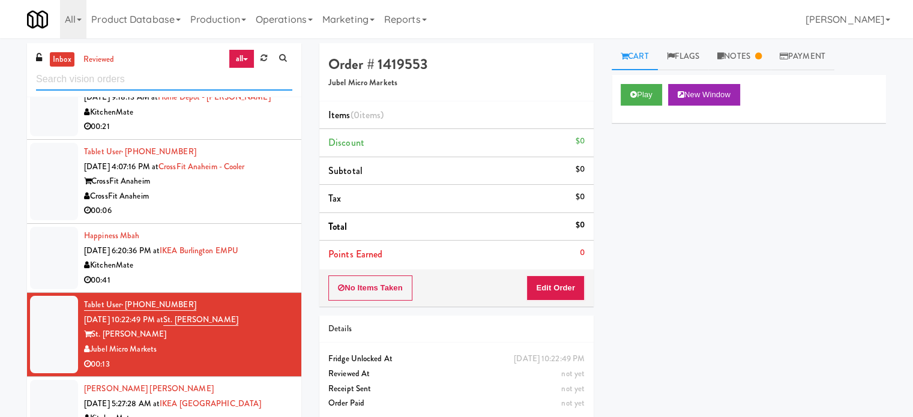
click at [135, 80] on input "text" at bounding box center [164, 79] width 256 height 22
click at [136, 80] on input "text" at bounding box center [164, 79] width 256 height 22
paste input "IKEA [GEOGRAPHIC_DATA]"
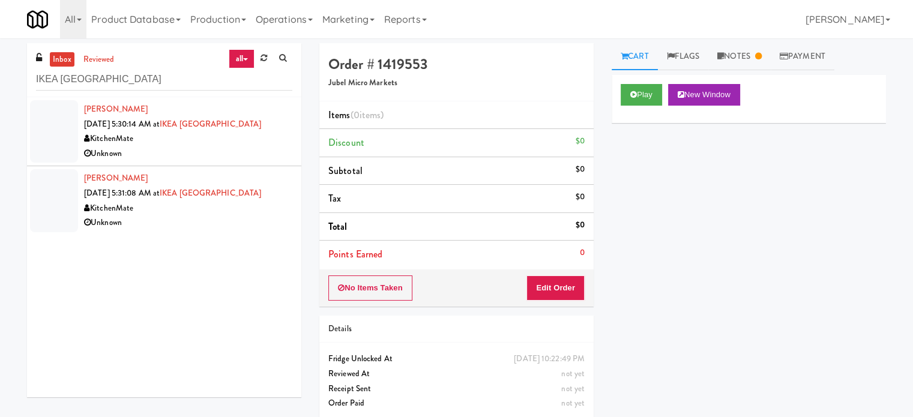
click at [226, 225] on div "Unknown" at bounding box center [188, 222] width 208 height 15
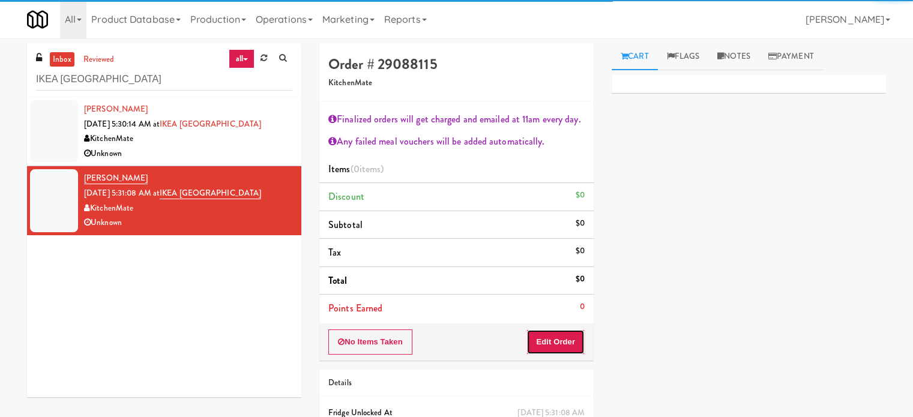
click at [564, 338] on button "Edit Order" at bounding box center [555, 341] width 58 height 25
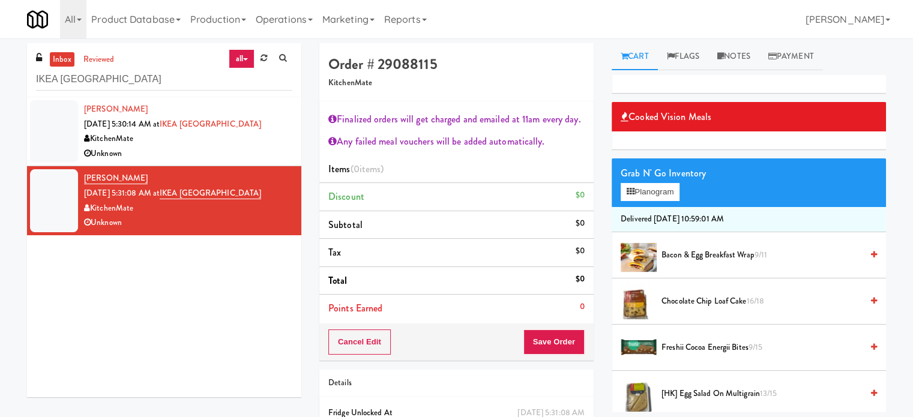
click at [701, 256] on span "Bacon & Egg Breakfast Wrap 9/11" at bounding box center [761, 255] width 200 height 15
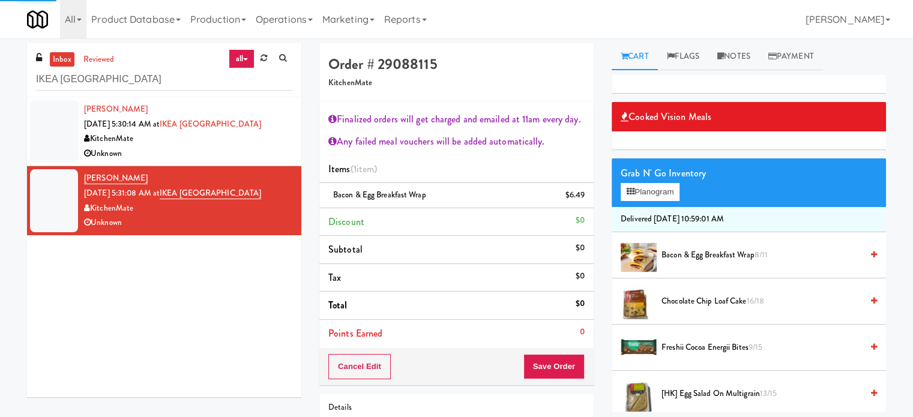
scroll to position [300, 0]
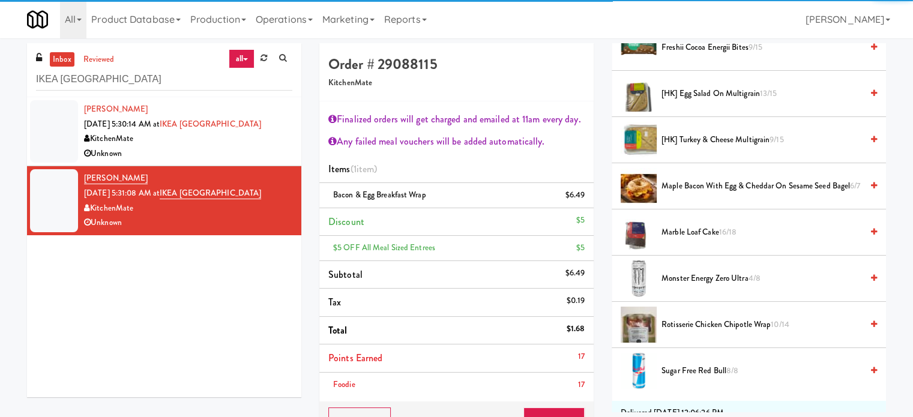
click at [714, 232] on span "Marble Loaf Cake 16/18" at bounding box center [761, 232] width 200 height 15
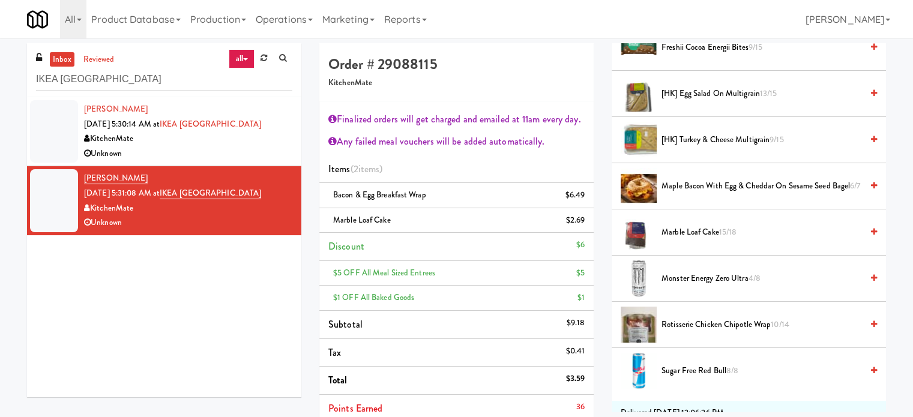
scroll to position [192, 0]
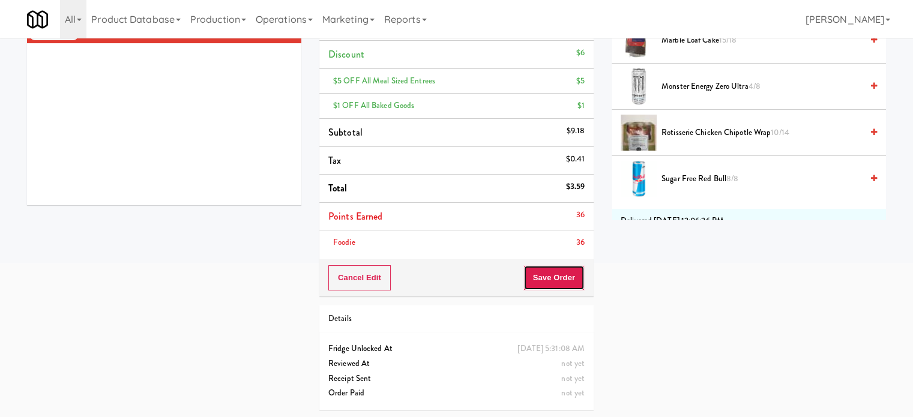
click at [559, 270] on button "Save Order" at bounding box center [553, 277] width 61 height 25
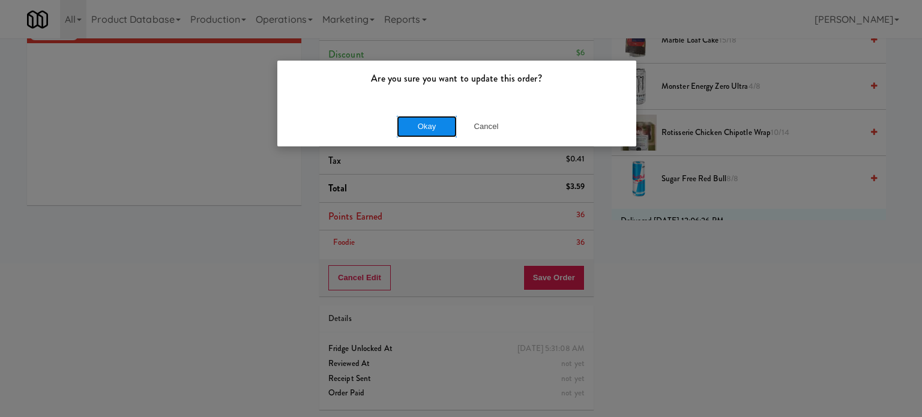
click at [425, 123] on button "Okay" at bounding box center [427, 127] width 60 height 22
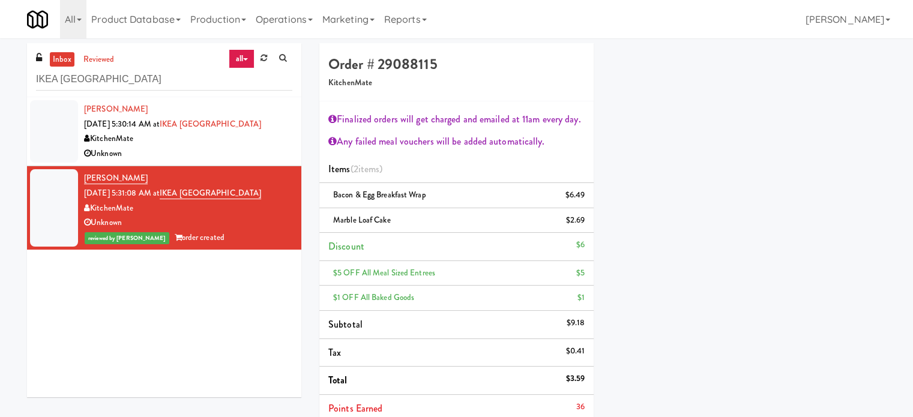
scroll to position [0, 0]
click at [235, 149] on div "Unknown" at bounding box center [188, 153] width 208 height 15
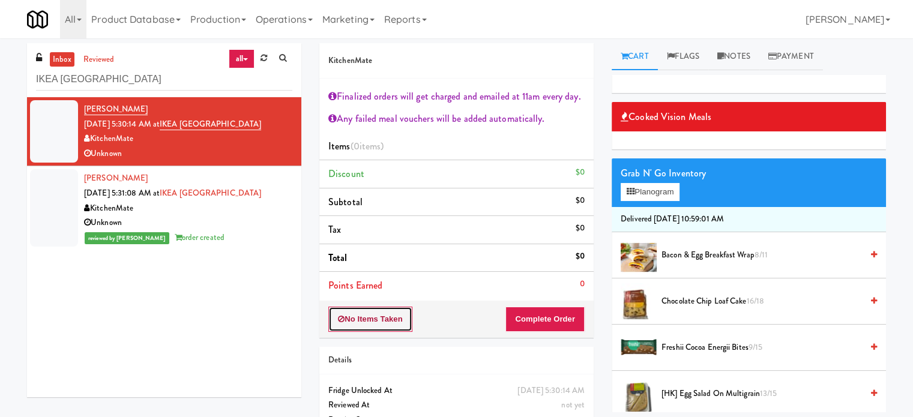
click at [378, 320] on button "No Items Taken" at bounding box center [370, 319] width 84 height 25
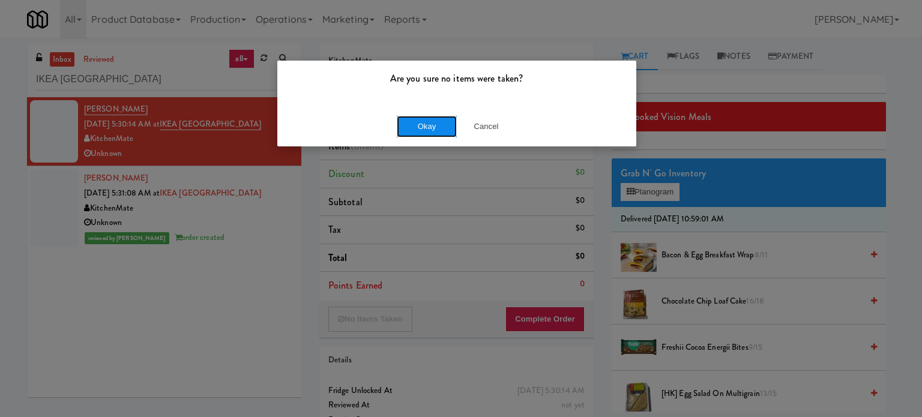
click at [434, 122] on button "Okay" at bounding box center [427, 127] width 60 height 22
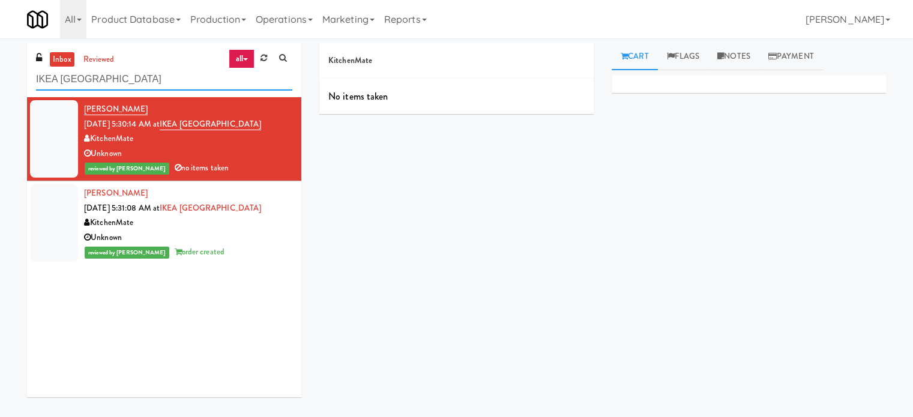
click at [164, 81] on input "IKEA [GEOGRAPHIC_DATA]" at bounding box center [164, 79] width 256 height 22
click at [165, 81] on input "IKEA [GEOGRAPHIC_DATA]" at bounding box center [164, 79] width 256 height 22
click at [166, 71] on input "IKEA [GEOGRAPHIC_DATA]" at bounding box center [164, 79] width 256 height 22
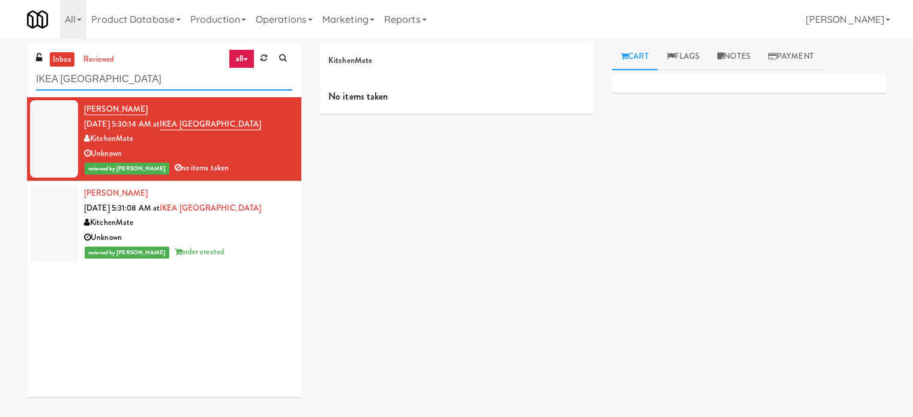
click at [166, 76] on input "IKEA [GEOGRAPHIC_DATA]" at bounding box center [164, 79] width 256 height 22
paste input "[GEOGRAPHIC_DATA] - Trillium Health"
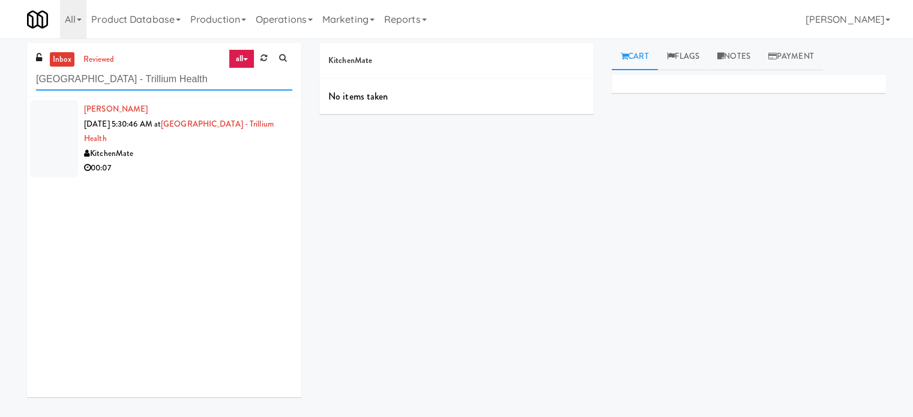
type input "[GEOGRAPHIC_DATA] - Trillium Health"
click at [174, 167] on div "00:07" at bounding box center [188, 168] width 208 height 15
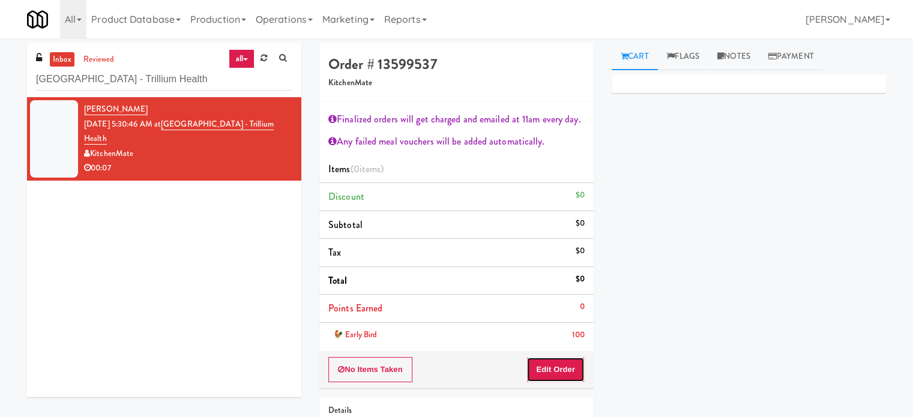
click at [557, 376] on button "Edit Order" at bounding box center [555, 369] width 58 height 25
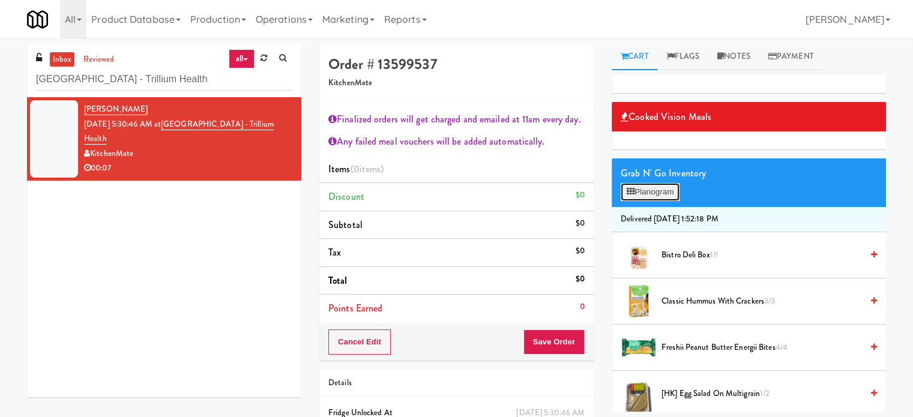
click at [654, 191] on button "Planogram" at bounding box center [649, 192] width 59 height 18
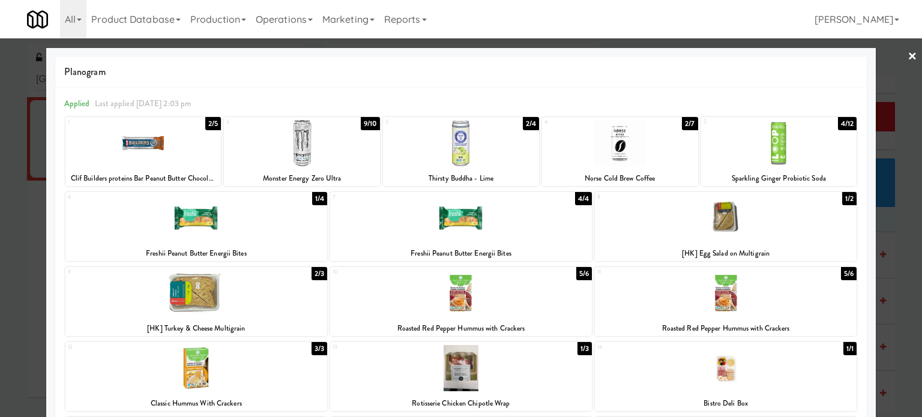
click at [577, 275] on div "5/6" at bounding box center [584, 273] width 16 height 13
click at [899, 250] on div at bounding box center [461, 208] width 922 height 417
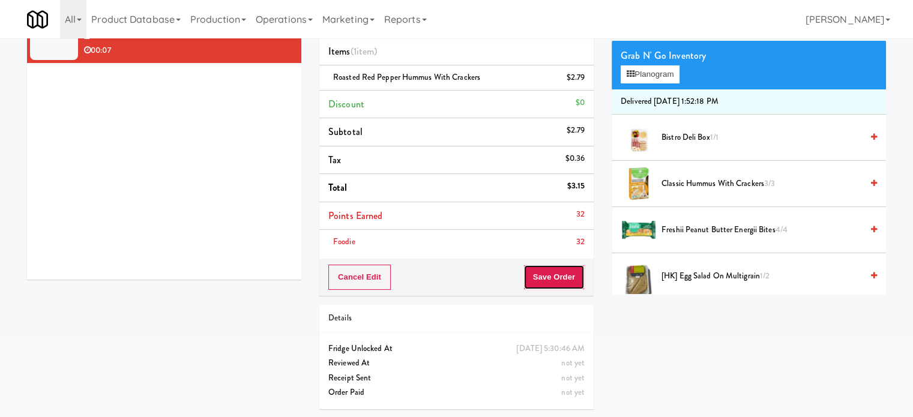
click at [548, 281] on button "Save Order" at bounding box center [553, 277] width 61 height 25
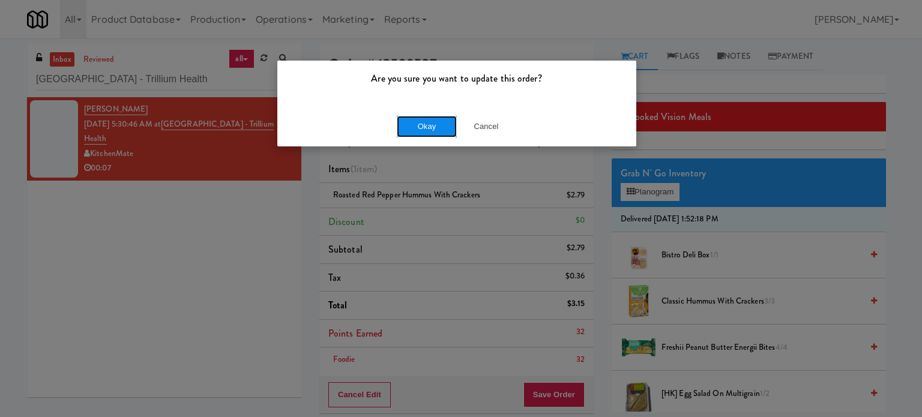
click at [427, 120] on button "Okay" at bounding box center [427, 127] width 60 height 22
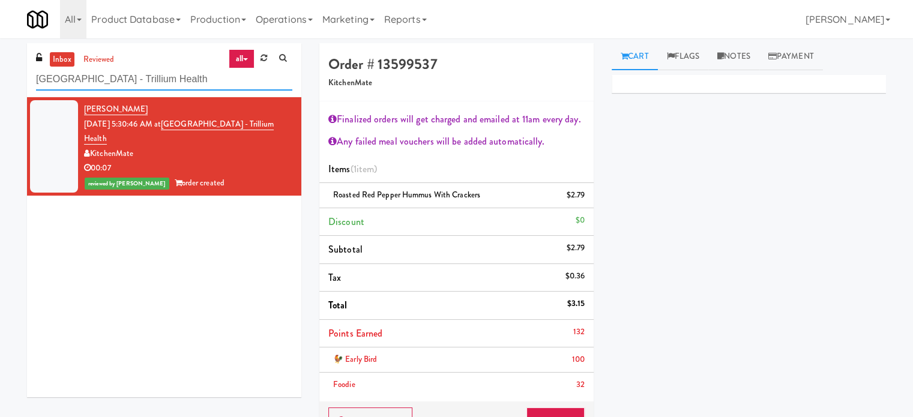
click at [196, 78] on input "[GEOGRAPHIC_DATA] - Trillium Health" at bounding box center [164, 79] width 256 height 22
click at [197, 79] on input "[GEOGRAPHIC_DATA] - Trillium Health" at bounding box center [164, 79] width 256 height 22
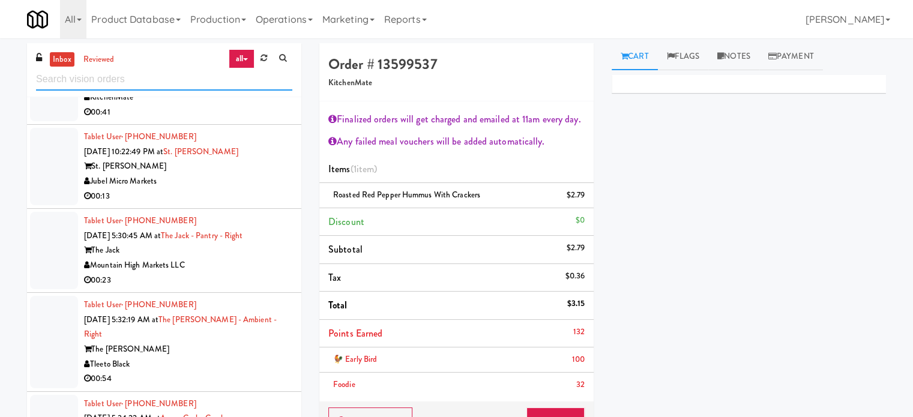
scroll to position [142, 0]
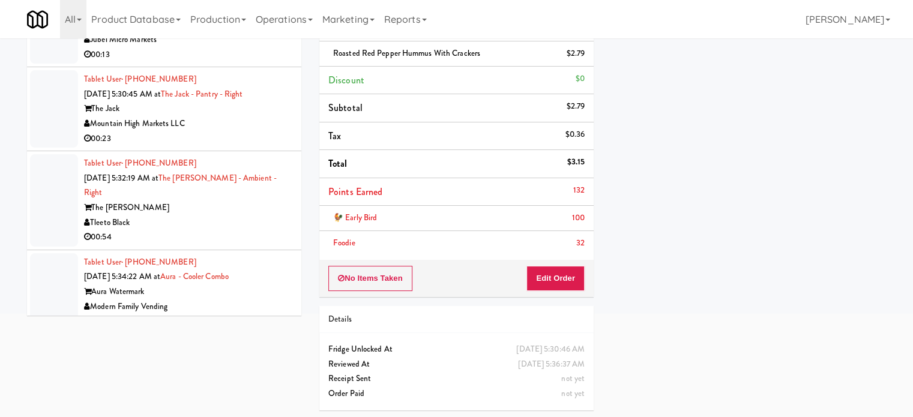
click at [265, 314] on div "00:17" at bounding box center [188, 321] width 208 height 15
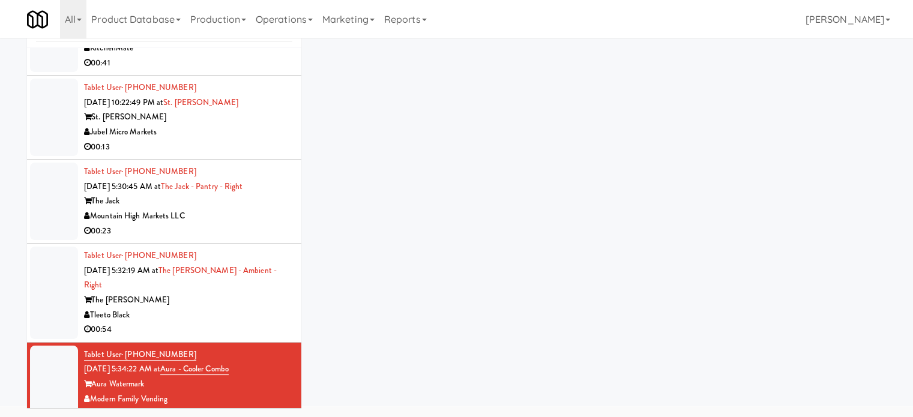
scroll to position [49, 0]
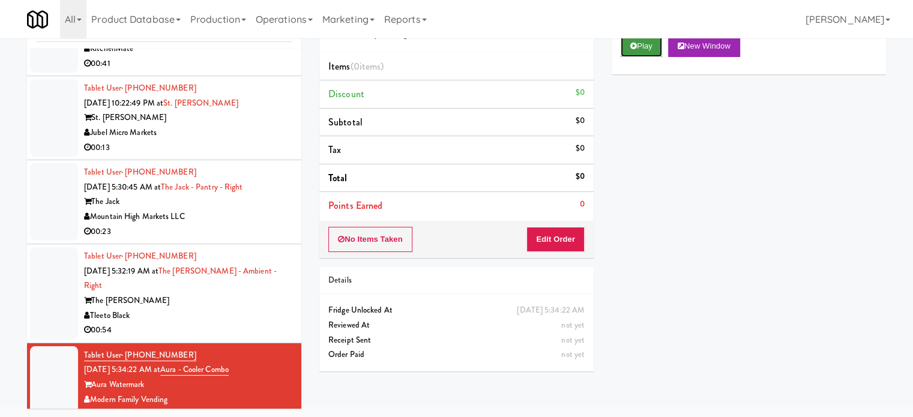
click at [641, 52] on button "Play" at bounding box center [640, 46] width 41 height 22
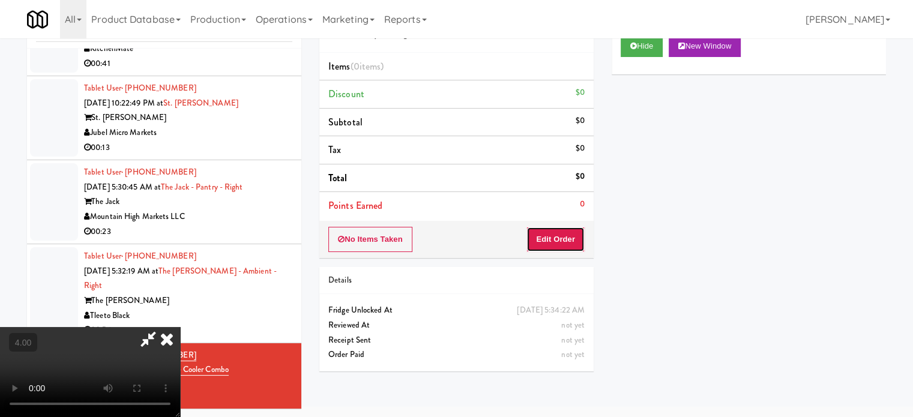
click at [555, 247] on button "Edit Order" at bounding box center [555, 239] width 58 height 25
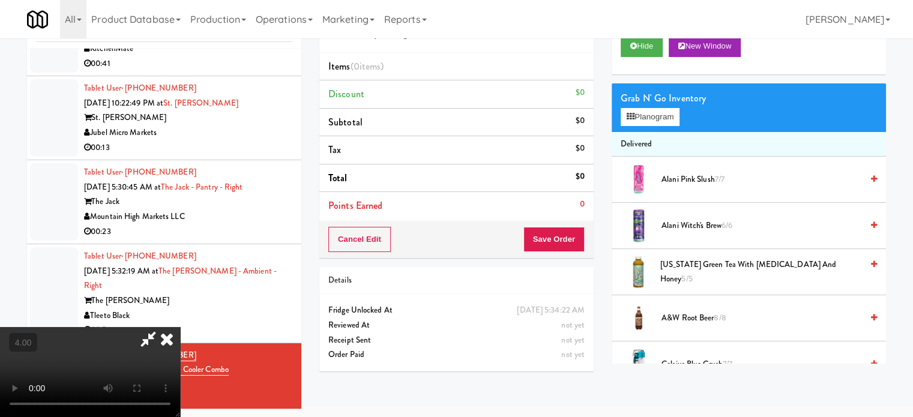
click at [180, 327] on video at bounding box center [90, 372] width 180 height 90
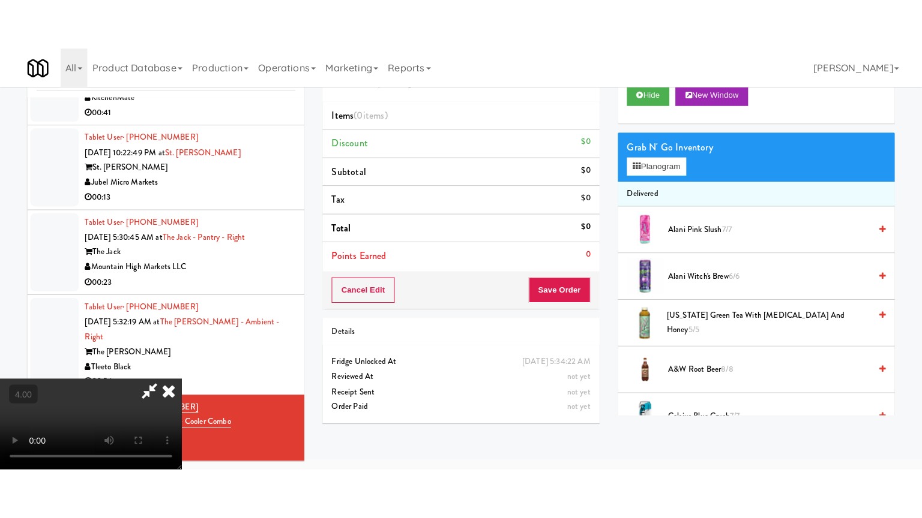
scroll to position [38, 0]
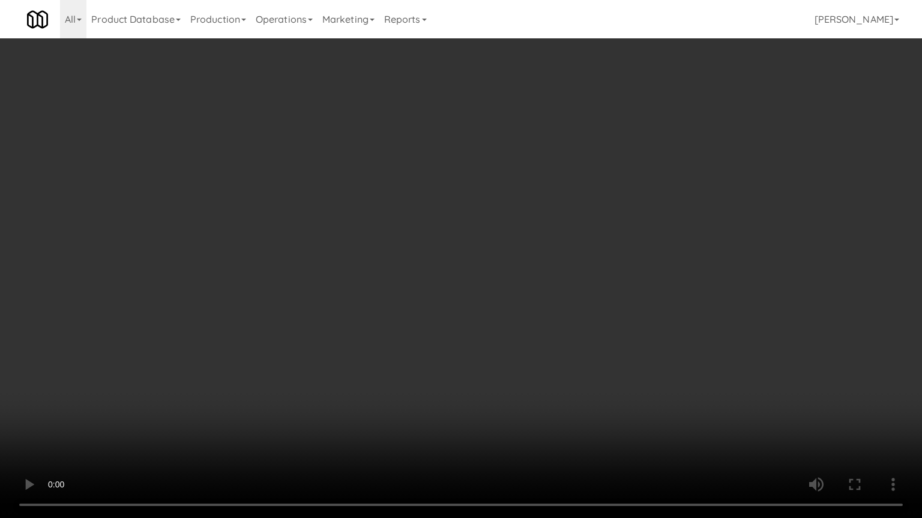
click at [444, 263] on video at bounding box center [461, 259] width 922 height 518
click at [445, 262] on video at bounding box center [461, 259] width 922 height 518
click at [506, 275] on video at bounding box center [461, 259] width 922 height 518
click at [499, 273] on video at bounding box center [461, 259] width 922 height 518
click at [559, 273] on video at bounding box center [461, 259] width 922 height 518
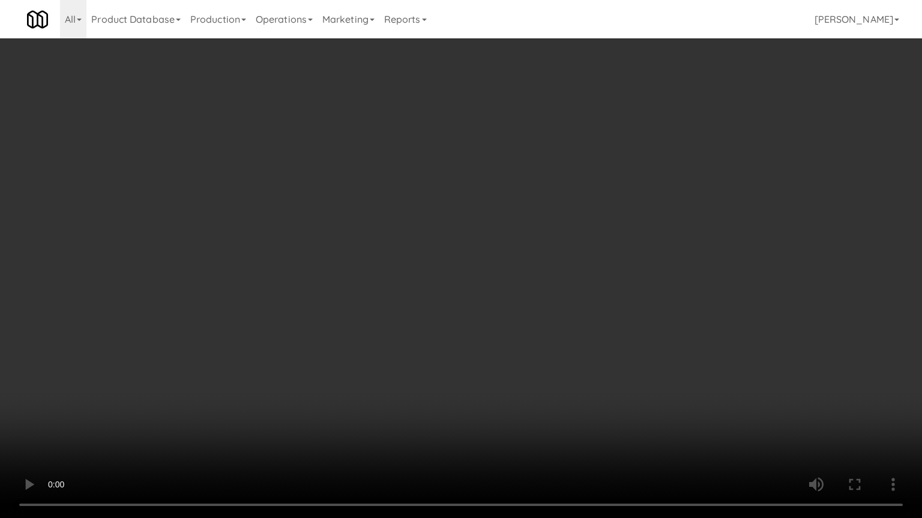
click at [506, 266] on video at bounding box center [461, 259] width 922 height 518
click at [539, 241] on video at bounding box center [461, 259] width 922 height 518
click at [529, 240] on video at bounding box center [461, 259] width 922 height 518
click at [619, 252] on video at bounding box center [461, 259] width 922 height 518
click at [590, 250] on video at bounding box center [461, 259] width 922 height 518
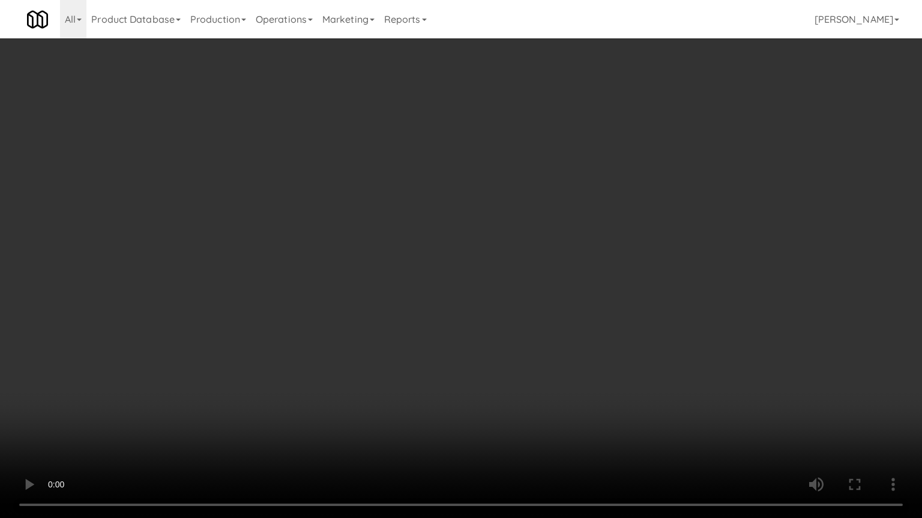
click at [631, 254] on video at bounding box center [461, 259] width 922 height 518
drag, startPoint x: 612, startPoint y: 255, endPoint x: 620, endPoint y: 255, distance: 8.4
click at [613, 254] on video at bounding box center [461, 259] width 922 height 518
click at [620, 255] on video at bounding box center [461, 259] width 922 height 518
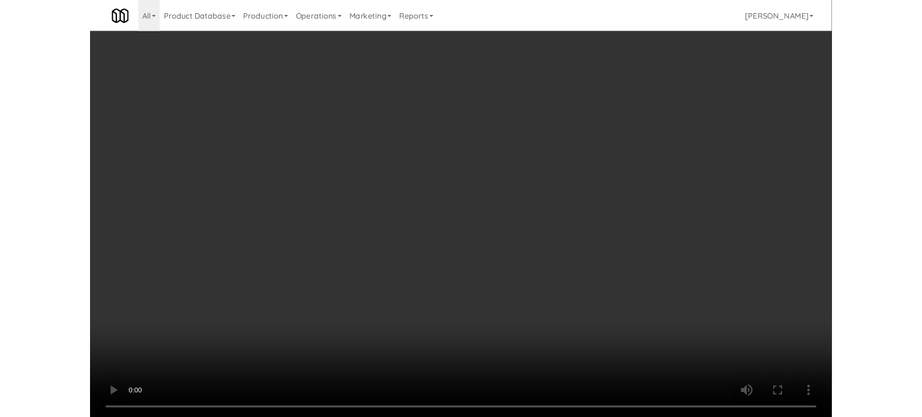
scroll to position [49, 0]
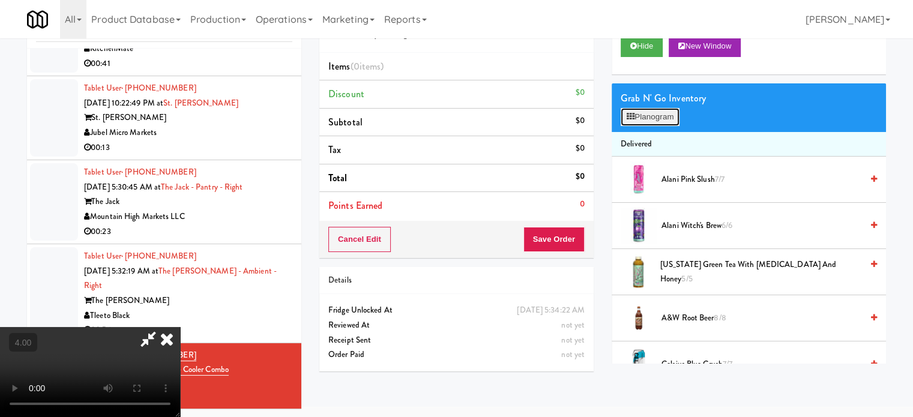
click at [653, 119] on button "Planogram" at bounding box center [649, 117] width 59 height 18
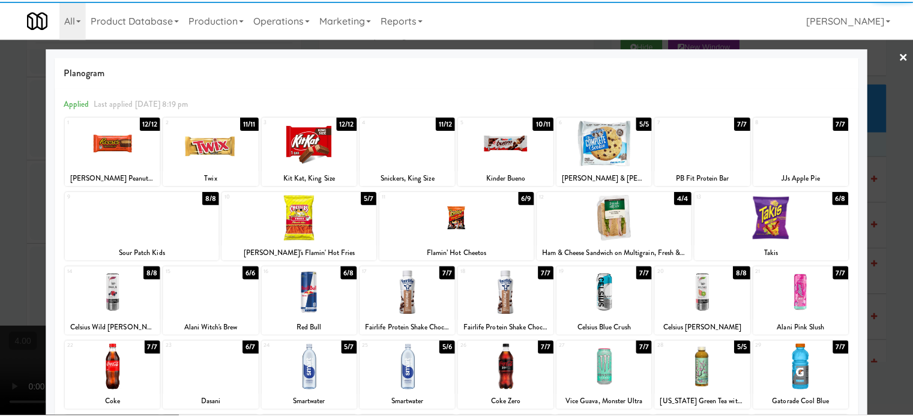
scroll to position [172, 0]
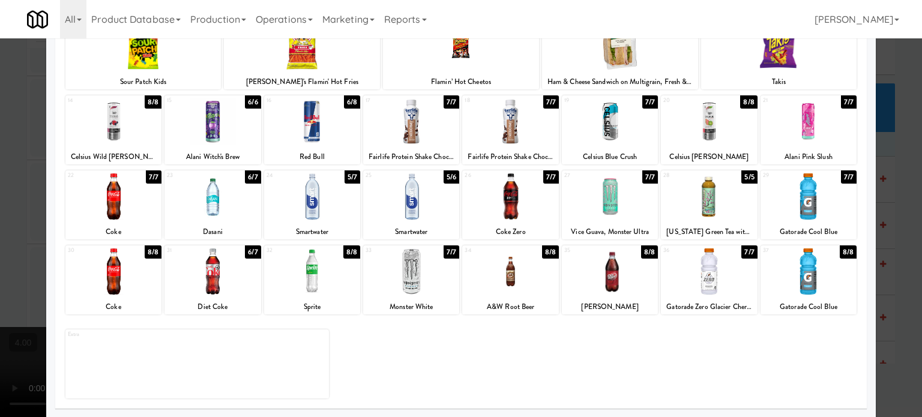
click at [250, 101] on div "6/6" at bounding box center [253, 101] width 16 height 13
click at [12, 221] on div at bounding box center [461, 208] width 922 height 417
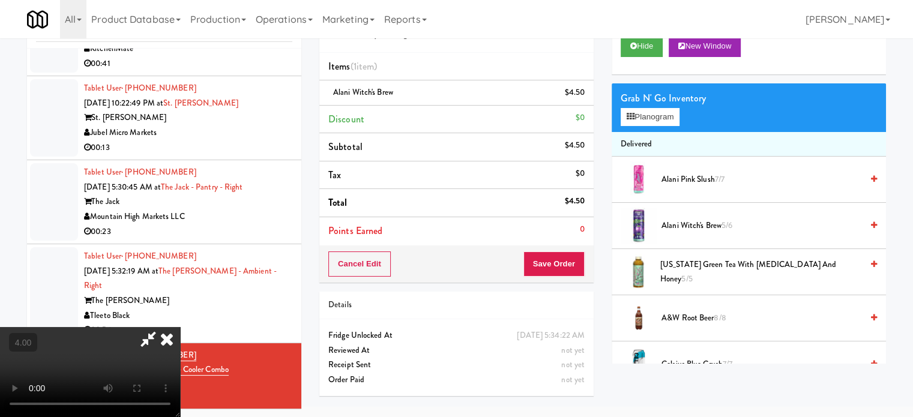
click at [180, 327] on video at bounding box center [90, 372] width 180 height 90
drag, startPoint x: 197, startPoint y: 244, endPoint x: 248, endPoint y: 256, distance: 52.3
click at [180, 327] on video at bounding box center [90, 372] width 180 height 90
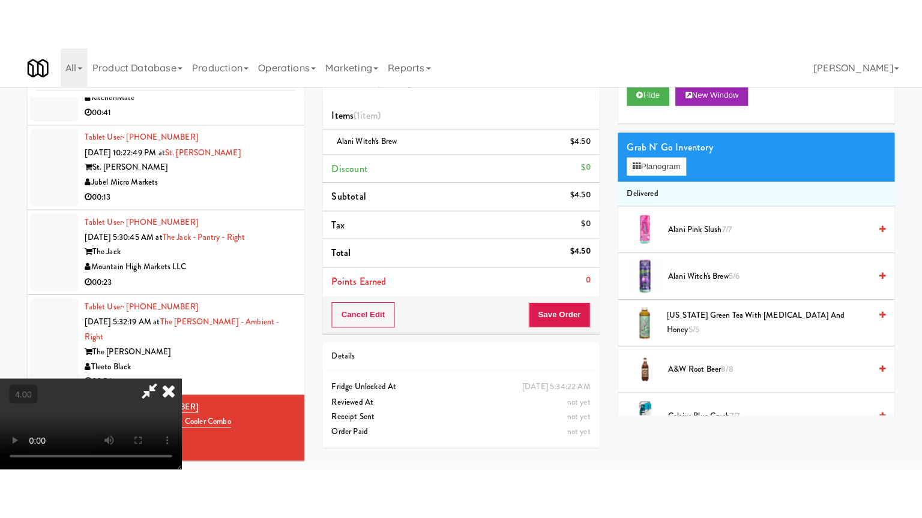
scroll to position [38, 0]
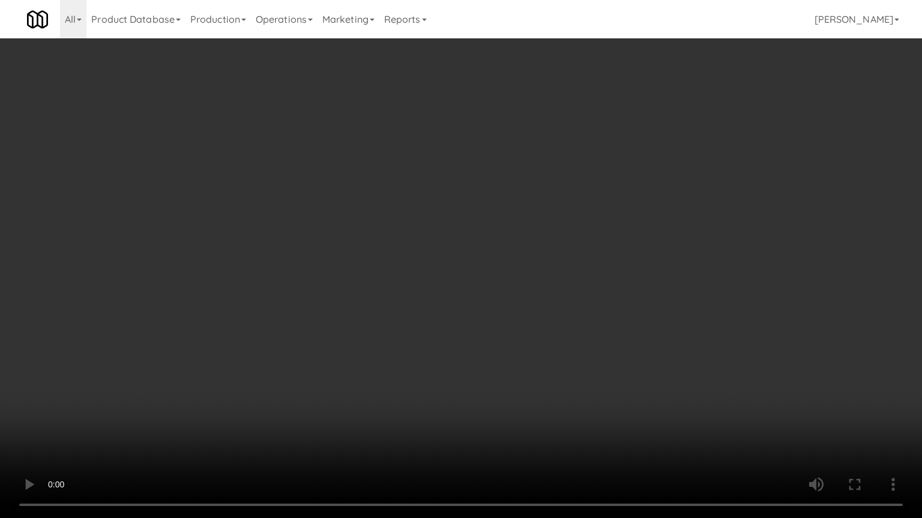
click at [301, 209] on video at bounding box center [461, 259] width 922 height 518
click at [406, 220] on video at bounding box center [461, 259] width 922 height 518
click at [419, 224] on video at bounding box center [461, 259] width 922 height 518
click at [448, 228] on video at bounding box center [461, 259] width 922 height 518
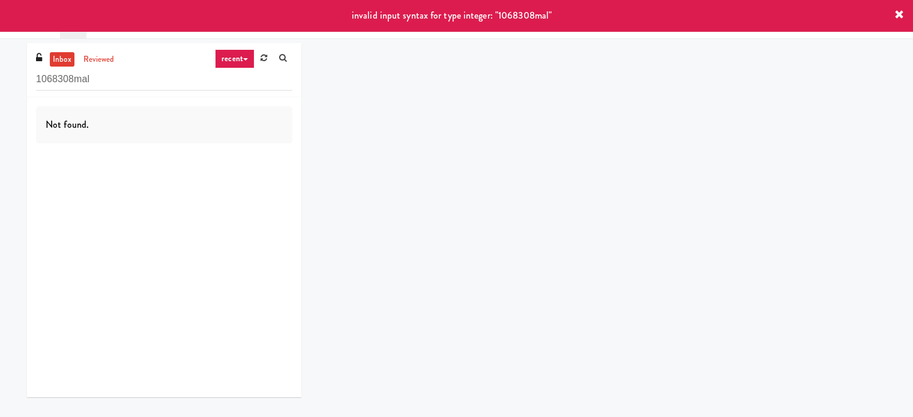
click at [241, 68] on link "recent" at bounding box center [235, 58] width 40 height 19
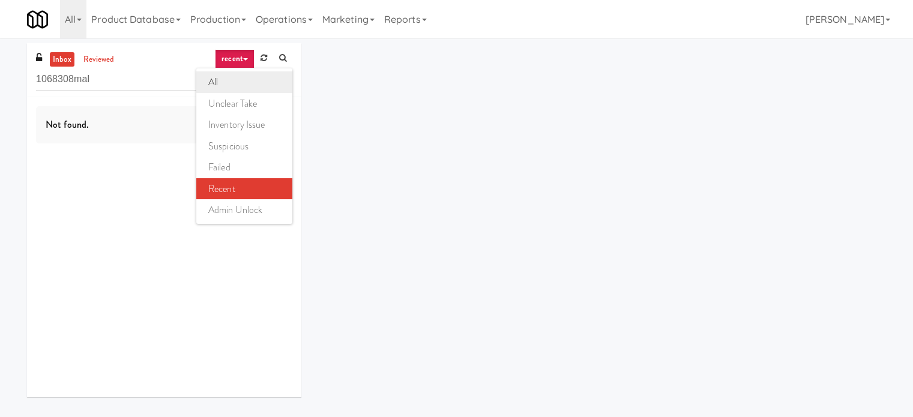
click at [226, 83] on link "all" at bounding box center [244, 82] width 96 height 22
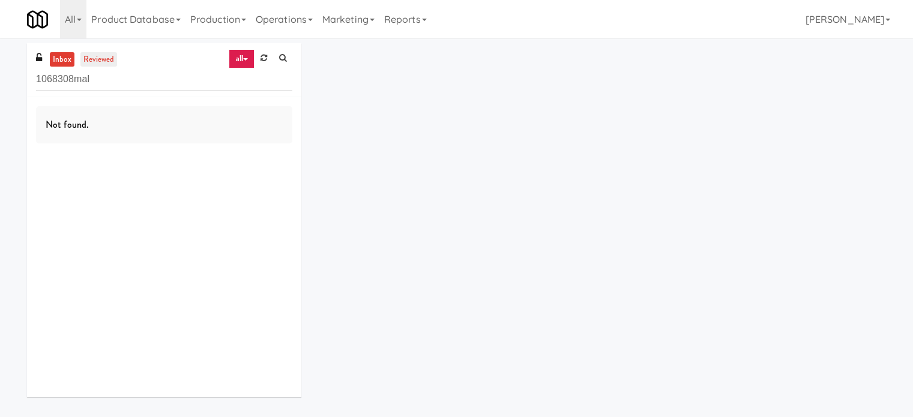
click at [95, 64] on link "reviewed" at bounding box center [98, 59] width 37 height 15
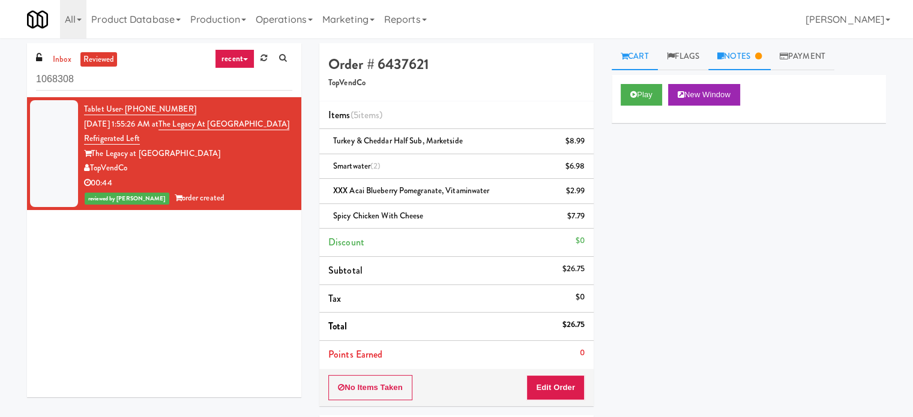
click at [747, 58] on link "Notes" at bounding box center [739, 56] width 62 height 27
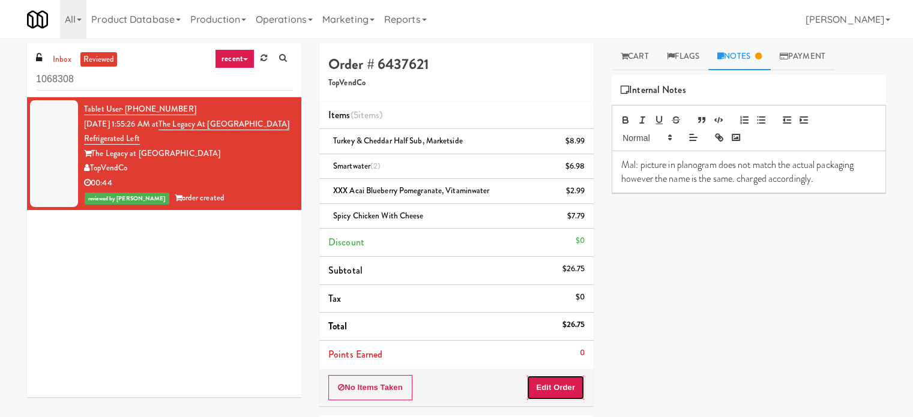
click at [559, 382] on button "Edit Order" at bounding box center [555, 387] width 58 height 25
click at [631, 55] on link "Cart" at bounding box center [634, 56] width 46 height 27
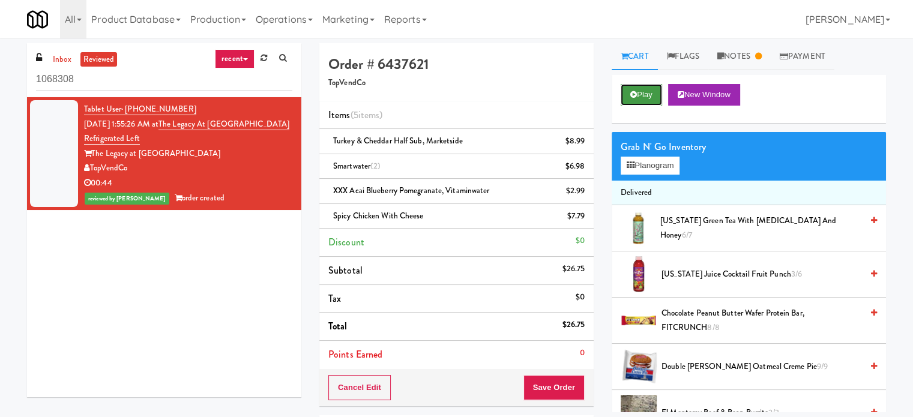
click at [643, 95] on button "Play" at bounding box center [640, 95] width 41 height 22
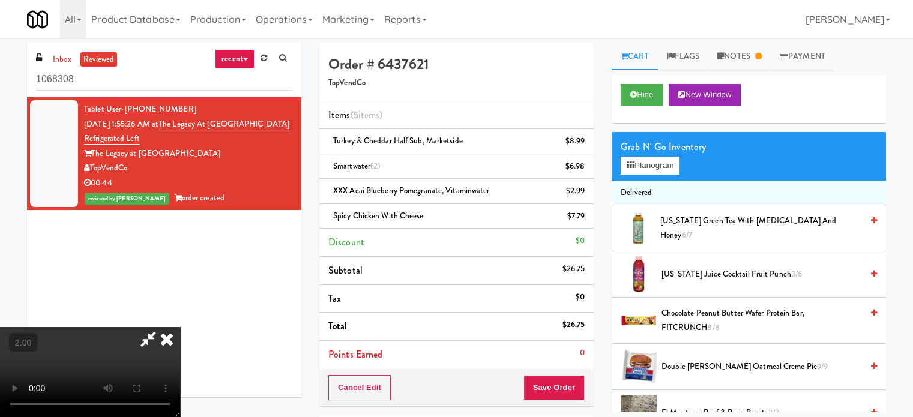
click at [180, 327] on video at bounding box center [90, 372] width 180 height 90
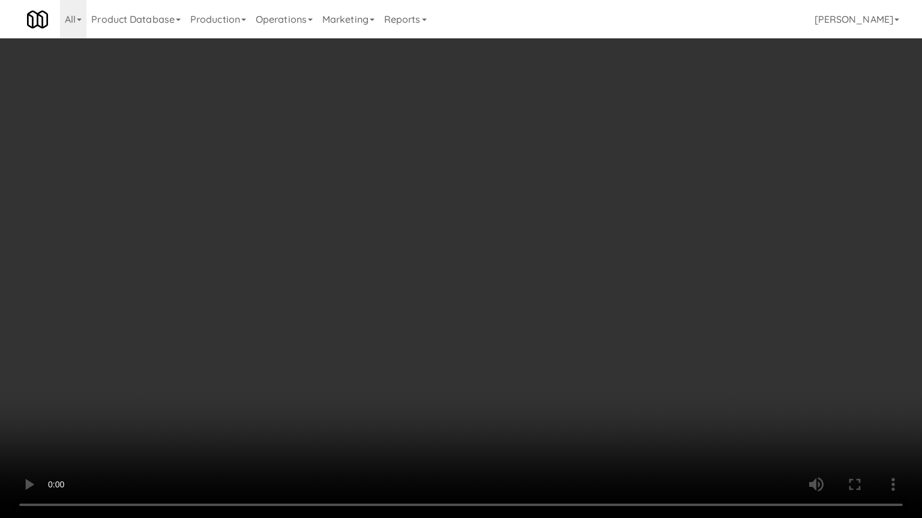
click at [584, 389] on video at bounding box center [461, 259] width 922 height 518
click at [585, 386] on video at bounding box center [461, 259] width 922 height 518
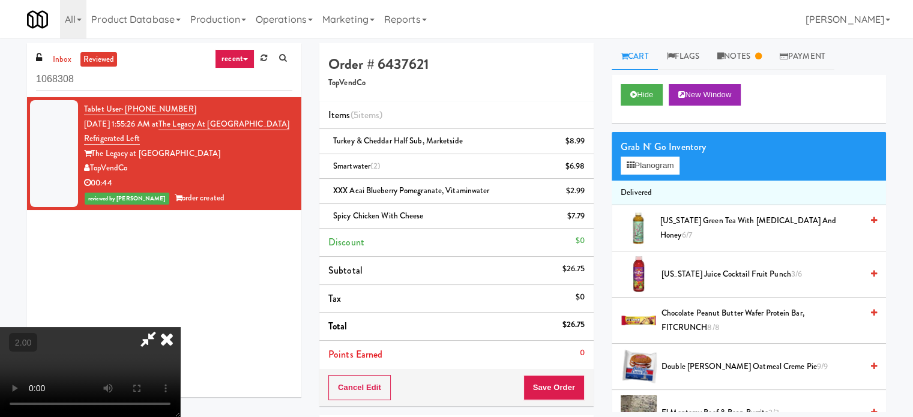
click at [660, 155] on div "Grab N' Go Inventory Planogram" at bounding box center [748, 156] width 274 height 49
drag, startPoint x: 662, startPoint y: 164, endPoint x: 672, endPoint y: 164, distance: 10.2
click at [663, 164] on button "Planogram" at bounding box center [649, 166] width 59 height 18
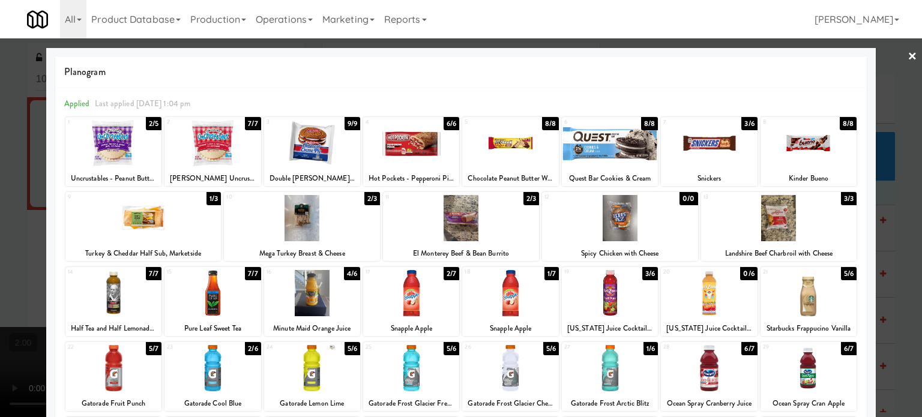
click at [905, 239] on div at bounding box center [461, 208] width 922 height 417
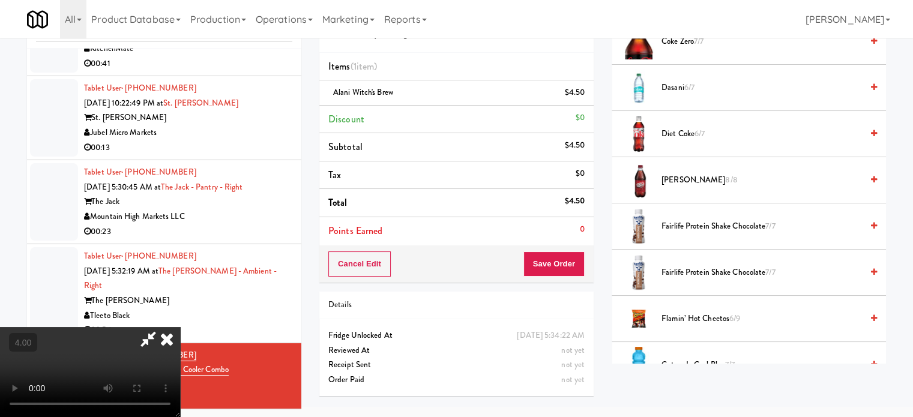
scroll to position [900, 0]
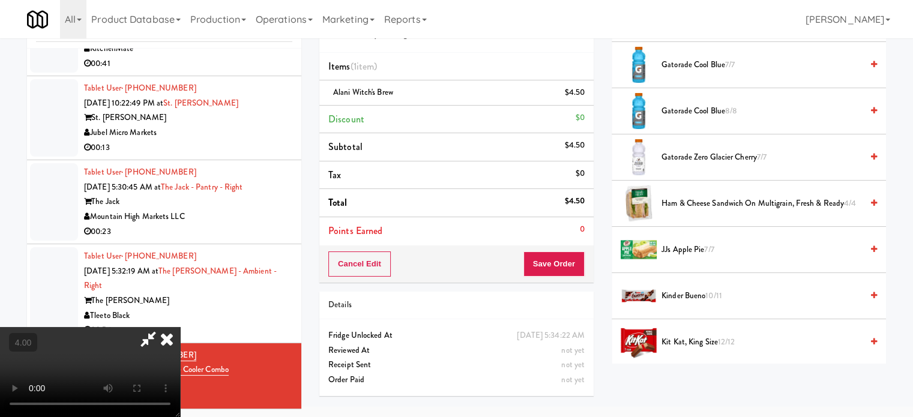
click at [698, 338] on span "Kit Kat, King Size 12/12" at bounding box center [761, 342] width 200 height 15
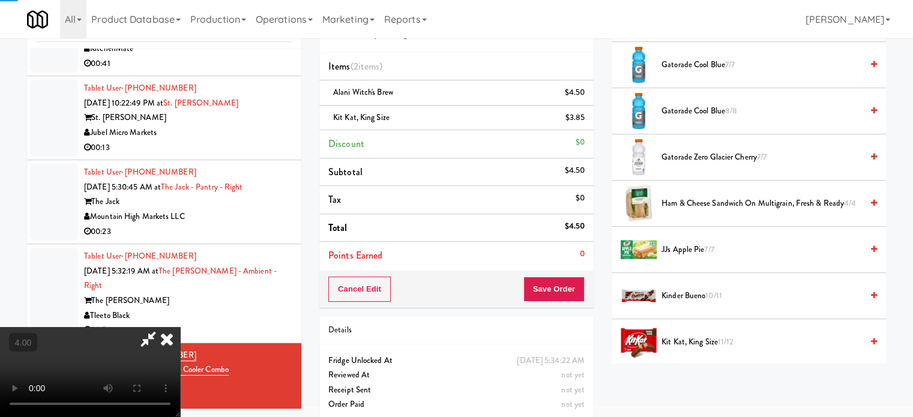
drag, startPoint x: 232, startPoint y: 253, endPoint x: 245, endPoint y: 248, distance: 13.9
click at [180, 327] on video at bounding box center [90, 372] width 180 height 90
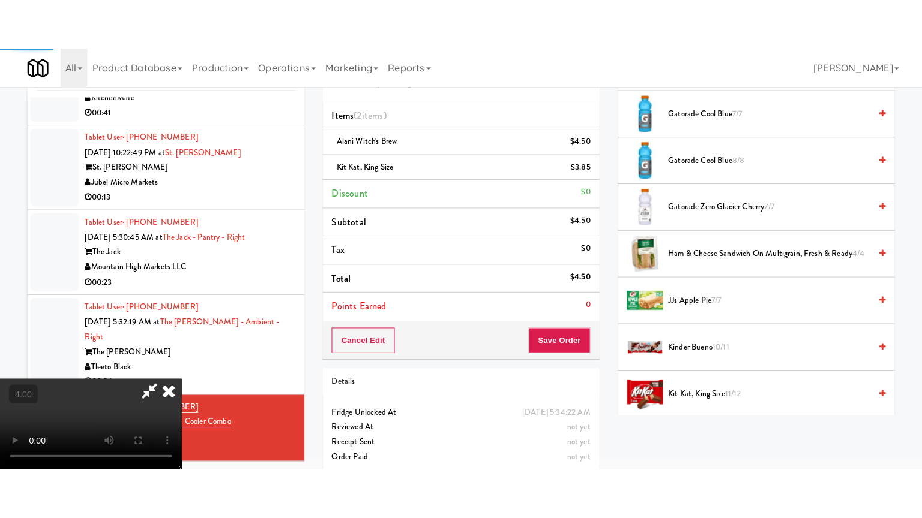
scroll to position [38, 0]
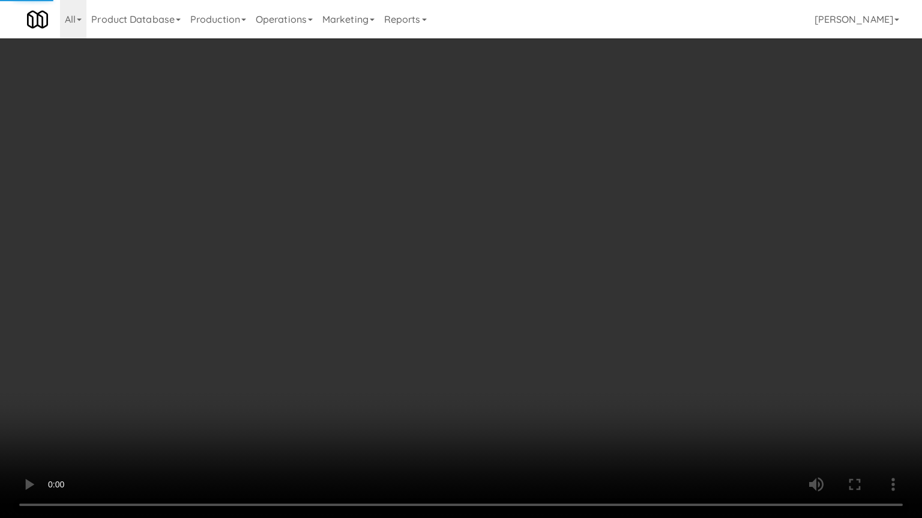
click at [245, 307] on video at bounding box center [461, 259] width 922 height 518
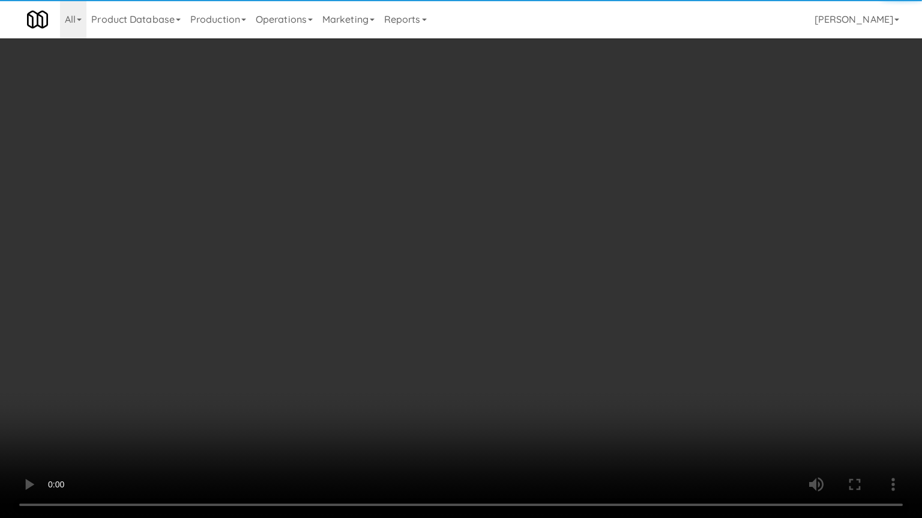
click at [281, 228] on video at bounding box center [461, 259] width 922 height 518
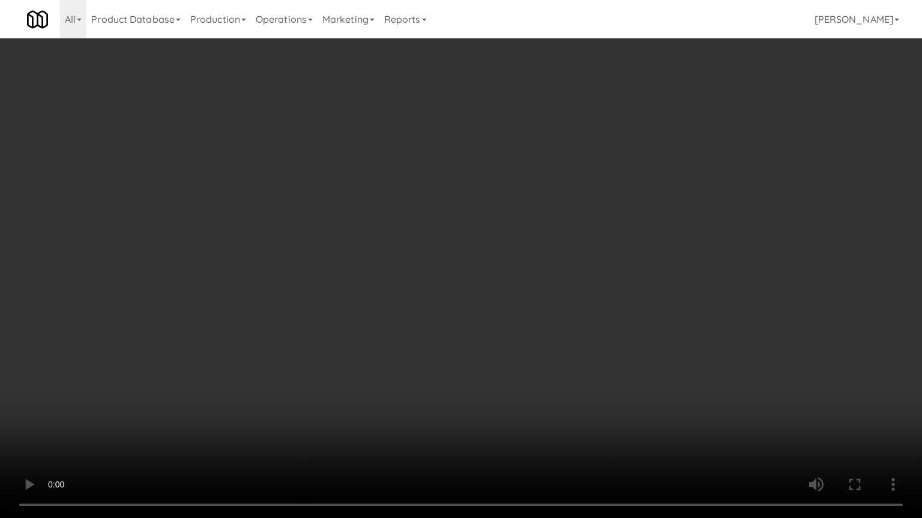
click at [305, 236] on video at bounding box center [461, 259] width 922 height 518
click at [456, 259] on video at bounding box center [461, 259] width 922 height 518
click at [430, 250] on video at bounding box center [461, 259] width 922 height 518
click at [470, 256] on video at bounding box center [461, 259] width 922 height 518
click at [449, 250] on video at bounding box center [461, 259] width 922 height 518
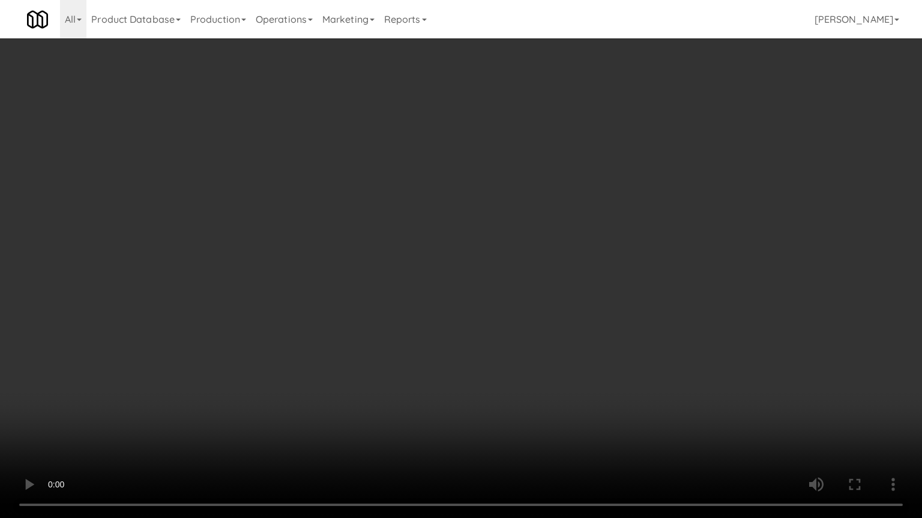
click at [485, 254] on video at bounding box center [461, 259] width 922 height 518
drag, startPoint x: 456, startPoint y: 247, endPoint x: 463, endPoint y: 242, distance: 8.7
click at [460, 245] on video at bounding box center [461, 259] width 922 height 518
drag, startPoint x: 463, startPoint y: 242, endPoint x: 652, endPoint y: 119, distance: 225.0
click at [474, 237] on video at bounding box center [461, 259] width 922 height 518
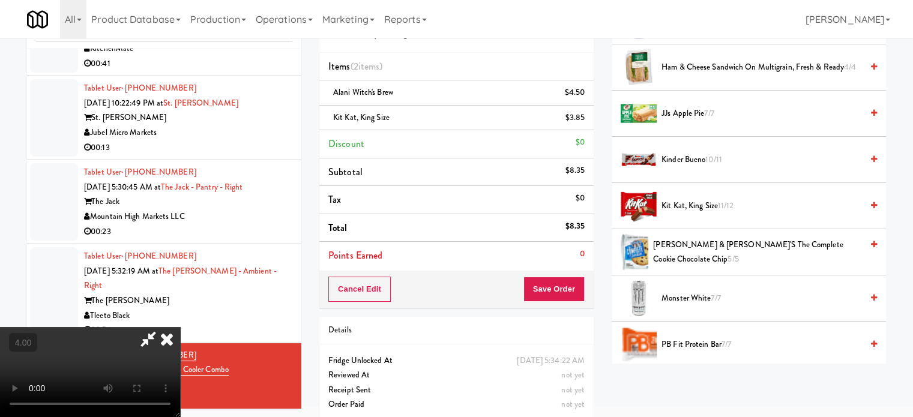
scroll to position [1336, 0]
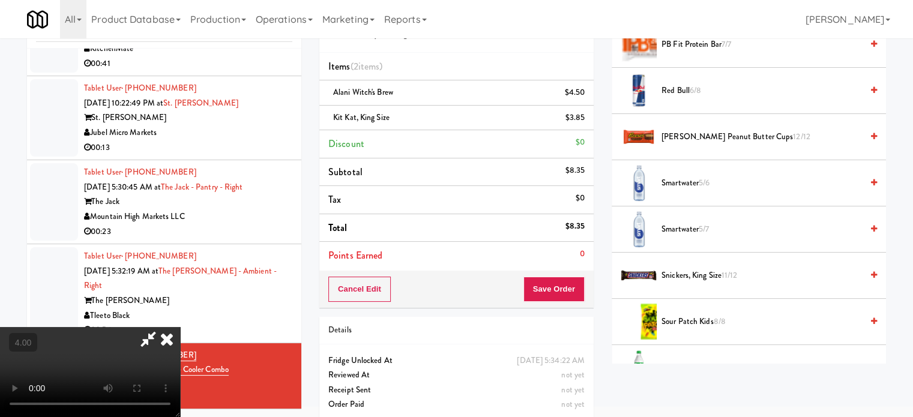
click at [683, 273] on span "Snickers, King Size 11/12" at bounding box center [761, 275] width 200 height 15
click at [684, 268] on span "Snickers, King Size 11/12" at bounding box center [761, 275] width 200 height 15
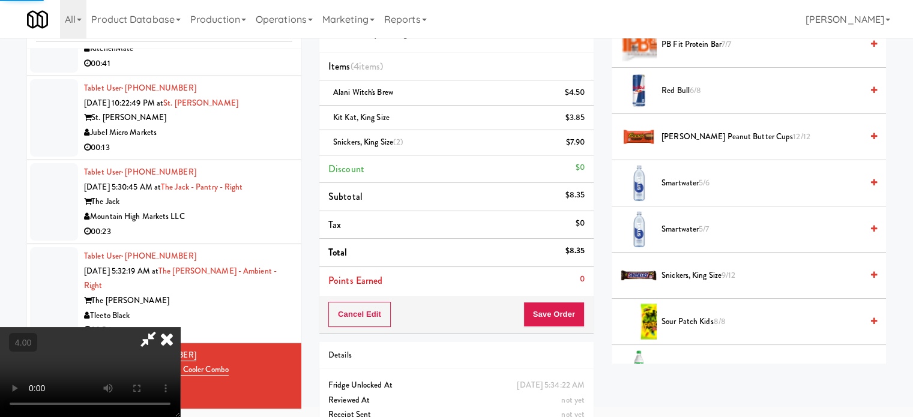
click at [180, 327] on video at bounding box center [90, 372] width 180 height 90
click at [180, 327] on icon at bounding box center [167, 339] width 26 height 24
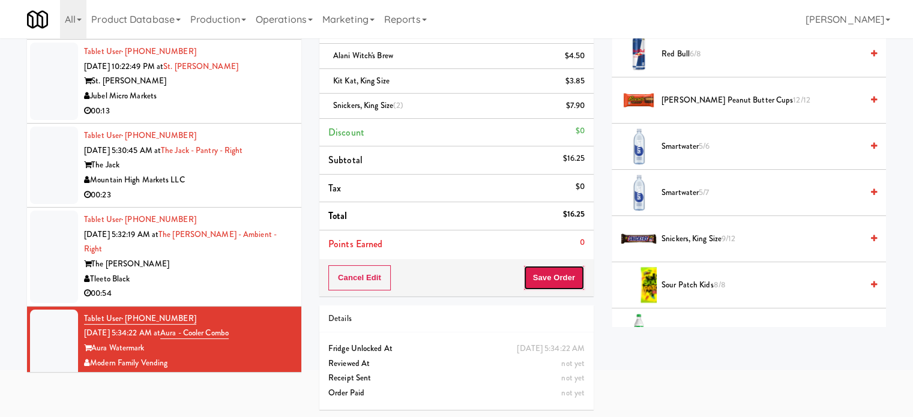
drag, startPoint x: 559, startPoint y: 278, endPoint x: 542, endPoint y: 259, distance: 25.1
click at [559, 278] on button "Save Order" at bounding box center [553, 277] width 61 height 25
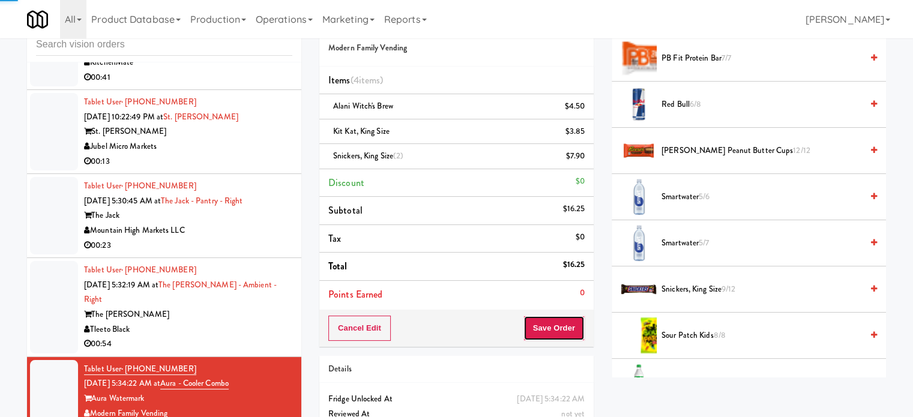
scroll to position [0, 0]
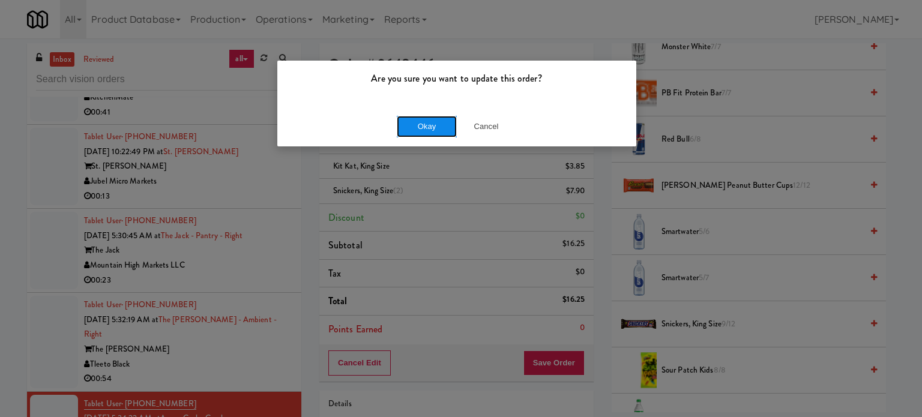
drag, startPoint x: 407, startPoint y: 129, endPoint x: 348, endPoint y: 223, distance: 111.1
click at [407, 129] on button "Okay" at bounding box center [427, 127] width 60 height 22
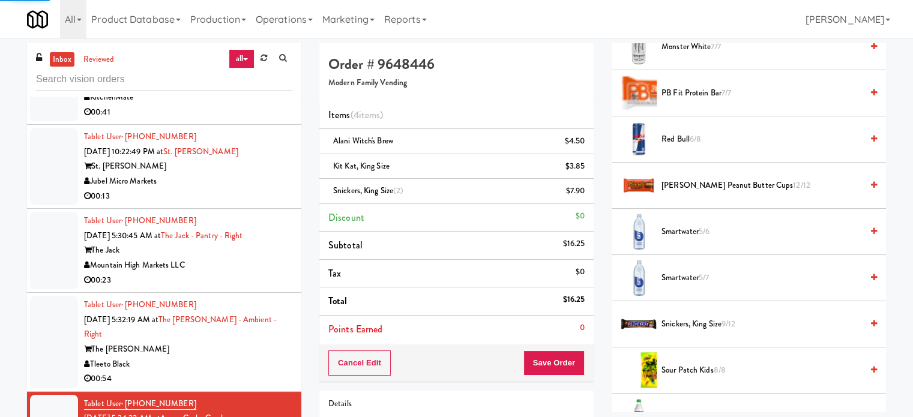
scroll to position [112, 0]
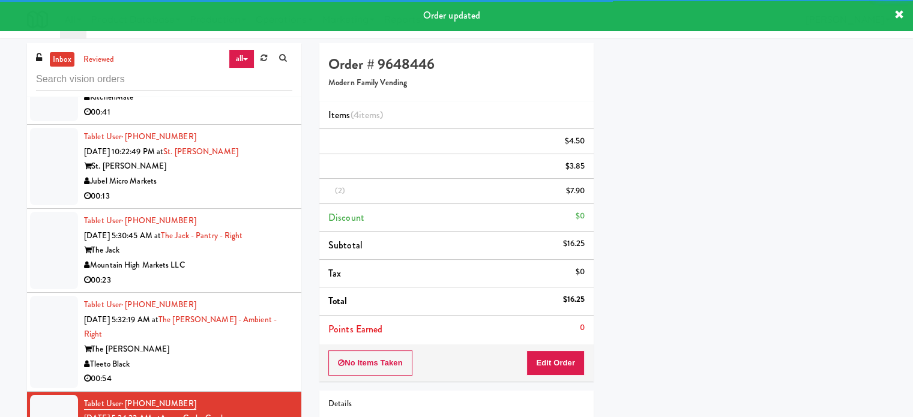
click at [274, 357] on div "Tleeto Black" at bounding box center [188, 364] width 208 height 15
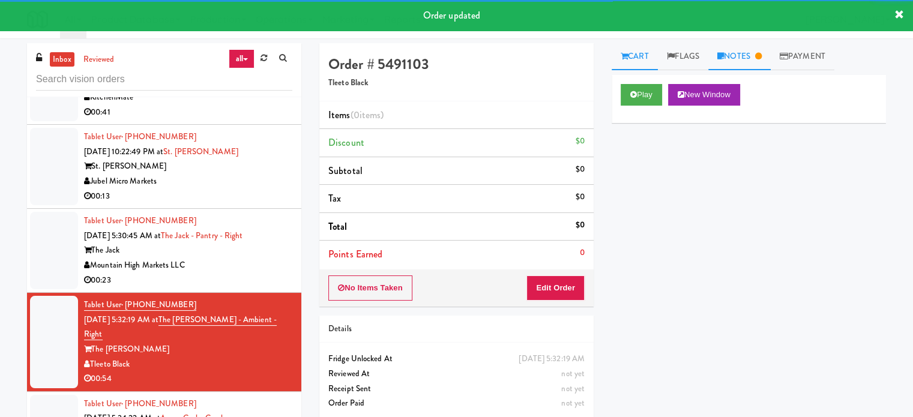
click at [751, 52] on link "Notes" at bounding box center [739, 56] width 62 height 27
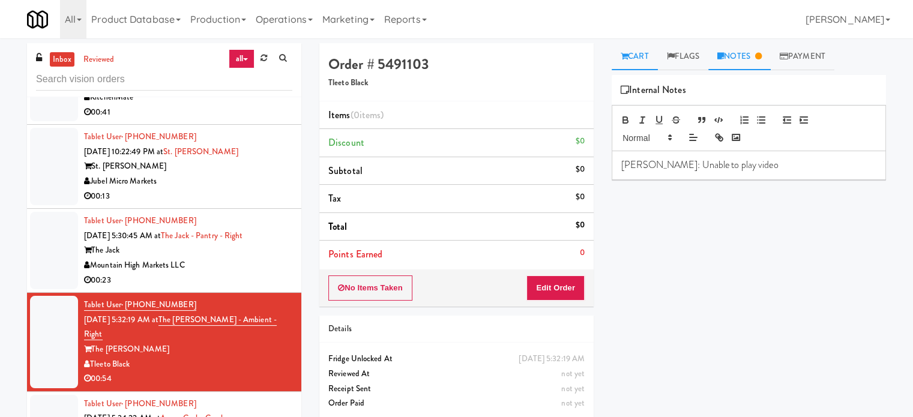
click at [644, 56] on link "Cart" at bounding box center [634, 56] width 46 height 27
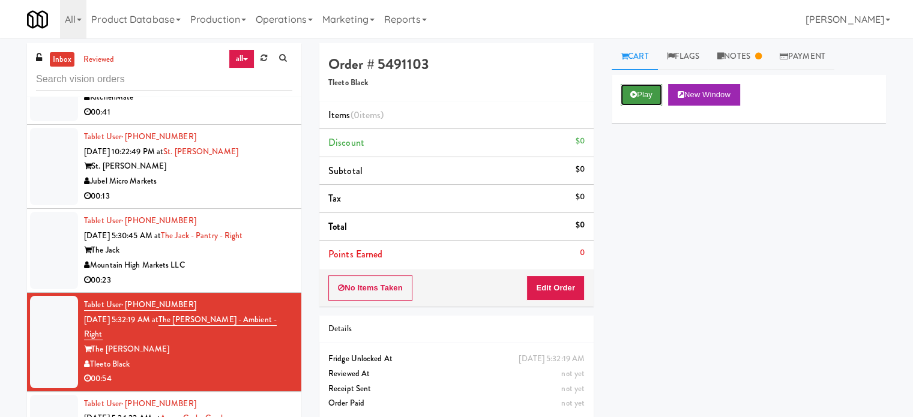
click at [646, 97] on button "Play" at bounding box center [640, 95] width 41 height 22
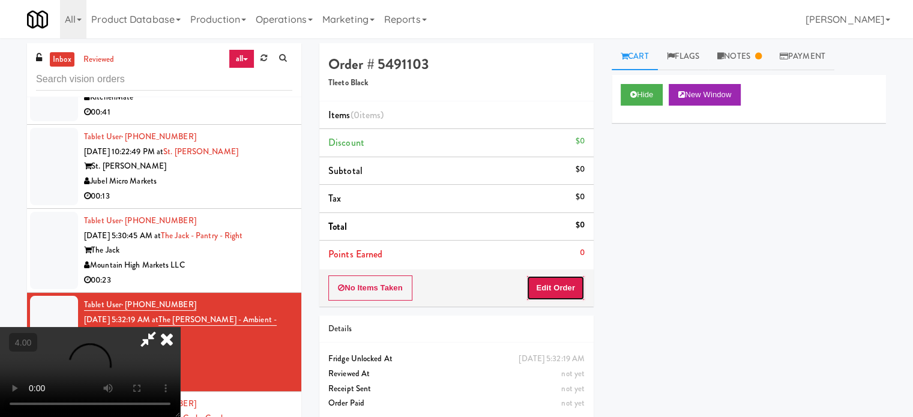
click at [556, 292] on button "Edit Order" at bounding box center [555, 287] width 58 height 25
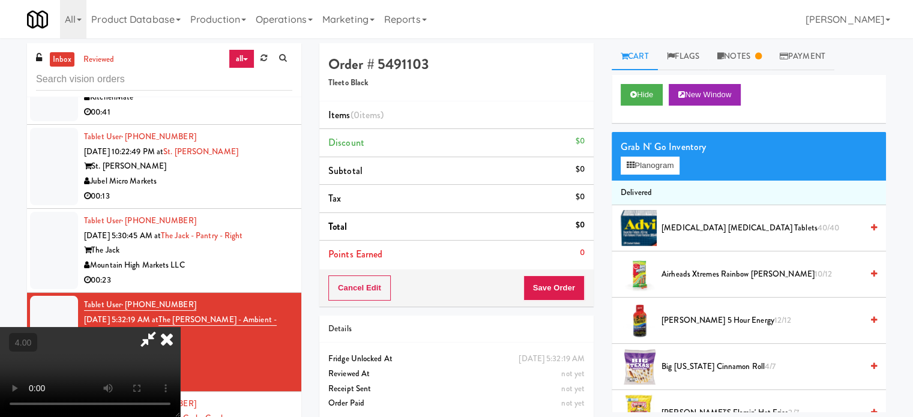
click at [180, 327] on video at bounding box center [90, 372] width 180 height 90
drag, startPoint x: 398, startPoint y: 206, endPoint x: 397, endPoint y: 269, distance: 63.0
click at [180, 327] on video at bounding box center [90, 372] width 180 height 90
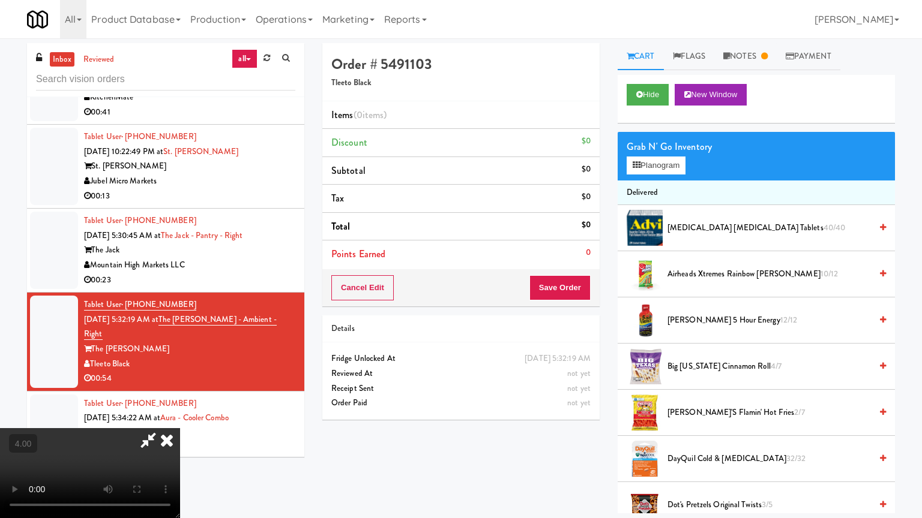
click at [180, 416] on video at bounding box center [90, 473] width 180 height 90
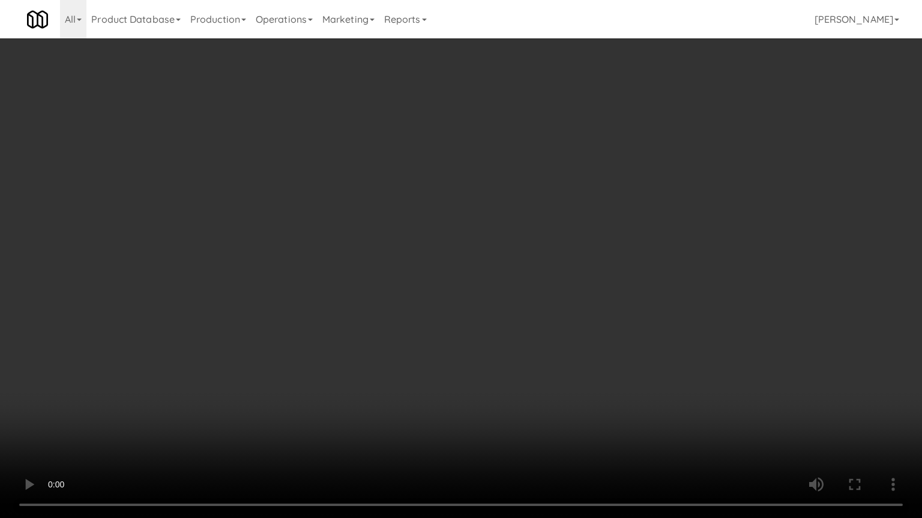
click at [405, 206] on video at bounding box center [461, 259] width 922 height 518
click at [409, 205] on video at bounding box center [461, 259] width 922 height 518
click at [424, 198] on video at bounding box center [461, 259] width 922 height 518
click at [424, 199] on video at bounding box center [461, 259] width 922 height 518
click at [427, 197] on video at bounding box center [461, 259] width 922 height 518
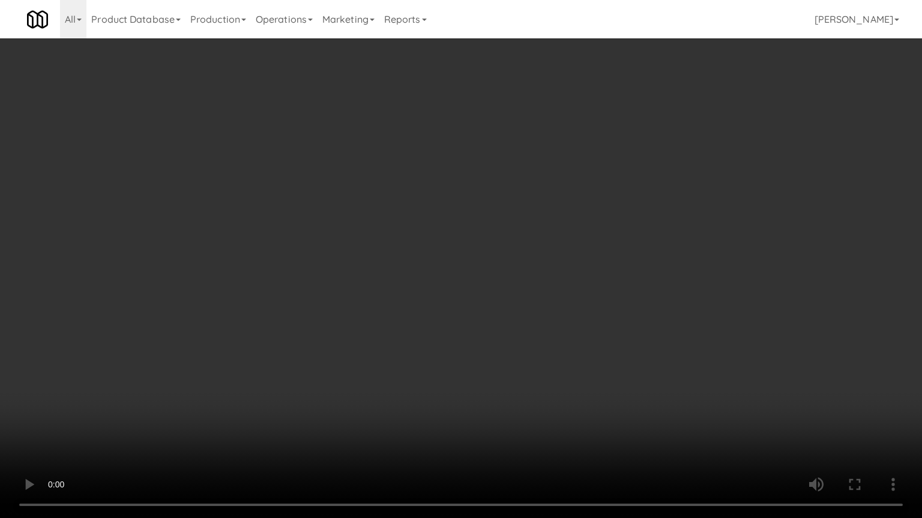
click at [399, 195] on video at bounding box center [461, 259] width 922 height 518
click at [427, 197] on video at bounding box center [461, 259] width 922 height 518
drag, startPoint x: 218, startPoint y: 363, endPoint x: 298, endPoint y: 298, distance: 102.8
click at [221, 361] on video at bounding box center [461, 259] width 922 height 518
click at [403, 275] on video at bounding box center [461, 259] width 922 height 518
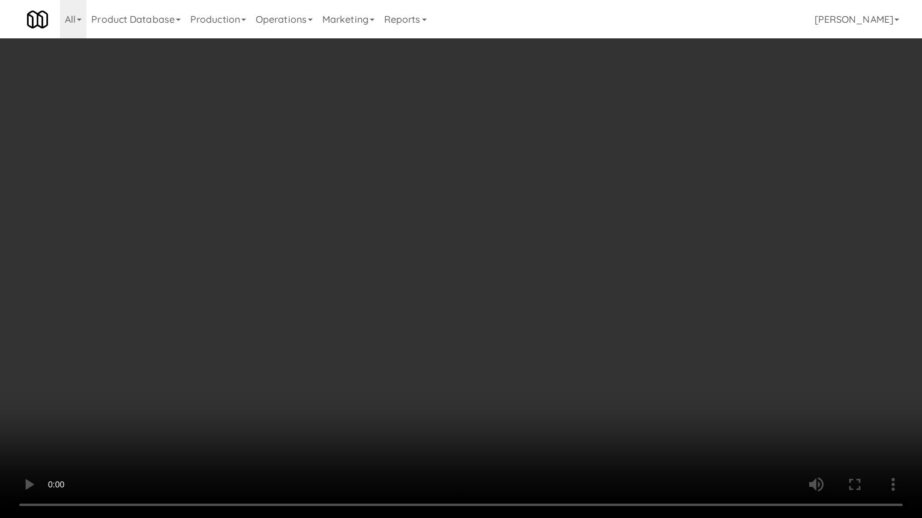
click at [403, 275] on video at bounding box center [461, 259] width 922 height 518
click at [401, 274] on video at bounding box center [461, 259] width 922 height 518
drag, startPoint x: 401, startPoint y: 274, endPoint x: 434, endPoint y: 274, distance: 33.6
click at [401, 274] on video at bounding box center [461, 259] width 922 height 518
click at [480, 296] on video at bounding box center [461, 259] width 922 height 518
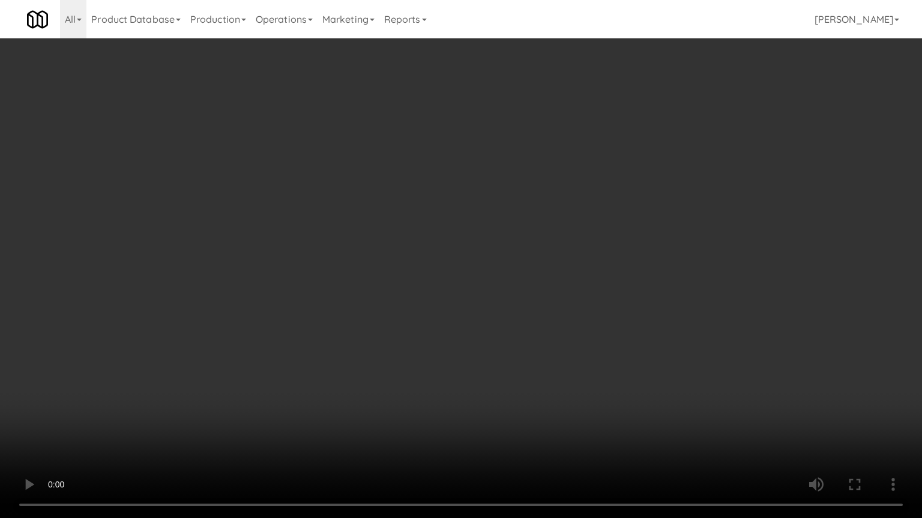
click at [468, 295] on video at bounding box center [461, 259] width 922 height 518
click at [479, 289] on video at bounding box center [461, 259] width 922 height 518
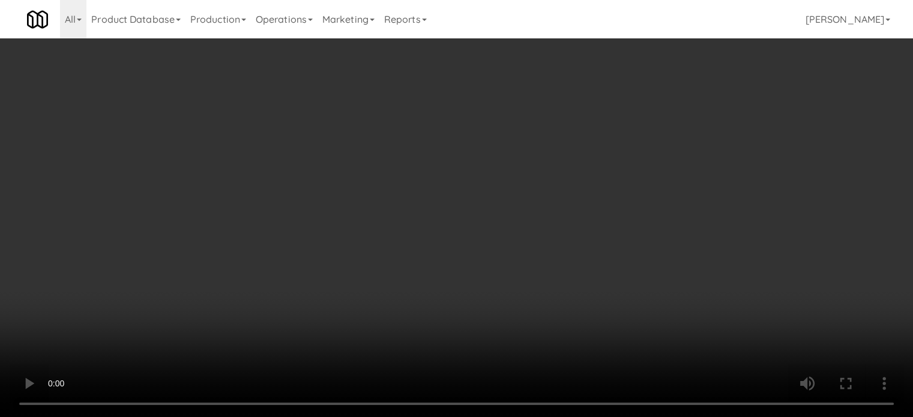
scroll to position [300, 0]
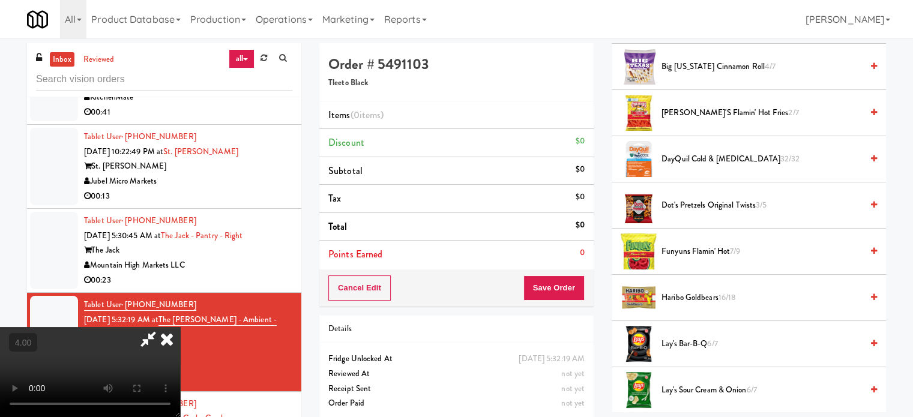
click at [694, 111] on span "[PERSON_NAME]'s Flamin' Hot Fries 2/7" at bounding box center [761, 113] width 200 height 15
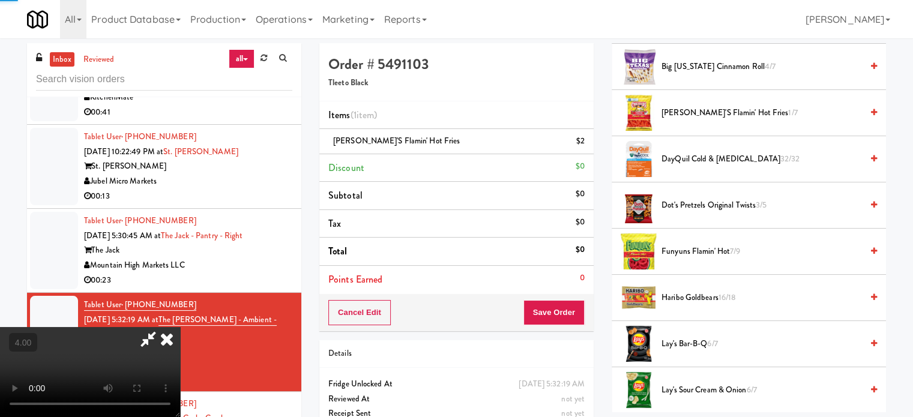
click at [180, 327] on video at bounding box center [90, 372] width 180 height 90
drag, startPoint x: 398, startPoint y: 196, endPoint x: 401, endPoint y: 262, distance: 66.1
click at [180, 327] on video at bounding box center [90, 372] width 180 height 90
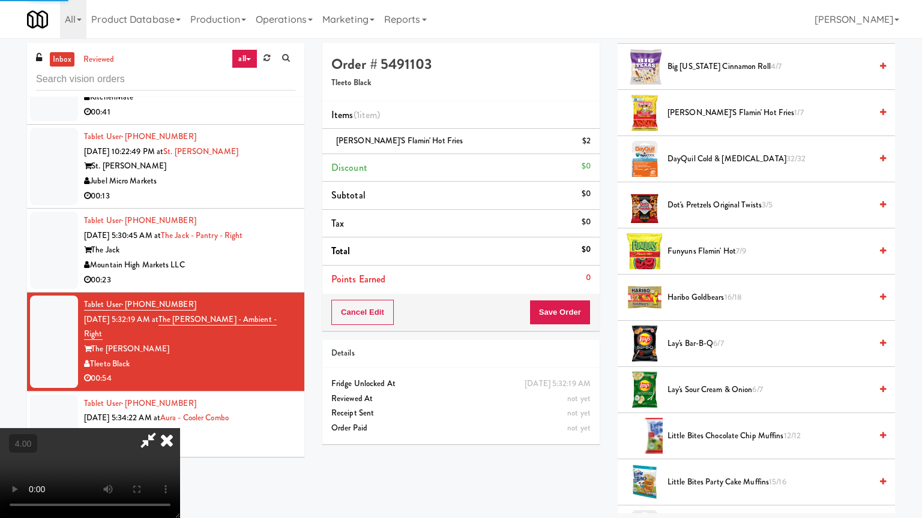
drag, startPoint x: 401, startPoint y: 262, endPoint x: 406, endPoint y: 257, distance: 6.8
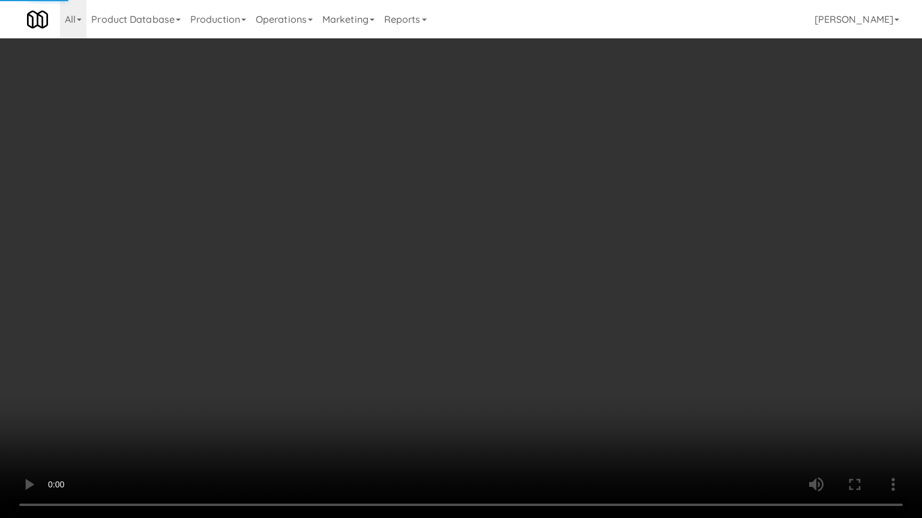
click at [403, 261] on video at bounding box center [461, 259] width 922 height 518
click at [407, 257] on video at bounding box center [461, 259] width 922 height 518
drag, startPoint x: 409, startPoint y: 280, endPoint x: 415, endPoint y: 281, distance: 6.6
click at [413, 281] on video at bounding box center [461, 259] width 922 height 518
drag, startPoint x: 415, startPoint y: 281, endPoint x: 655, endPoint y: 127, distance: 285.0
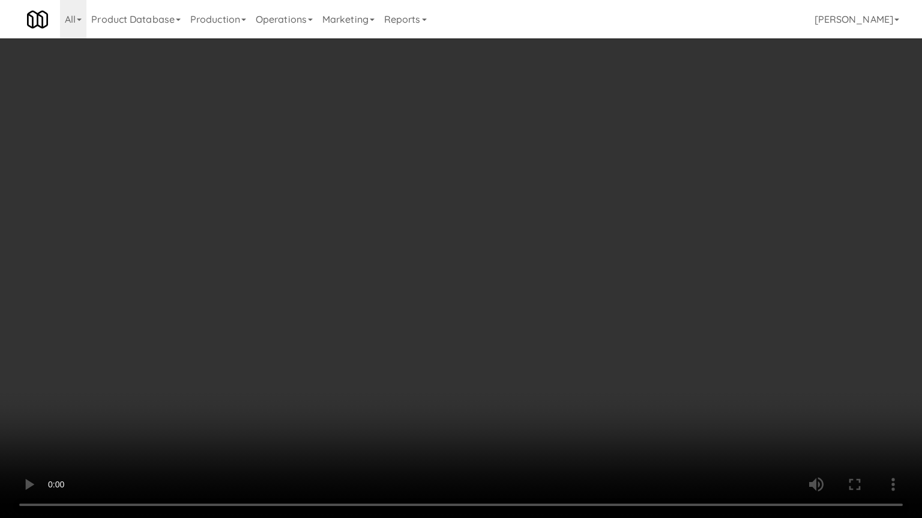
click at [420, 277] on video at bounding box center [461, 259] width 922 height 518
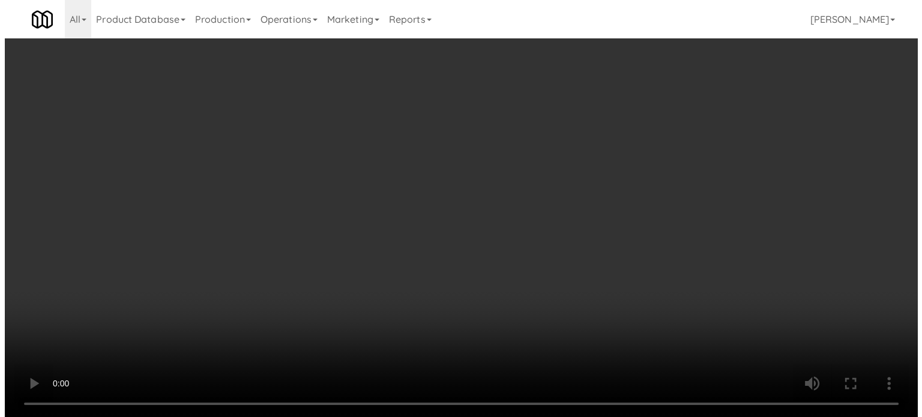
scroll to position [0, 0]
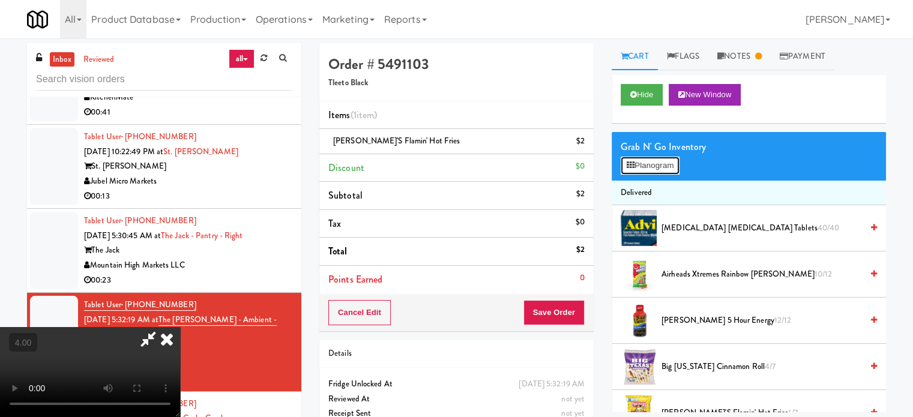
click at [679, 161] on button "Planogram" at bounding box center [649, 166] width 59 height 18
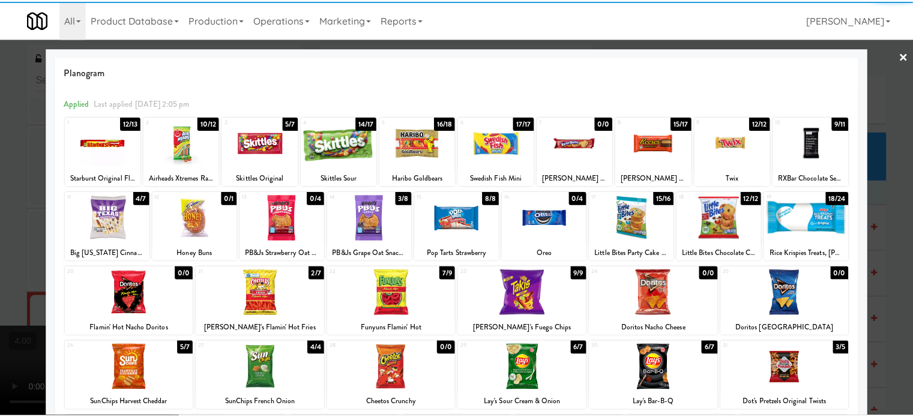
scroll to position [172, 0]
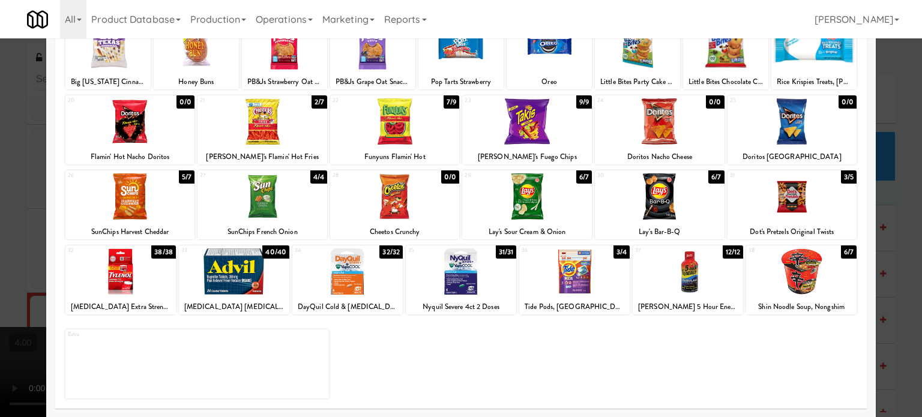
click at [842, 103] on div "0/0" at bounding box center [847, 101] width 18 height 13
click at [898, 175] on div at bounding box center [461, 208] width 922 height 417
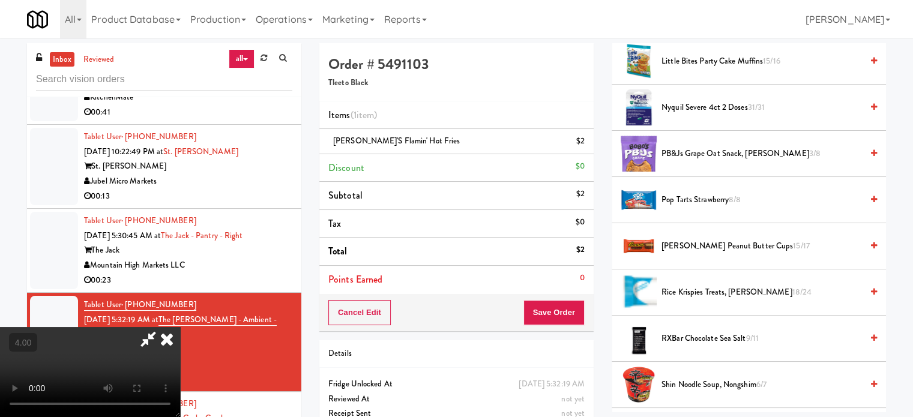
scroll to position [1314, 0]
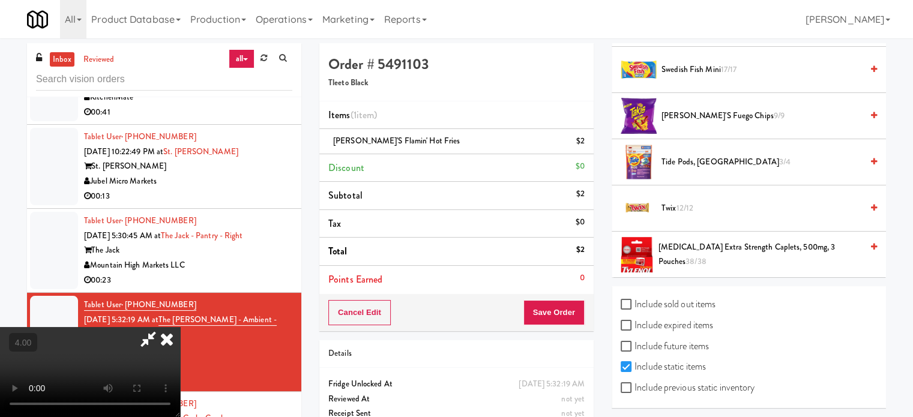
click at [627, 379] on label "Include previous static inventory" at bounding box center [687, 388] width 134 height 18
click at [627, 383] on input "Include previous static inventory" at bounding box center [627, 388] width 14 height 10
checkbox input "true"
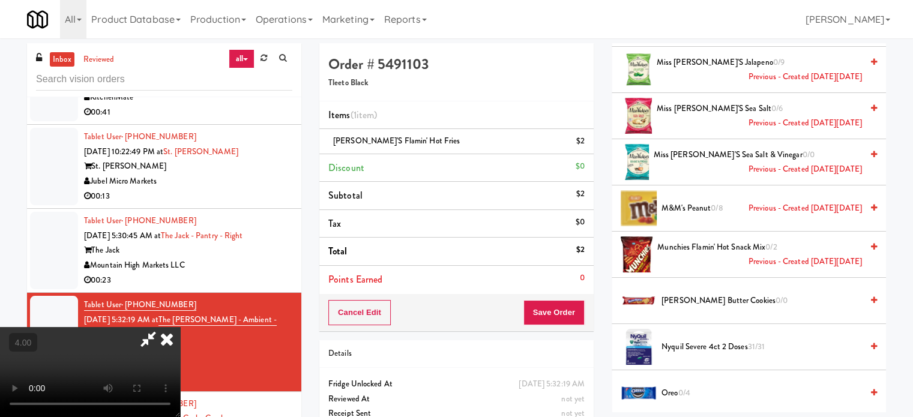
drag, startPoint x: 401, startPoint y: 293, endPoint x: 403, endPoint y: 266, distance: 27.1
click at [180, 327] on video at bounding box center [90, 372] width 180 height 90
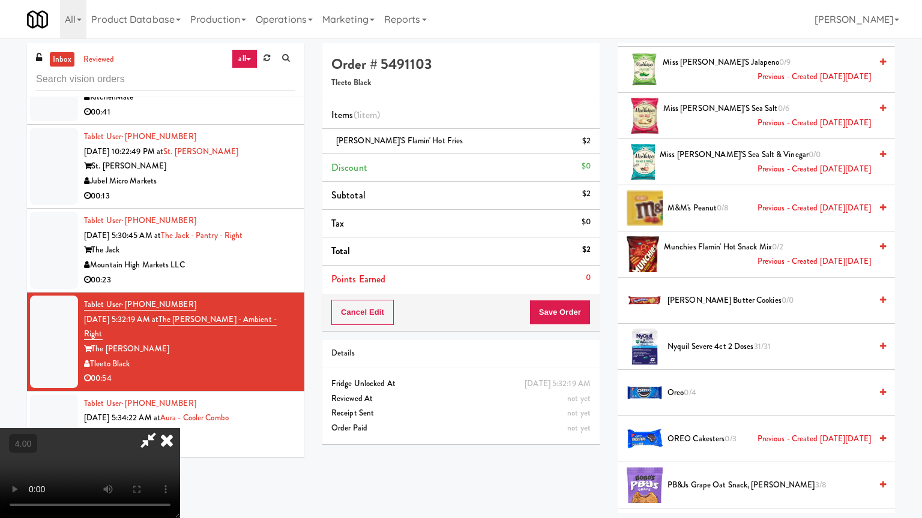
drag, startPoint x: 263, startPoint y: 311, endPoint x: 559, endPoint y: 187, distance: 320.9
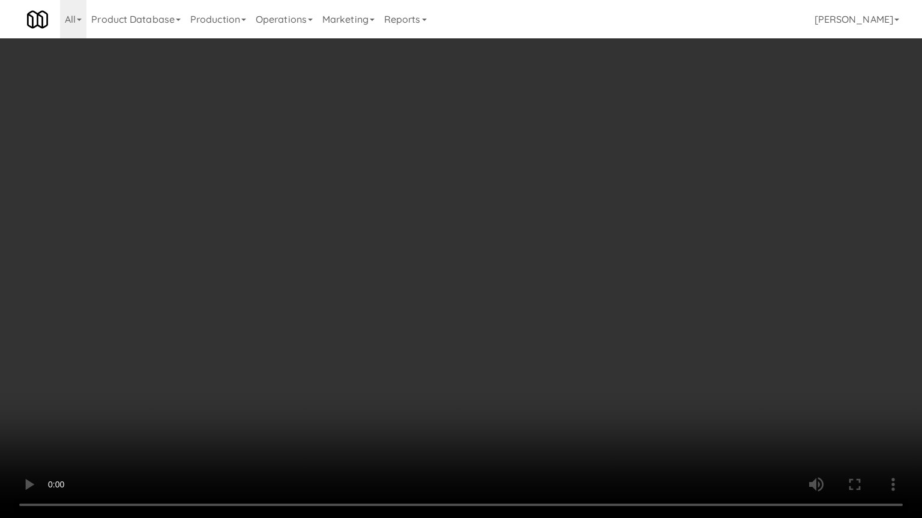
click at [264, 308] on video at bounding box center [461, 259] width 922 height 518
click at [551, 196] on video at bounding box center [461, 259] width 922 height 518
click at [552, 196] on video at bounding box center [461, 259] width 922 height 518
click at [588, 199] on video at bounding box center [461, 259] width 922 height 518
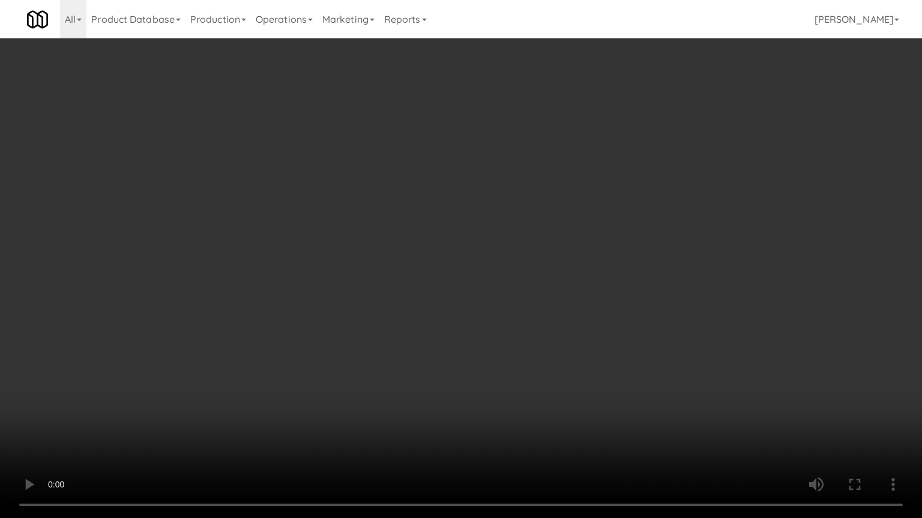
click at [588, 199] on video at bounding box center [461, 259] width 922 height 518
click at [589, 199] on video at bounding box center [461, 259] width 922 height 518
click at [594, 192] on video at bounding box center [461, 259] width 922 height 518
click at [603, 191] on video at bounding box center [461, 259] width 922 height 518
click at [588, 195] on video at bounding box center [461, 259] width 922 height 518
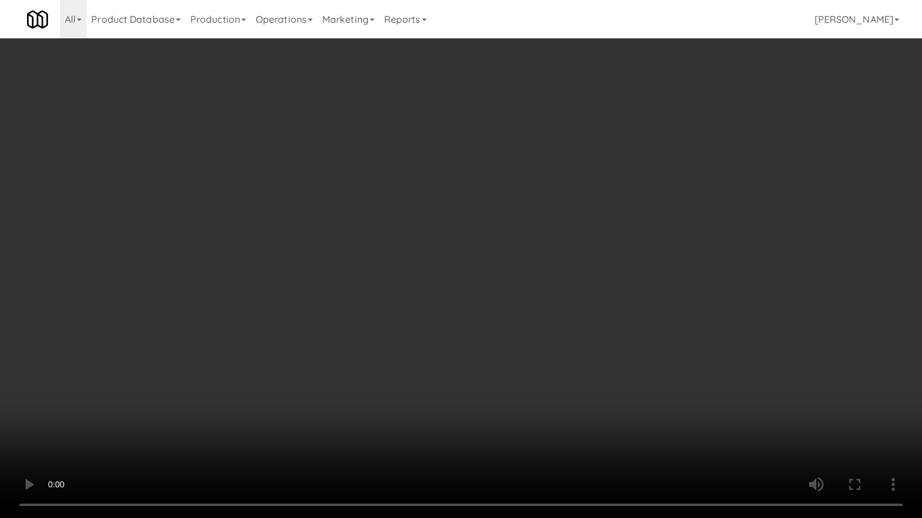
drag, startPoint x: 582, startPoint y: 200, endPoint x: 624, endPoint y: 182, distance: 45.5
click at [600, 188] on video at bounding box center [461, 259] width 922 height 518
click at [632, 180] on video at bounding box center [461, 259] width 922 height 518
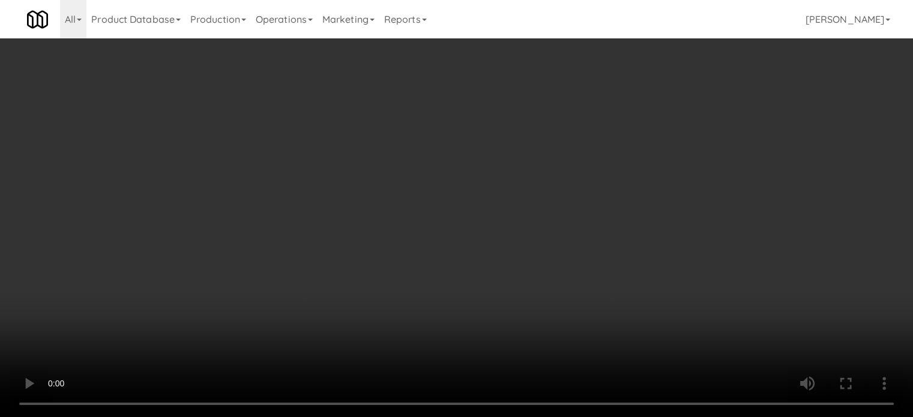
scroll to position [1704, 0]
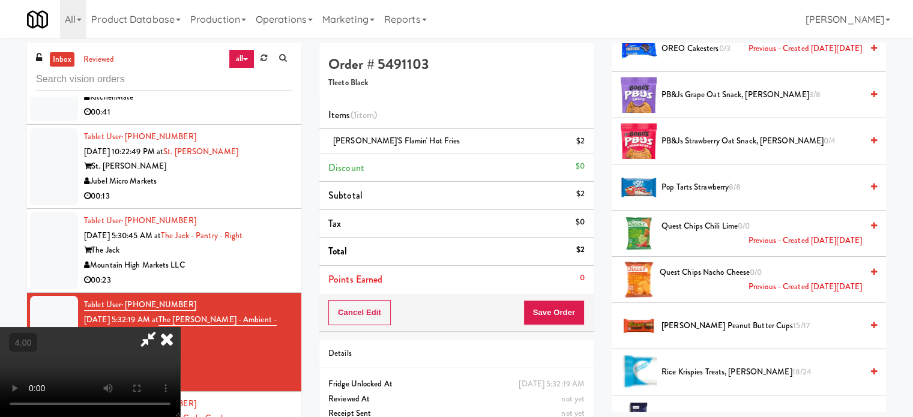
click at [700, 319] on span "[PERSON_NAME] Peanut Butter Cups 15/17" at bounding box center [761, 326] width 200 height 15
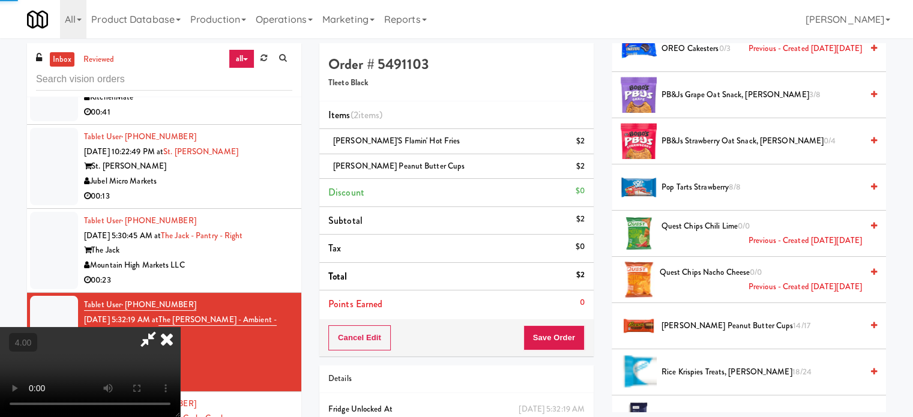
drag, startPoint x: 319, startPoint y: 326, endPoint x: 317, endPoint y: 305, distance: 20.5
click at [180, 327] on video at bounding box center [90, 372] width 180 height 90
drag, startPoint x: 317, startPoint y: 305, endPoint x: 317, endPoint y: 298, distance: 7.2
click at [180, 327] on video at bounding box center [90, 372] width 180 height 90
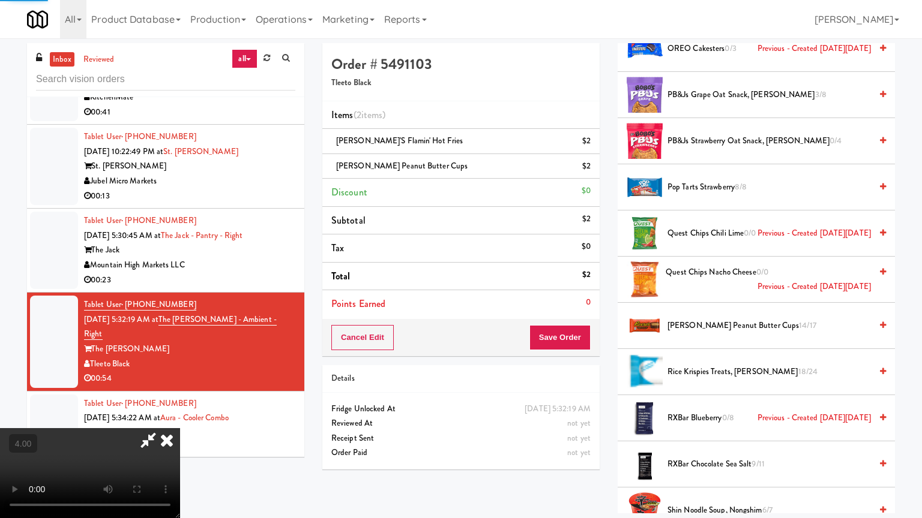
drag, startPoint x: 317, startPoint y: 367, endPoint x: 373, endPoint y: 281, distance: 102.4
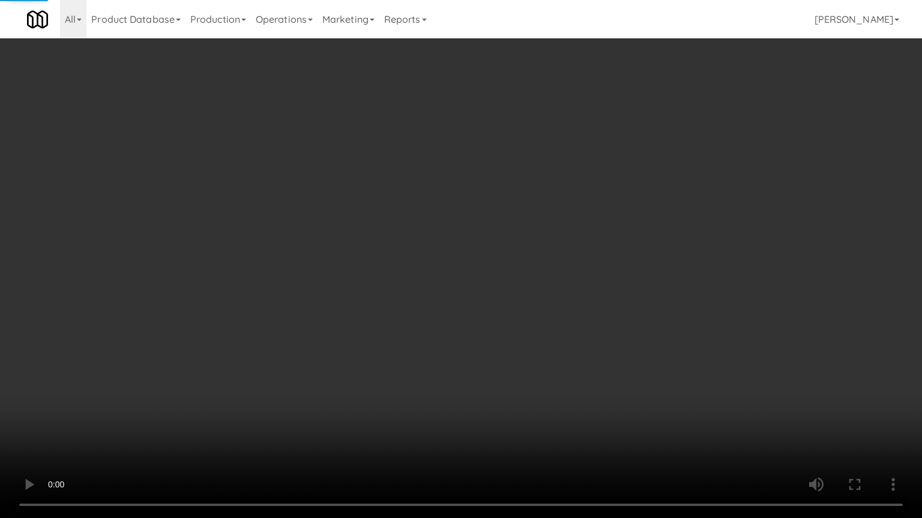
click at [319, 364] on video at bounding box center [461, 259] width 922 height 518
click at [389, 253] on video at bounding box center [461, 259] width 922 height 518
click at [396, 252] on video at bounding box center [461, 259] width 922 height 518
click at [421, 264] on video at bounding box center [461, 259] width 922 height 518
drag, startPoint x: 407, startPoint y: 426, endPoint x: 437, endPoint y: 341, distance: 89.8
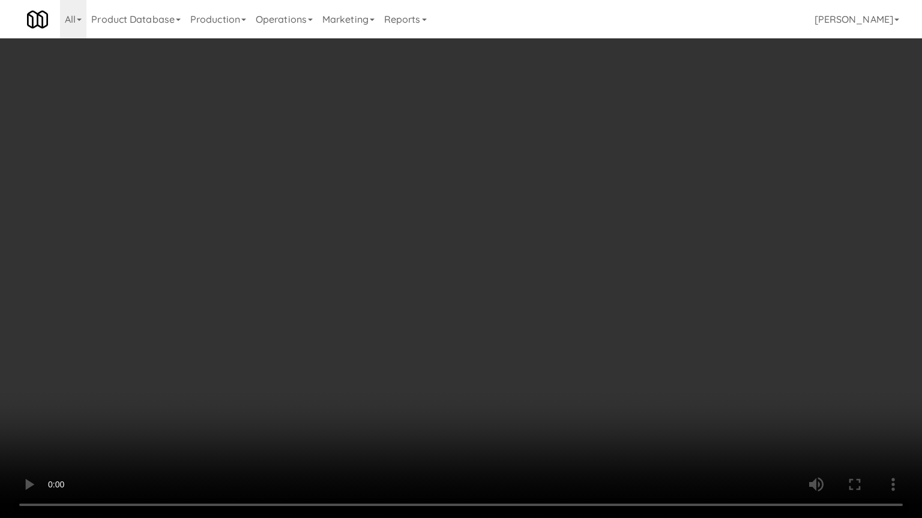
click at [408, 416] on video at bounding box center [461, 259] width 922 height 518
click at [439, 335] on video at bounding box center [461, 259] width 922 height 518
click at [463, 328] on video at bounding box center [461, 259] width 922 height 518
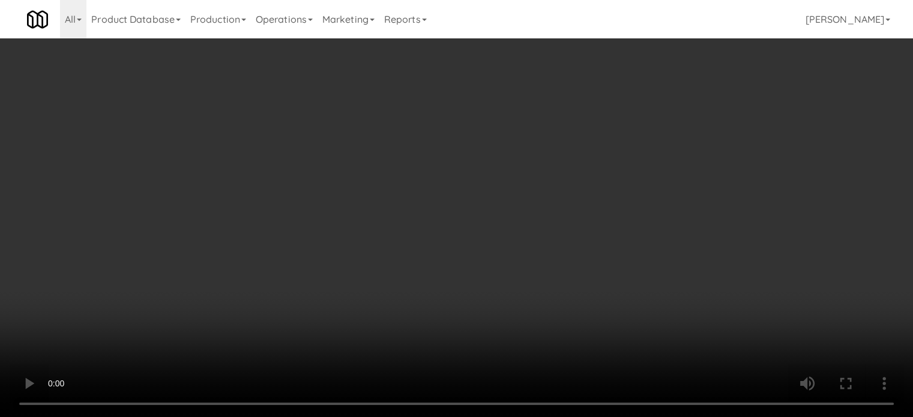
drag, startPoint x: 473, startPoint y: 249, endPoint x: 641, endPoint y: 195, distance: 175.9
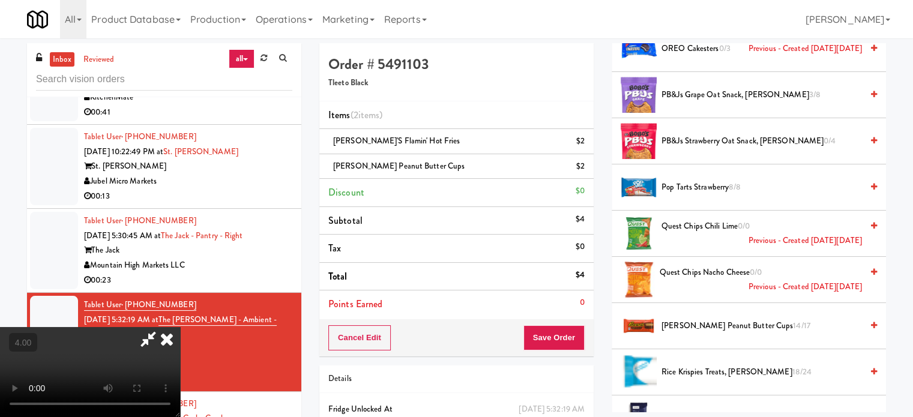
click at [180, 327] on video at bounding box center [90, 372] width 180 height 90
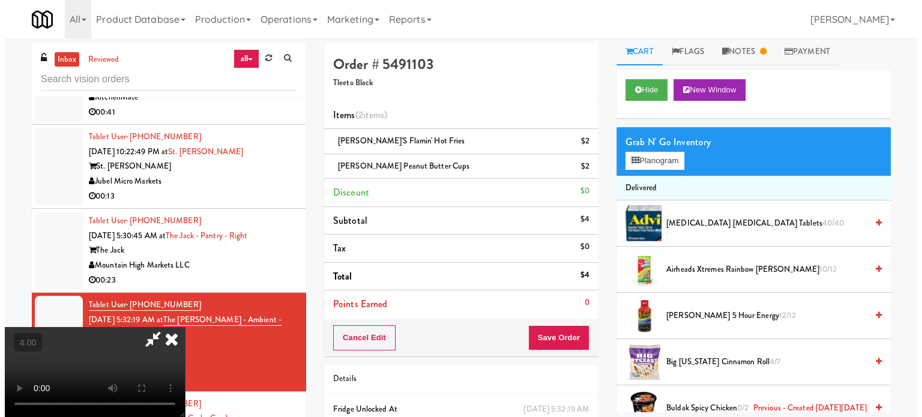
scroll to position [0, 0]
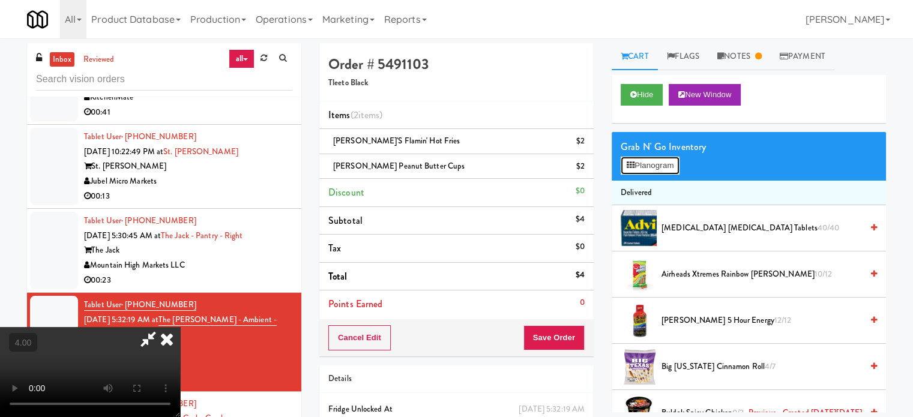
click at [663, 171] on button "Planogram" at bounding box center [649, 166] width 59 height 18
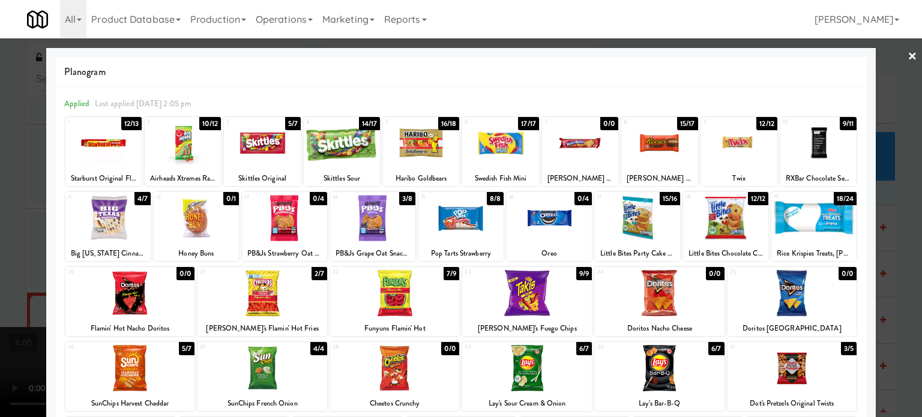
click at [184, 348] on div "5/7" at bounding box center [187, 348] width 16 height 13
click at [682, 124] on div "15/17" at bounding box center [687, 123] width 21 height 13
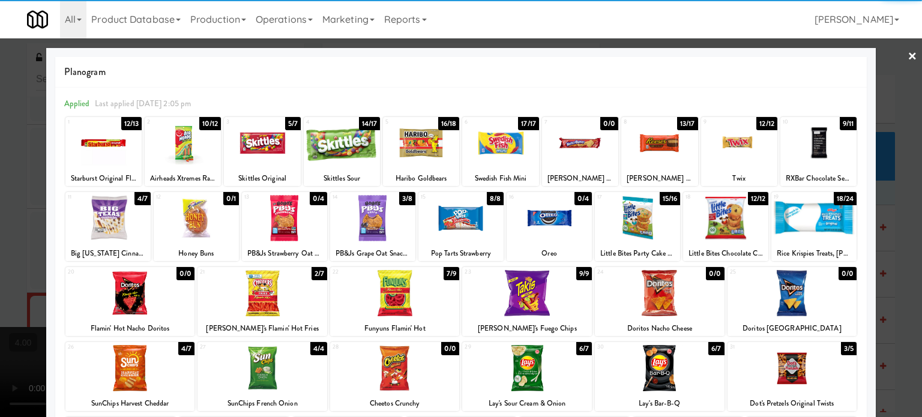
click at [886, 271] on div at bounding box center [461, 208] width 922 height 417
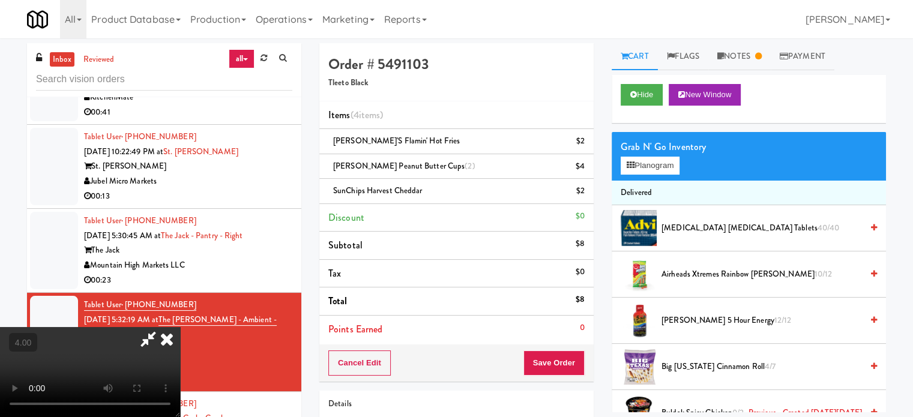
click at [162, 327] on icon at bounding box center [148, 339] width 28 height 24
click at [586, 169] on icon at bounding box center [586, 171] width 6 height 8
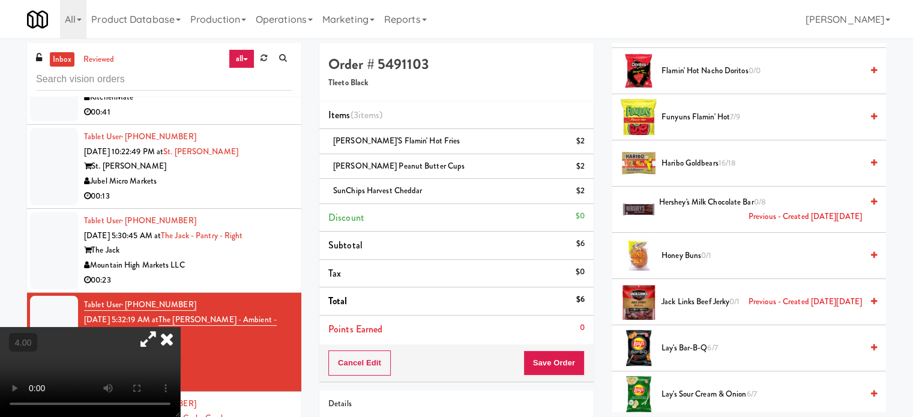
scroll to position [504, 0]
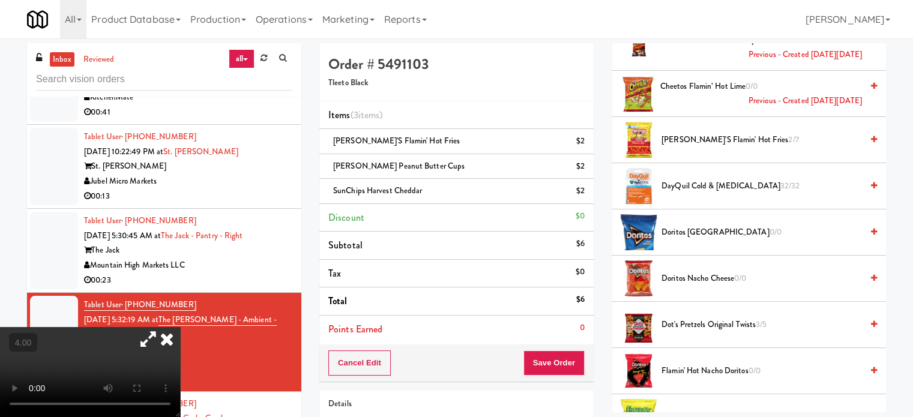
click at [717, 225] on span "Doritos Cool Ranch 0/0" at bounding box center [761, 232] width 200 height 15
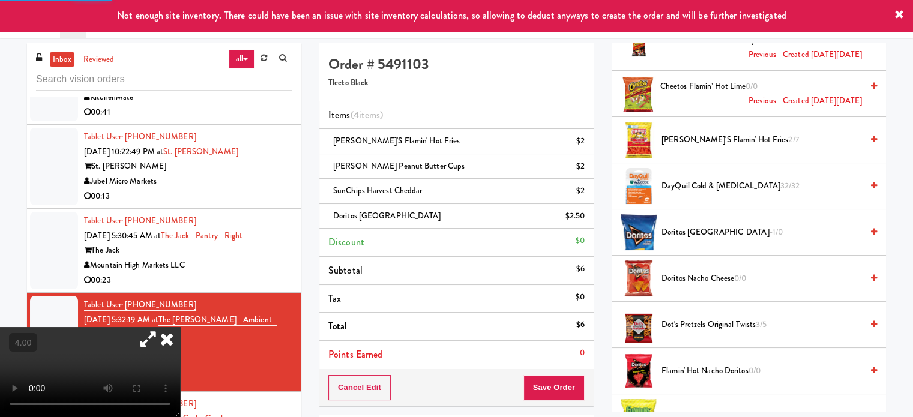
click at [180, 327] on video at bounding box center [90, 372] width 180 height 90
drag, startPoint x: 260, startPoint y: 263, endPoint x: 270, endPoint y: 314, distance: 51.3
click at [180, 327] on video at bounding box center [90, 372] width 180 height 90
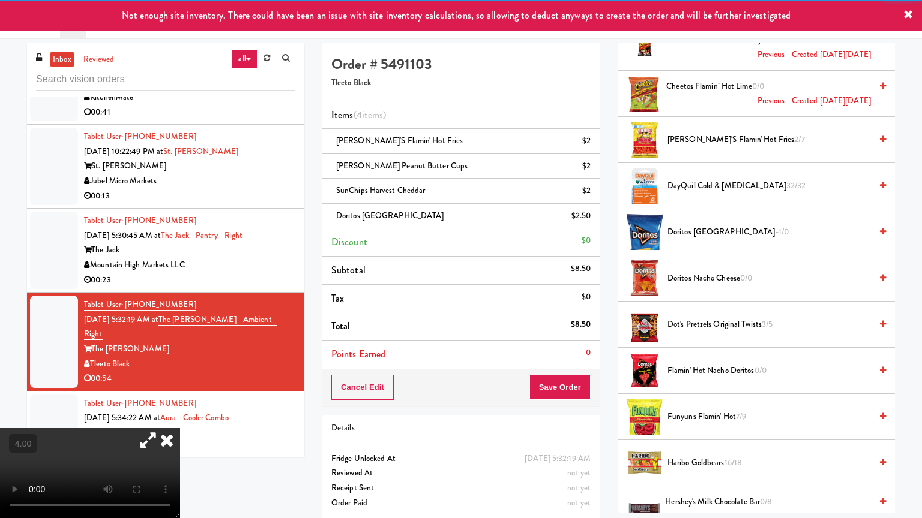
click at [180, 416] on video at bounding box center [90, 473] width 180 height 90
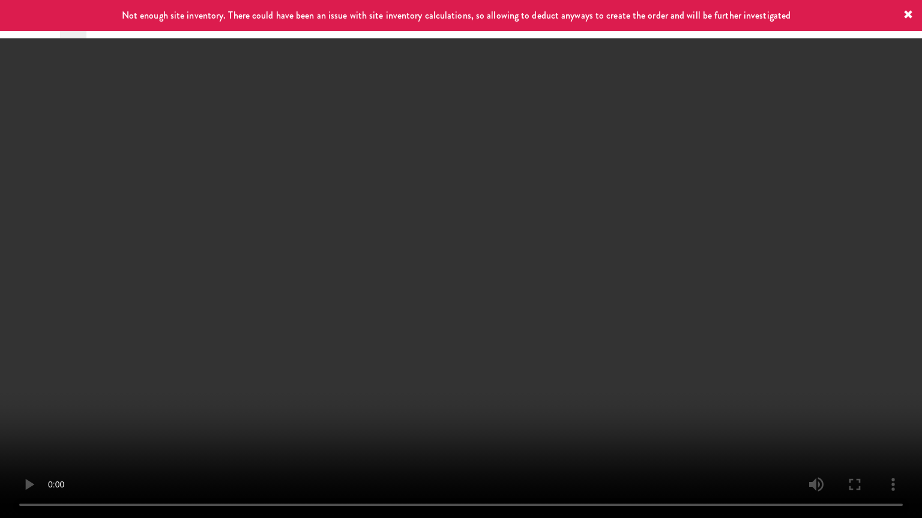
click at [475, 219] on video at bounding box center [461, 259] width 922 height 518
click at [475, 220] on video at bounding box center [461, 259] width 922 height 518
click at [478, 221] on video at bounding box center [461, 259] width 922 height 518
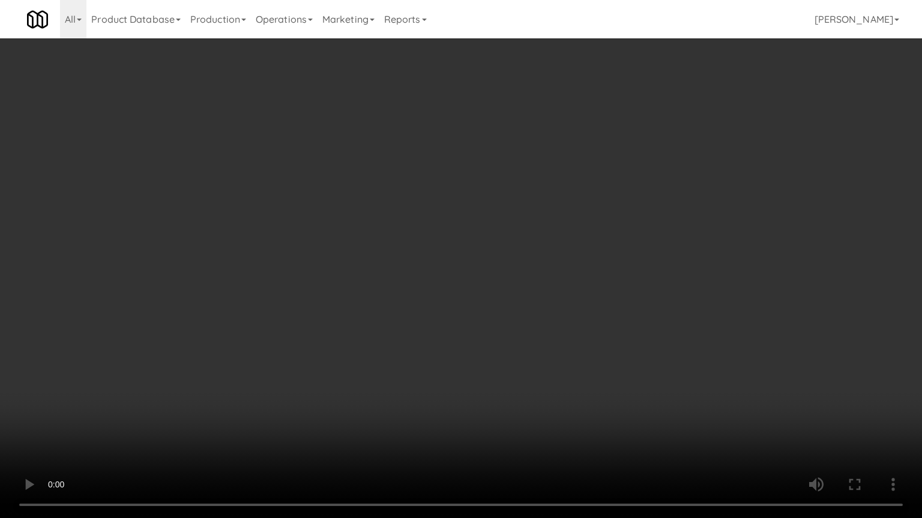
click at [244, 355] on video at bounding box center [461, 259] width 922 height 518
click at [328, 262] on video at bounding box center [461, 259] width 922 height 518
click at [380, 234] on video at bounding box center [461, 259] width 922 height 518
click at [382, 235] on video at bounding box center [461, 259] width 922 height 518
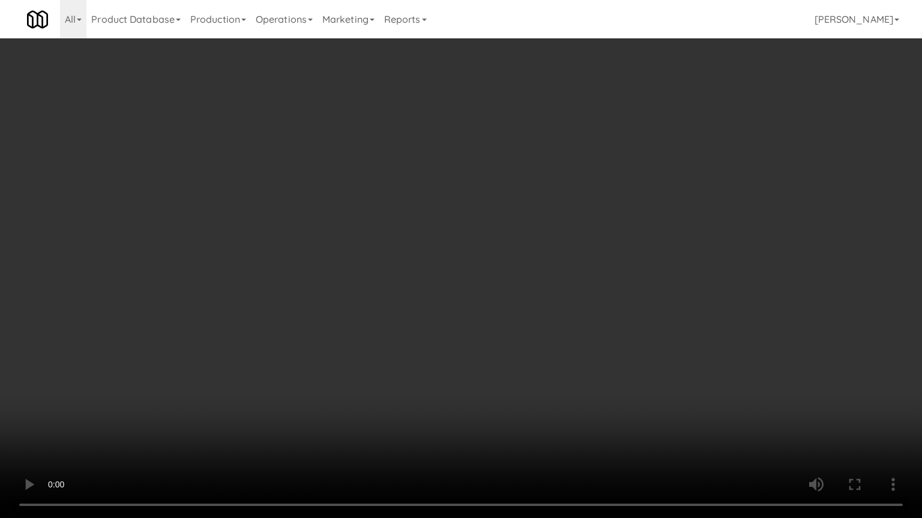
click at [393, 229] on video at bounding box center [461, 259] width 922 height 518
drag, startPoint x: 560, startPoint y: 432, endPoint x: 492, endPoint y: 324, distance: 127.5
click at [556, 416] on video at bounding box center [461, 259] width 922 height 518
click at [492, 323] on video at bounding box center [461, 259] width 922 height 518
click at [503, 322] on video at bounding box center [461, 259] width 922 height 518
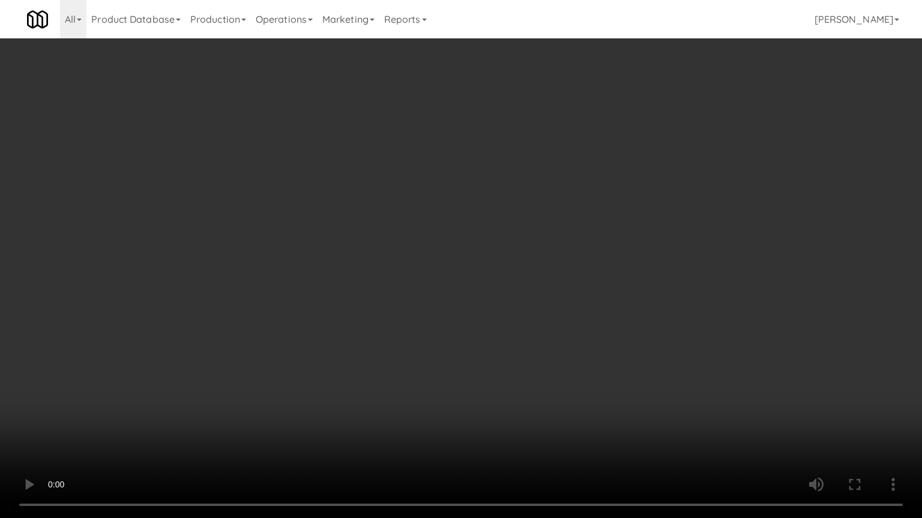
click at [554, 302] on video at bounding box center [461, 259] width 922 height 518
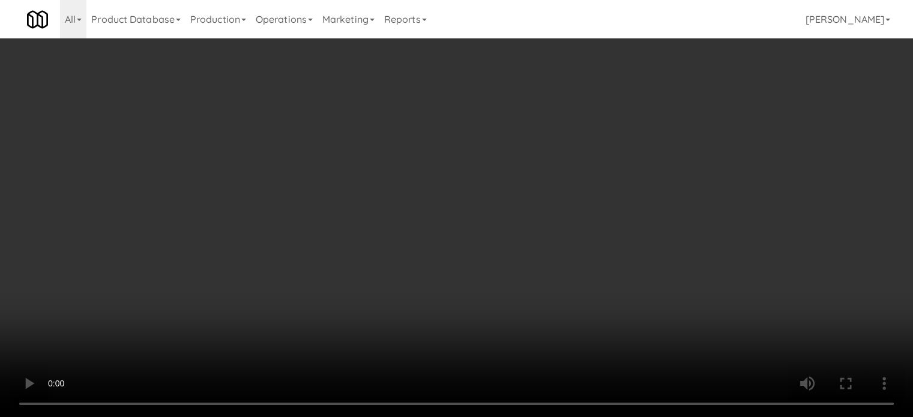
scroll to position [1704, 0]
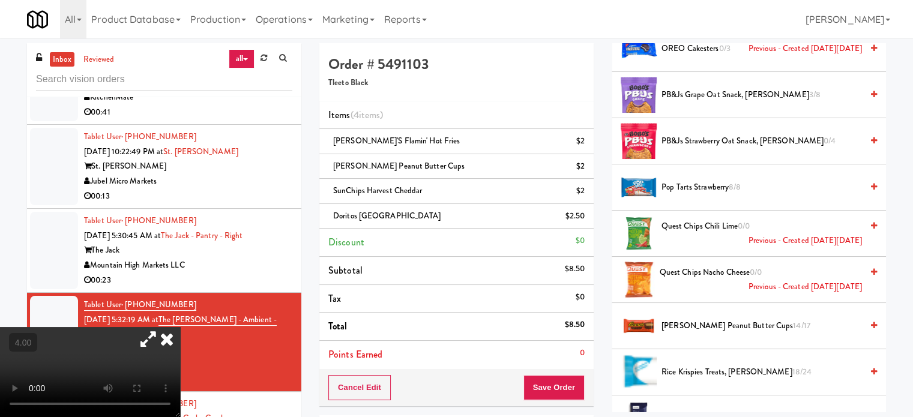
drag, startPoint x: 675, startPoint y: 322, endPoint x: 592, endPoint y: 296, distance: 87.5
click at [675, 321] on span "[PERSON_NAME] Peanut Butter Cups 14/17" at bounding box center [761, 326] width 200 height 15
click at [118, 327] on video at bounding box center [90, 372] width 180 height 90
click at [122, 327] on video at bounding box center [90, 372] width 180 height 90
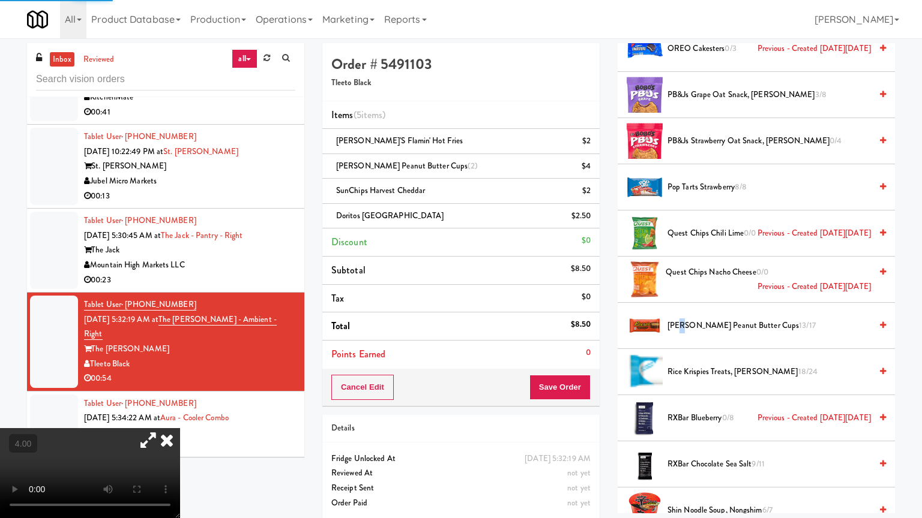
drag, startPoint x: 163, startPoint y: 280, endPoint x: 189, endPoint y: 260, distance: 32.5
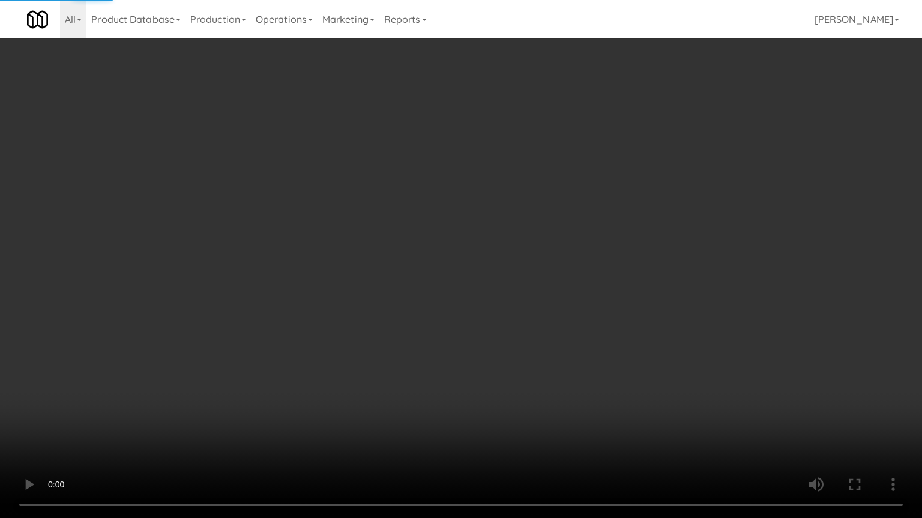
click at [168, 274] on video at bounding box center [461, 259] width 922 height 518
click at [421, 190] on video at bounding box center [461, 259] width 922 height 518
click at [426, 191] on video at bounding box center [461, 259] width 922 height 518
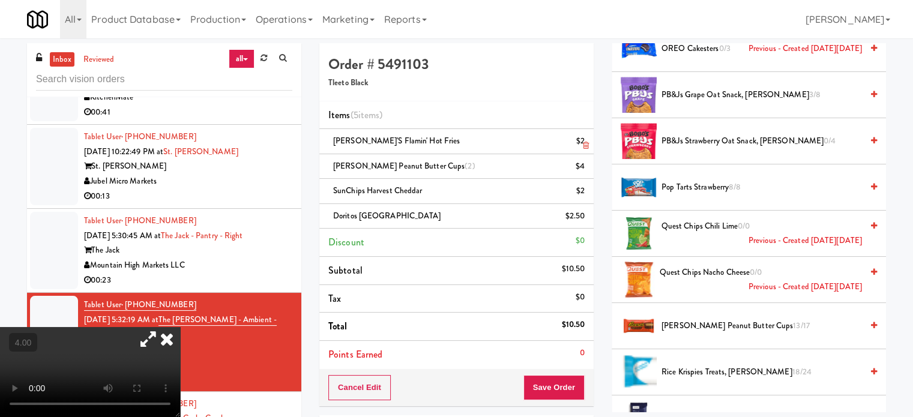
drag, startPoint x: 307, startPoint y: 95, endPoint x: 326, endPoint y: 151, distance: 58.3
click at [180, 327] on icon at bounding box center [167, 339] width 26 height 24
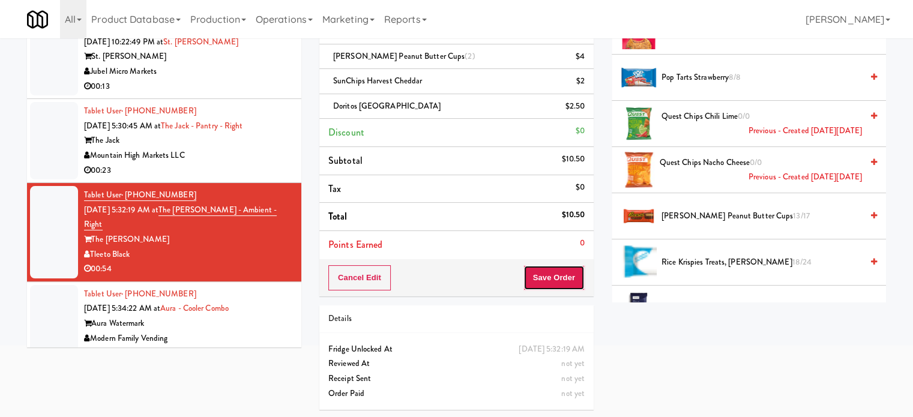
click at [555, 278] on button "Save Order" at bounding box center [553, 277] width 61 height 25
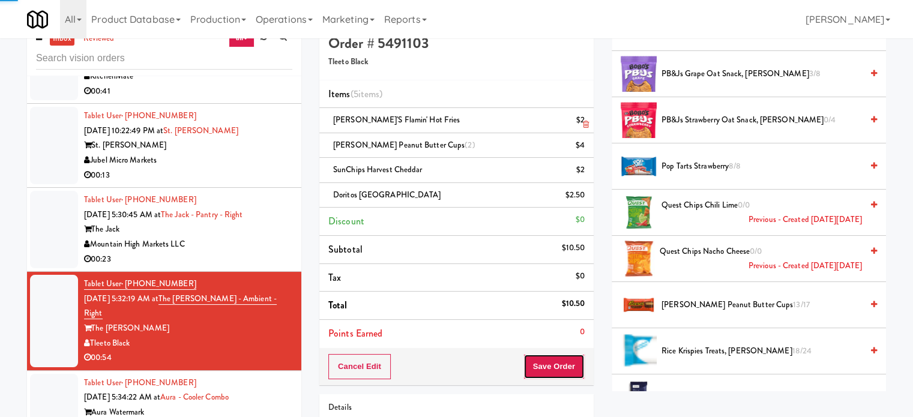
scroll to position [0, 0]
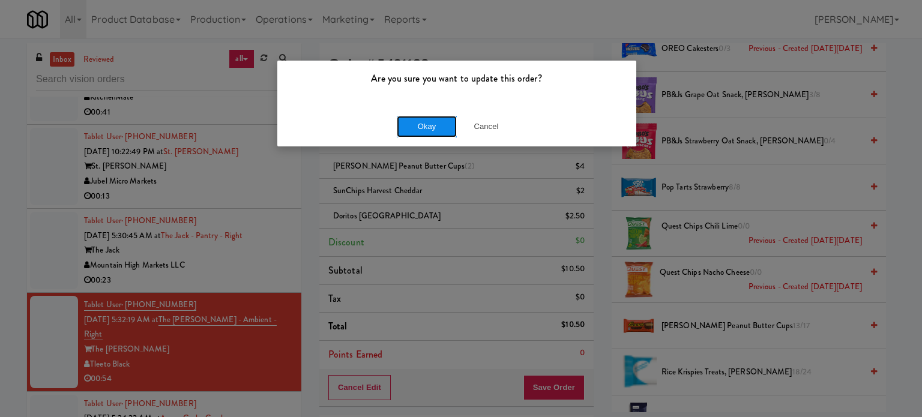
click at [442, 125] on button "Okay" at bounding box center [427, 127] width 60 height 22
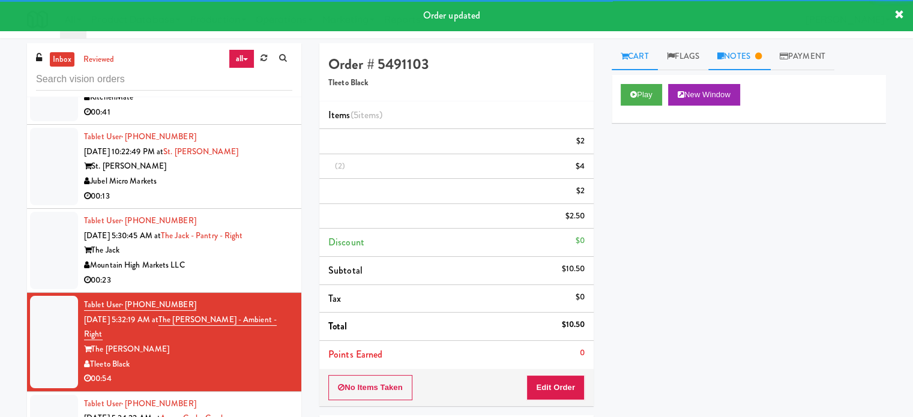
click at [758, 56] on link "Notes" at bounding box center [739, 56] width 62 height 27
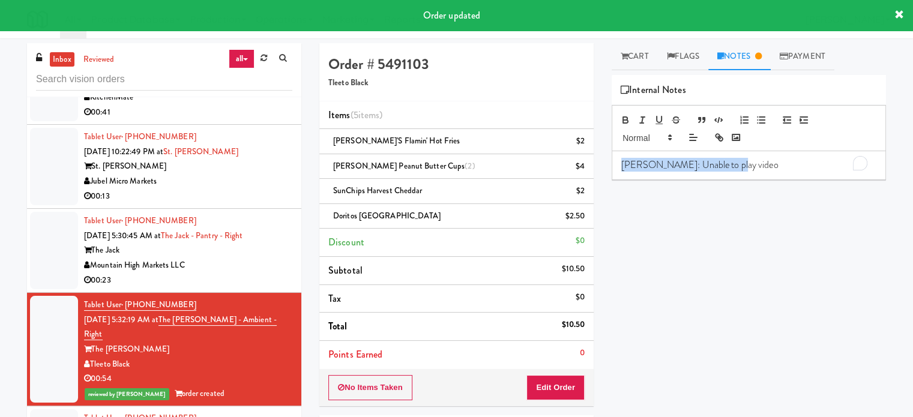
drag, startPoint x: 735, startPoint y: 165, endPoint x: 599, endPoint y: 166, distance: 135.6
click at [599, 166] on div "Order # 5491103 Tleeto Black Items (5 items ) [PERSON_NAME]'s Flamin' Hot Fries…" at bounding box center [602, 285] width 584 height 485
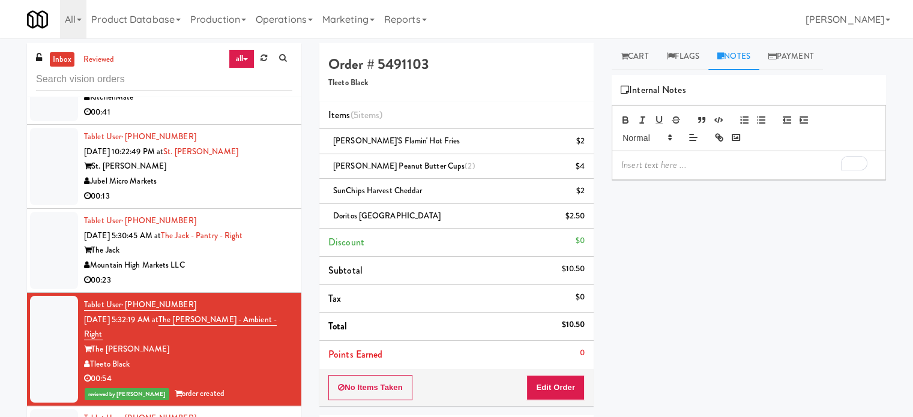
click at [256, 273] on div "00:23" at bounding box center [188, 280] width 208 height 15
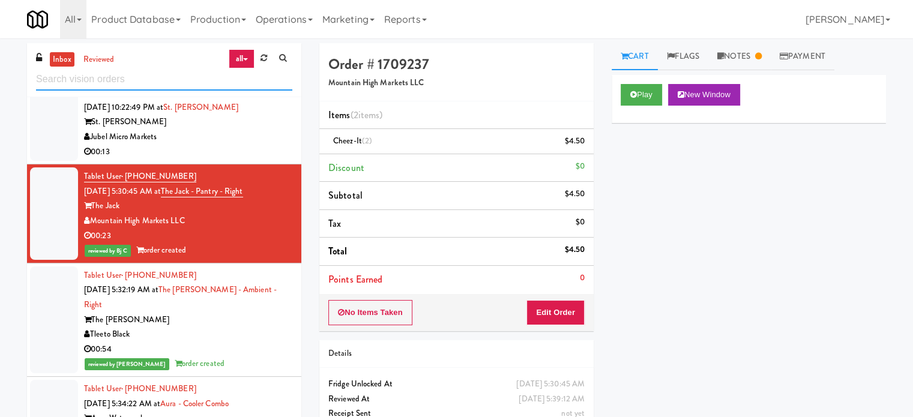
click at [151, 76] on input "text" at bounding box center [164, 79] width 256 height 22
click at [152, 74] on input "text" at bounding box center [164, 79] width 256 height 22
click at [730, 50] on link "Notes" at bounding box center [739, 56] width 62 height 27
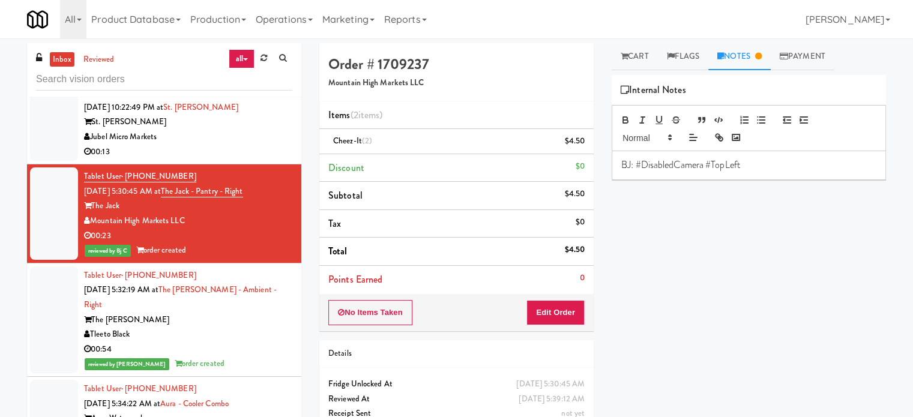
click at [252, 356] on div "reviewed by Jenet R order created" at bounding box center [188, 363] width 208 height 15
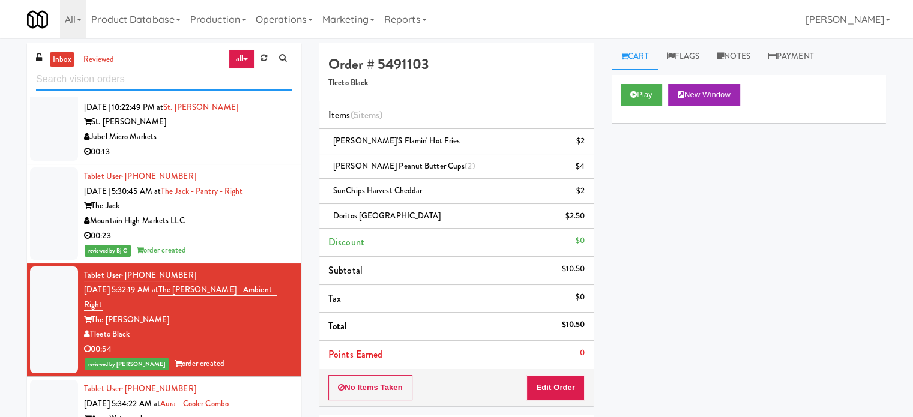
click at [131, 81] on input "text" at bounding box center [164, 79] width 256 height 22
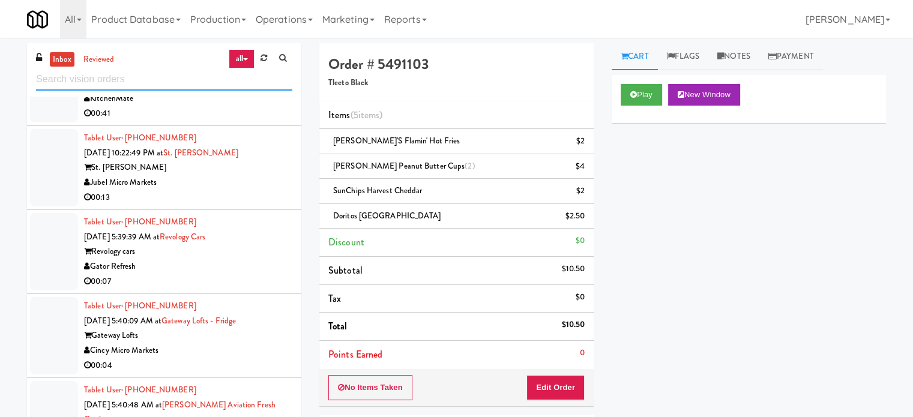
scroll to position [2415, 0]
click at [261, 249] on div "Revology cars" at bounding box center [188, 250] width 208 height 15
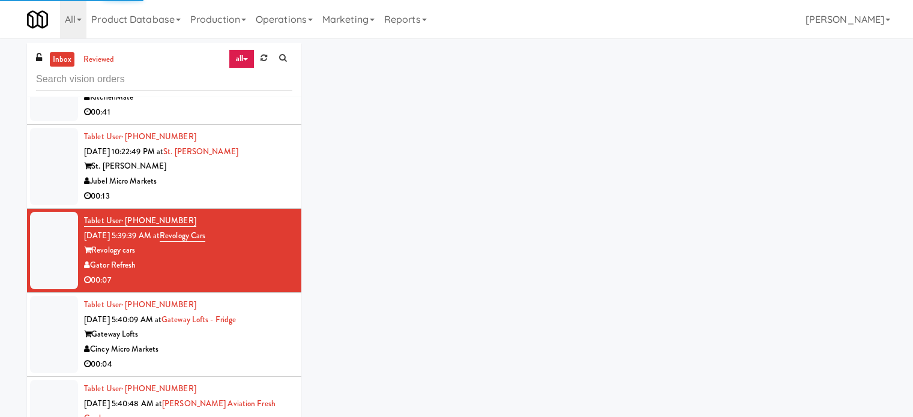
scroll to position [49, 0]
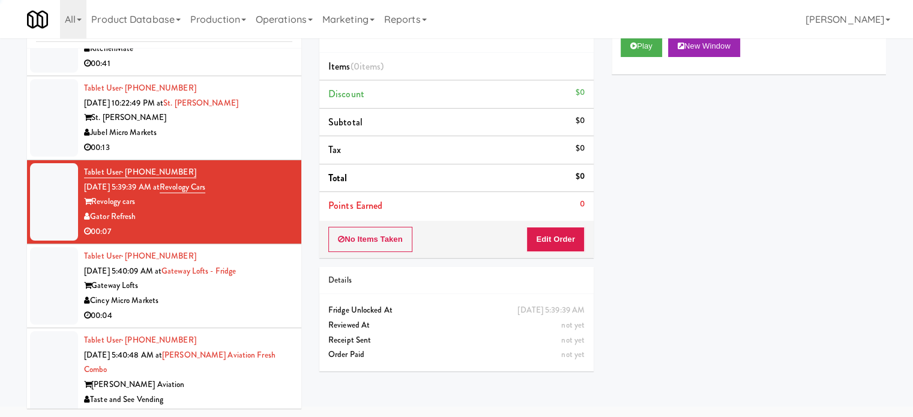
click at [250, 377] on div "[PERSON_NAME] Aviation" at bounding box center [188, 384] width 208 height 15
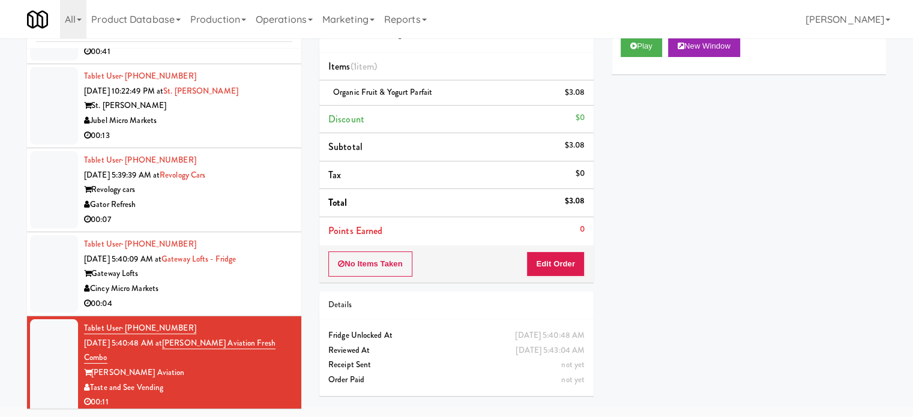
scroll to position [2430, 0]
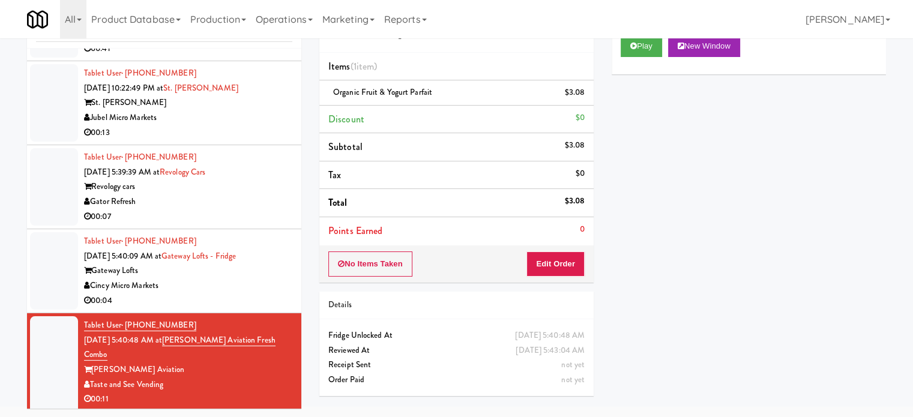
click at [223, 288] on div "Cincy Micro Markets" at bounding box center [188, 285] width 208 height 15
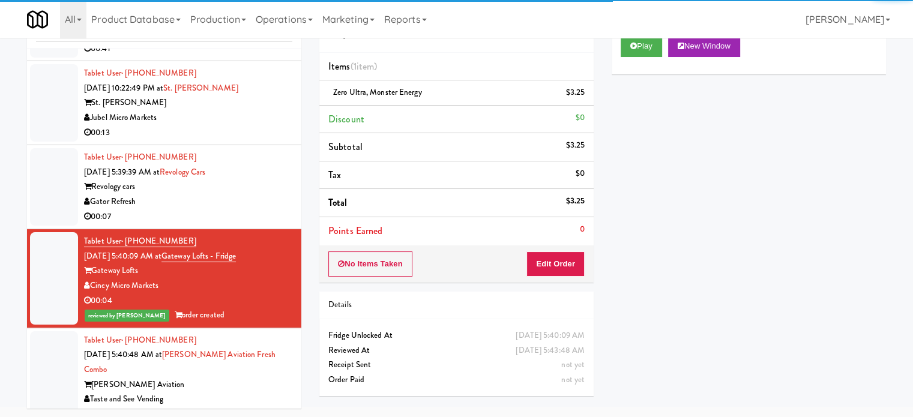
click at [245, 203] on div "Gator Refresh" at bounding box center [188, 201] width 208 height 15
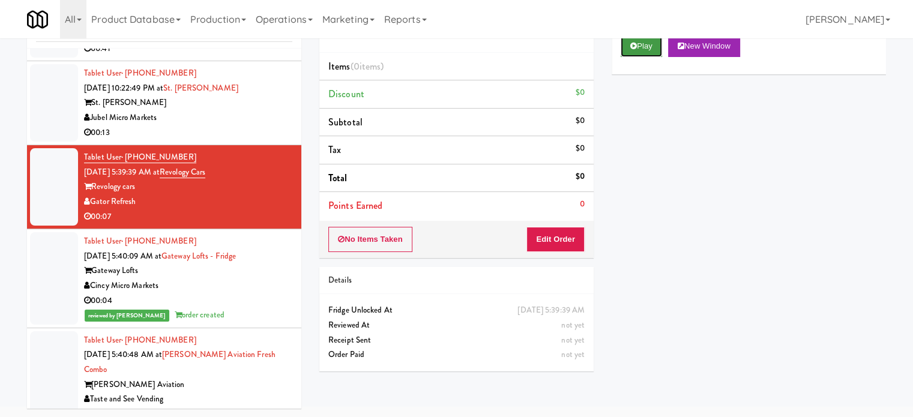
click at [638, 50] on button "Play" at bounding box center [640, 46] width 41 height 22
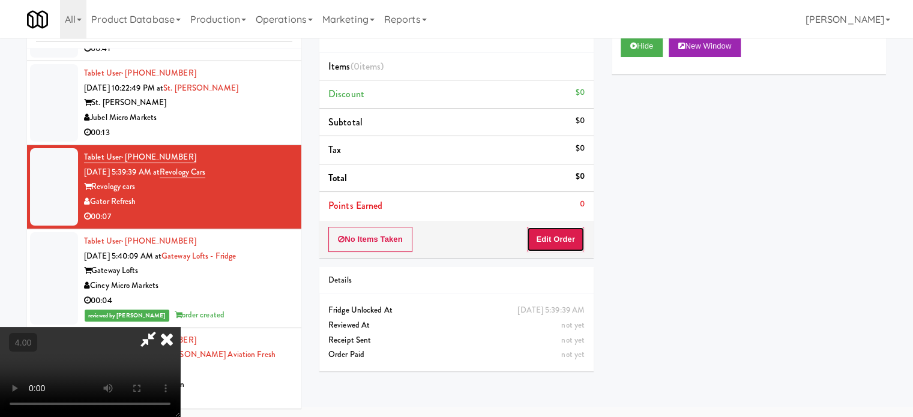
click at [563, 242] on button "Edit Order" at bounding box center [555, 239] width 58 height 25
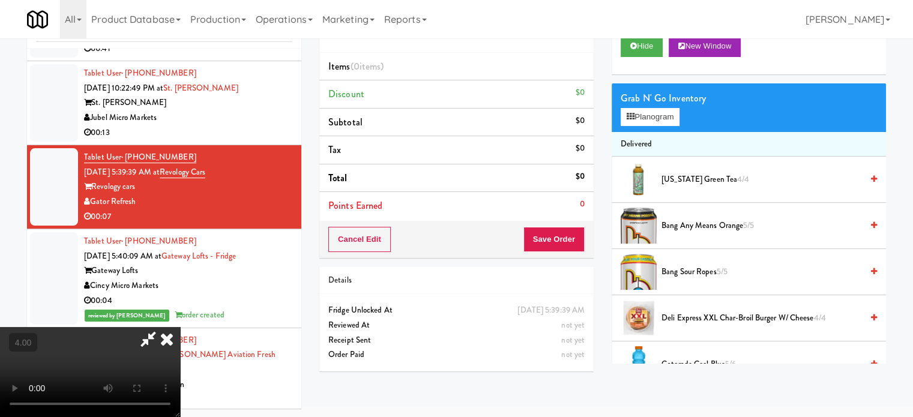
drag, startPoint x: 374, startPoint y: 262, endPoint x: 377, endPoint y: 243, distance: 19.5
click at [180, 327] on video at bounding box center [90, 372] width 180 height 90
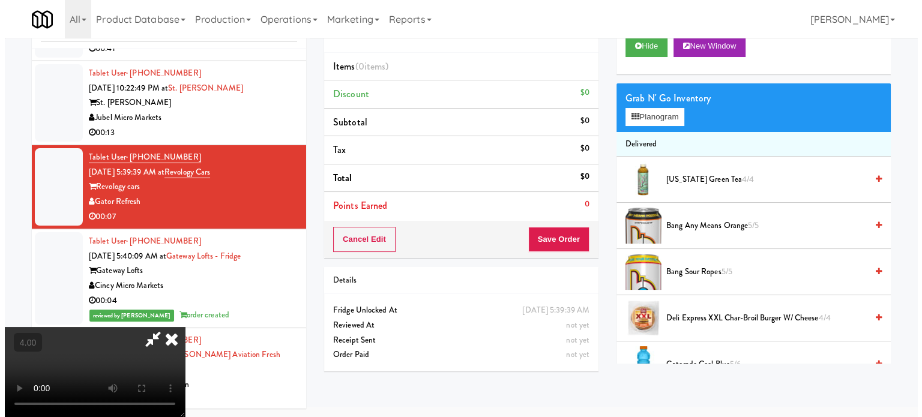
scroll to position [38, 0]
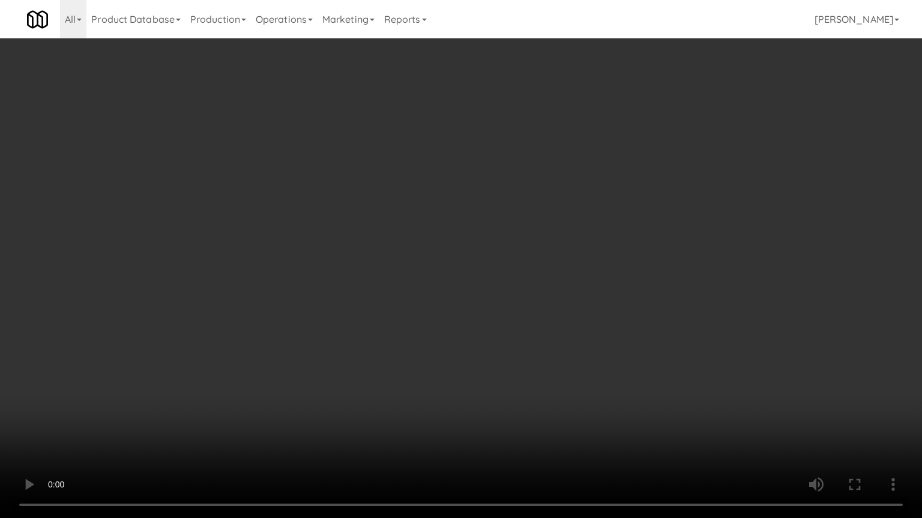
click at [404, 188] on video at bounding box center [461, 259] width 922 height 518
click at [407, 185] on video at bounding box center [461, 259] width 922 height 518
click at [422, 181] on video at bounding box center [461, 259] width 922 height 518
click at [456, 192] on video at bounding box center [461, 259] width 922 height 518
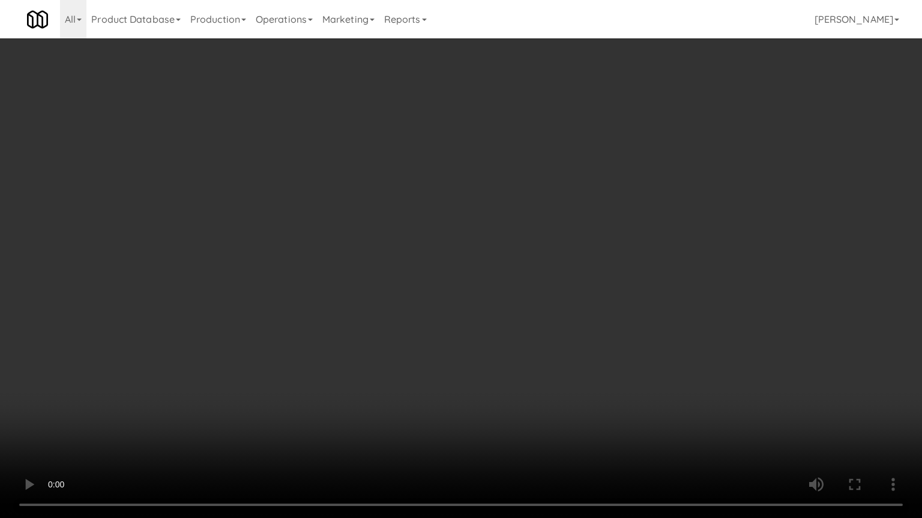
click at [446, 187] on video at bounding box center [461, 259] width 922 height 518
click at [490, 197] on video at bounding box center [461, 259] width 922 height 518
click at [470, 194] on video at bounding box center [461, 259] width 922 height 518
click at [500, 205] on video at bounding box center [461, 259] width 922 height 518
drag, startPoint x: 486, startPoint y: 200, endPoint x: 490, endPoint y: 182, distance: 19.1
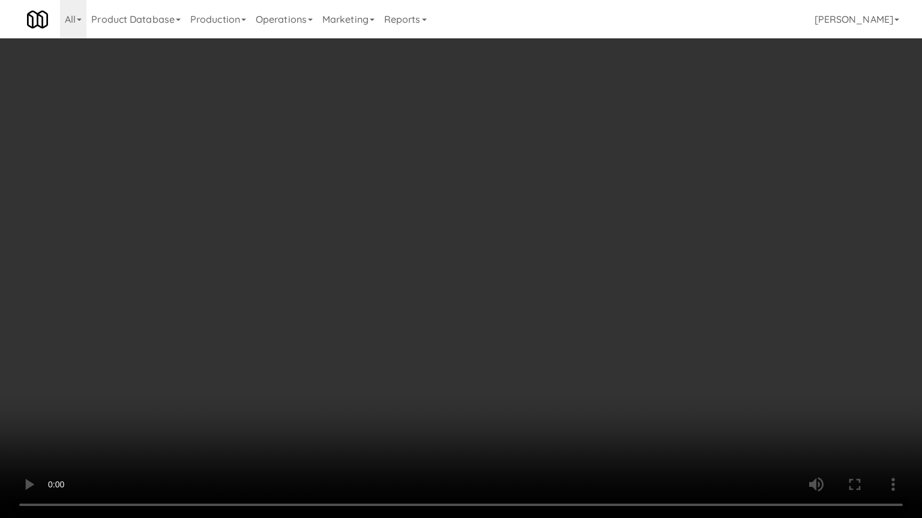
click at [487, 197] on video at bounding box center [461, 259] width 922 height 518
click at [490, 178] on video at bounding box center [461, 259] width 922 height 518
drag, startPoint x: 479, startPoint y: 454, endPoint x: 479, endPoint y: 432, distance: 22.2
click at [479, 416] on video at bounding box center [461, 259] width 922 height 518
click at [464, 373] on video at bounding box center [461, 259] width 922 height 518
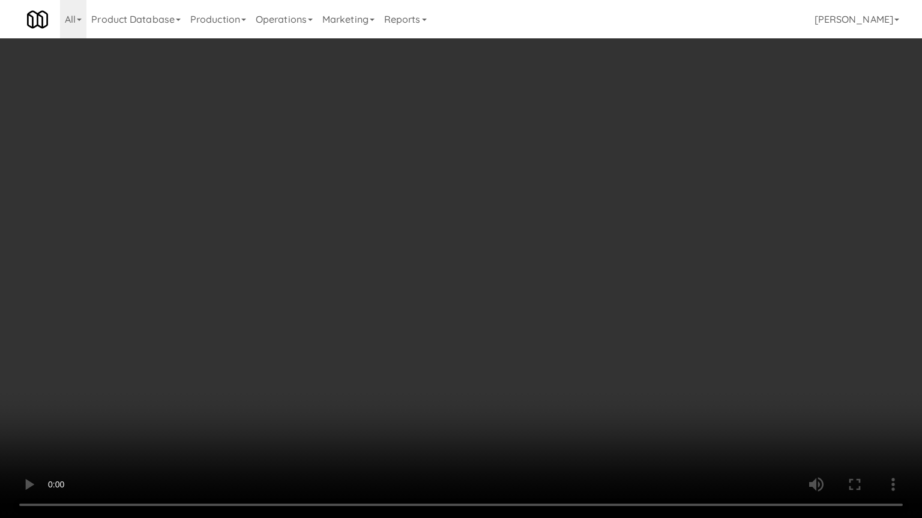
click at [445, 355] on video at bounding box center [461, 259] width 922 height 518
click at [442, 346] on video at bounding box center [461, 259] width 922 height 518
drag, startPoint x: 444, startPoint y: 347, endPoint x: 461, endPoint y: 345, distance: 17.0
click at [454, 347] on video at bounding box center [461, 259] width 922 height 518
drag, startPoint x: 461, startPoint y: 345, endPoint x: 674, endPoint y: 157, distance: 284.4
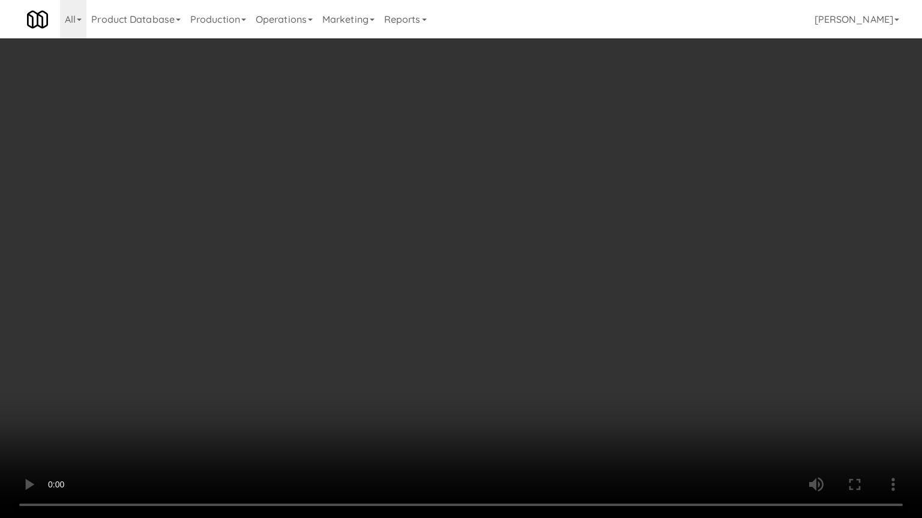
click at [470, 332] on video at bounding box center [461, 259] width 922 height 518
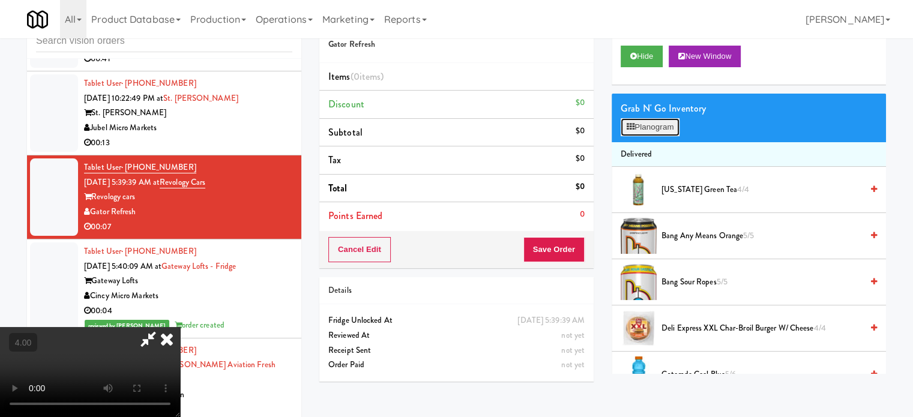
click at [650, 131] on button "Planogram" at bounding box center [649, 127] width 59 height 18
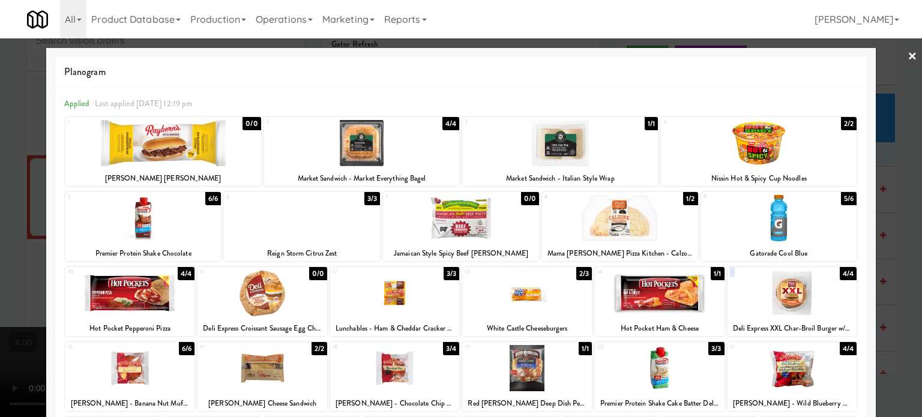
click at [829, 270] on div "15 4/4 Deli Express XXL Char-Broil Burger w/ Cheese" at bounding box center [792, 301] width 130 height 69
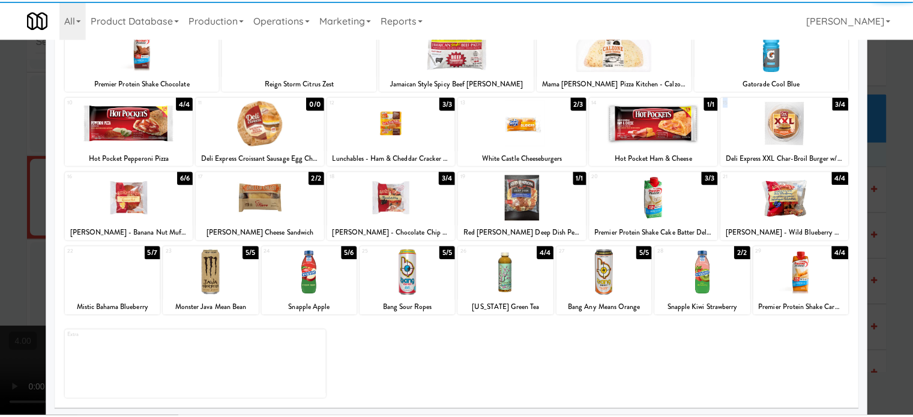
scroll to position [172, 0]
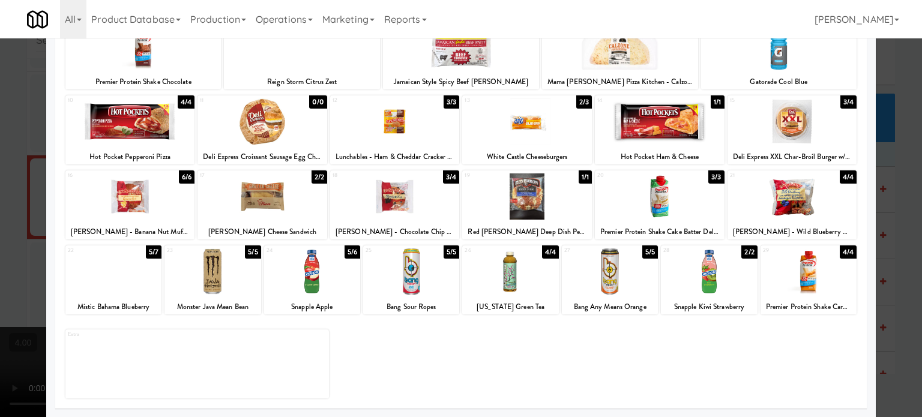
click at [350, 256] on div "5/6" at bounding box center [352, 251] width 16 height 13
drag, startPoint x: 906, startPoint y: 263, endPoint x: 797, endPoint y: 232, distance: 112.8
click at [906, 262] on div at bounding box center [461, 208] width 922 height 417
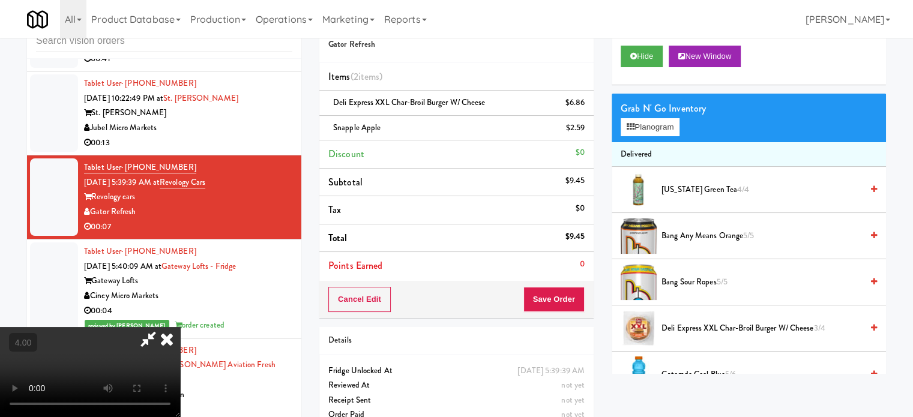
drag, startPoint x: 326, startPoint y: 268, endPoint x: 326, endPoint y: 251, distance: 17.4
click at [180, 327] on video at bounding box center [90, 372] width 180 height 90
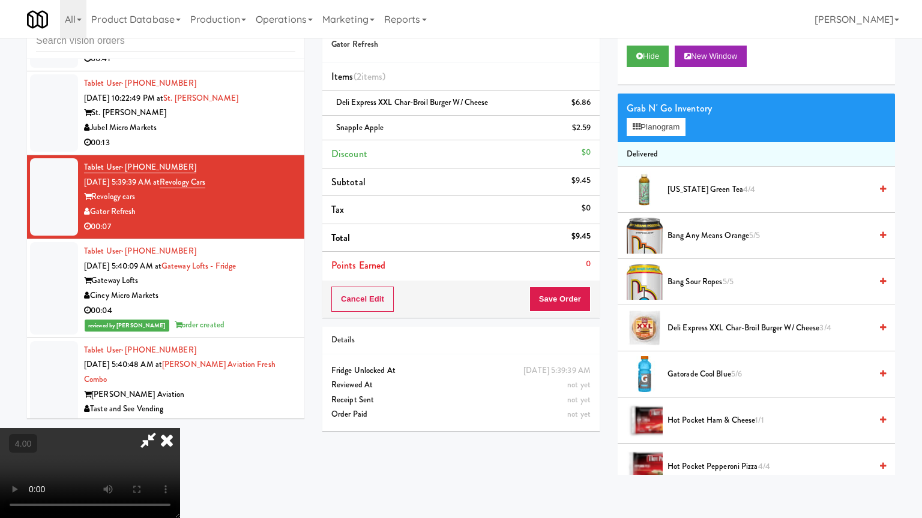
click at [180, 416] on video at bounding box center [90, 473] width 180 height 90
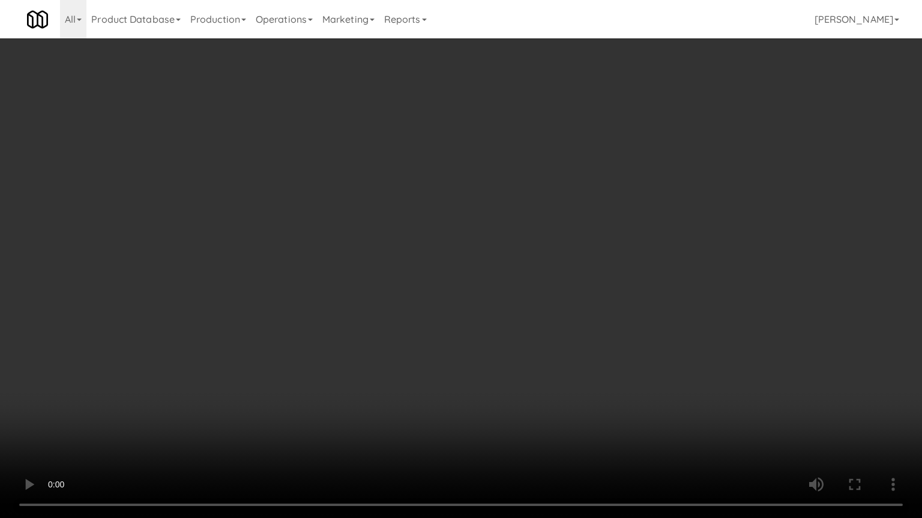
click at [356, 234] on video at bounding box center [461, 259] width 922 height 518
click at [370, 229] on video at bounding box center [461, 259] width 922 height 518
click at [394, 223] on video at bounding box center [461, 259] width 922 height 518
click at [398, 217] on video at bounding box center [461, 259] width 922 height 518
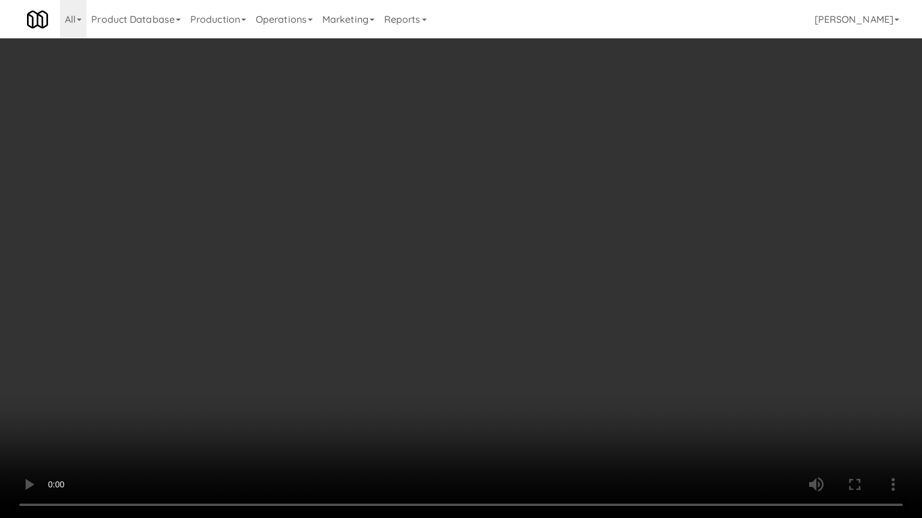
click at [398, 217] on video at bounding box center [461, 259] width 922 height 518
click at [444, 190] on video at bounding box center [461, 259] width 922 height 518
click at [447, 187] on video at bounding box center [461, 259] width 922 height 518
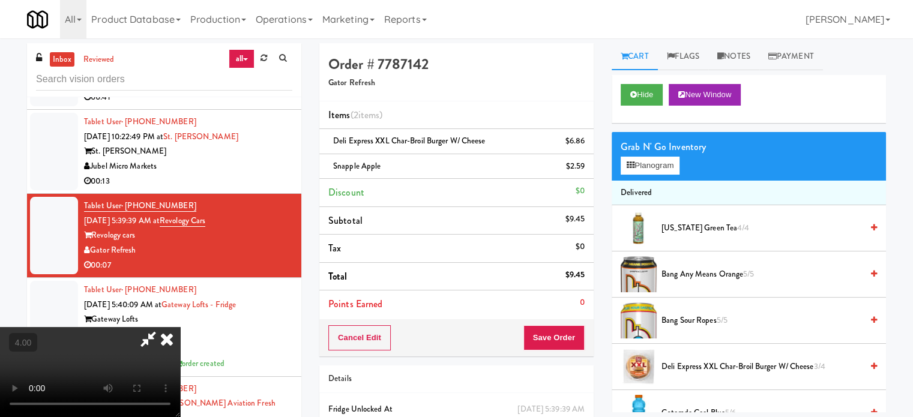
click at [180, 327] on icon at bounding box center [167, 339] width 26 height 24
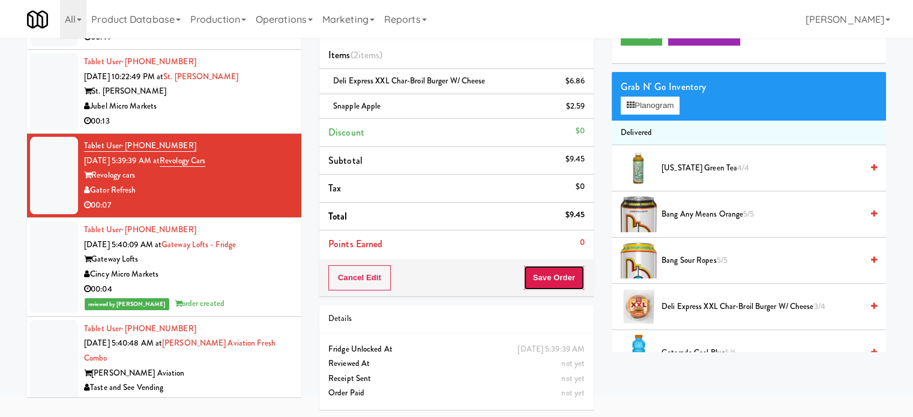
drag, startPoint x: 557, startPoint y: 283, endPoint x: 535, endPoint y: 254, distance: 36.8
click at [557, 282] on button "Save Order" at bounding box center [553, 277] width 61 height 25
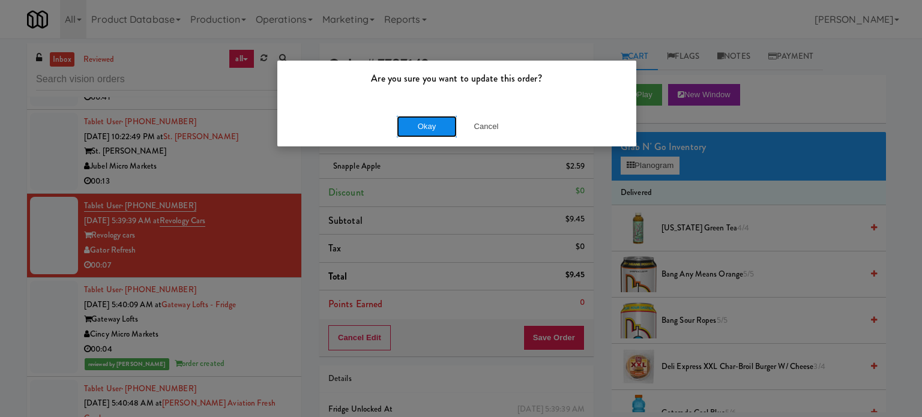
click at [443, 129] on button "Okay" at bounding box center [427, 127] width 60 height 22
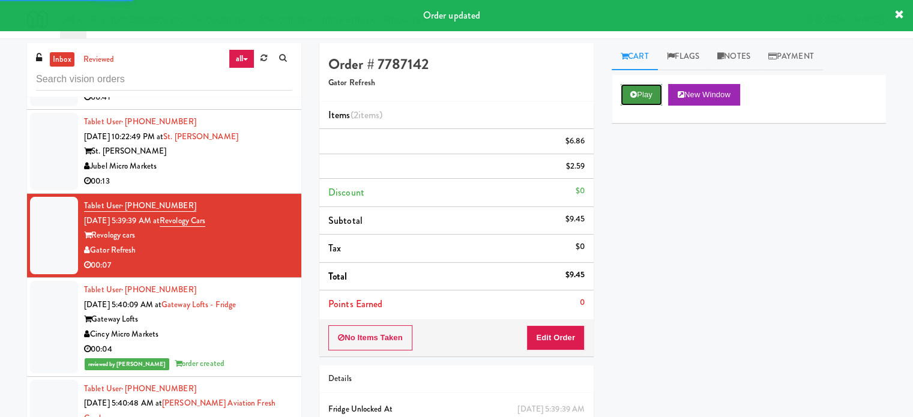
click at [649, 95] on button "Play" at bounding box center [640, 95] width 41 height 22
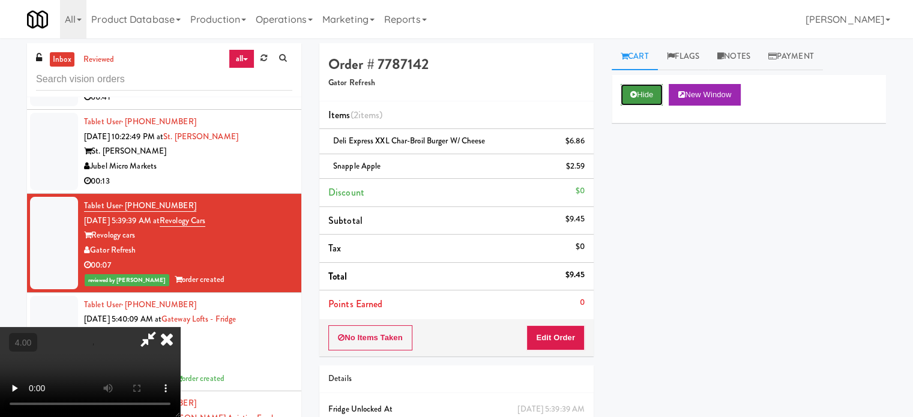
click at [650, 94] on button "Hide" at bounding box center [641, 95] width 42 height 22
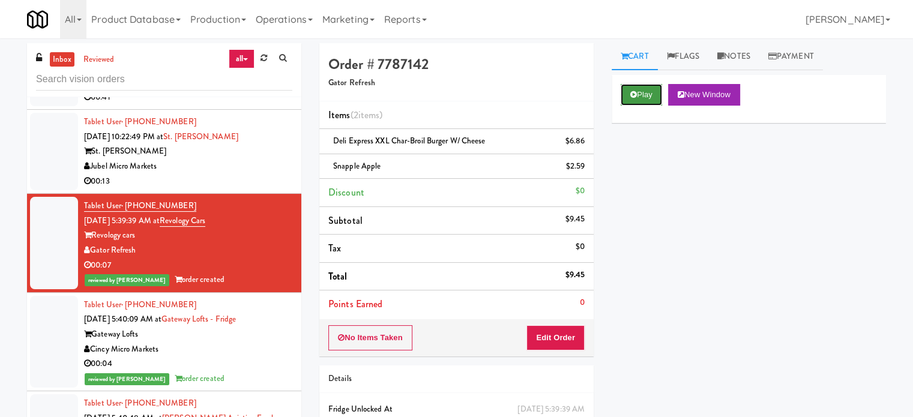
click at [652, 93] on button "Play" at bounding box center [640, 95] width 41 height 22
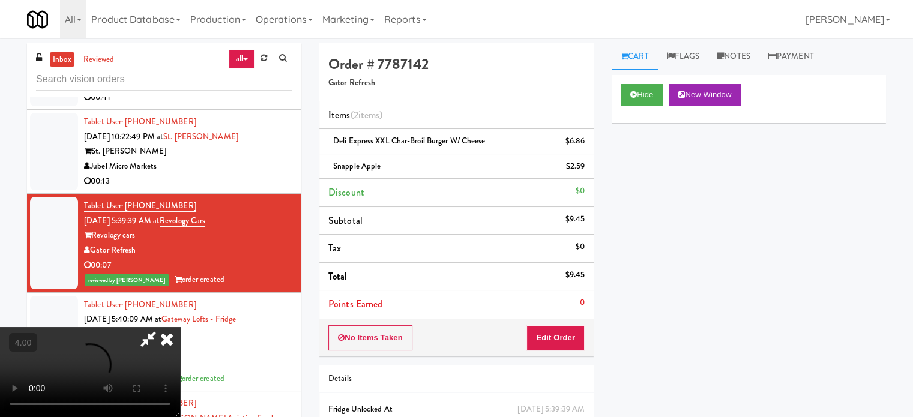
click at [180, 327] on video at bounding box center [90, 372] width 180 height 90
drag, startPoint x: 289, startPoint y: 248, endPoint x: 358, endPoint y: 218, distance: 75.6
click at [180, 327] on video at bounding box center [90, 372] width 180 height 90
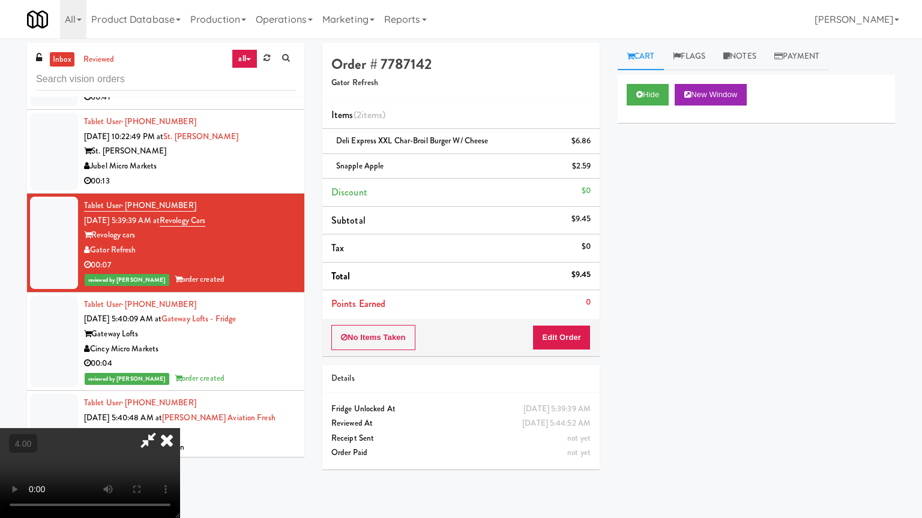
click at [180, 416] on video at bounding box center [90, 473] width 180 height 90
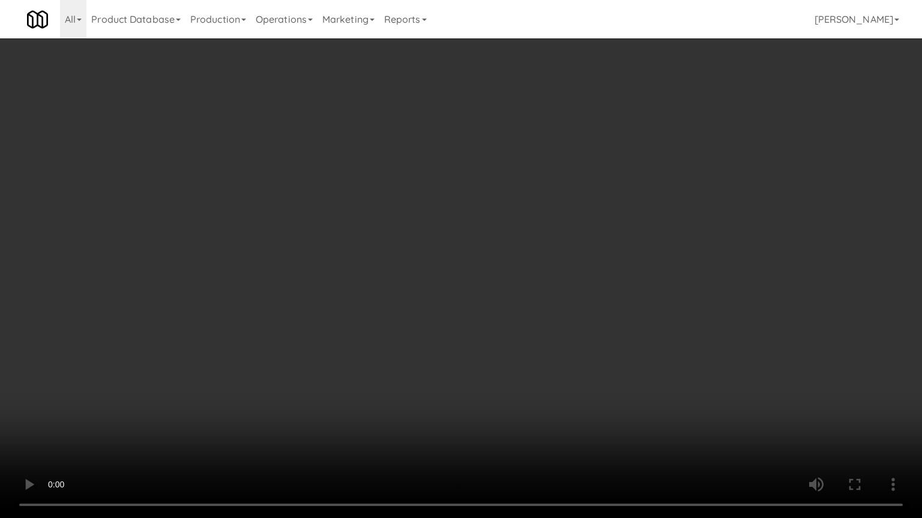
click at [439, 242] on video at bounding box center [461, 259] width 922 height 518
click at [449, 245] on video at bounding box center [461, 259] width 922 height 518
click at [449, 241] on video at bounding box center [461, 259] width 922 height 518
click at [475, 218] on video at bounding box center [461, 259] width 922 height 518
drag, startPoint x: 478, startPoint y: 217, endPoint x: 524, endPoint y: 92, distance: 133.3
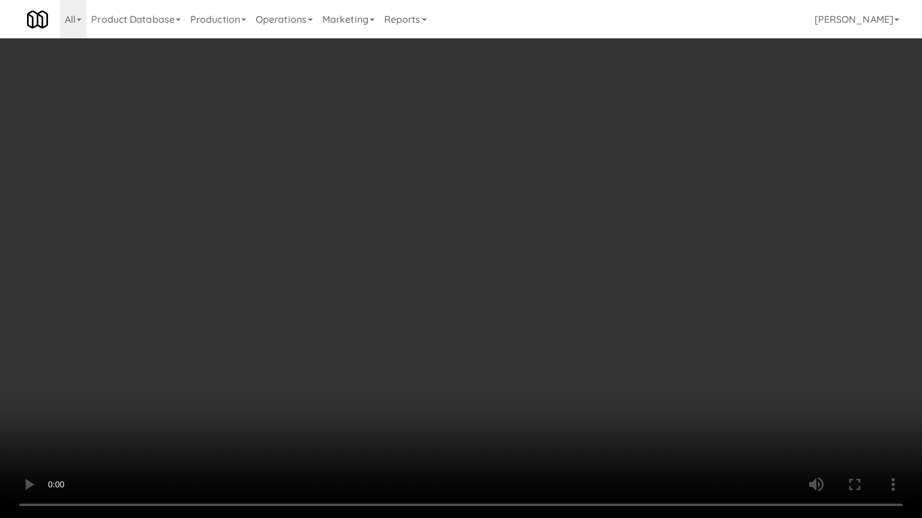
click at [481, 214] on video at bounding box center [461, 259] width 922 height 518
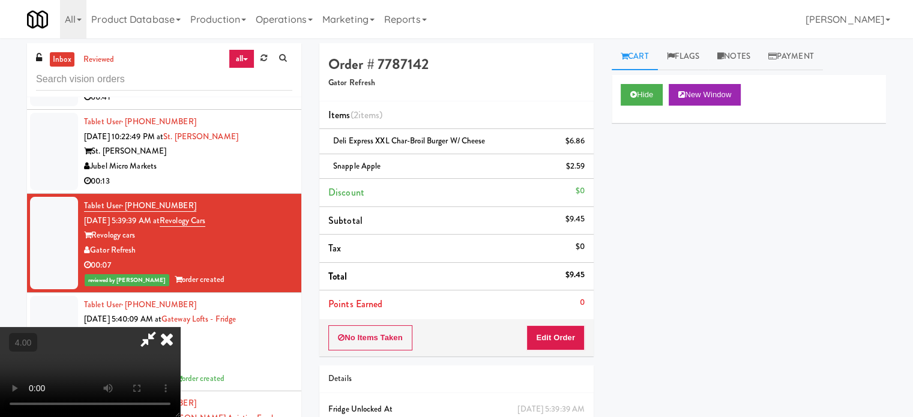
click at [180, 327] on icon at bounding box center [167, 339] width 26 height 24
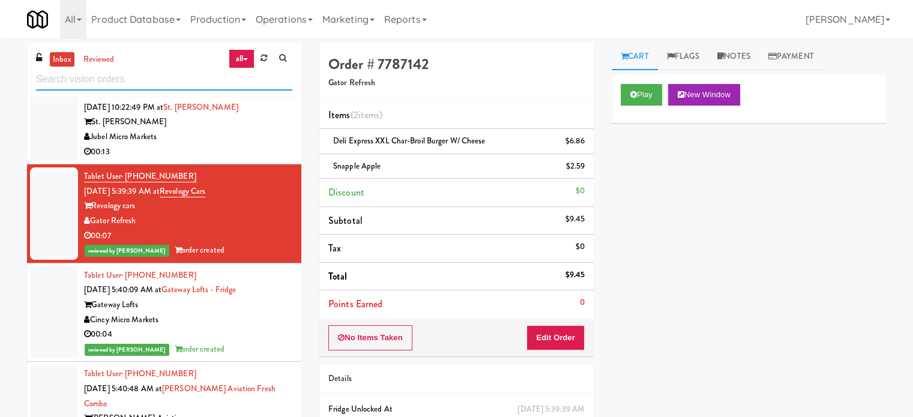
click at [176, 82] on input "text" at bounding box center [164, 79] width 256 height 22
click at [175, 80] on input "text" at bounding box center [164, 79] width 256 height 22
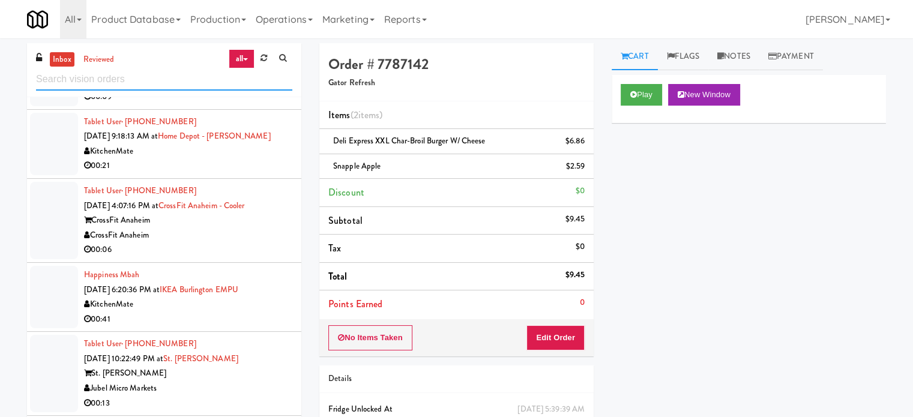
scroll to position [2247, 0]
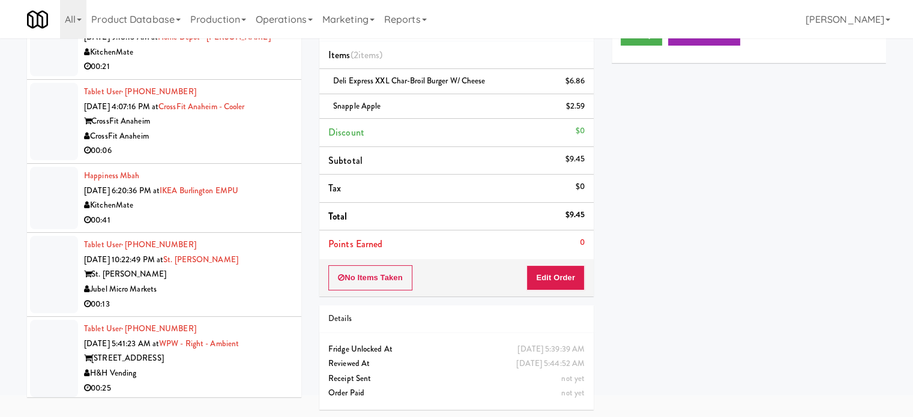
drag, startPoint x: 228, startPoint y: 388, endPoint x: 259, endPoint y: 340, distance: 57.8
click at [228, 387] on div "00:25" at bounding box center [188, 388] width 208 height 15
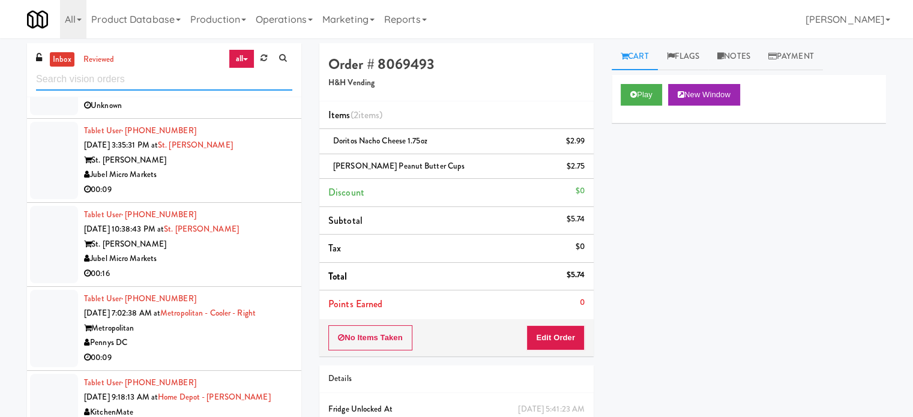
click at [191, 82] on input "text" at bounding box center [164, 79] width 256 height 22
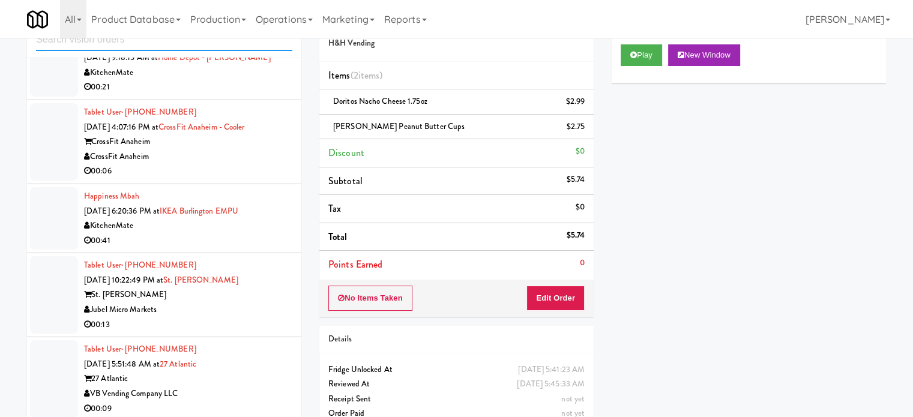
scroll to position [60, 0]
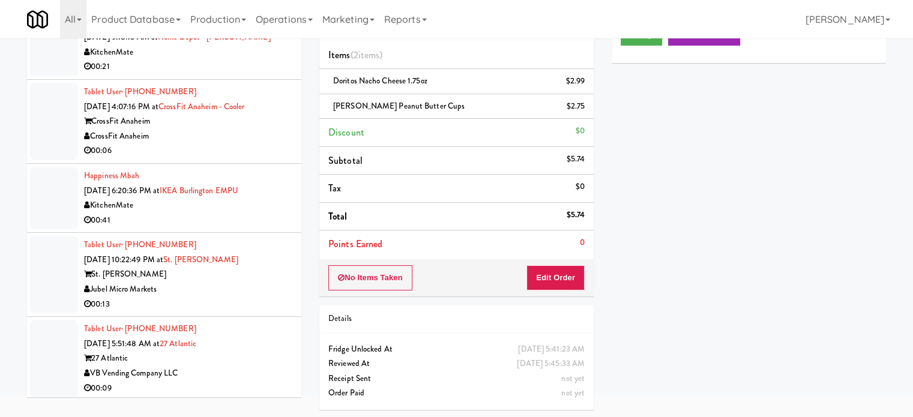
click at [262, 351] on div "27 Atlantic" at bounding box center [188, 358] width 208 height 15
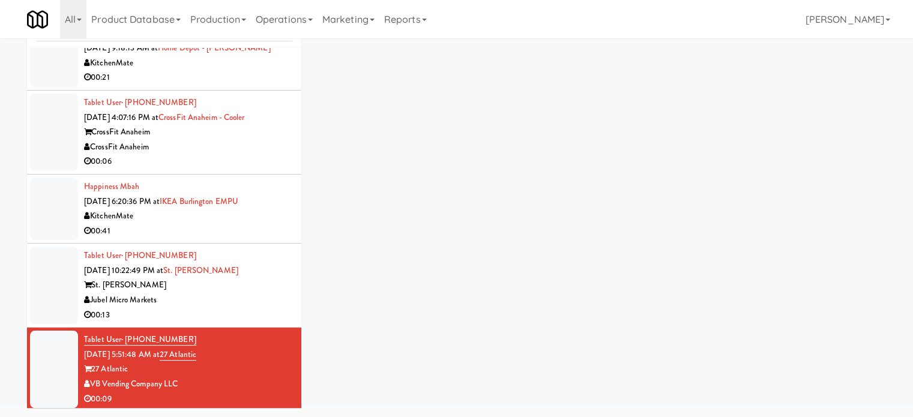
scroll to position [49, 0]
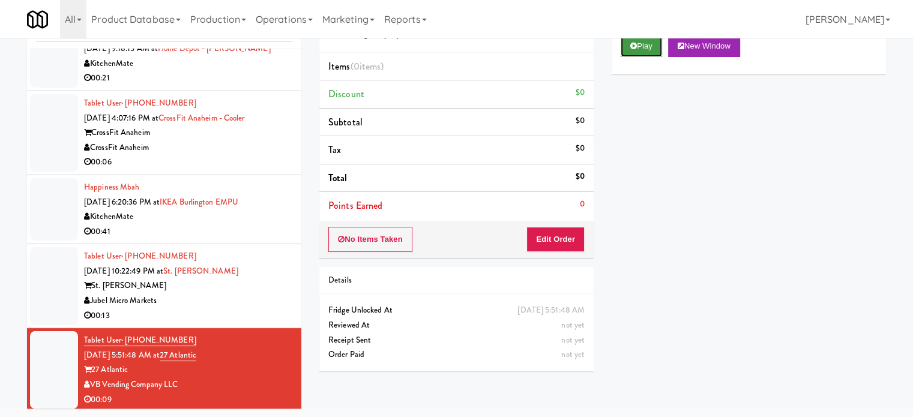
click at [652, 47] on button "Play" at bounding box center [640, 46] width 41 height 22
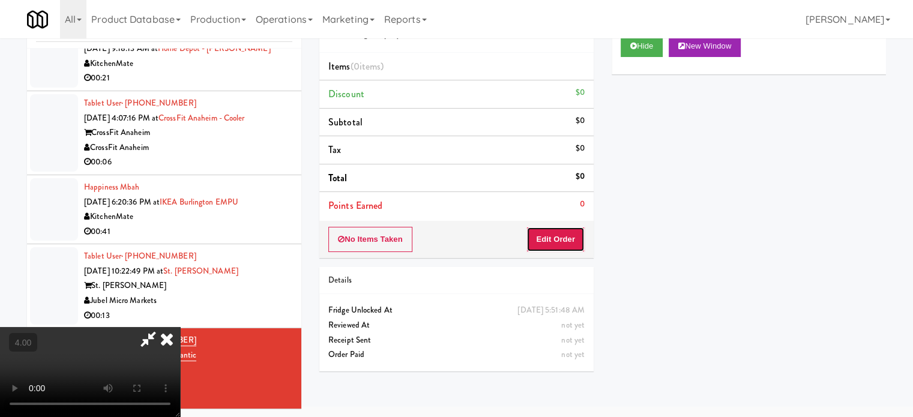
click at [568, 240] on button "Edit Order" at bounding box center [555, 239] width 58 height 25
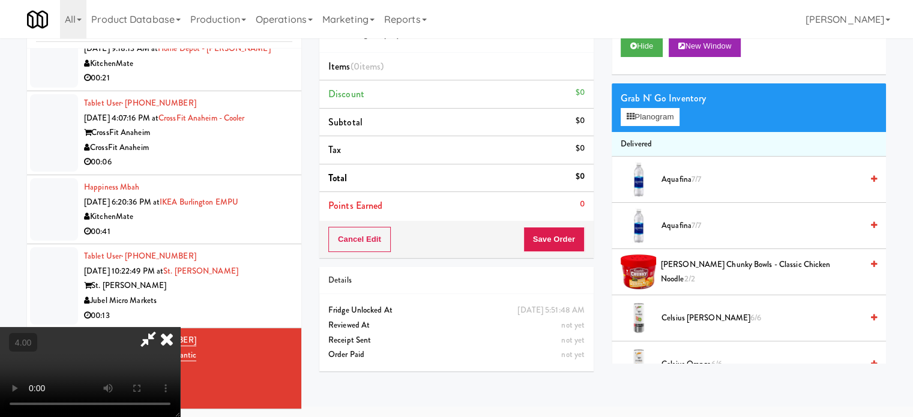
drag, startPoint x: 271, startPoint y: 281, endPoint x: 272, endPoint y: 275, distance: 6.3
click at [180, 327] on video at bounding box center [90, 372] width 180 height 90
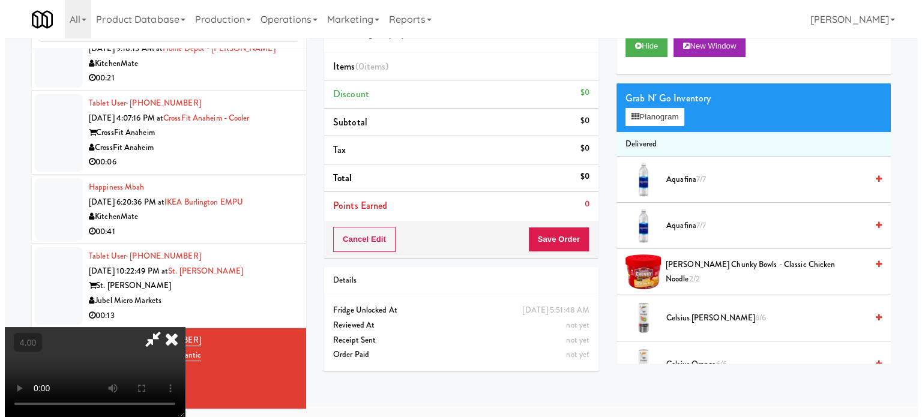
scroll to position [38, 0]
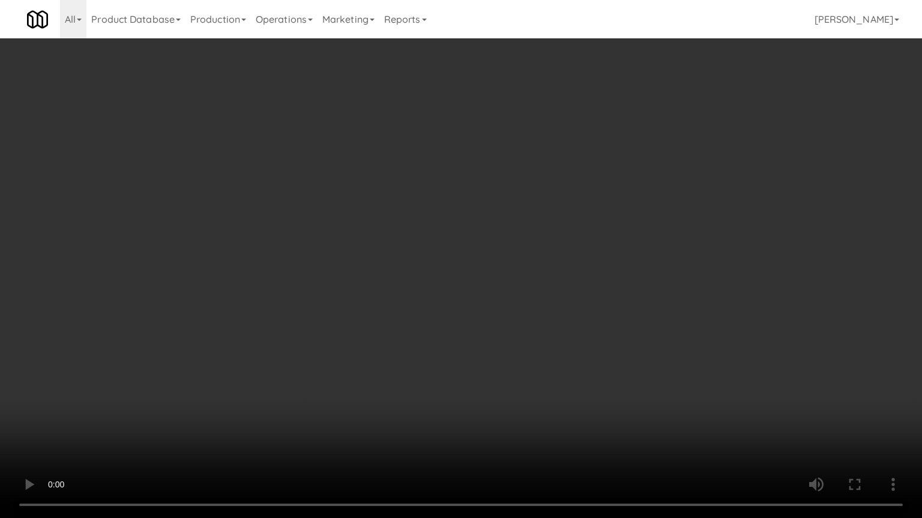
click at [293, 269] on video at bounding box center [461, 259] width 922 height 518
click at [324, 257] on video at bounding box center [461, 259] width 922 height 518
click at [418, 277] on video at bounding box center [461, 259] width 922 height 518
click at [241, 337] on video at bounding box center [461, 259] width 922 height 518
drag, startPoint x: 343, startPoint y: 257, endPoint x: 353, endPoint y: 247, distance: 13.6
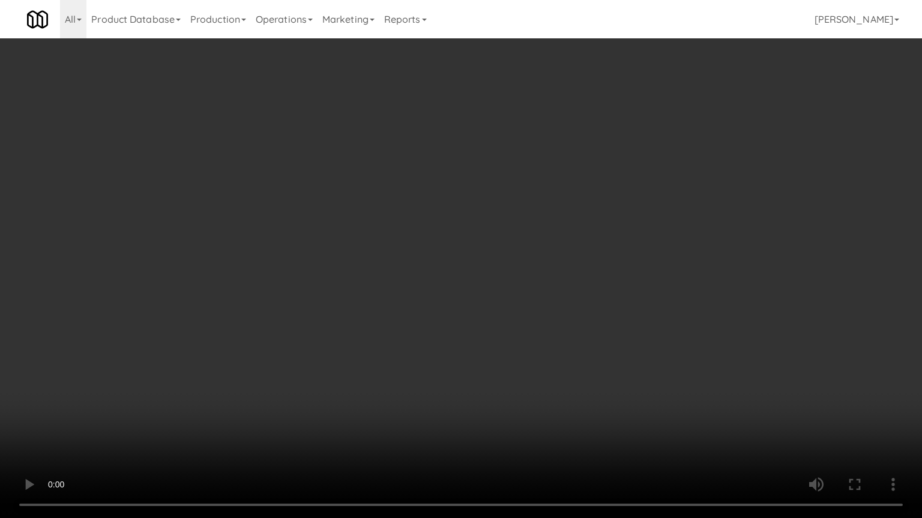
click at [344, 257] on video at bounding box center [461, 259] width 922 height 518
click at [354, 247] on video at bounding box center [461, 259] width 922 height 518
click at [399, 217] on video at bounding box center [461, 259] width 922 height 518
click at [396, 214] on video at bounding box center [461, 259] width 922 height 518
click at [422, 210] on video at bounding box center [461, 259] width 922 height 518
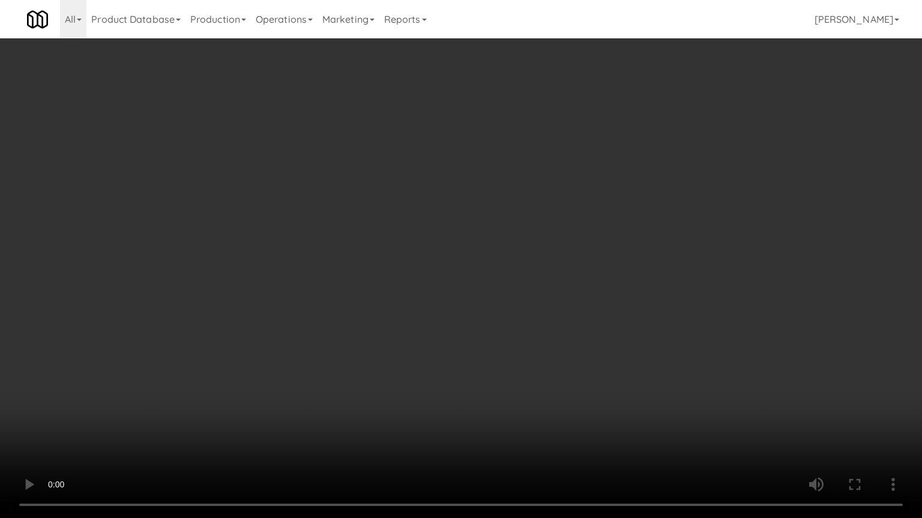
click at [422, 203] on video at bounding box center [461, 259] width 922 height 518
click at [478, 203] on video at bounding box center [461, 259] width 922 height 518
click at [472, 209] on video at bounding box center [461, 259] width 922 height 518
click at [479, 208] on video at bounding box center [461, 259] width 922 height 518
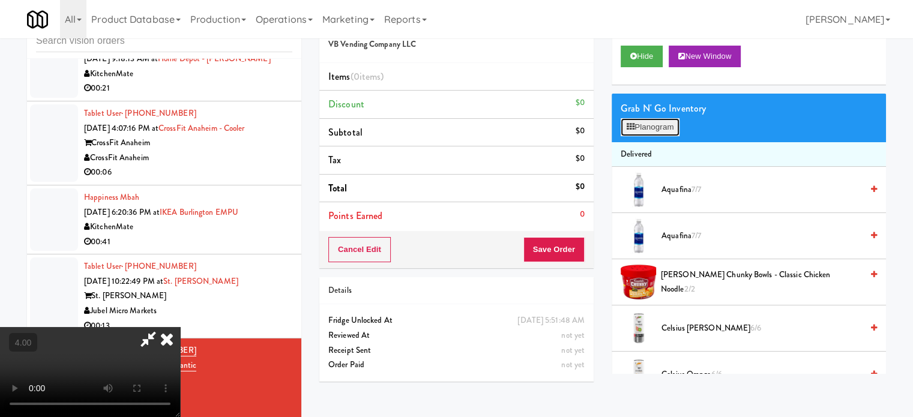
click at [658, 129] on button "Planogram" at bounding box center [649, 127] width 59 height 18
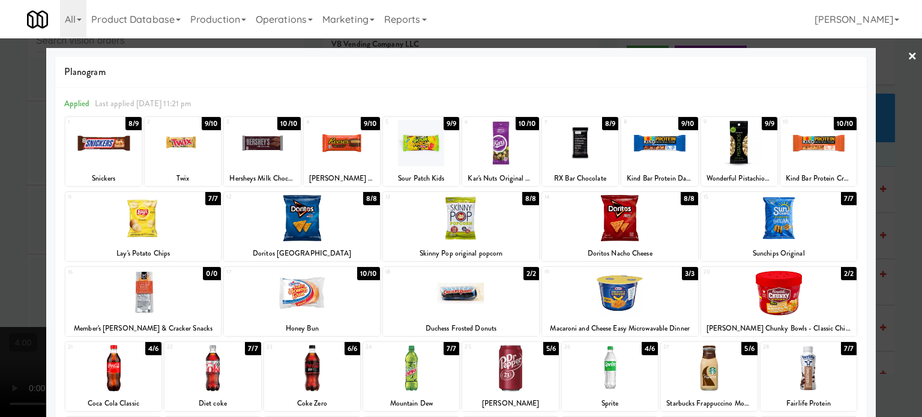
click at [602, 121] on div "8/9" at bounding box center [610, 123] width 16 height 13
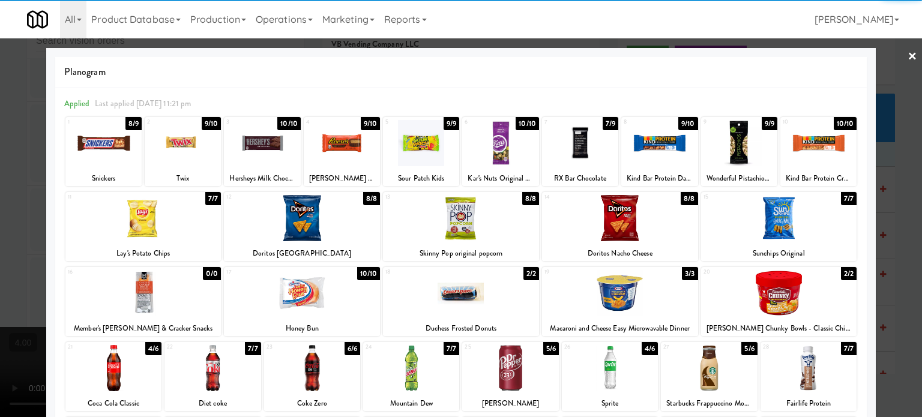
click at [894, 237] on div at bounding box center [461, 208] width 922 height 417
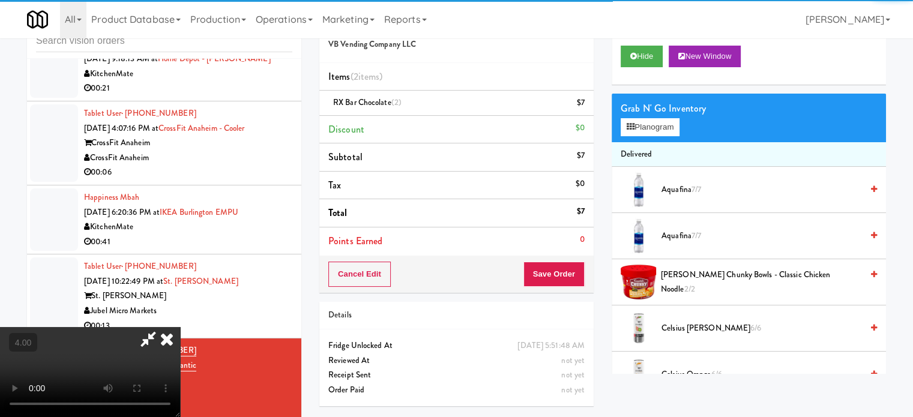
drag, startPoint x: 317, startPoint y: 249, endPoint x: 319, endPoint y: 243, distance: 6.5
click at [180, 327] on video at bounding box center [90, 372] width 180 height 90
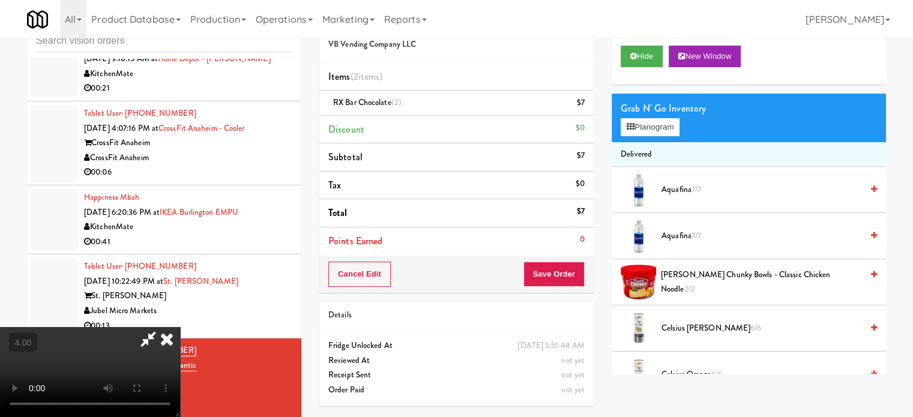
click at [180, 327] on video at bounding box center [90, 372] width 180 height 90
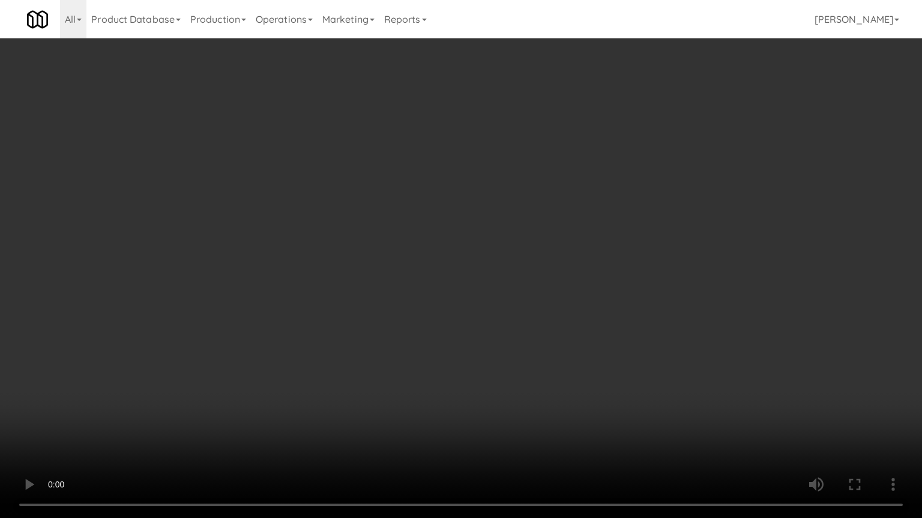
click at [400, 231] on video at bounding box center [461, 259] width 922 height 518
click at [421, 403] on video at bounding box center [461, 259] width 922 height 518
click at [405, 306] on video at bounding box center [461, 259] width 922 height 518
click at [399, 309] on video at bounding box center [461, 259] width 922 height 518
drag, startPoint x: 412, startPoint y: 324, endPoint x: 411, endPoint y: 317, distance: 7.3
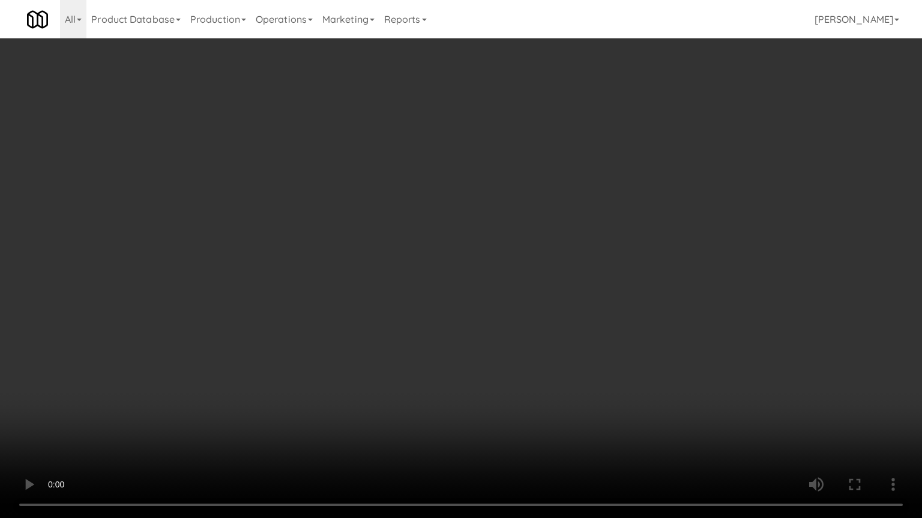
click at [413, 324] on video at bounding box center [461, 259] width 922 height 518
click at [363, 408] on video at bounding box center [461, 259] width 922 height 518
click at [362, 303] on video at bounding box center [461, 259] width 922 height 518
click at [362, 285] on video at bounding box center [461, 259] width 922 height 518
click at [360, 281] on video at bounding box center [461, 259] width 922 height 518
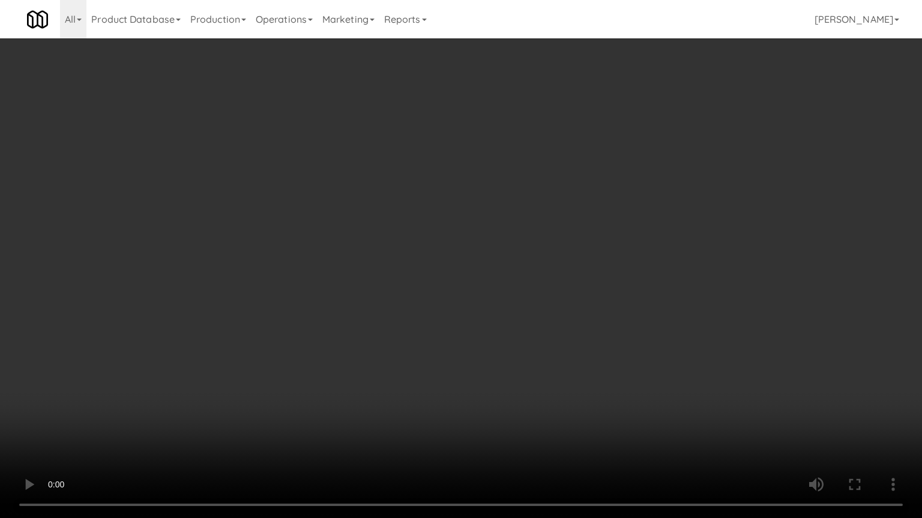
click at [360, 281] on video at bounding box center [461, 259] width 922 height 518
click at [367, 278] on video at bounding box center [461, 259] width 922 height 518
click at [368, 278] on video at bounding box center [461, 259] width 922 height 518
click at [375, 283] on video at bounding box center [461, 259] width 922 height 518
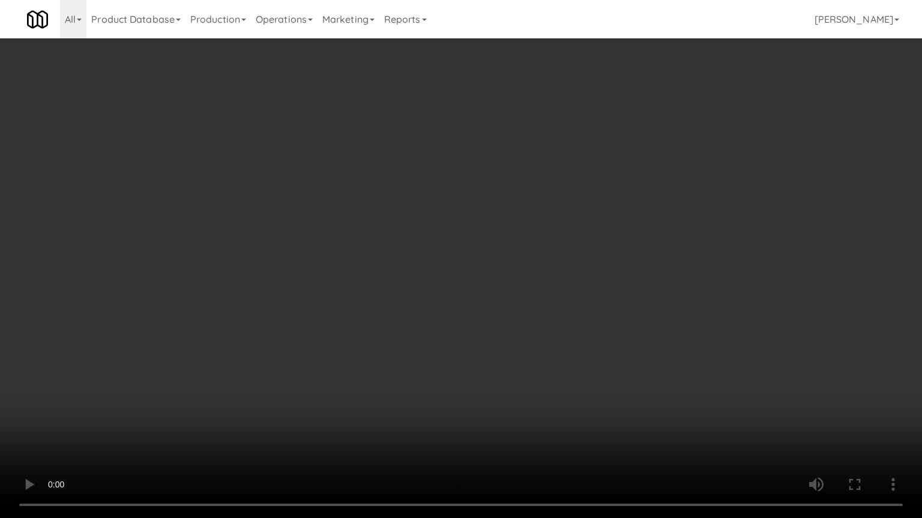
click at [401, 289] on video at bounding box center [461, 259] width 922 height 518
click at [154, 361] on video at bounding box center [461, 259] width 922 height 518
click at [310, 329] on video at bounding box center [461, 259] width 922 height 518
click at [316, 319] on video at bounding box center [461, 259] width 922 height 518
click at [316, 317] on video at bounding box center [461, 259] width 922 height 518
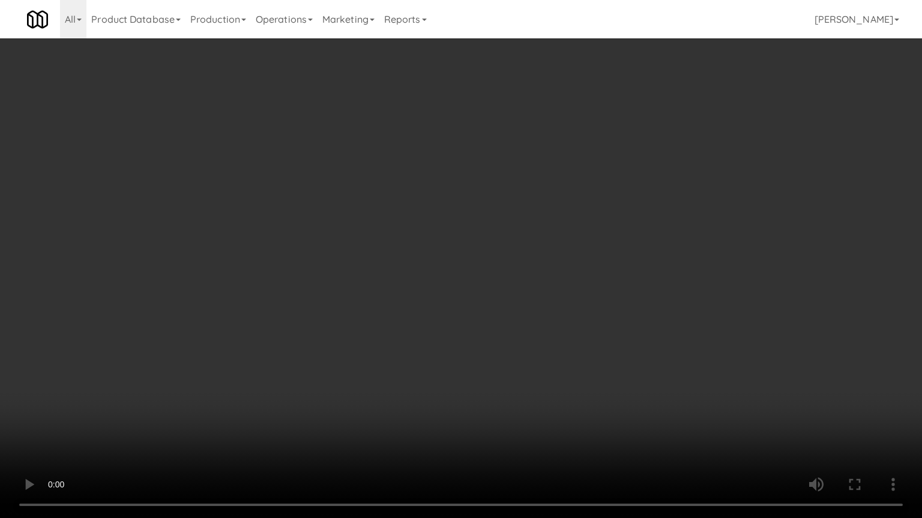
click at [316, 316] on video at bounding box center [461, 259] width 922 height 518
click at [316, 317] on video at bounding box center [461, 259] width 922 height 518
click at [355, 302] on video at bounding box center [461, 259] width 922 height 518
drag, startPoint x: 501, startPoint y: 340, endPoint x: 500, endPoint y: 326, distance: 13.9
click at [500, 338] on video at bounding box center [461, 259] width 922 height 518
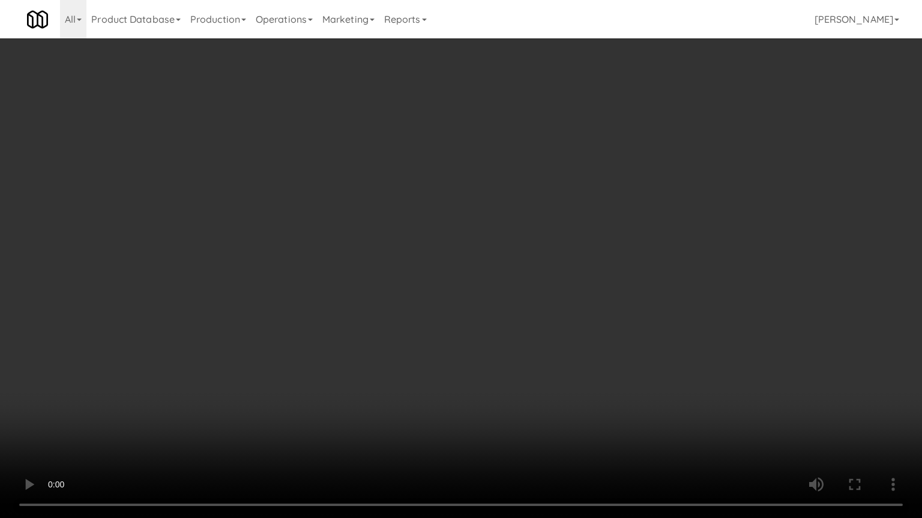
click at [499, 303] on video at bounding box center [461, 259] width 922 height 518
click at [541, 403] on video at bounding box center [461, 259] width 922 height 518
click at [533, 355] on video at bounding box center [461, 259] width 922 height 518
click at [536, 346] on video at bounding box center [461, 259] width 922 height 518
click at [533, 341] on video at bounding box center [461, 259] width 922 height 518
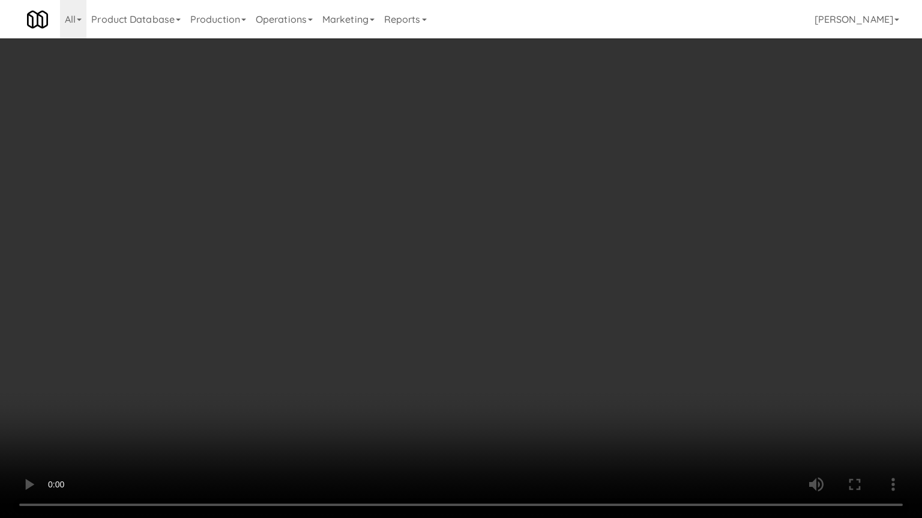
drag, startPoint x: 553, startPoint y: 337, endPoint x: 556, endPoint y: 320, distance: 16.5
click at [554, 332] on video at bounding box center [461, 259] width 922 height 518
drag, startPoint x: 556, startPoint y: 320, endPoint x: 617, endPoint y: 185, distance: 148.8
click at [557, 317] on video at bounding box center [461, 259] width 922 height 518
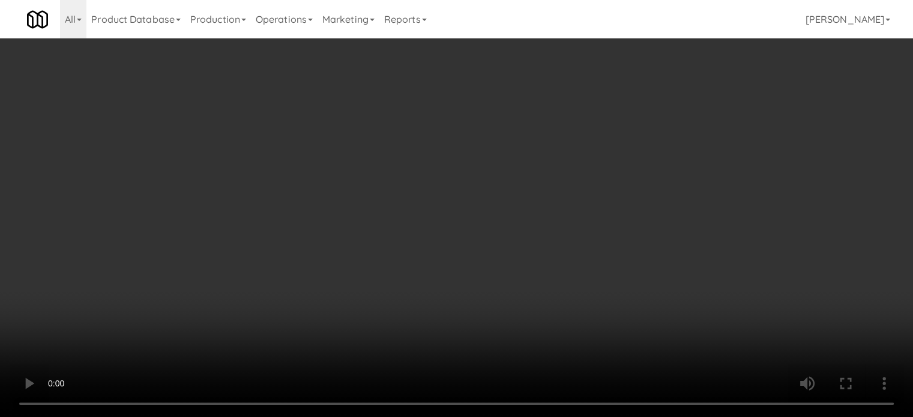
click at [586, 108] on icon at bounding box center [586, 107] width 6 height 8
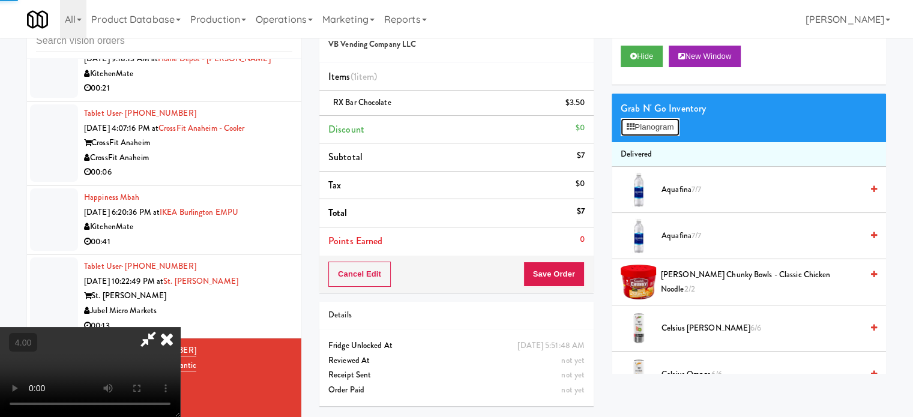
click at [673, 134] on button "Planogram" at bounding box center [649, 127] width 59 height 18
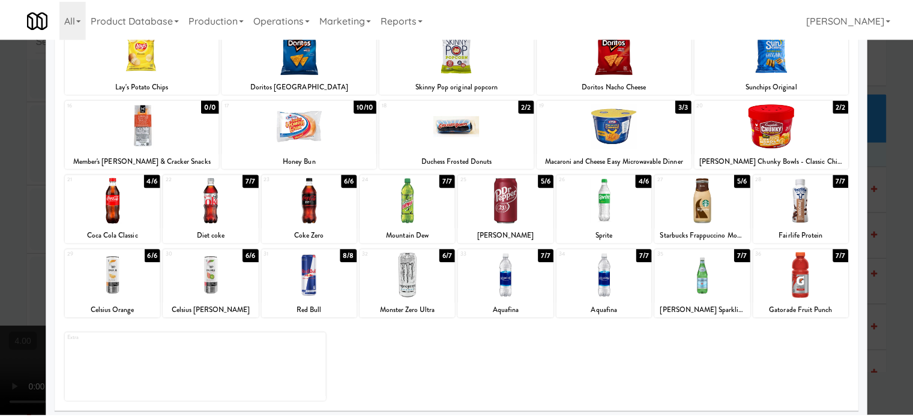
scroll to position [172, 0]
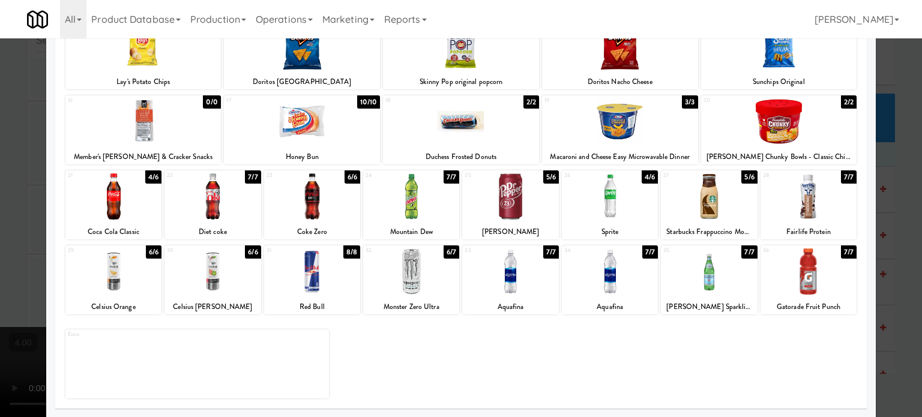
drag, startPoint x: 738, startPoint y: 175, endPoint x: 863, endPoint y: 175, distance: 125.4
click at [741, 175] on div "5/6" at bounding box center [749, 176] width 16 height 13
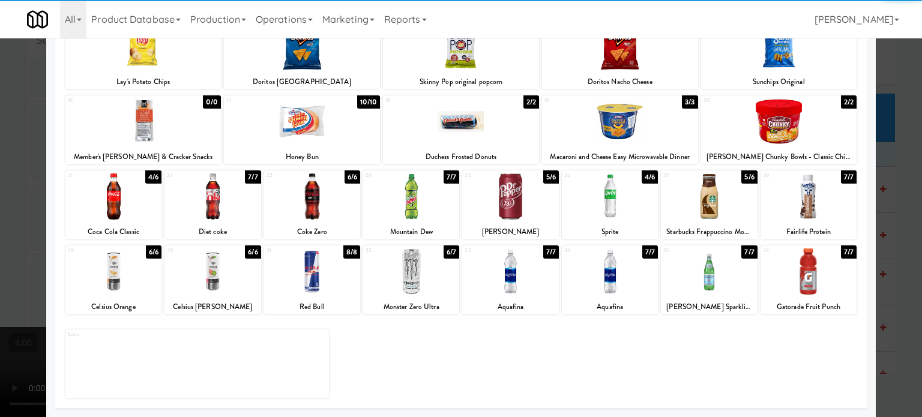
click at [896, 220] on div at bounding box center [461, 208] width 922 height 417
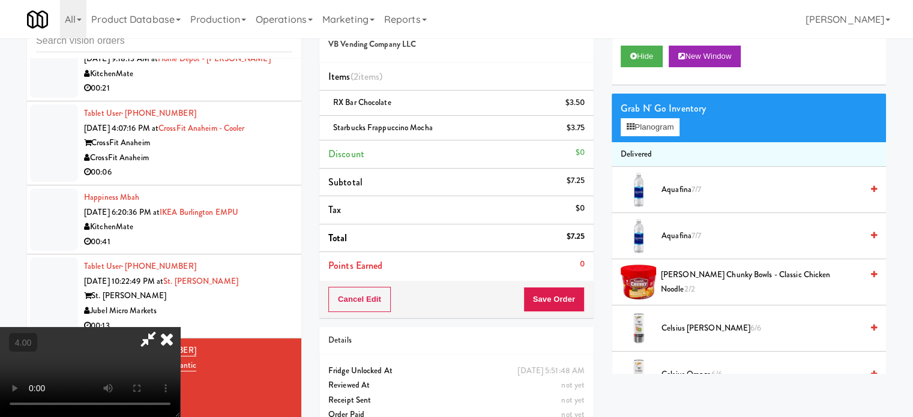
click at [180, 327] on video at bounding box center [90, 372] width 180 height 90
drag, startPoint x: 337, startPoint y: 259, endPoint x: 358, endPoint y: 235, distance: 32.3
click at [180, 327] on video at bounding box center [90, 372] width 180 height 90
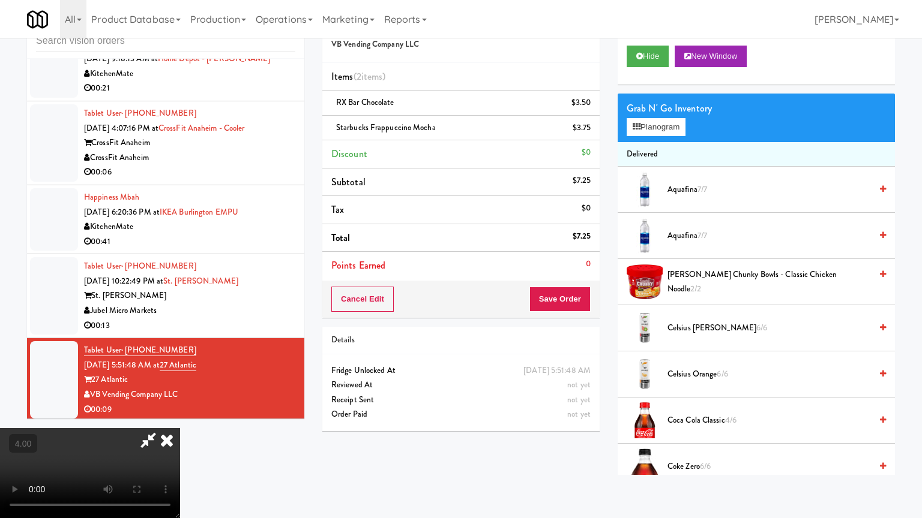
click at [180, 416] on video at bounding box center [90, 473] width 180 height 90
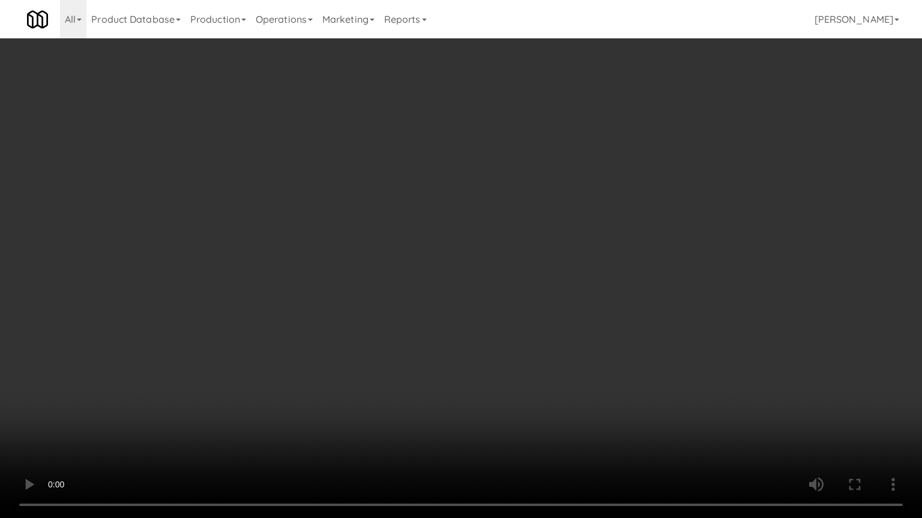
click at [401, 232] on video at bounding box center [461, 259] width 922 height 518
drag, startPoint x: 405, startPoint y: 231, endPoint x: 451, endPoint y: 130, distance: 110.9
click at [409, 230] on video at bounding box center [461, 259] width 922 height 518
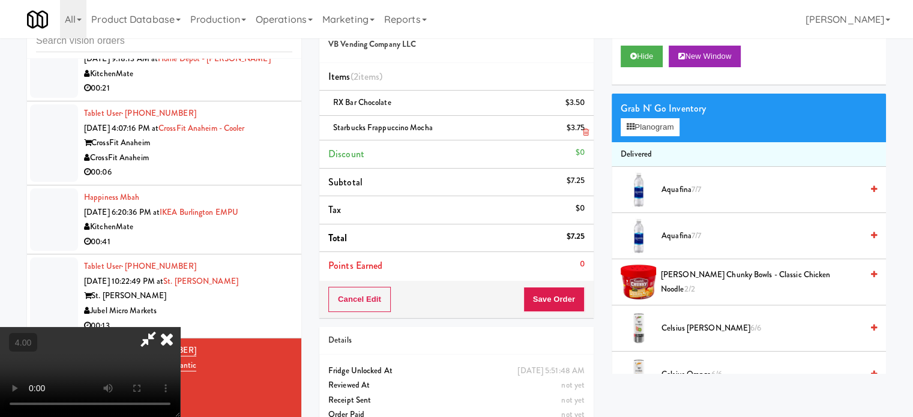
drag, startPoint x: 534, startPoint y: 124, endPoint x: 536, endPoint y: 135, distance: 11.7
click at [180, 327] on icon at bounding box center [167, 339] width 26 height 24
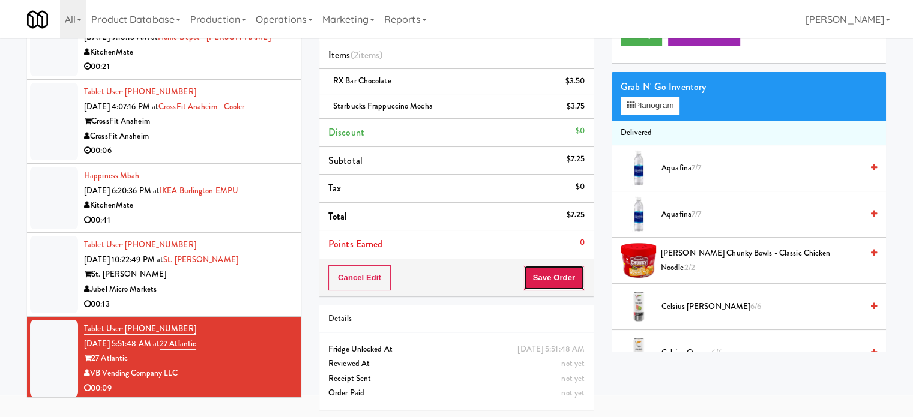
drag, startPoint x: 547, startPoint y: 277, endPoint x: 538, endPoint y: 262, distance: 17.8
click at [547, 278] on button "Save Order" at bounding box center [553, 277] width 61 height 25
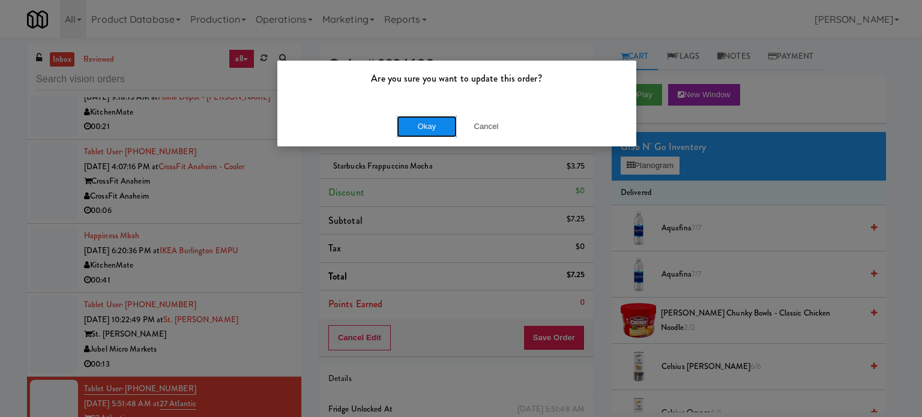
click at [434, 124] on button "Okay" at bounding box center [427, 127] width 60 height 22
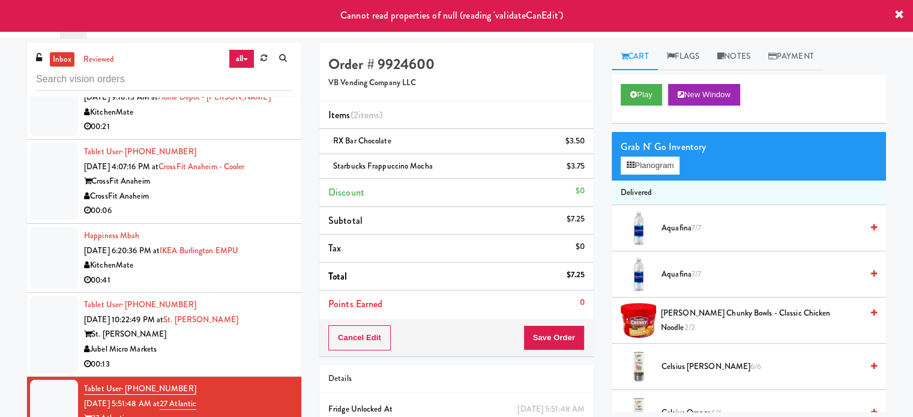
click at [242, 343] on div "Jubel Micro Markets" at bounding box center [188, 349] width 208 height 15
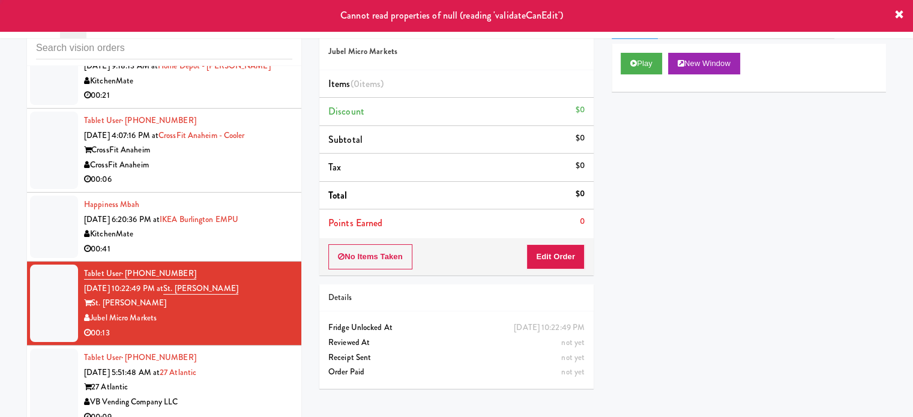
scroll to position [49, 0]
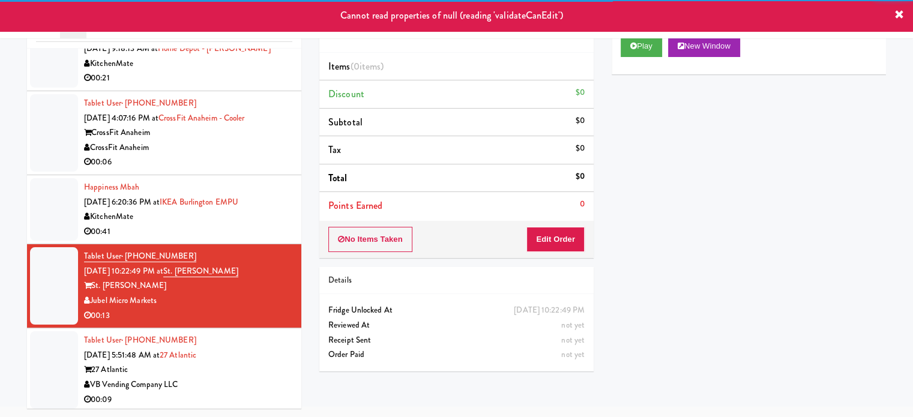
click at [265, 379] on div "VB Vending Company LLC" at bounding box center [188, 384] width 208 height 15
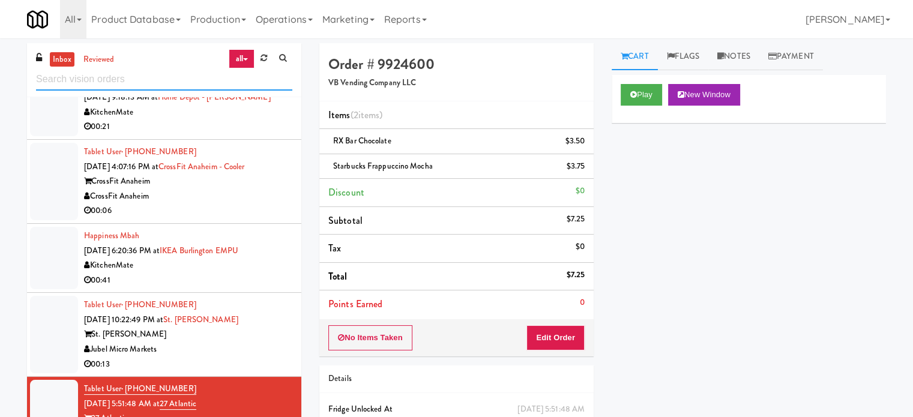
click at [178, 80] on input "text" at bounding box center [164, 79] width 256 height 22
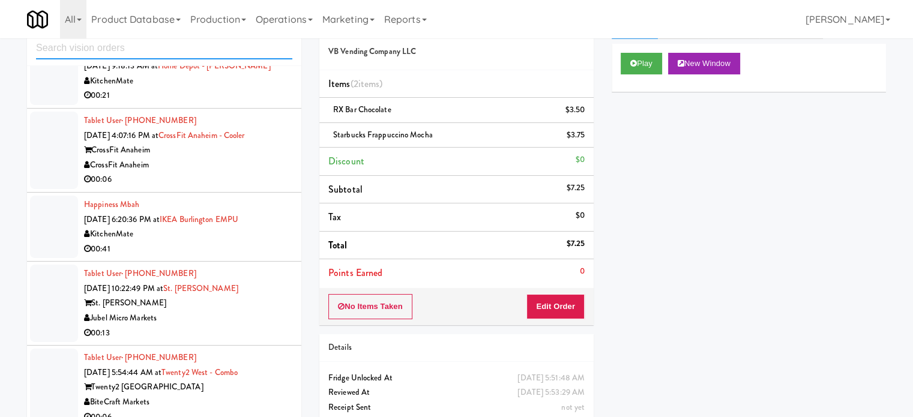
scroll to position [60, 0]
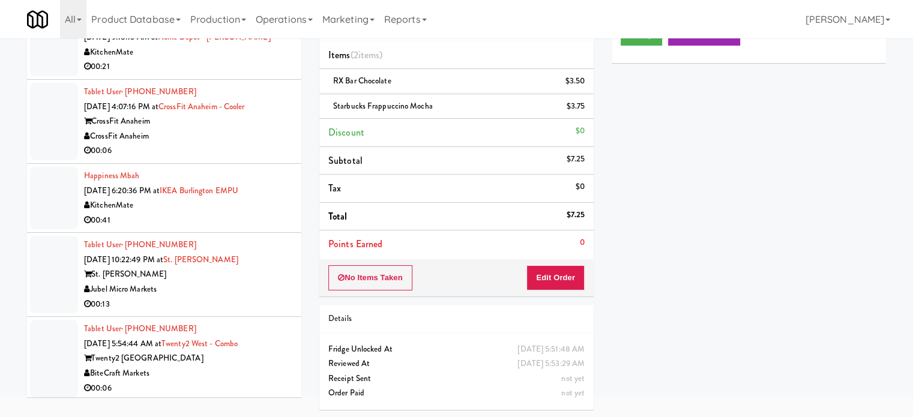
click at [235, 381] on div "00:06" at bounding box center [188, 388] width 208 height 15
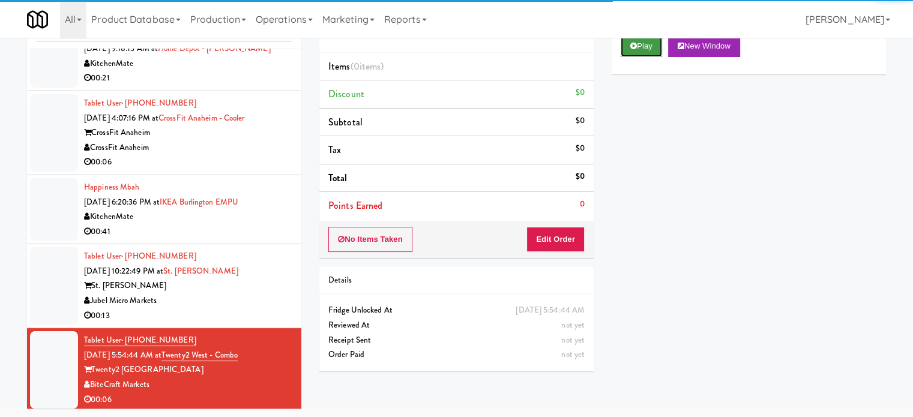
click at [646, 52] on button "Play" at bounding box center [640, 46] width 41 height 22
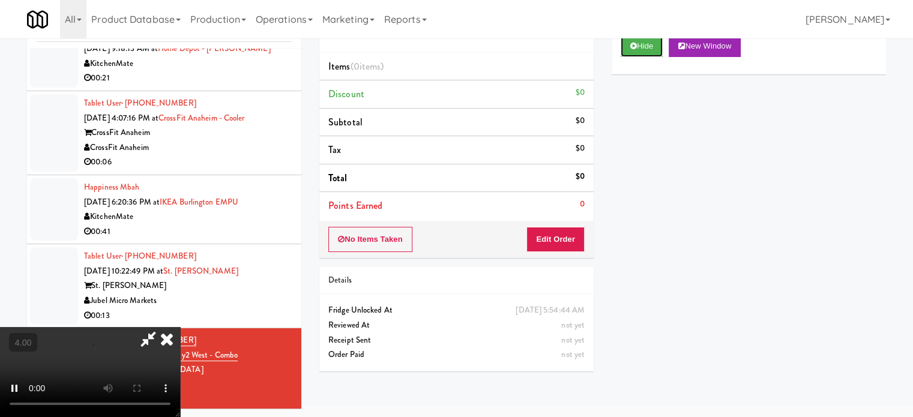
scroll to position [112, 0]
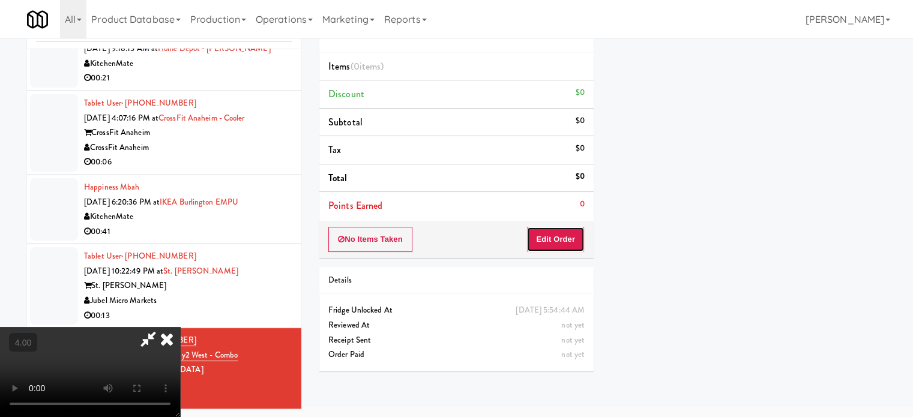
click at [557, 244] on button "Edit Order" at bounding box center [555, 239] width 58 height 25
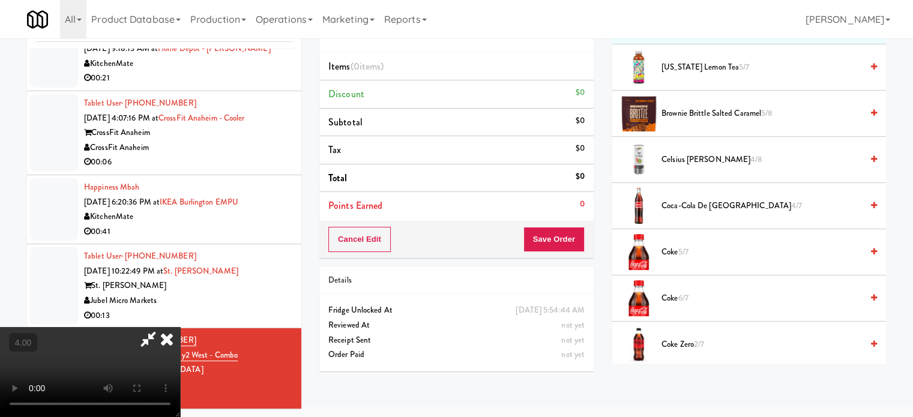
click at [180, 327] on video at bounding box center [90, 372] width 180 height 90
drag, startPoint x: 499, startPoint y: 217, endPoint x: 499, endPoint y: 208, distance: 8.4
click at [180, 327] on video at bounding box center [90, 372] width 180 height 90
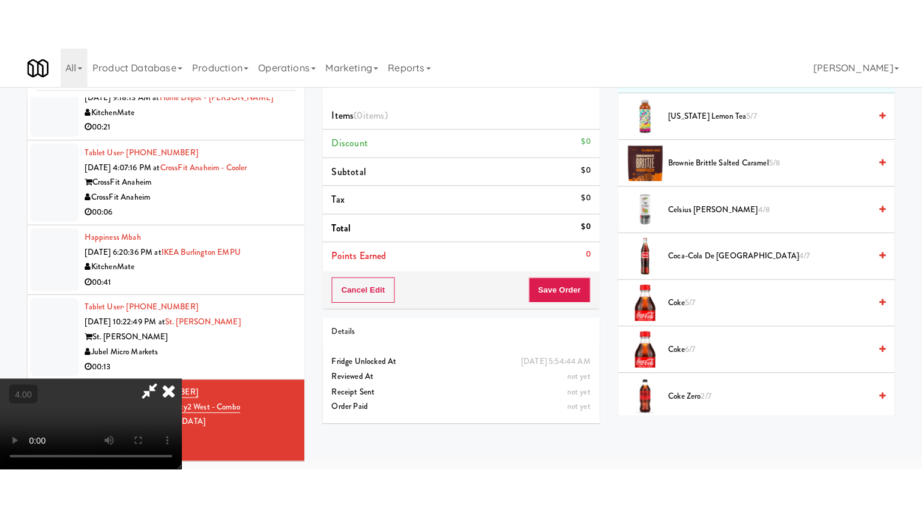
scroll to position [38, 0]
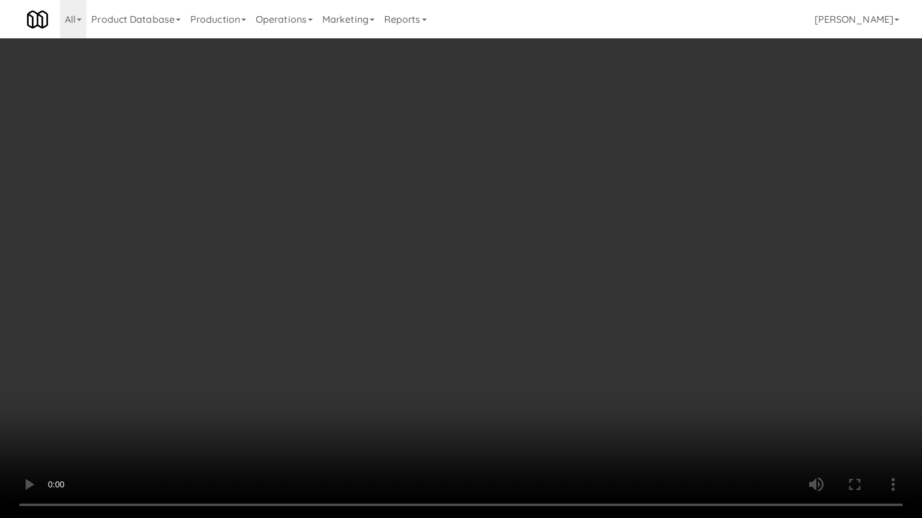
click at [495, 259] on video at bounding box center [461, 259] width 922 height 518
click at [494, 274] on video at bounding box center [461, 259] width 922 height 518
click at [494, 281] on video at bounding box center [461, 259] width 922 height 518
click at [510, 298] on video at bounding box center [461, 259] width 922 height 518
click at [517, 307] on video at bounding box center [461, 259] width 922 height 518
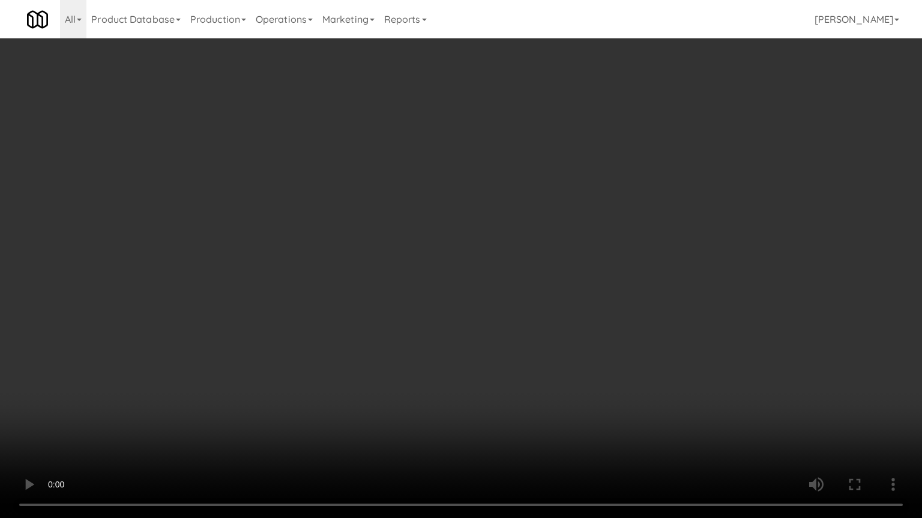
click at [560, 310] on video at bounding box center [461, 259] width 922 height 518
drag, startPoint x: 521, startPoint y: 327, endPoint x: 527, endPoint y: 310, distance: 18.2
click at [522, 326] on video at bounding box center [461, 259] width 922 height 518
click at [583, 308] on video at bounding box center [461, 259] width 922 height 518
click at [523, 307] on video at bounding box center [461, 259] width 922 height 518
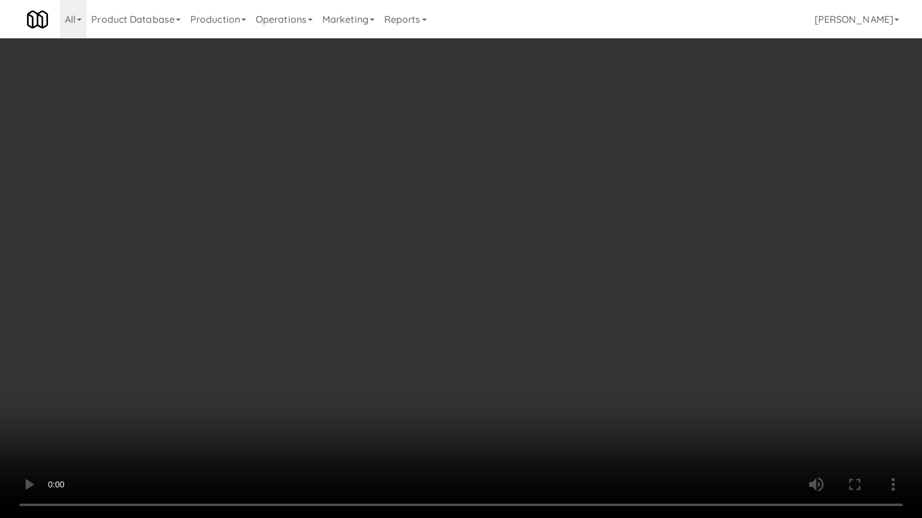
click at [604, 310] on video at bounding box center [461, 259] width 922 height 518
click at [587, 306] on video at bounding box center [461, 259] width 922 height 518
click at [651, 323] on video at bounding box center [461, 259] width 922 height 518
drag, startPoint x: 616, startPoint y: 314, endPoint x: 650, endPoint y: 314, distance: 34.2
click at [630, 314] on video at bounding box center [461, 259] width 922 height 518
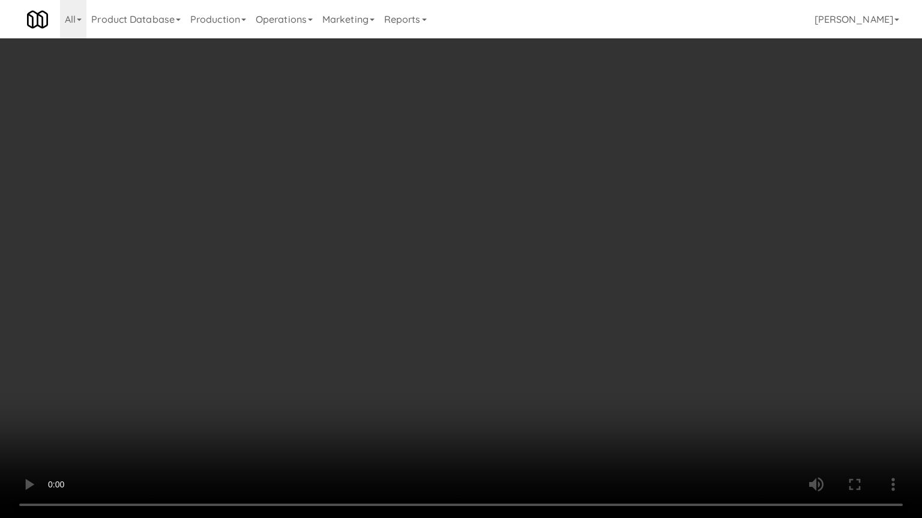
drag, startPoint x: 650, startPoint y: 314, endPoint x: 727, endPoint y: 221, distance: 120.7
click at [663, 311] on video at bounding box center [461, 259] width 922 height 518
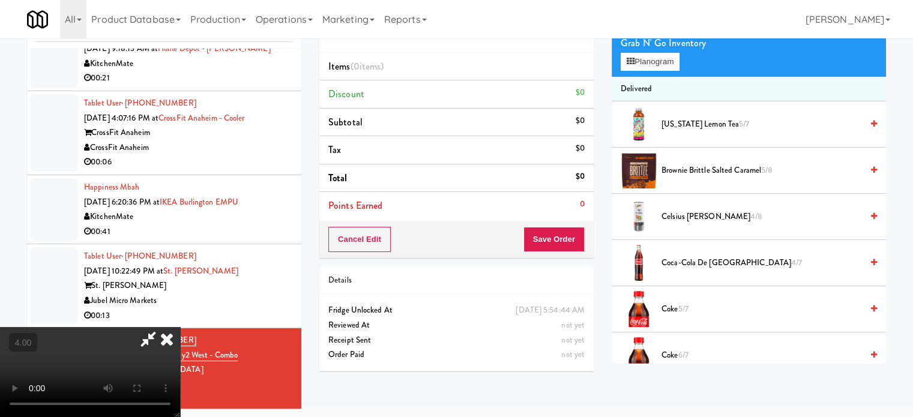
scroll to position [0, 0]
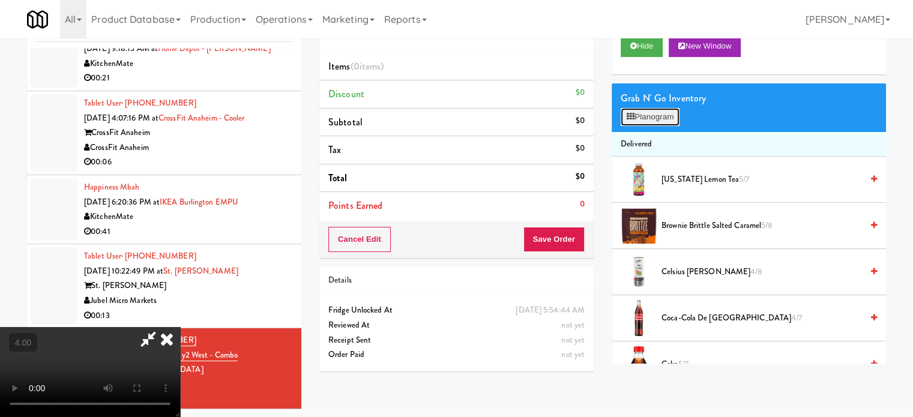
click at [664, 119] on button "Planogram" at bounding box center [649, 117] width 59 height 18
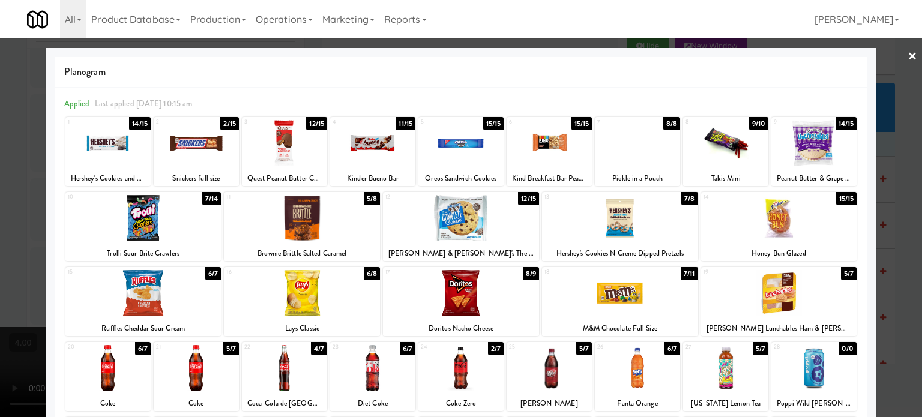
click at [524, 196] on div "12/15" at bounding box center [528, 198] width 21 height 13
click at [894, 245] on div at bounding box center [461, 208] width 922 height 417
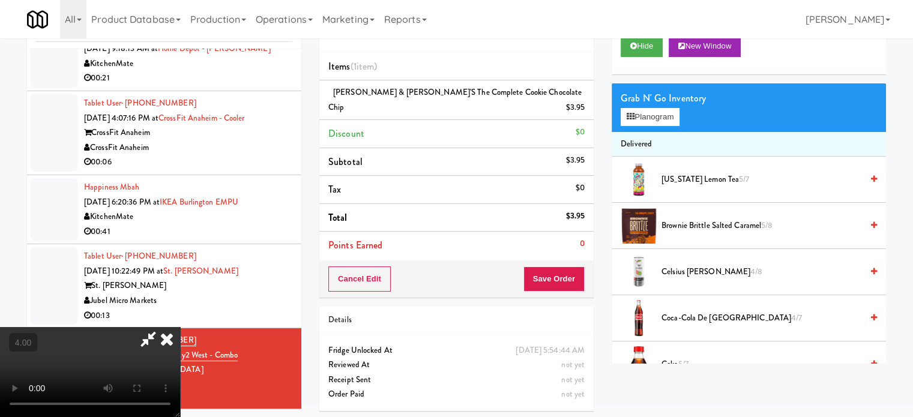
click at [180, 327] on video at bounding box center [90, 372] width 180 height 90
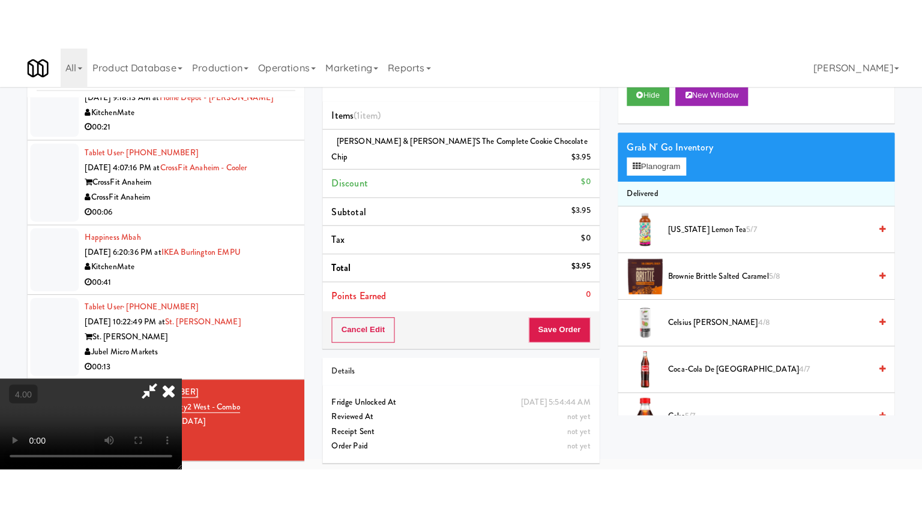
scroll to position [38, 0]
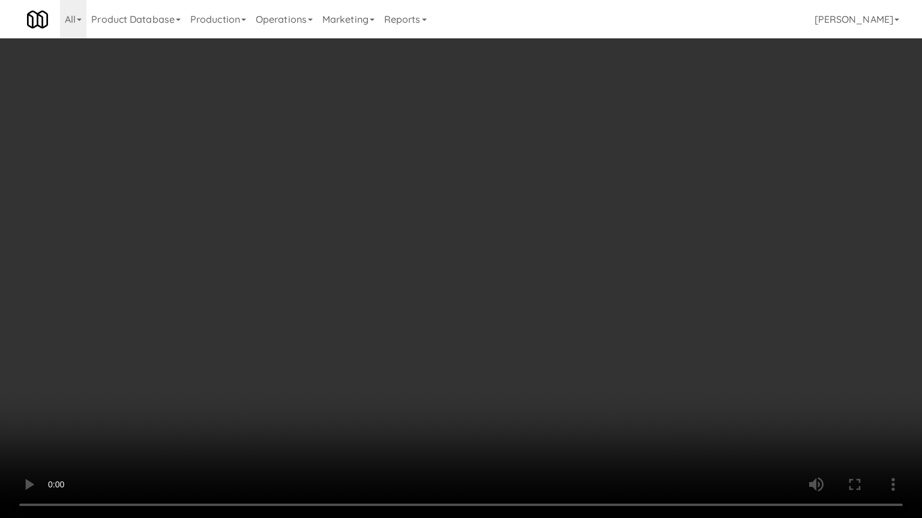
click at [455, 272] on video at bounding box center [461, 259] width 922 height 518
click at [504, 282] on video at bounding box center [461, 259] width 922 height 518
click at [518, 276] on video at bounding box center [461, 259] width 922 height 518
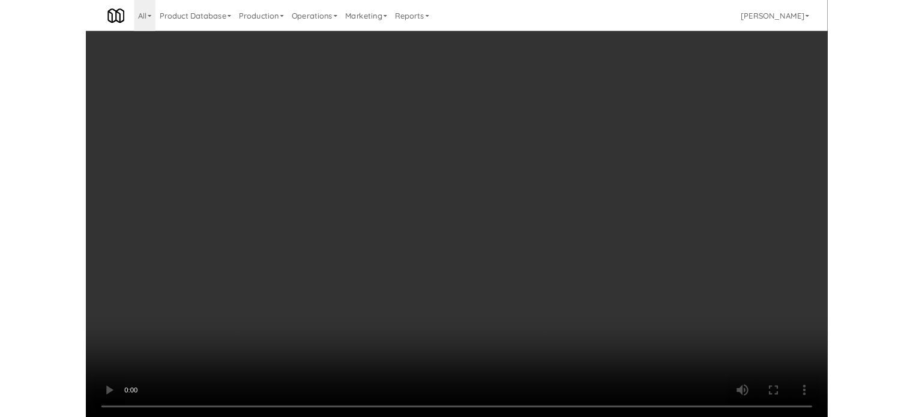
scroll to position [49, 0]
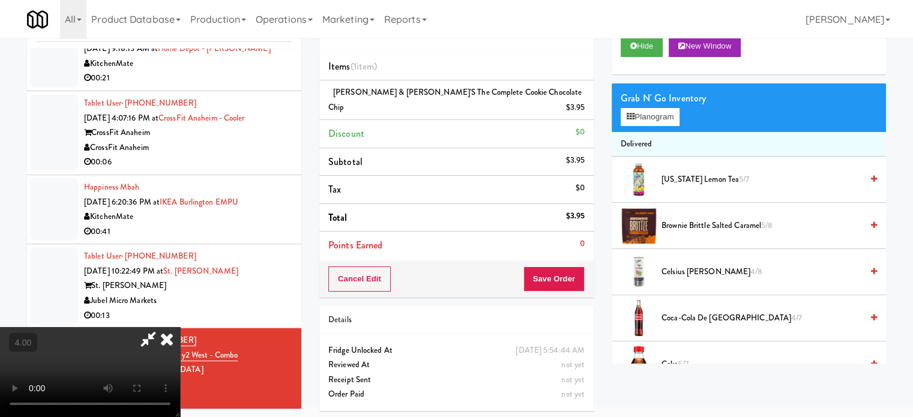
click at [180, 327] on icon at bounding box center [167, 339] width 26 height 24
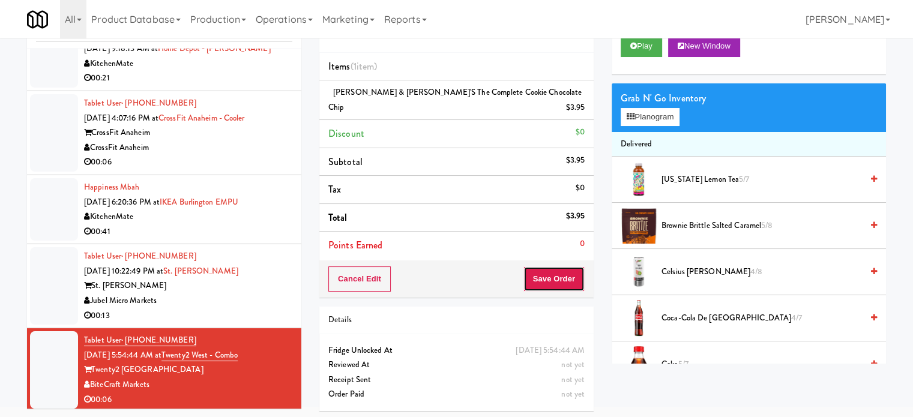
click at [562, 266] on button "Save Order" at bounding box center [553, 278] width 61 height 25
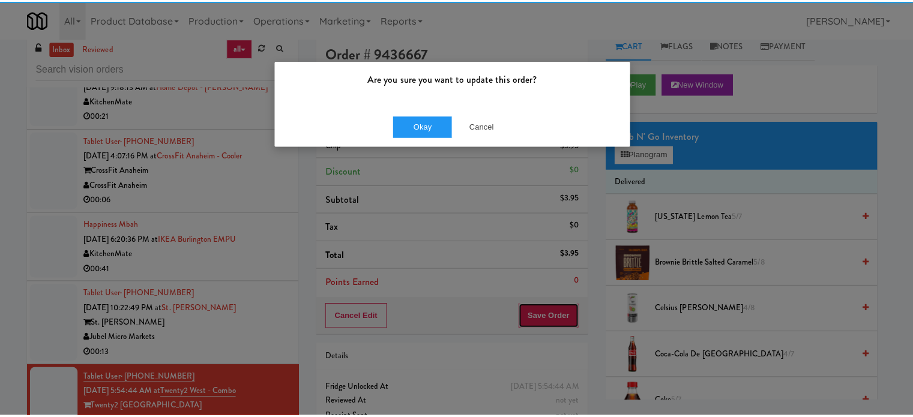
scroll to position [0, 0]
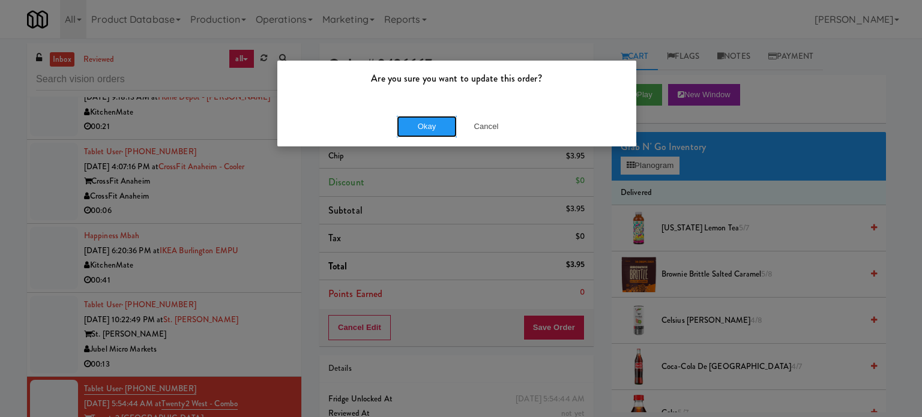
drag, startPoint x: 420, startPoint y: 123, endPoint x: 555, endPoint y: 120, distance: 135.1
click at [421, 124] on button "Okay" at bounding box center [427, 127] width 60 height 22
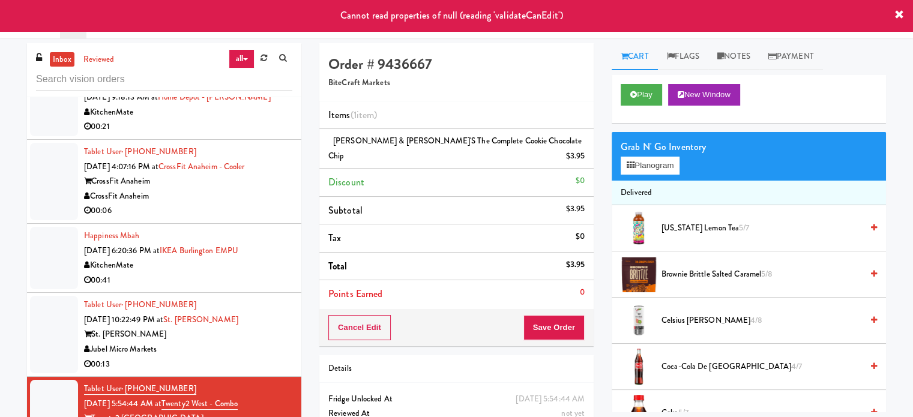
click at [253, 329] on div "St. [PERSON_NAME]" at bounding box center [188, 334] width 208 height 15
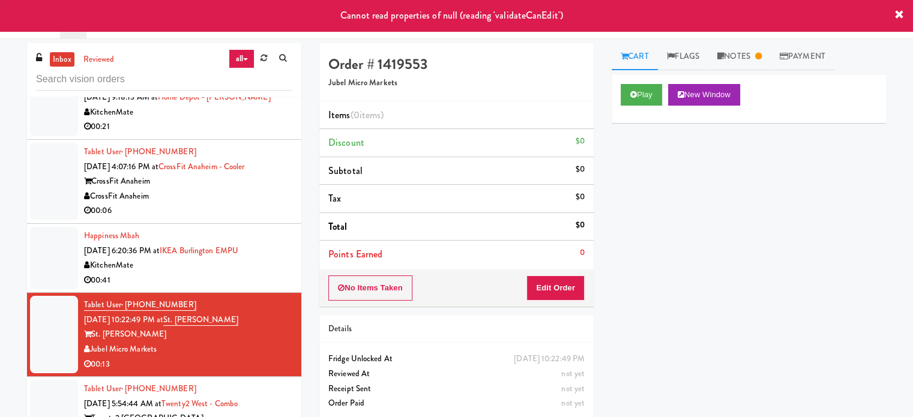
scroll to position [49, 0]
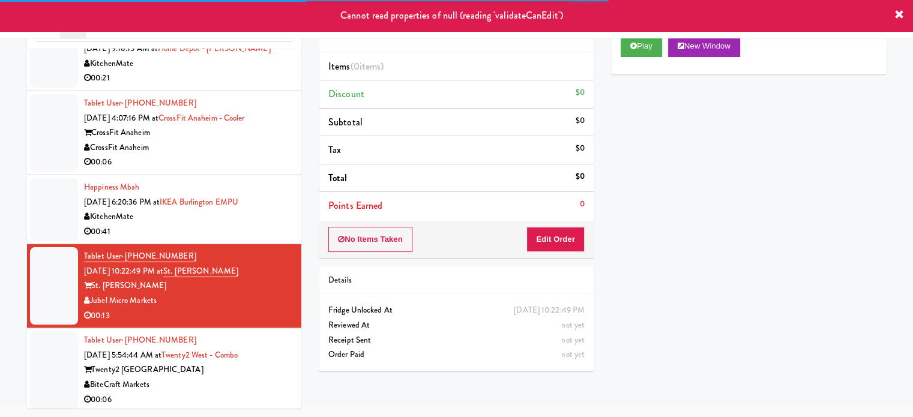
drag, startPoint x: 253, startPoint y: 370, endPoint x: 260, endPoint y: 320, distance: 50.4
click at [254, 372] on div "Twenty2 [GEOGRAPHIC_DATA]" at bounding box center [188, 369] width 208 height 15
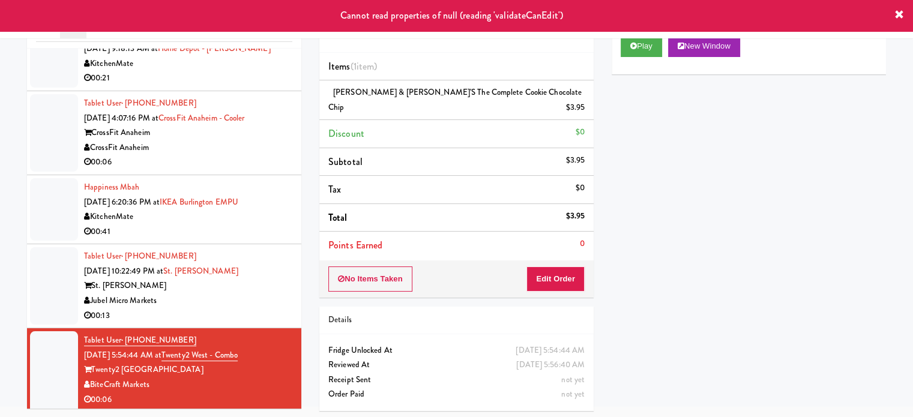
click at [274, 297] on div "Jubel Micro Markets" at bounding box center [188, 300] width 208 height 15
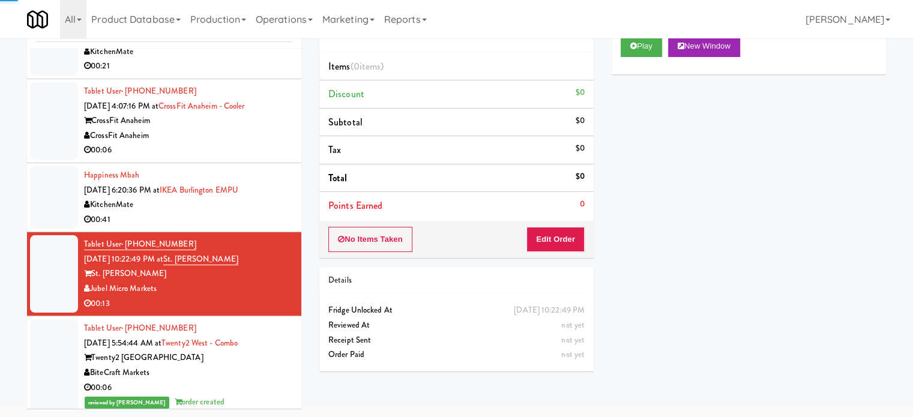
scroll to position [2262, 0]
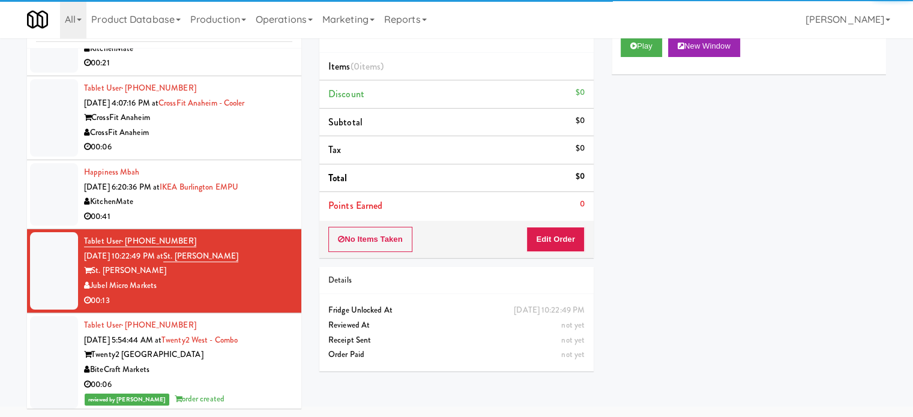
click at [250, 380] on div "00:06" at bounding box center [188, 384] width 208 height 15
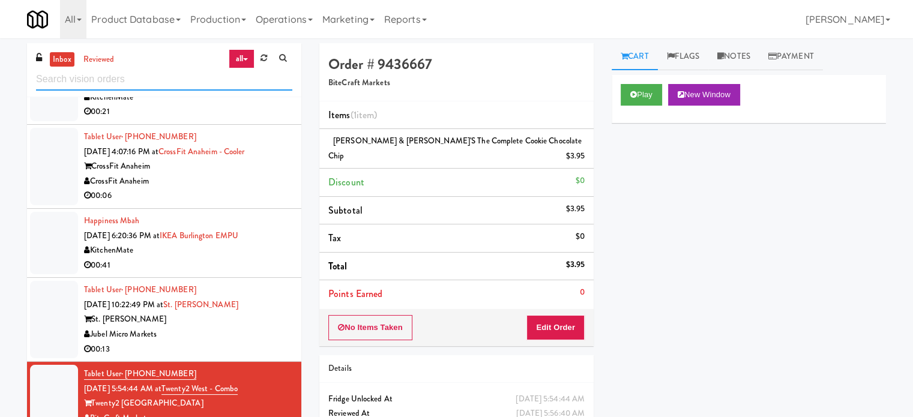
click at [123, 84] on input "text" at bounding box center [164, 79] width 256 height 22
click at [124, 84] on input "text" at bounding box center [164, 79] width 256 height 22
click at [170, 68] on input "text" at bounding box center [164, 79] width 256 height 22
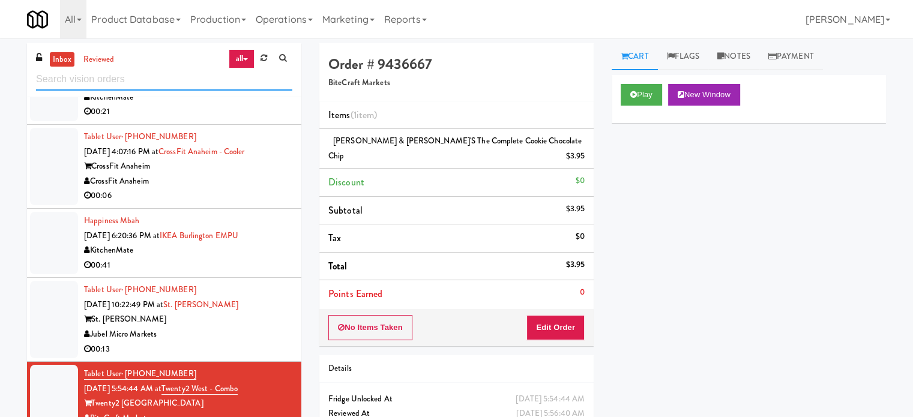
click at [170, 69] on input "text" at bounding box center [164, 79] width 256 height 22
click at [168, 79] on input "text" at bounding box center [164, 79] width 256 height 22
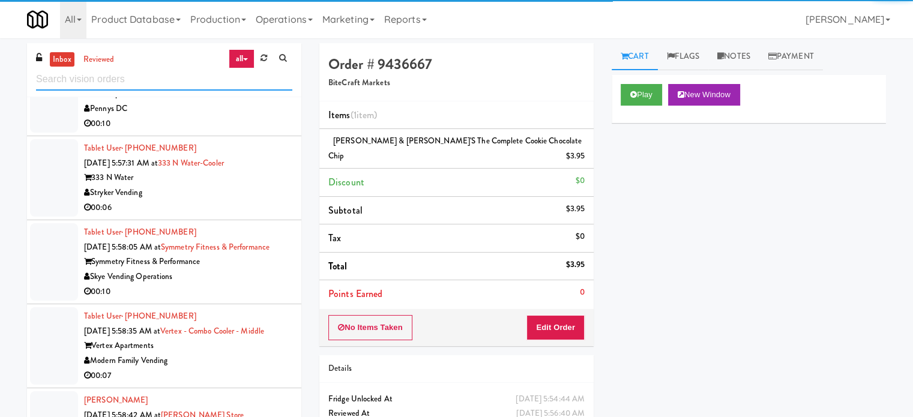
scroll to position [2297, 0]
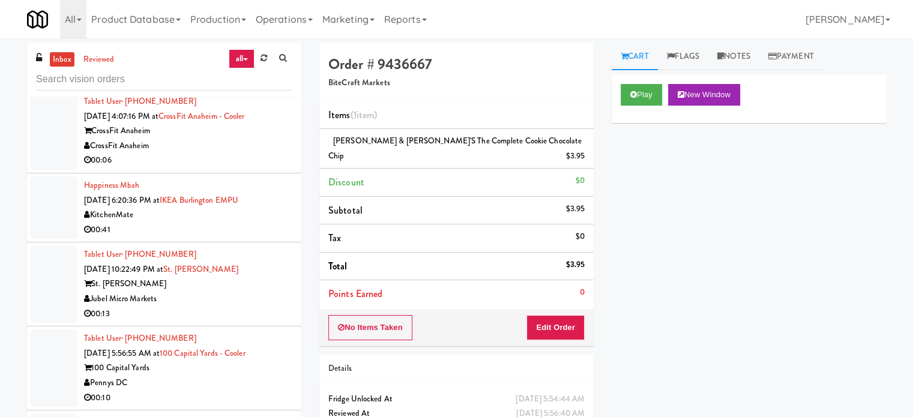
click at [255, 307] on div "00:13" at bounding box center [188, 314] width 208 height 15
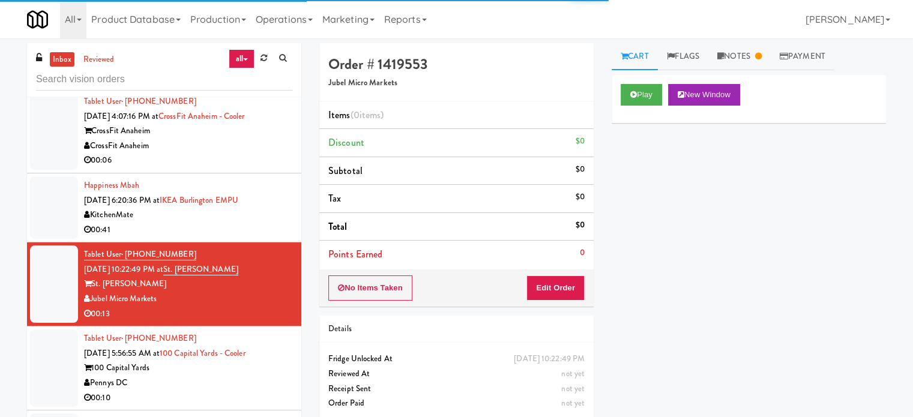
click at [235, 379] on div "Pennys DC" at bounding box center [188, 383] width 208 height 15
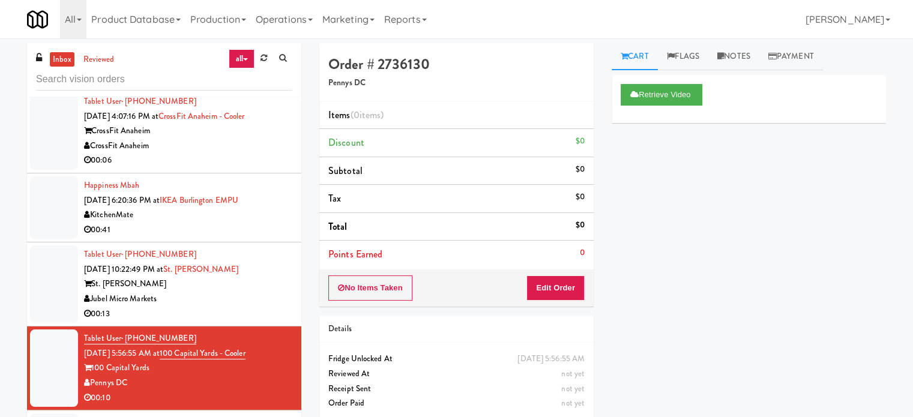
scroll to position [2597, 0]
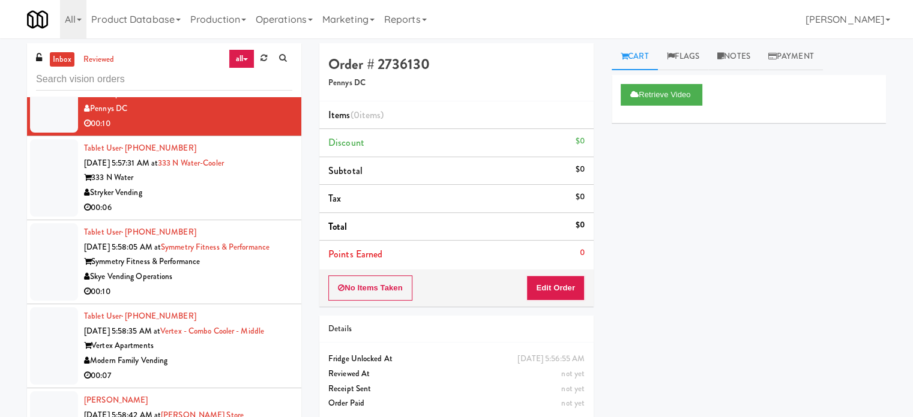
drag, startPoint x: 236, startPoint y: 191, endPoint x: 241, endPoint y: 177, distance: 14.8
click at [245, 185] on div "Stryker Vending" at bounding box center [188, 192] width 208 height 15
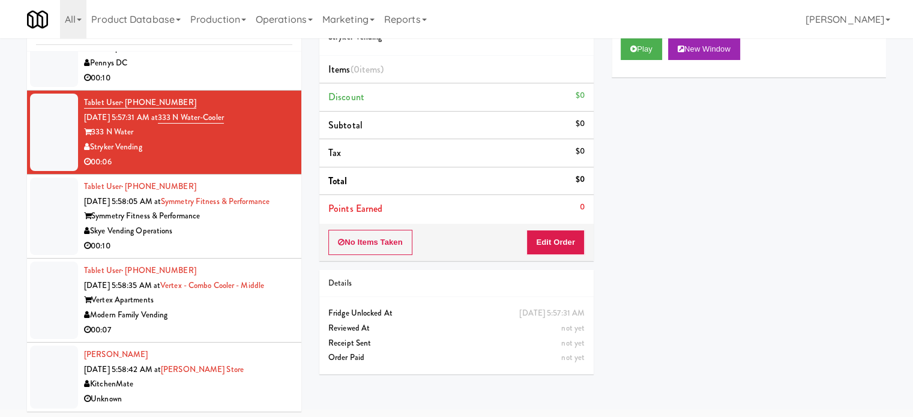
scroll to position [49, 0]
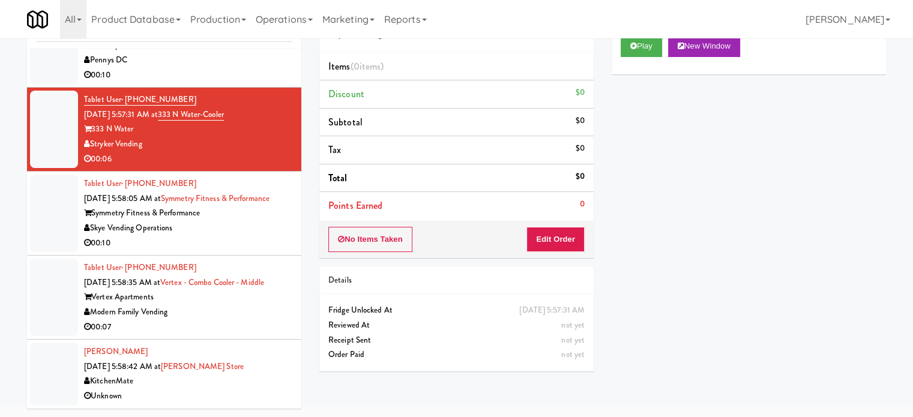
click at [251, 392] on div "Unknown" at bounding box center [188, 396] width 208 height 15
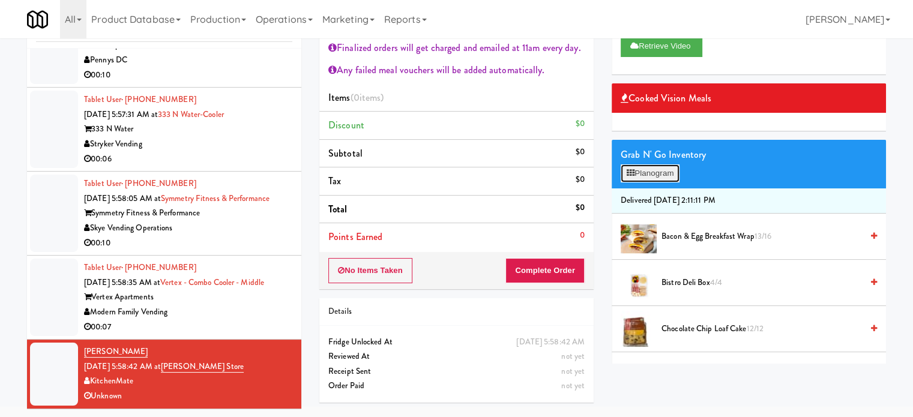
click at [650, 167] on button "Planogram" at bounding box center [649, 173] width 59 height 18
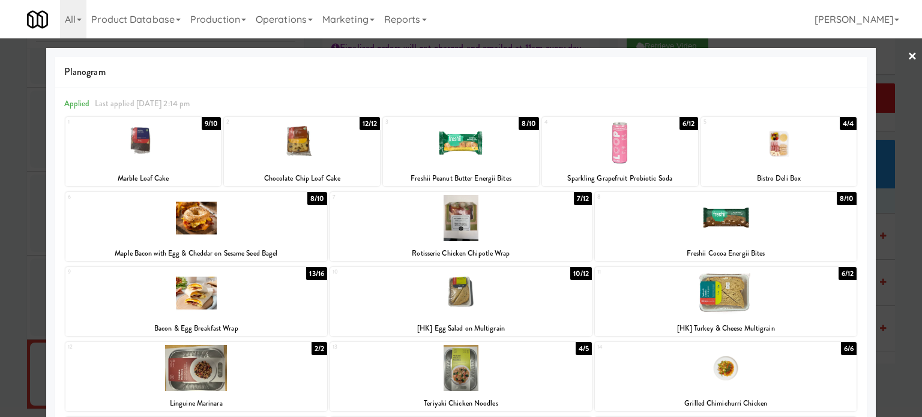
click at [896, 272] on div at bounding box center [461, 208] width 922 height 417
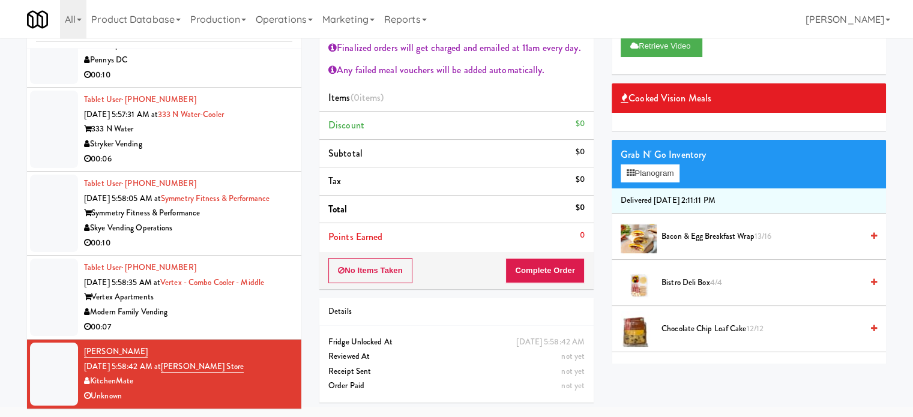
scroll to position [2597, 0]
click at [700, 237] on span "Bacon & Egg Breakfast Wrap 13/16" at bounding box center [761, 236] width 200 height 15
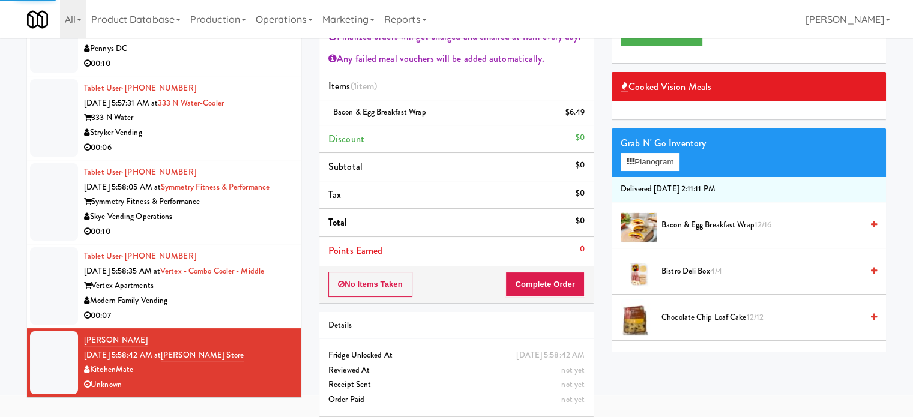
scroll to position [67, 0]
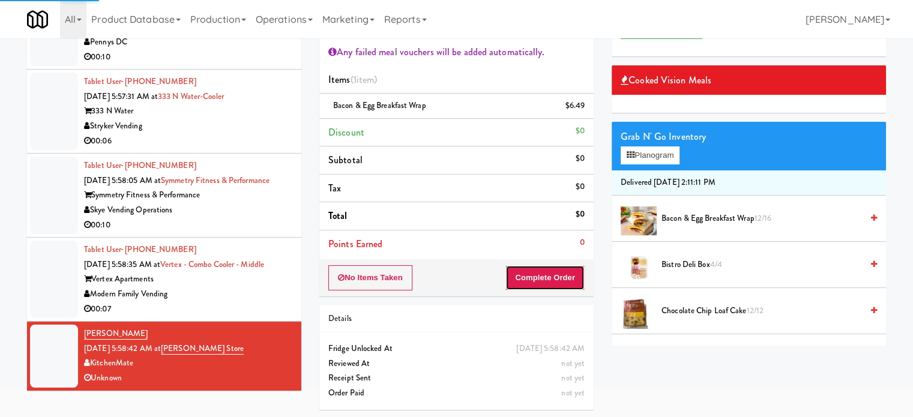
click at [544, 281] on button "Complete Order" at bounding box center [544, 277] width 79 height 25
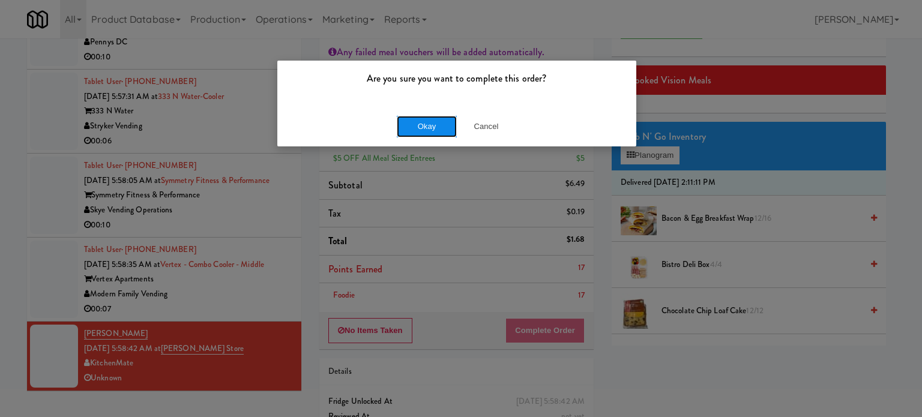
click at [423, 131] on button "Okay" at bounding box center [427, 127] width 60 height 22
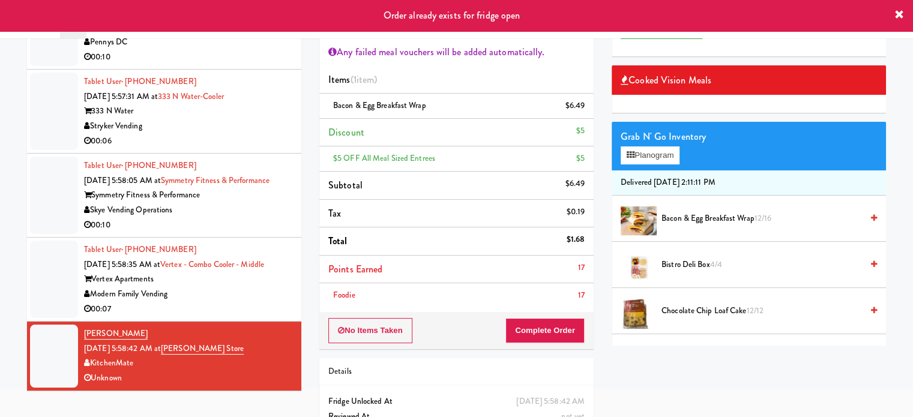
click at [253, 300] on div "Modern Family Vending" at bounding box center [188, 294] width 208 height 15
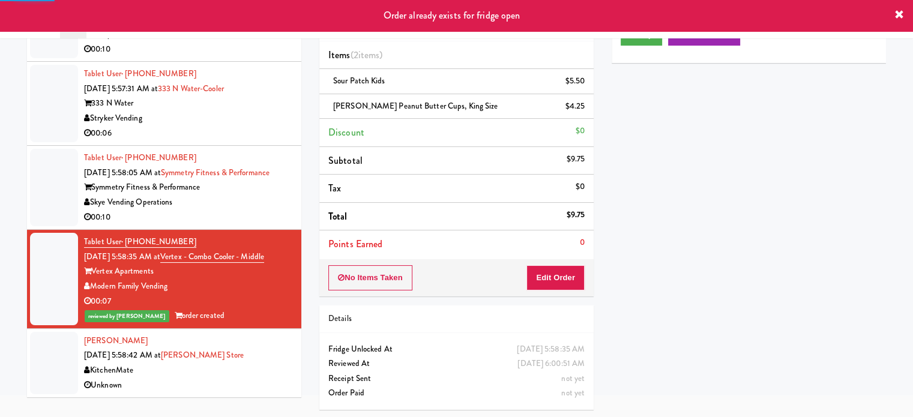
drag, startPoint x: 270, startPoint y: 366, endPoint x: 274, endPoint y: 355, distance: 11.6
click at [270, 365] on div "Odeon [PERSON_NAME] [DATE] 5:58:42 AM at [GEOGRAPHIC_DATA][PERSON_NAME] Unknown" at bounding box center [188, 363] width 208 height 59
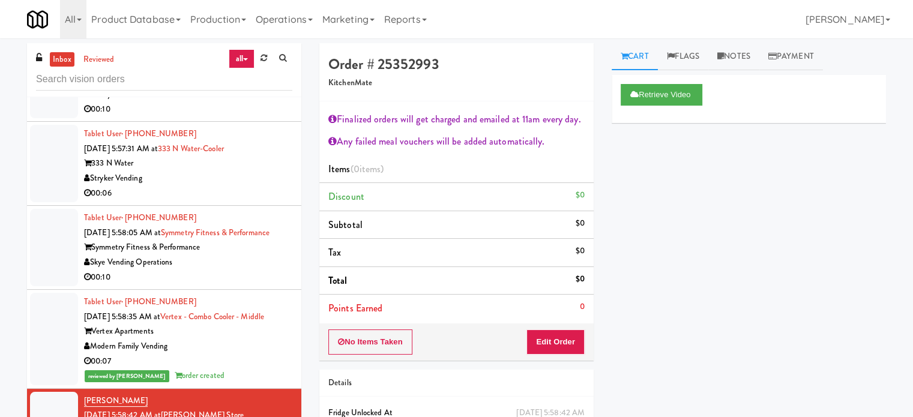
click at [236, 345] on div "Modern Family Vending" at bounding box center [188, 346] width 208 height 15
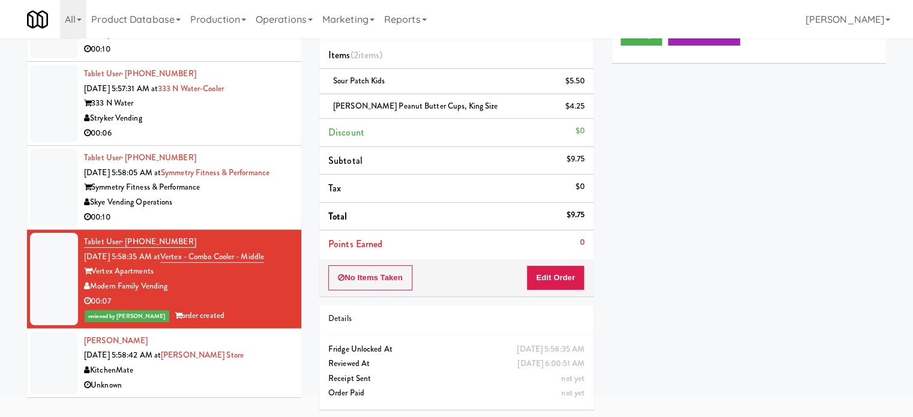
click at [271, 355] on div "Odeon [PERSON_NAME] [DATE] 5:58:42 AM at [GEOGRAPHIC_DATA][PERSON_NAME] Unknown" at bounding box center [188, 363] width 208 height 59
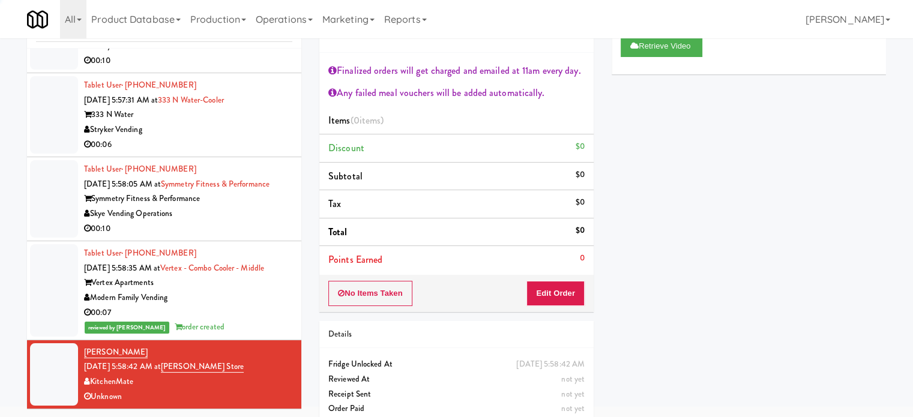
scroll to position [60, 0]
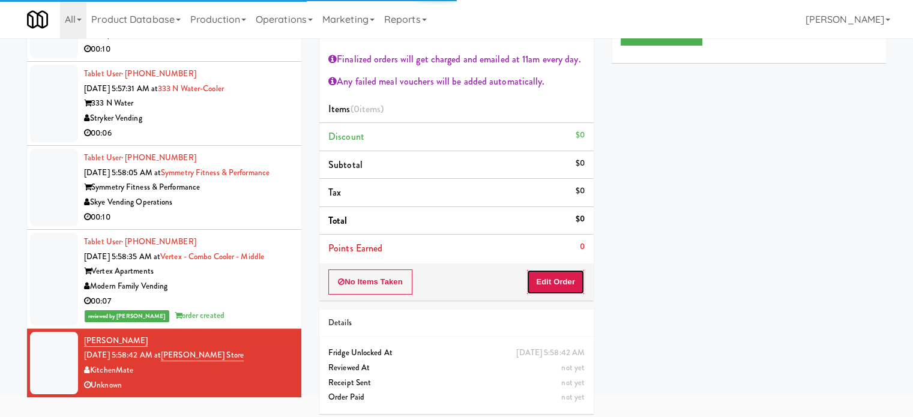
click at [568, 287] on button "Edit Order" at bounding box center [555, 281] width 58 height 25
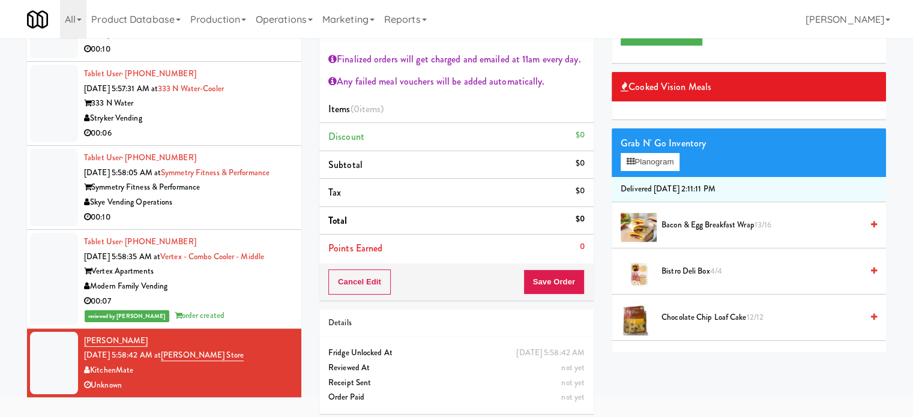
click at [692, 221] on span "Bacon & Egg Breakfast Wrap 13/16" at bounding box center [761, 225] width 200 height 15
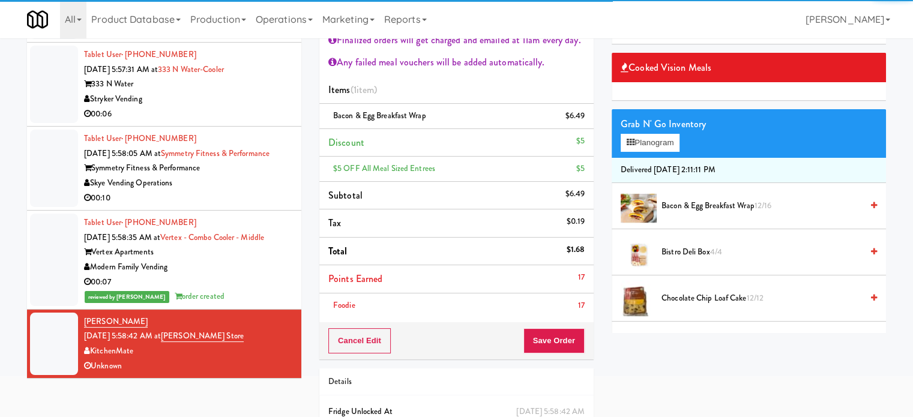
scroll to position [89, 0]
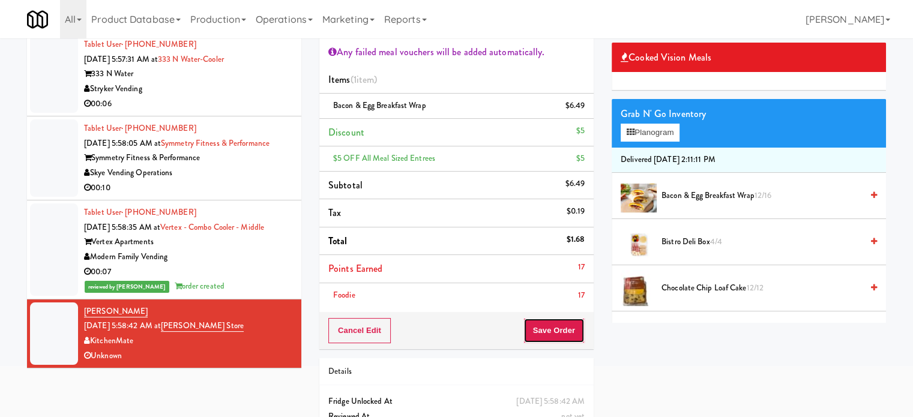
drag, startPoint x: 556, startPoint y: 332, endPoint x: 550, endPoint y: 320, distance: 13.2
click at [557, 332] on button "Save Order" at bounding box center [553, 330] width 61 height 25
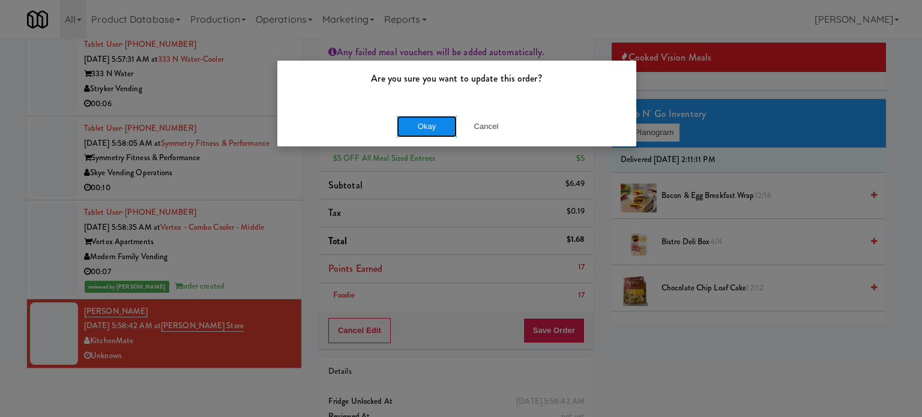
click at [421, 134] on button "Okay" at bounding box center [427, 127] width 60 height 22
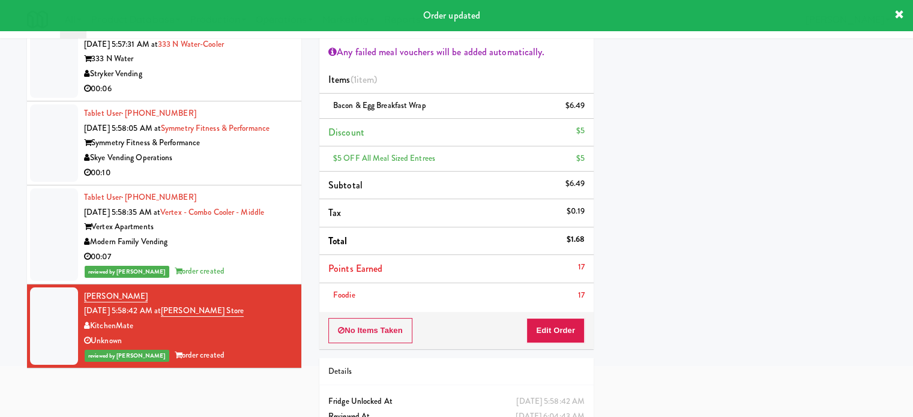
scroll to position [2627, 0]
click at [252, 151] on div "Skye Vending Operations" at bounding box center [188, 158] width 208 height 15
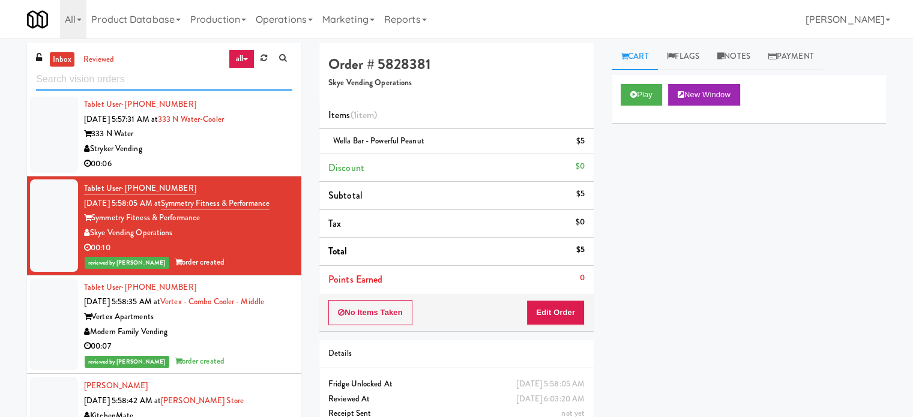
click at [146, 83] on input "text" at bounding box center [164, 79] width 256 height 22
click at [147, 83] on input "text" at bounding box center [164, 79] width 256 height 22
click at [148, 81] on input "text" at bounding box center [164, 79] width 256 height 22
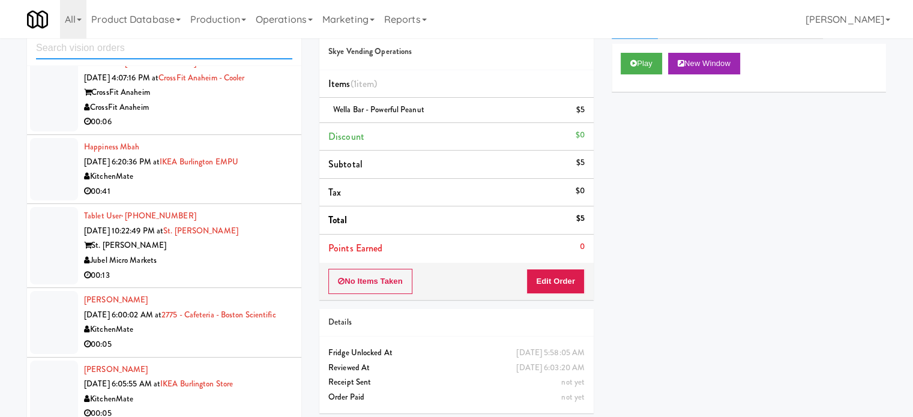
scroll to position [49, 0]
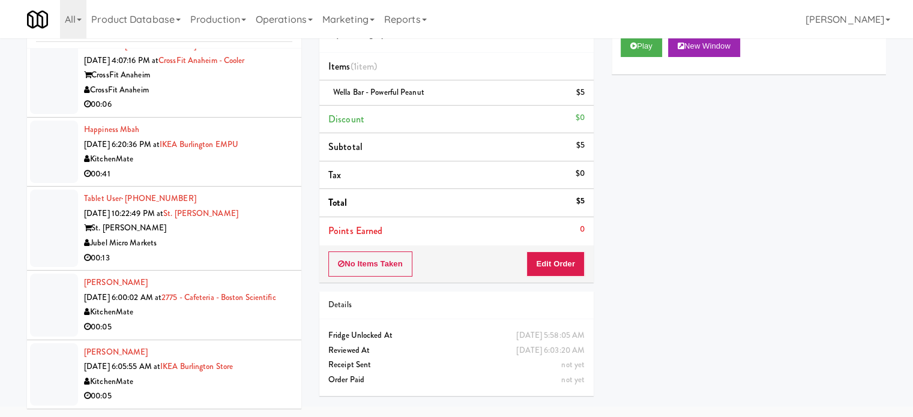
click at [269, 389] on div "00:05" at bounding box center [188, 396] width 208 height 15
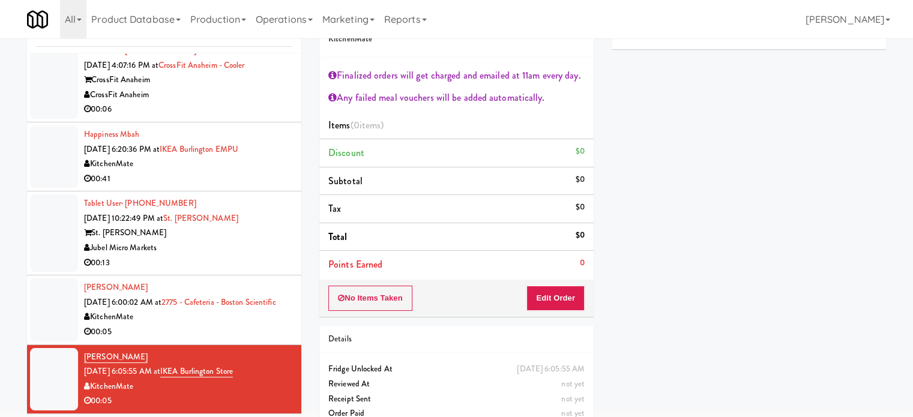
scroll to position [65, 0]
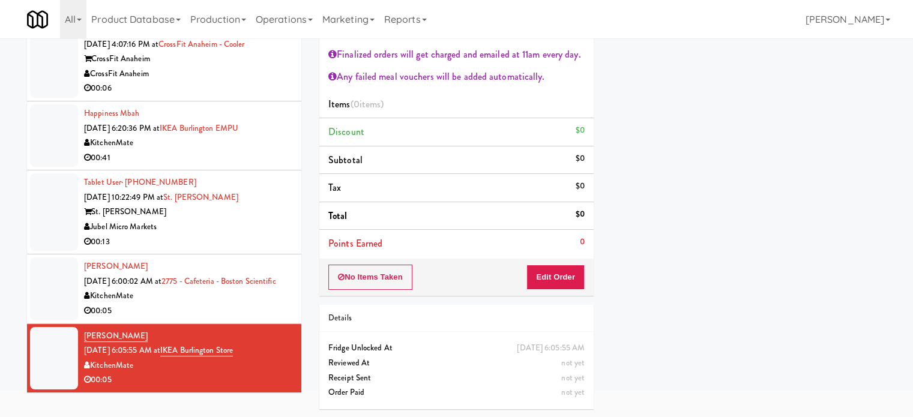
click at [238, 287] on div "[PERSON_NAME] [DATE] 6:00:02 AM at 2775 - Cafeteria - [GEOGRAPHIC_DATA] Scienti…" at bounding box center [188, 288] width 208 height 59
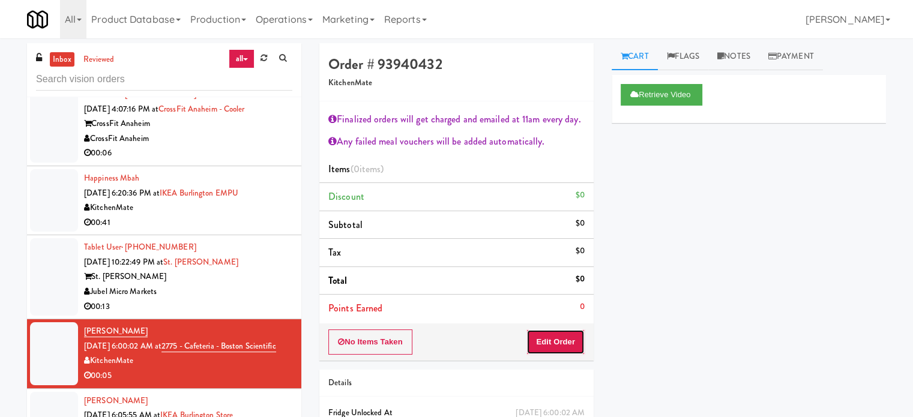
click at [559, 343] on button "Edit Order" at bounding box center [555, 341] width 58 height 25
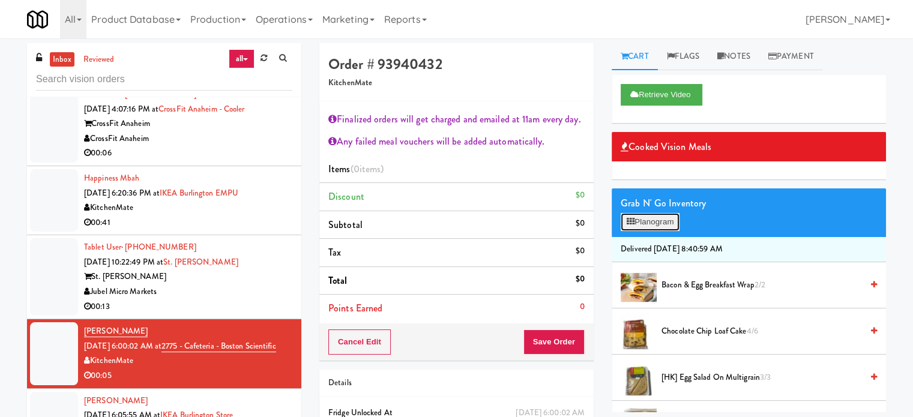
click at [664, 220] on button "Planogram" at bounding box center [649, 222] width 59 height 18
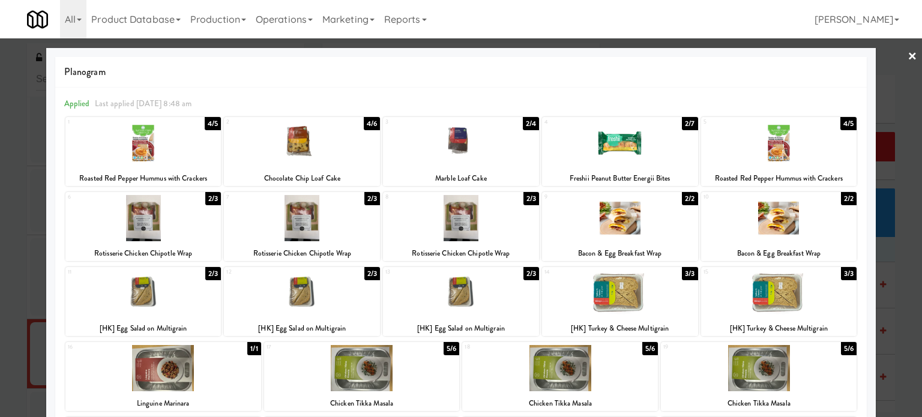
click at [214, 273] on div "2/3" at bounding box center [213, 273] width 16 height 13
click at [208, 275] on div "2/3" at bounding box center [213, 273] width 16 height 13
click at [899, 236] on div at bounding box center [461, 208] width 922 height 417
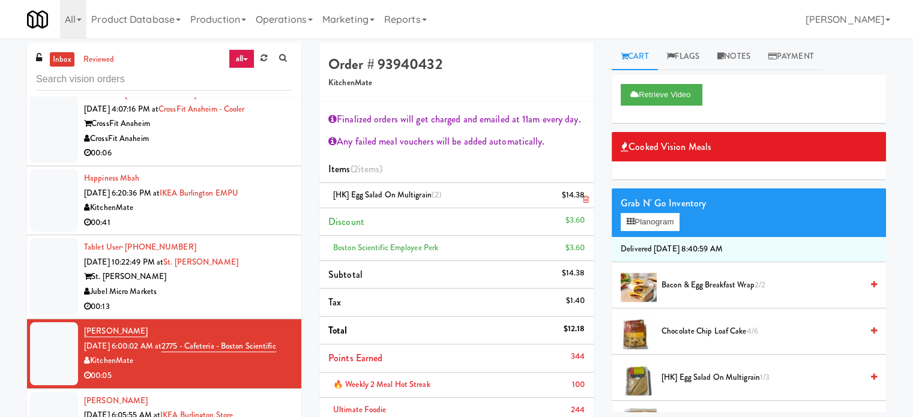
click at [587, 199] on icon at bounding box center [586, 200] width 6 height 8
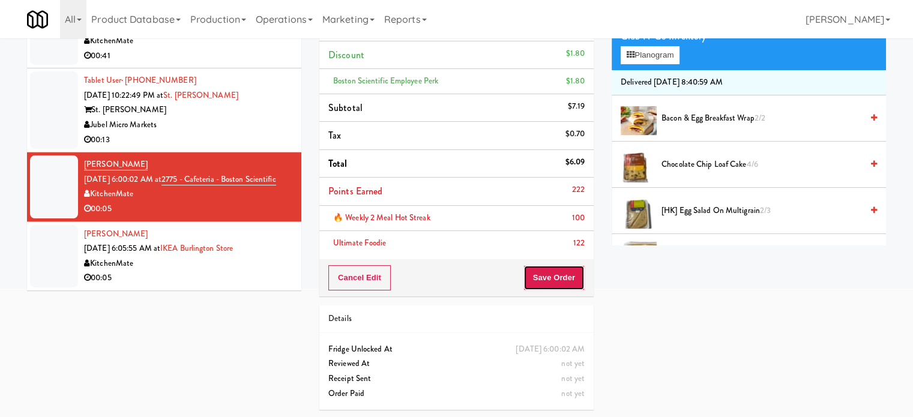
click at [566, 274] on button "Save Order" at bounding box center [553, 277] width 61 height 25
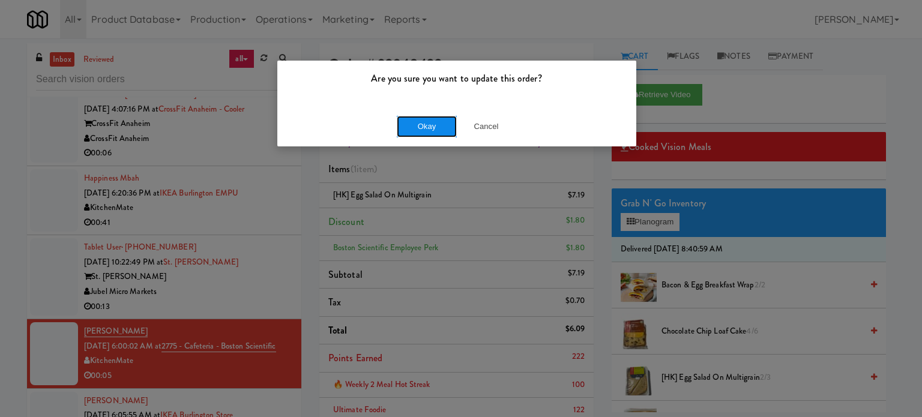
click at [431, 125] on button "Okay" at bounding box center [427, 127] width 60 height 22
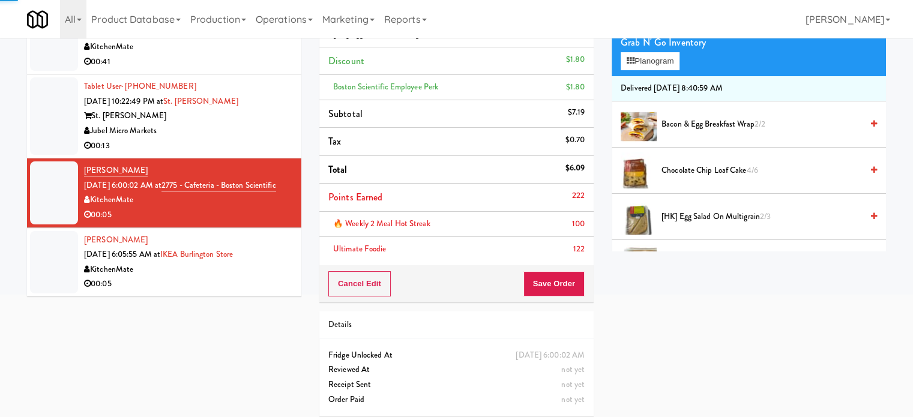
scroll to position [167, 0]
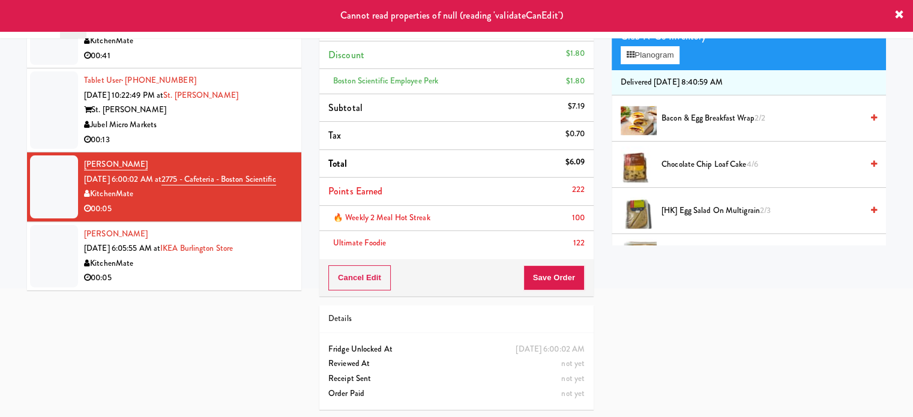
click at [259, 118] on div "Jubel Micro Markets" at bounding box center [188, 125] width 208 height 15
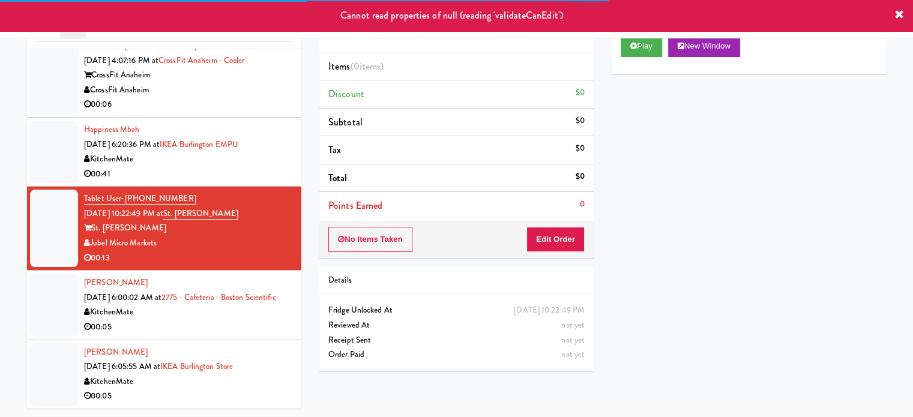
click at [262, 308] on div "KitchenMate" at bounding box center [188, 312] width 208 height 15
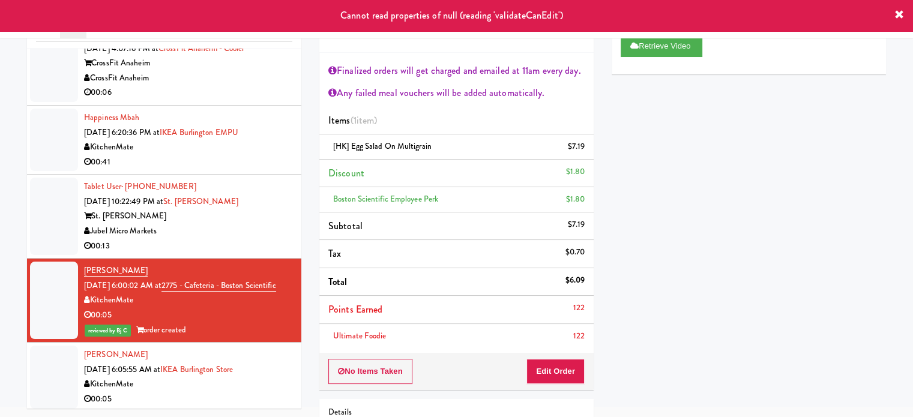
scroll to position [2331, 0]
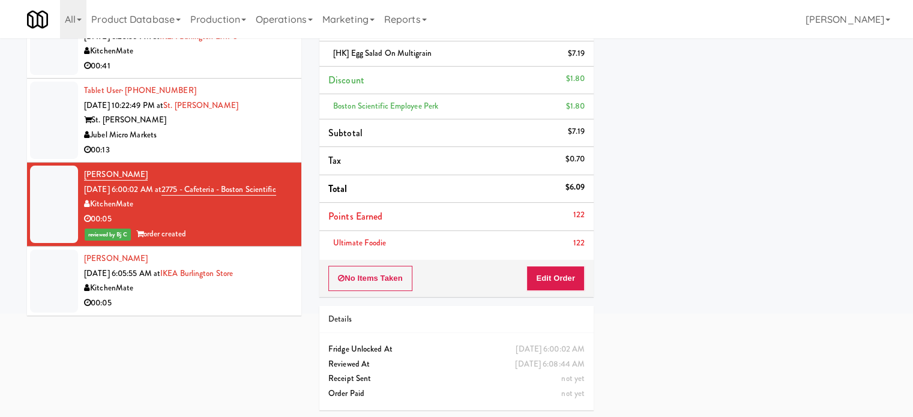
click at [254, 293] on div "KitchenMate" at bounding box center [188, 288] width 208 height 15
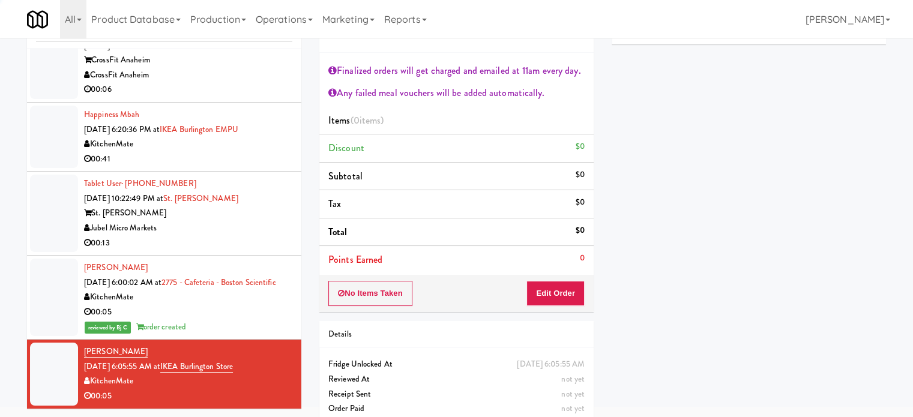
scroll to position [65, 0]
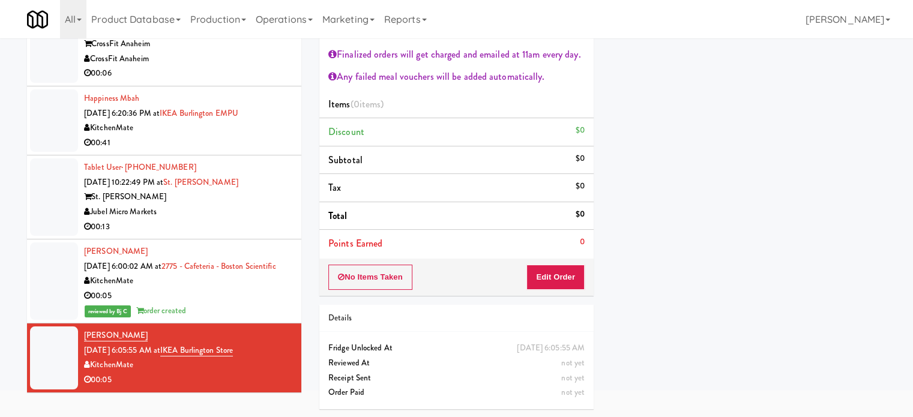
drag, startPoint x: 257, startPoint y: 298, endPoint x: 631, endPoint y: 235, distance: 379.7
click at [258, 298] on div "00:05" at bounding box center [188, 296] width 208 height 15
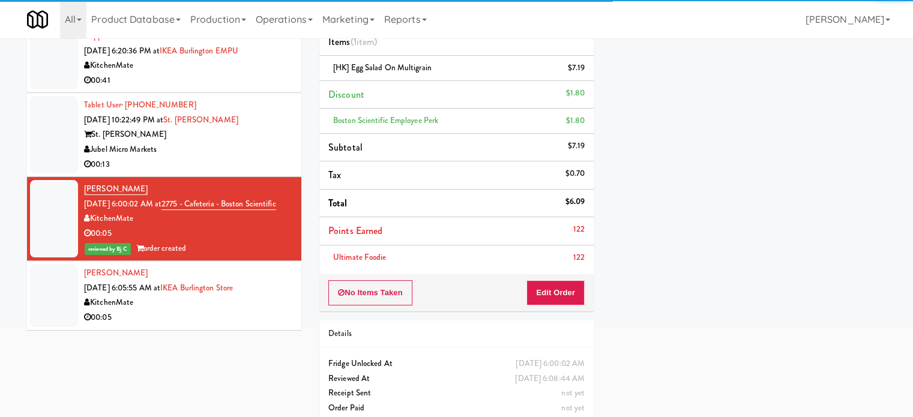
scroll to position [142, 0]
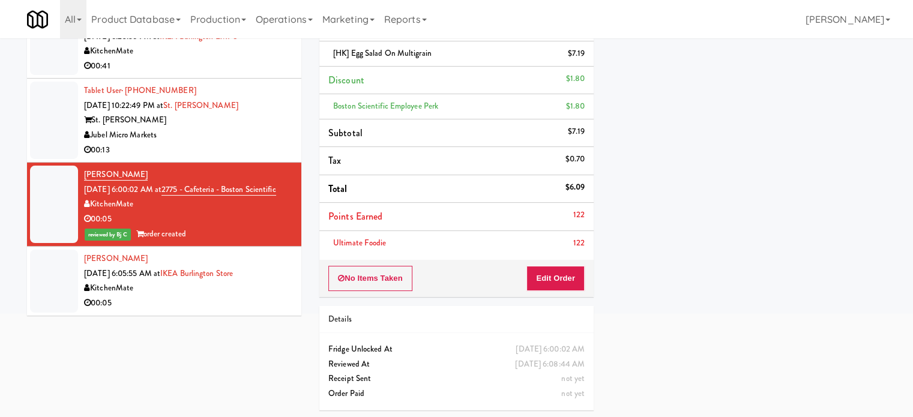
click at [278, 296] on div "00:05" at bounding box center [188, 303] width 208 height 15
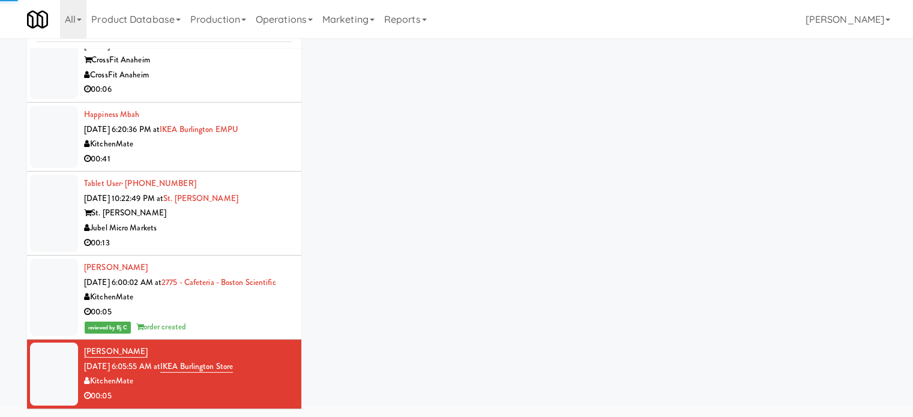
scroll to position [65, 0]
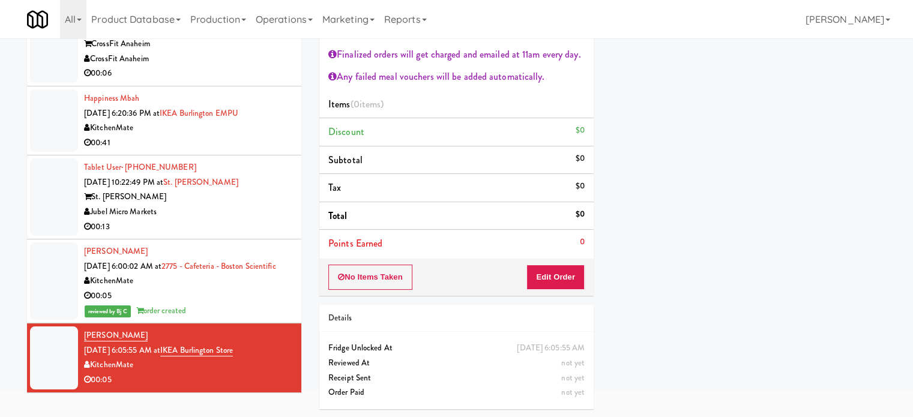
click at [275, 296] on div "00:05" at bounding box center [188, 296] width 208 height 15
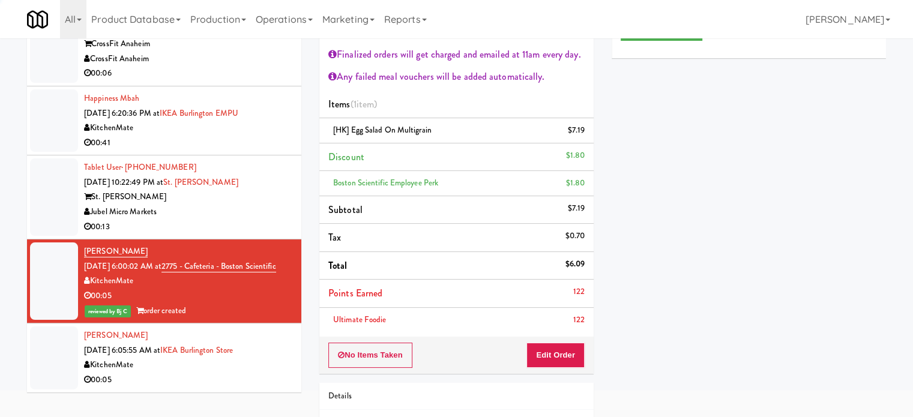
drag, startPoint x: 273, startPoint y: 363, endPoint x: 278, endPoint y: 340, distance: 23.4
click at [274, 363] on div "KitchenMate" at bounding box center [188, 365] width 208 height 15
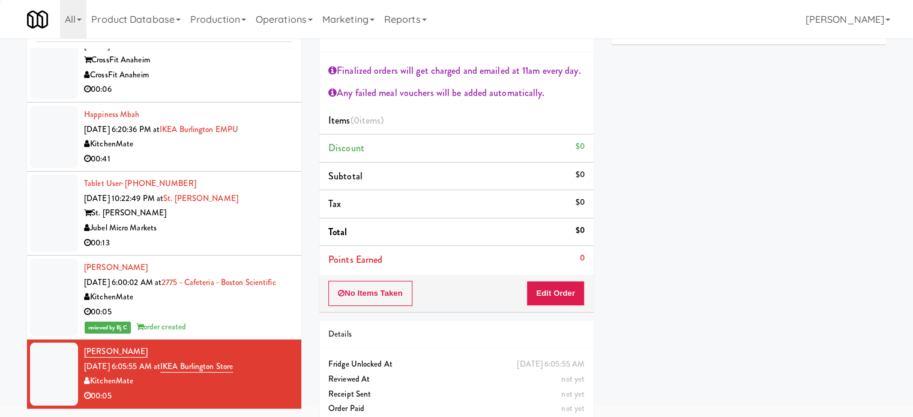
scroll to position [65, 0]
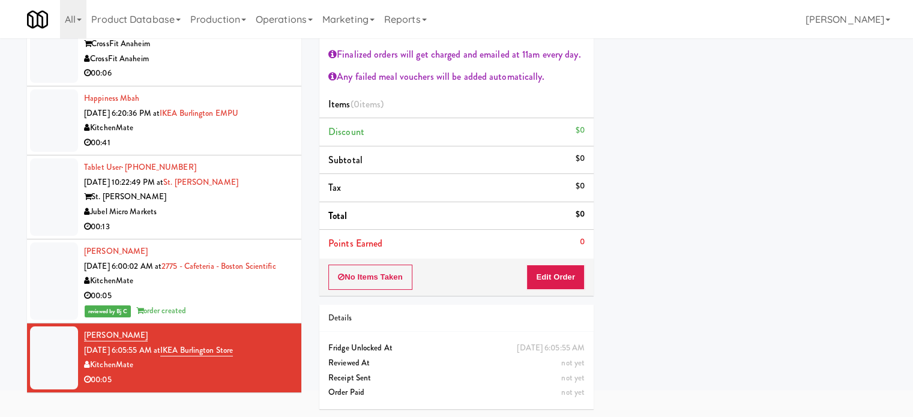
drag, startPoint x: 670, startPoint y: 303, endPoint x: 608, endPoint y: 302, distance: 62.4
click at [671, 304] on div "Primary Flag Clear Flag if unable to determine what was taken or order not proc…" at bounding box center [748, 235] width 274 height 450
click at [255, 299] on div "00:05" at bounding box center [188, 296] width 208 height 15
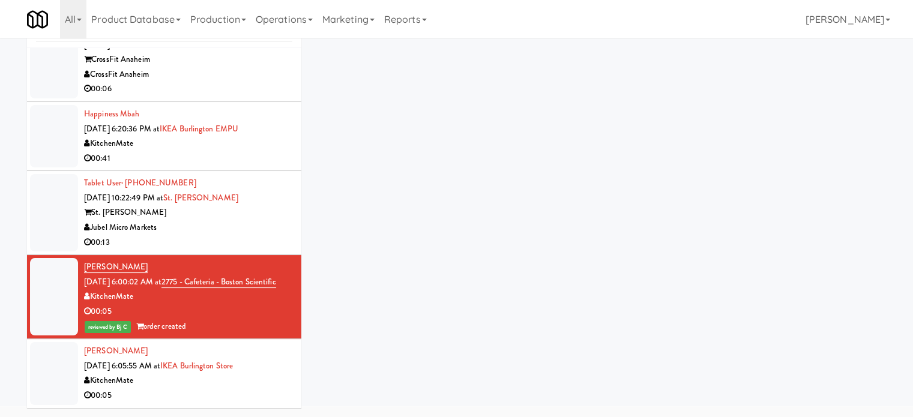
scroll to position [49, 0]
click at [265, 371] on div "[PERSON_NAME] [DATE] 6:05:55 AM at [GEOGRAPHIC_DATA] 00:05" at bounding box center [188, 373] width 208 height 59
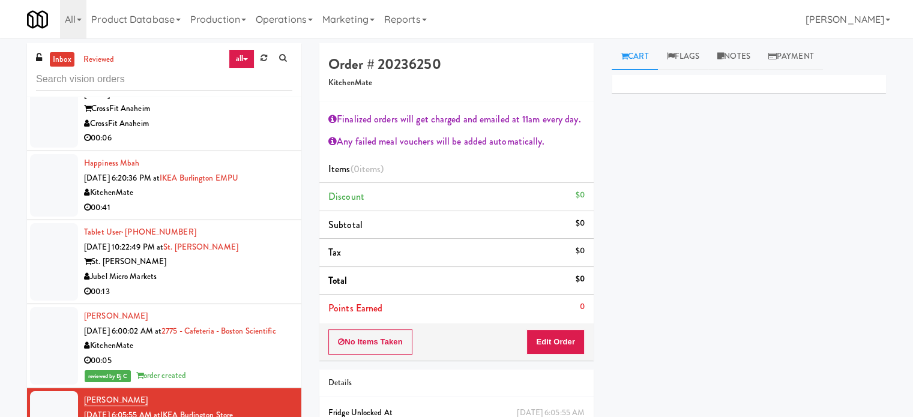
scroll to position [65, 0]
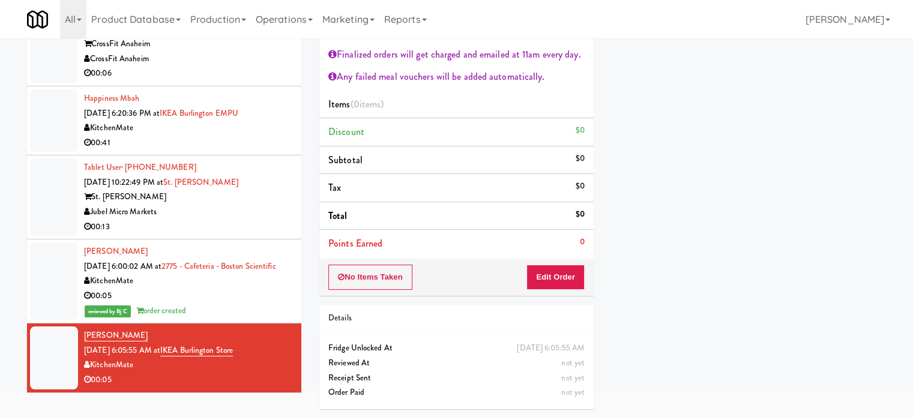
drag, startPoint x: 828, startPoint y: 103, endPoint x: 828, endPoint y: 79, distance: 24.0
click at [828, 103] on div "Primary Flag Clear Flag if unable to determine what was taken or order not proc…" at bounding box center [748, 235] width 274 height 450
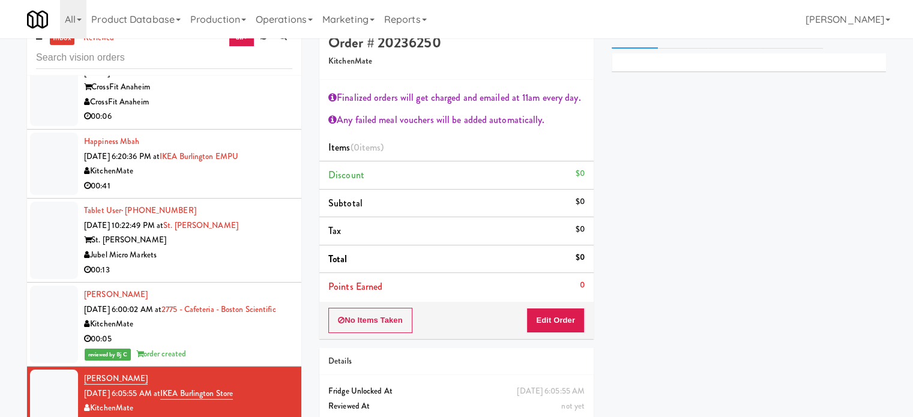
scroll to position [0, 0]
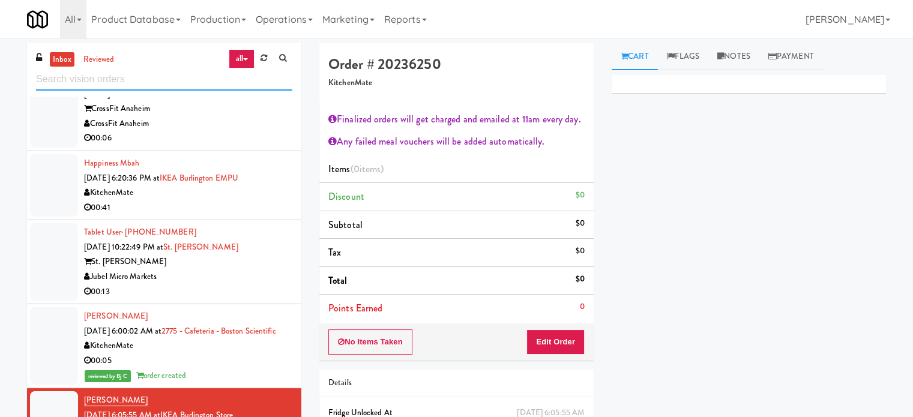
click at [169, 81] on input "text" at bounding box center [164, 79] width 256 height 22
click at [170, 77] on input "text" at bounding box center [164, 79] width 256 height 22
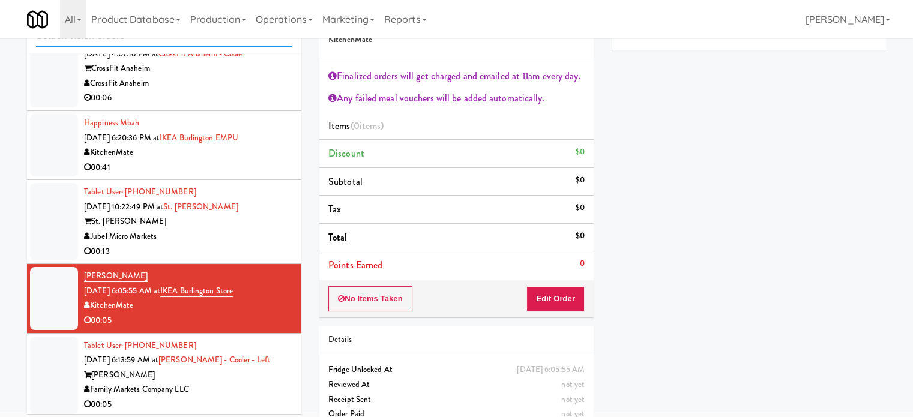
scroll to position [65, 0]
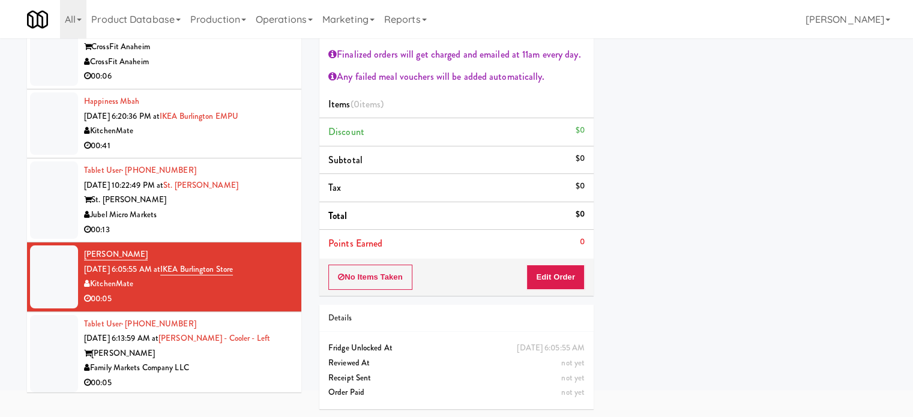
click at [283, 347] on div "[PERSON_NAME]" at bounding box center [188, 353] width 208 height 15
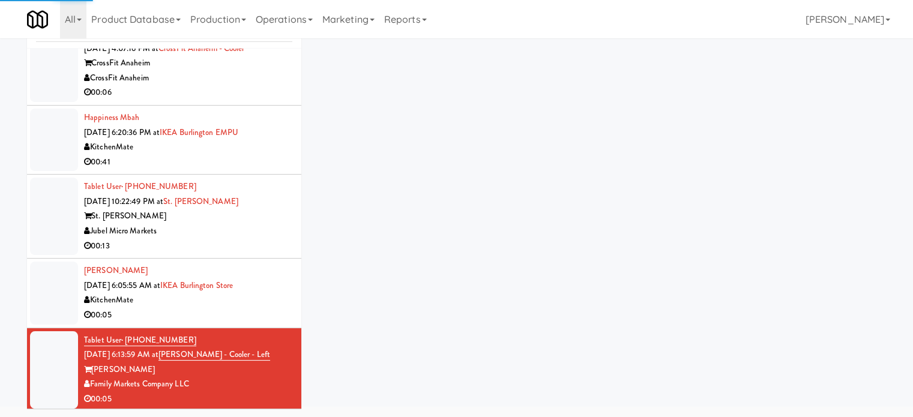
click at [274, 308] on div "00:05" at bounding box center [188, 315] width 208 height 15
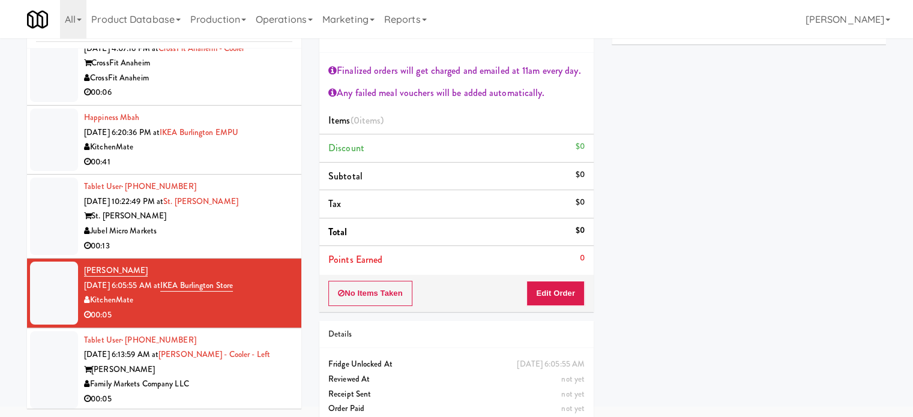
click at [269, 228] on div "Jubel Micro Markets" at bounding box center [188, 231] width 208 height 15
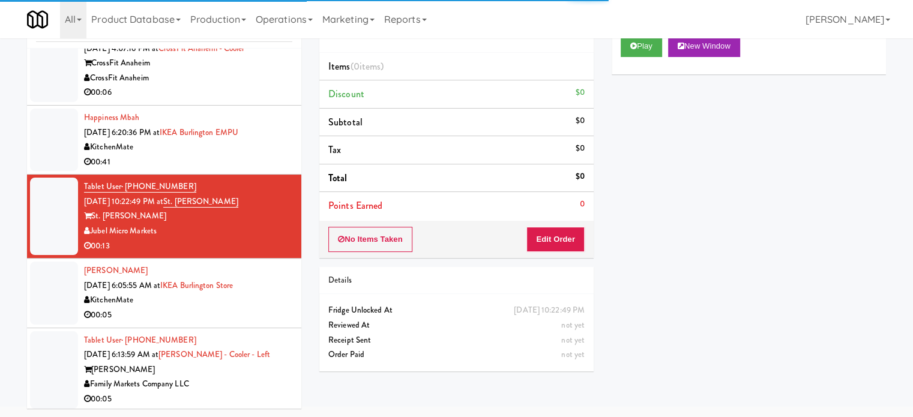
click at [266, 310] on div "00:05" at bounding box center [188, 315] width 208 height 15
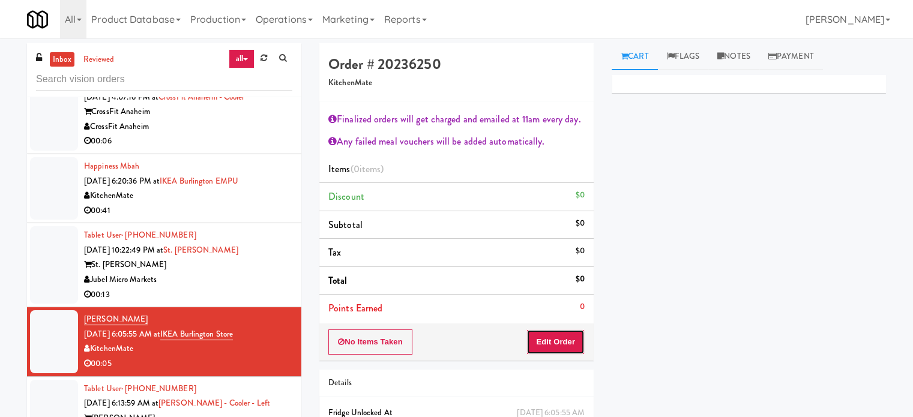
click at [569, 343] on button "Edit Order" at bounding box center [555, 341] width 58 height 25
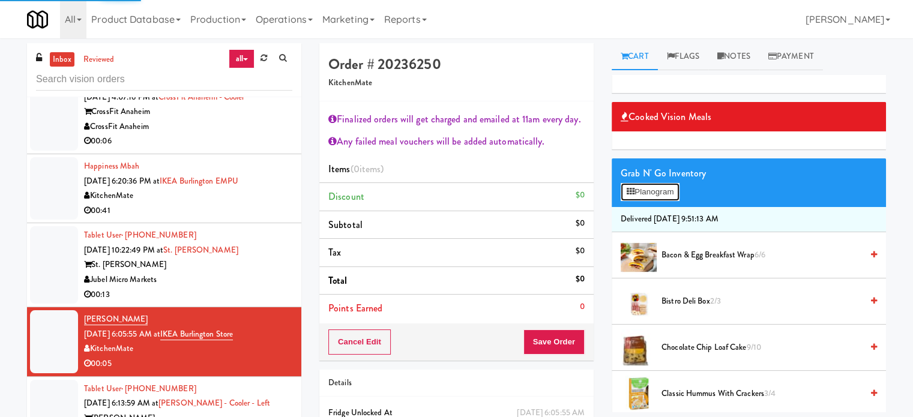
click at [672, 187] on button "Planogram" at bounding box center [649, 192] width 59 height 18
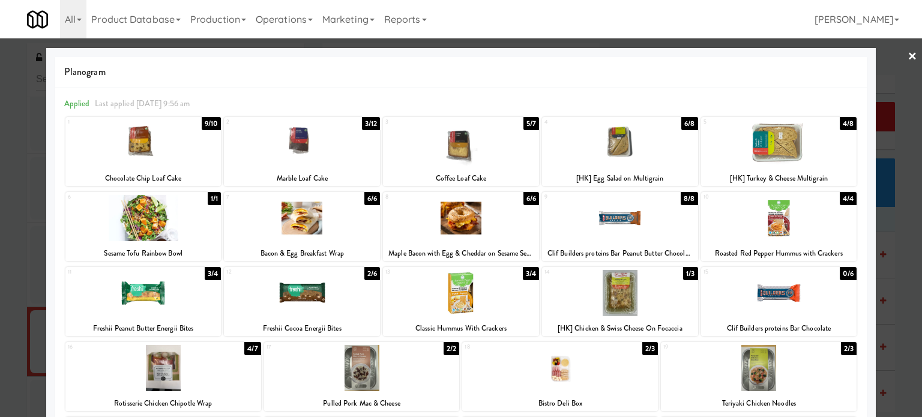
click at [681, 122] on div "6/8" at bounding box center [689, 123] width 16 height 13
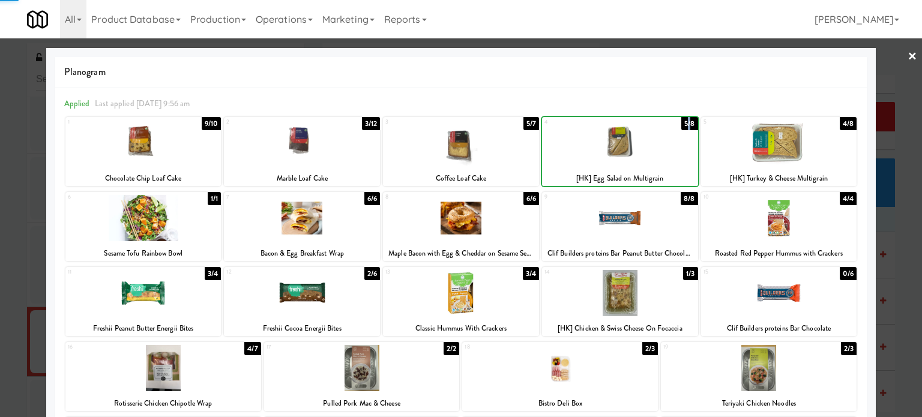
click at [681, 122] on div "5/8" at bounding box center [689, 123] width 16 height 13
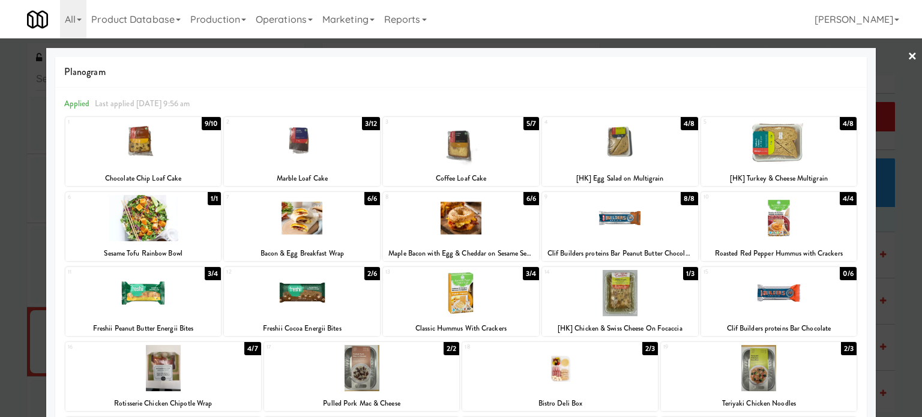
click at [896, 225] on div at bounding box center [461, 208] width 922 height 417
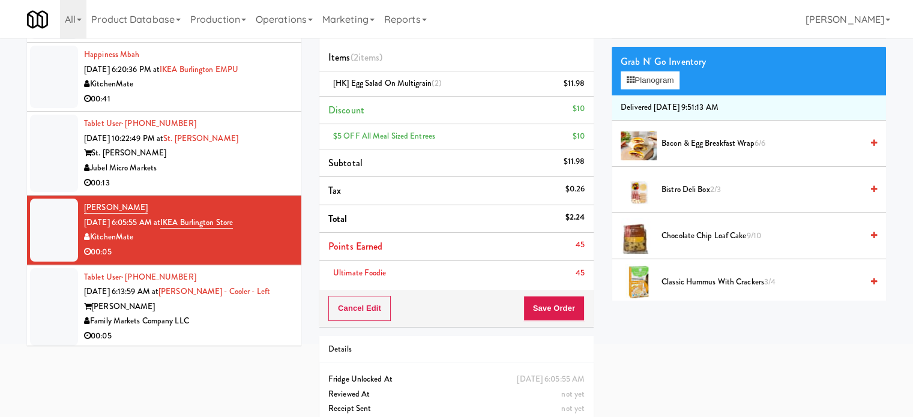
scroll to position [142, 0]
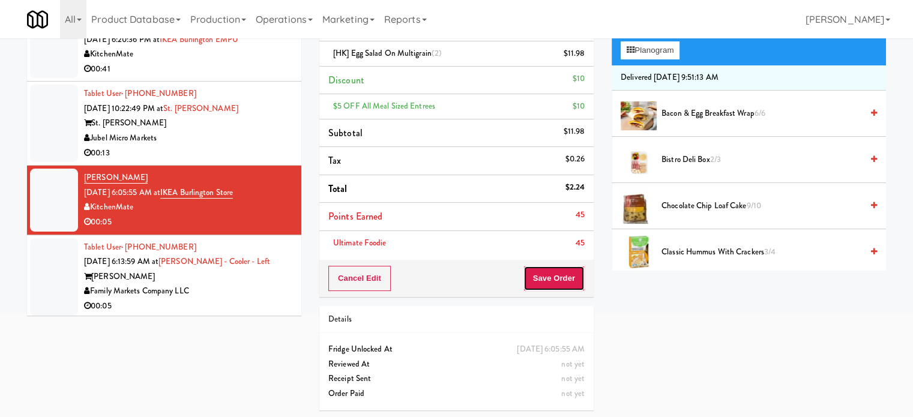
drag, startPoint x: 550, startPoint y: 279, endPoint x: 539, endPoint y: 270, distance: 13.6
click at [550, 280] on button "Save Order" at bounding box center [553, 278] width 61 height 25
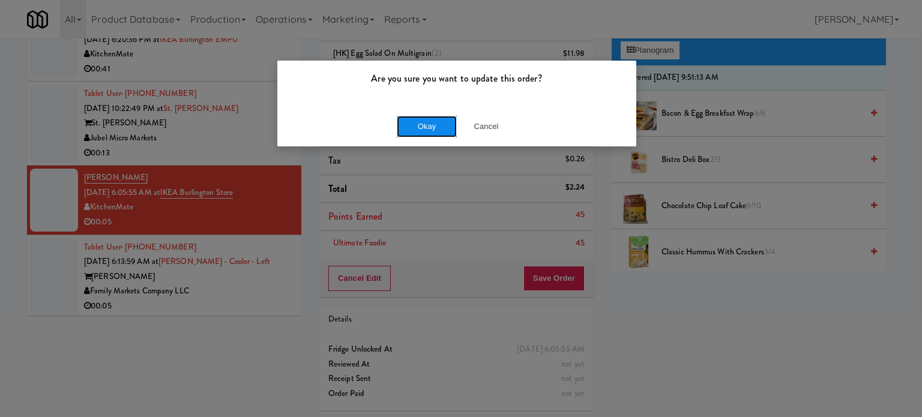
click at [435, 124] on button "Okay" at bounding box center [427, 127] width 60 height 22
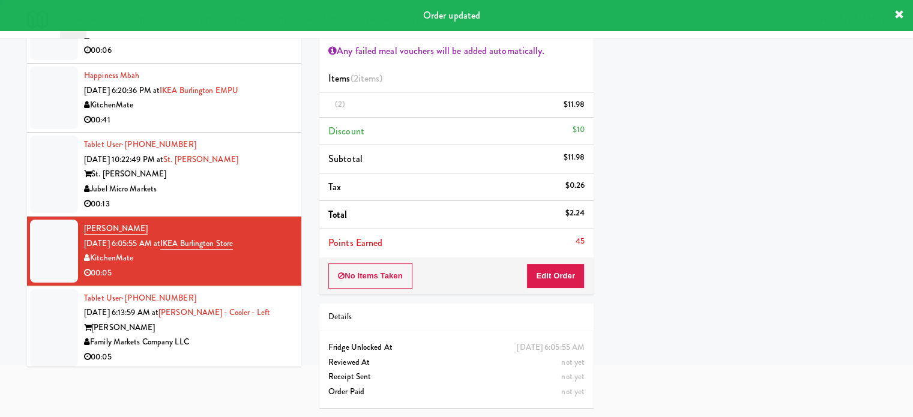
scroll to position [89, 0]
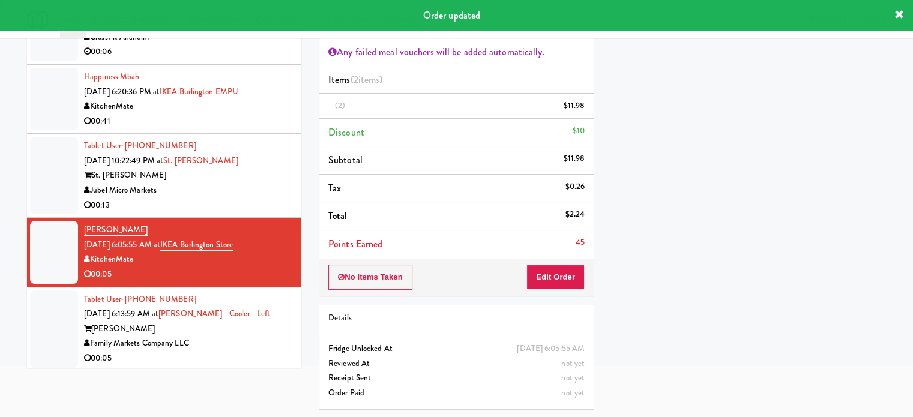
click at [271, 282] on li "[PERSON_NAME] [DATE] 6:05:55 AM at [GEOGRAPHIC_DATA] 00:05" at bounding box center [164, 252] width 274 height 69
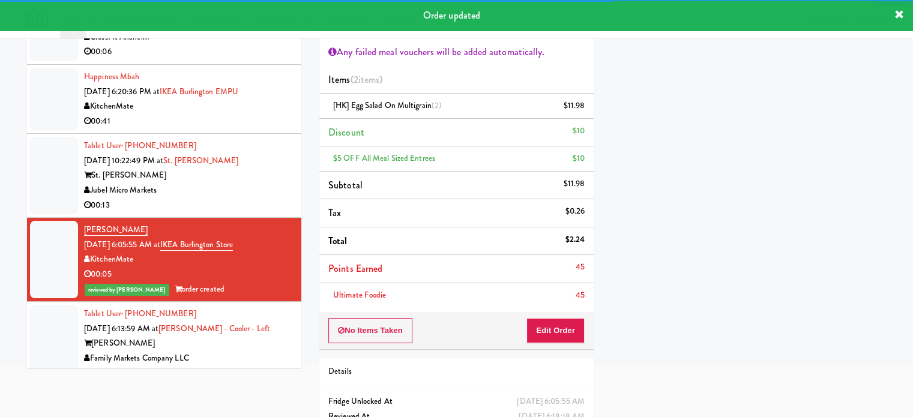
click at [281, 313] on div "Tablet User · (864) 605-1053 [DATE] 6:13:59 AM at Rowan - Cooler - Left Rowan F…" at bounding box center [188, 344] width 208 height 74
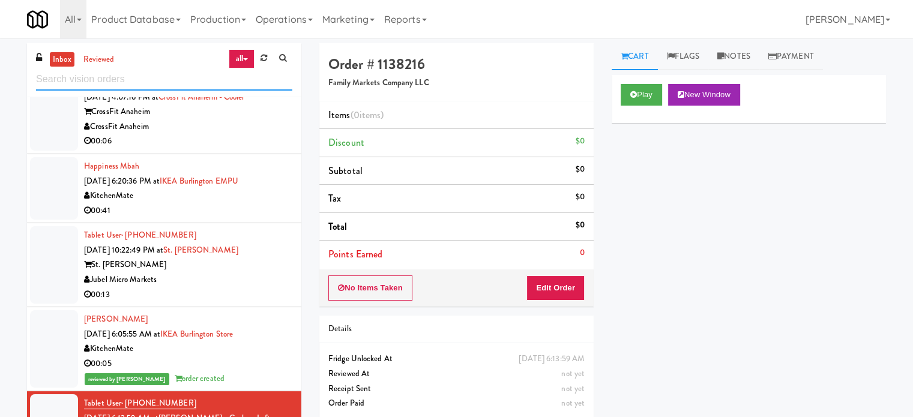
click at [170, 79] on input "text" at bounding box center [164, 79] width 256 height 22
click at [170, 82] on input "text" at bounding box center [164, 79] width 256 height 22
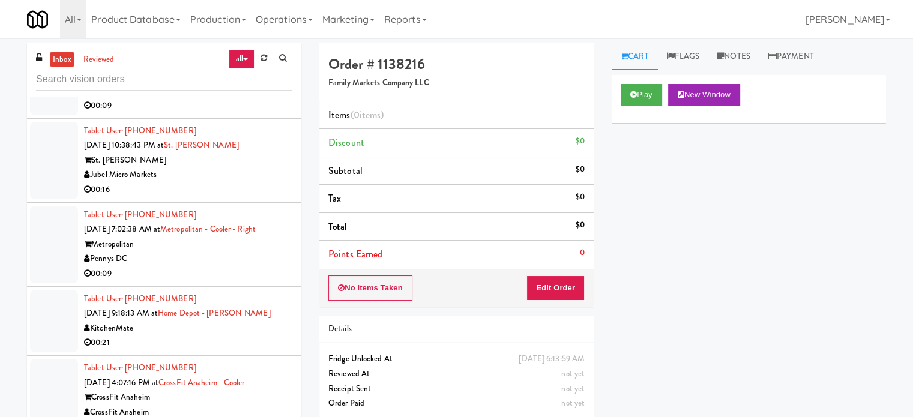
scroll to position [2331, 0]
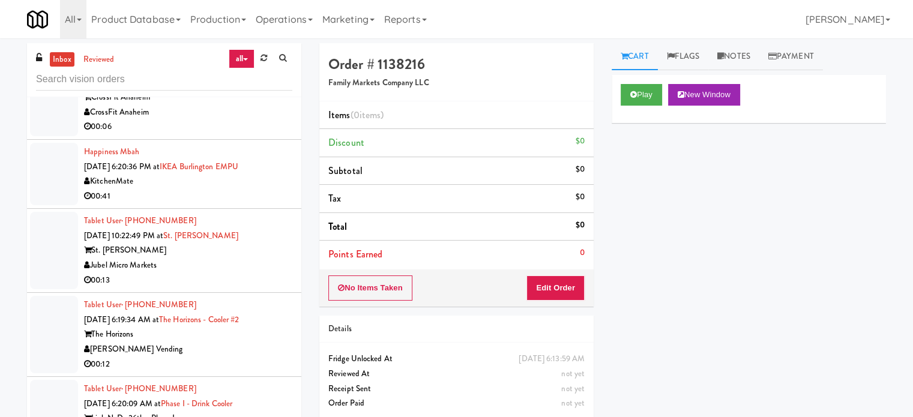
click at [245, 345] on div "[PERSON_NAME] Vending" at bounding box center [188, 349] width 208 height 15
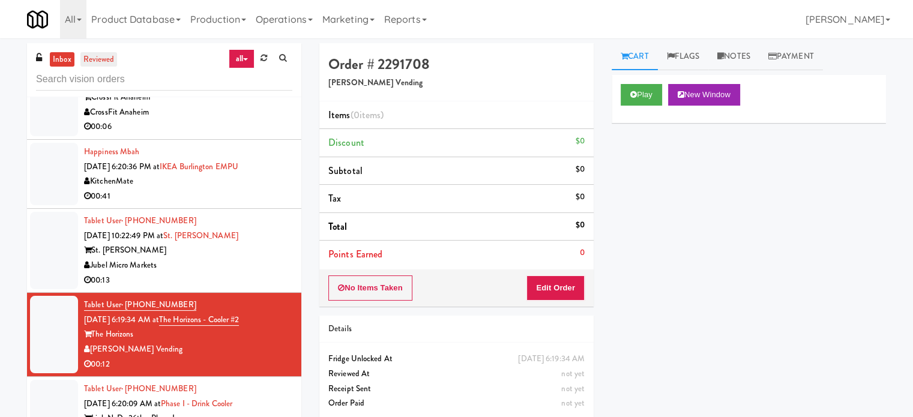
click at [89, 59] on link "reviewed" at bounding box center [98, 59] width 37 height 15
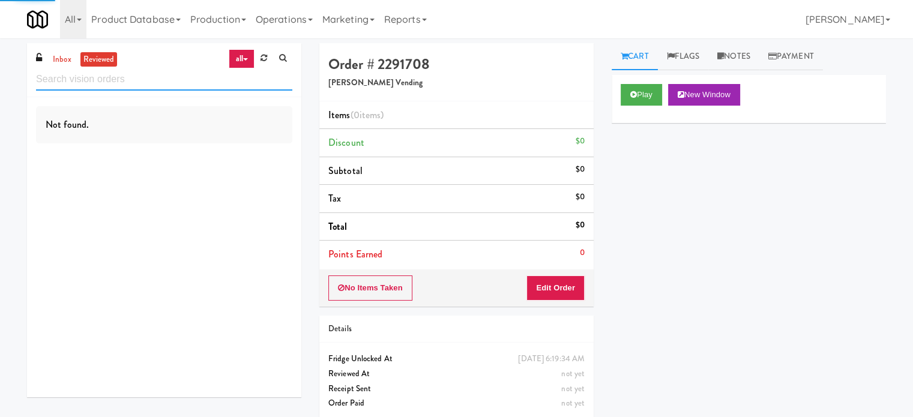
click at [156, 85] on input "text" at bounding box center [164, 79] width 256 height 22
paste input "reviewed by [PERSON_NAME]"
click at [122, 74] on input "reviewed by [PERSON_NAME]" at bounding box center [164, 79] width 256 height 22
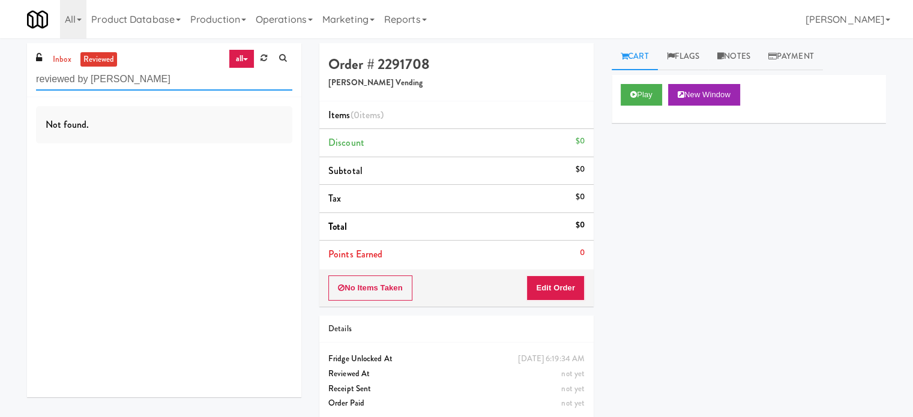
type input "reviewed by [PERSON_NAME]"
click at [281, 58] on icon at bounding box center [282, 58] width 7 height 8
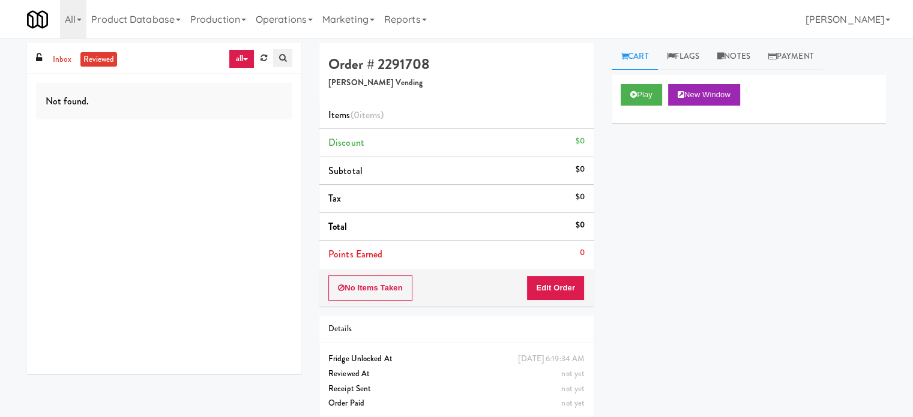
click at [281, 56] on icon at bounding box center [282, 58] width 7 height 8
click at [238, 55] on link "all" at bounding box center [241, 58] width 25 height 19
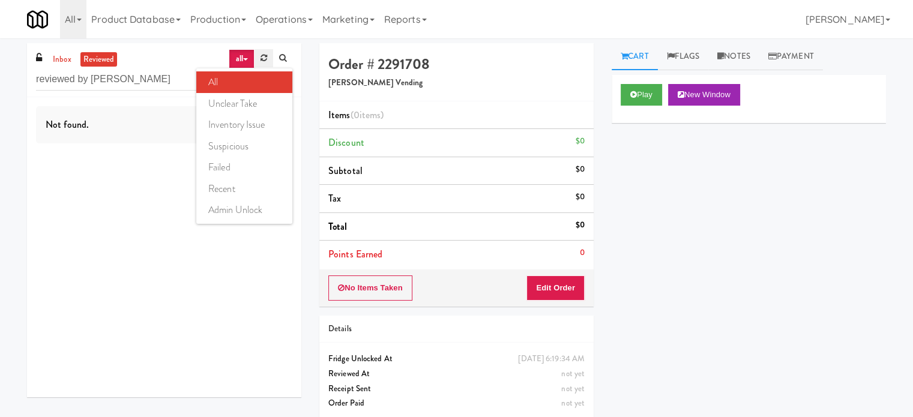
click at [264, 54] on icon at bounding box center [263, 58] width 7 height 8
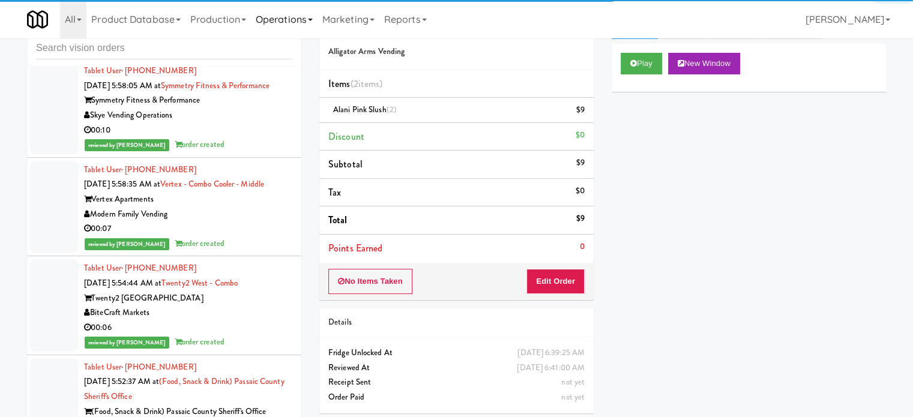
scroll to position [49, 0]
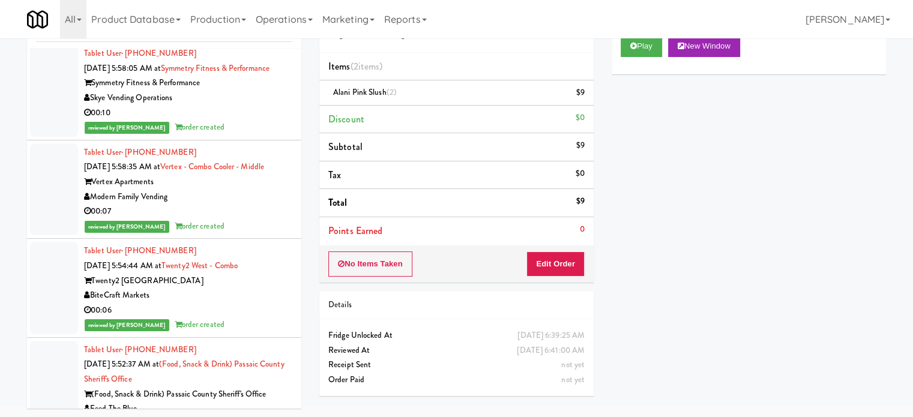
click at [813, 309] on div "Play New Window Primary Flag Clear Flag if unable to determine what was taken o…" at bounding box center [748, 251] width 274 height 450
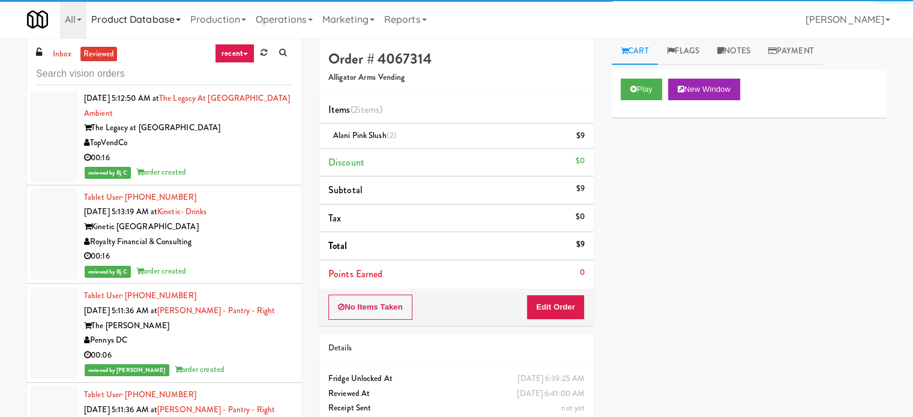
scroll to position [0, 0]
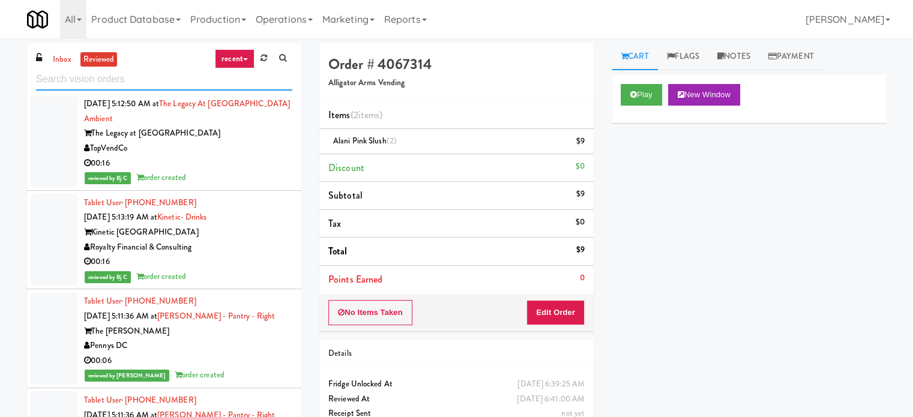
click at [145, 77] on input "text" at bounding box center [164, 79] width 256 height 22
click at [145, 81] on input "text" at bounding box center [164, 79] width 256 height 22
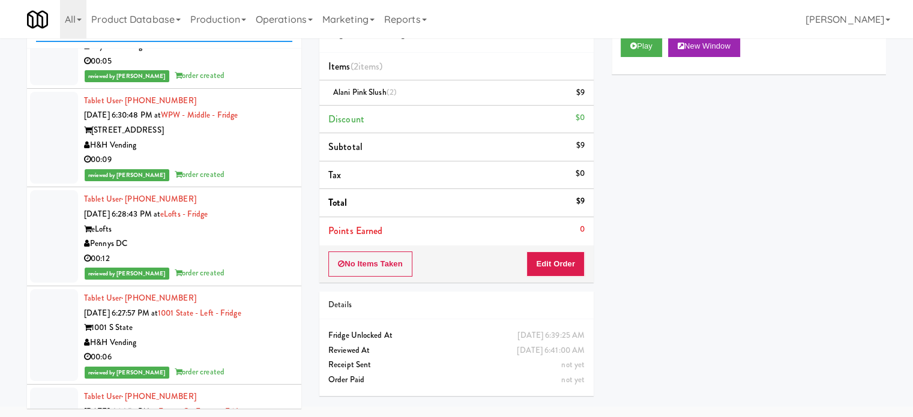
scroll to position [31474, 0]
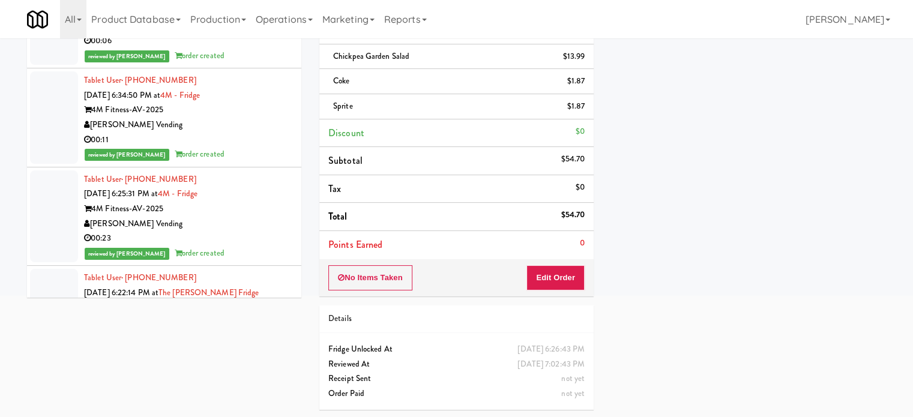
scroll to position [33274, 0]
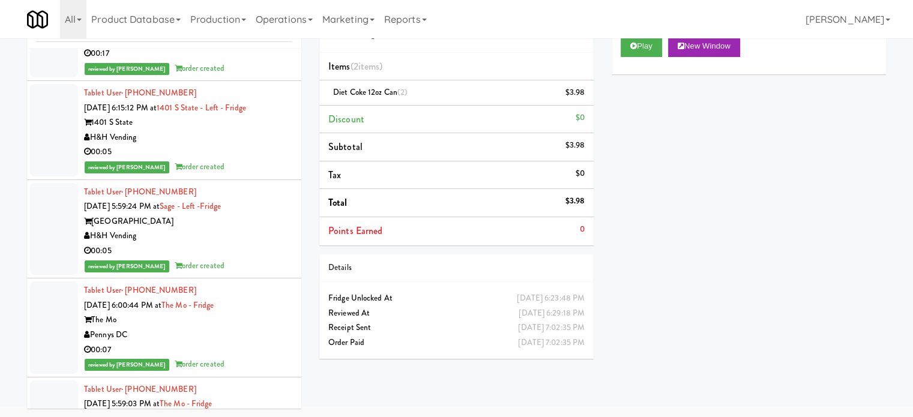
scroll to position [33574, 0]
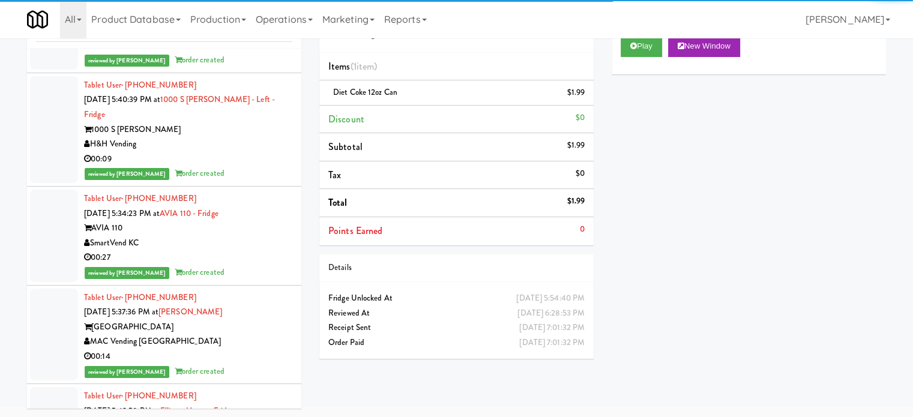
scroll to position [35375, 0]
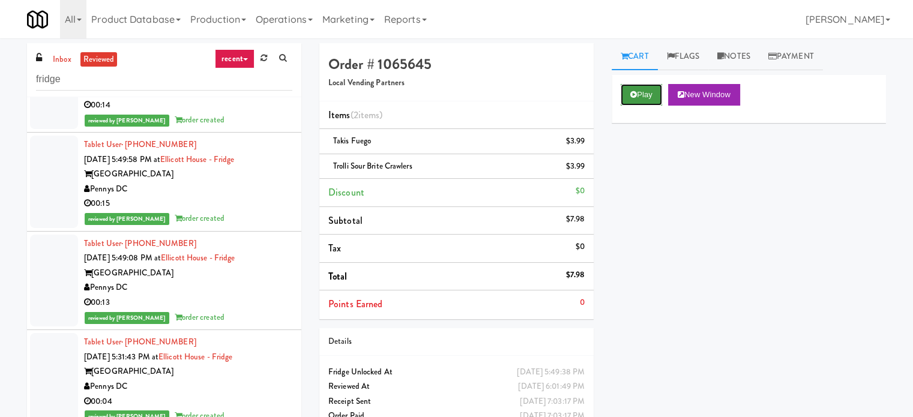
click at [650, 98] on button "Play" at bounding box center [640, 95] width 41 height 22
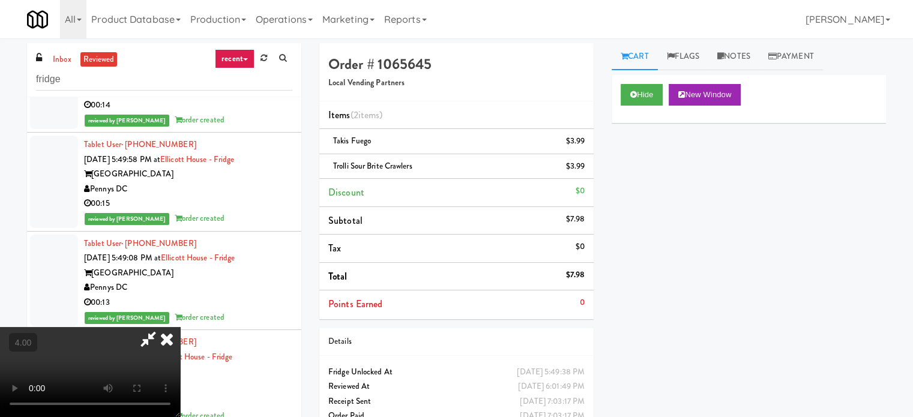
click at [180, 327] on video at bounding box center [90, 372] width 180 height 90
drag, startPoint x: 299, startPoint y: 278, endPoint x: 367, endPoint y: 236, distance: 79.6
click at [180, 327] on video at bounding box center [90, 372] width 180 height 90
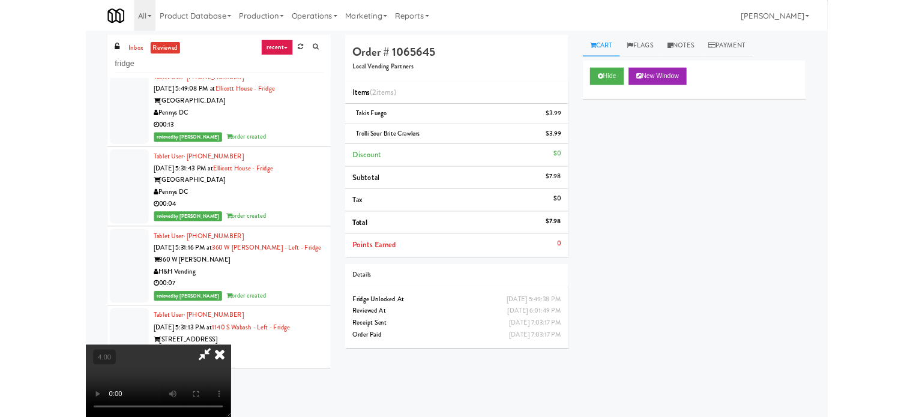
scroll to position [35345, 0]
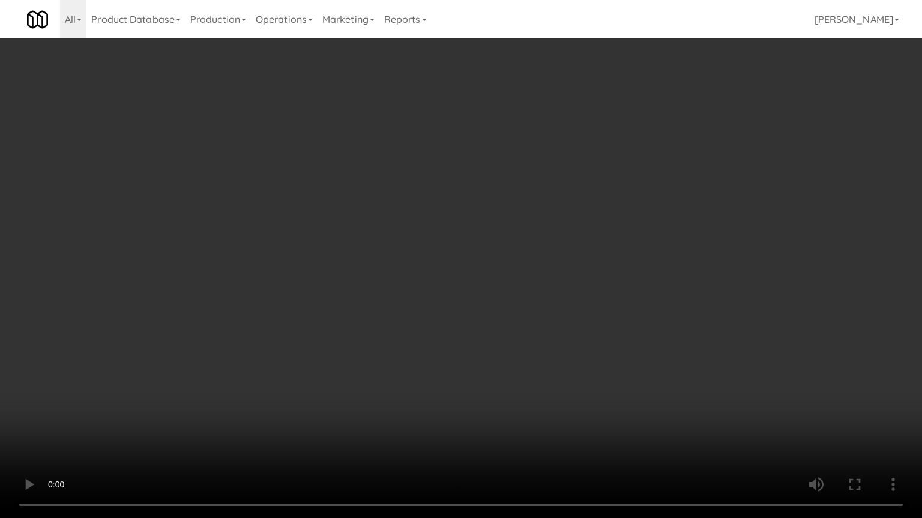
click at [358, 259] on video at bounding box center [461, 259] width 922 height 518
click at [358, 260] on video at bounding box center [461, 259] width 922 height 518
click at [375, 275] on video at bounding box center [461, 259] width 922 height 518
click at [375, 276] on video at bounding box center [461, 259] width 922 height 518
click at [377, 271] on video at bounding box center [461, 259] width 922 height 518
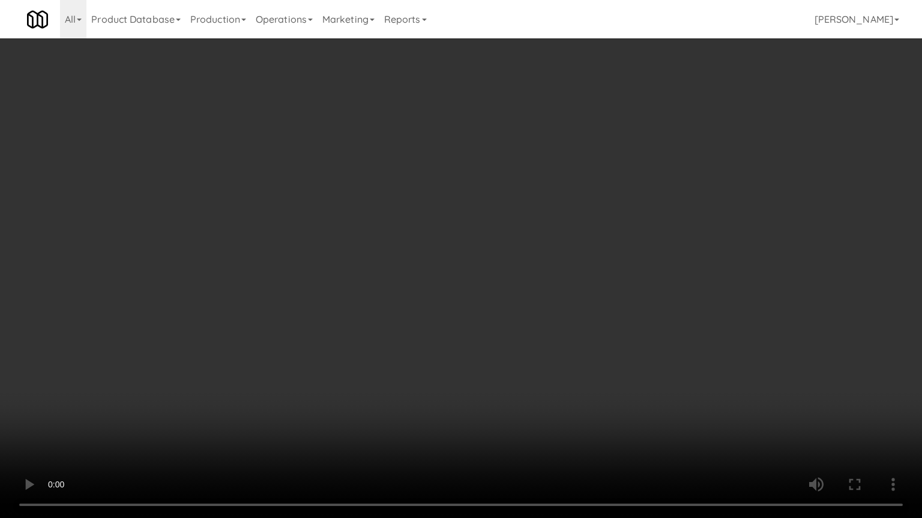
click at [377, 271] on video at bounding box center [461, 259] width 922 height 518
click at [377, 269] on video at bounding box center [461, 259] width 922 height 518
click at [382, 265] on video at bounding box center [461, 259] width 922 height 518
click at [382, 264] on video at bounding box center [461, 259] width 922 height 518
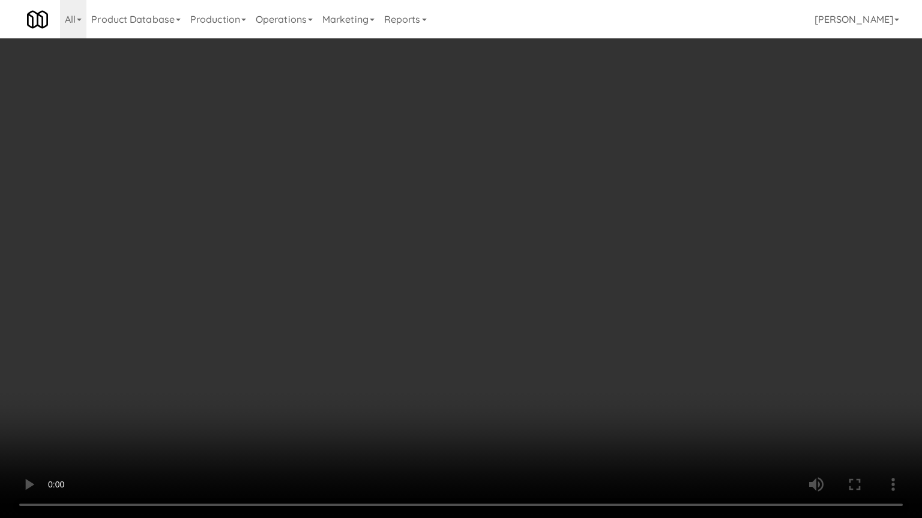
click at [449, 266] on video at bounding box center [461, 259] width 922 height 518
click at [447, 266] on video at bounding box center [461, 259] width 922 height 518
click at [440, 253] on video at bounding box center [461, 259] width 922 height 518
click at [420, 261] on video at bounding box center [461, 259] width 922 height 518
click at [433, 256] on video at bounding box center [461, 259] width 922 height 518
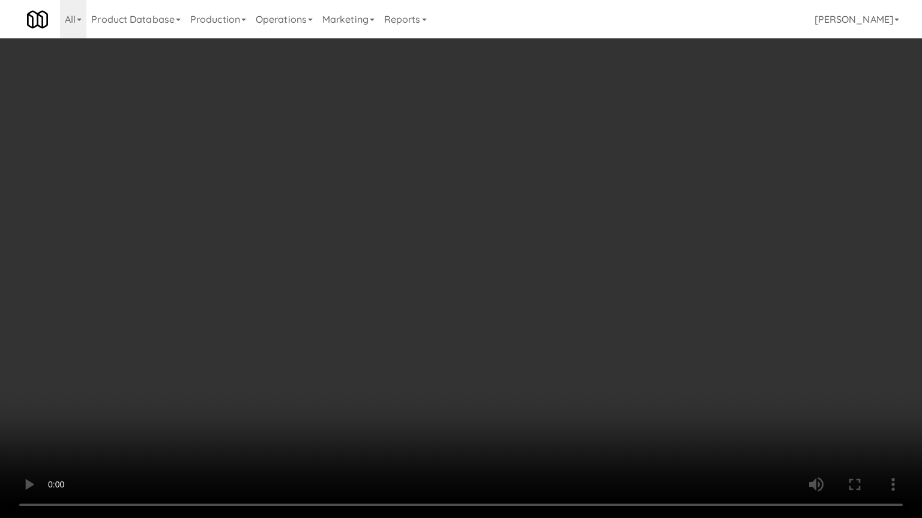
click at [438, 252] on video at bounding box center [461, 259] width 922 height 518
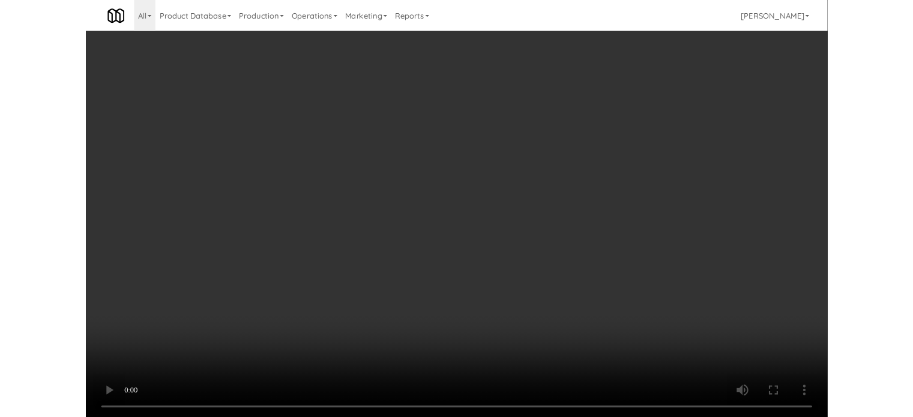
scroll to position [35375, 0]
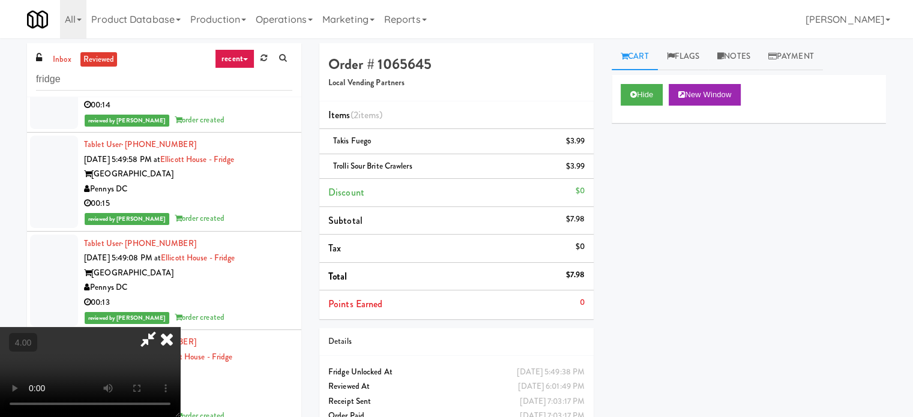
click at [180, 327] on icon at bounding box center [167, 339] width 26 height 24
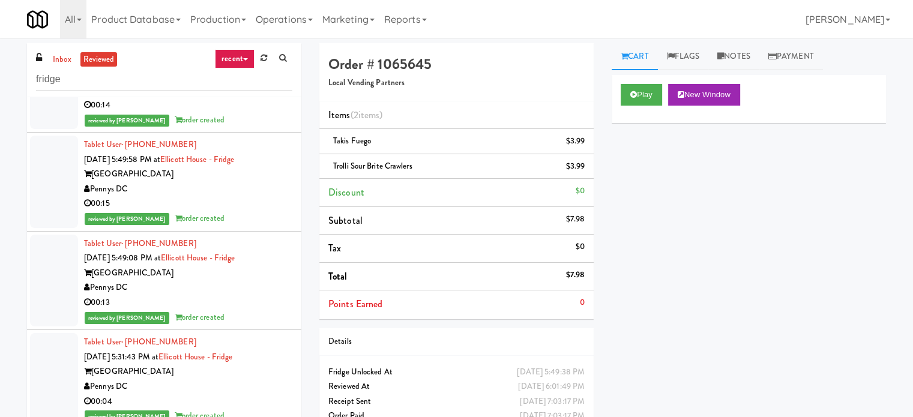
drag, startPoint x: 230, startPoint y: 386, endPoint x: 233, endPoint y: 371, distance: 15.2
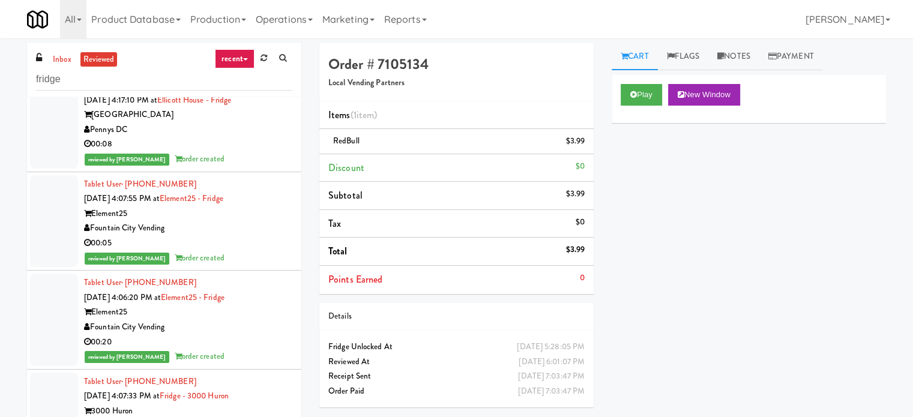
scroll to position [38975, 0]
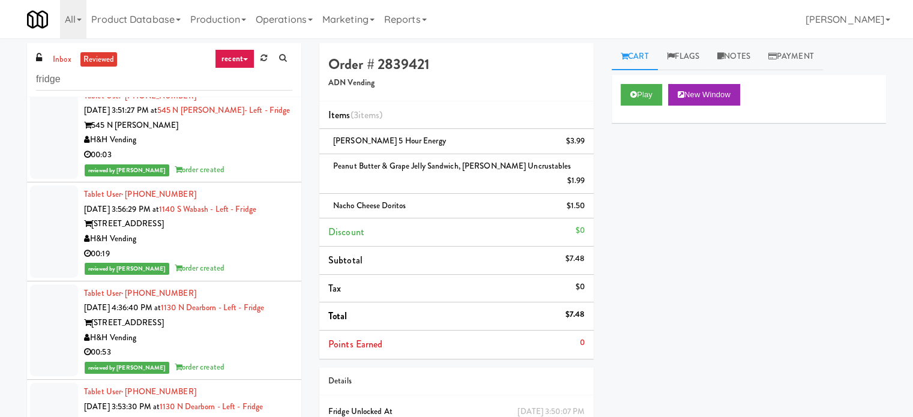
scroll to position [41376, 0]
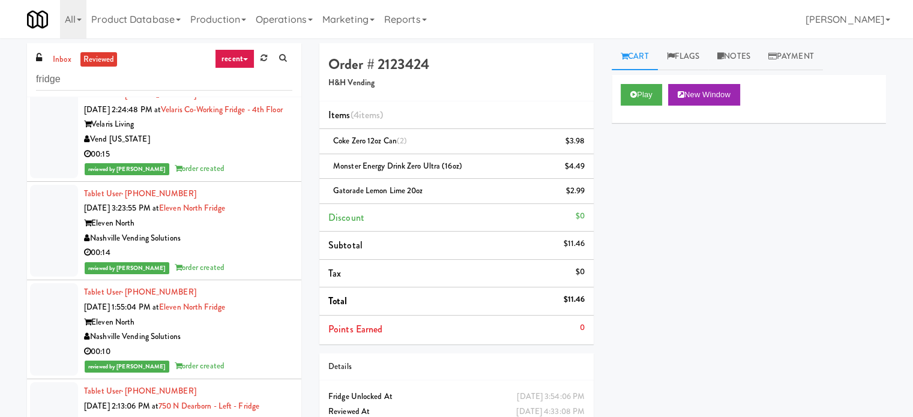
scroll to position [45837, 0]
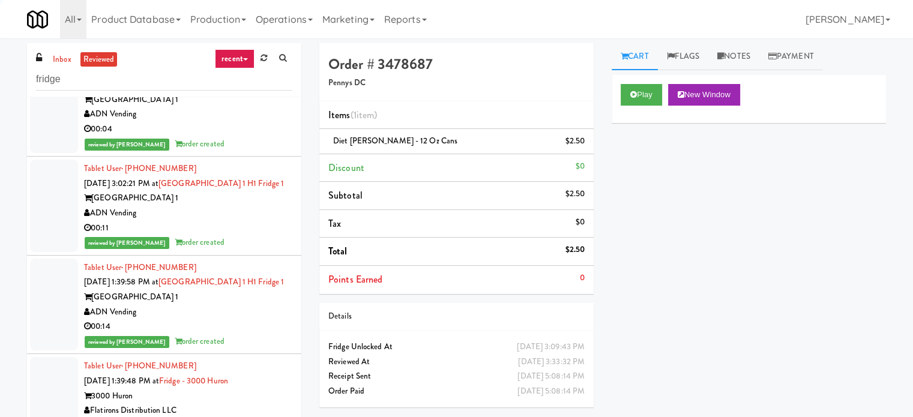
scroll to position [47037, 0]
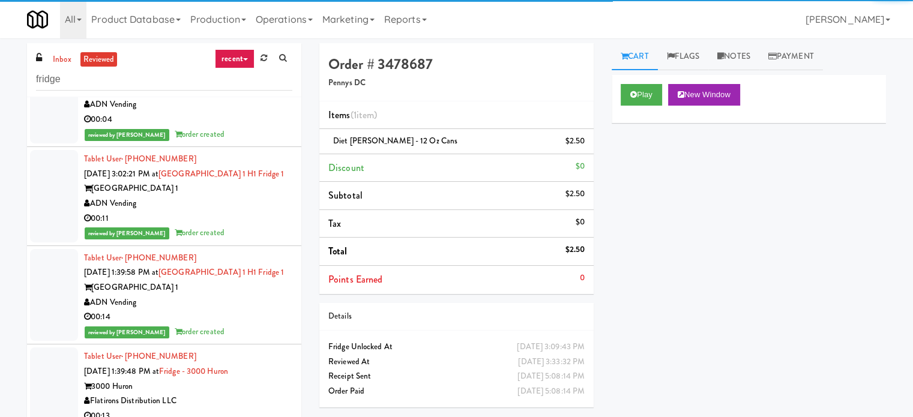
drag, startPoint x: 247, startPoint y: 358, endPoint x: 250, endPoint y: 347, distance: 11.1
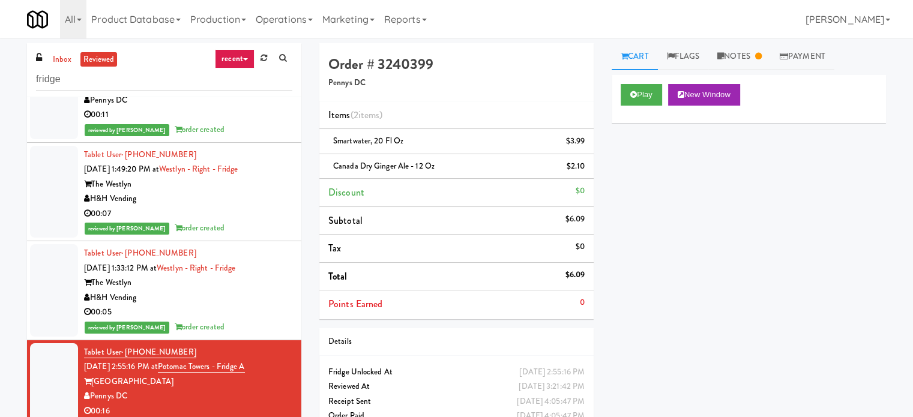
scroll to position [47637, 0]
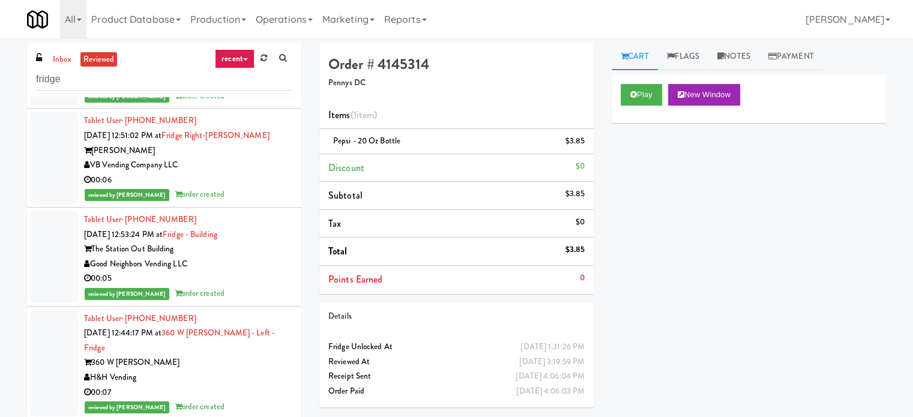
scroll to position [52438, 0]
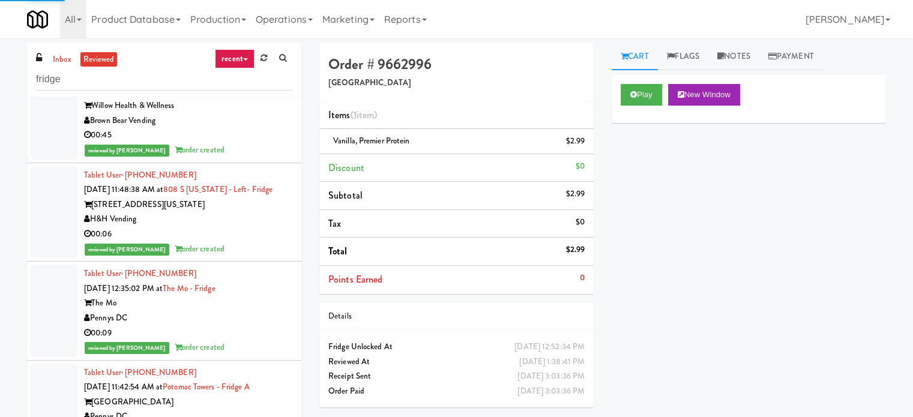
scroll to position [55502, 0]
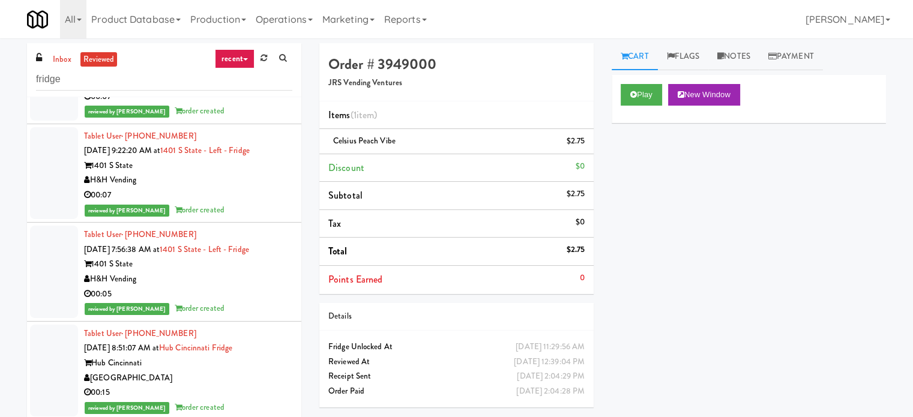
scroll to position [65134, 0]
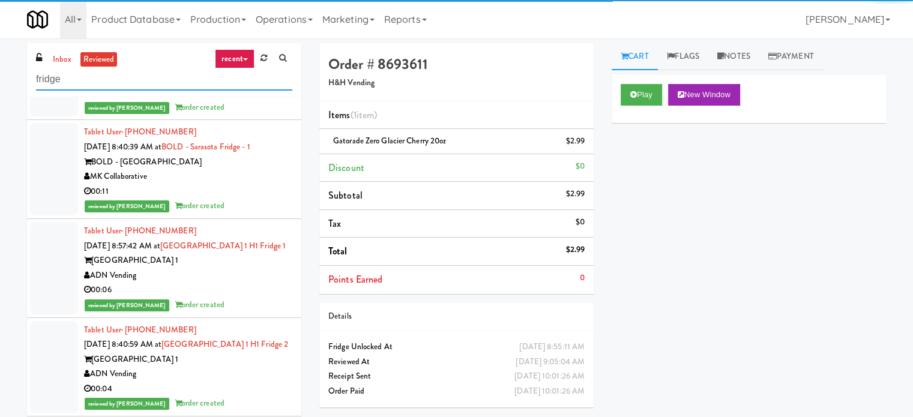
click at [117, 77] on input "fridge" at bounding box center [164, 79] width 256 height 22
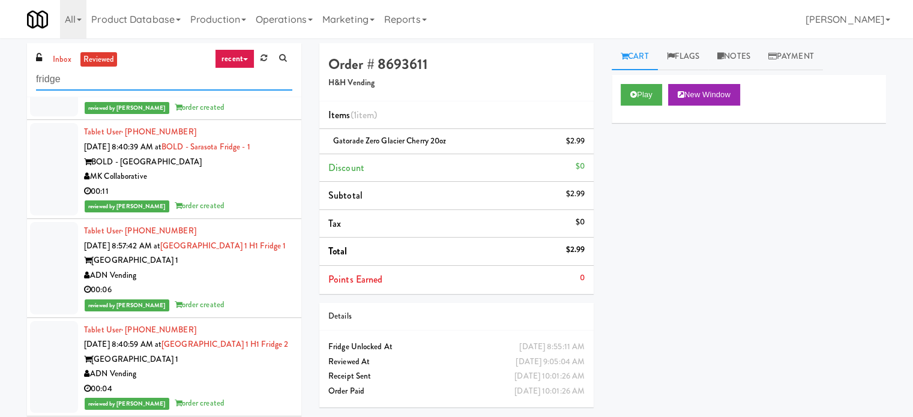
click at [118, 79] on input "fridge" at bounding box center [164, 79] width 256 height 22
click at [120, 79] on input "fridge" at bounding box center [164, 79] width 256 height 22
click at [128, 78] on input "fridge" at bounding box center [164, 79] width 256 height 22
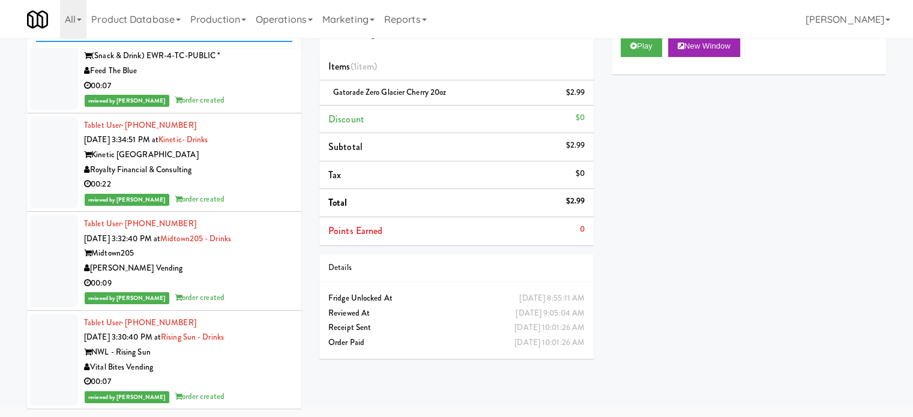
scroll to position [16716, 0]
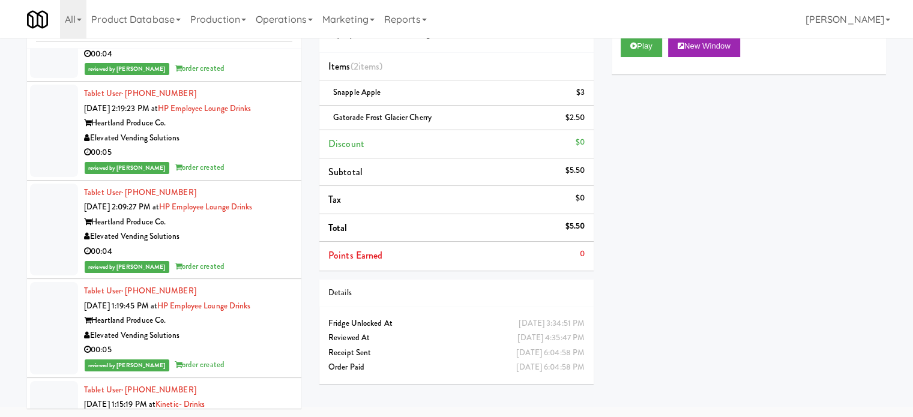
scroll to position [18816, 0]
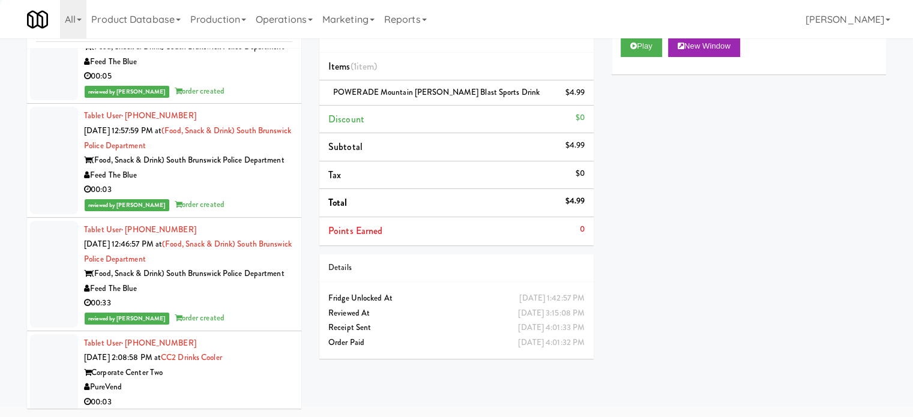
scroll to position [20317, 0]
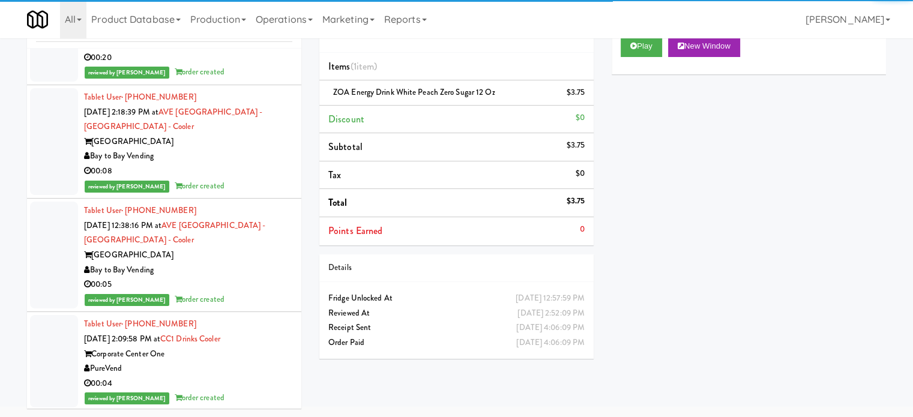
scroll to position [22117, 0]
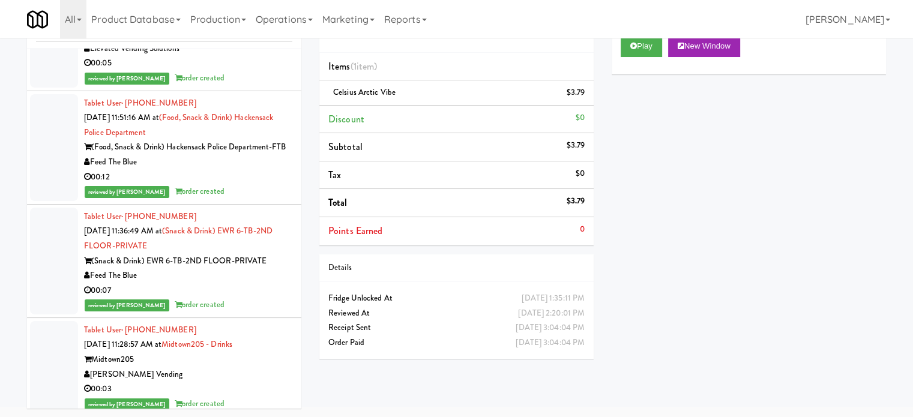
scroll to position [22717, 0]
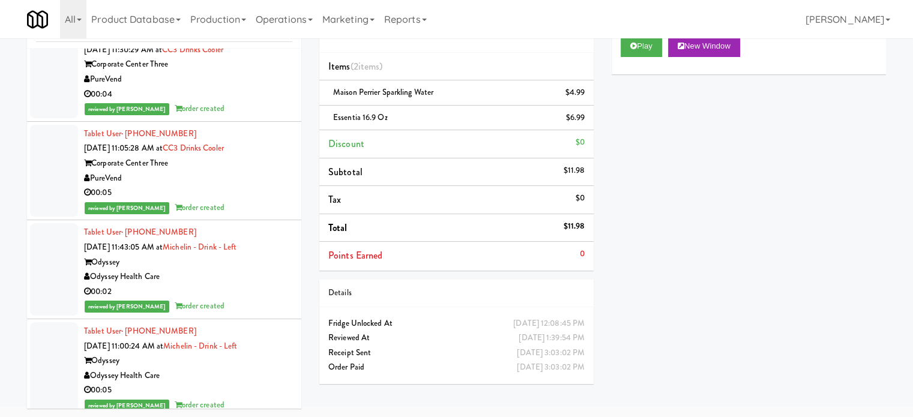
scroll to position [23917, 0]
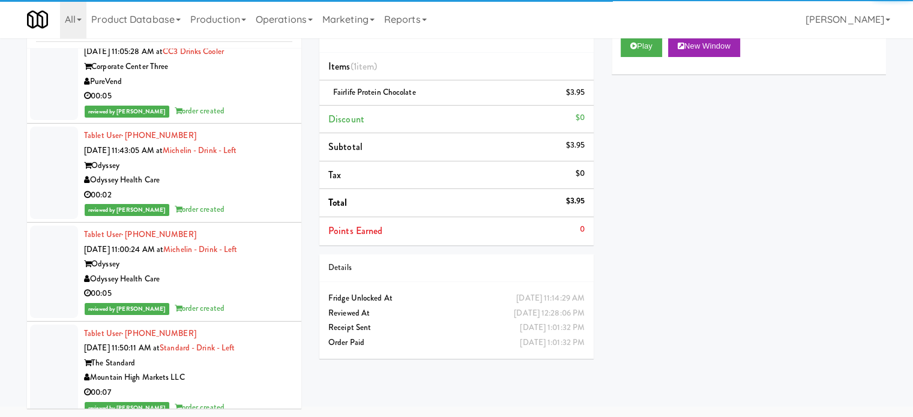
scroll to position [25084, 0]
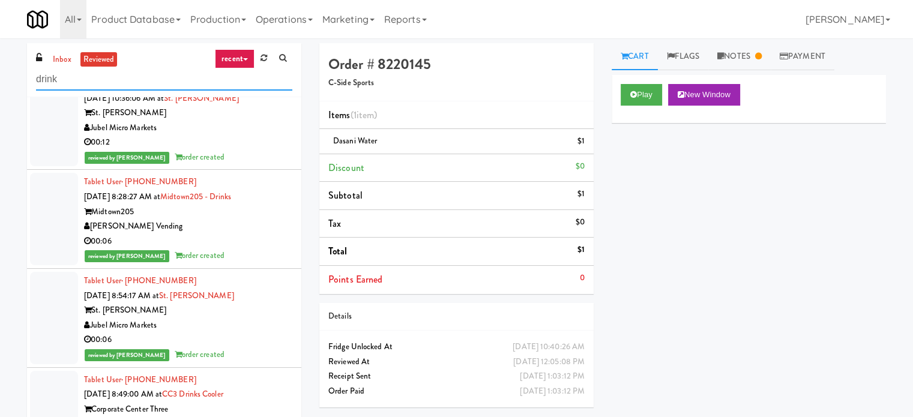
click at [111, 77] on input "drink" at bounding box center [164, 79] width 256 height 22
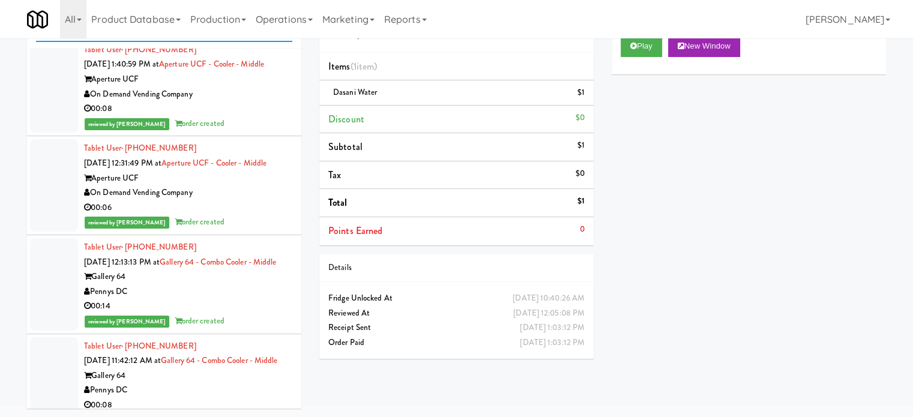
scroll to position [10185, 0]
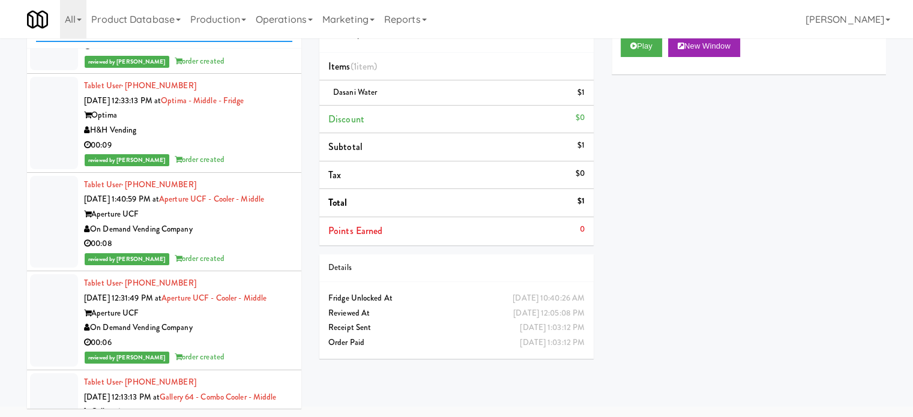
type input "middle"
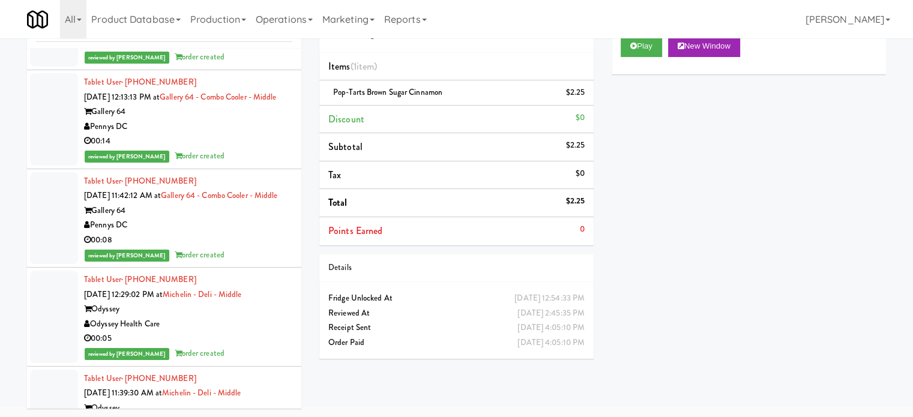
scroll to position [10185, 0]
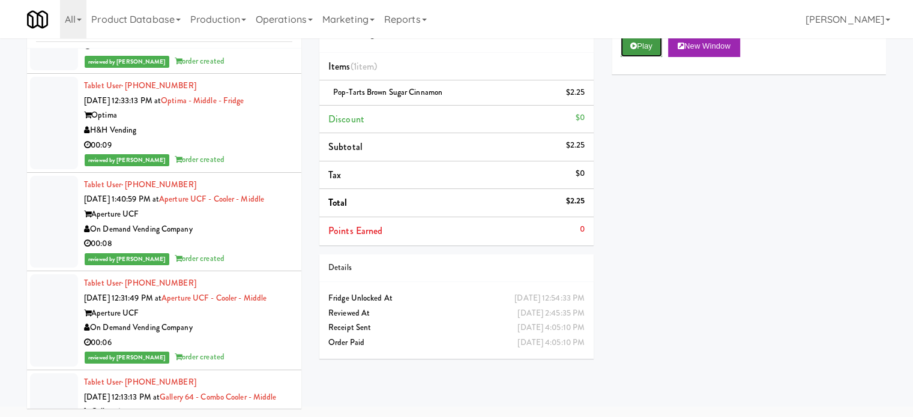
click at [650, 47] on button "Play" at bounding box center [640, 46] width 41 height 22
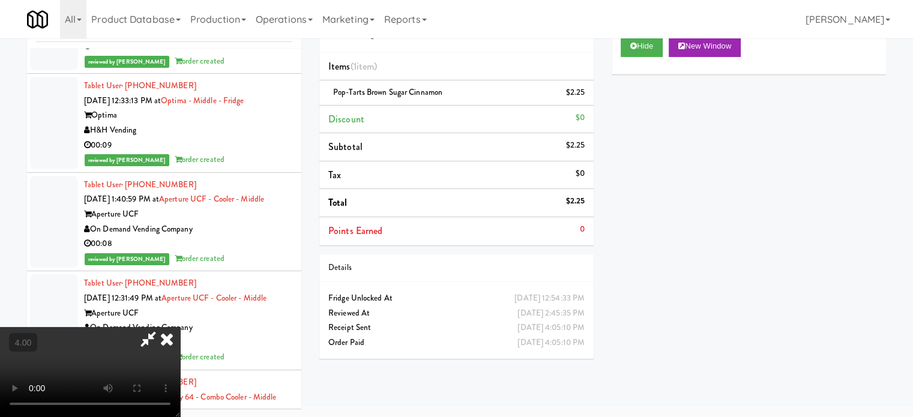
click at [180, 327] on video at bounding box center [90, 372] width 180 height 90
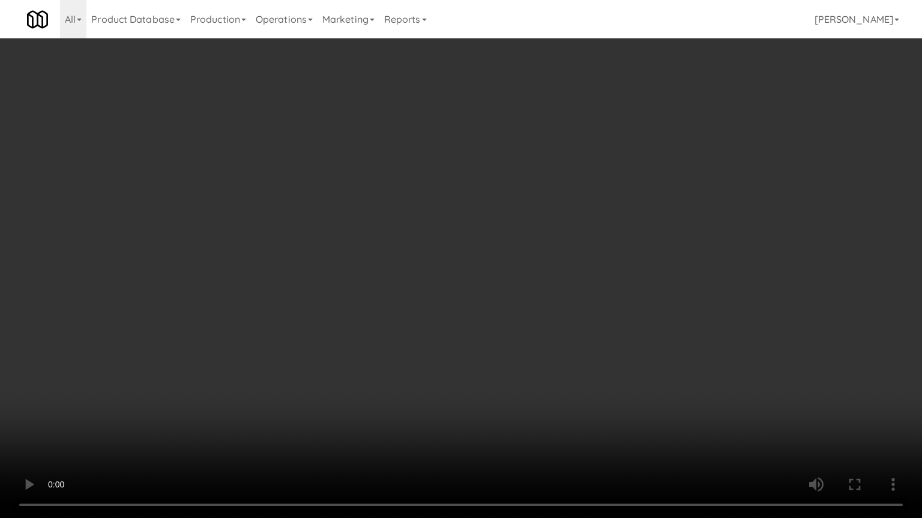
scroll to position [10008, 0]
click at [279, 272] on video at bounding box center [461, 259] width 922 height 518
click at [285, 272] on video at bounding box center [461, 259] width 922 height 518
click at [357, 237] on video at bounding box center [461, 259] width 922 height 518
click at [357, 242] on video at bounding box center [461, 259] width 922 height 518
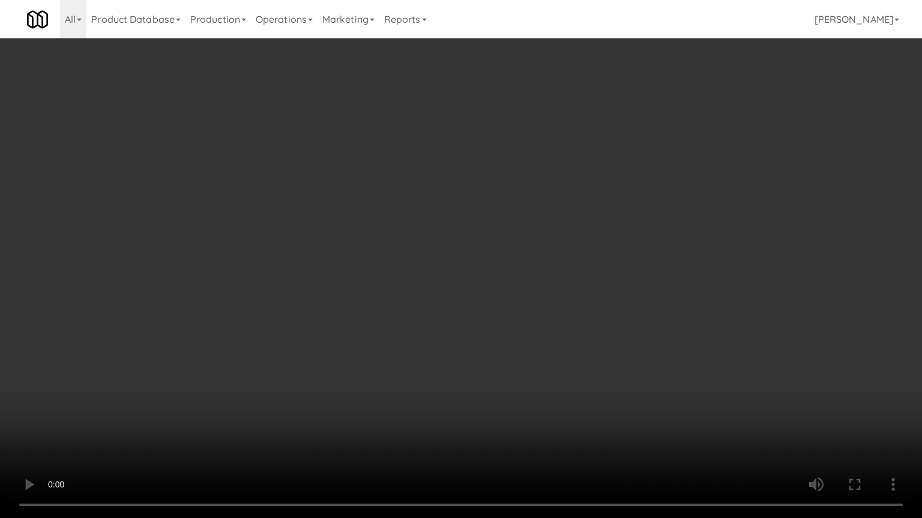
drag, startPoint x: 359, startPoint y: 242, endPoint x: 430, endPoint y: 130, distance: 133.5
click at [360, 242] on video at bounding box center [461, 259] width 922 height 518
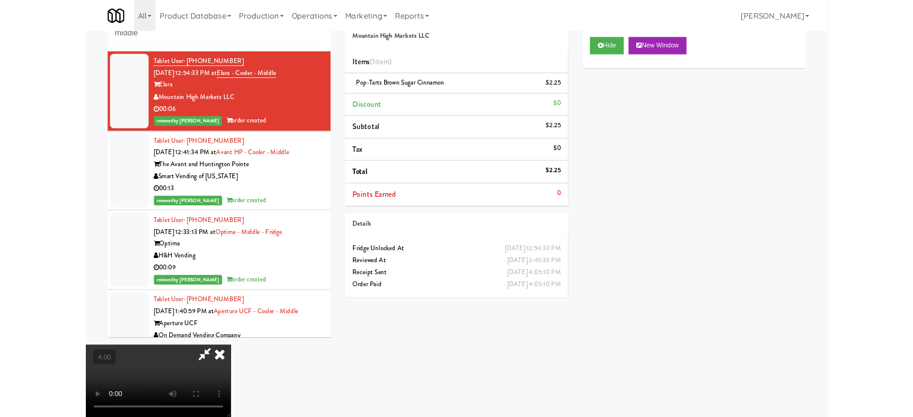
scroll to position [10185, 0]
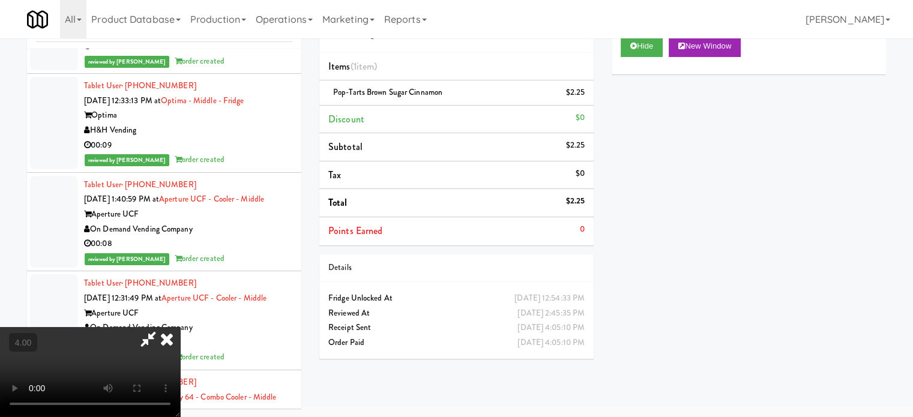
click at [180, 327] on icon at bounding box center [167, 339] width 26 height 24
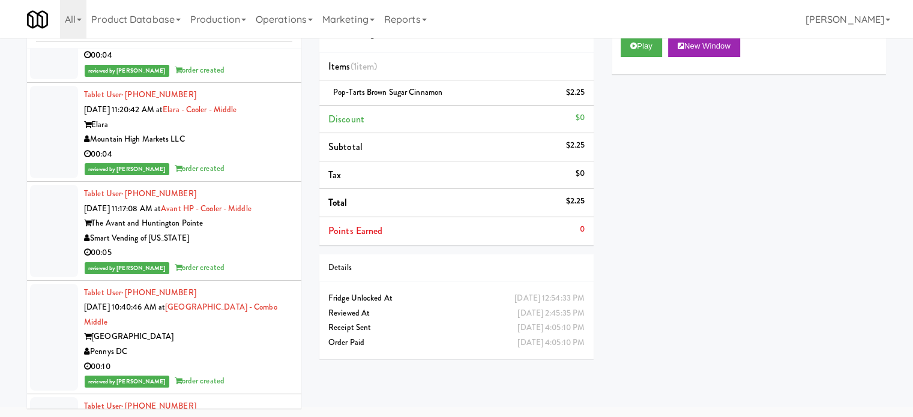
scroll to position [11685, 0]
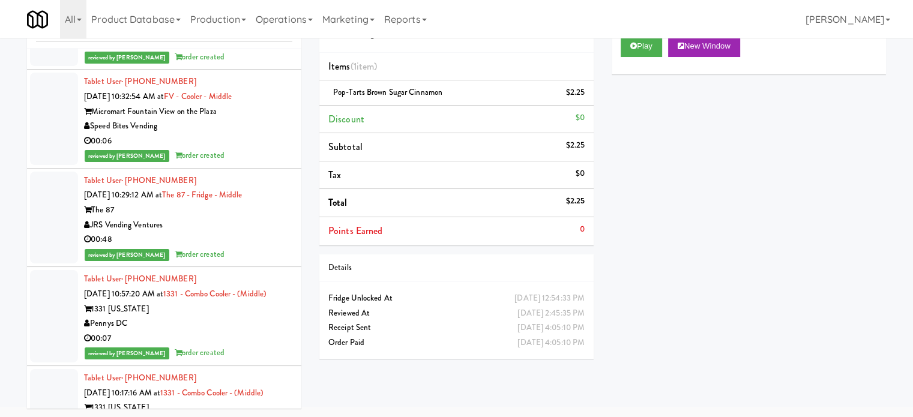
click at [227, 50] on div "00:05" at bounding box center [188, 42] width 208 height 15
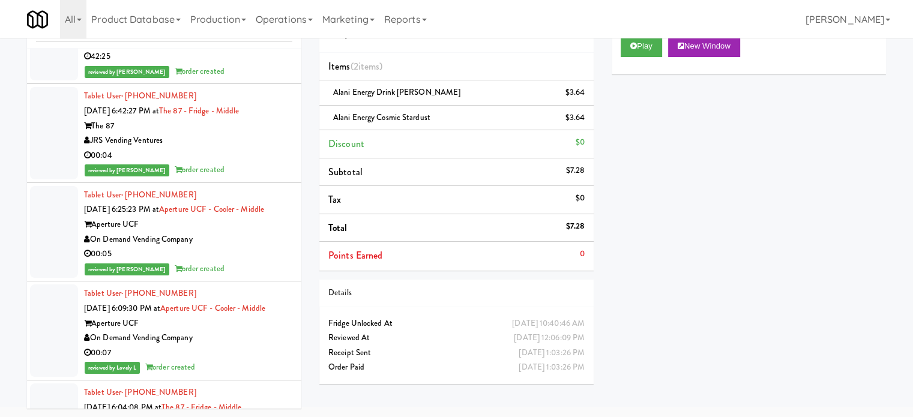
scroll to position [20103, 0]
